Goal: Task Accomplishment & Management: Manage account settings

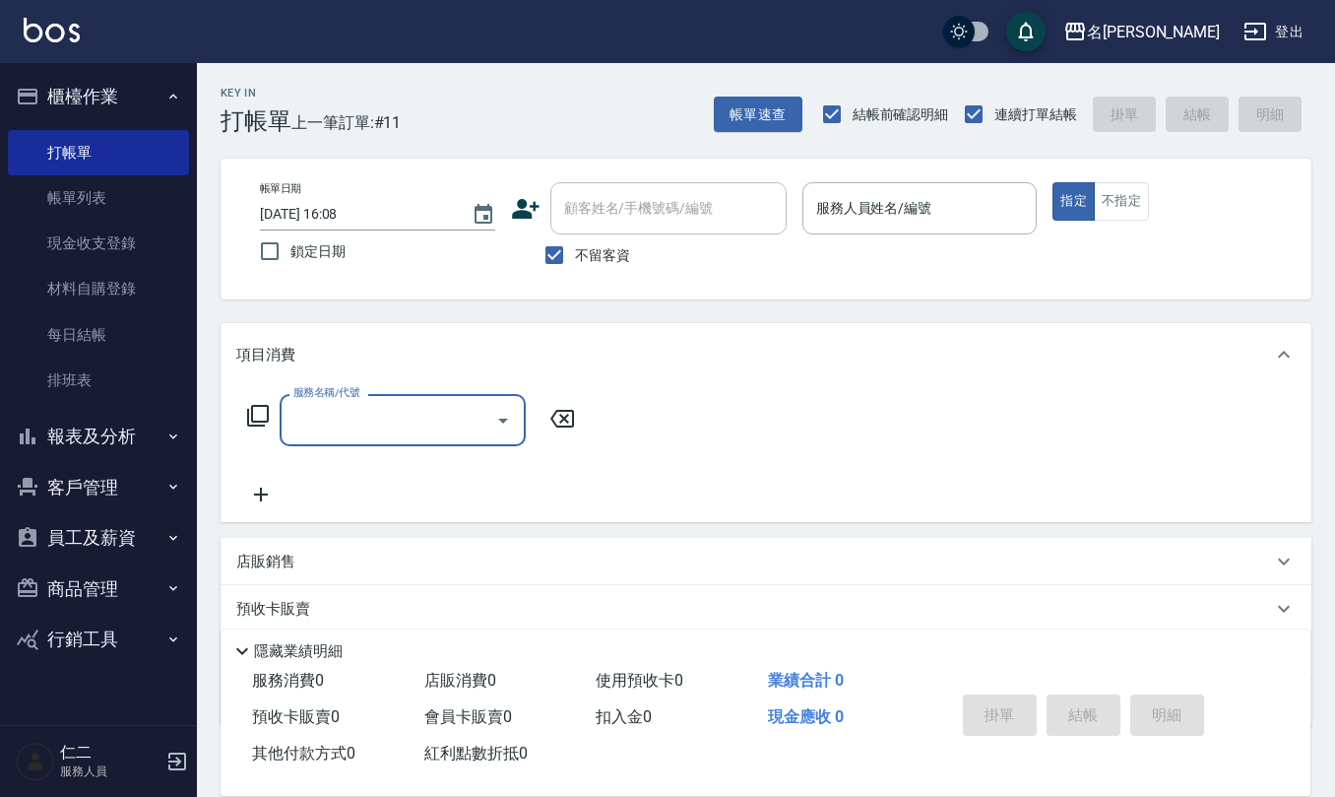
click at [824, 205] on input "服務人員姓名/編號" at bounding box center [921, 208] width 218 height 34
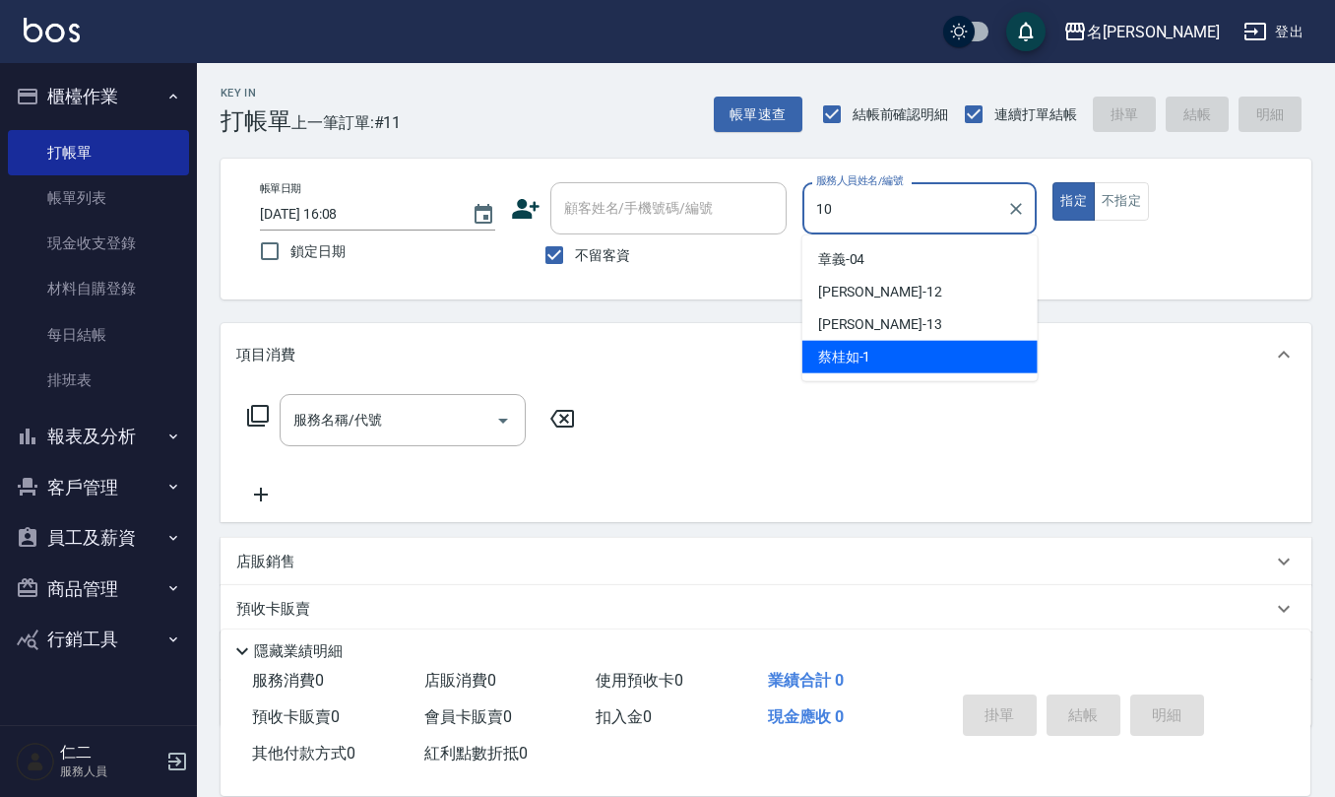
type input "[PERSON_NAME]-10"
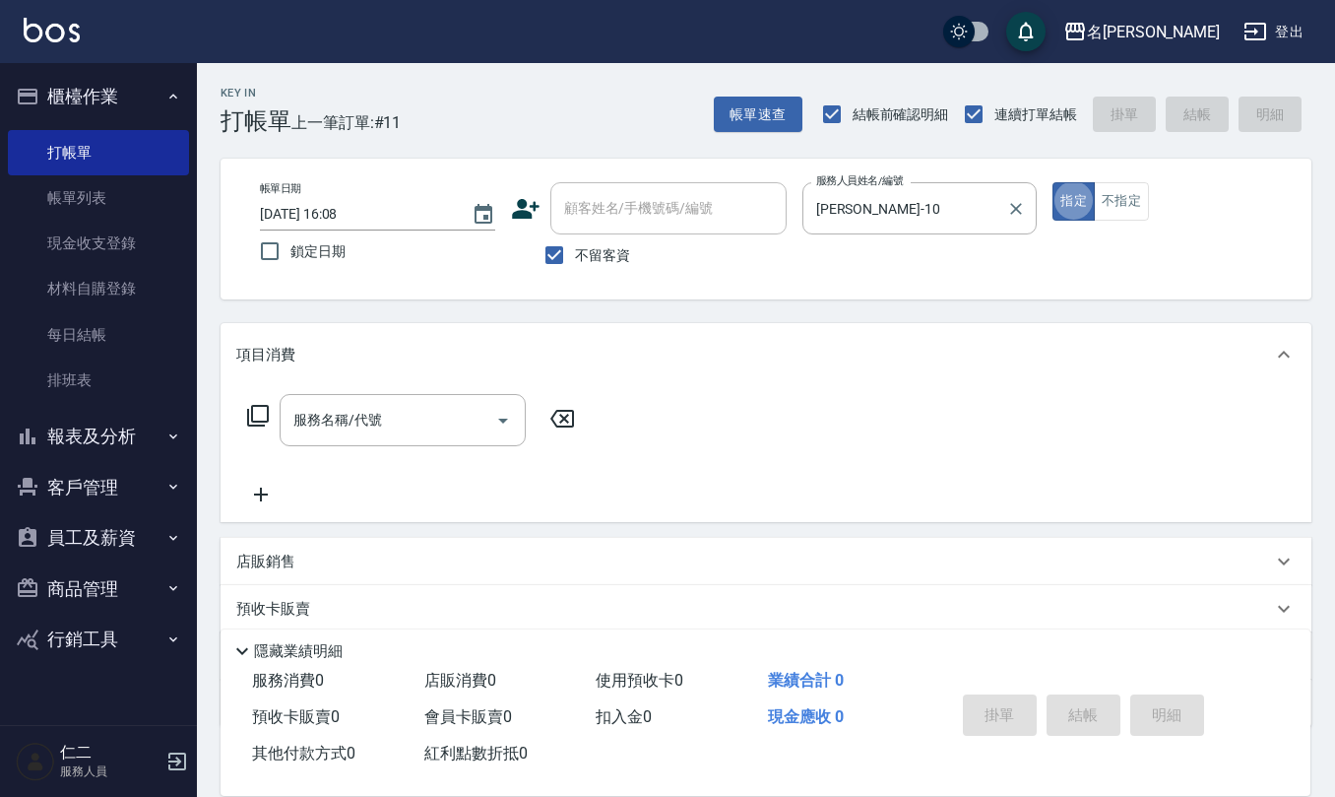
type button "true"
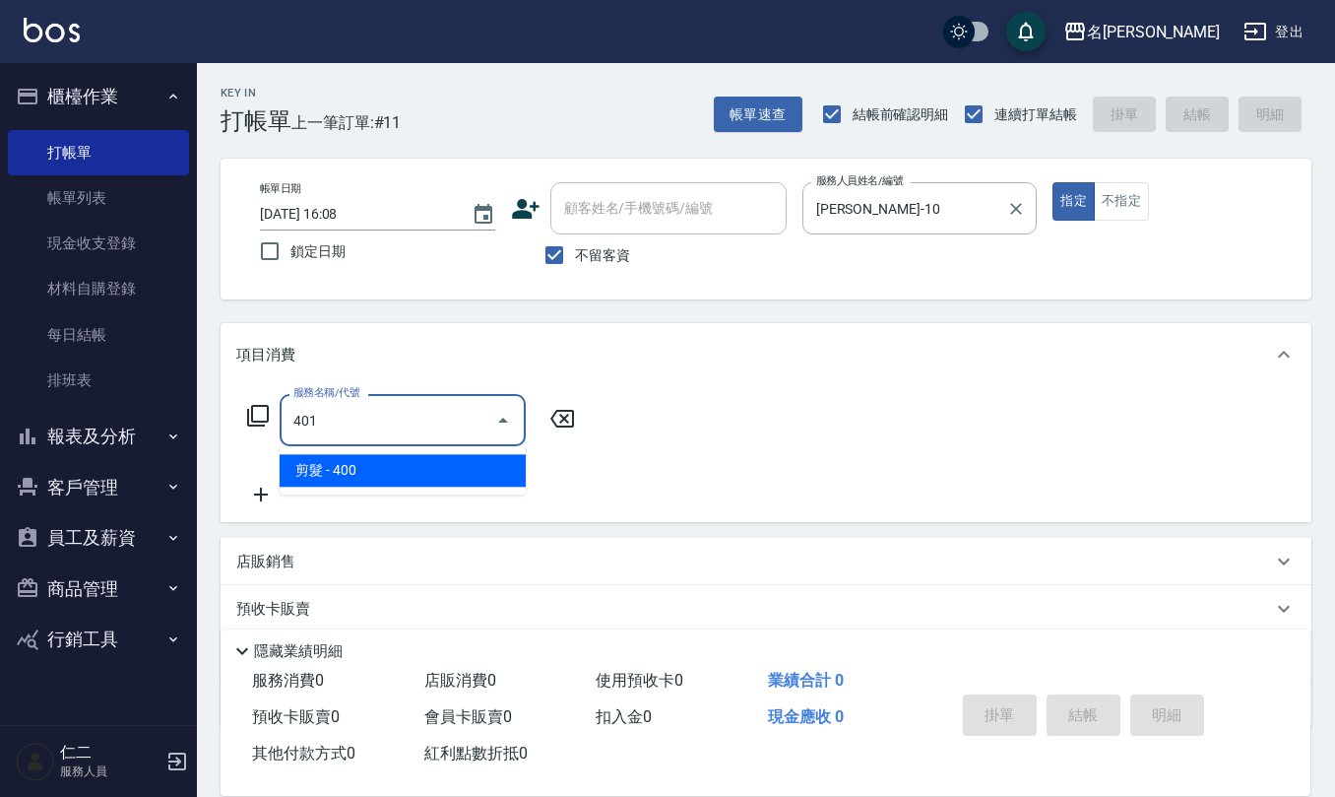
type input "剪髮(401)"
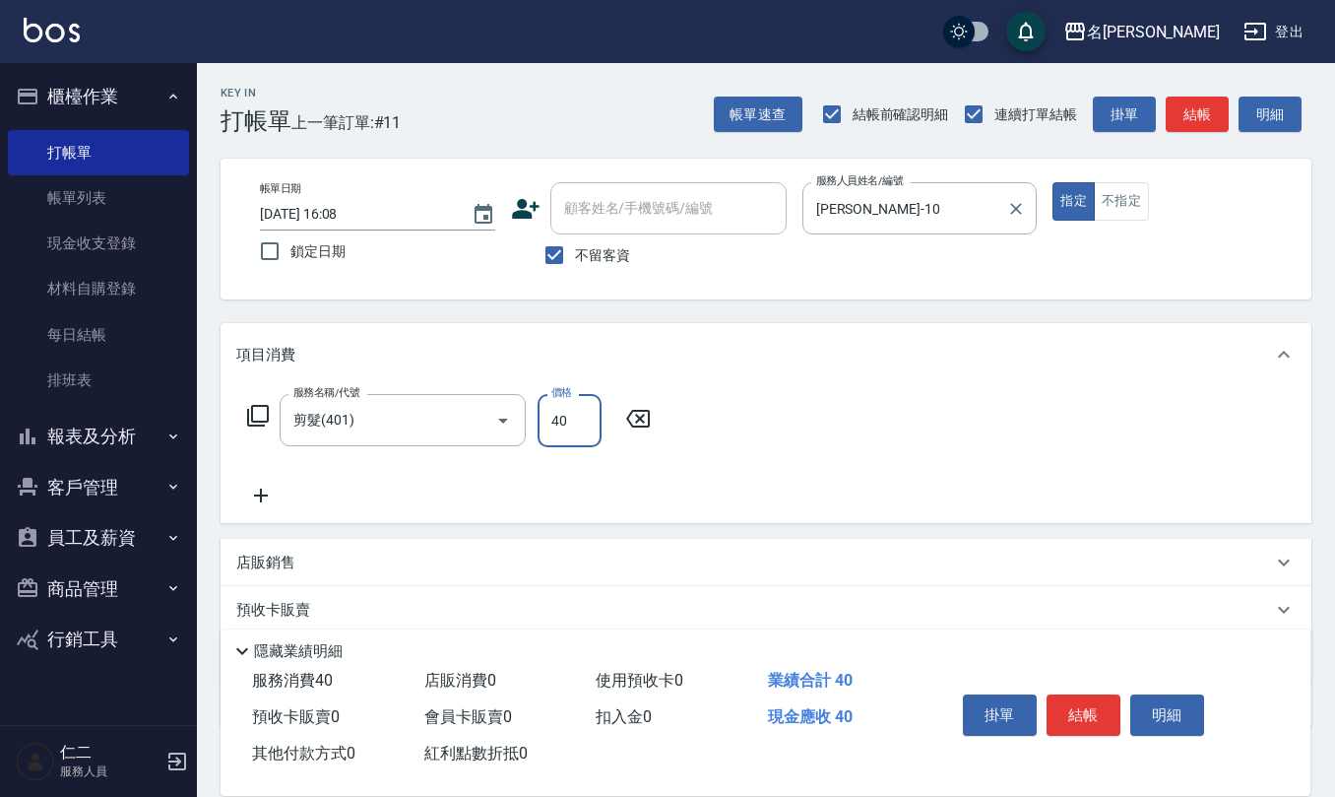
type input "400"
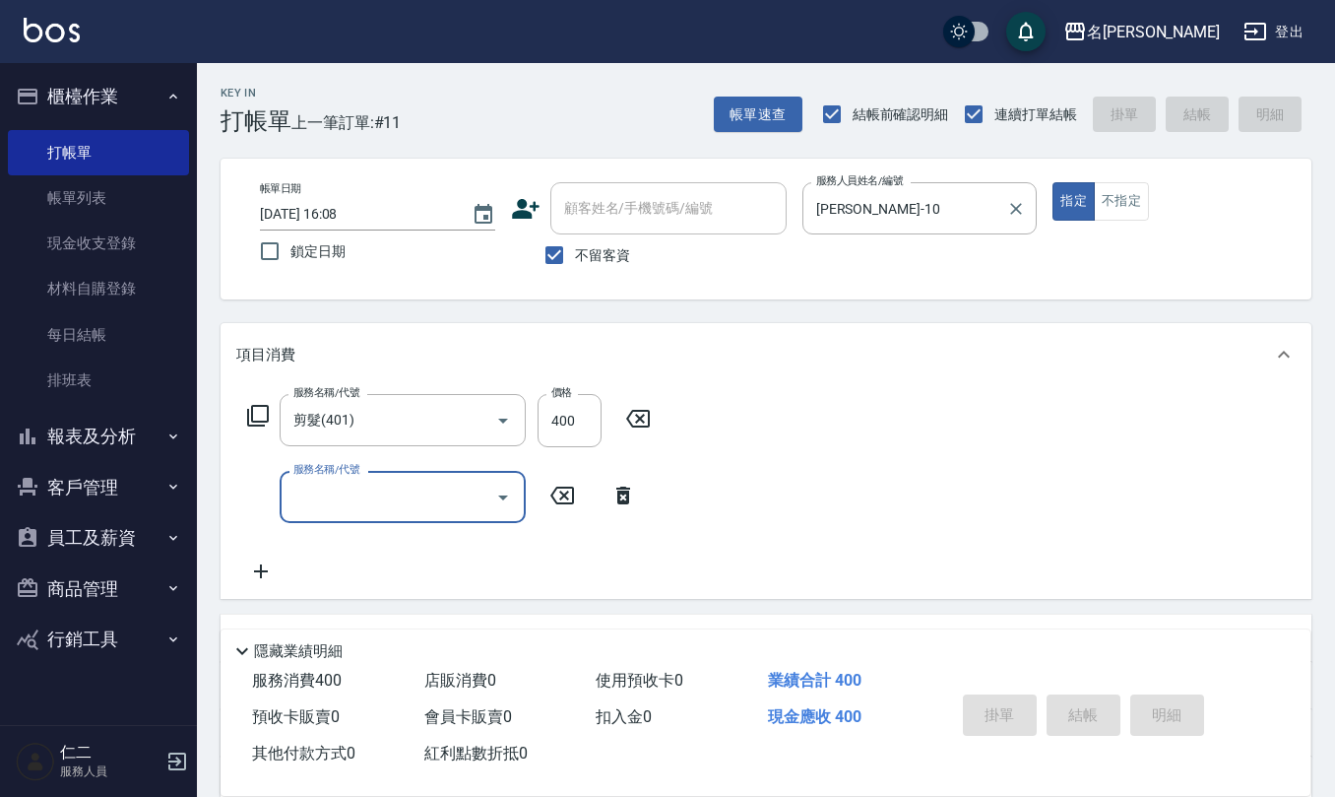
type input "[DATE] 16:39"
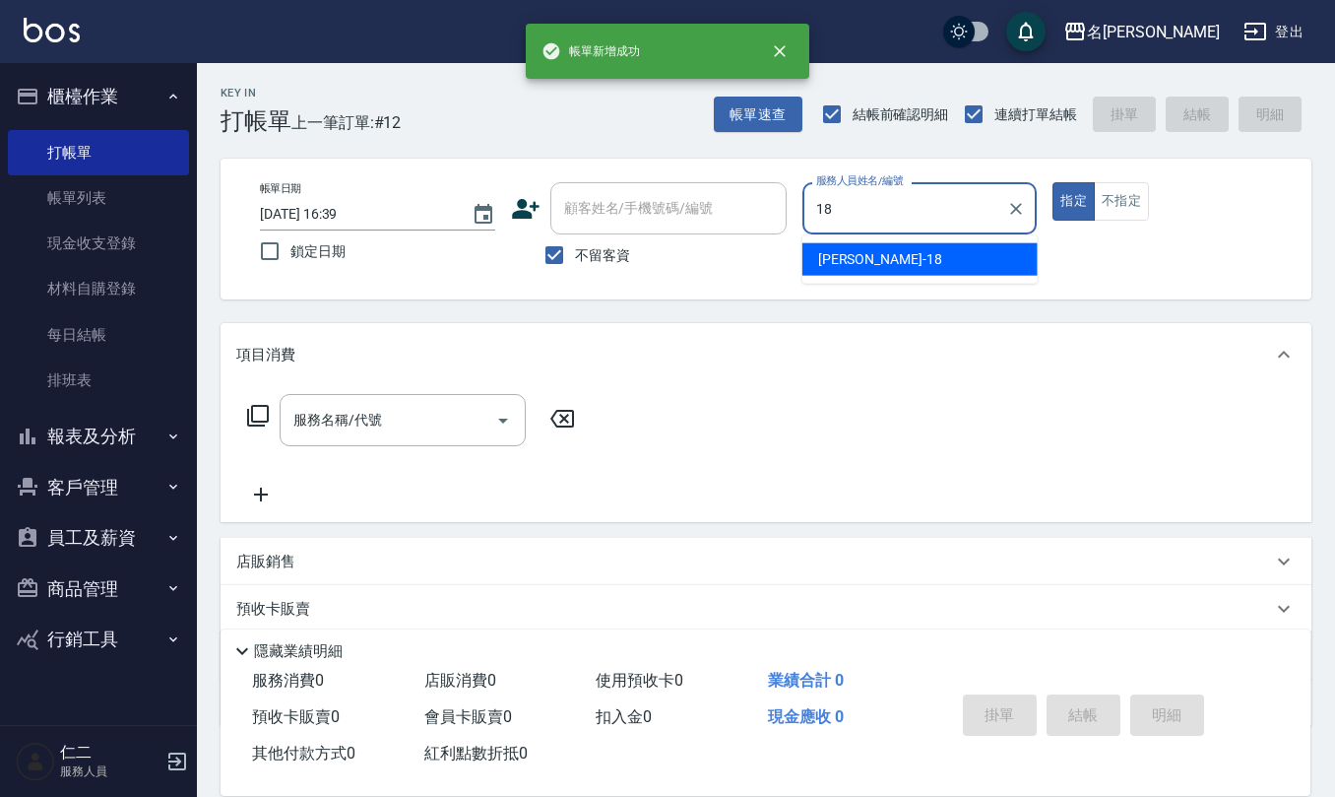
type input "[PERSON_NAME]-18"
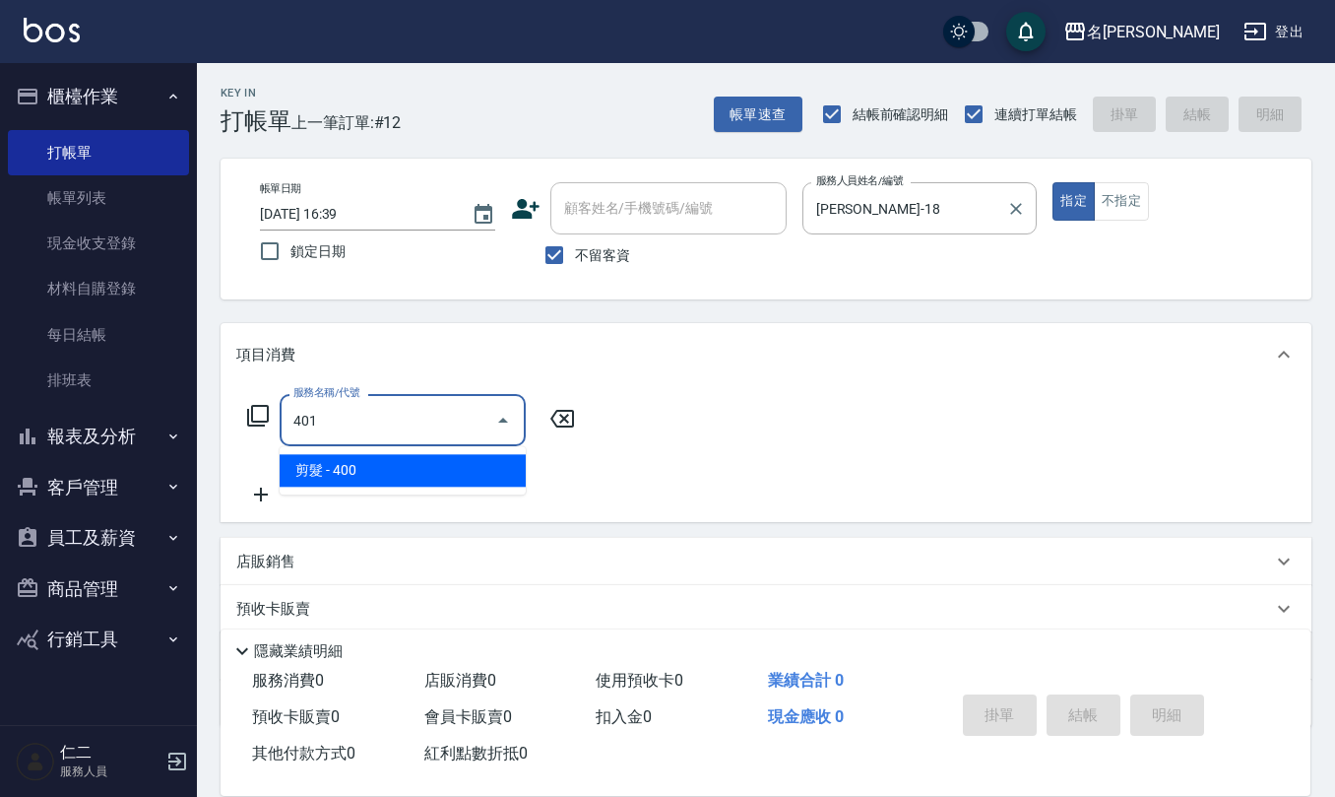
type input "剪髮(401)"
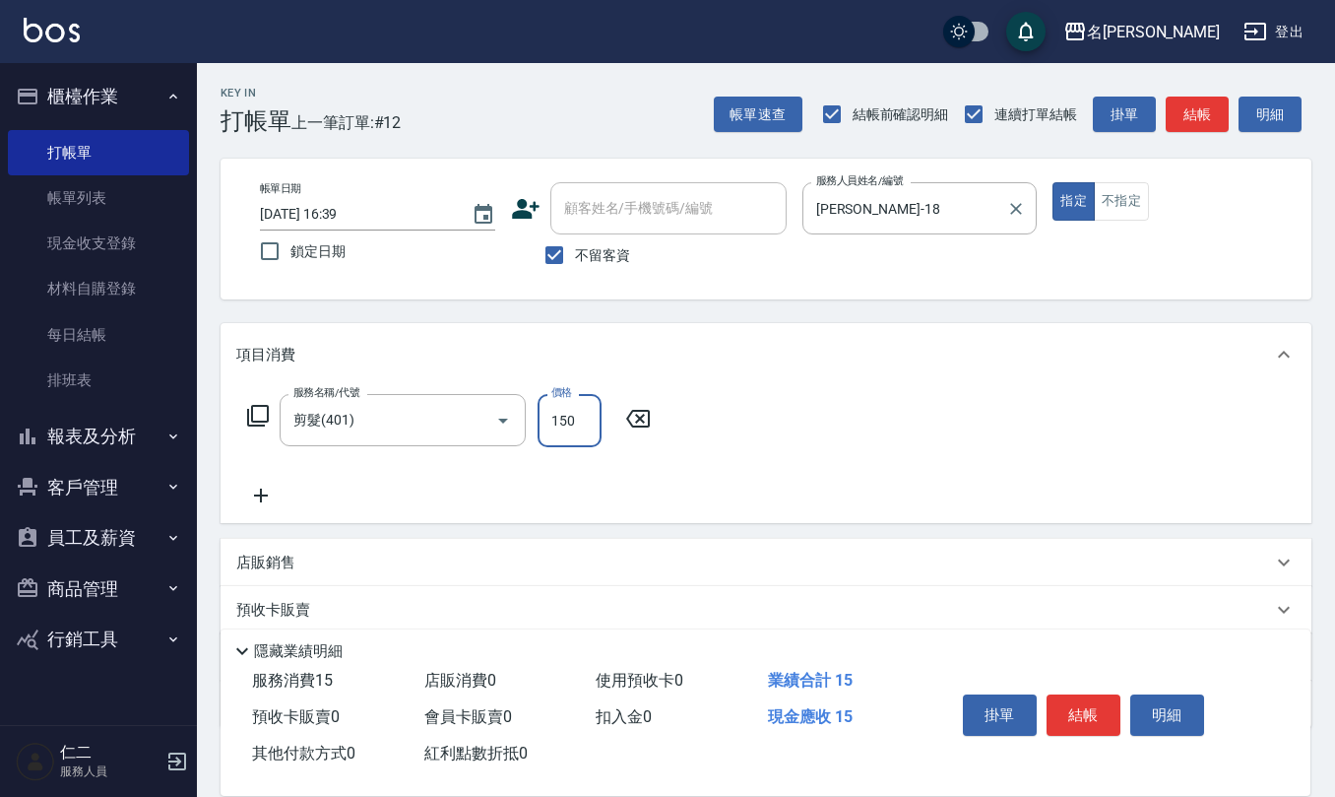
type input "150"
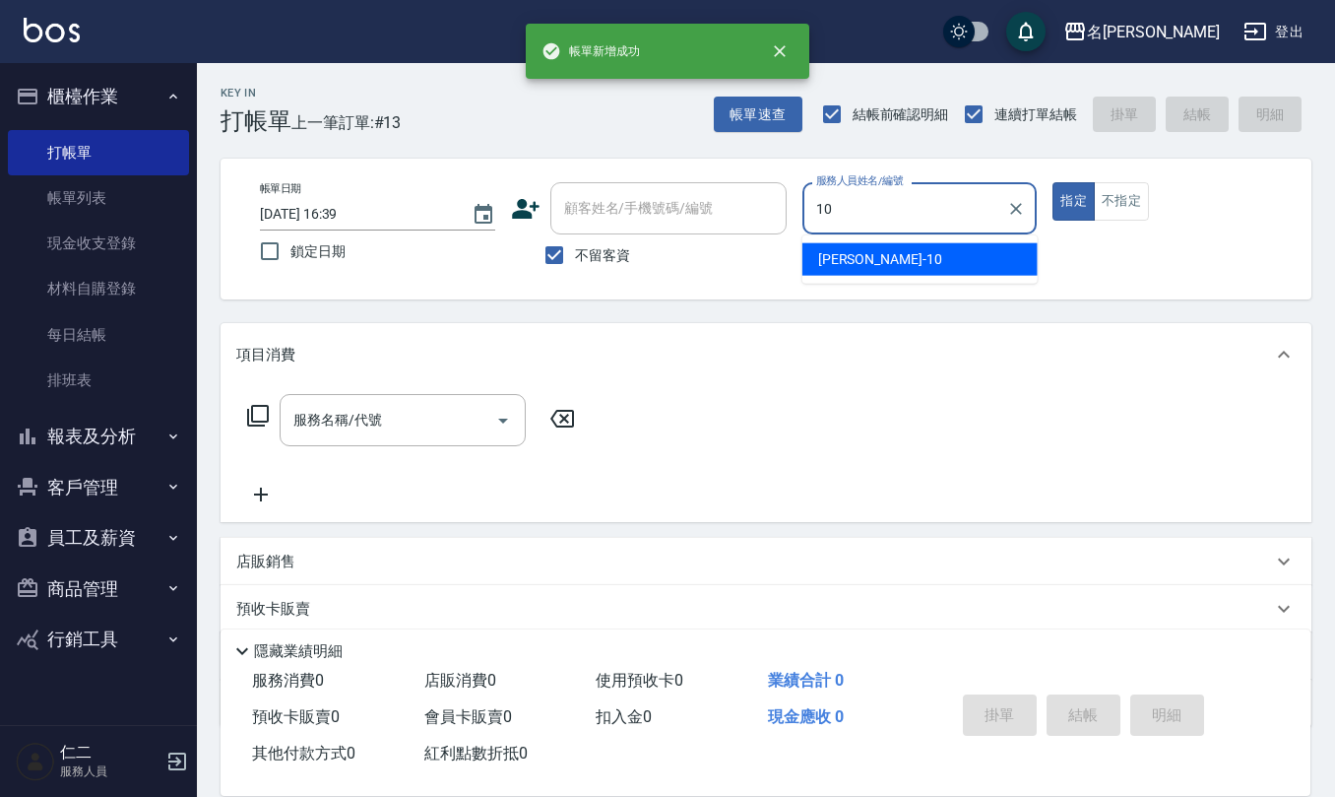
type input "[PERSON_NAME]-10"
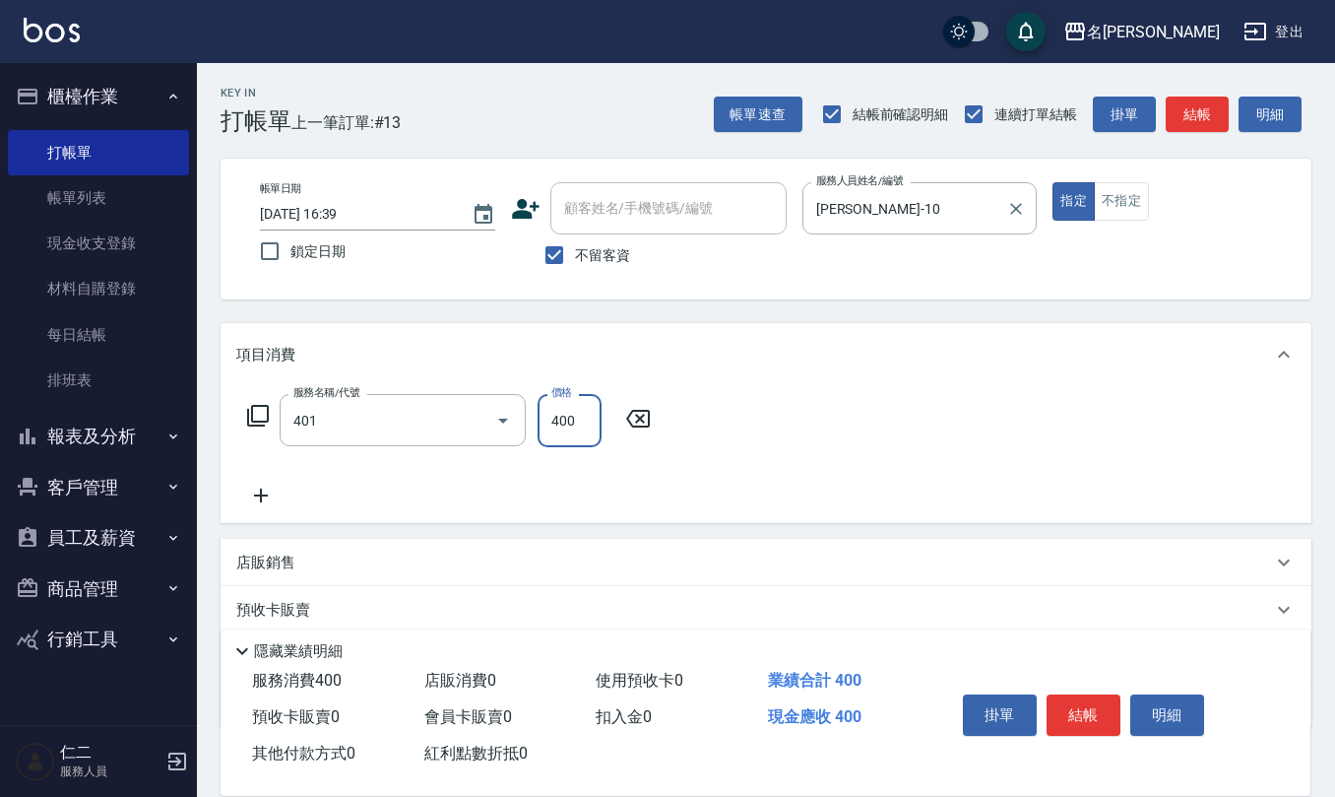
type input "剪髮(401)"
type input "50"
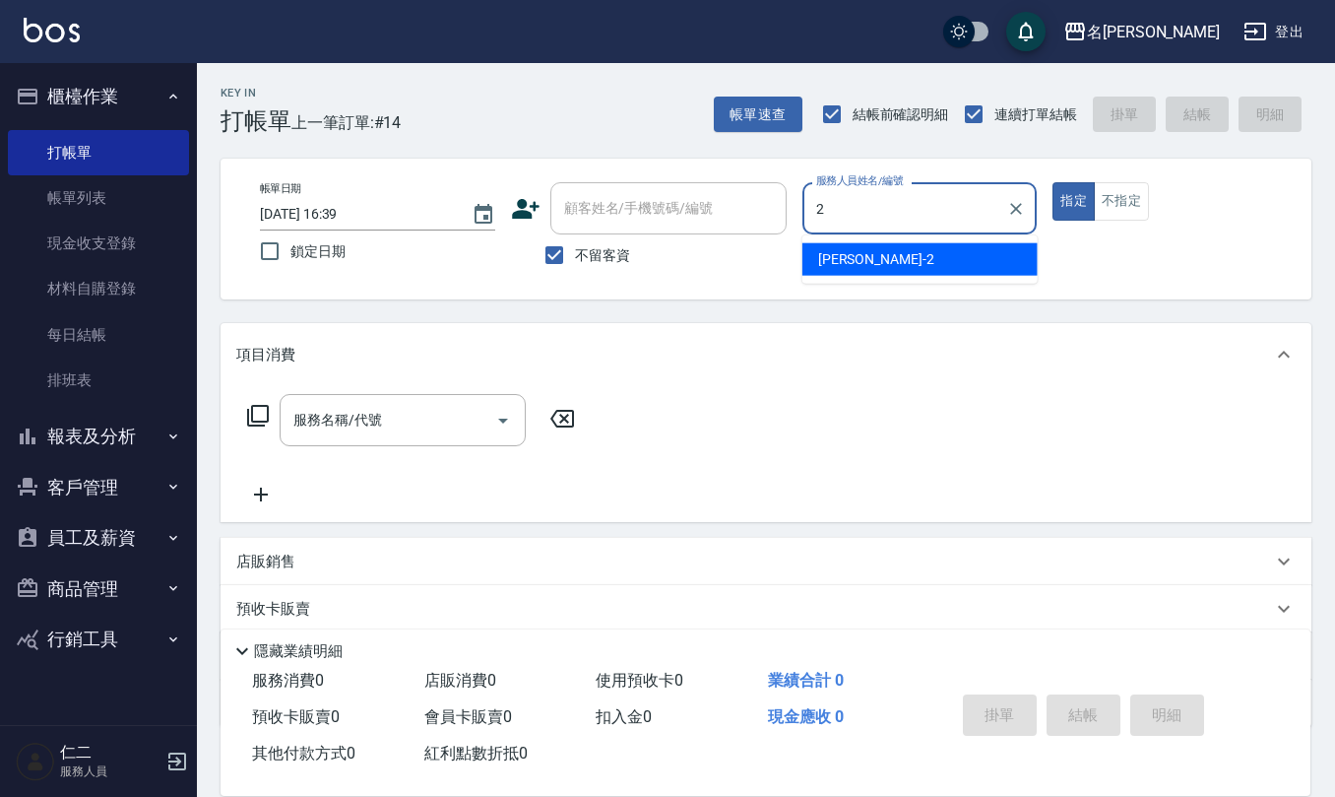
type input "[PERSON_NAME]-2"
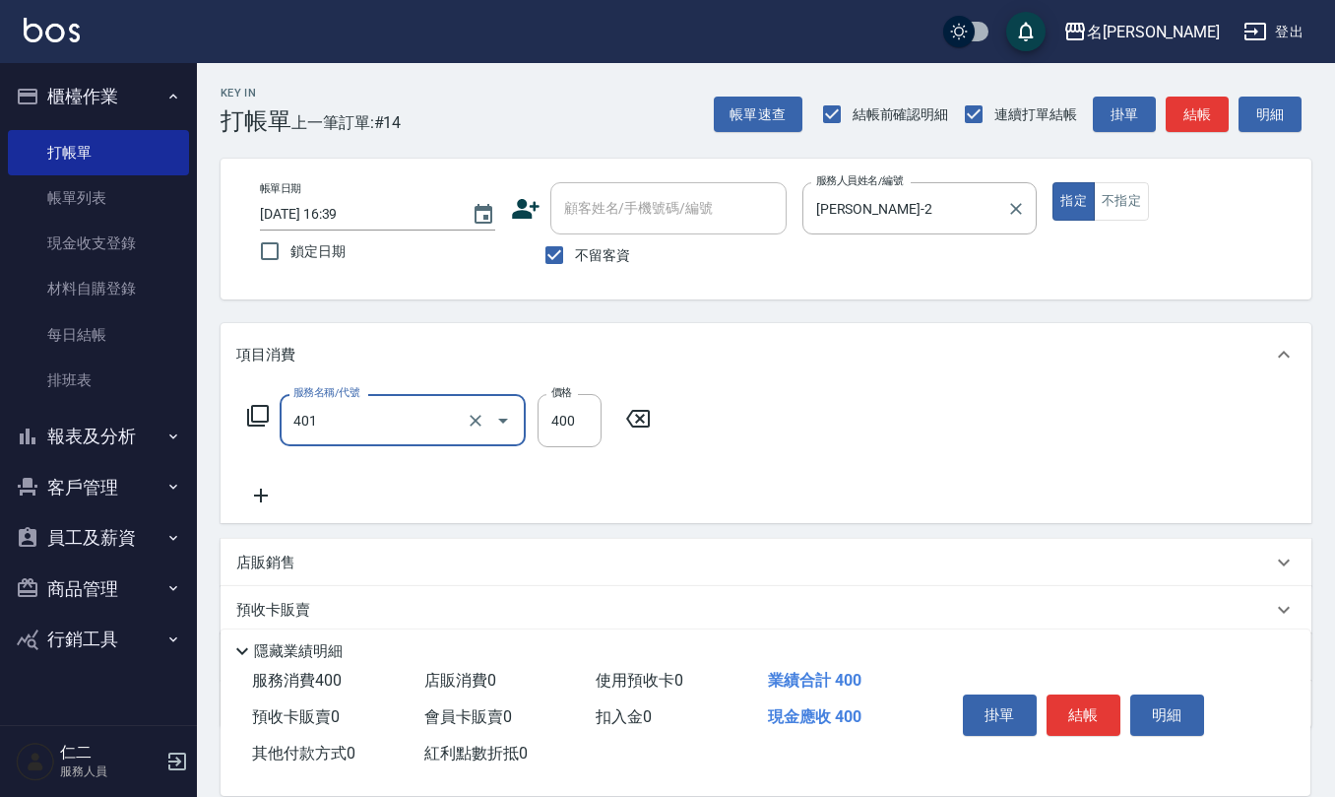
type input "剪髮(401)"
type input "50"
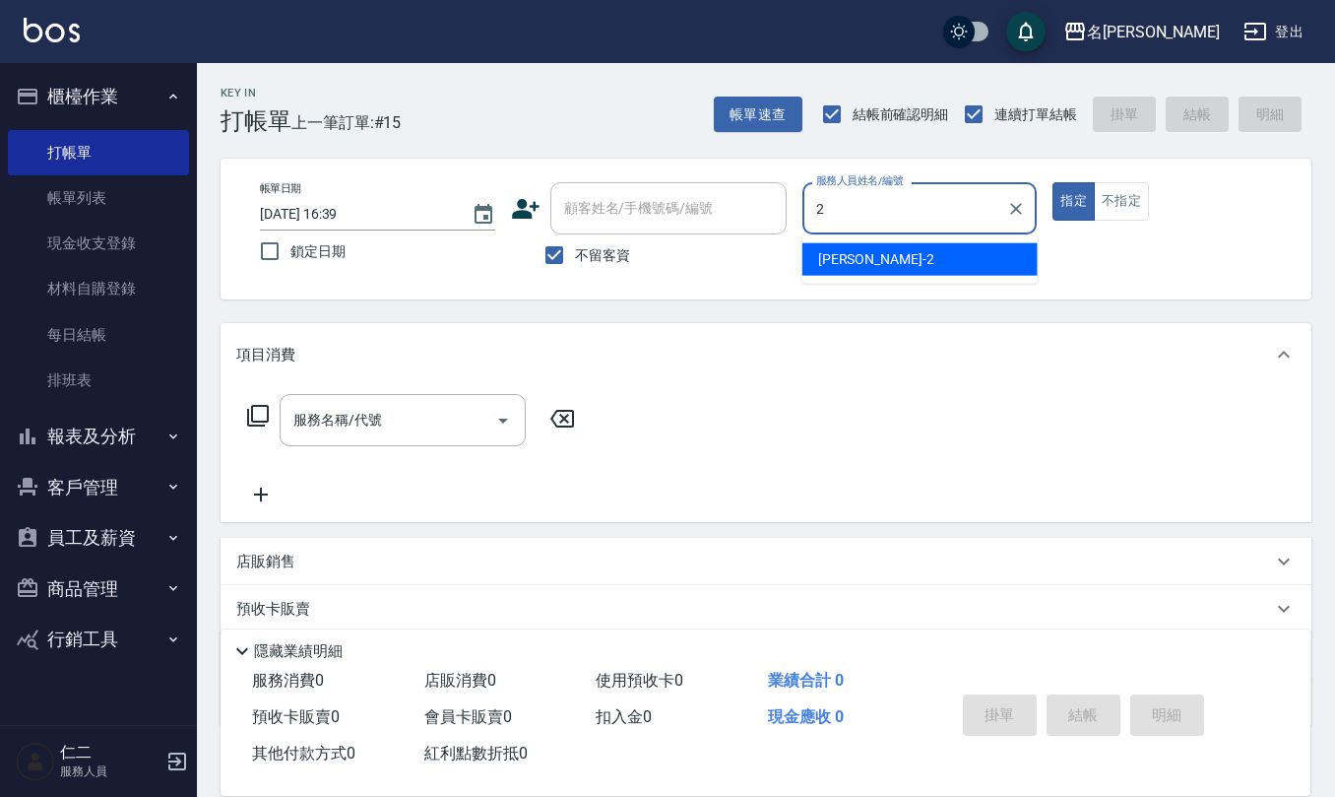
type input "[PERSON_NAME]-2"
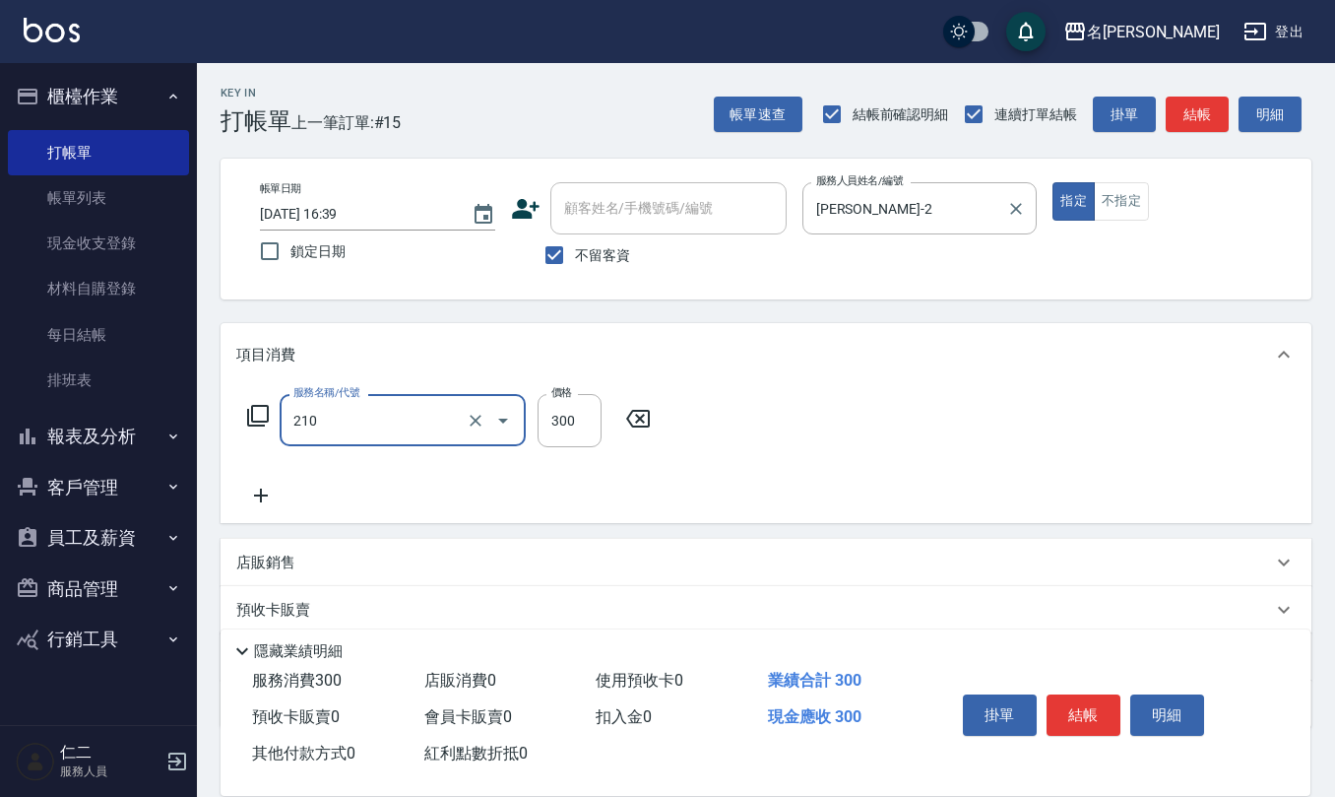
type input "[PERSON_NAME]洗髮精(210)"
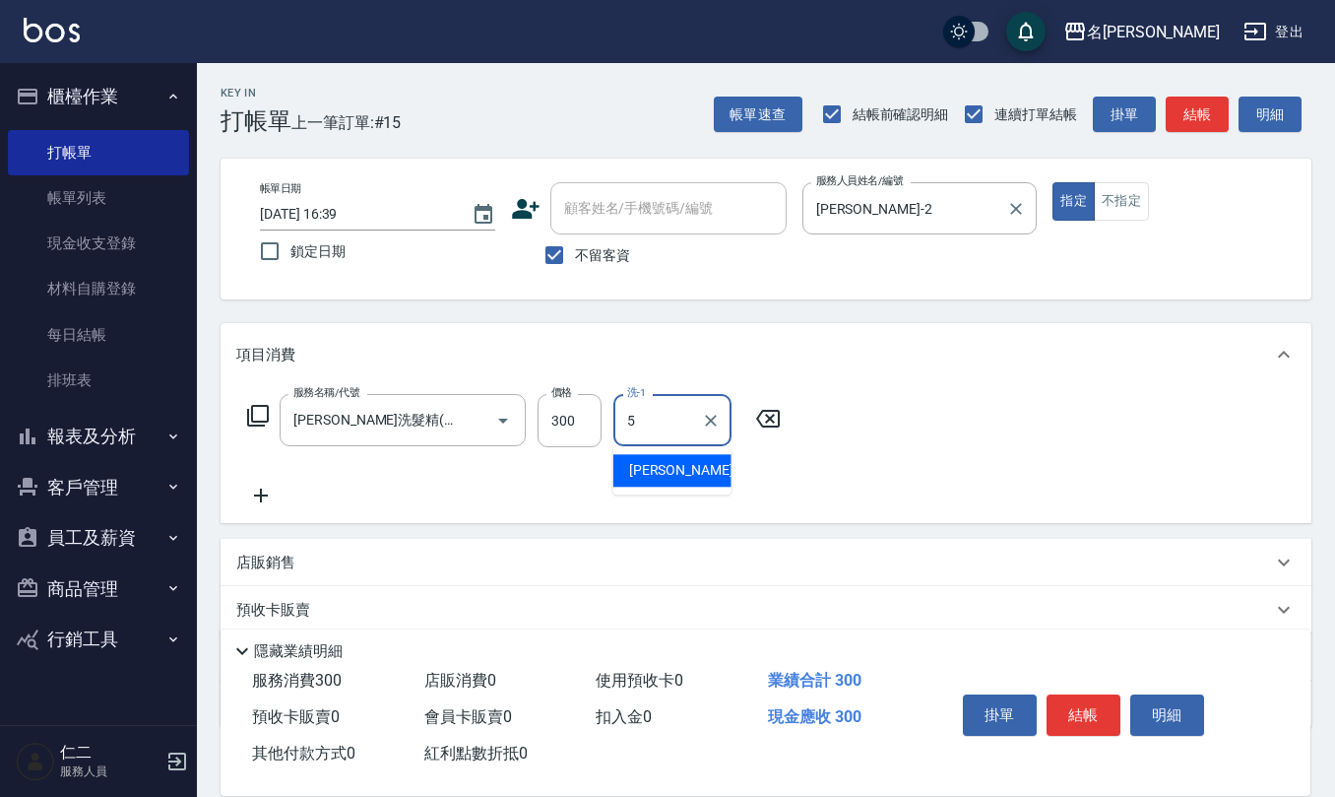
type input "[PERSON_NAME]5"
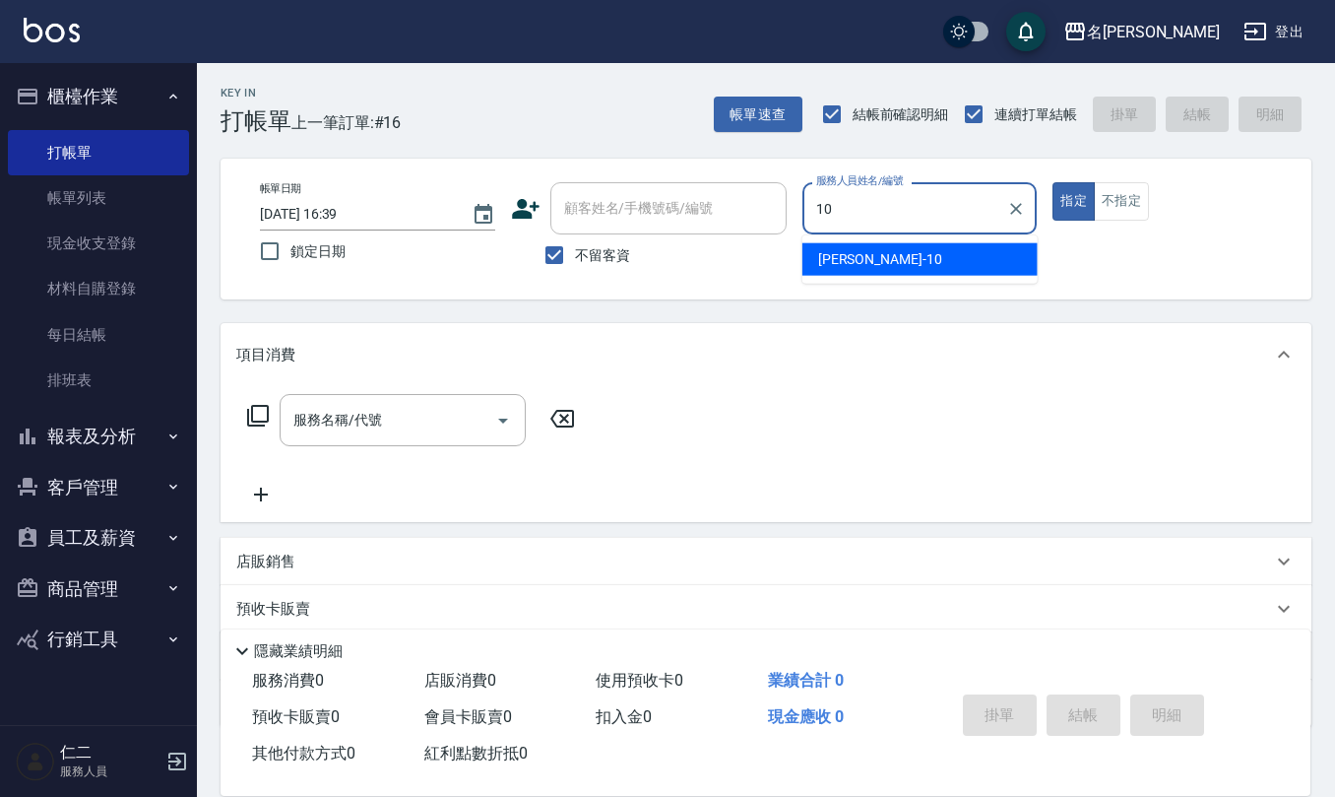
type input "[PERSON_NAME]-10"
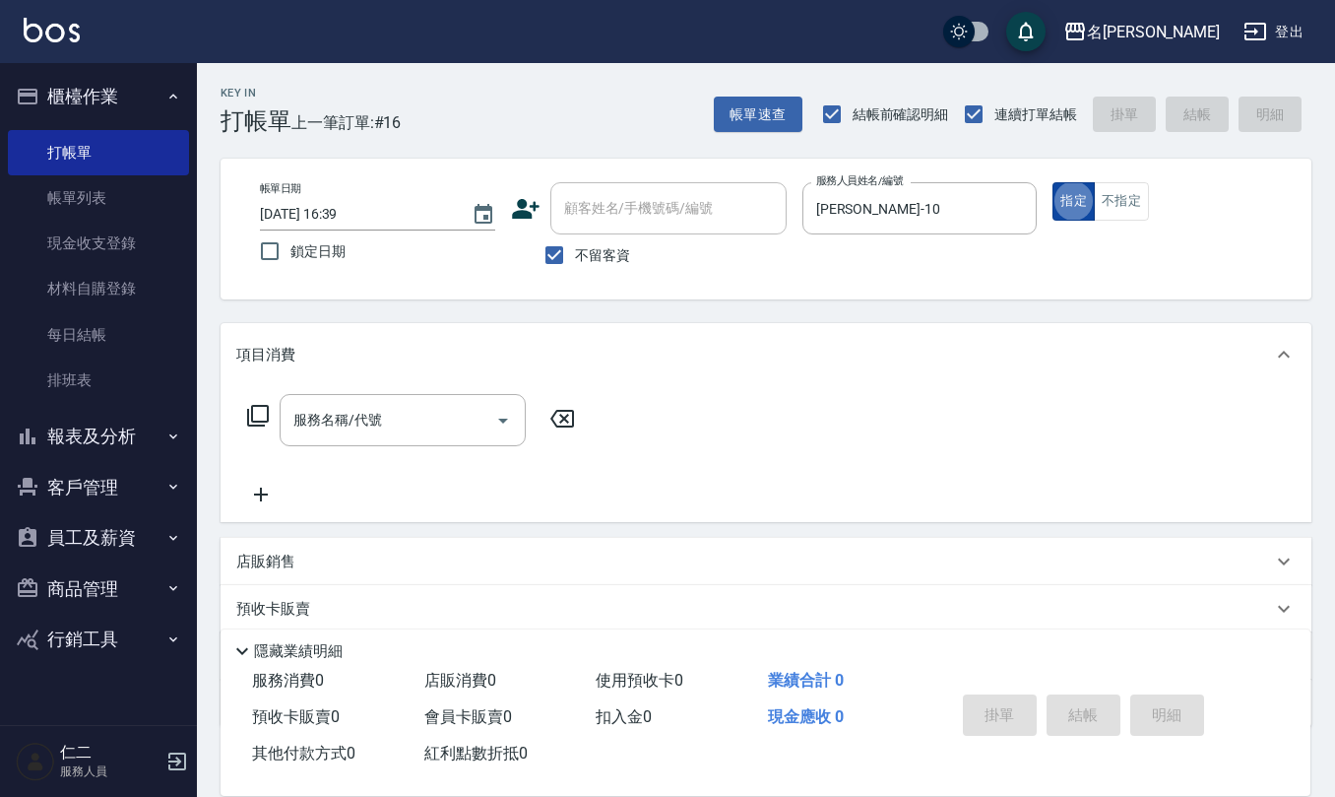
drag, startPoint x: 1119, startPoint y: 201, endPoint x: 1084, endPoint y: 213, distance: 36.4
click at [1119, 199] on button "不指定" at bounding box center [1121, 201] width 55 height 38
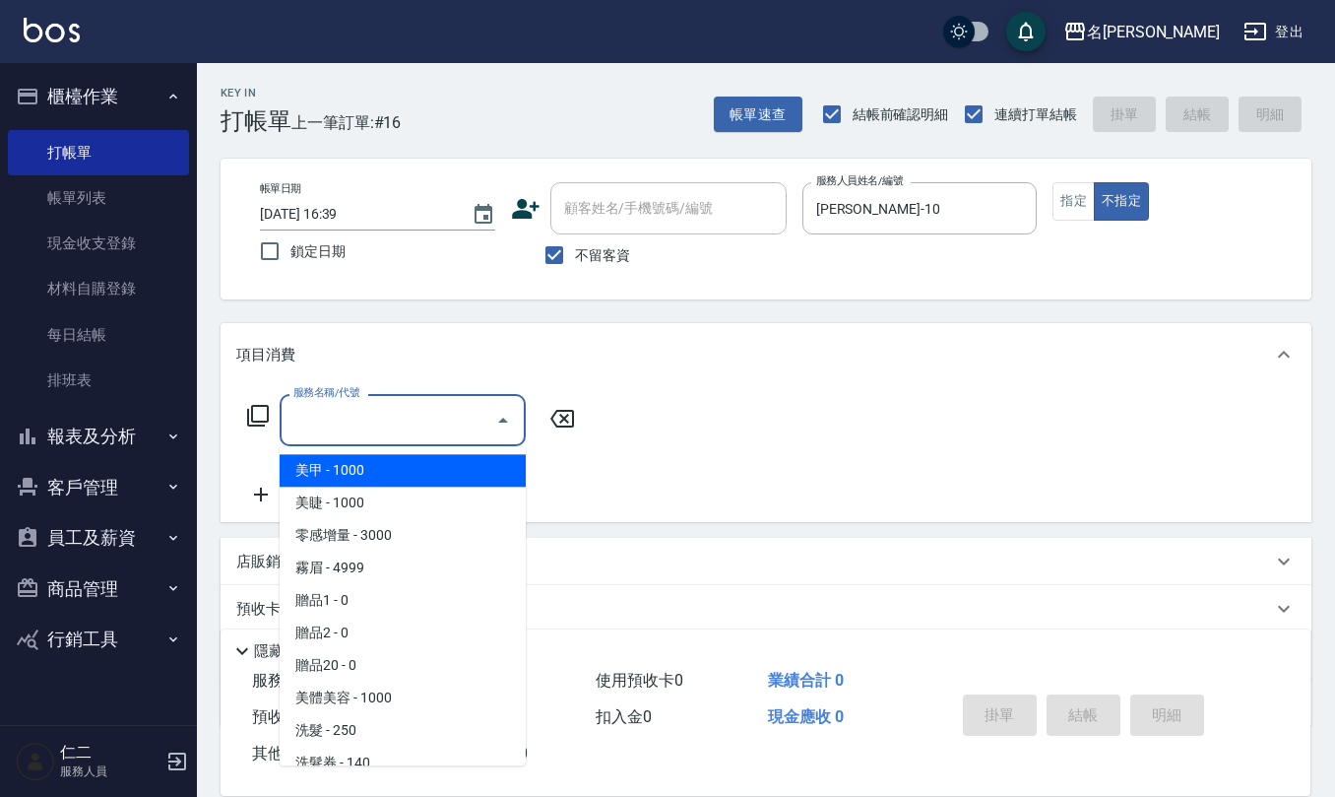
drag, startPoint x: 363, startPoint y: 416, endPoint x: 355, endPoint y: 410, distance: 10.7
click at [362, 415] on input "服務名稱/代號" at bounding box center [388, 420] width 199 height 34
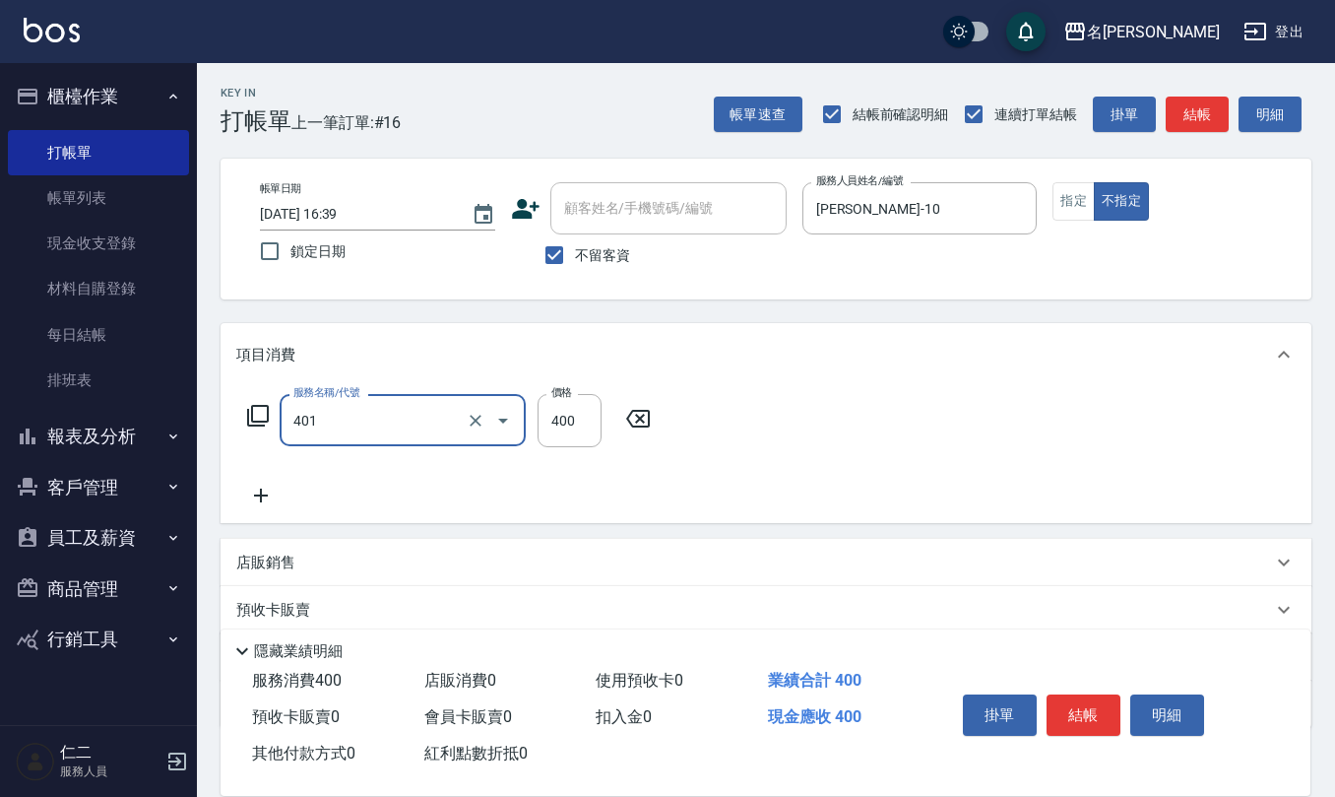
type input "剪髮(401)"
type input "200"
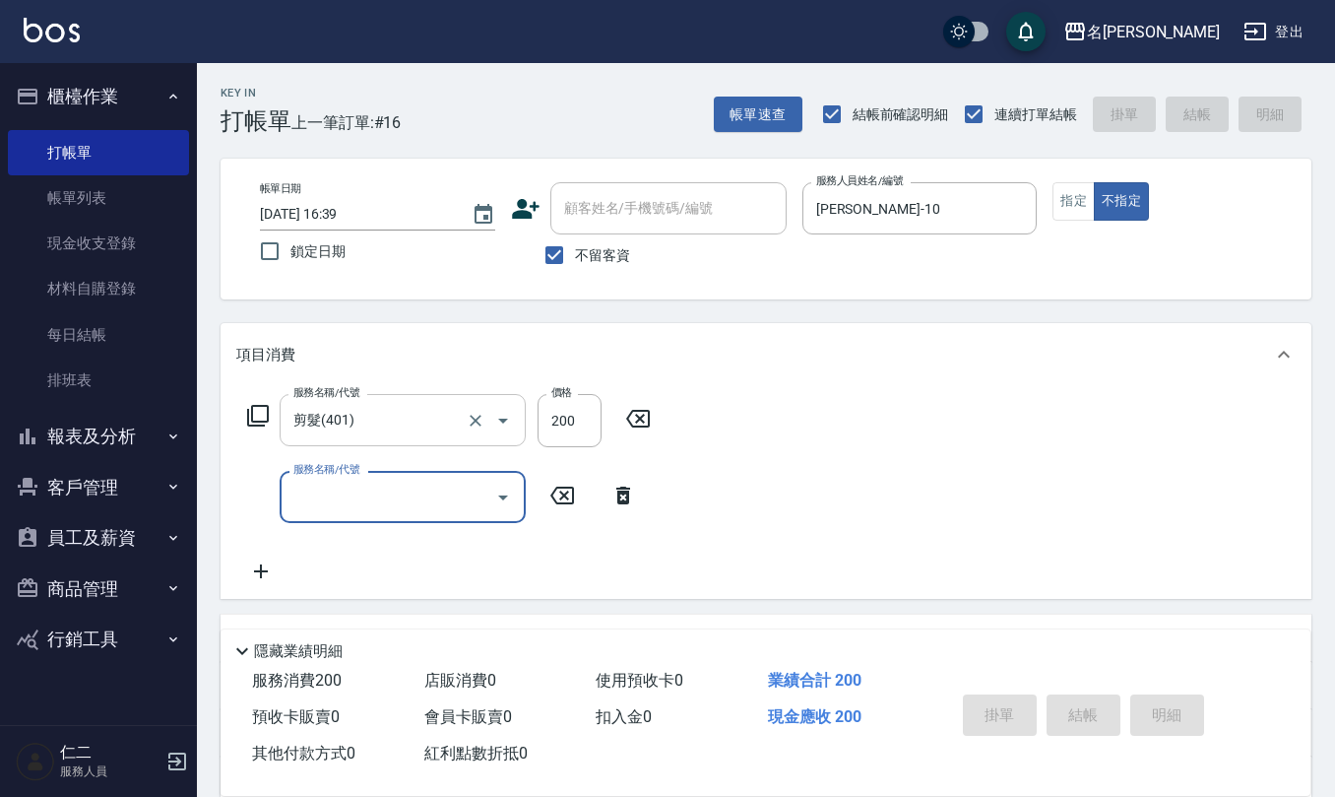
type input "[DATE] 16:57"
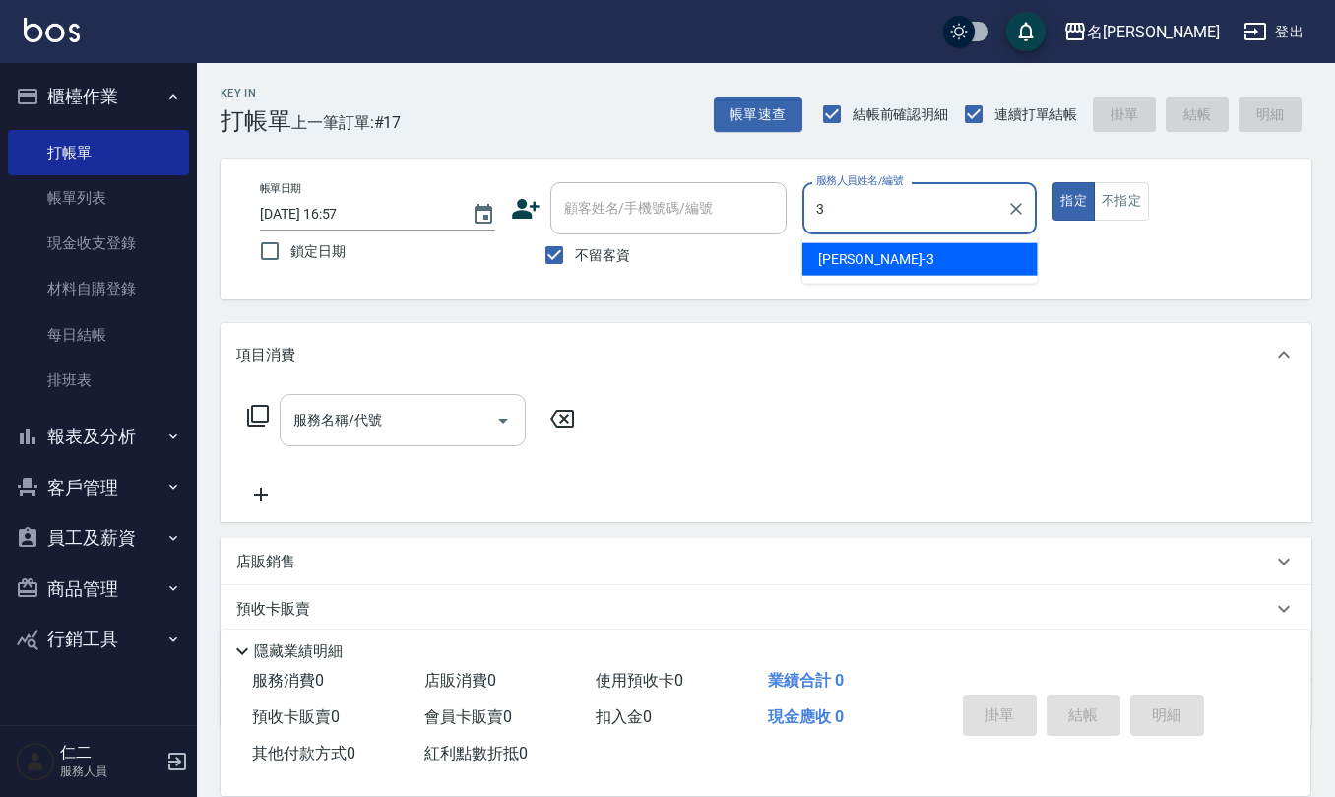
type input "陳旅玨-3"
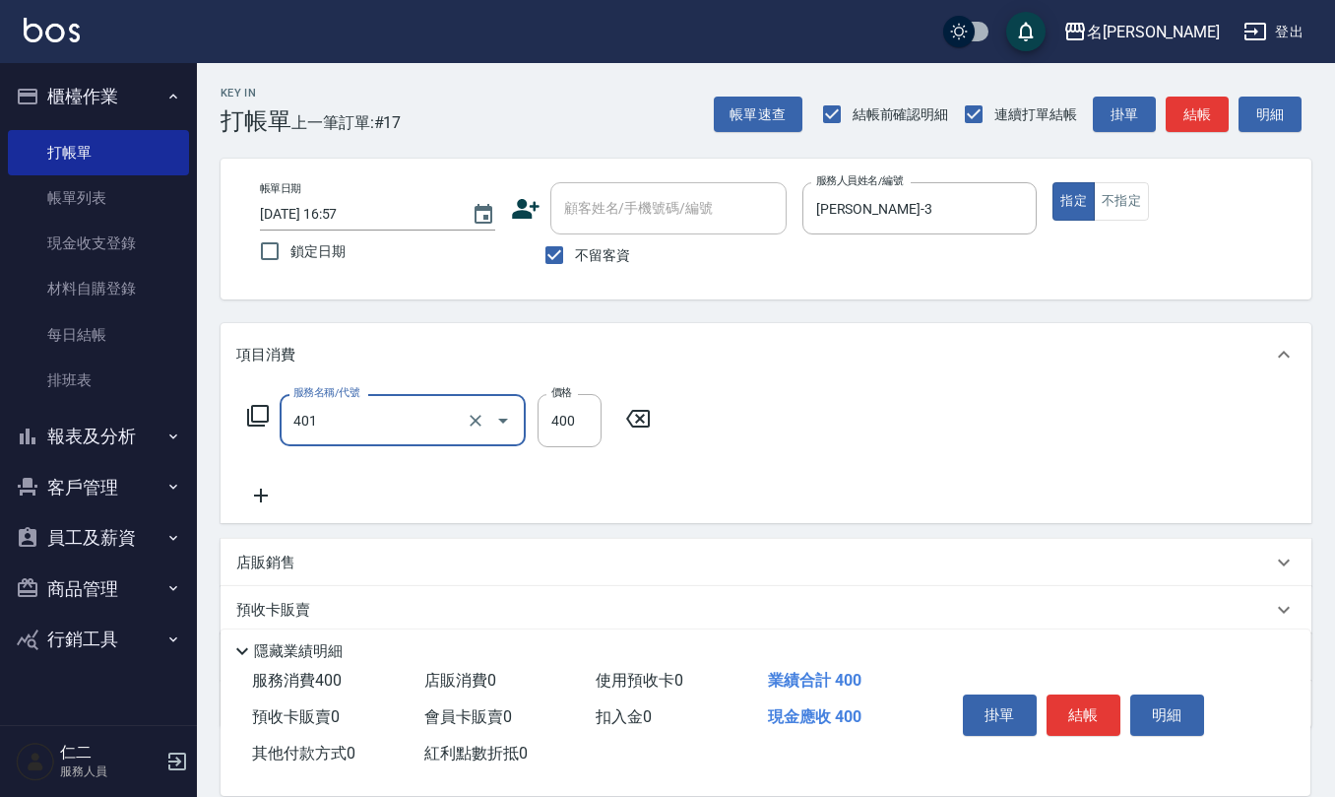
type input "剪髮(401)"
type input "50"
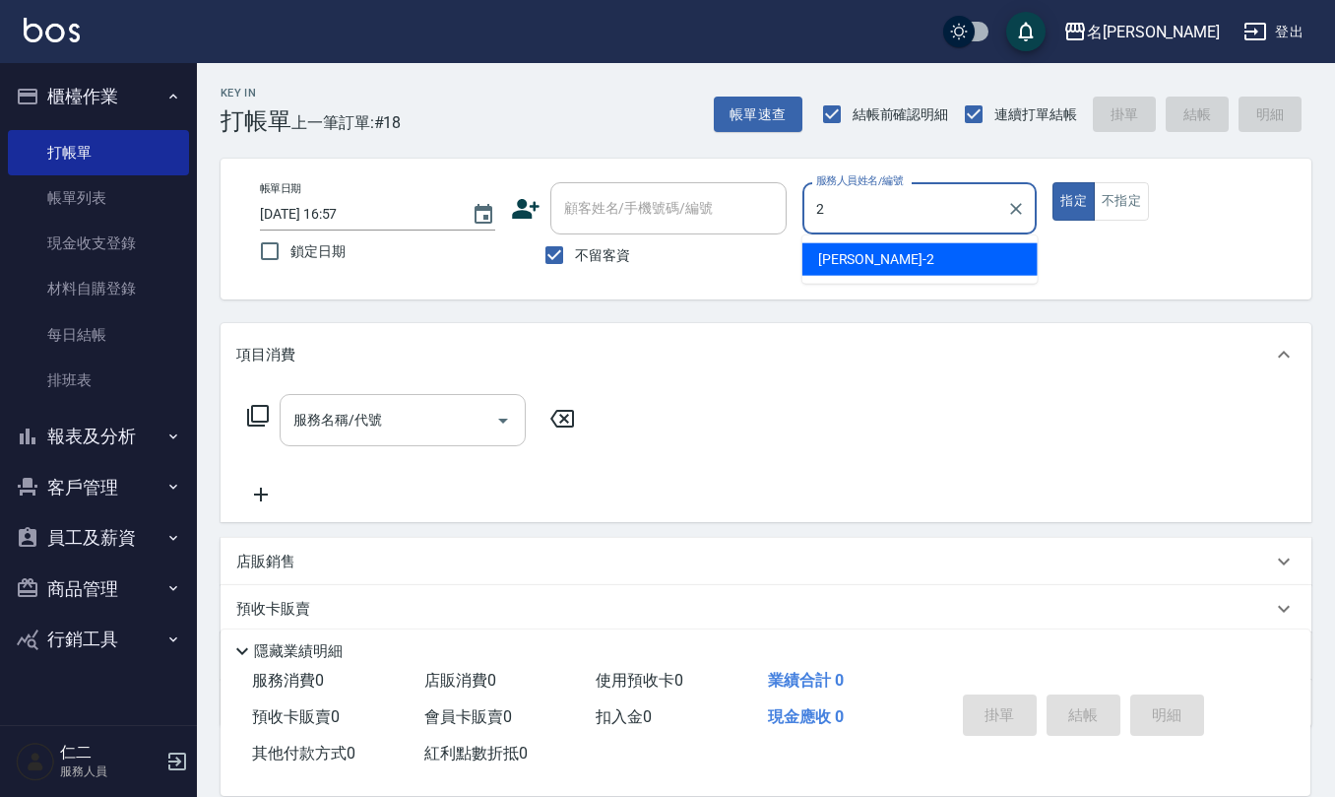
type input "黃慧敏-2"
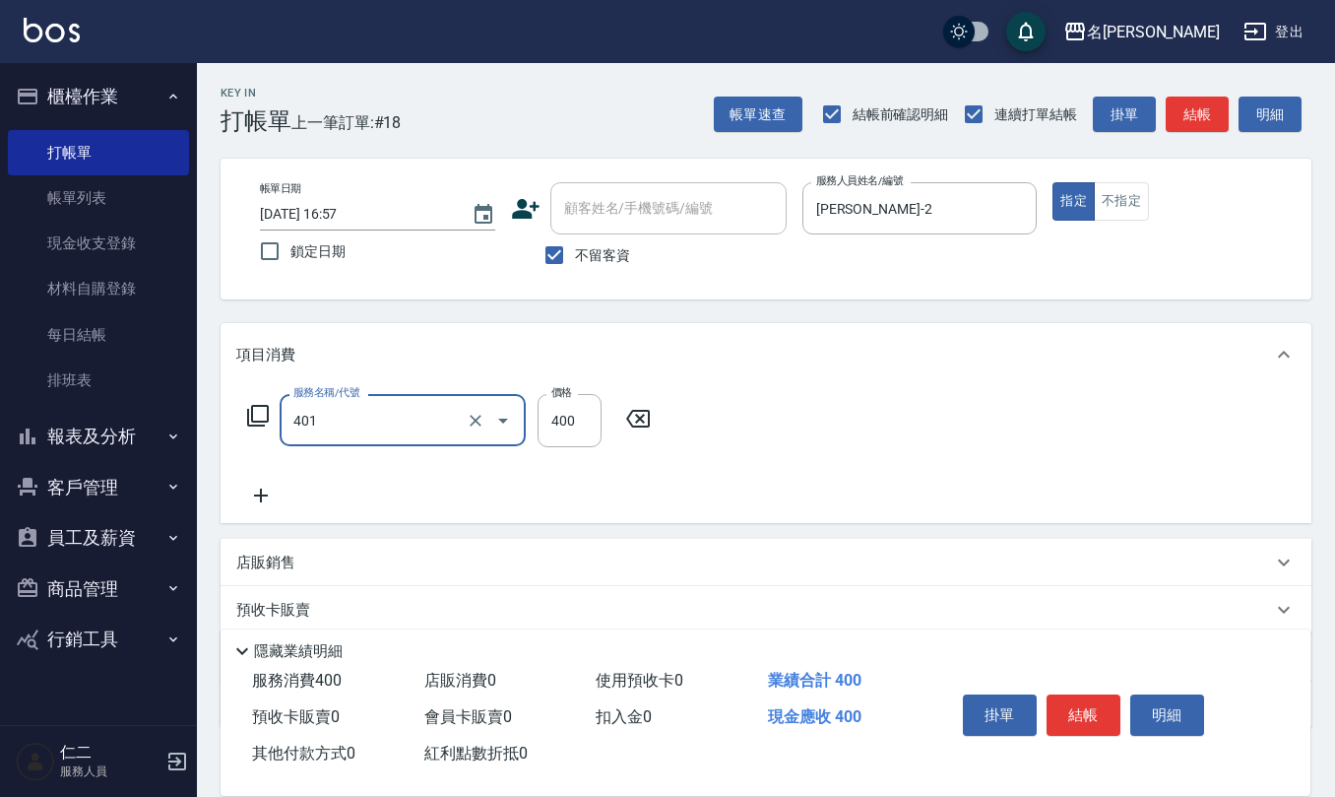
type input "剪髮(401)"
type input "320"
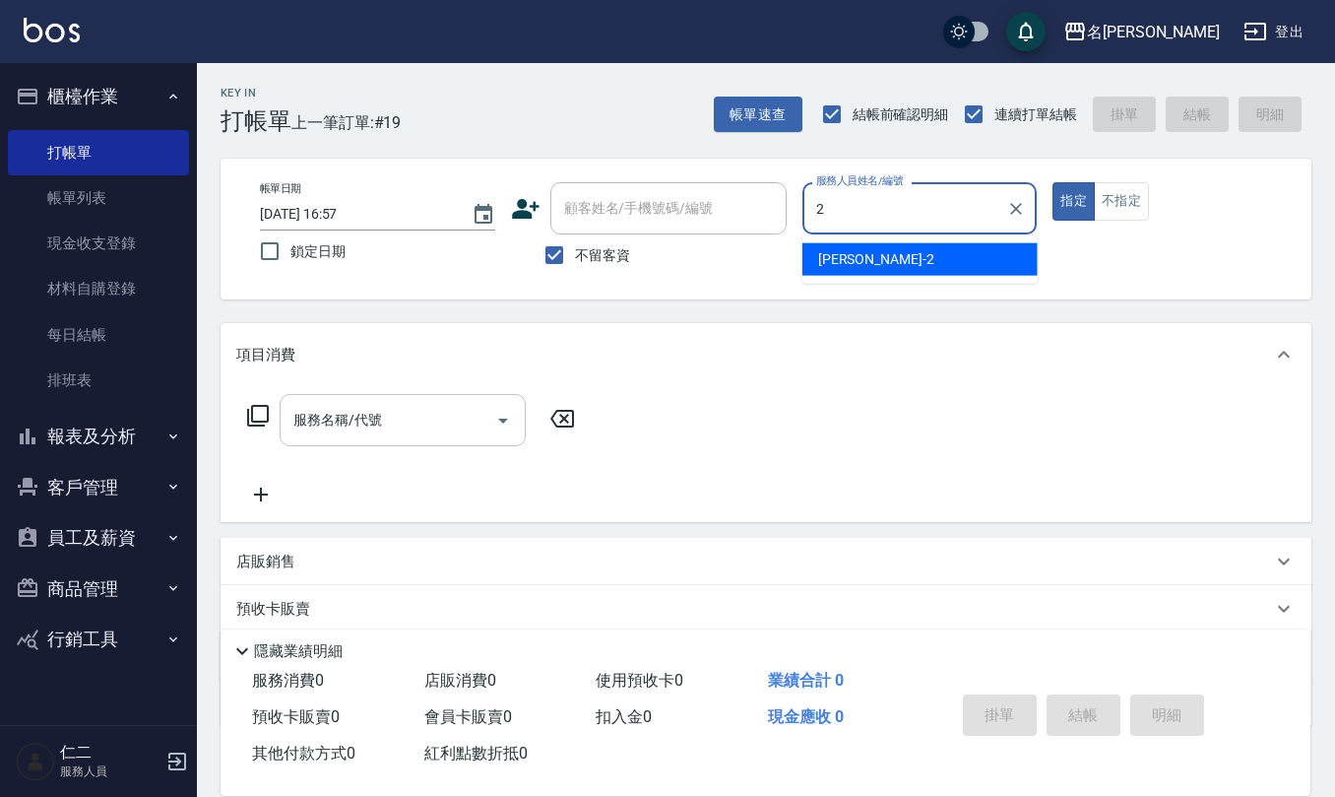
type input "黃慧敏-2"
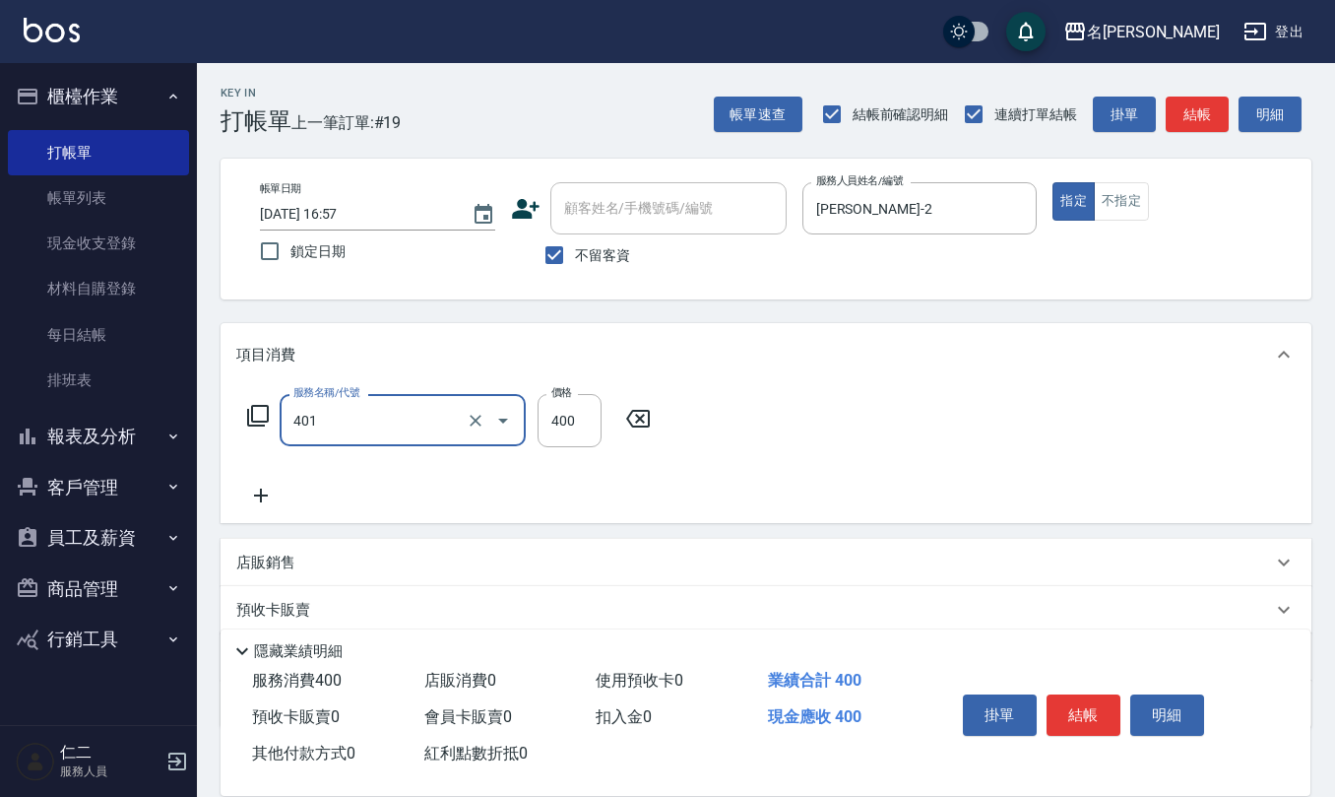
type input "剪髮(401)"
type input "300"
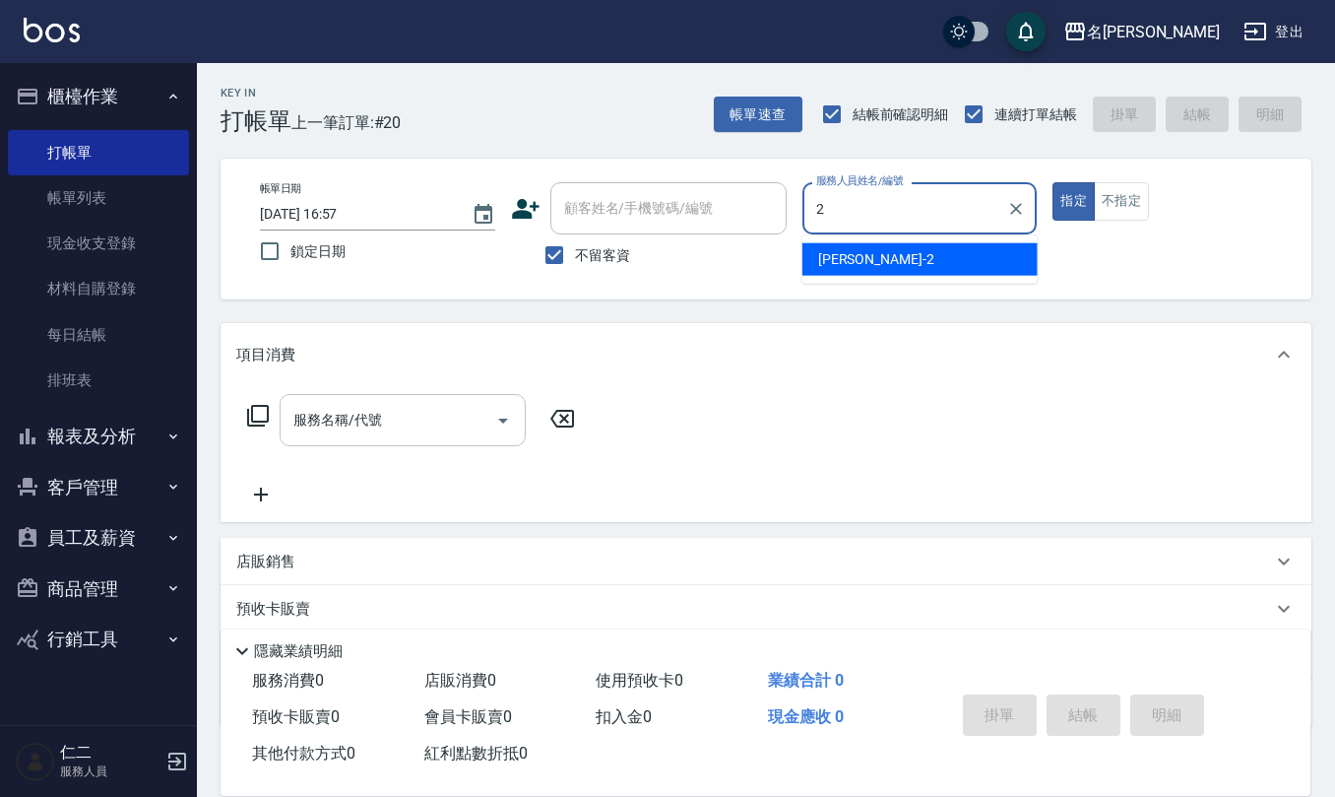
type input "黃慧敏-2"
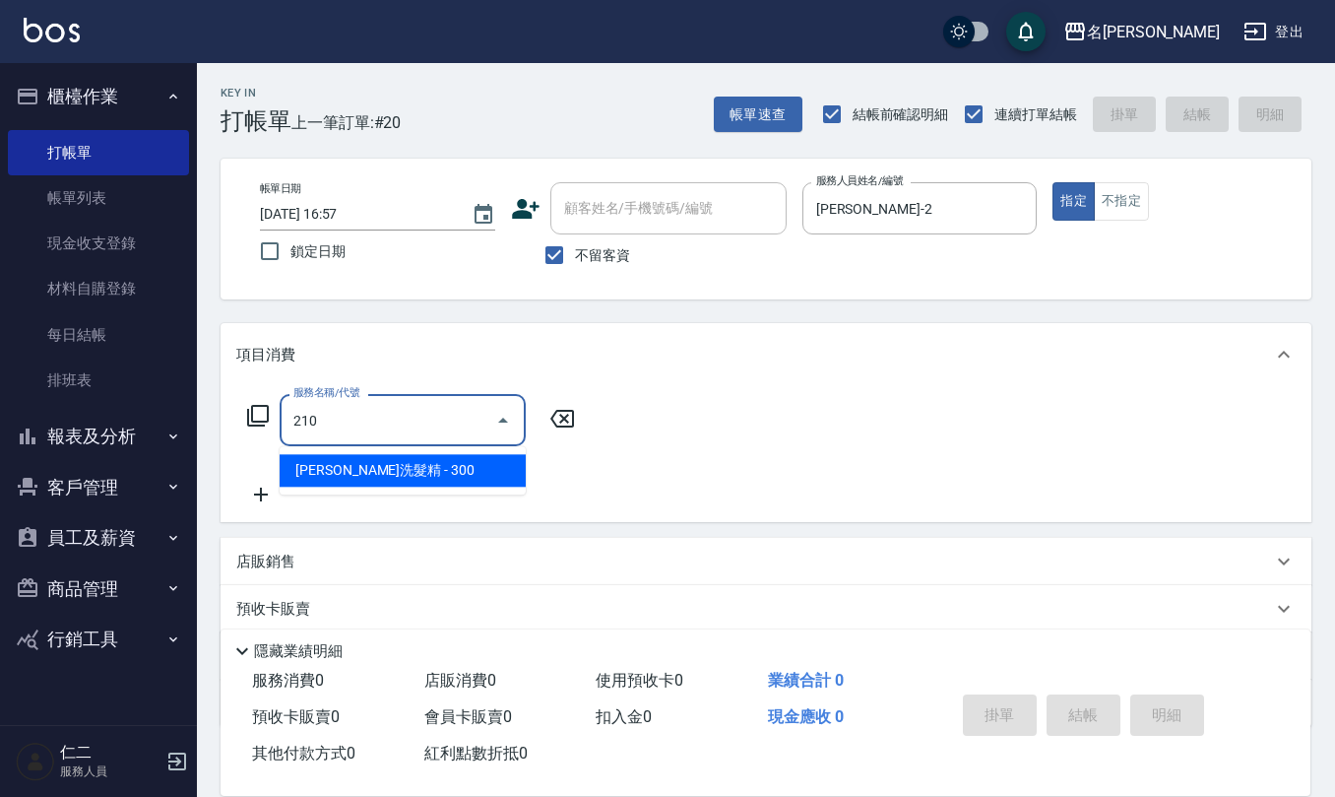
type input "歐娜洗髮精(210)"
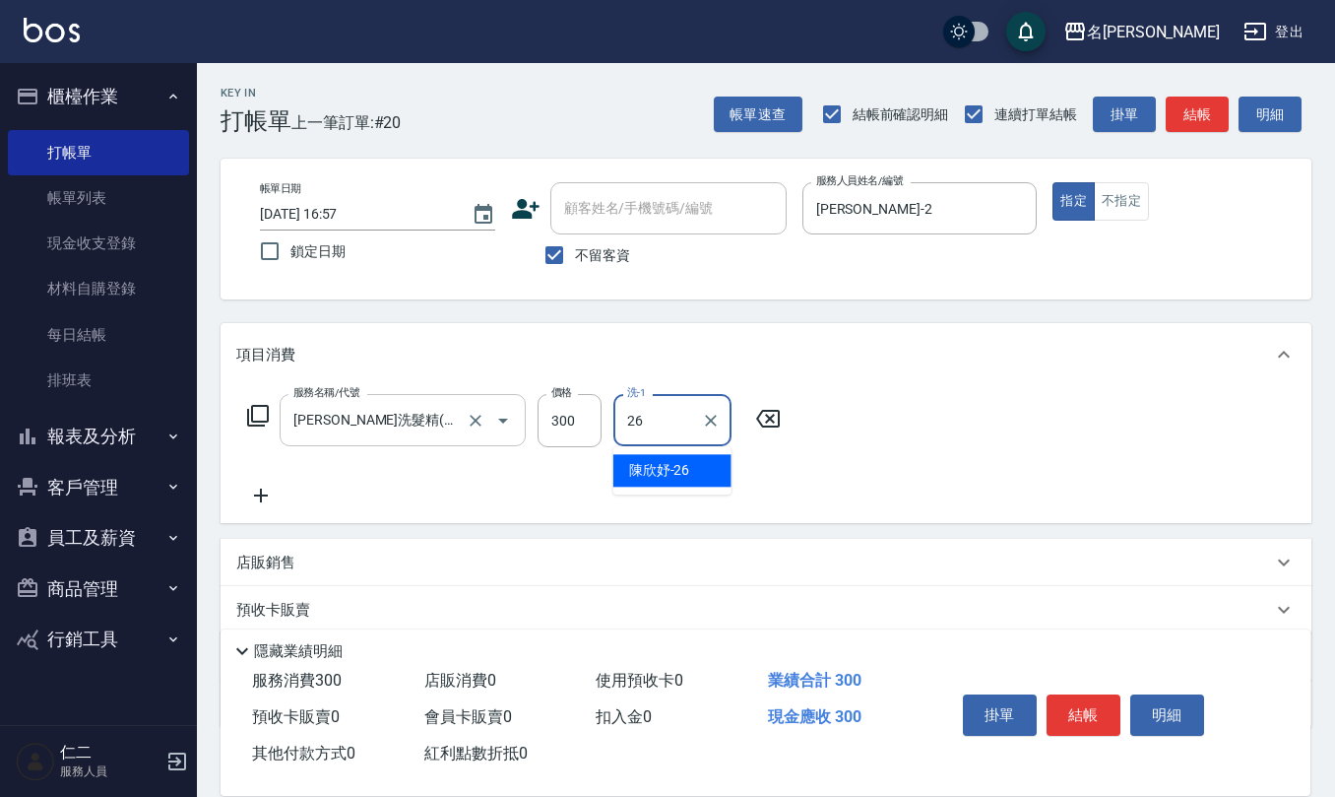
type input "陳欣妤-26"
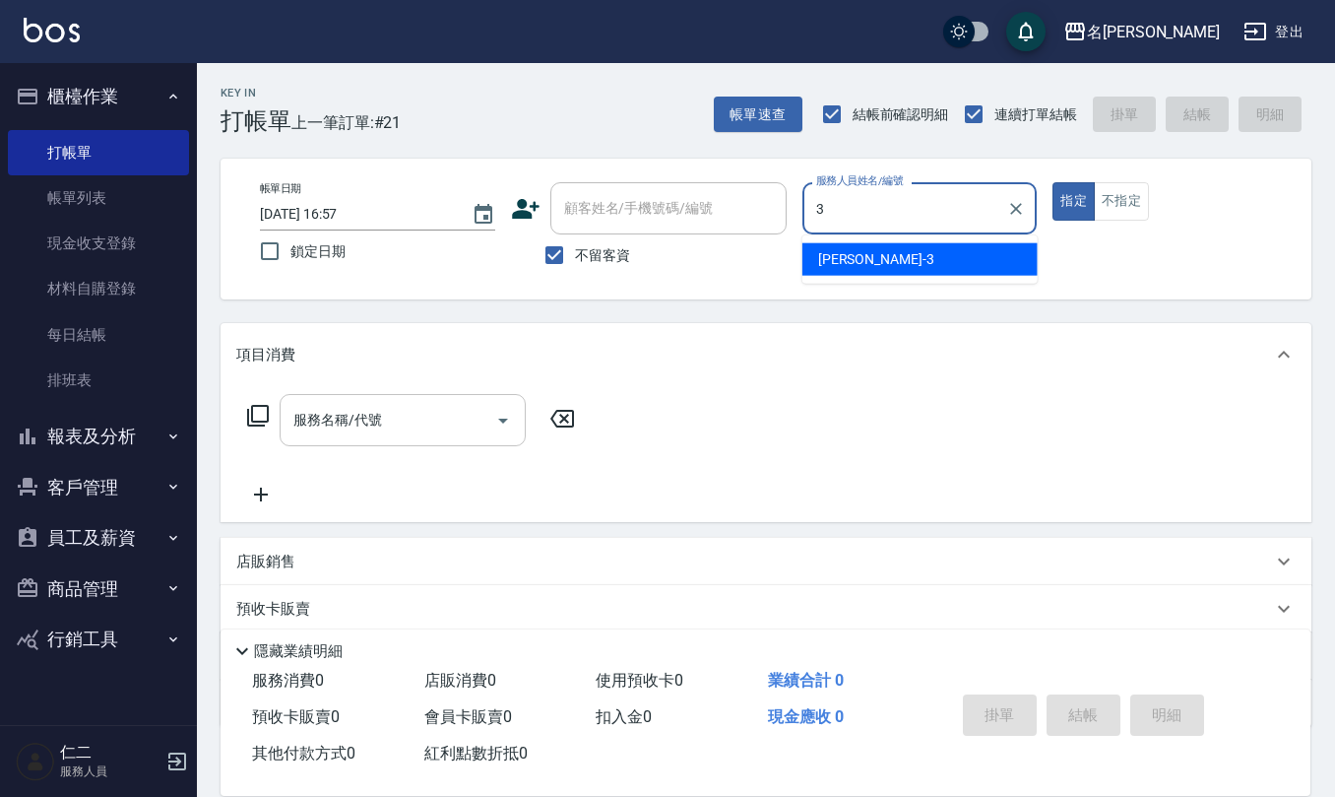
type input "陳旅玨-3"
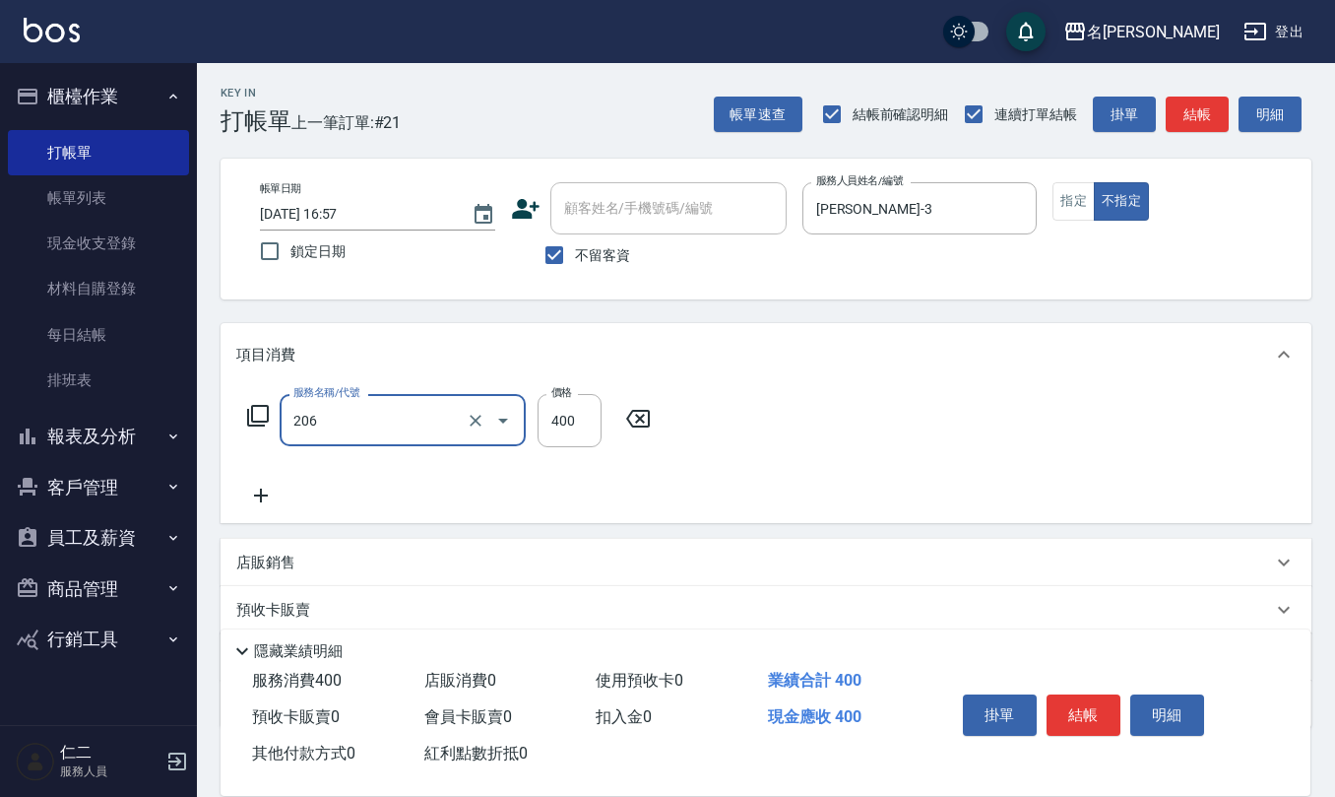
type input "健康洗(206)"
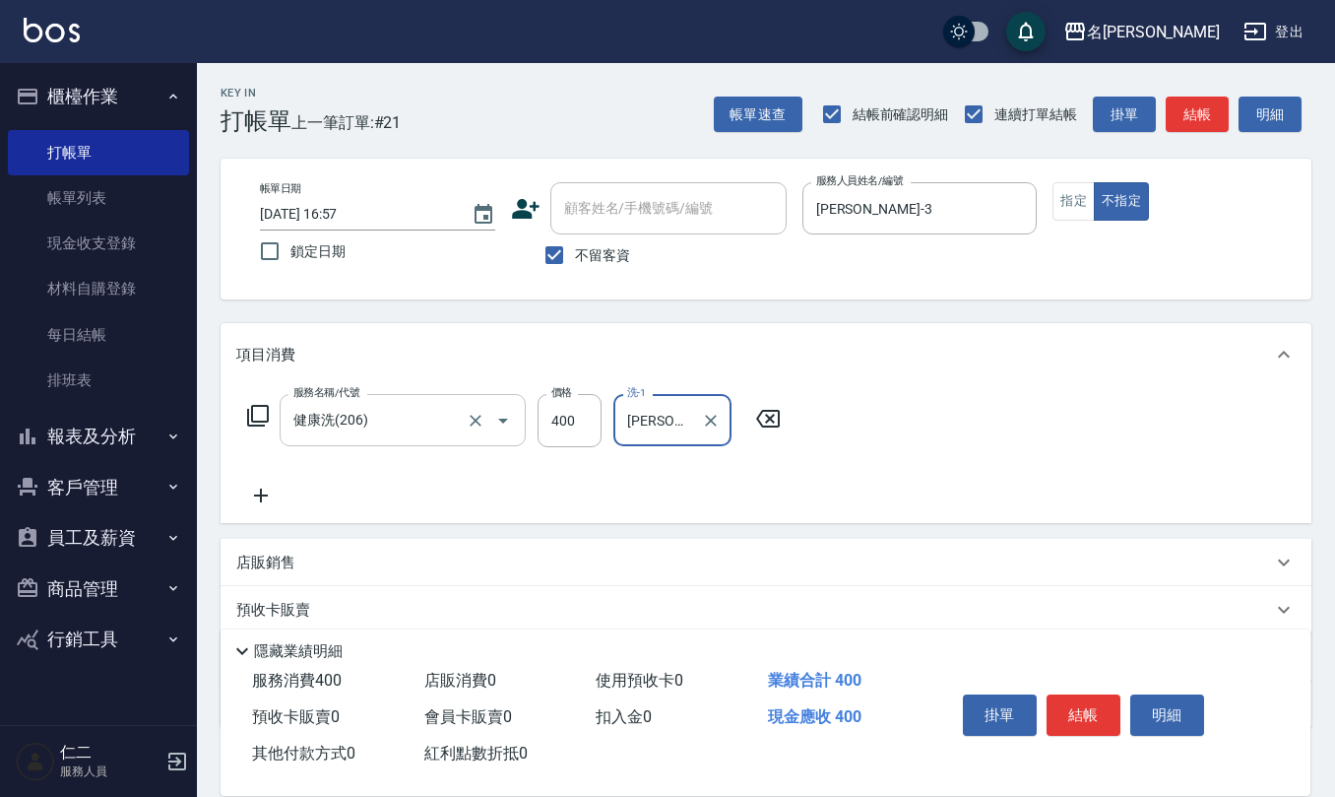
type input "葉冠佑-32"
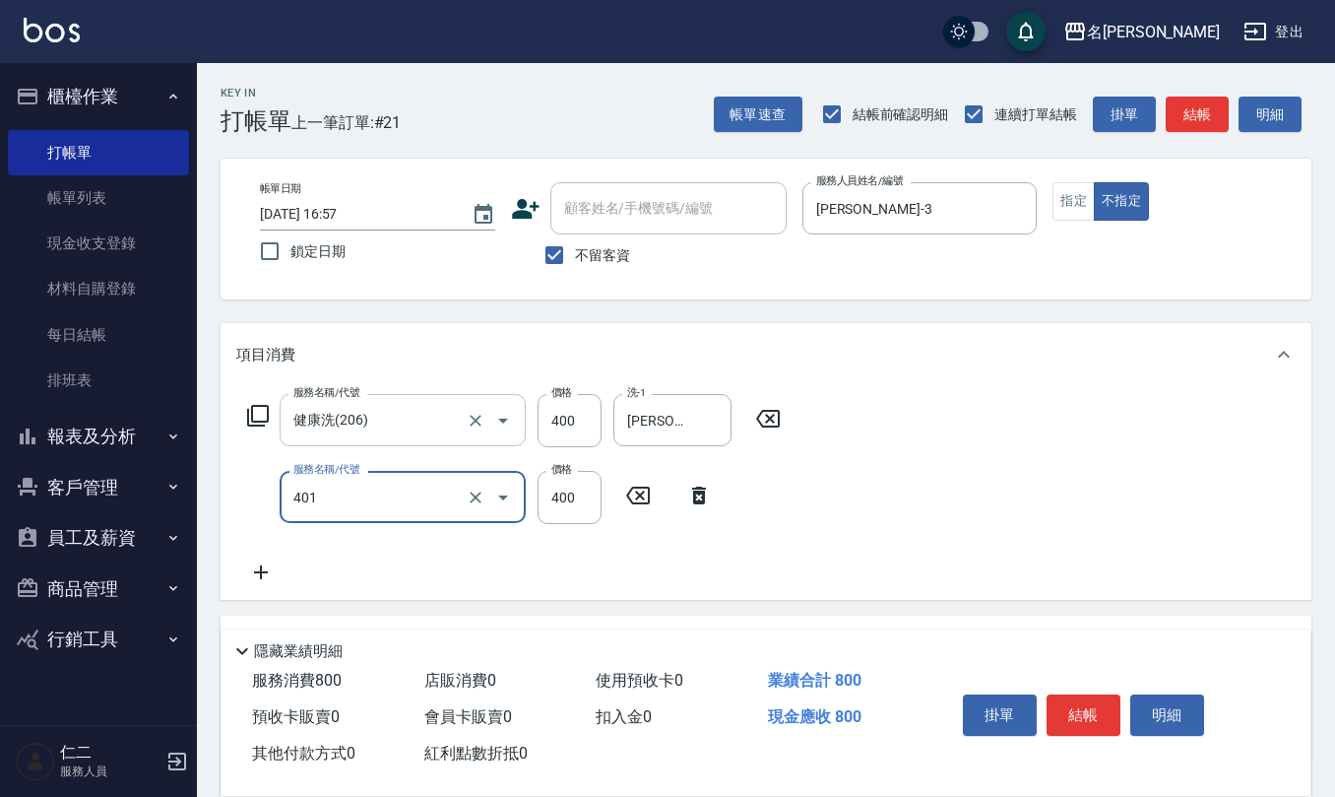
type input "剪髮(401)"
type input "200"
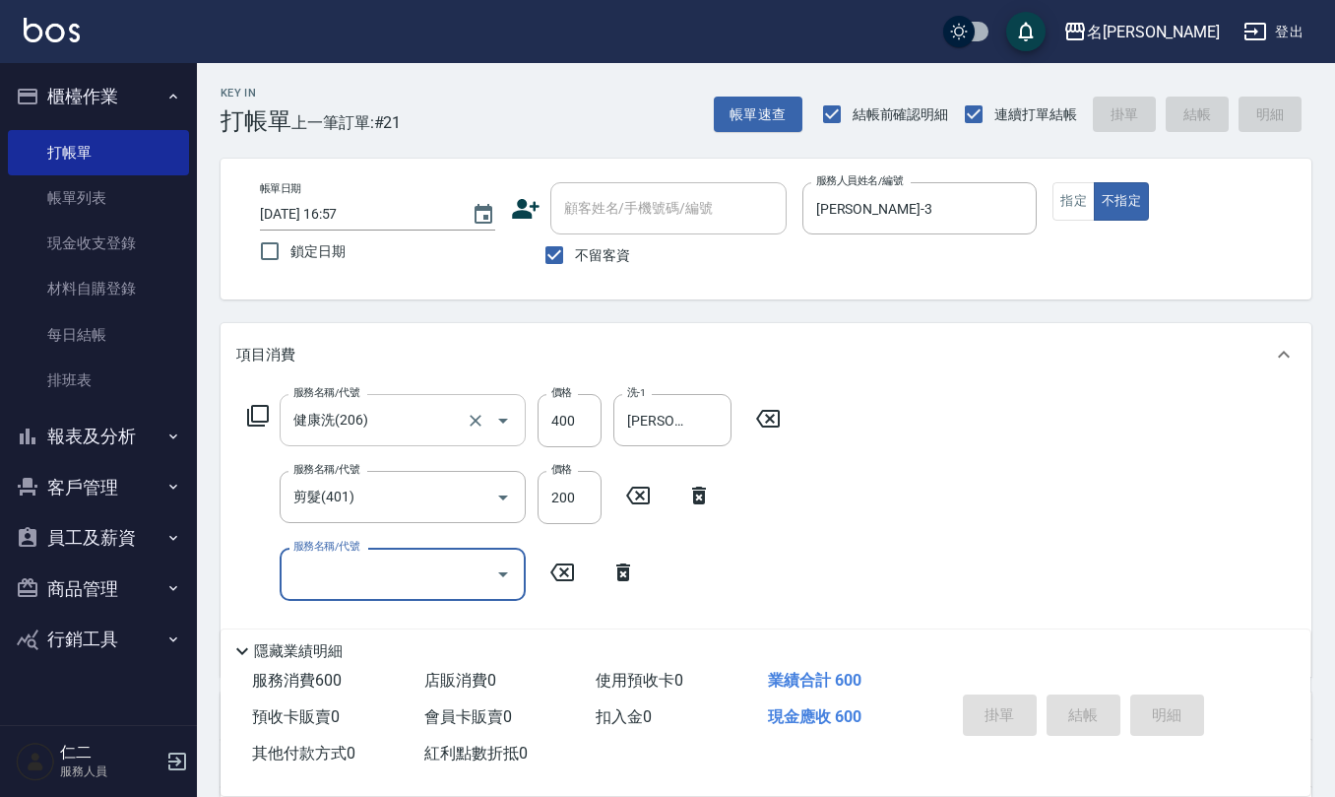
type input "2025/09/11 16:58"
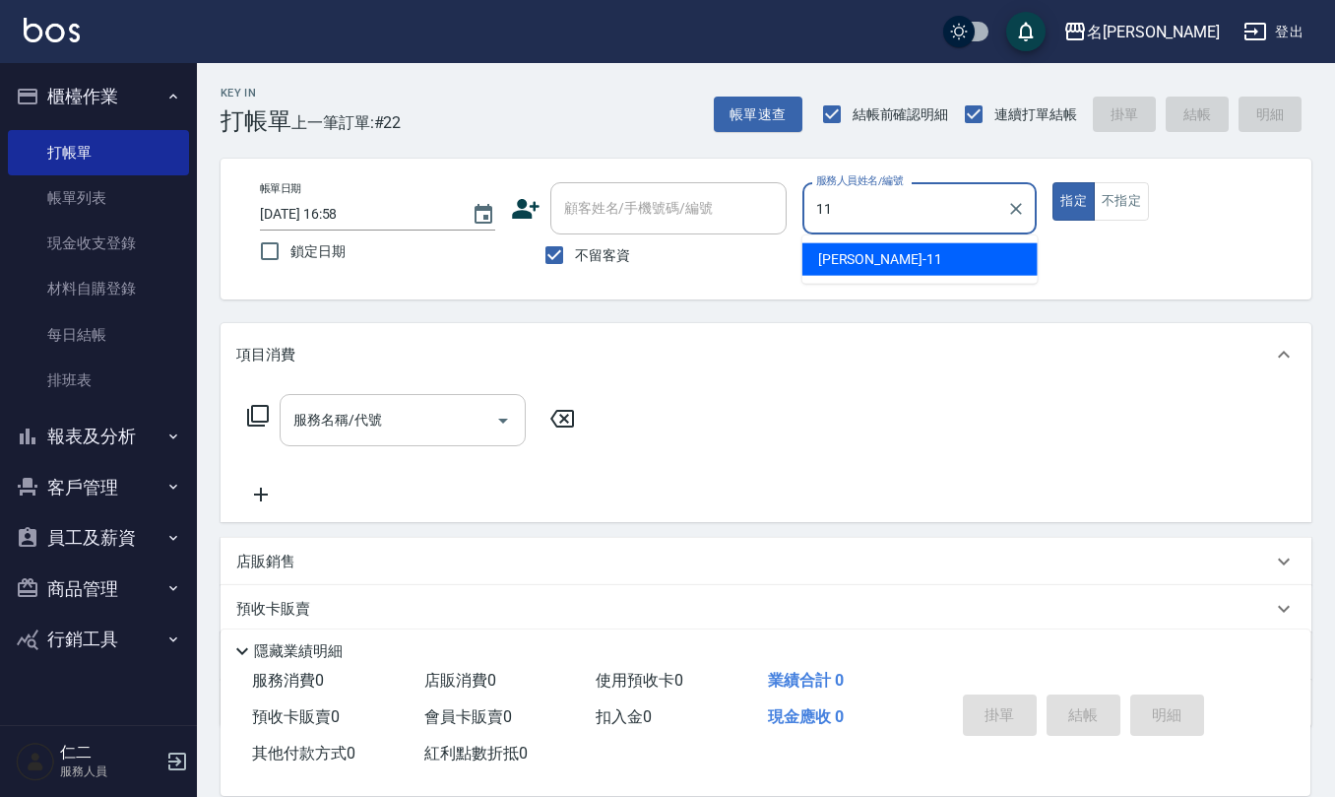
type input "詹沛橙-11"
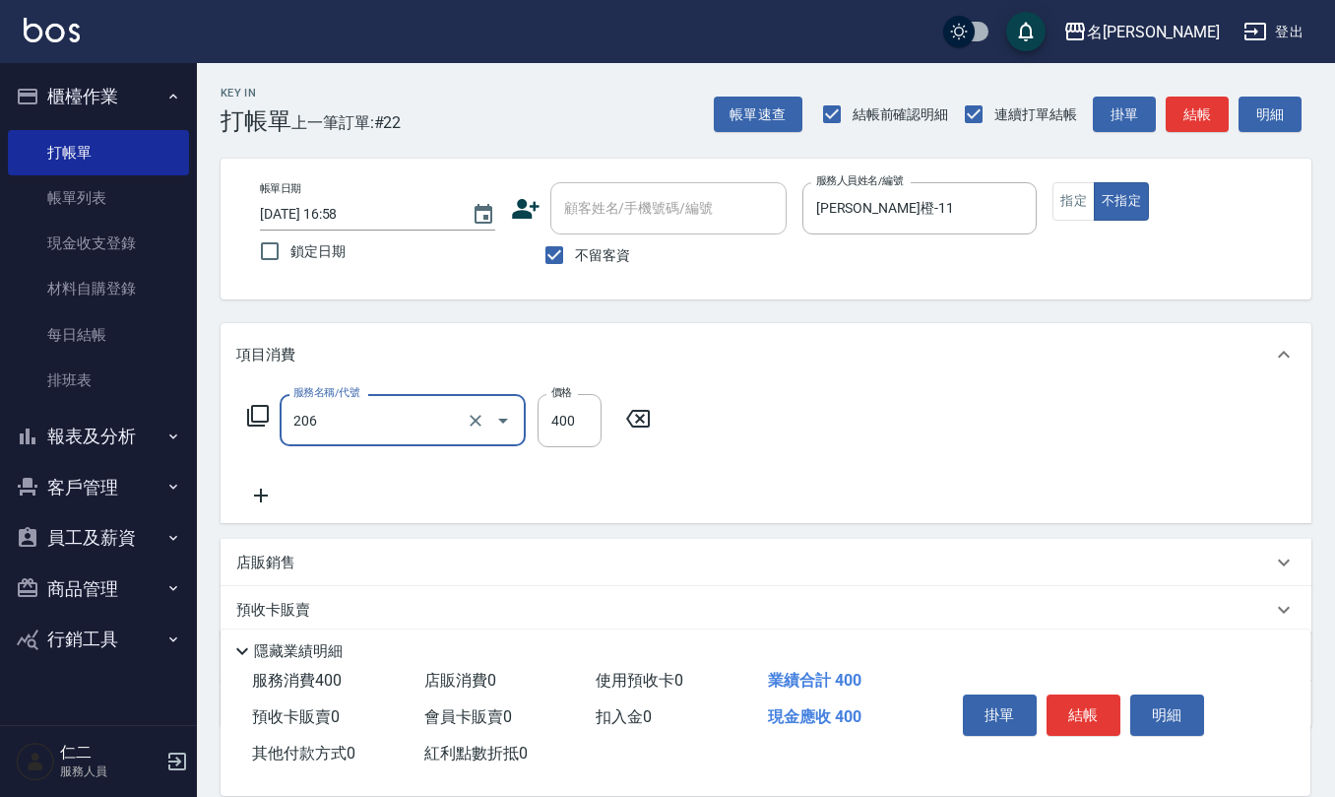
type input "健康洗(206)"
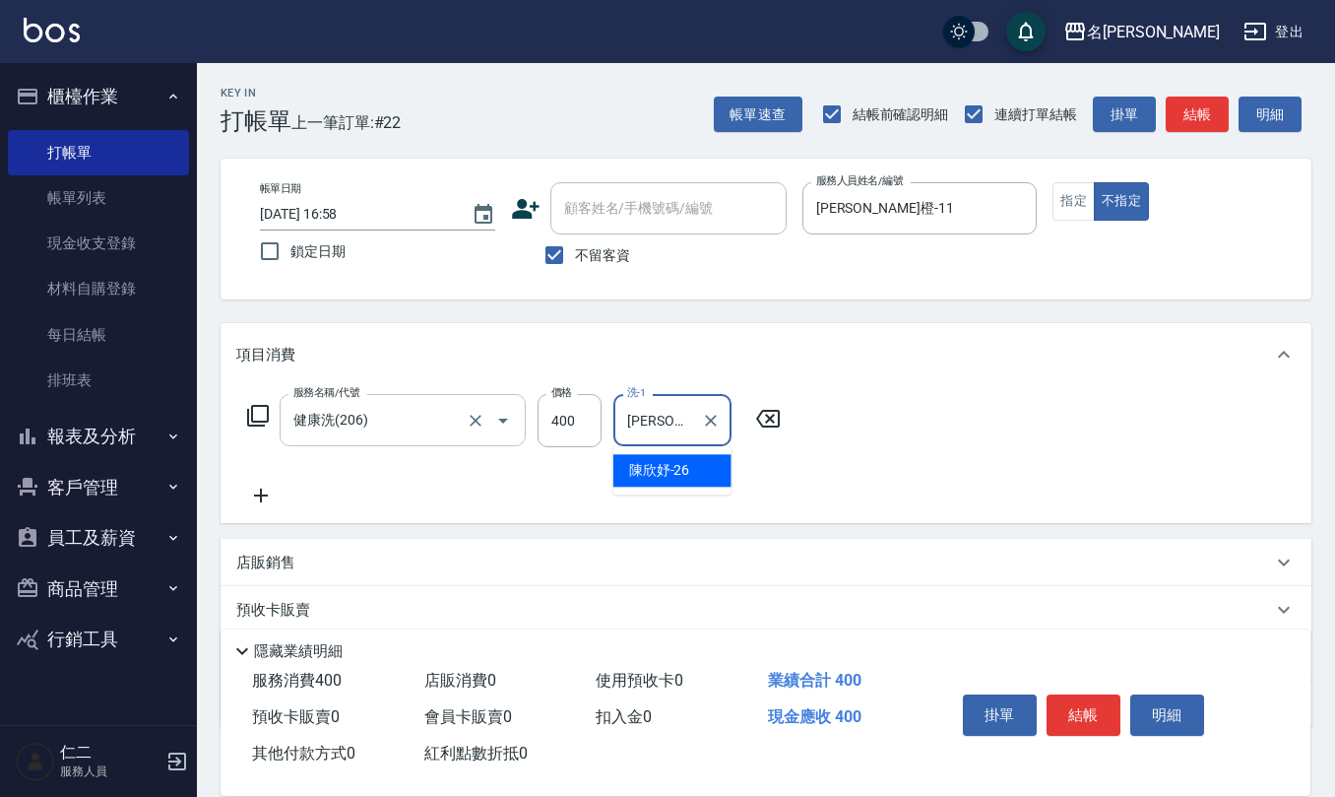
type input "陳欣妤-26"
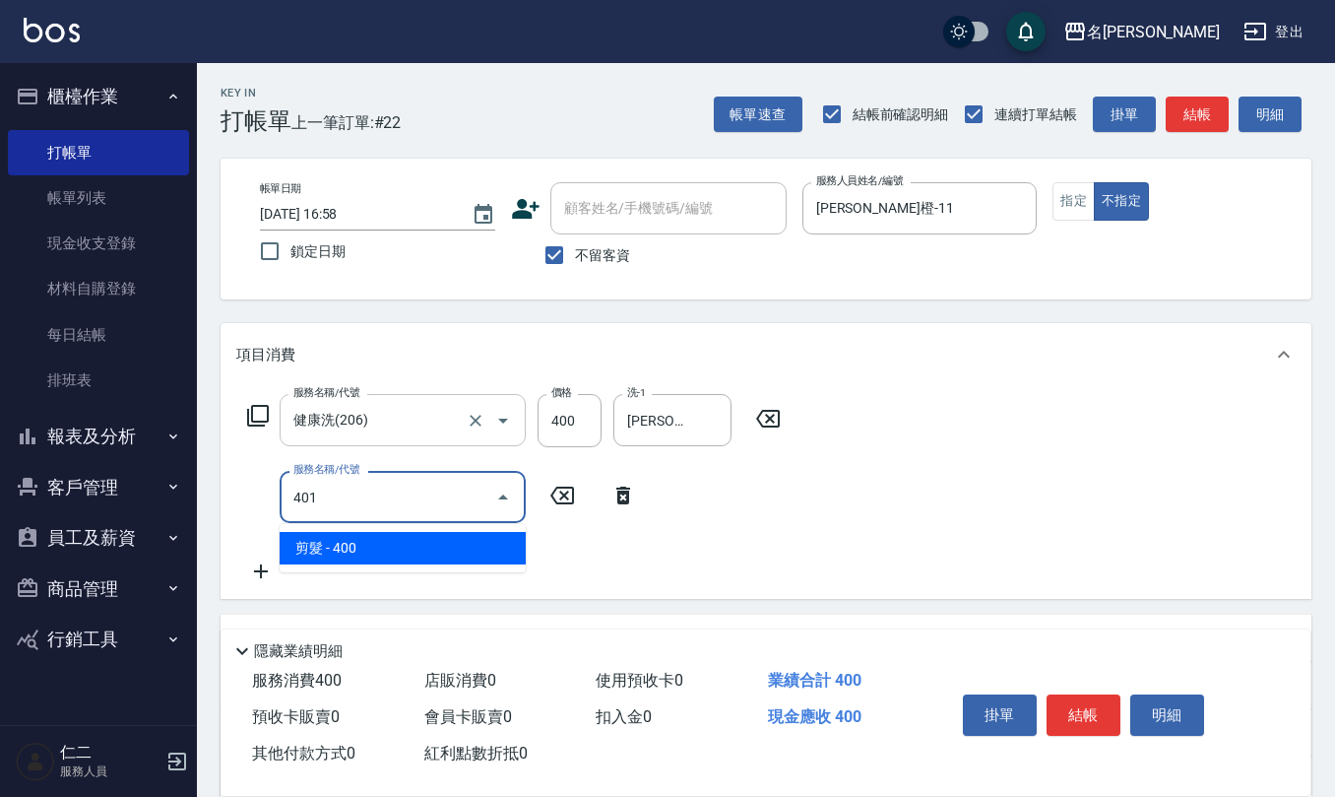
type input "剪髮(401)"
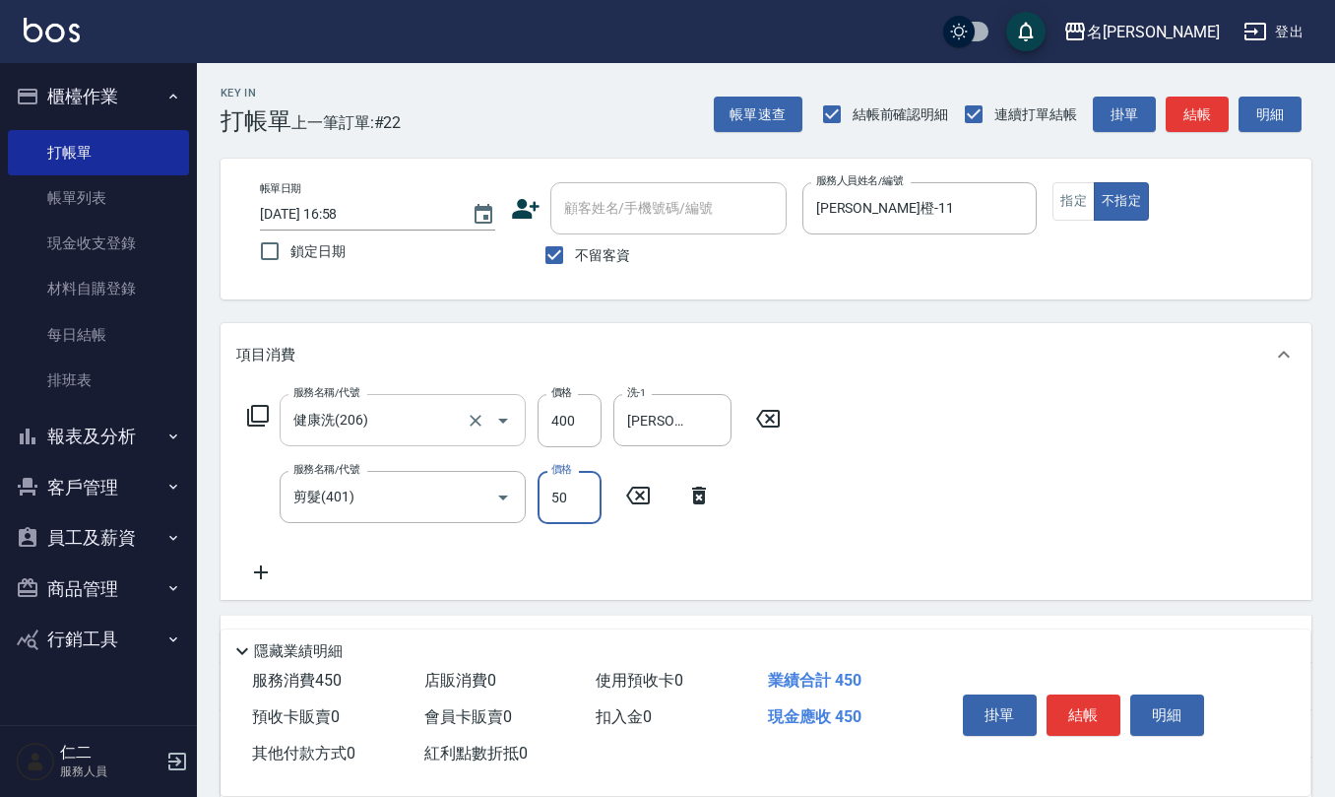
type input "50"
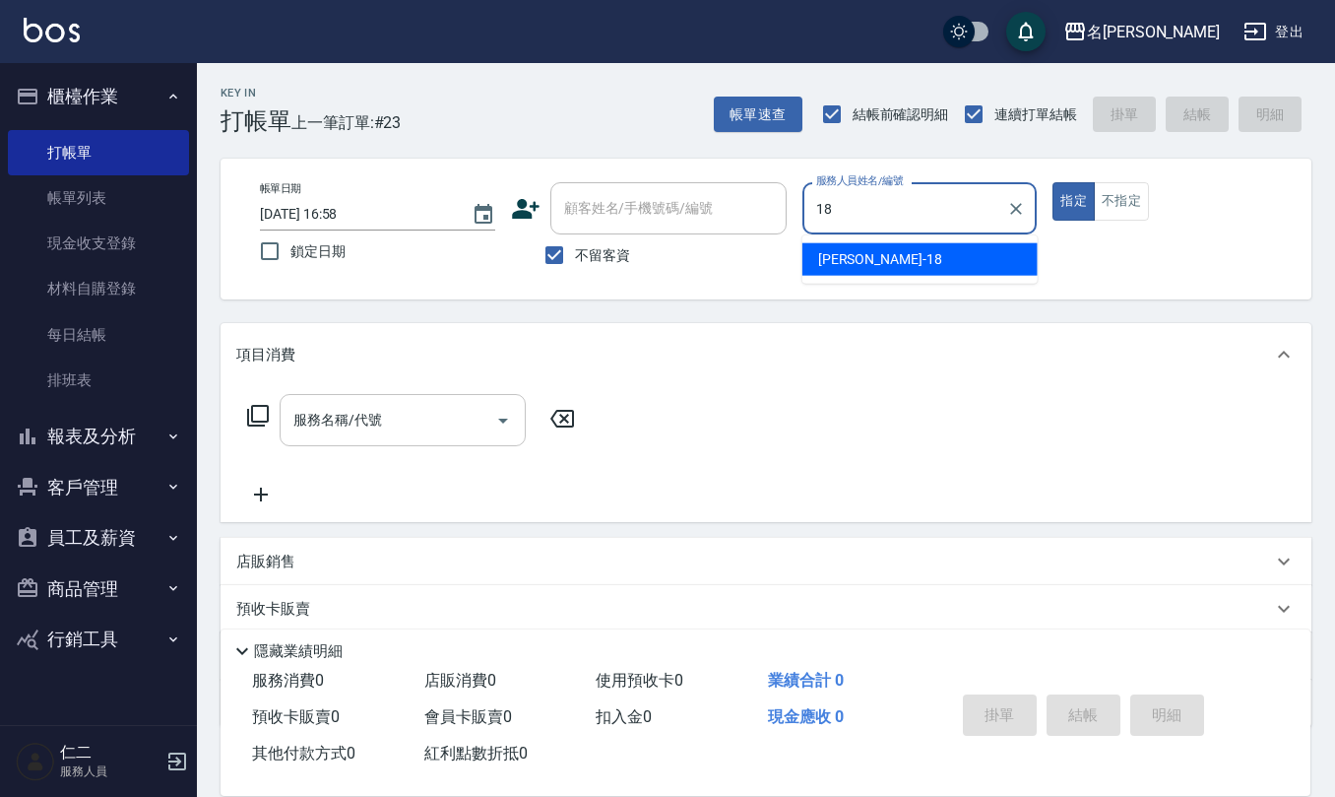
type input "吳婉如-18"
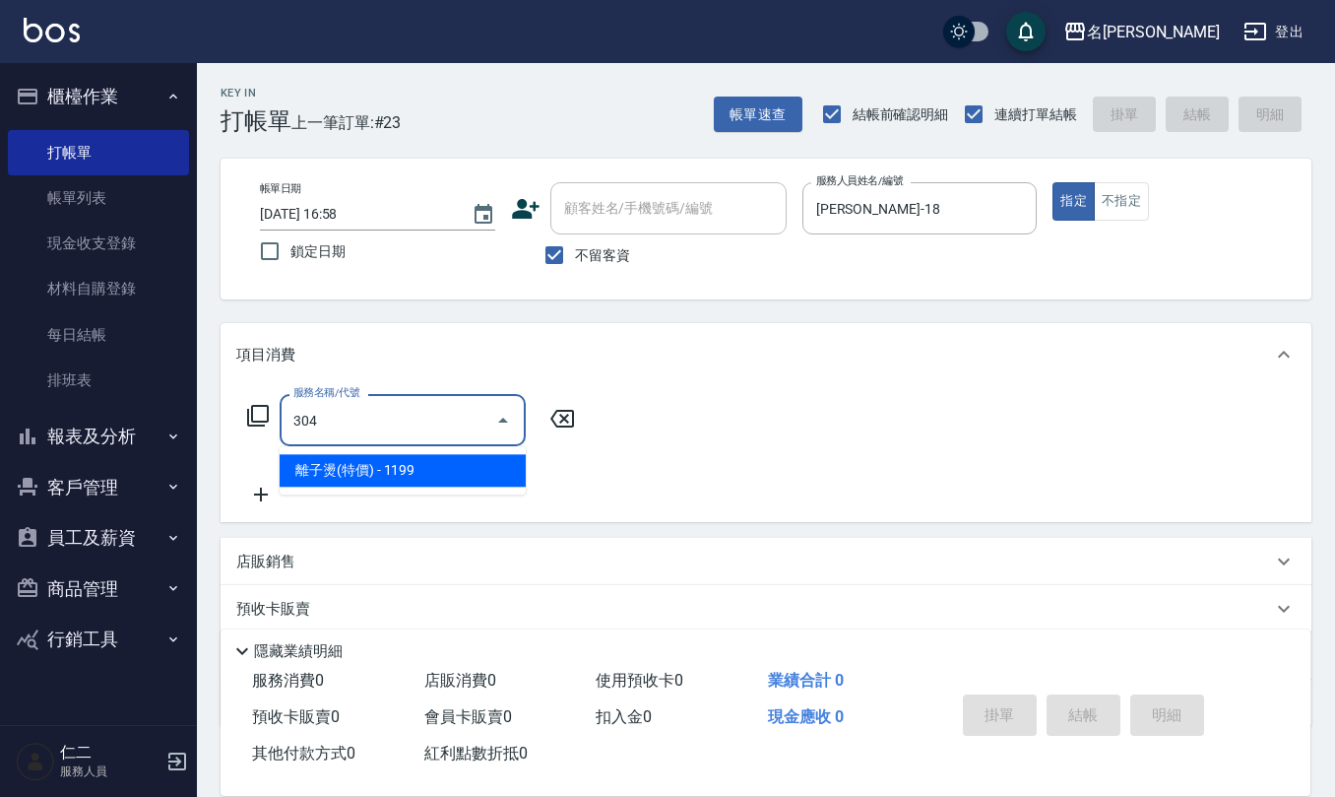
type input "離子燙(特價)(304)"
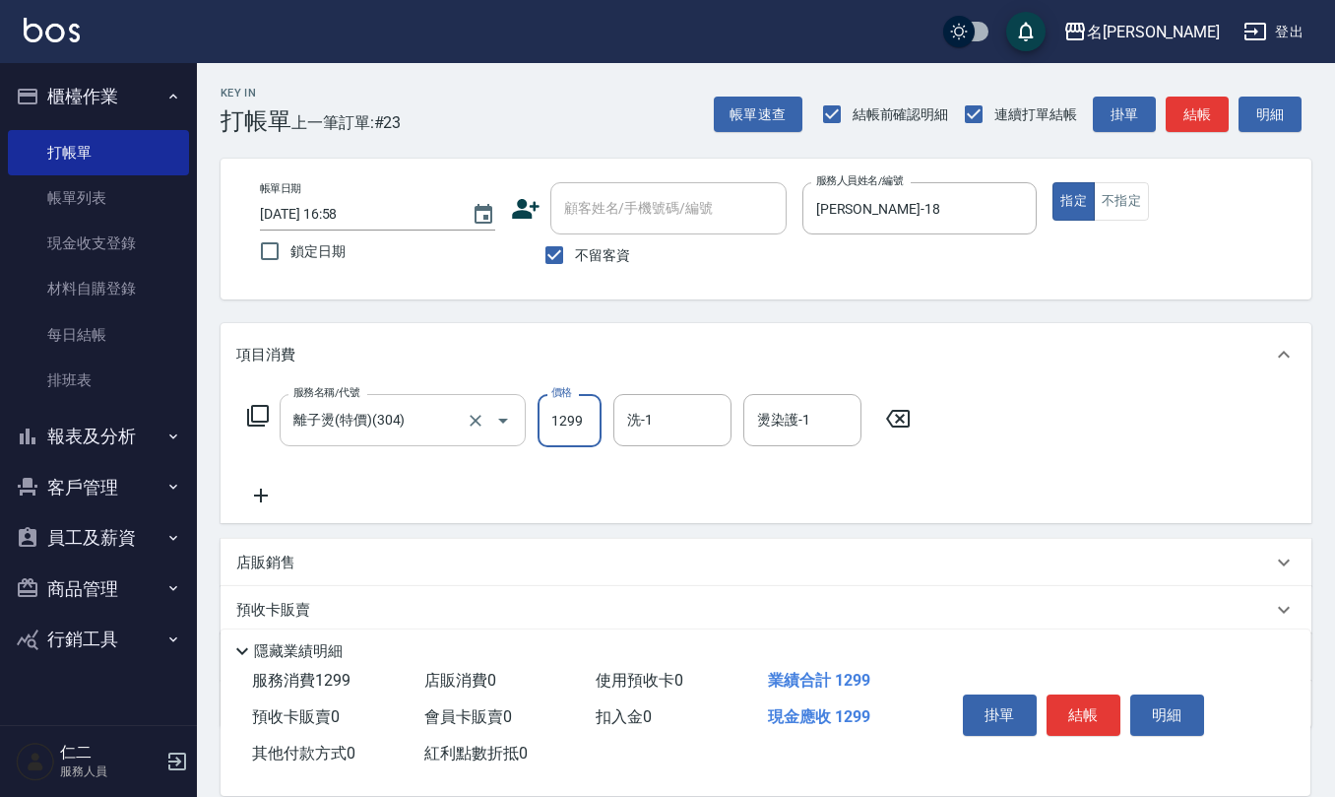
type input "1299"
type input "竹儀-33"
click at [550, 250] on input "不留客資" at bounding box center [554, 254] width 41 height 41
checkbox input "false"
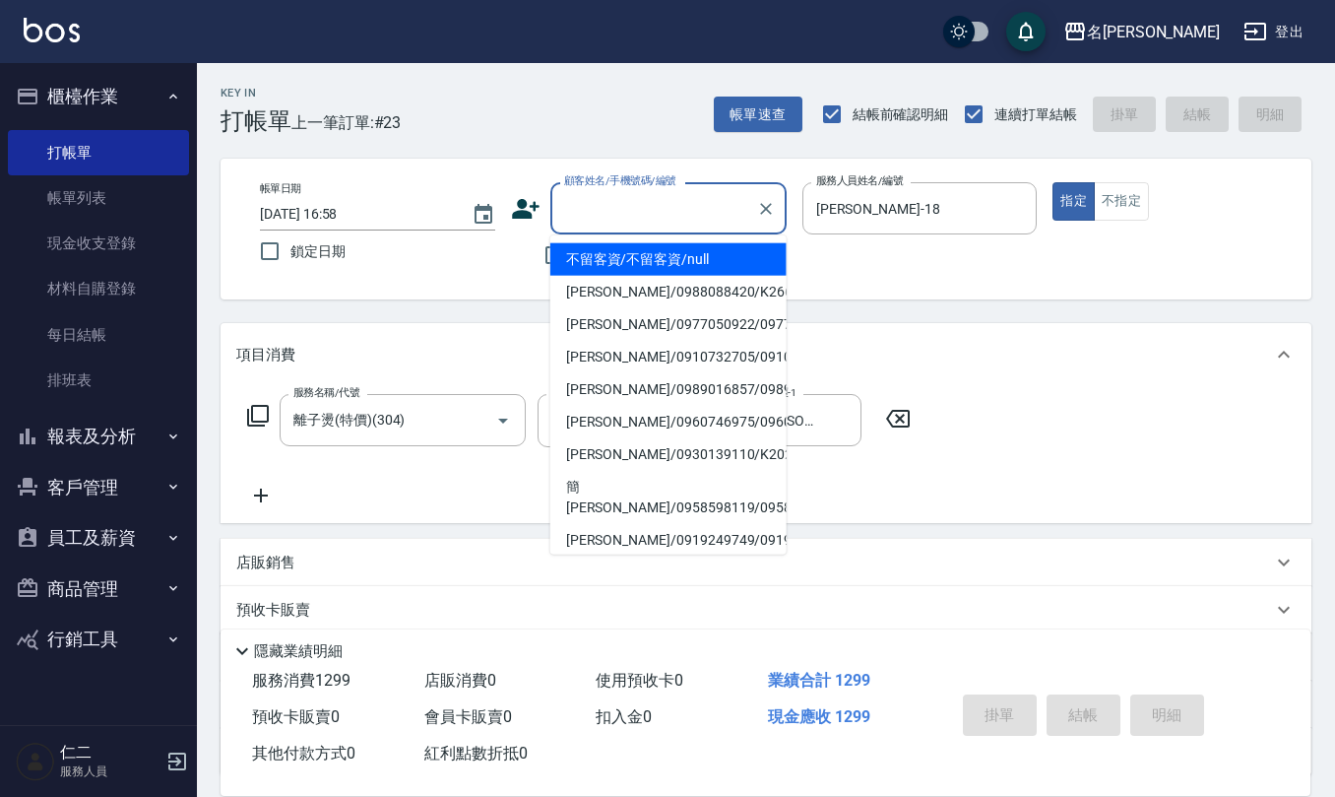
click at [603, 221] on input "顧客姓名/手機號碼/編號" at bounding box center [653, 208] width 189 height 34
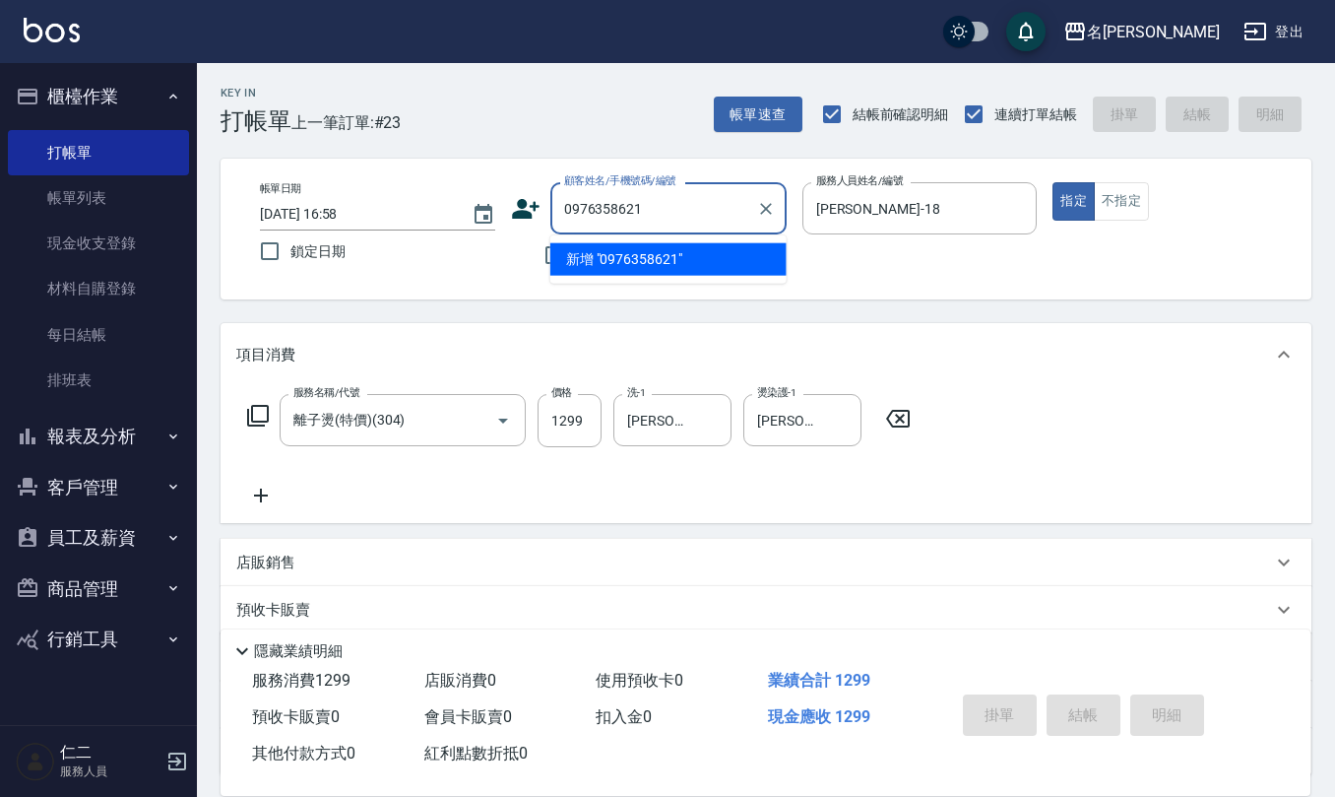
drag, startPoint x: 646, startPoint y: 215, endPoint x: 296, endPoint y: 245, distance: 351.0
click at [394, 237] on div "帳單日期 2025/09/11 16:58 鎖定日期 顧客姓名/手機號碼/編號 0976358621 顧客姓名/手機號碼/編號 不留客資 服務人員姓名/編號 …" at bounding box center [766, 229] width 1044 height 94
type input "0976358621"
click at [520, 201] on icon at bounding box center [526, 209] width 28 height 20
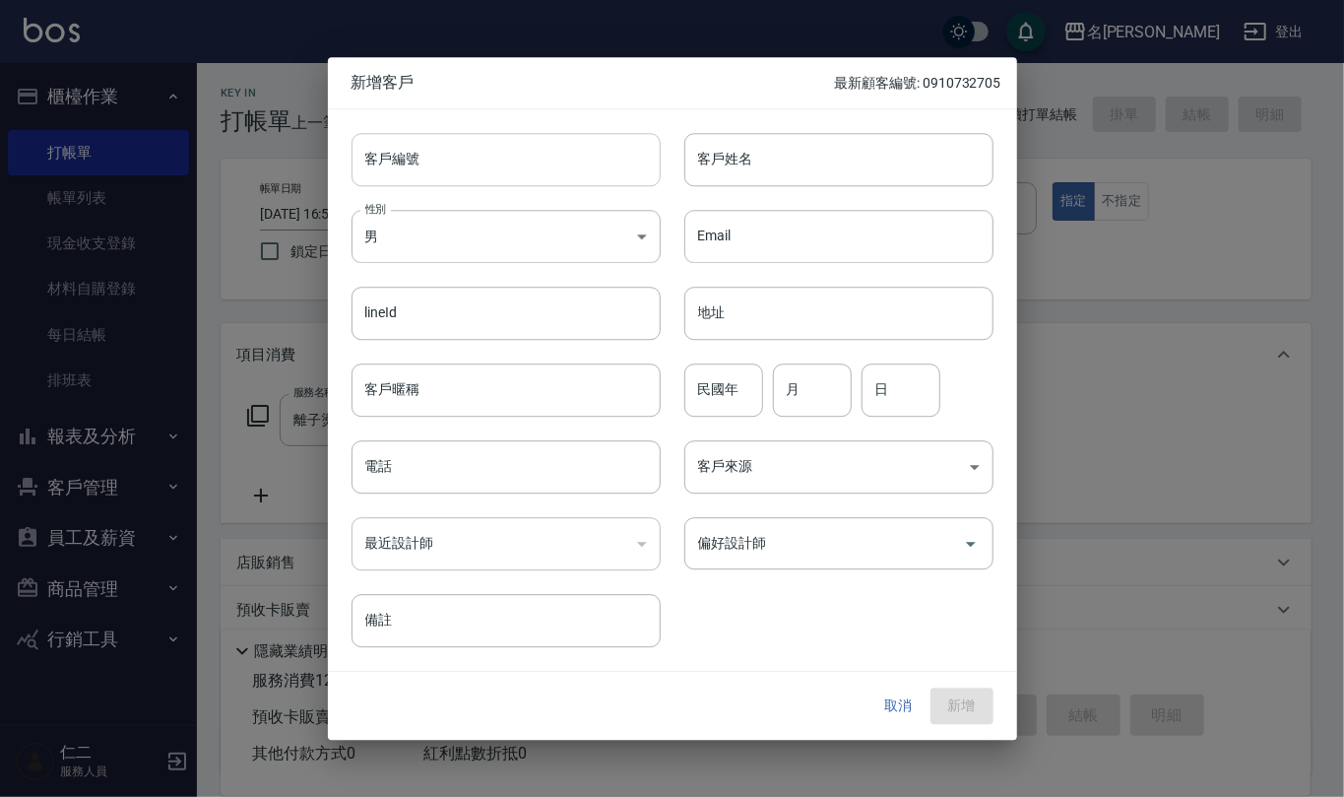
click at [533, 171] on input "客戶編號" at bounding box center [506, 159] width 309 height 53
paste input "0976358621"
type input "0976358621"
click at [478, 459] on input "電話" at bounding box center [506, 466] width 309 height 53
paste input "0976358621"
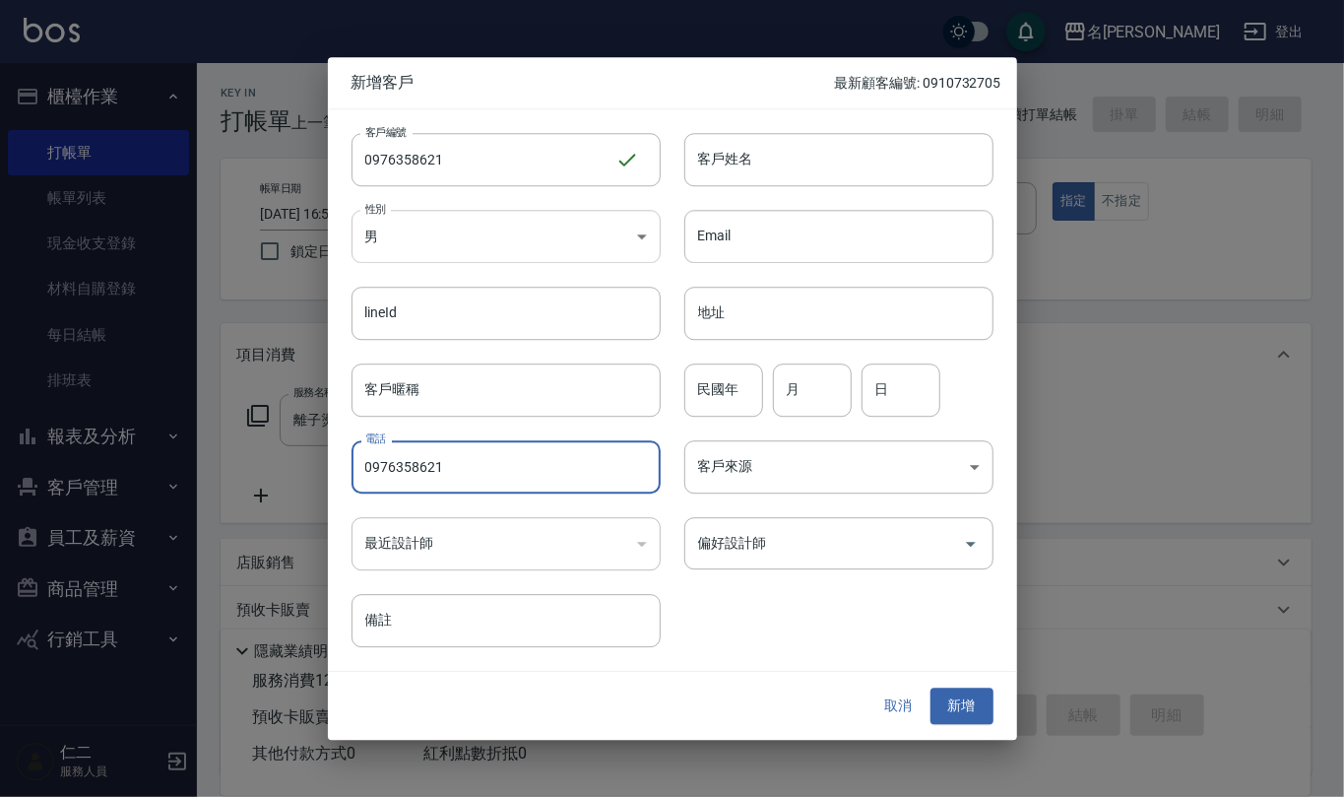
type input "0976358621"
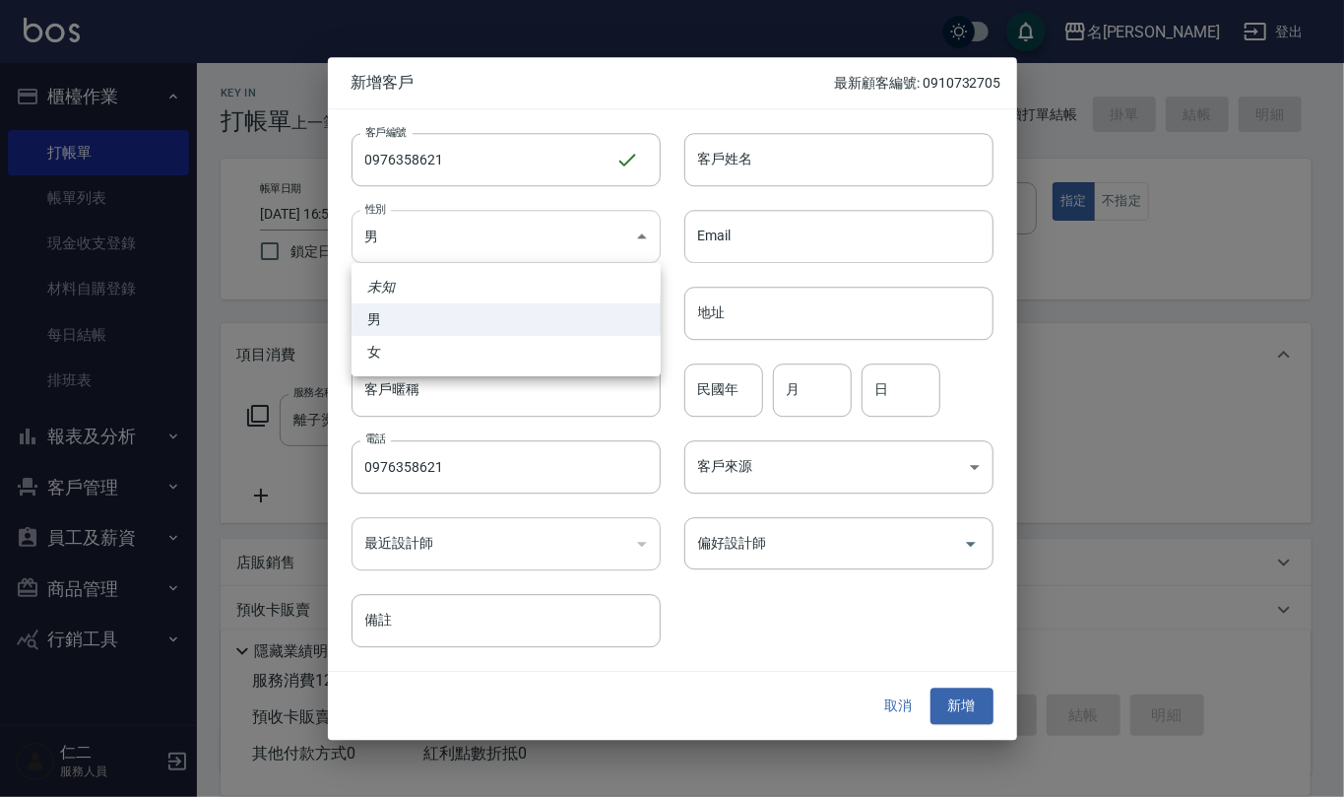
click at [630, 236] on body "名留仁二 登出 櫃檯作業 打帳單 帳單列表 現金收支登錄 材料自購登錄 每日結帳 排班表 報表及分析 報表目錄 店家區間累計表 店家日報表 互助日報表 互助月…" at bounding box center [672, 480] width 1344 height 960
click at [540, 358] on li "女" at bounding box center [506, 352] width 309 height 32
type input "FEMALE"
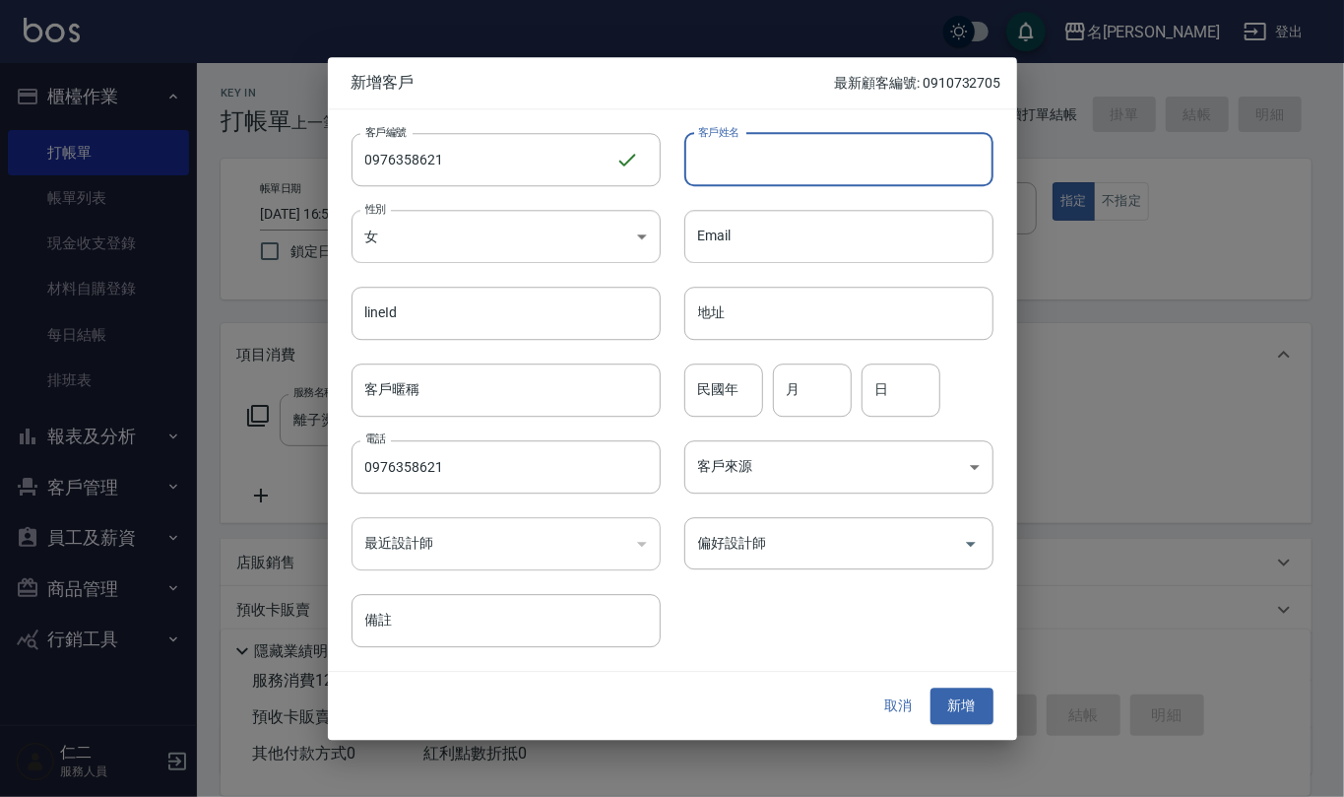
click at [837, 163] on input "客戶姓名" at bounding box center [838, 159] width 309 height 53
type input "劉怡秀"
drag, startPoint x: 718, startPoint y: 398, endPoint x: 719, endPoint y: 378, distance: 19.7
click at [719, 391] on input "民國年" at bounding box center [723, 389] width 79 height 53
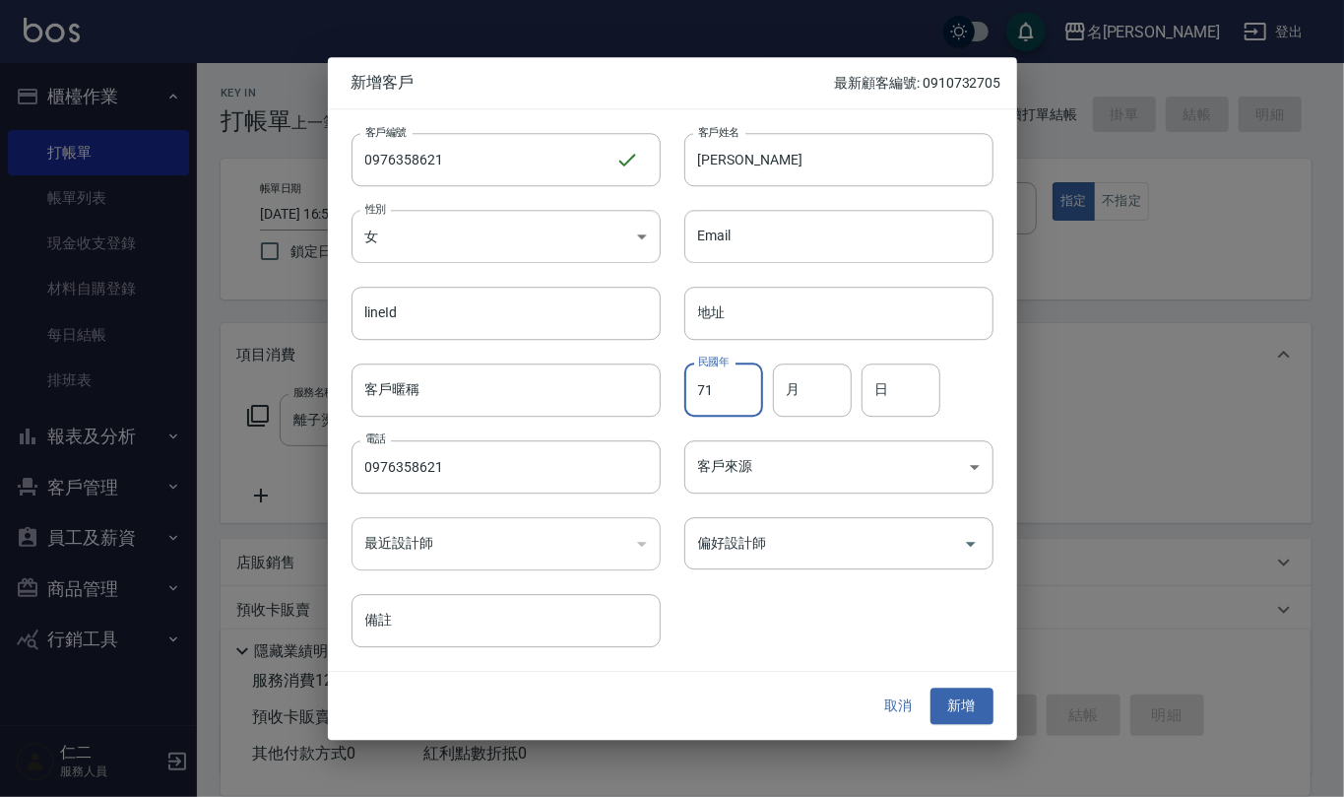
type input "71"
type input "2"
type input "22"
click at [958, 688] on button "新增" at bounding box center [962, 706] width 63 height 36
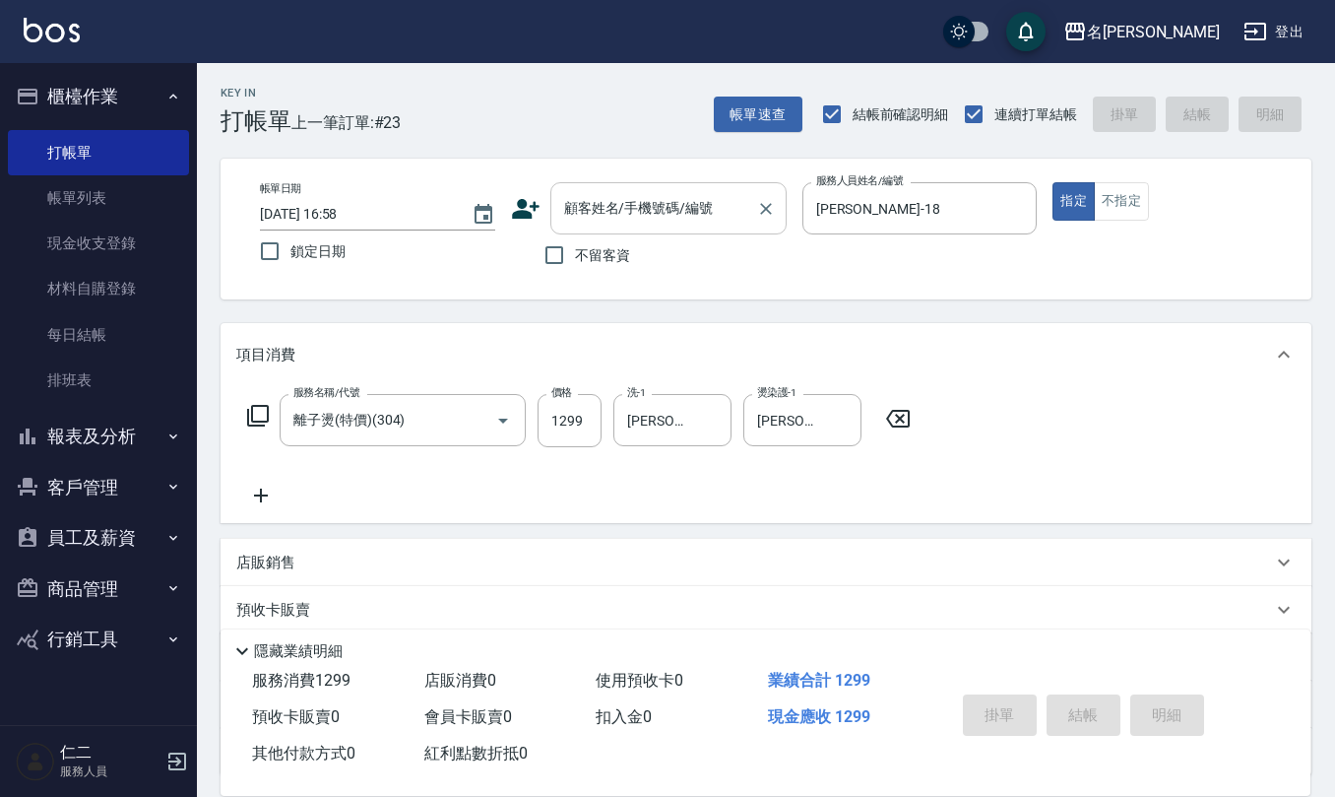
drag, startPoint x: 658, startPoint y: 222, endPoint x: 660, endPoint y: 209, distance: 13.0
click at [658, 221] on input "顧客姓名/手機號碼/編號" at bounding box center [653, 208] width 189 height 34
paste input "0976358621"
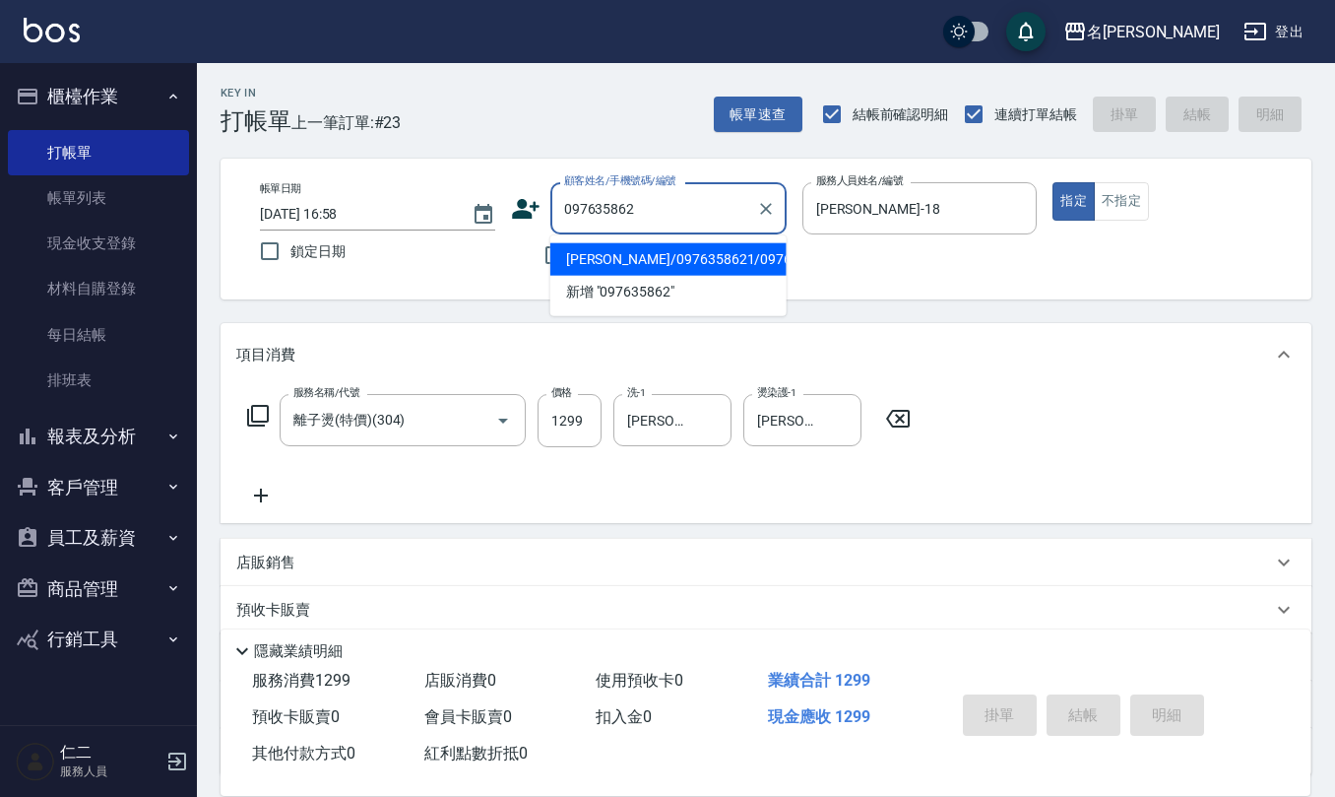
type input "劉怡秀/0976358621/0976358621"
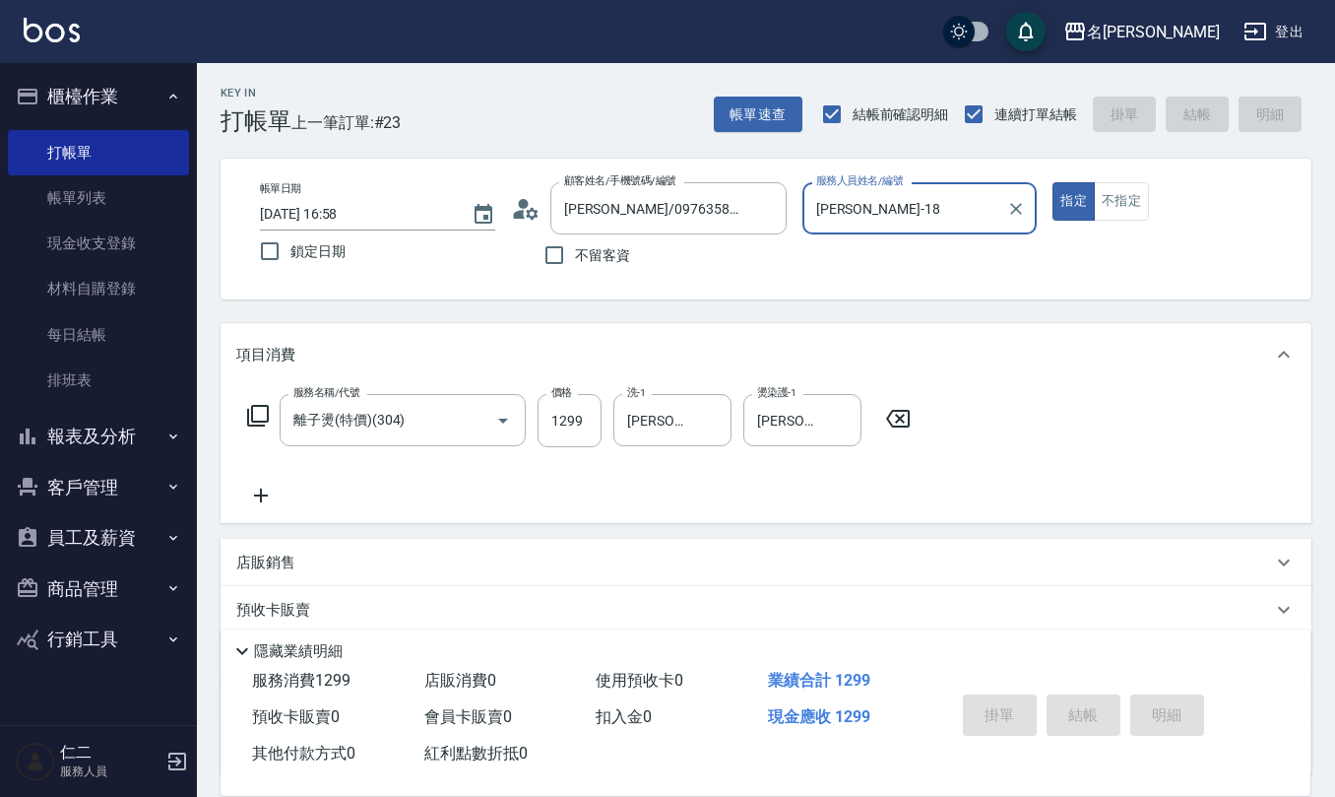
type input "2025/09/11 16:59"
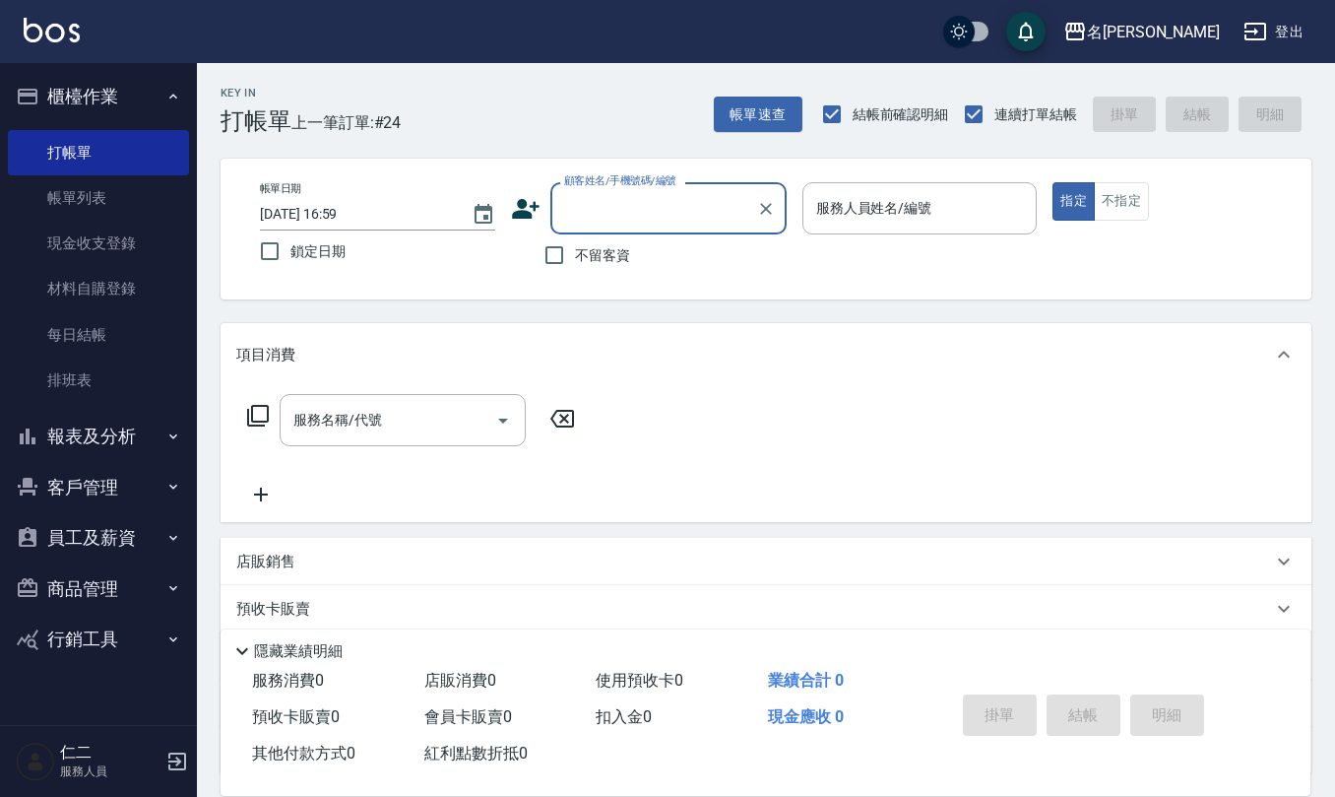
click at [608, 252] on span "不留客資" at bounding box center [602, 255] width 55 height 21
click at [575, 252] on input "不留客資" at bounding box center [554, 254] width 41 height 41
checkbox input "true"
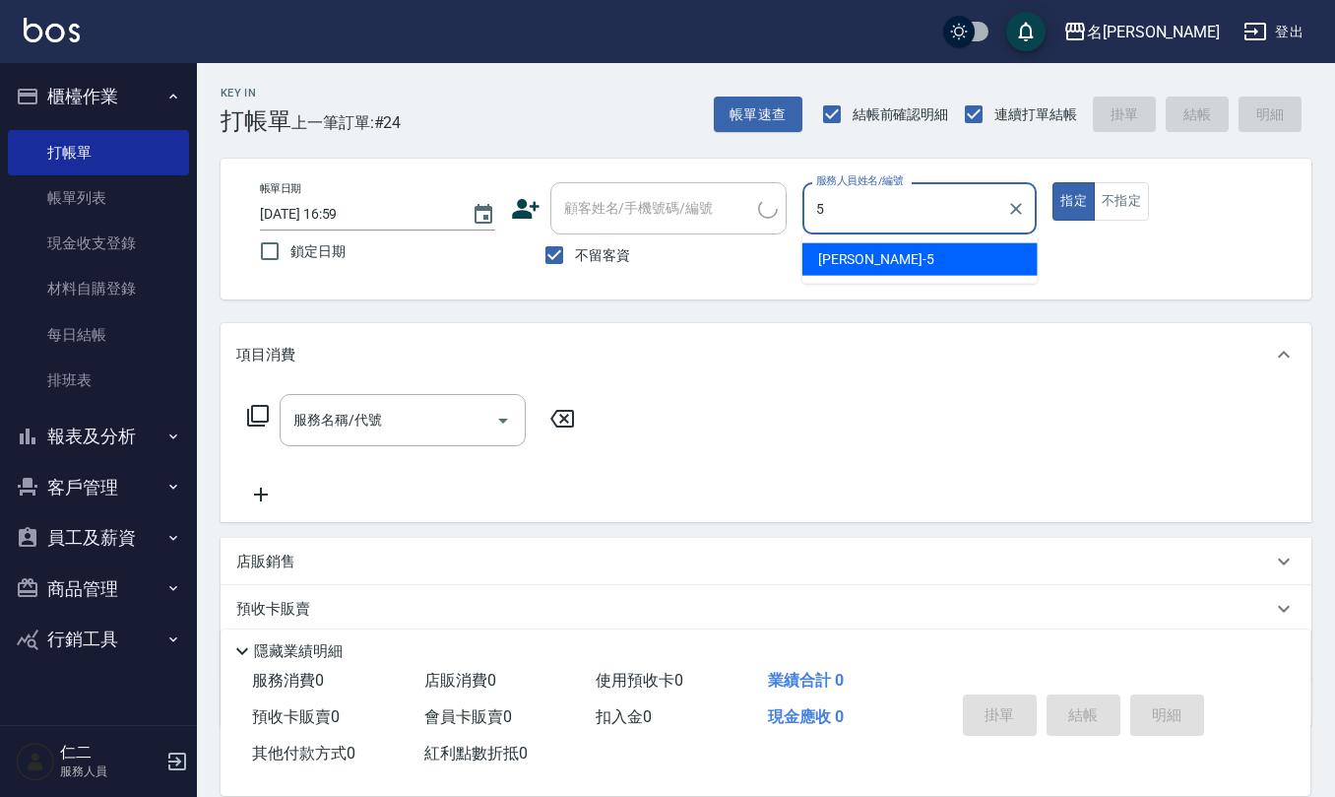
type input "趙妍妮-5"
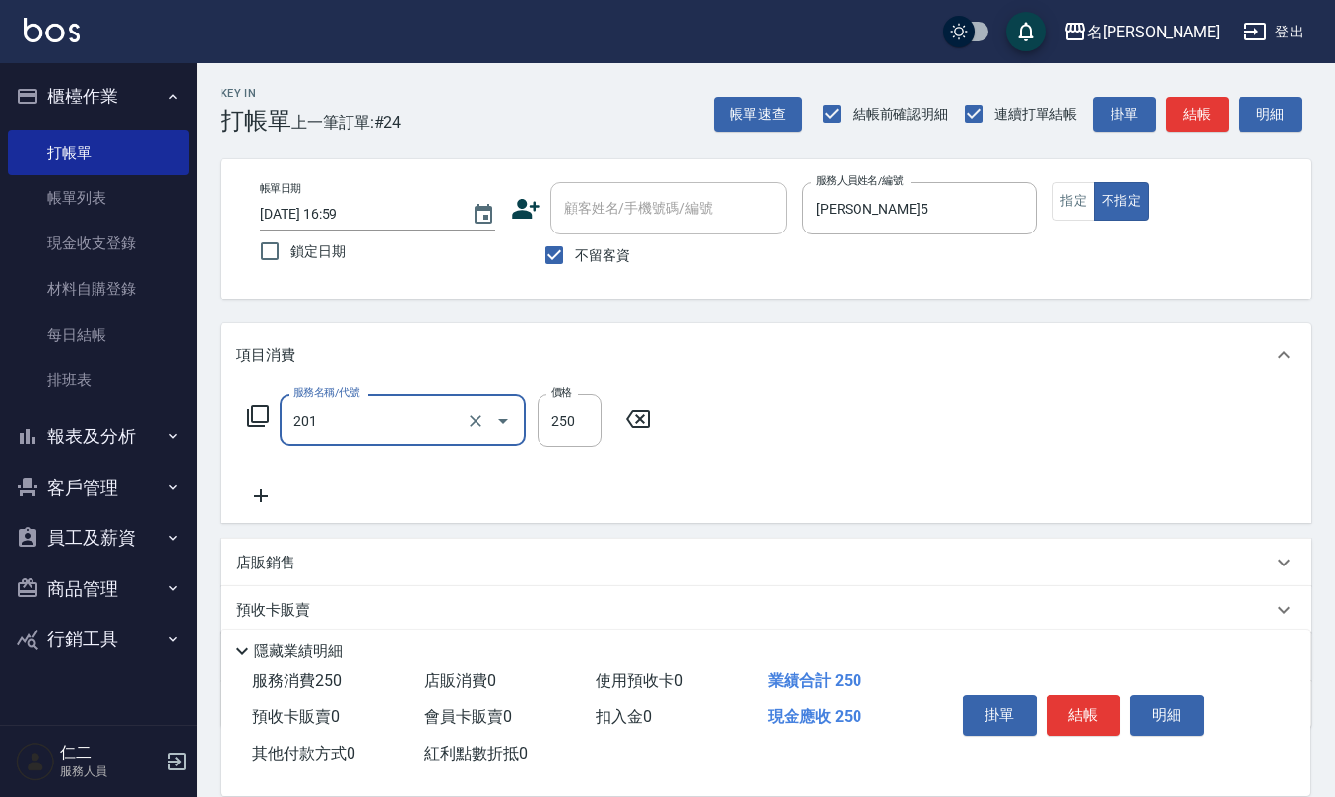
type input "洗髮(201)"
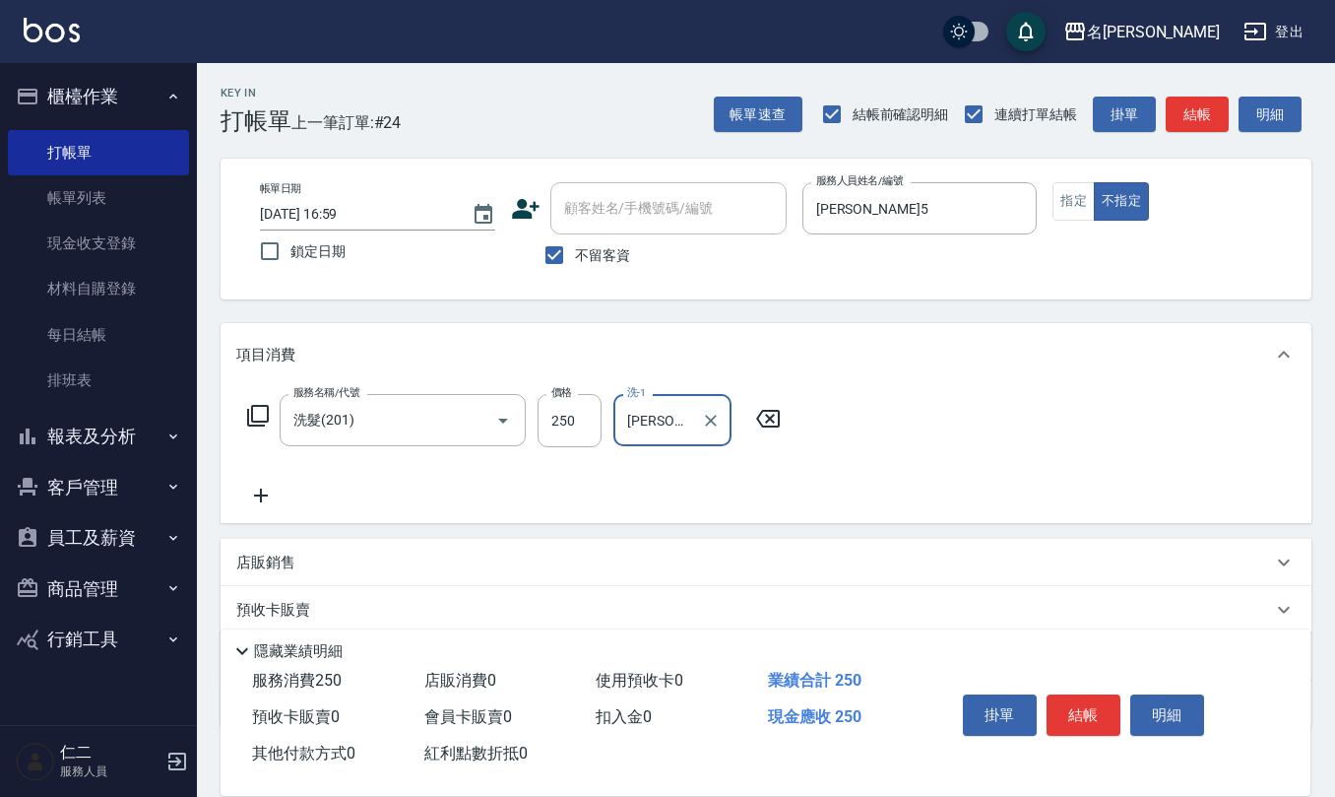
type input "趙妍妮-5"
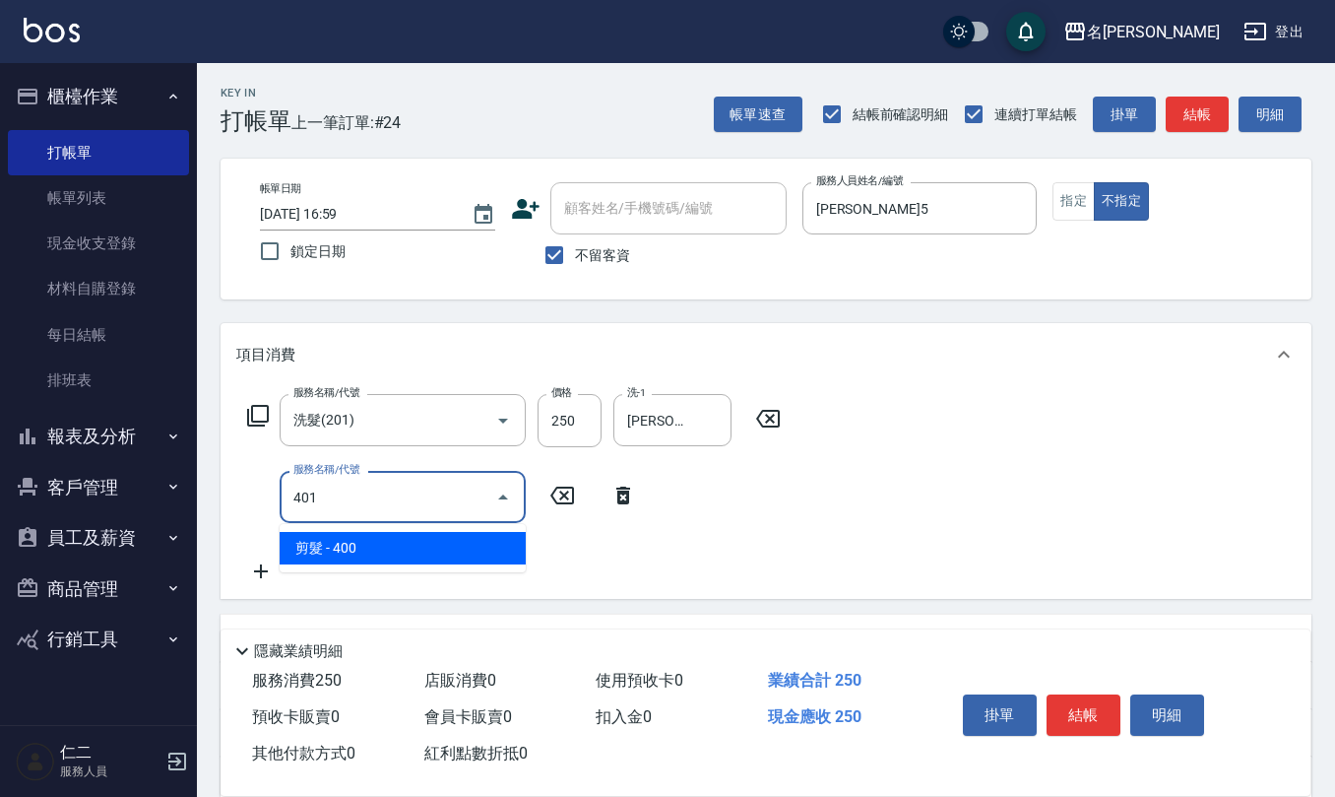
type input "剪髮(401)"
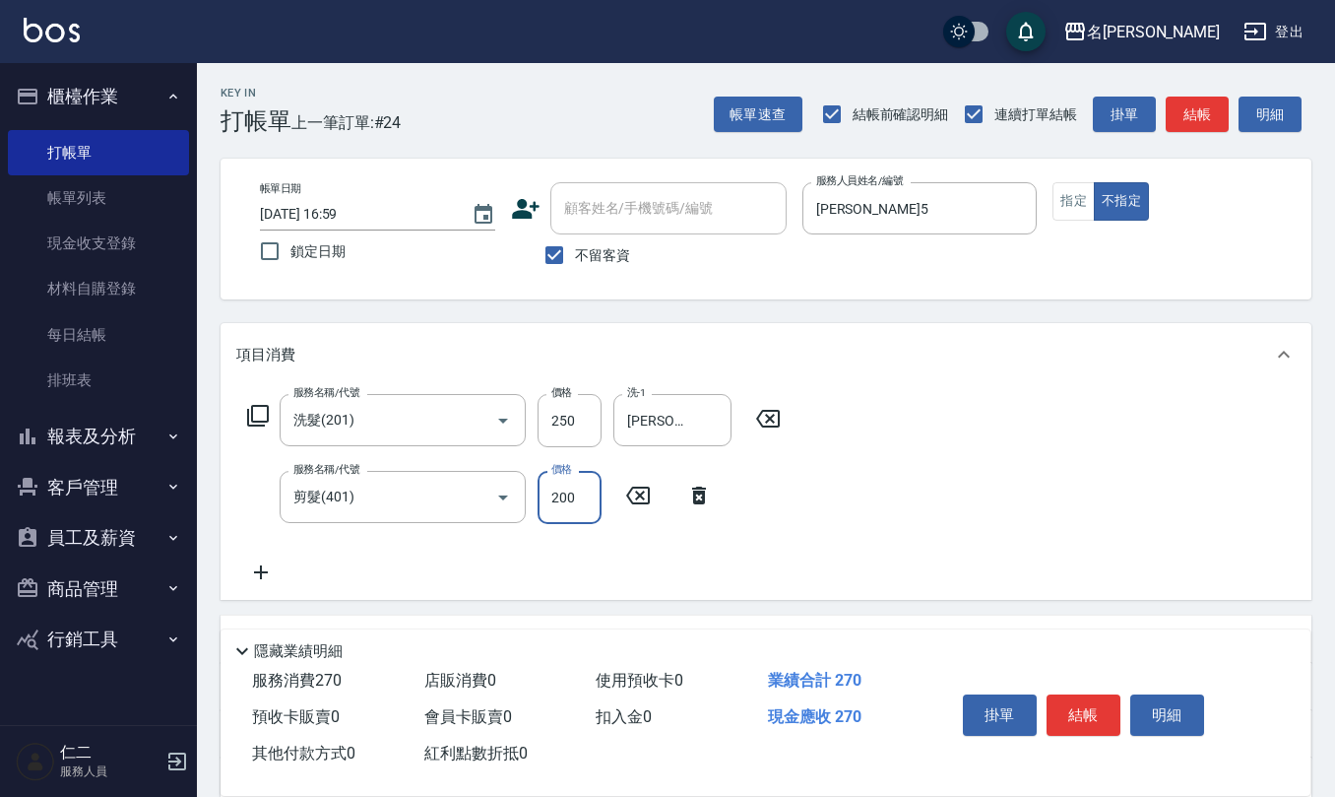
type input "200"
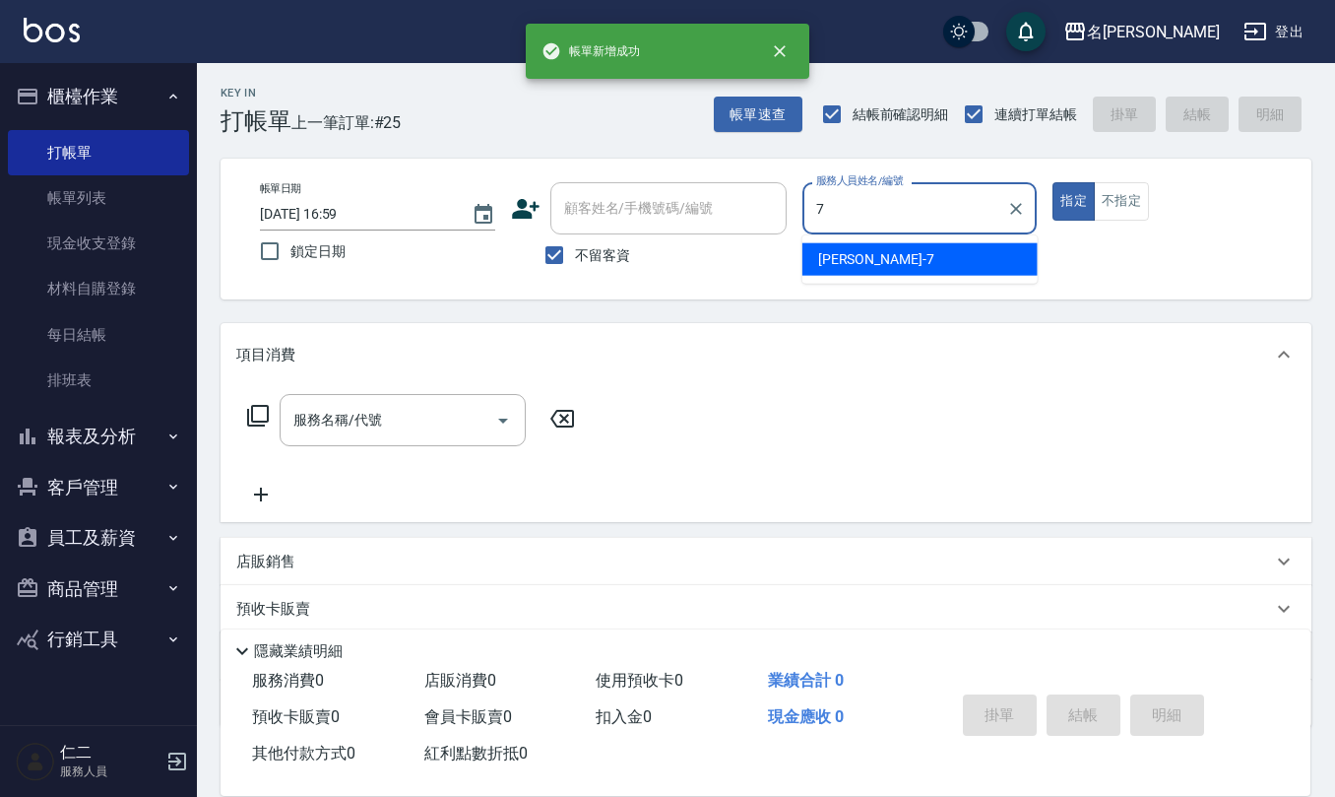
type input "洪子喬-7"
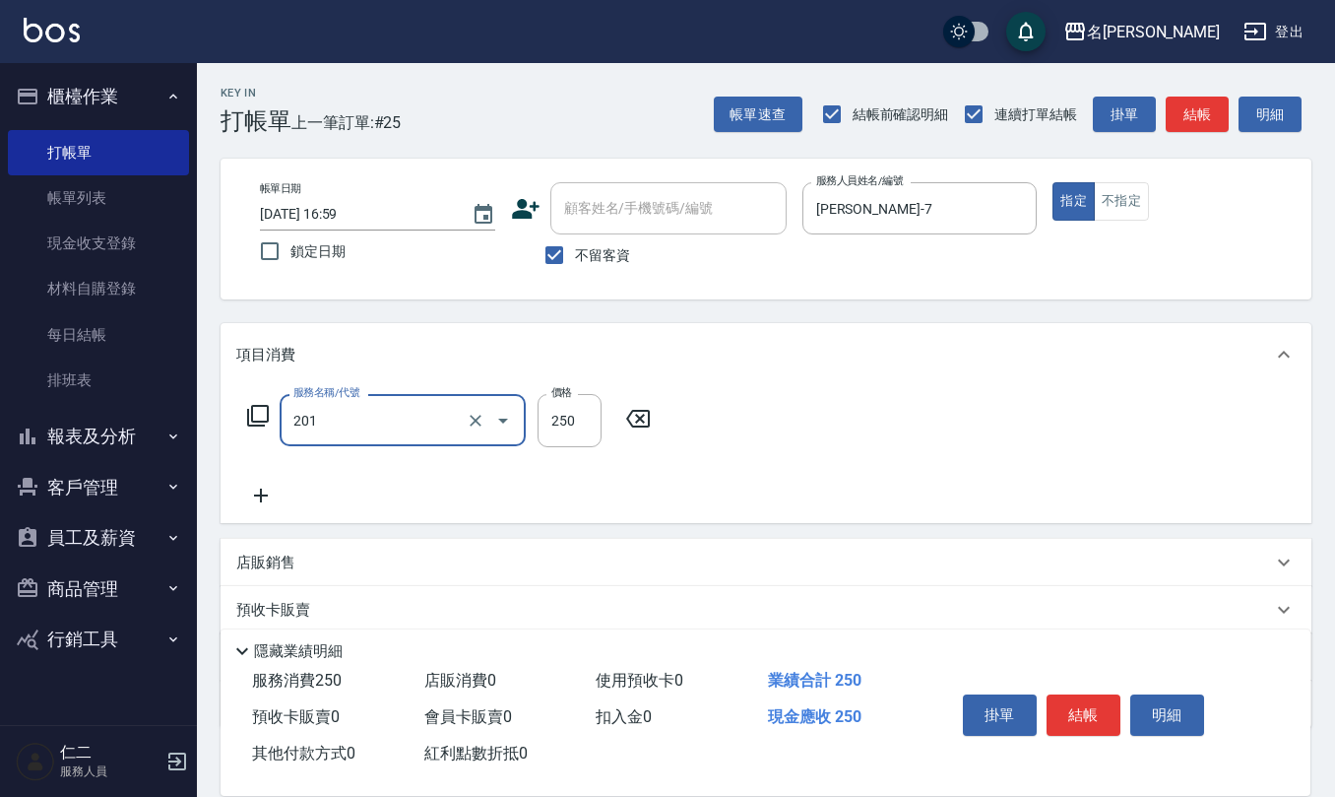
type input "洗髮(201)"
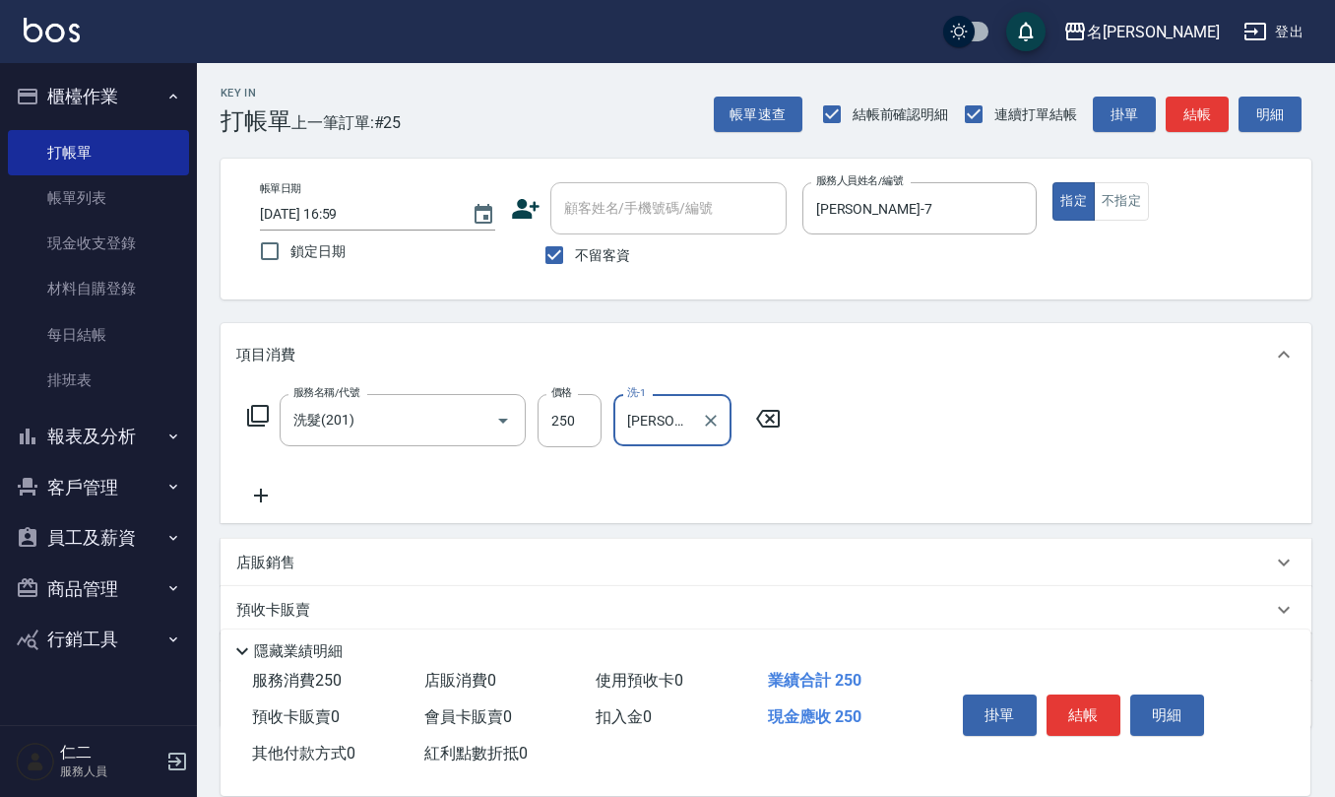
type input "蘇亭云-24"
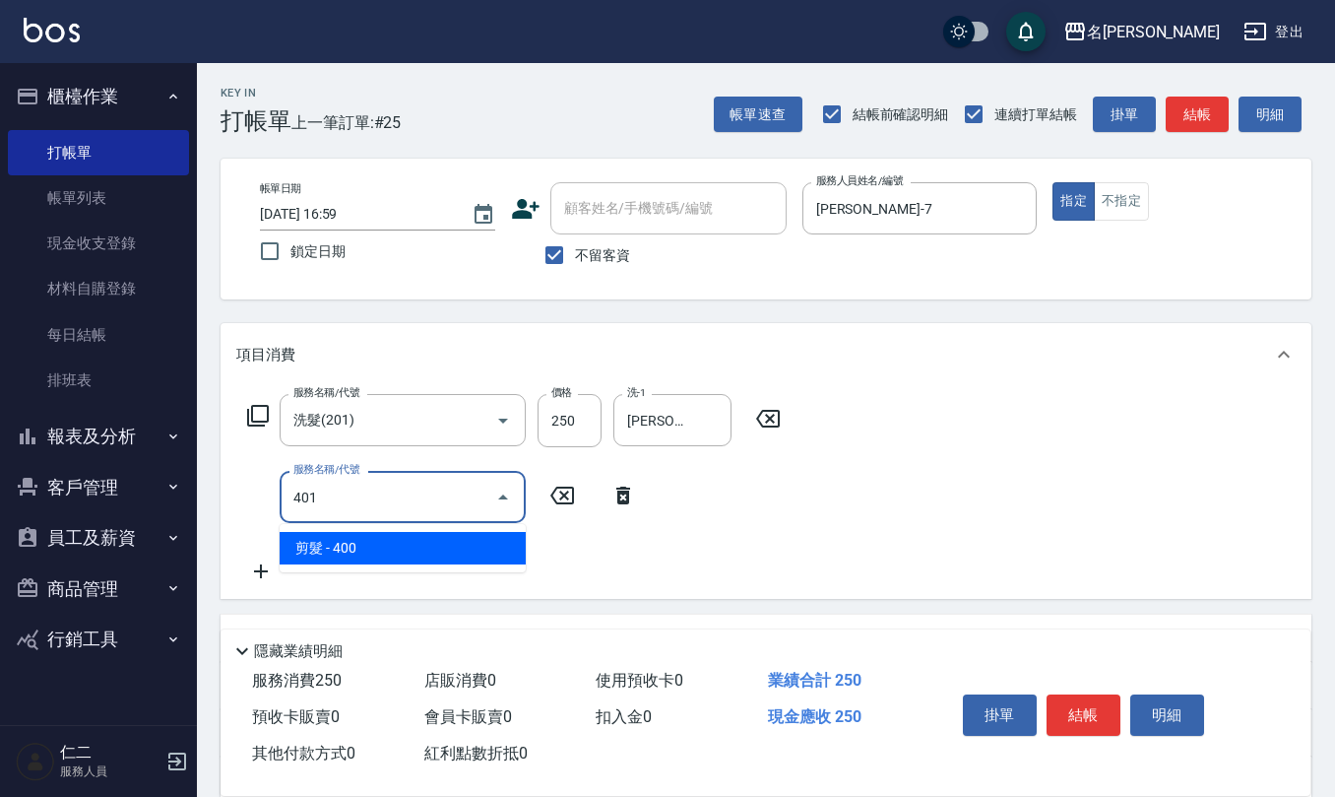
type input "剪髮(401)"
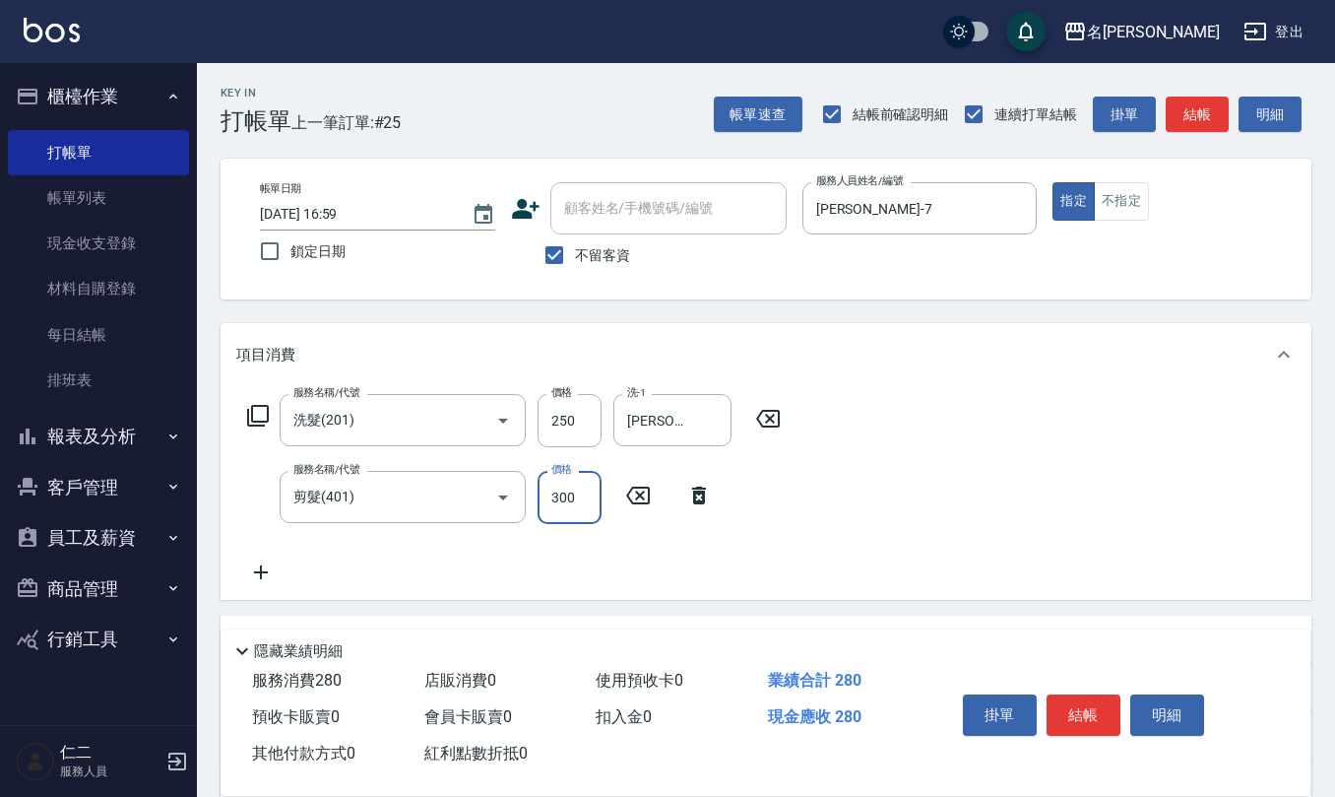
type input "300"
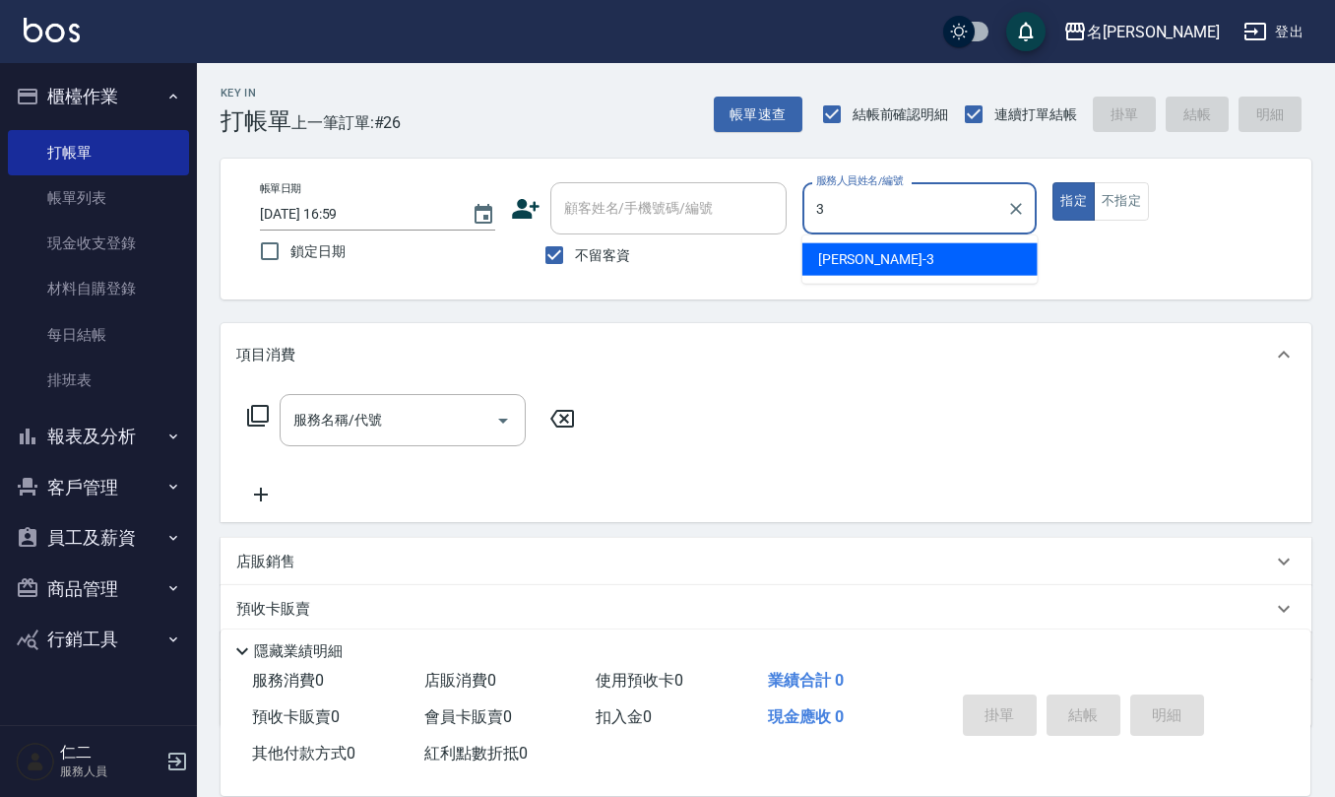
type input "陳旅玨-3"
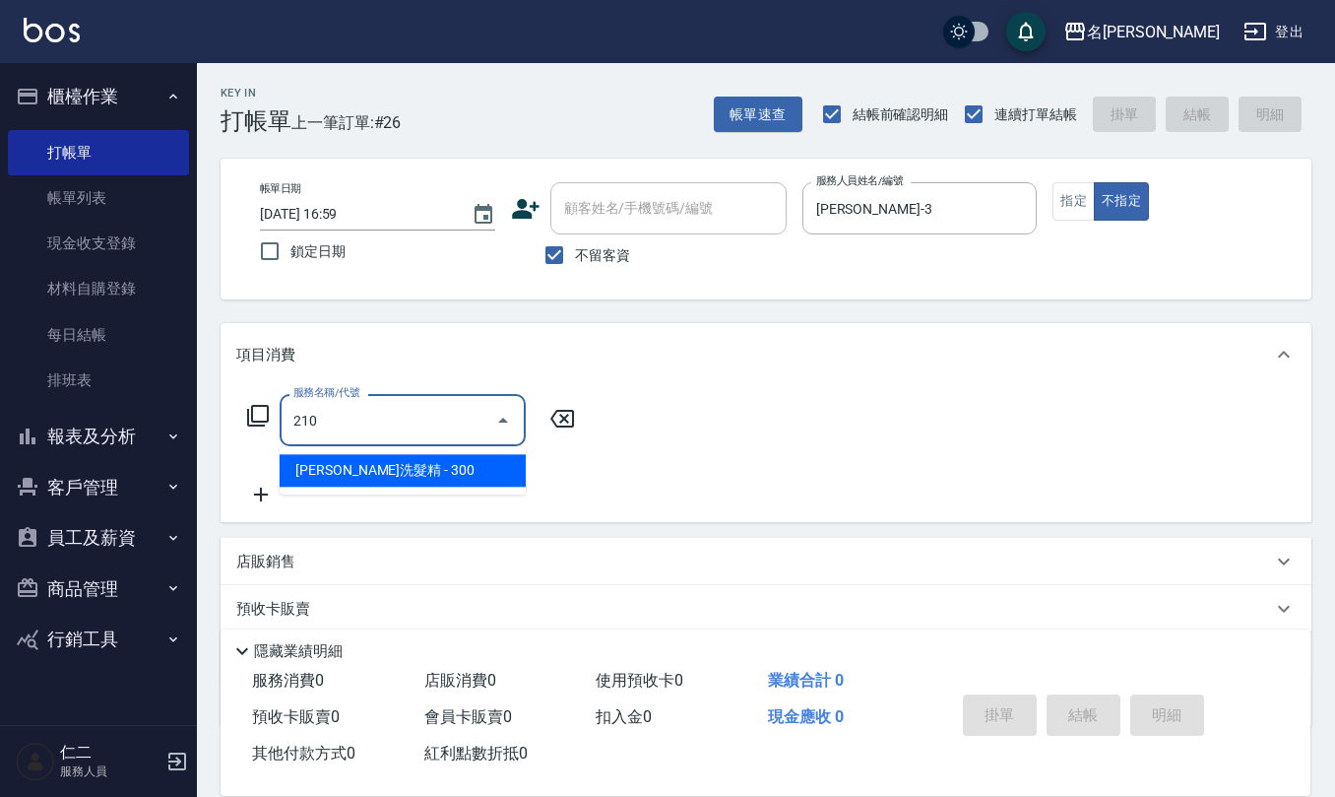
type input "歐娜洗髮精(210)"
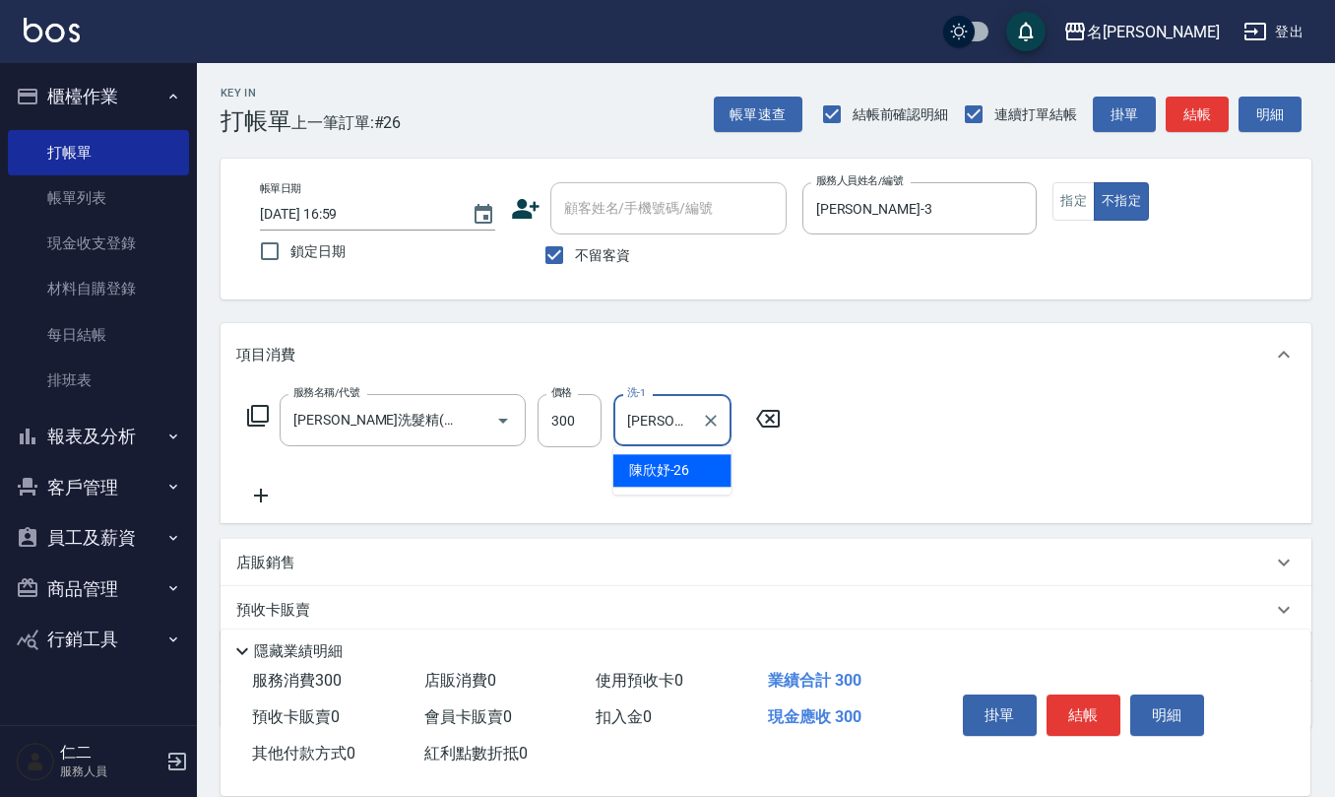
type input "陳欣妤-26"
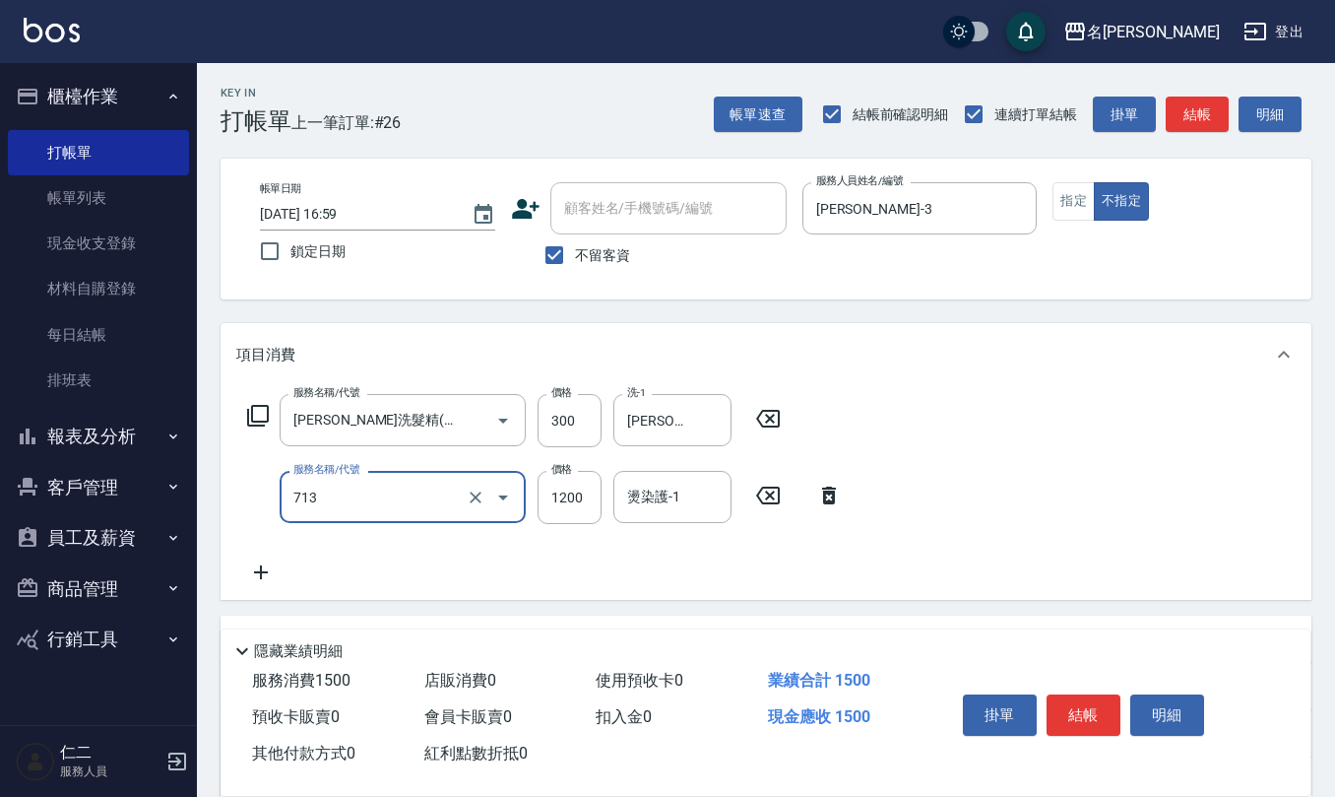
type input "水樣結構式1200(713)"
type input "840"
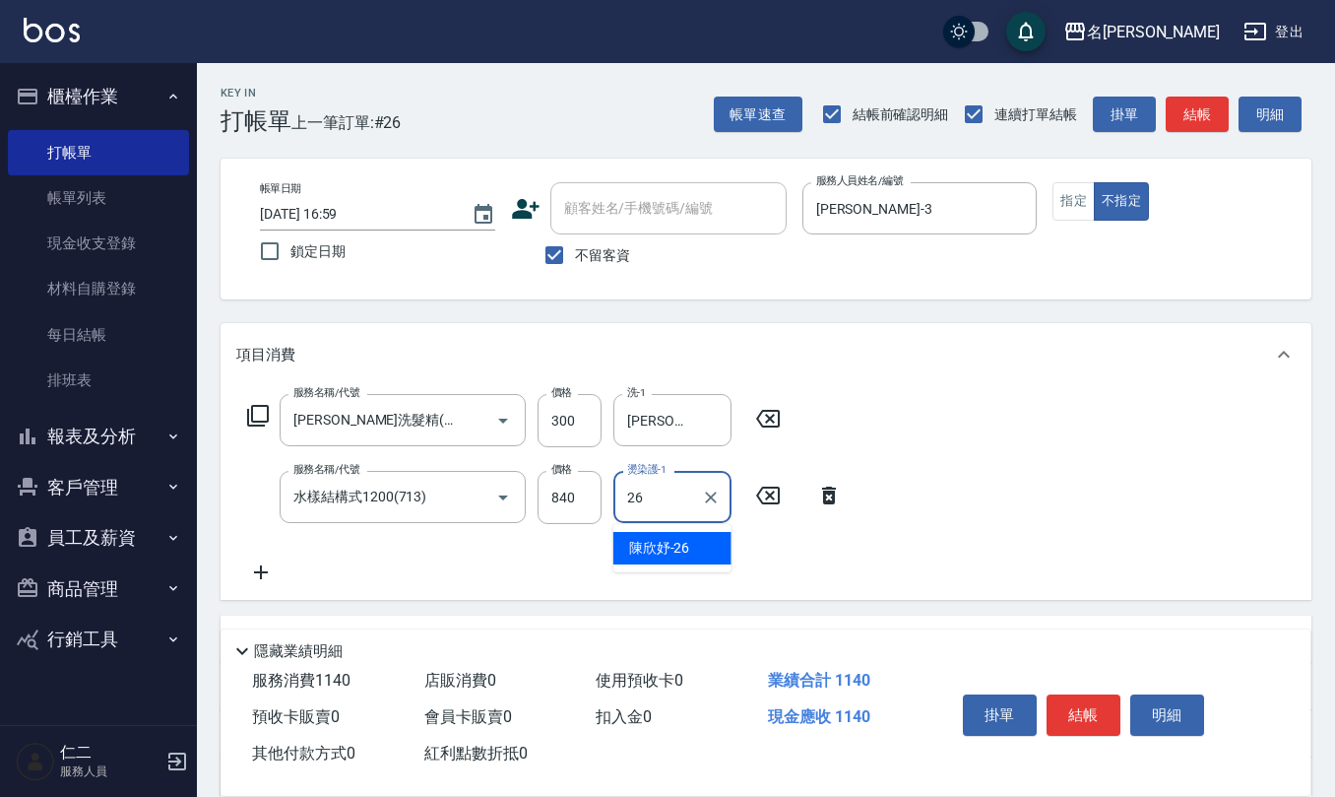
type input "陳欣妤-26"
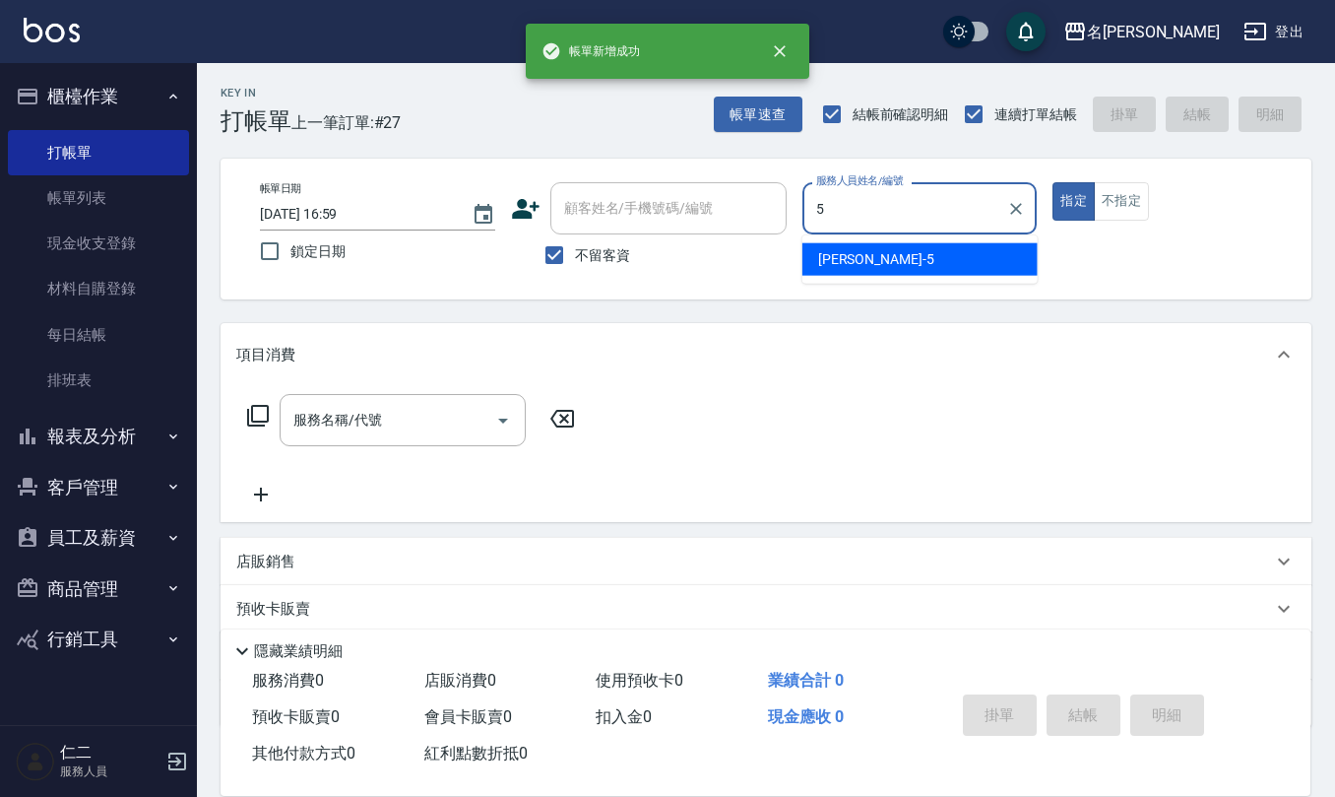
type input "趙妍妮-5"
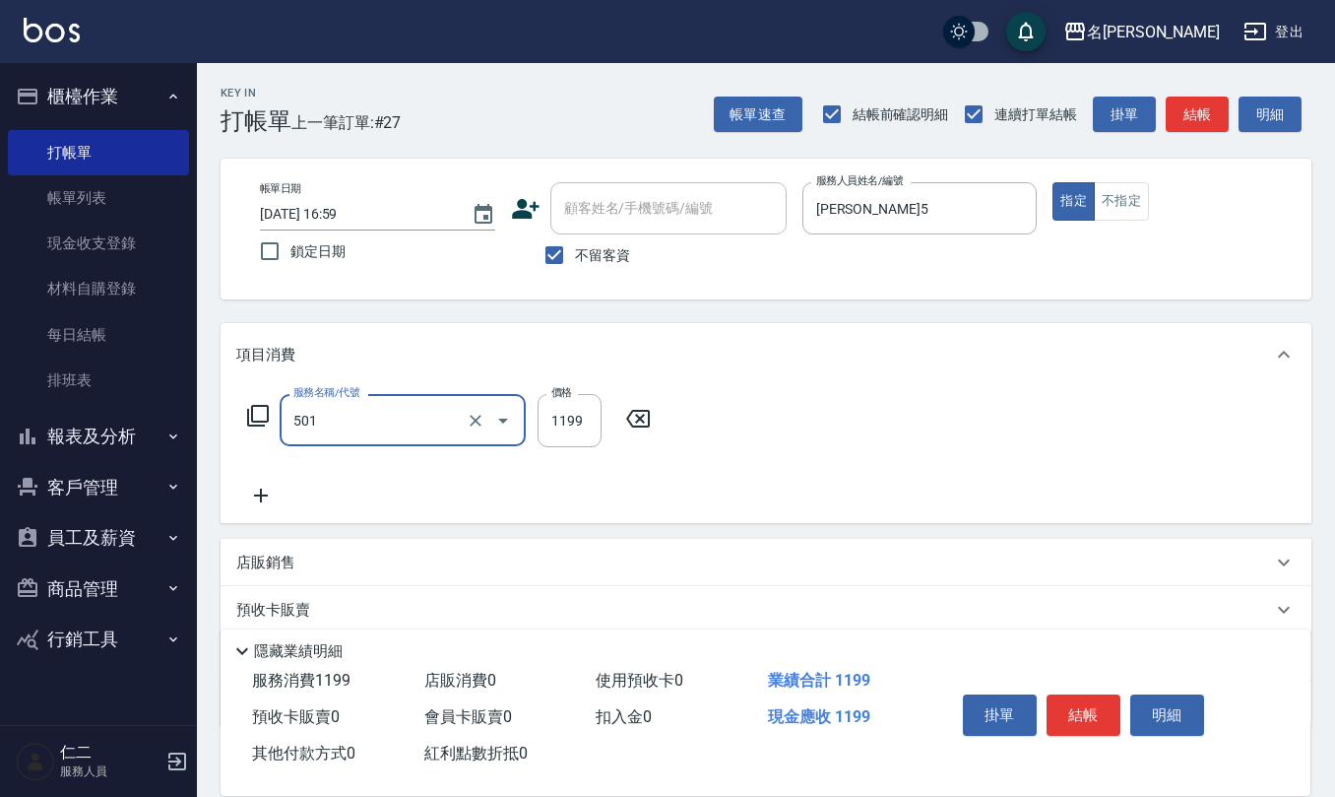
type input "染髮(501)"
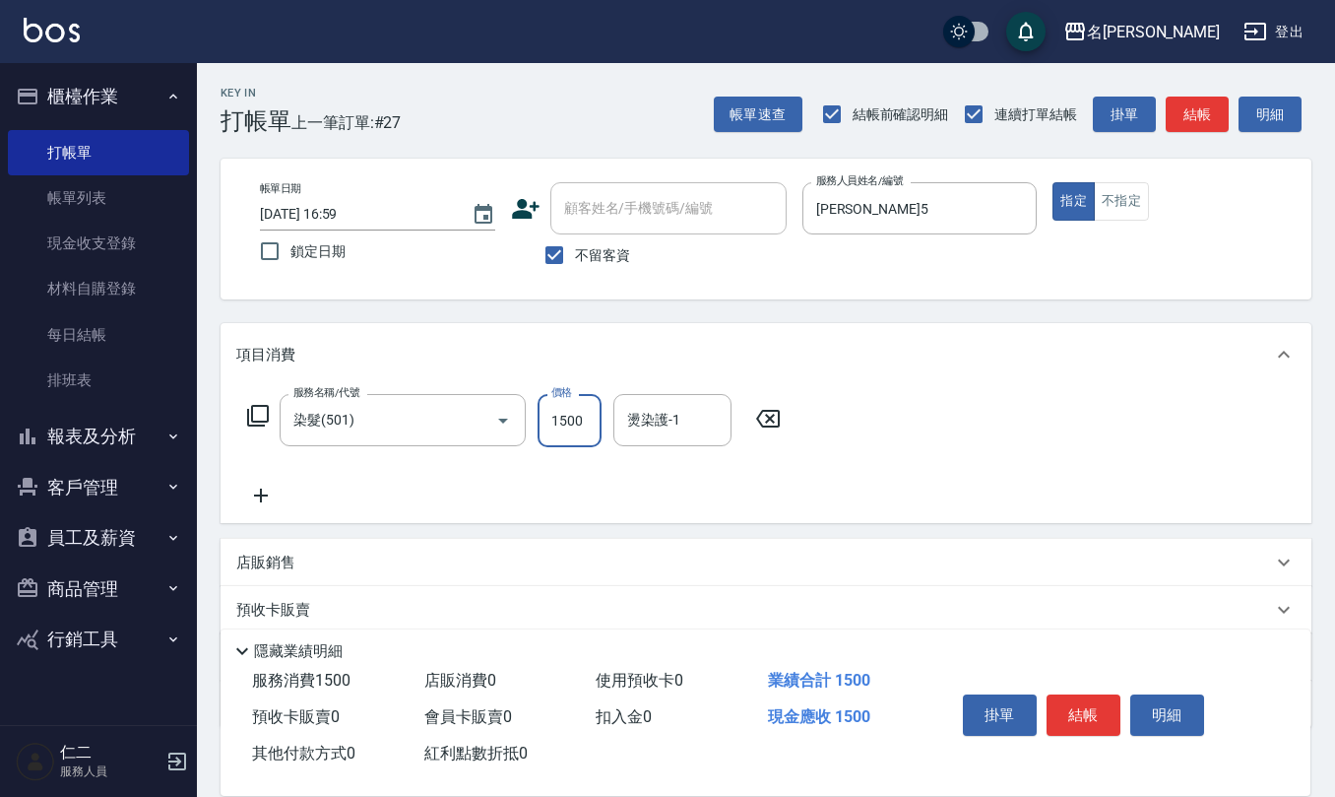
type input "1500"
type input "趙妍妮-5"
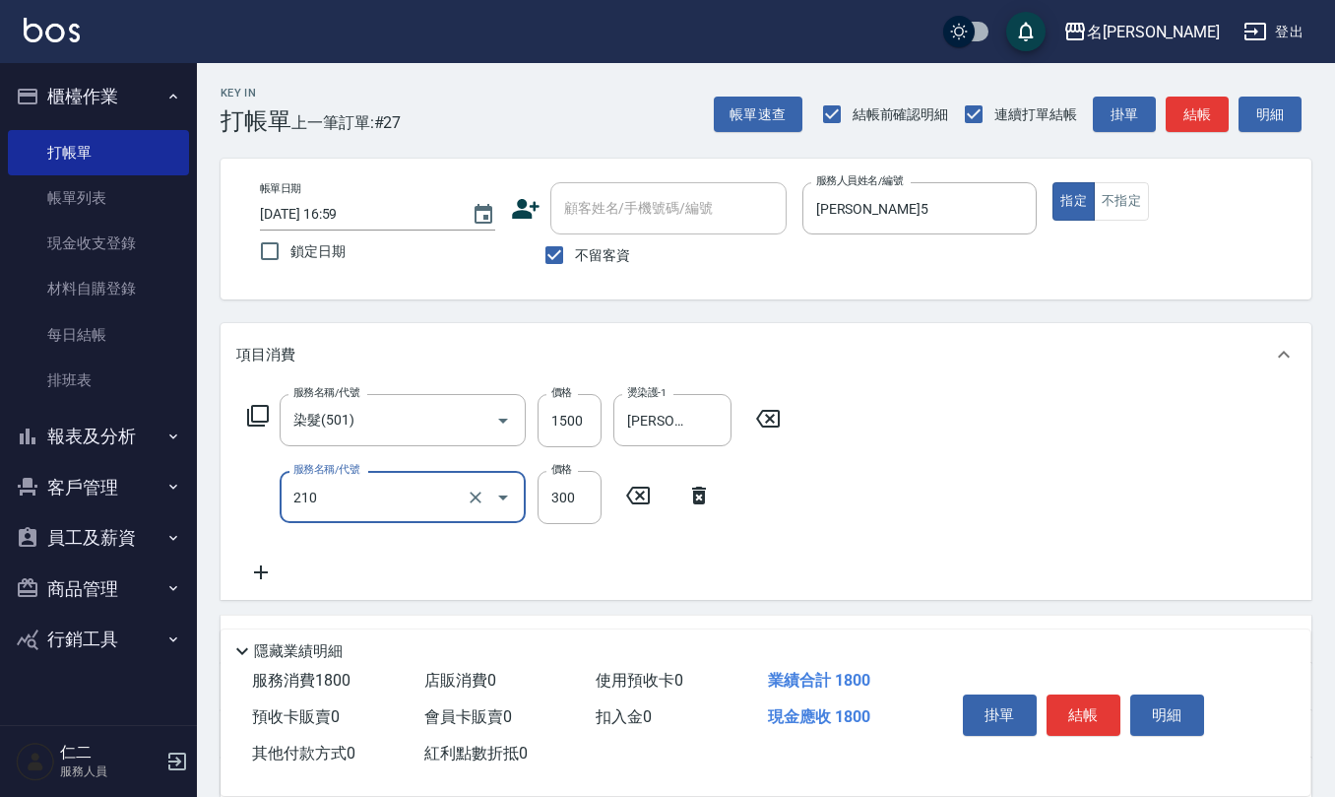
type input "歐娜洗髮精(210)"
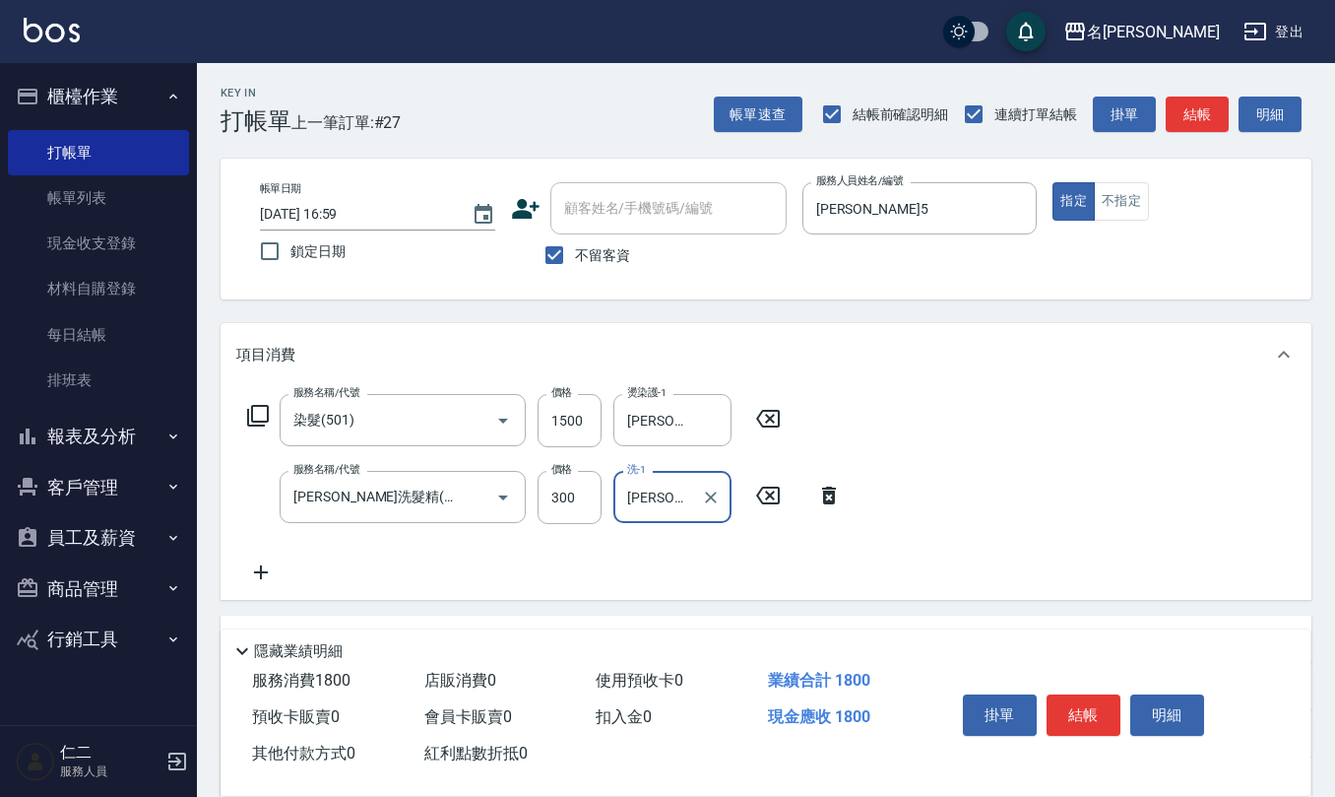
type input "趙妍妮-5"
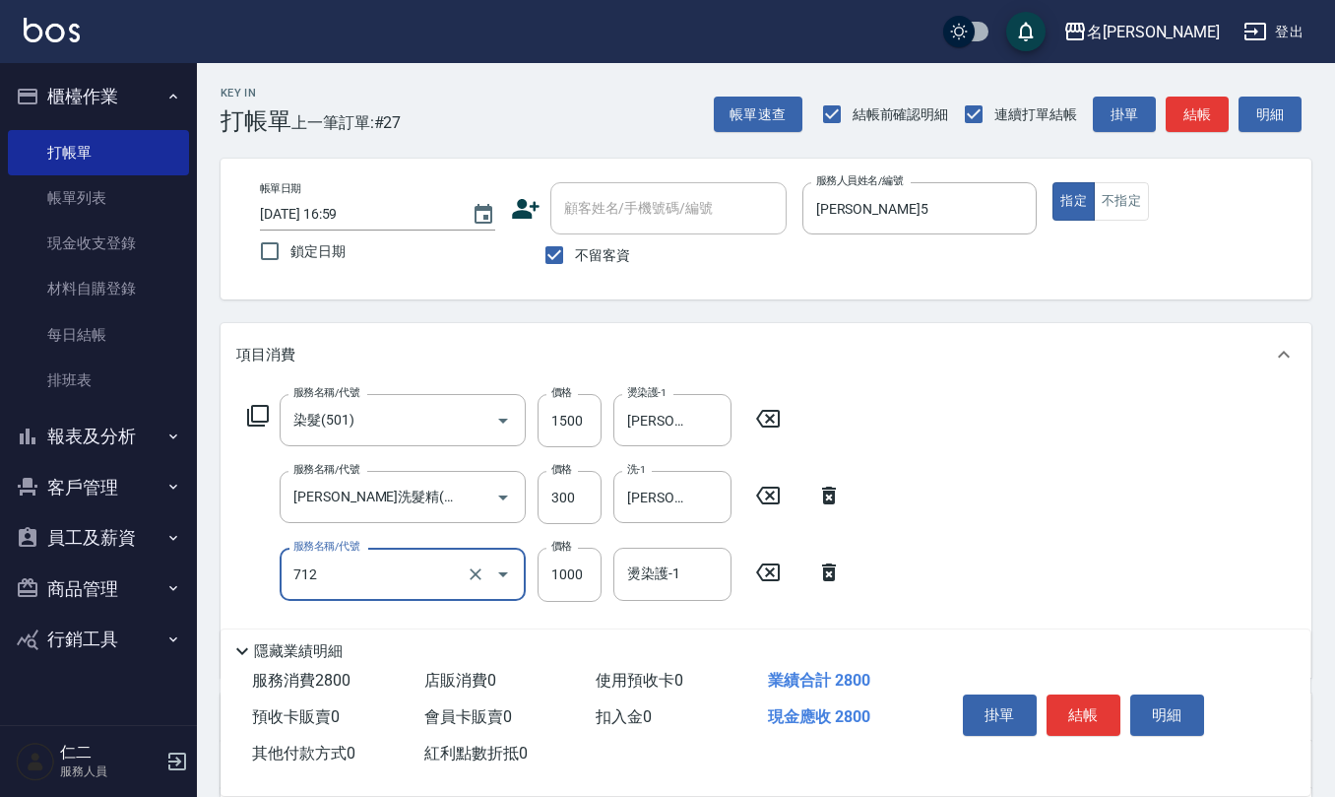
type input "伊蘭洋甘菊1000(712)"
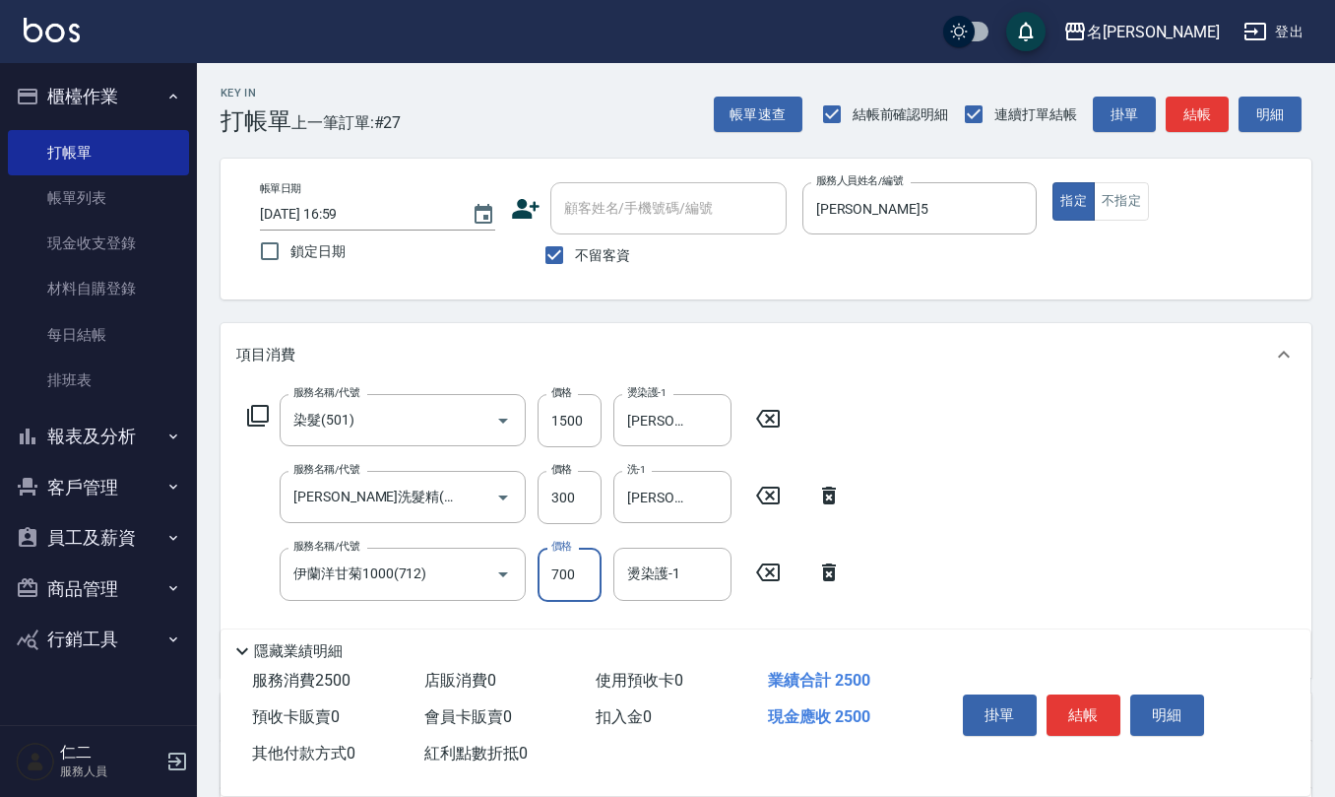
type input "700"
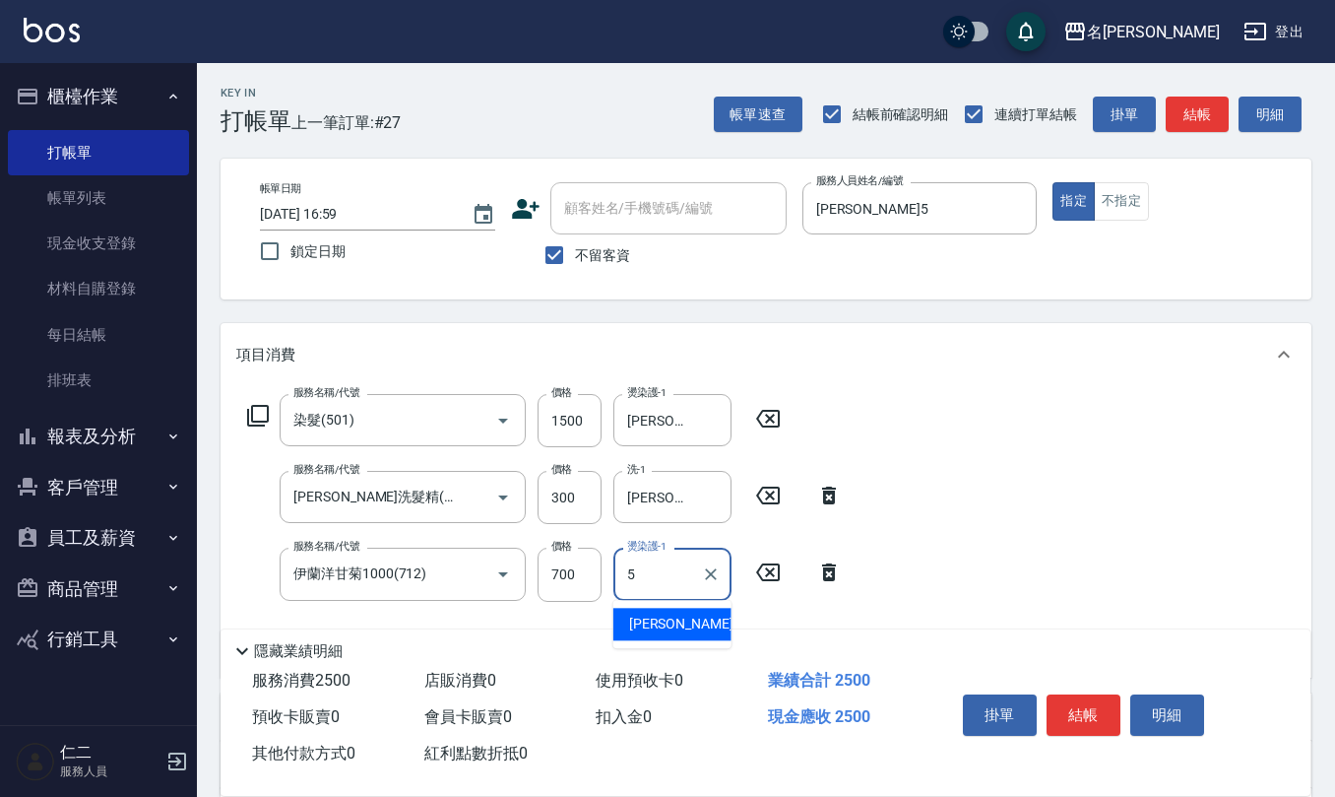
type input "趙妍妮-5"
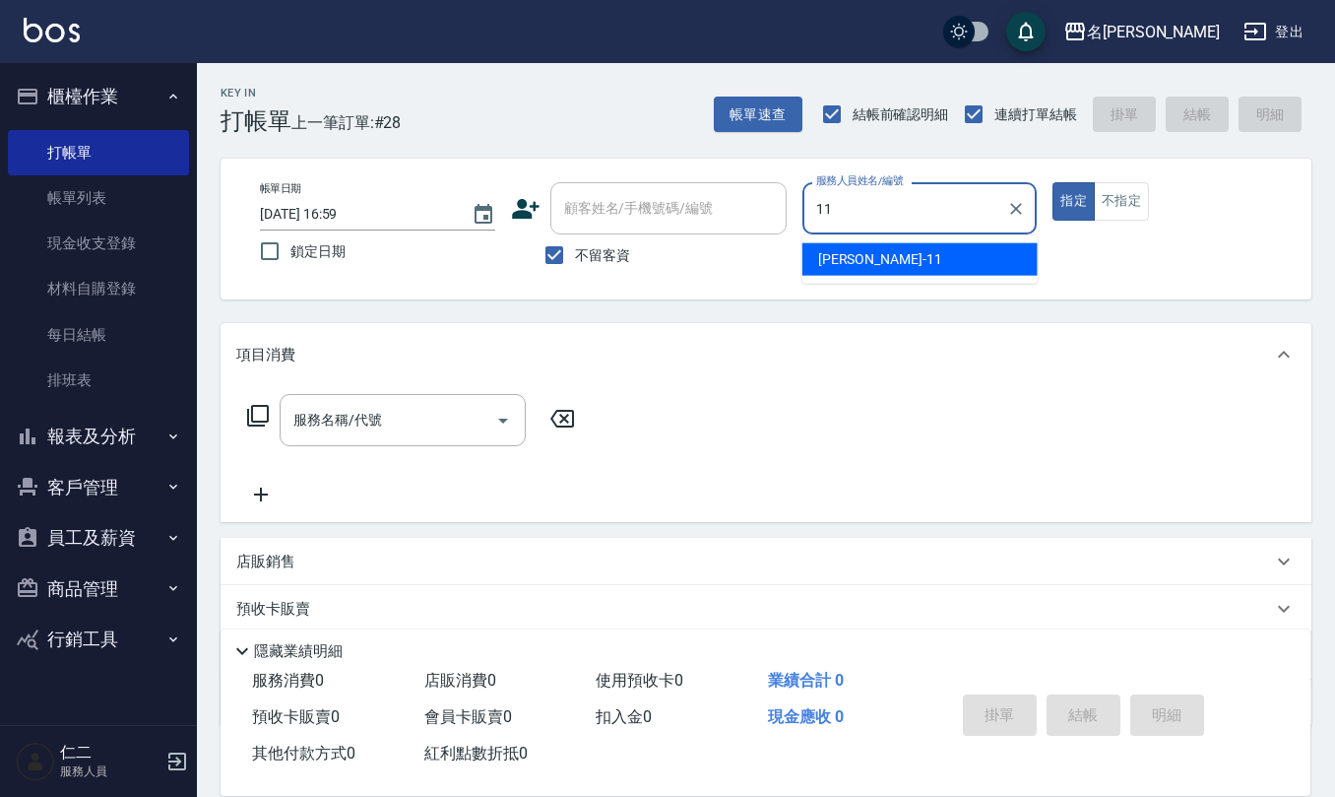
type input "詹沛橙-11"
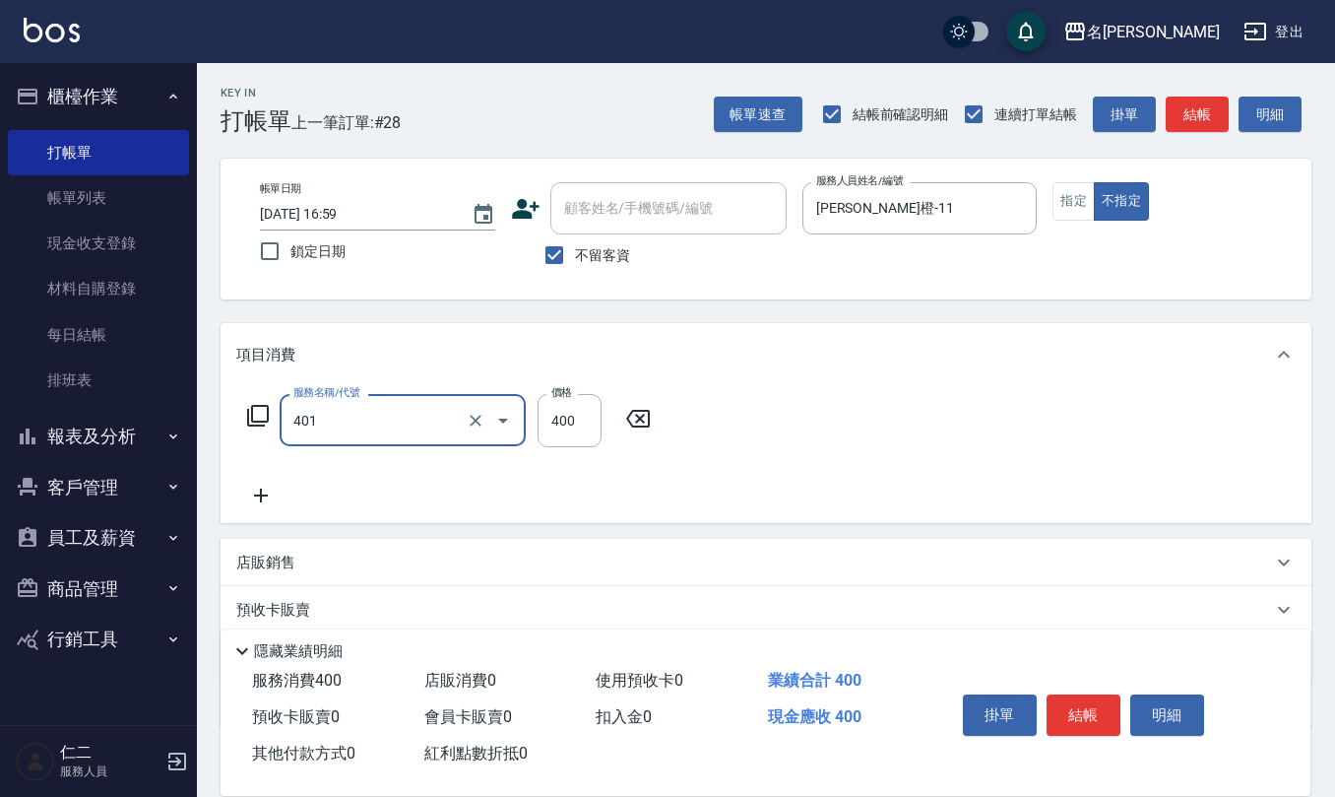
type input "剪髮(401)"
type input "200"
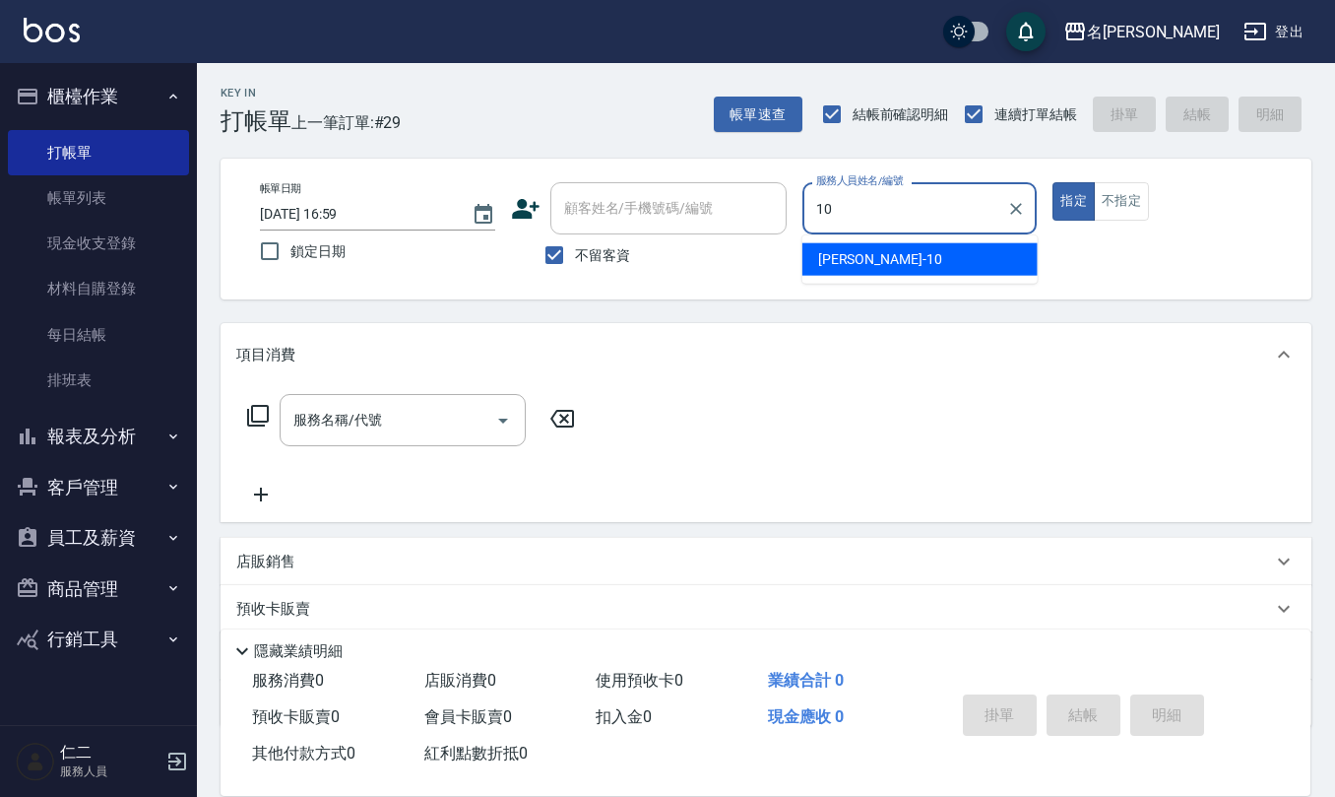
type input "胡淑雲-10"
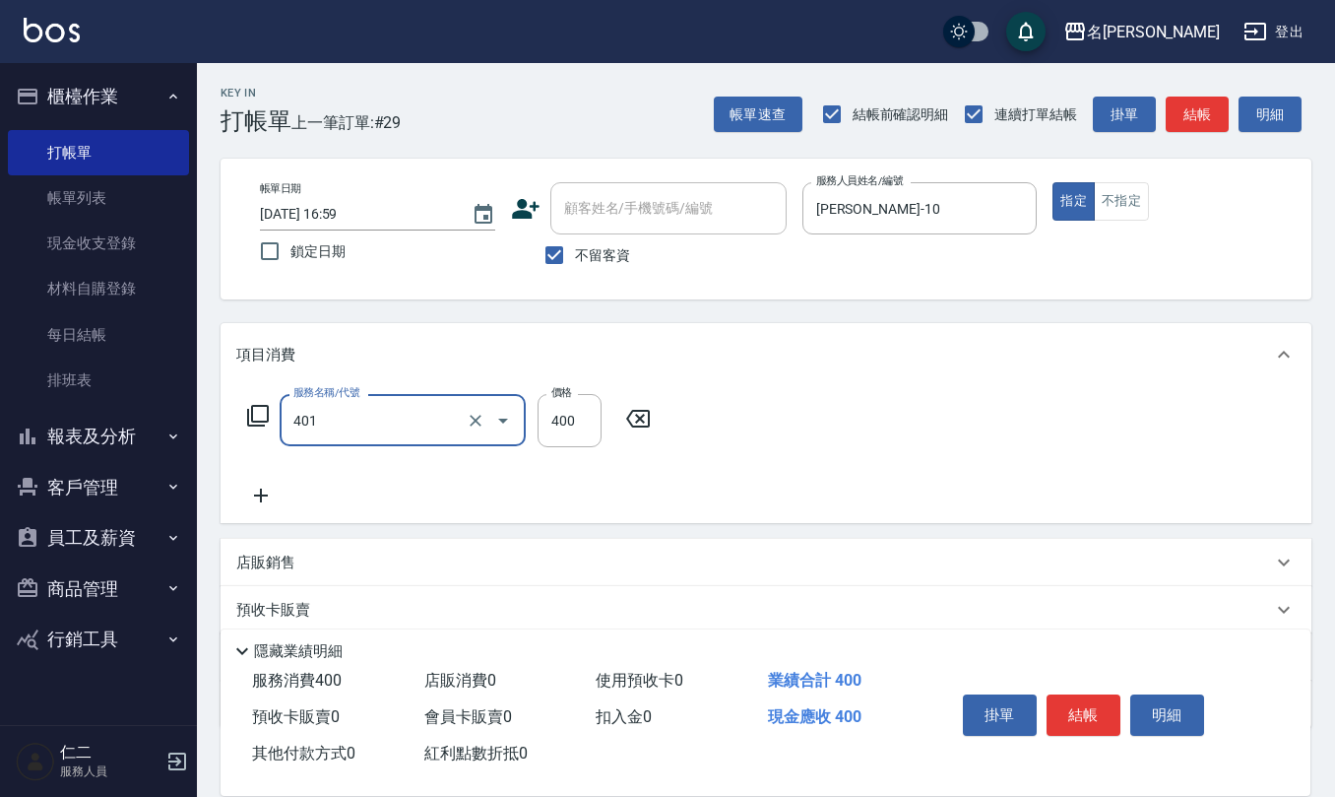
type input "剪髮(401)"
type input "360"
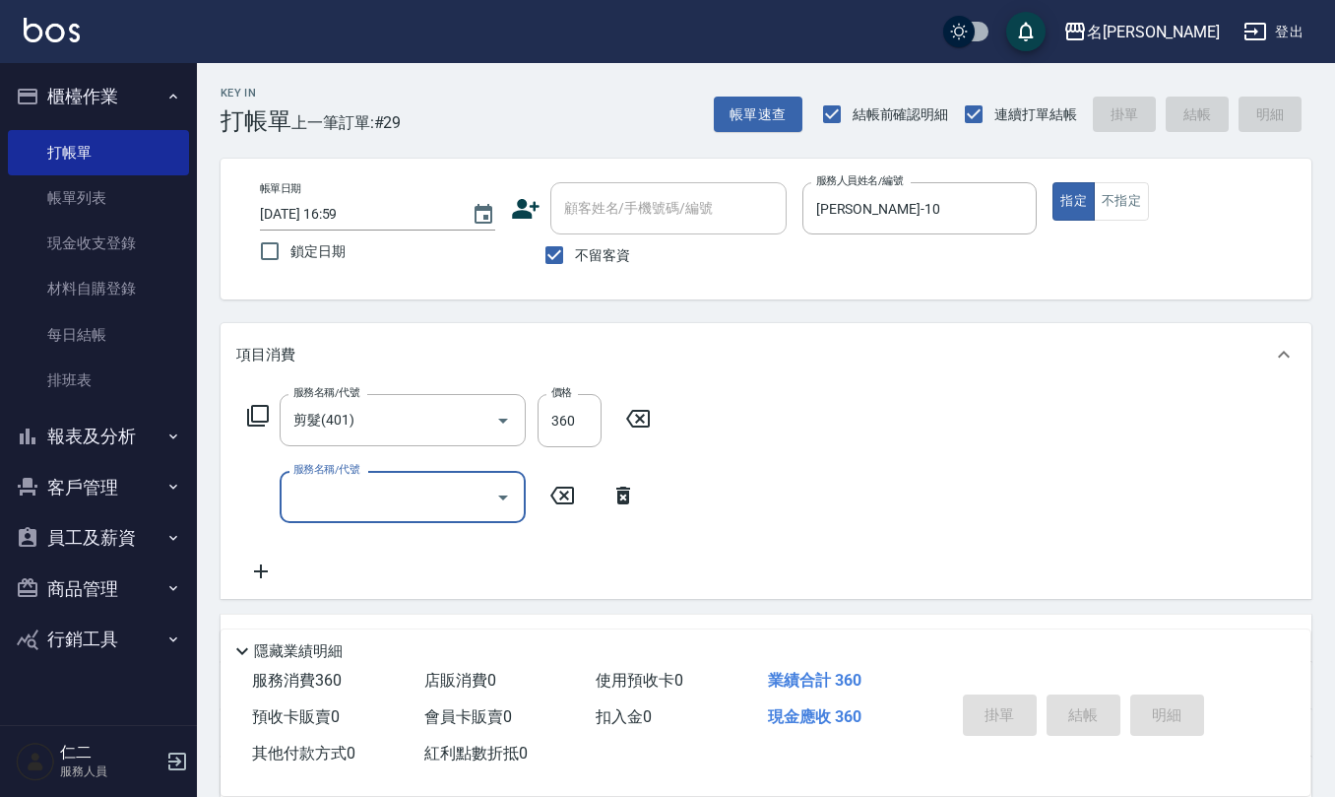
type input "2025/09/11 17:00"
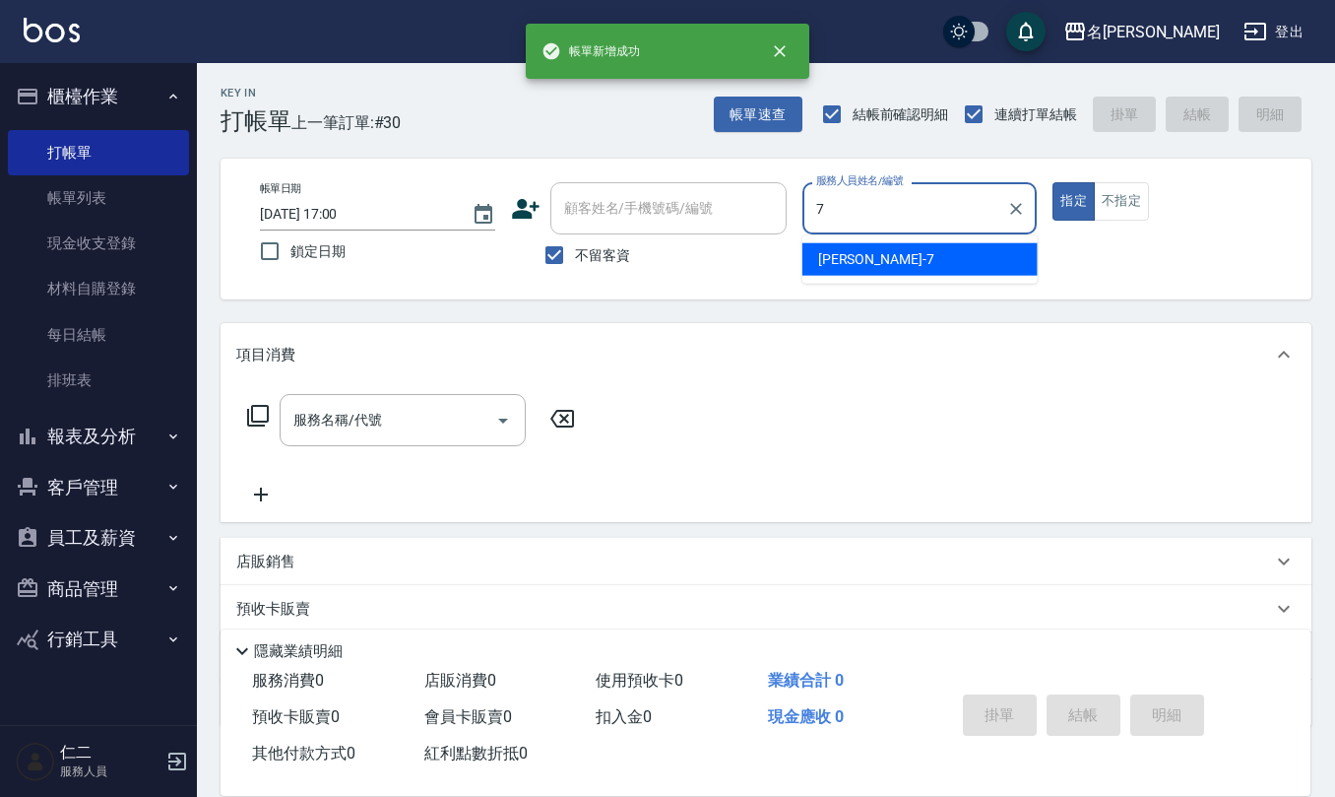
type input "洪子喬-7"
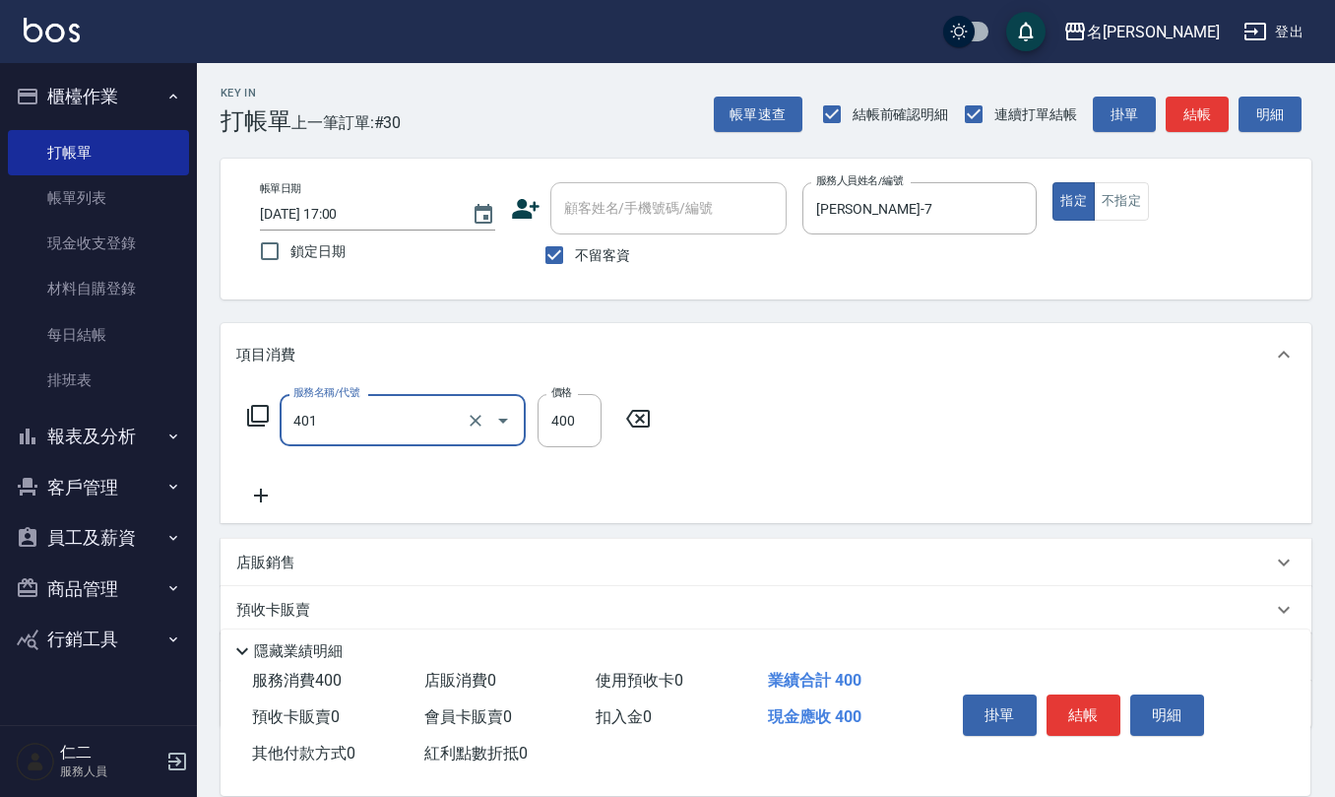
type input "剪髮(401)"
type input "300"
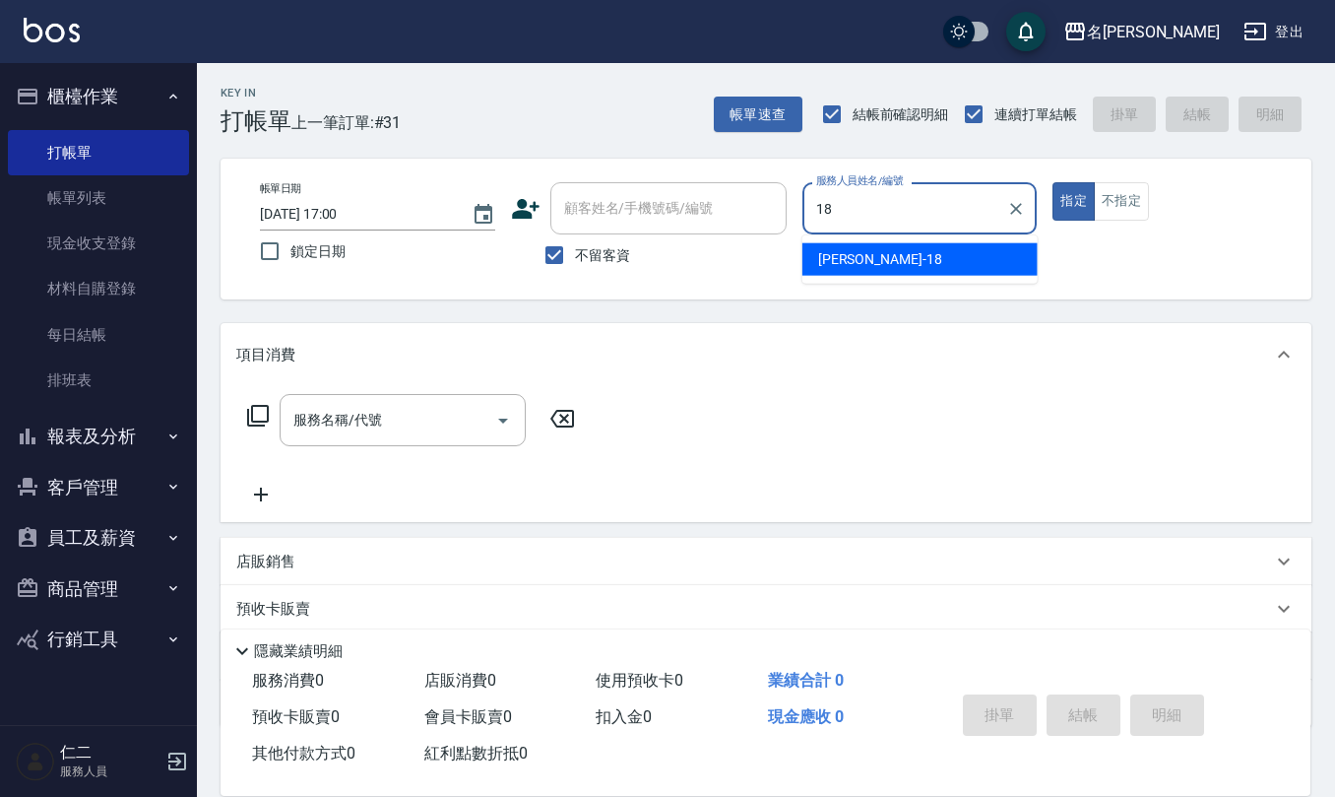
type input "吳婉如-18"
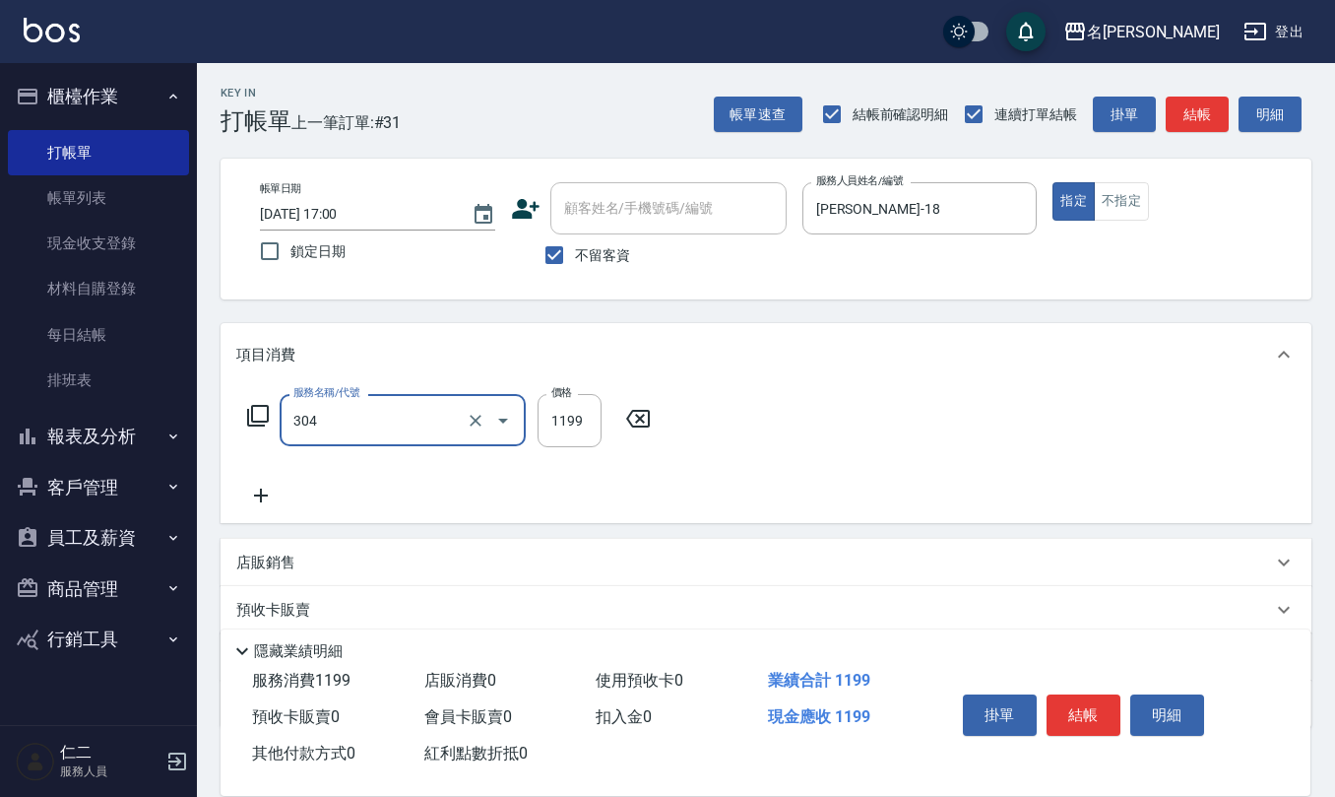
type input "離子燙(特價)(304)"
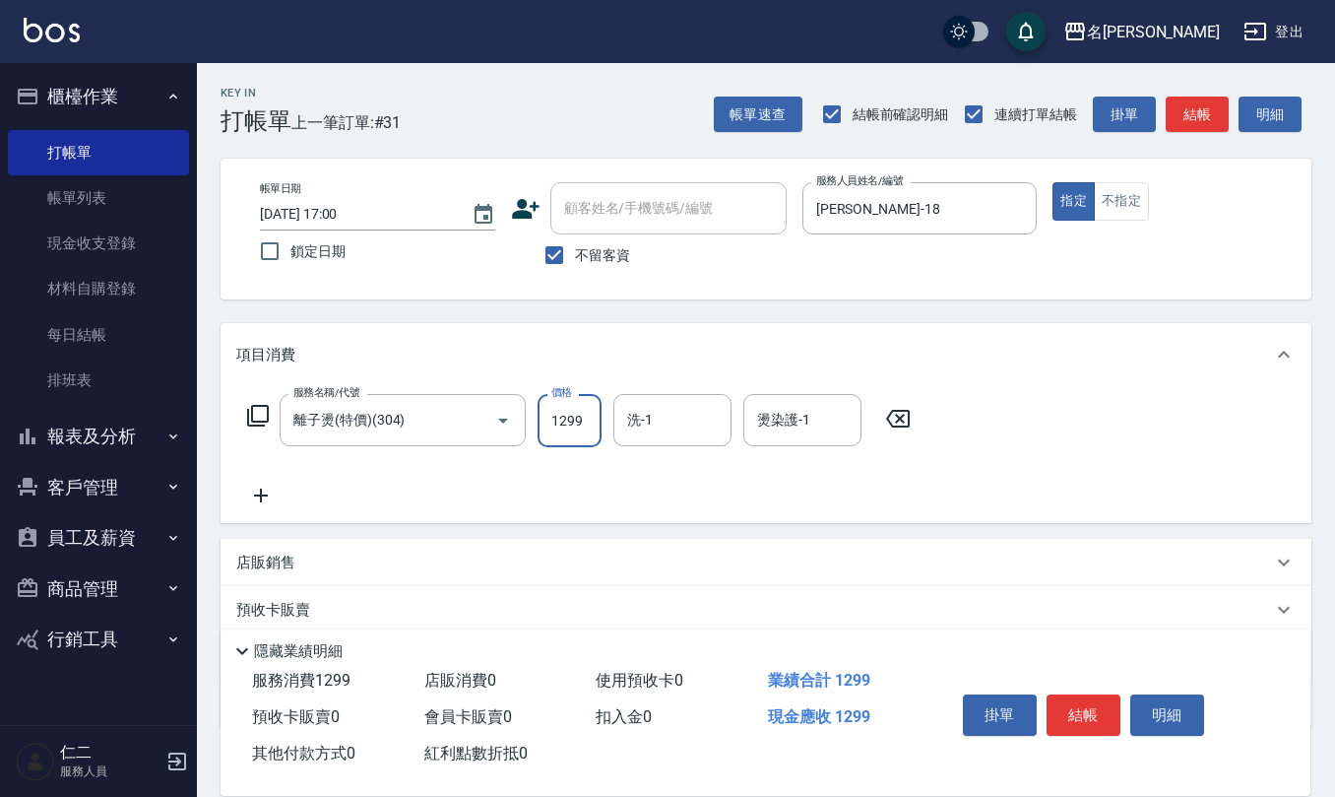
type input "1299"
type input "竹儀-33"
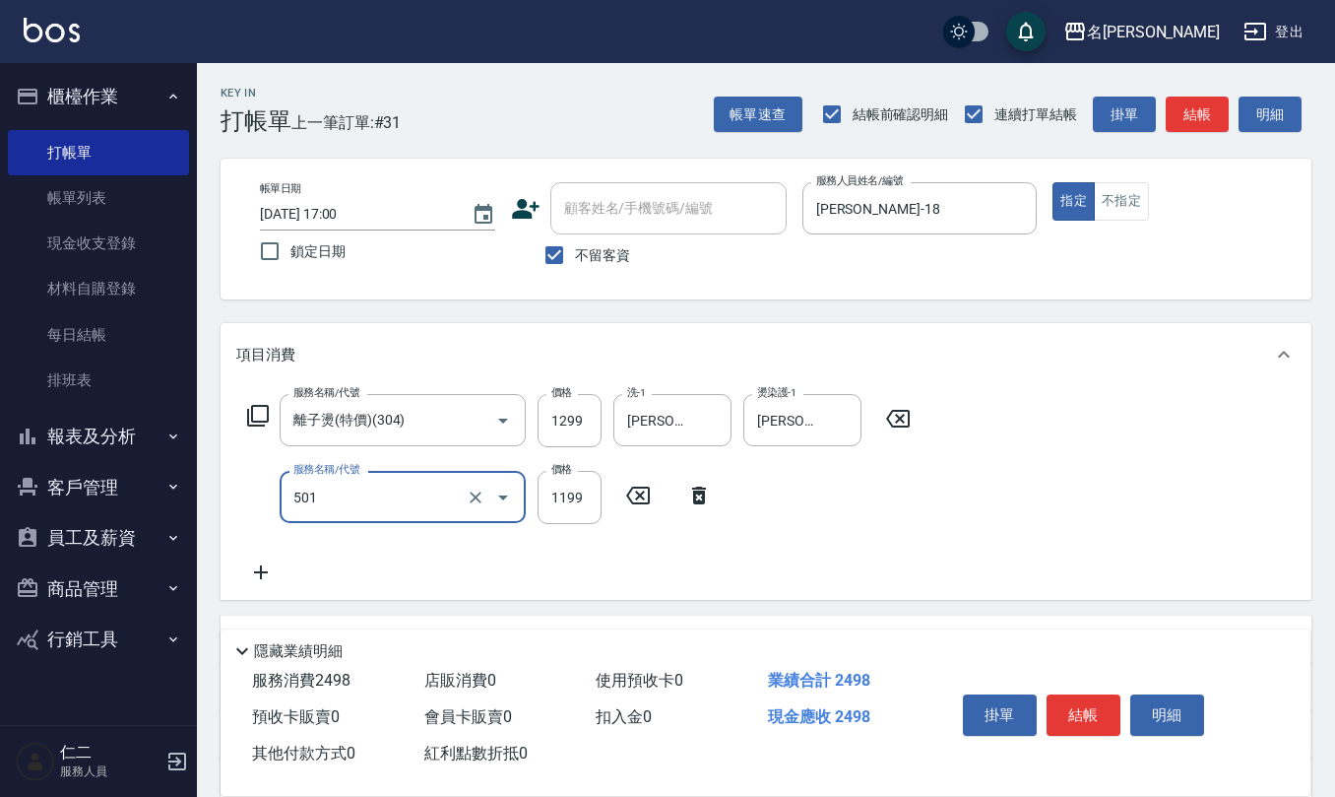
type input "染髮(501)"
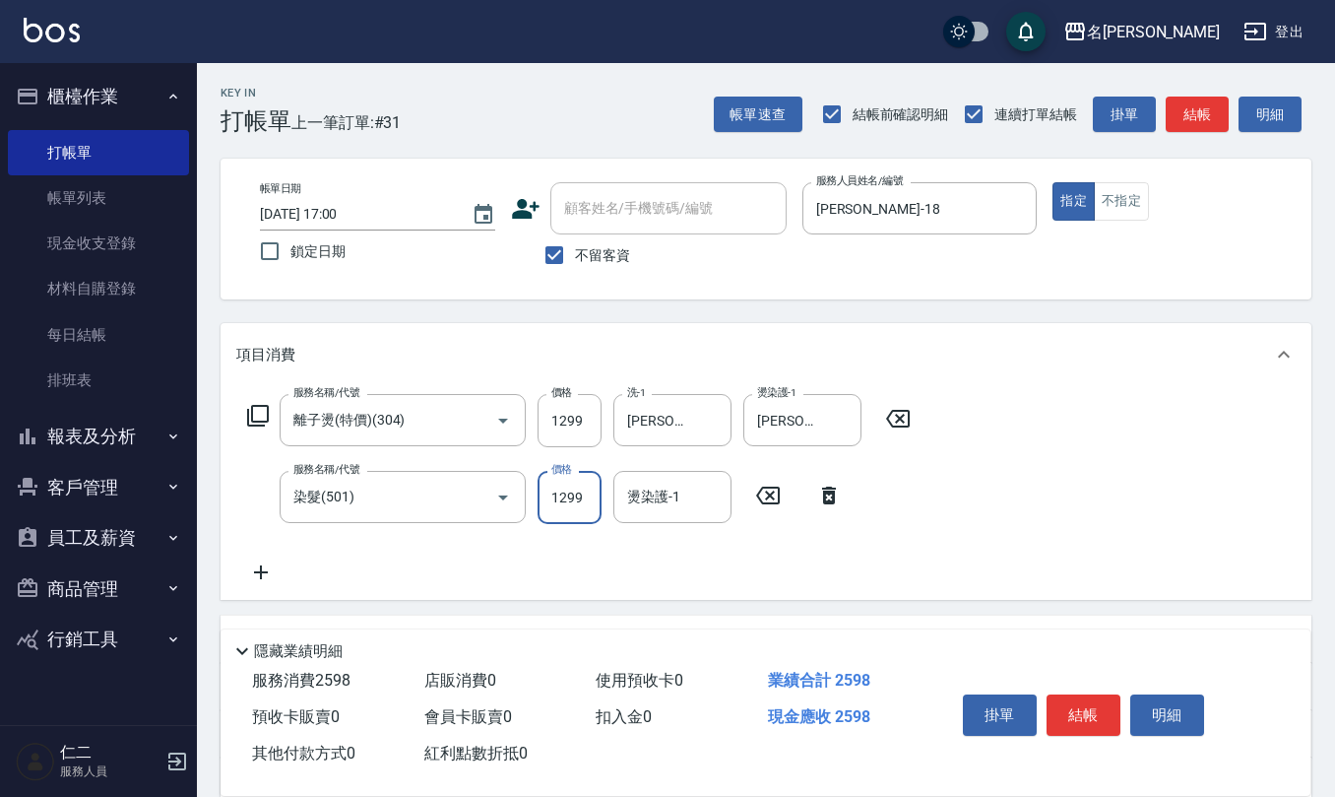
type input "1299"
type input "竹儀-33"
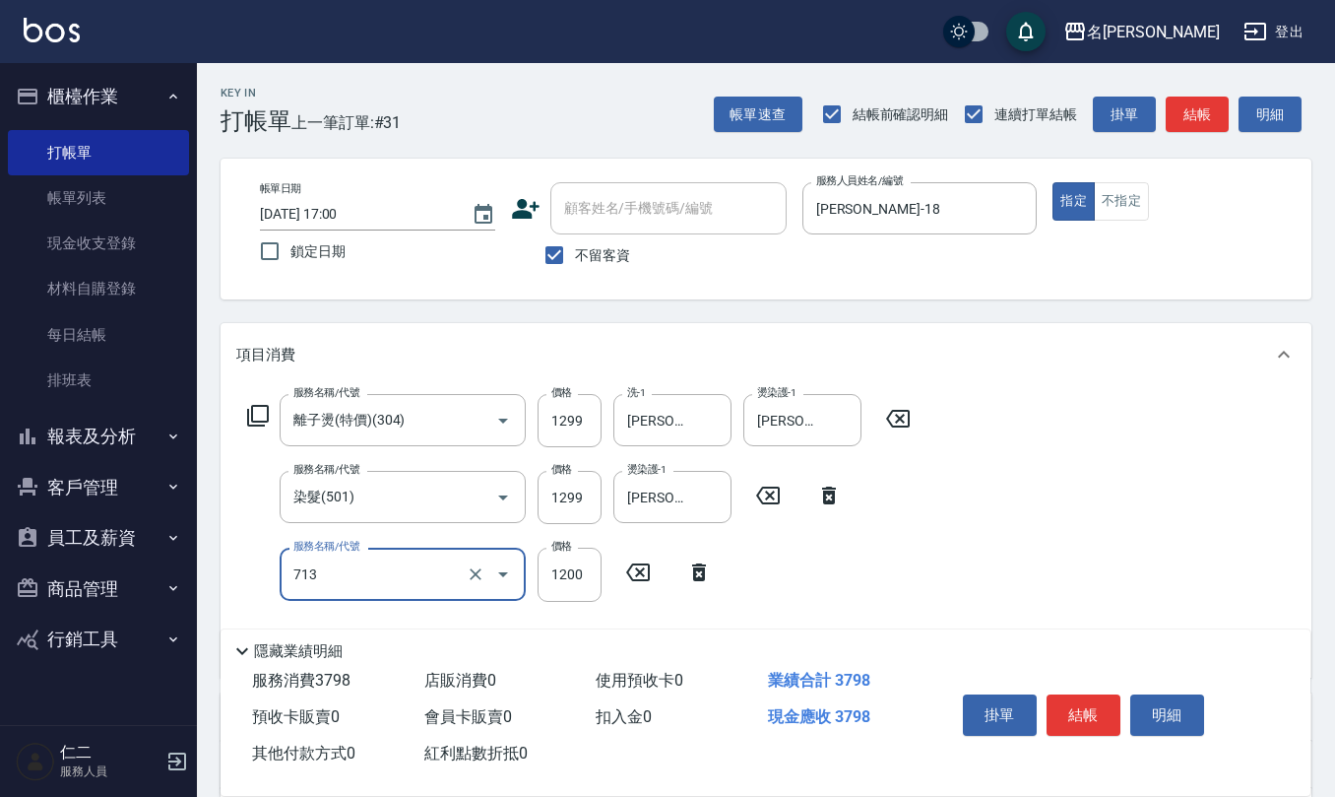
type input "水樣結構式1200(713)"
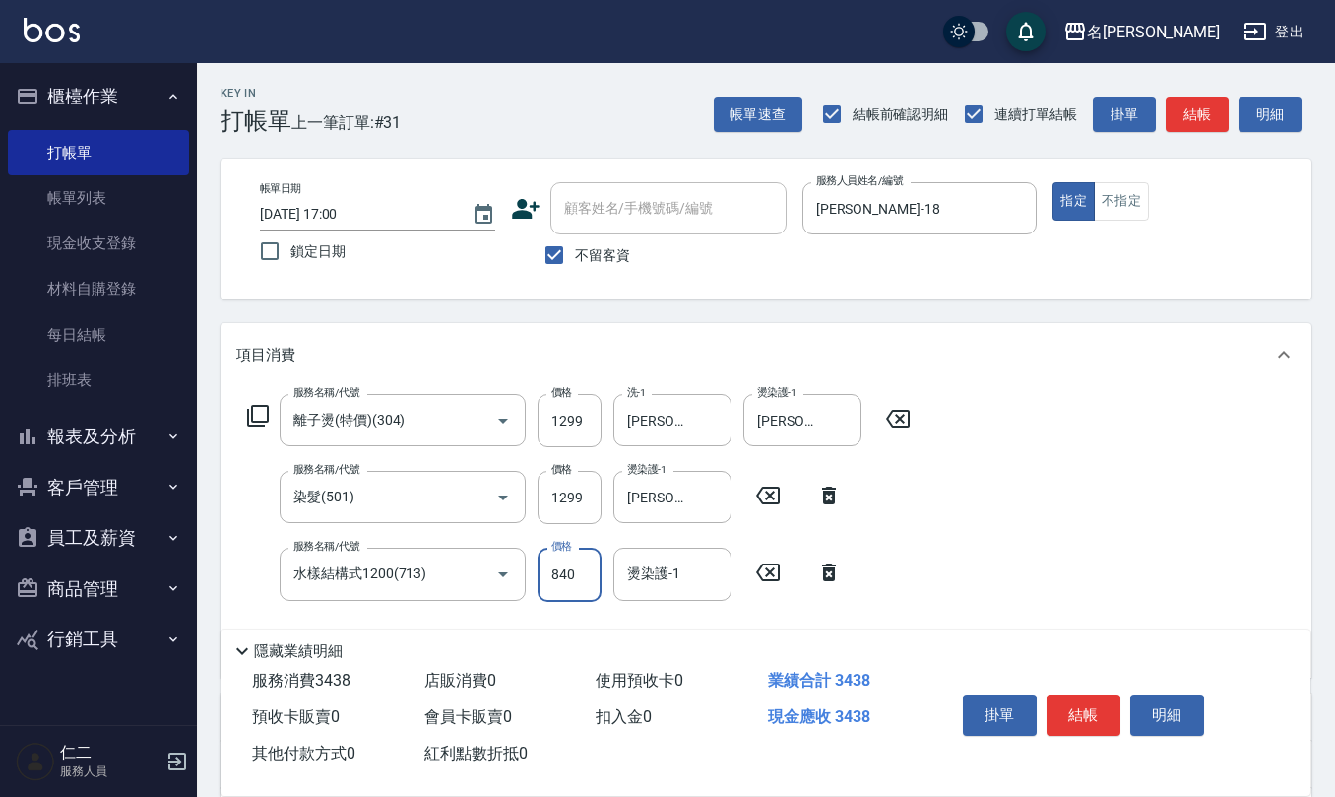
type input "840"
type input "竹儀-33"
click at [545, 261] on input "不留客資" at bounding box center [554, 254] width 41 height 41
checkbox input "false"
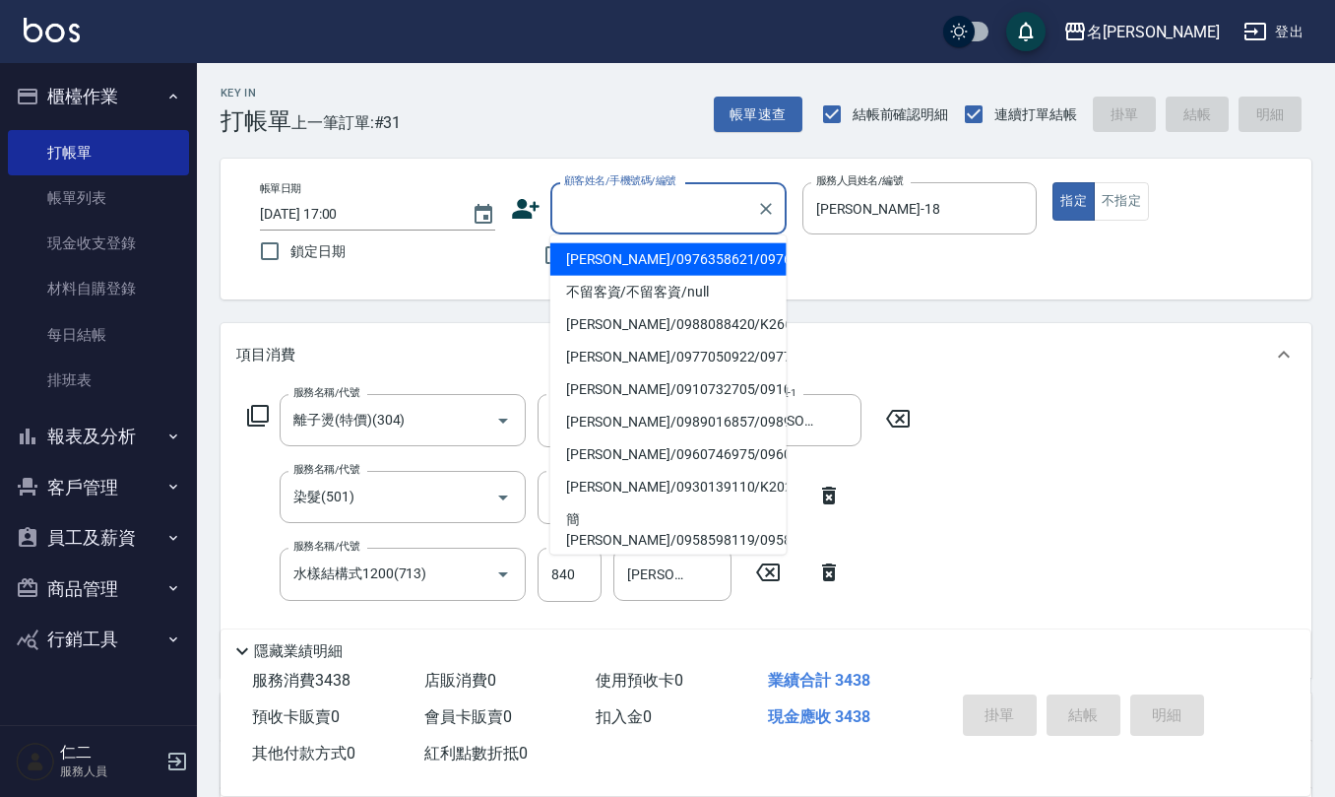
click at [630, 202] on input "顧客姓名/手機號碼/編號" at bounding box center [653, 208] width 189 height 34
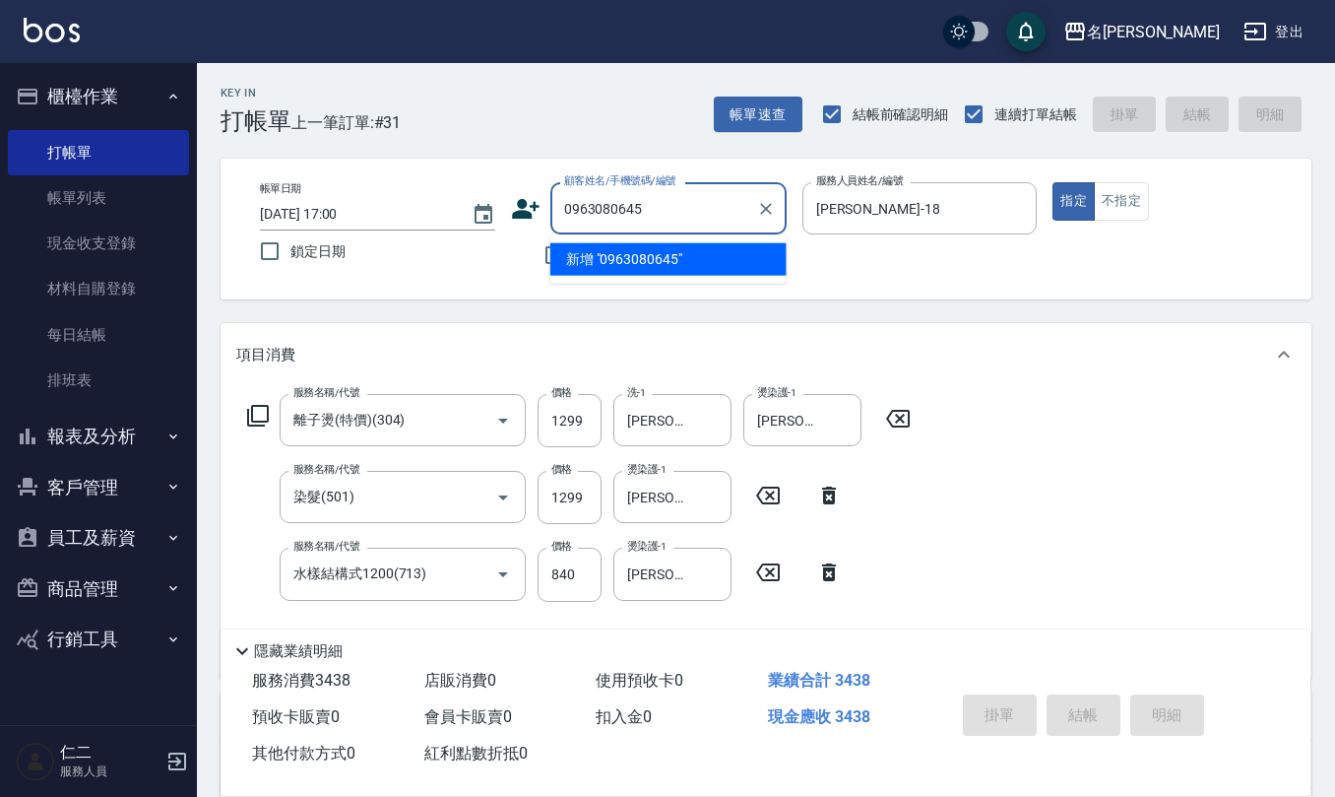
drag, startPoint x: 658, startPoint y: 206, endPoint x: 236, endPoint y: 191, distance: 421.8
click at [273, 182] on div "帳單日期 2025/09/11 17:00 鎖定日期 顧客姓名/手機號碼/編號 0963080645 顧客姓名/手機號碼/編號 不留客資 服務人員姓名/編號 …" at bounding box center [766, 229] width 1044 height 94
type input "0963080645"
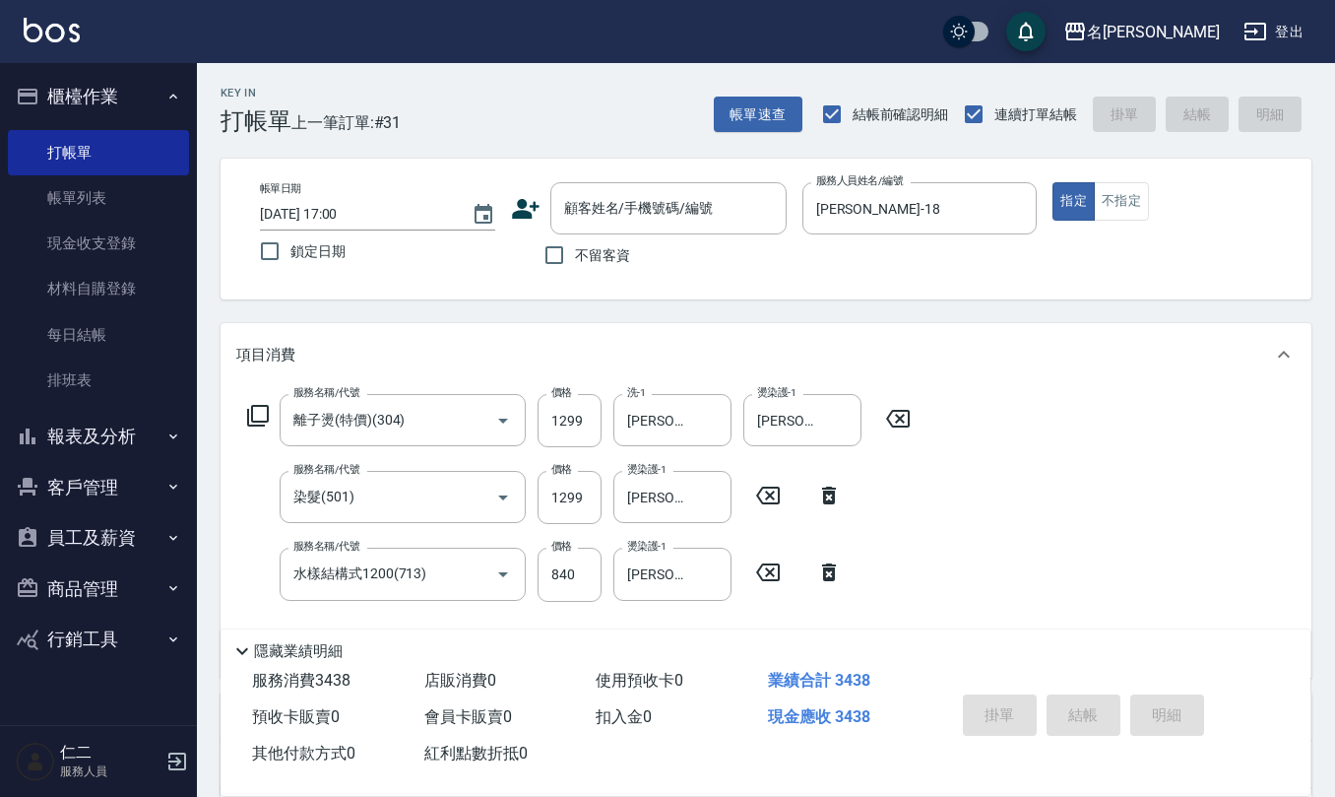
click at [534, 202] on icon at bounding box center [526, 209] width 28 height 20
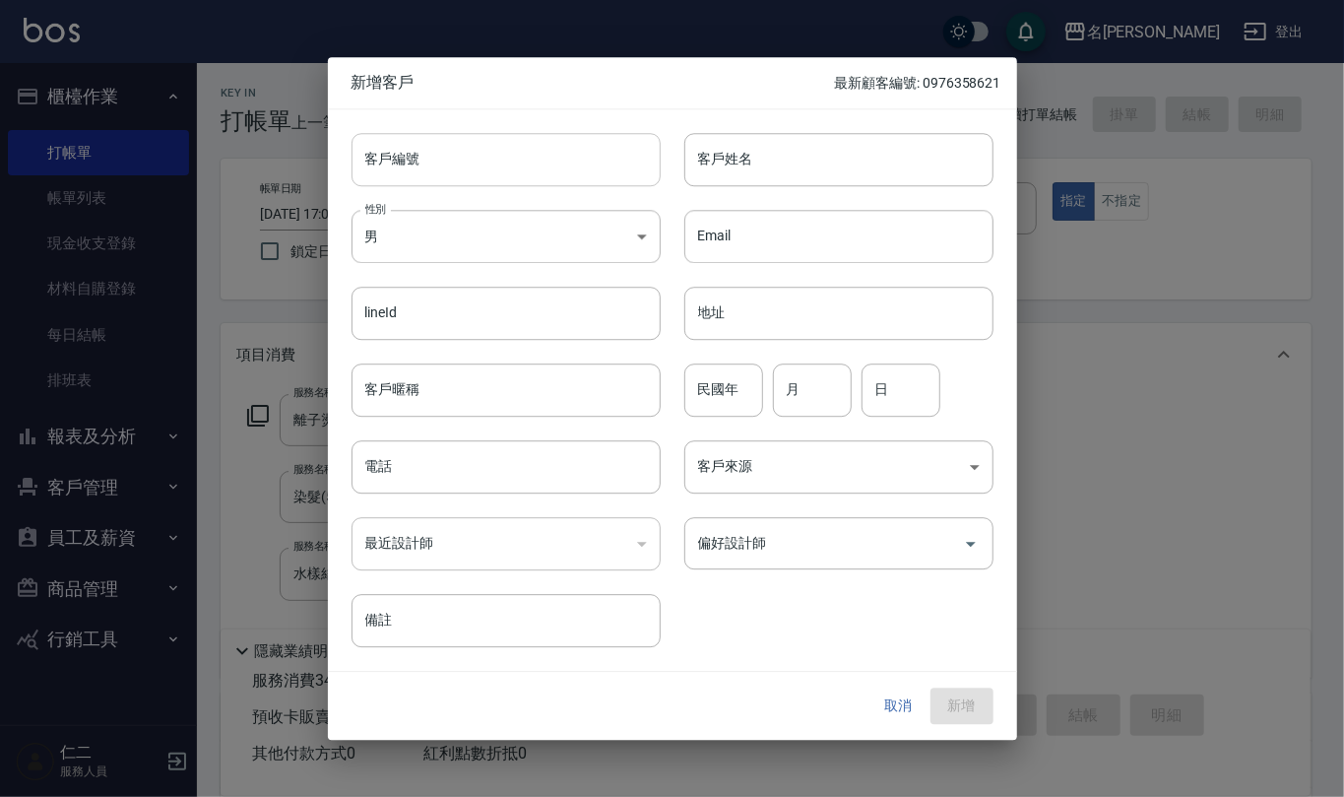
click at [536, 181] on input "客戶編號" at bounding box center [506, 159] width 309 height 53
paste input "0963080645"
type input "0963080645"
click at [486, 454] on input "電話" at bounding box center [506, 466] width 309 height 53
paste input "0963080645"
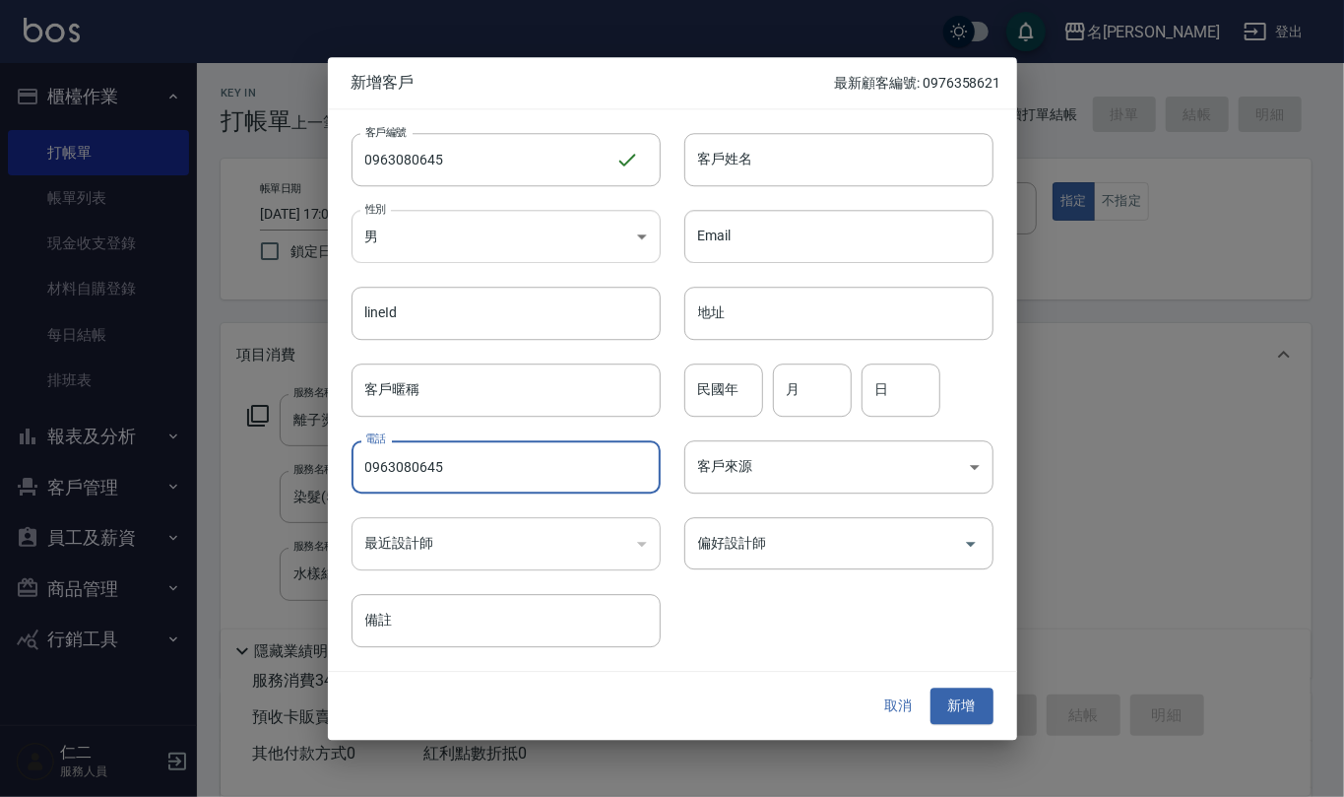
type input "0963080645"
click at [522, 228] on body "名留仁二 登出 櫃檯作業 打帳單 帳單列表 現金收支登錄 材料自購登錄 每日結帳 排班表 報表及分析 報表目錄 店家區間累計表 店家日報表 互助日報表 互助月…" at bounding box center [672, 557] width 1344 height 1115
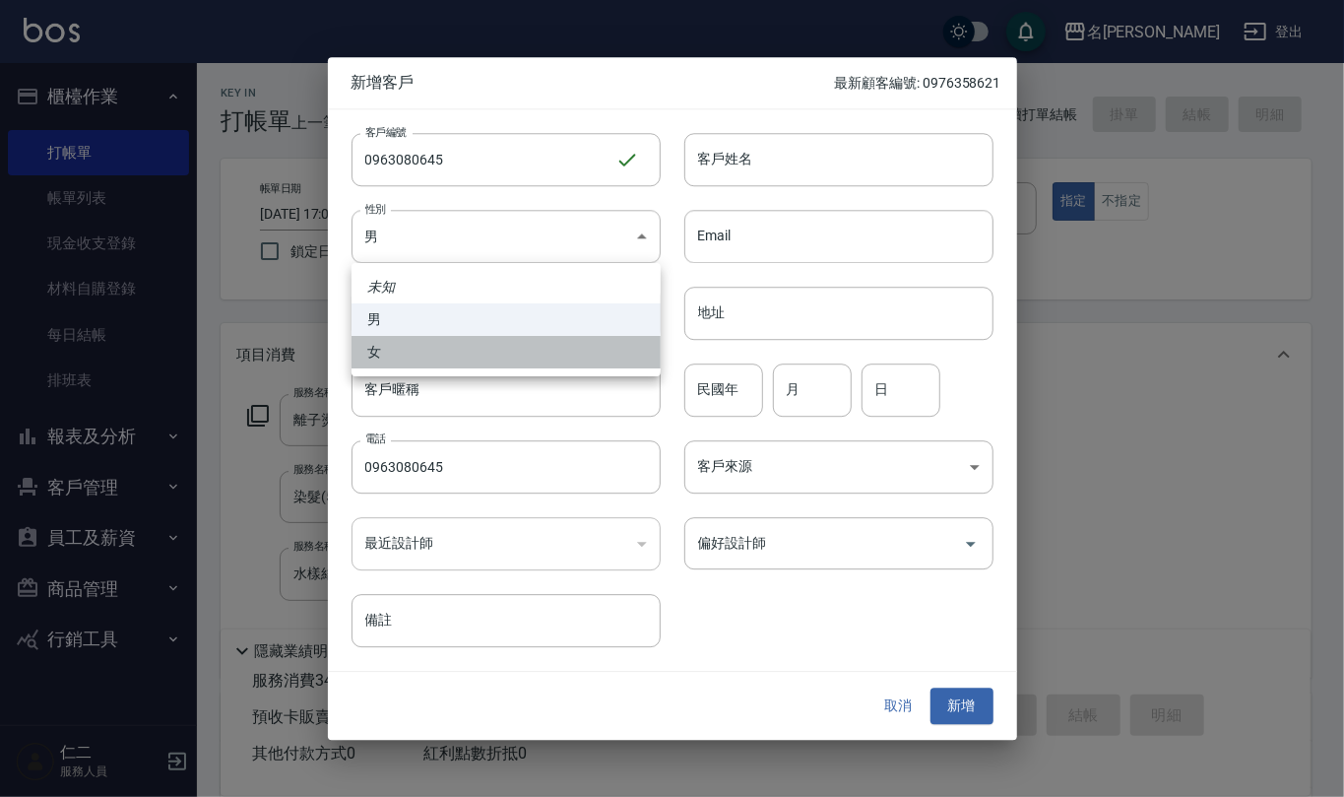
click at [526, 353] on li "女" at bounding box center [506, 352] width 309 height 32
type input "FEMALE"
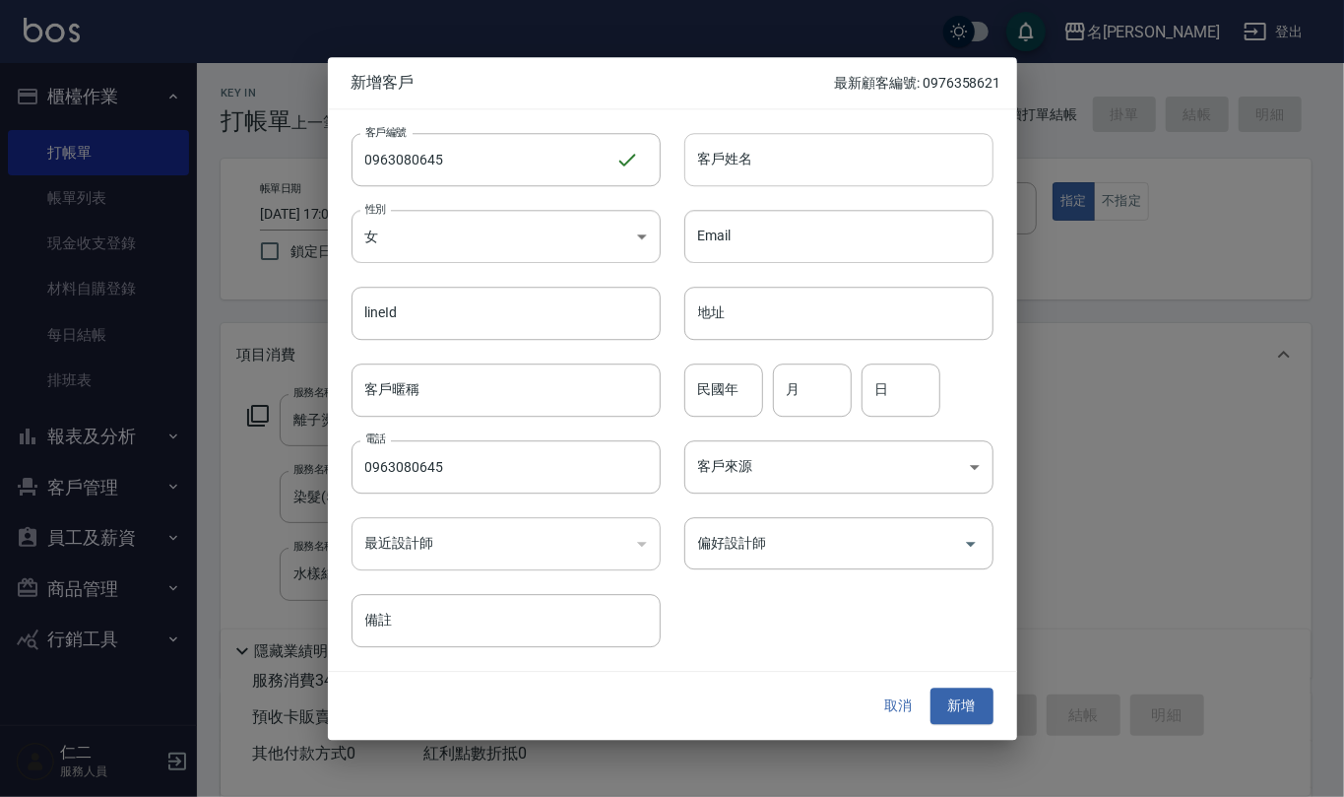
click at [747, 159] on input "客戶姓名" at bounding box center [838, 159] width 309 height 53
type input "賴淑娟"
click at [703, 390] on input "民國年" at bounding box center [723, 389] width 79 height 53
type input "65"
type input "10"
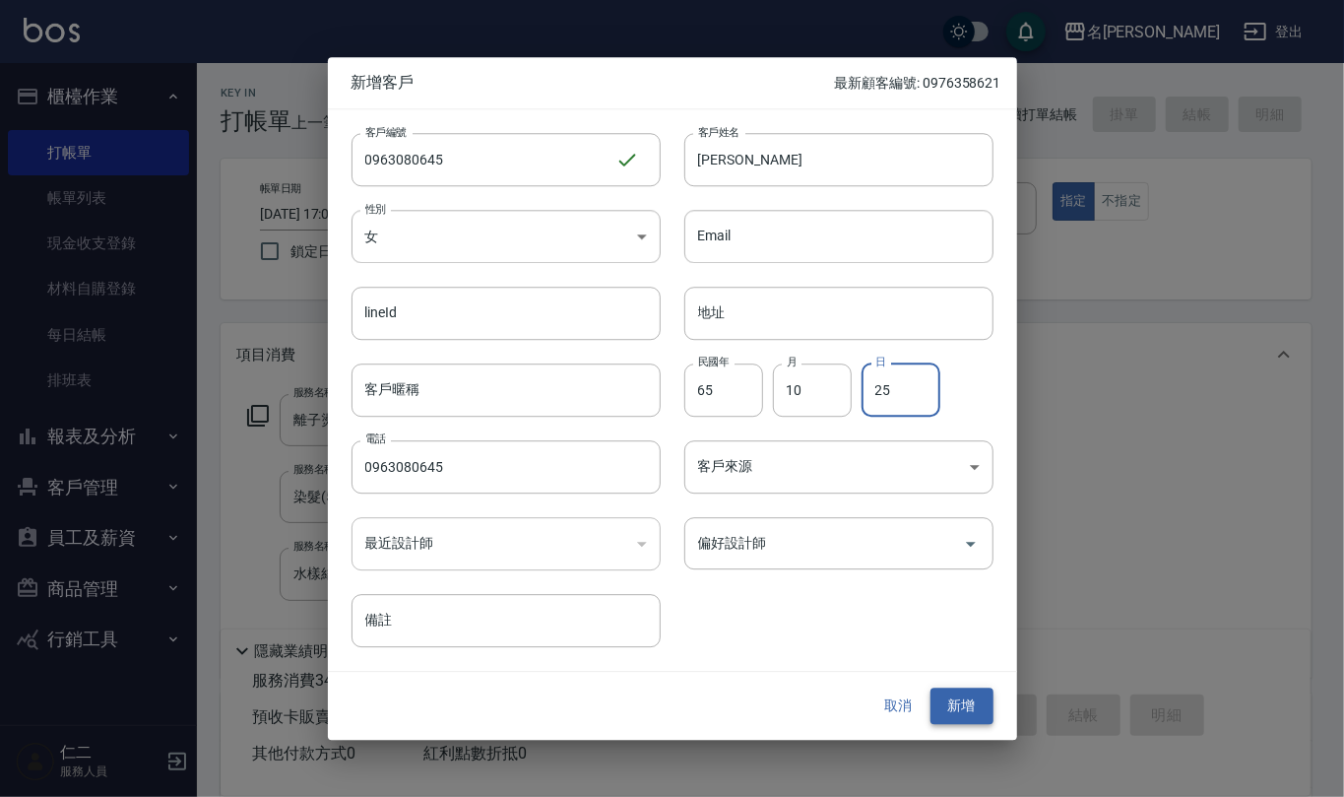
type input "25"
click at [975, 714] on button "新增" at bounding box center [962, 706] width 63 height 36
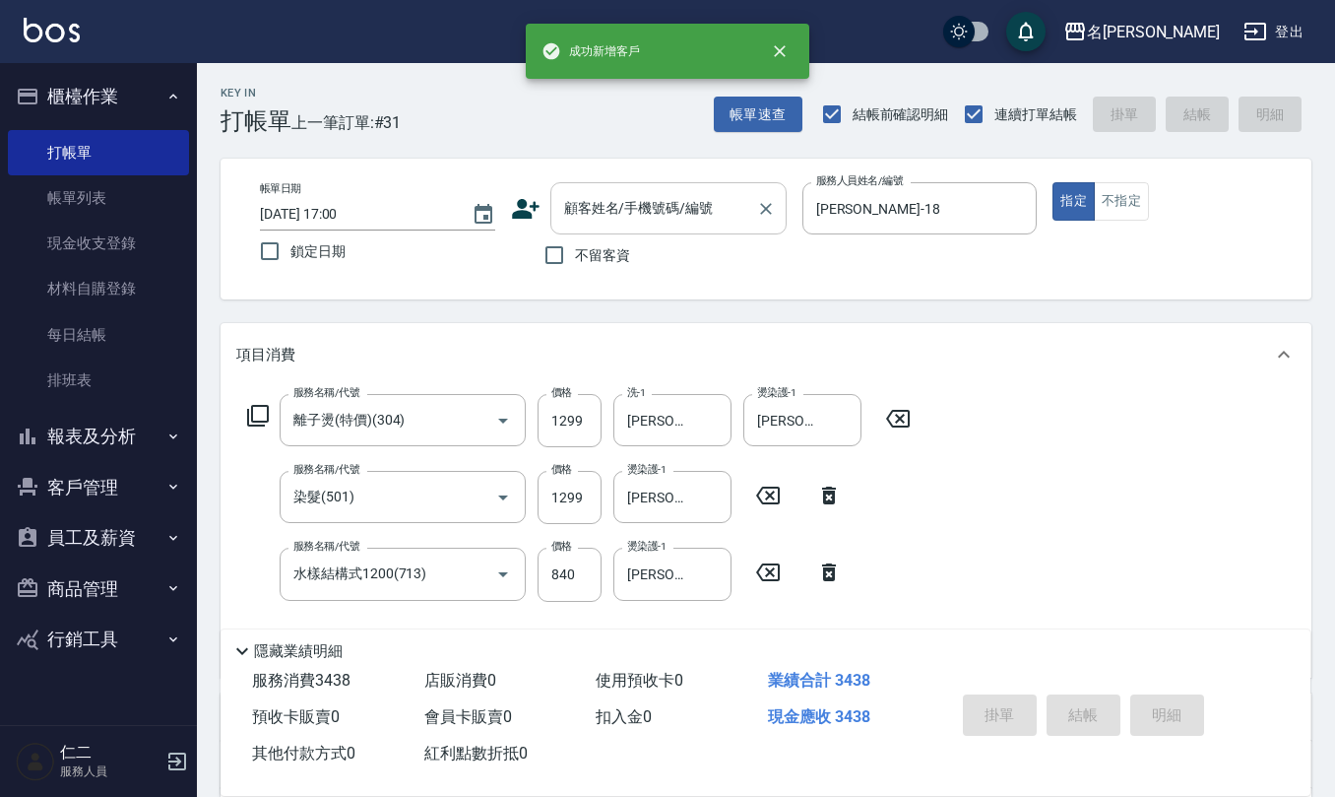
click at [573, 199] on input "顧客姓名/手機號碼/編號" at bounding box center [653, 208] width 189 height 34
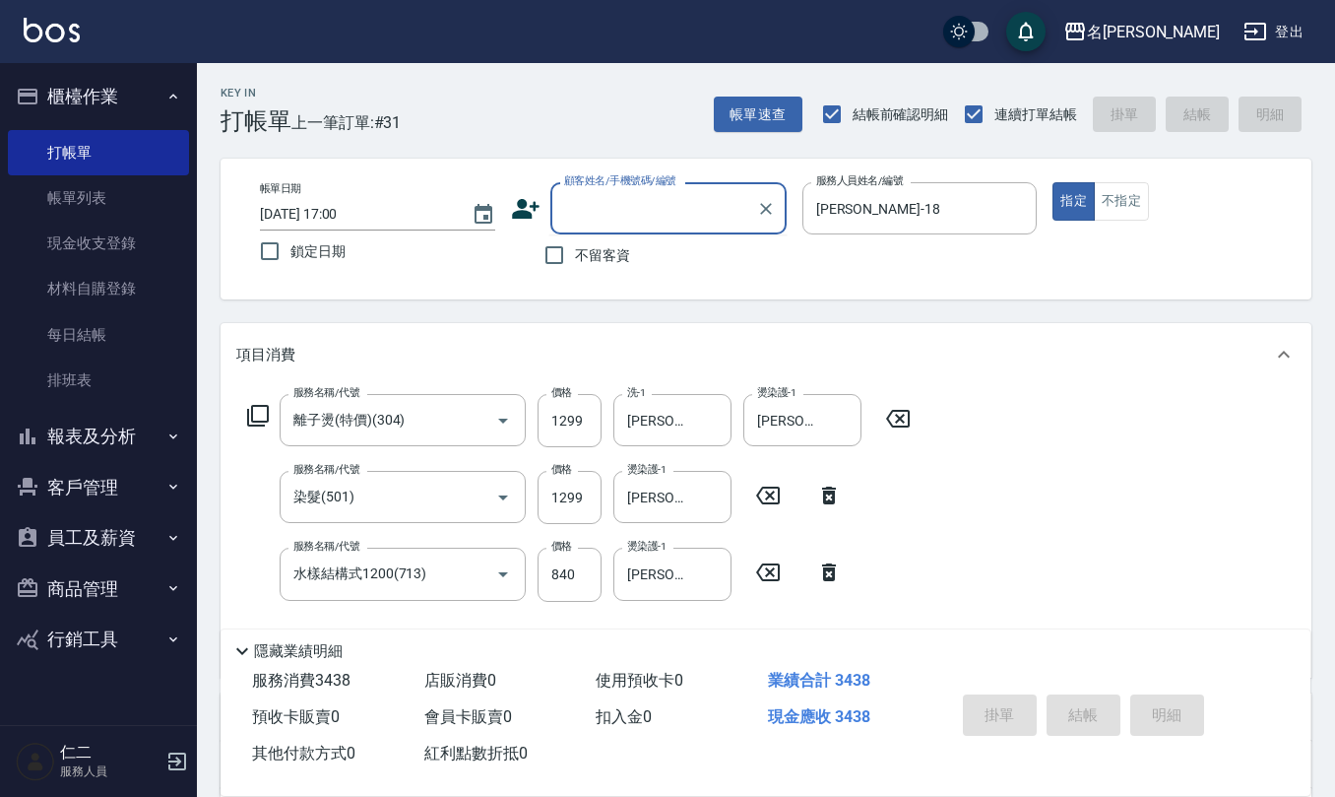
paste input "0963080645"
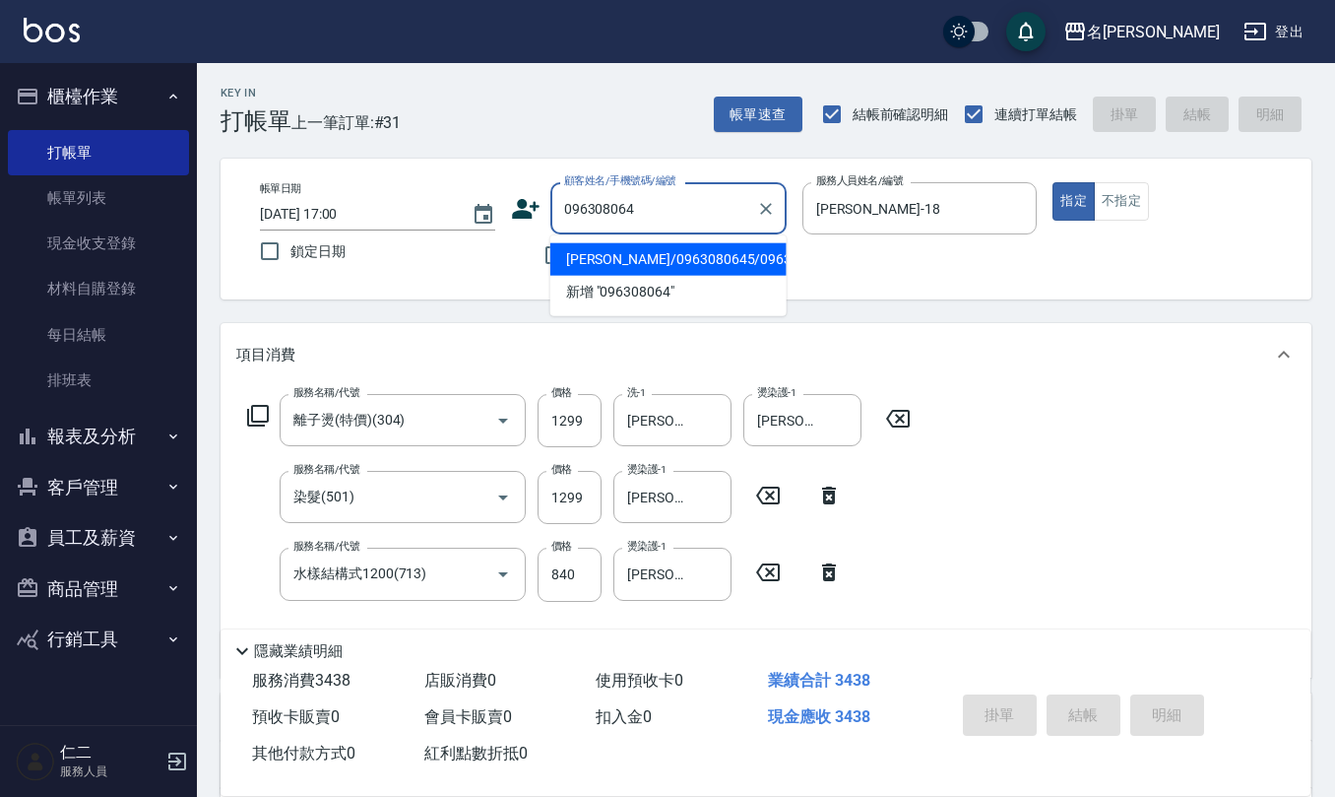
type input "賴淑娟/0963080645/0963080645"
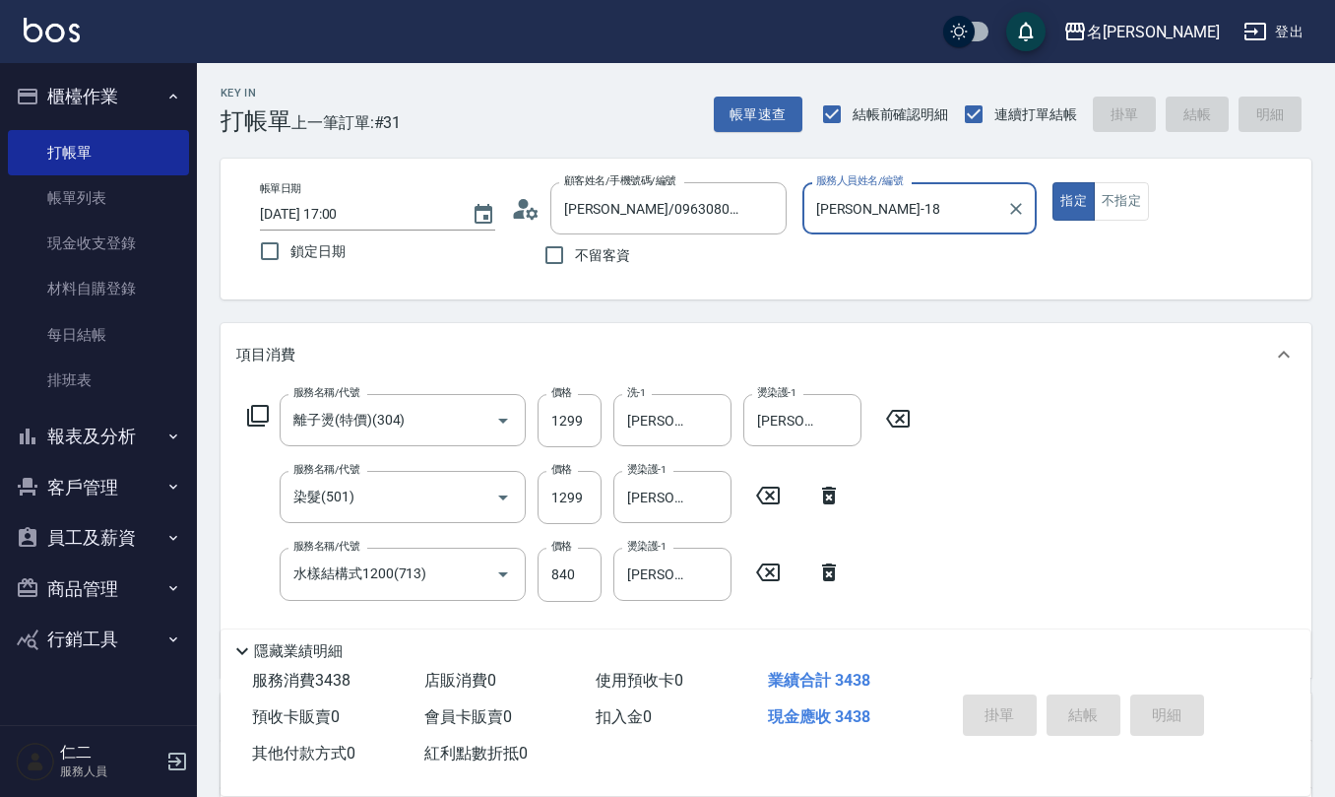
type input "2025/09/11 17:01"
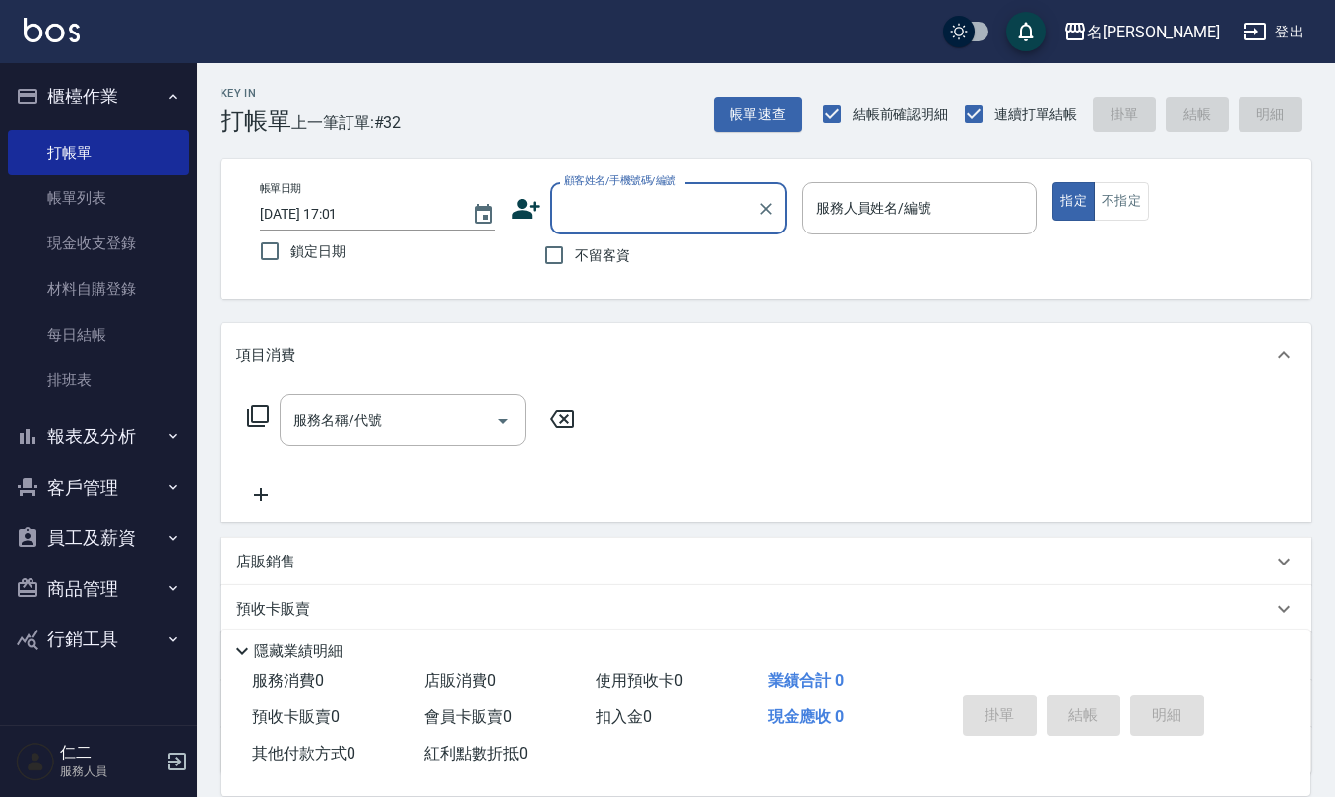
click at [596, 250] on span "不留客資" at bounding box center [602, 255] width 55 height 21
click at [575, 250] on input "不留客資" at bounding box center [554, 254] width 41 height 41
checkbox input "true"
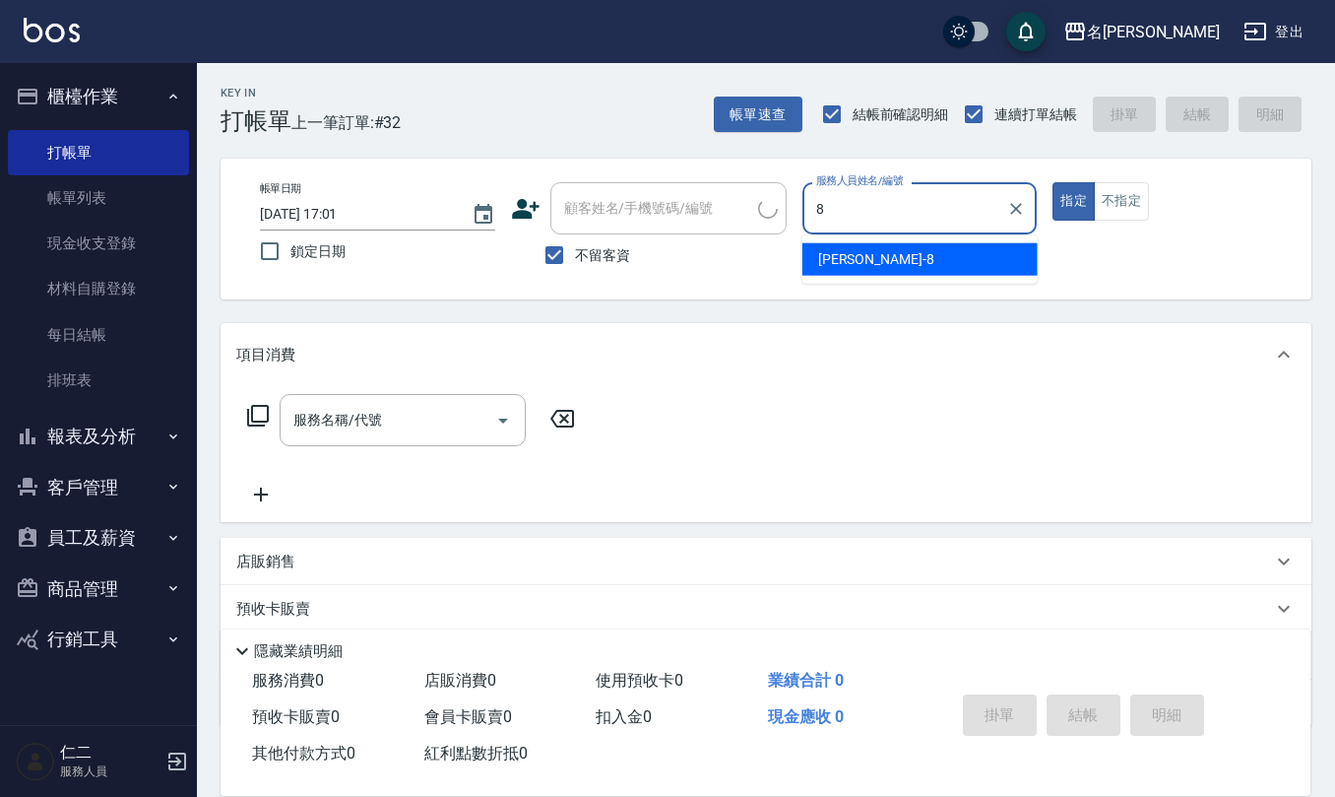
type input "楊馨嵐-8"
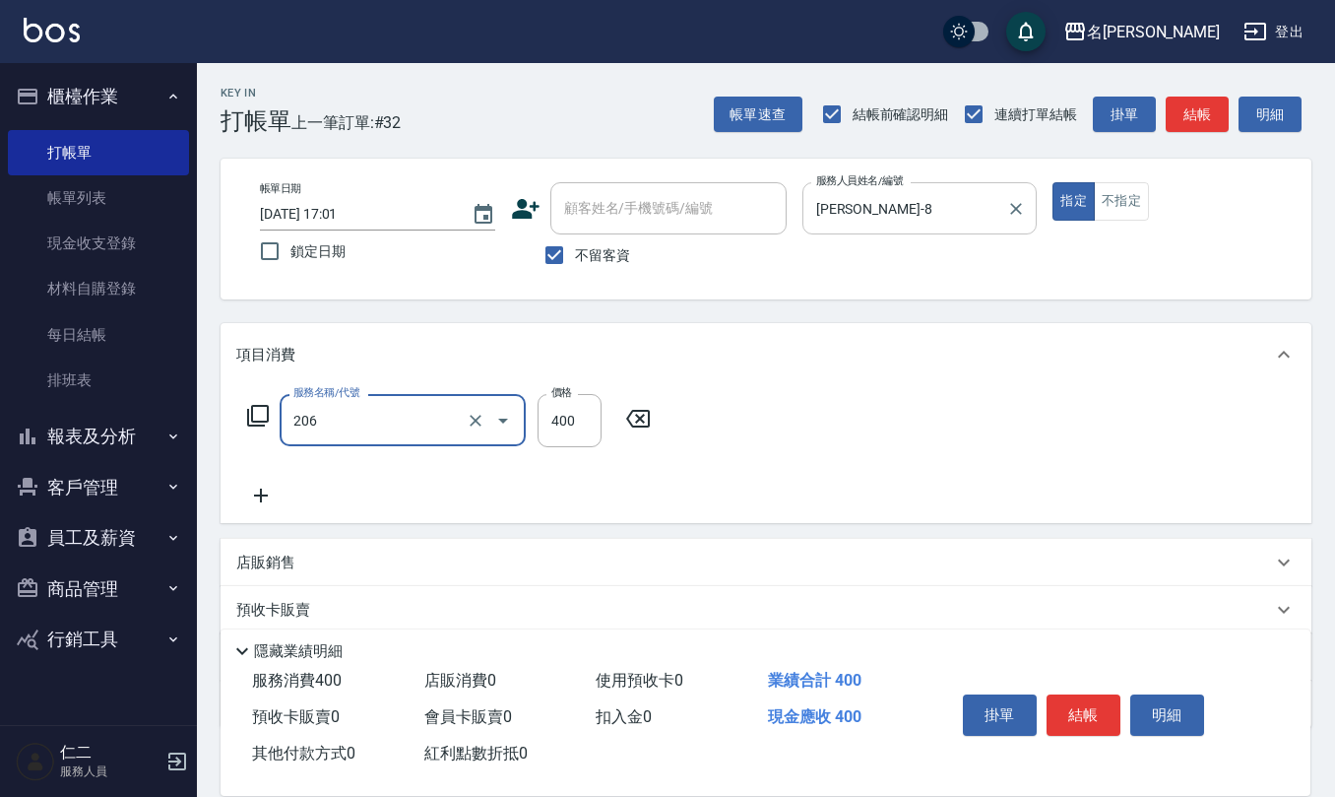
type input "健康洗(206)"
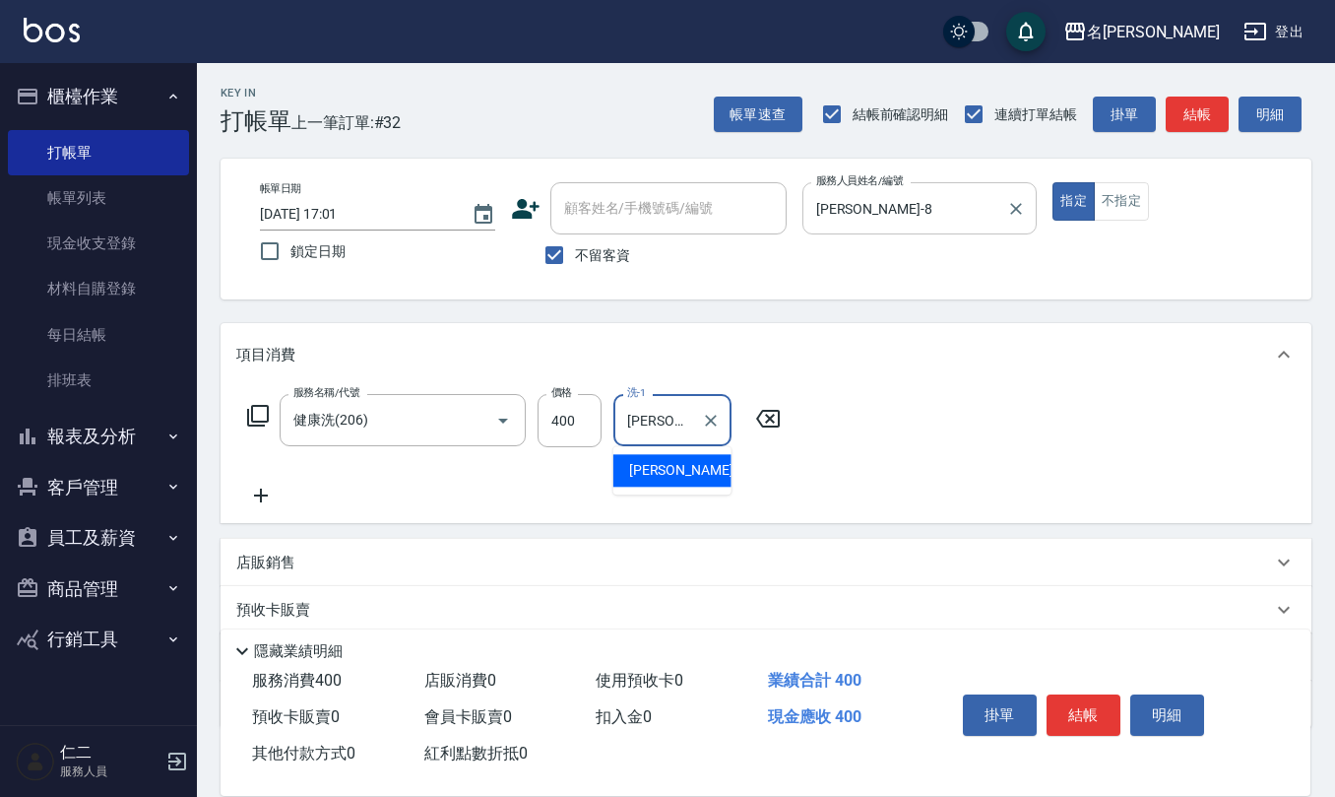
type input "竹儀-33"
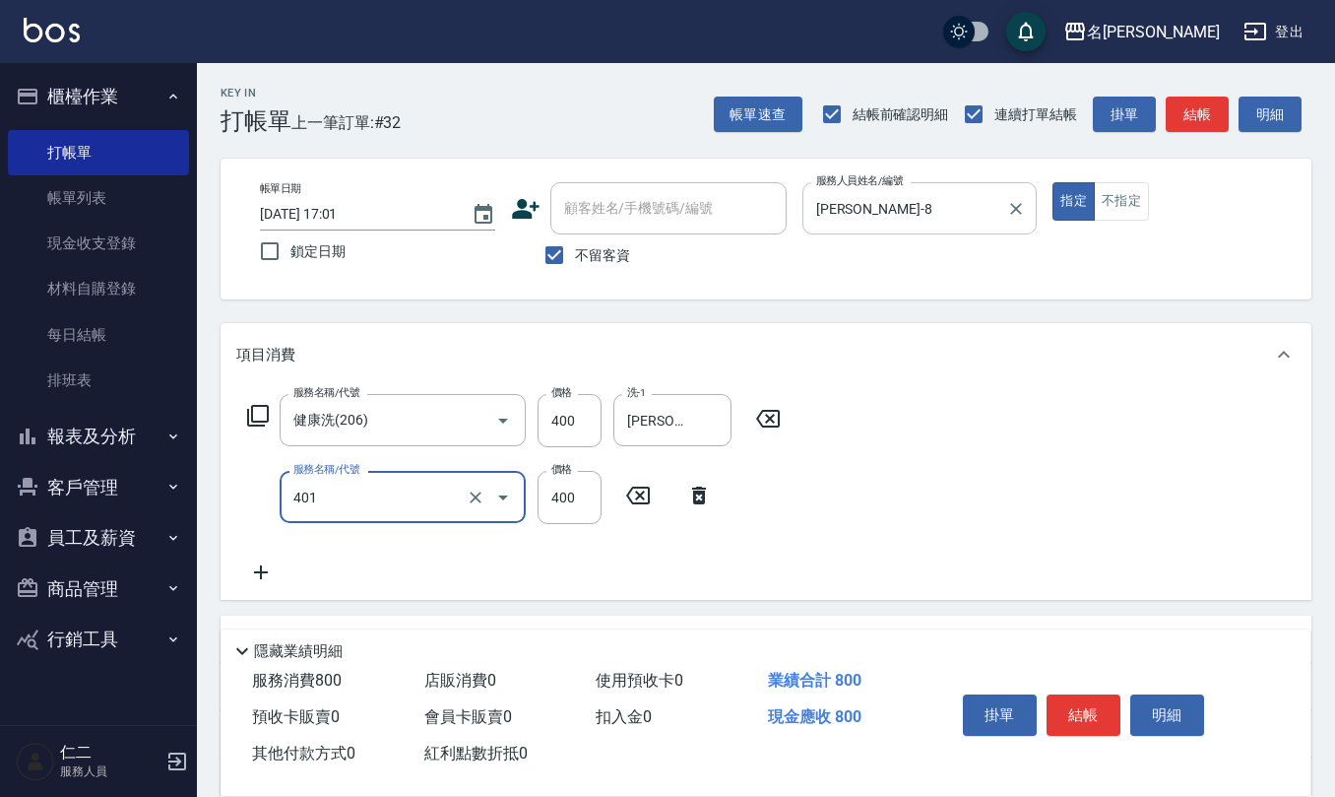
type input "剪髮(401)"
type input "200"
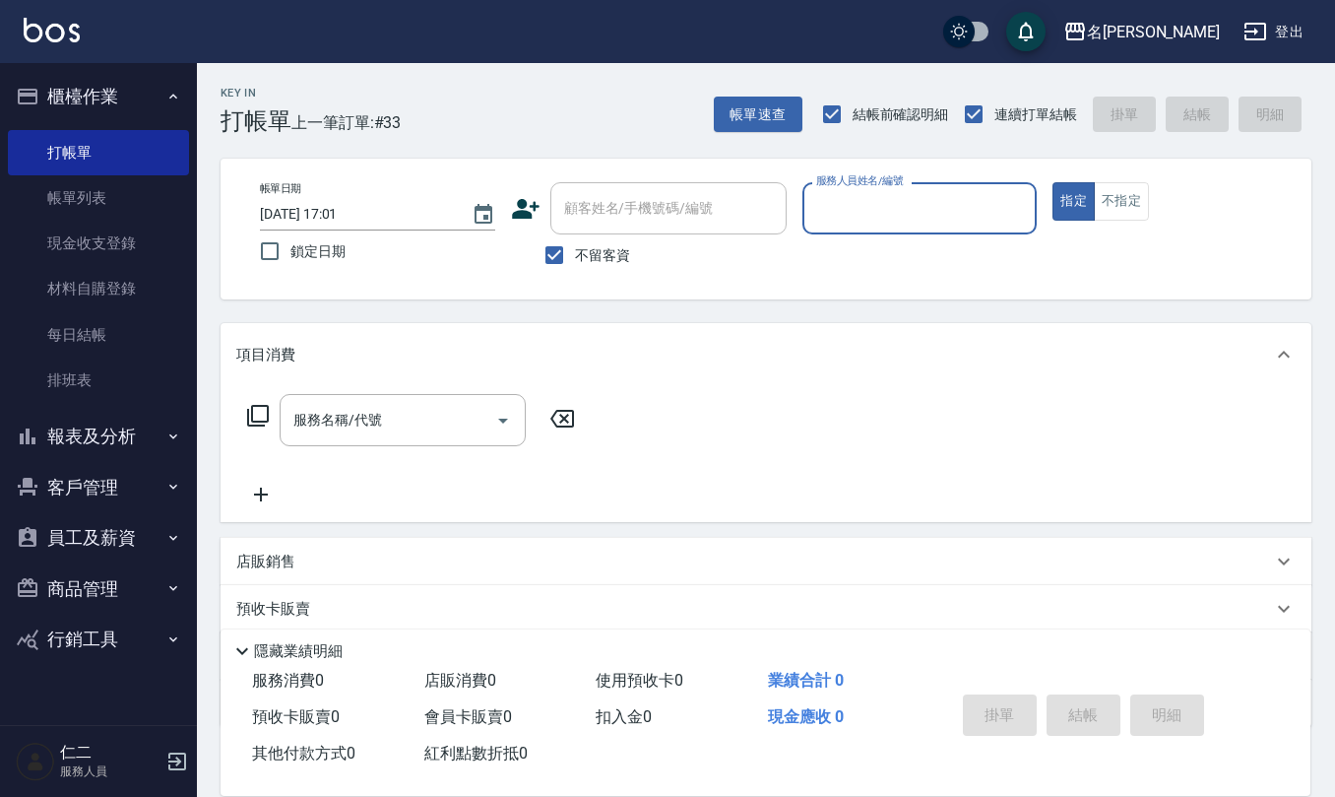
click at [1053, 182] on button "指定" at bounding box center [1074, 201] width 42 height 38
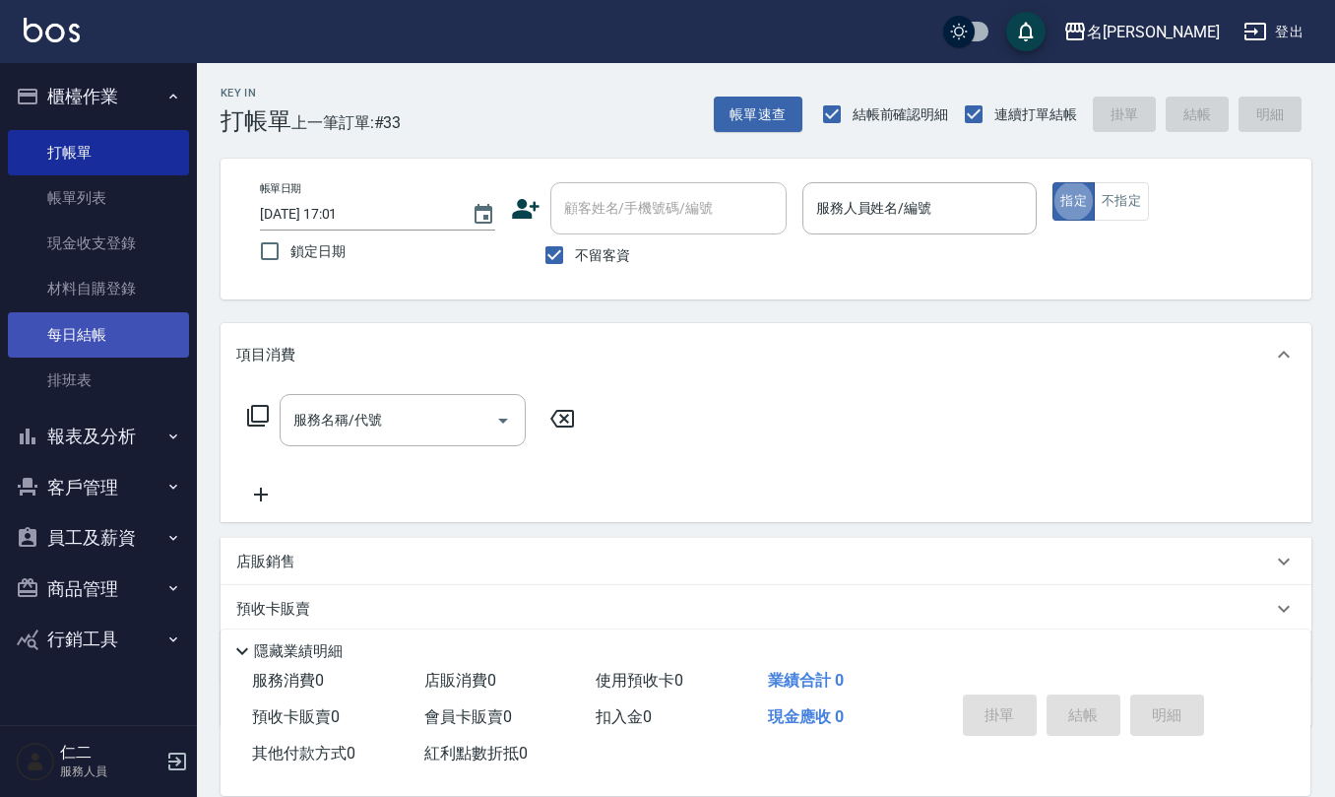
click at [108, 335] on link "每日結帳" at bounding box center [98, 334] width 181 height 45
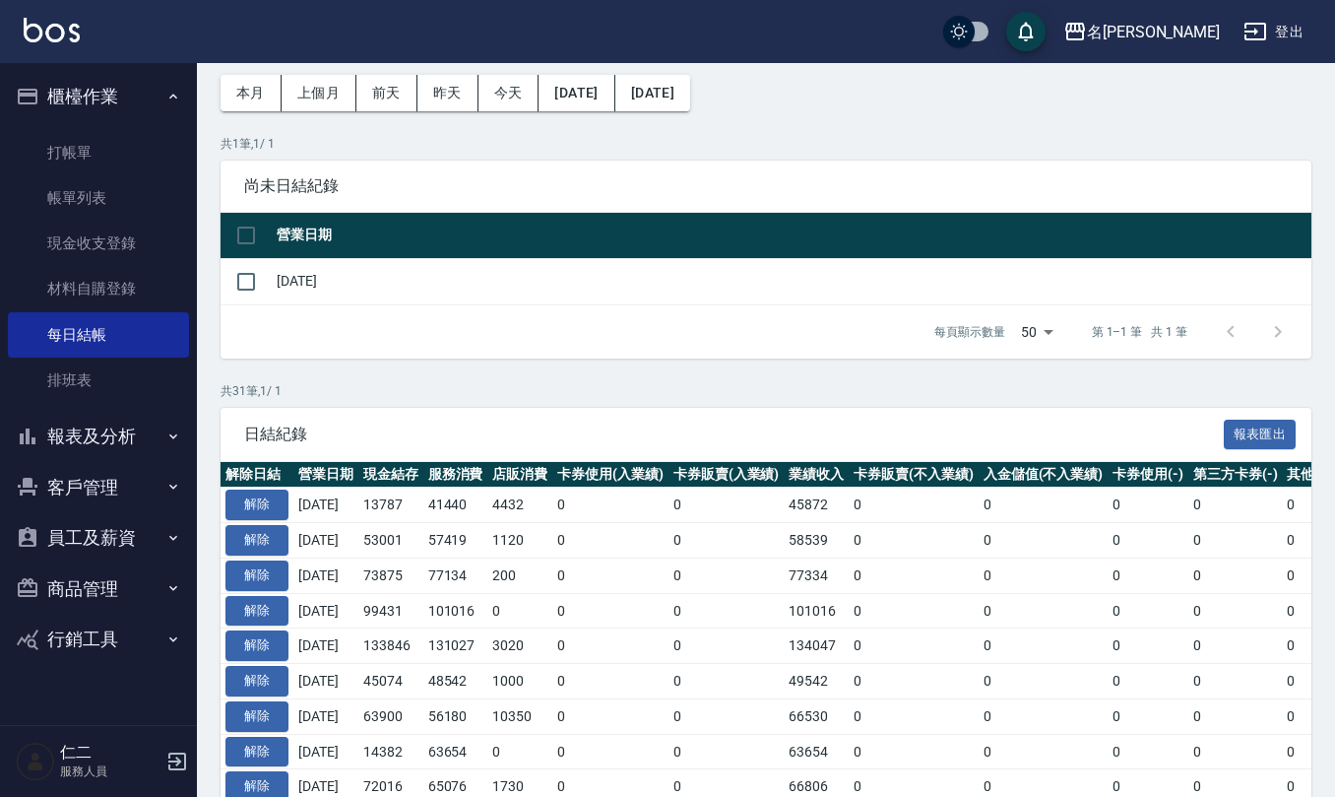
scroll to position [131, 0]
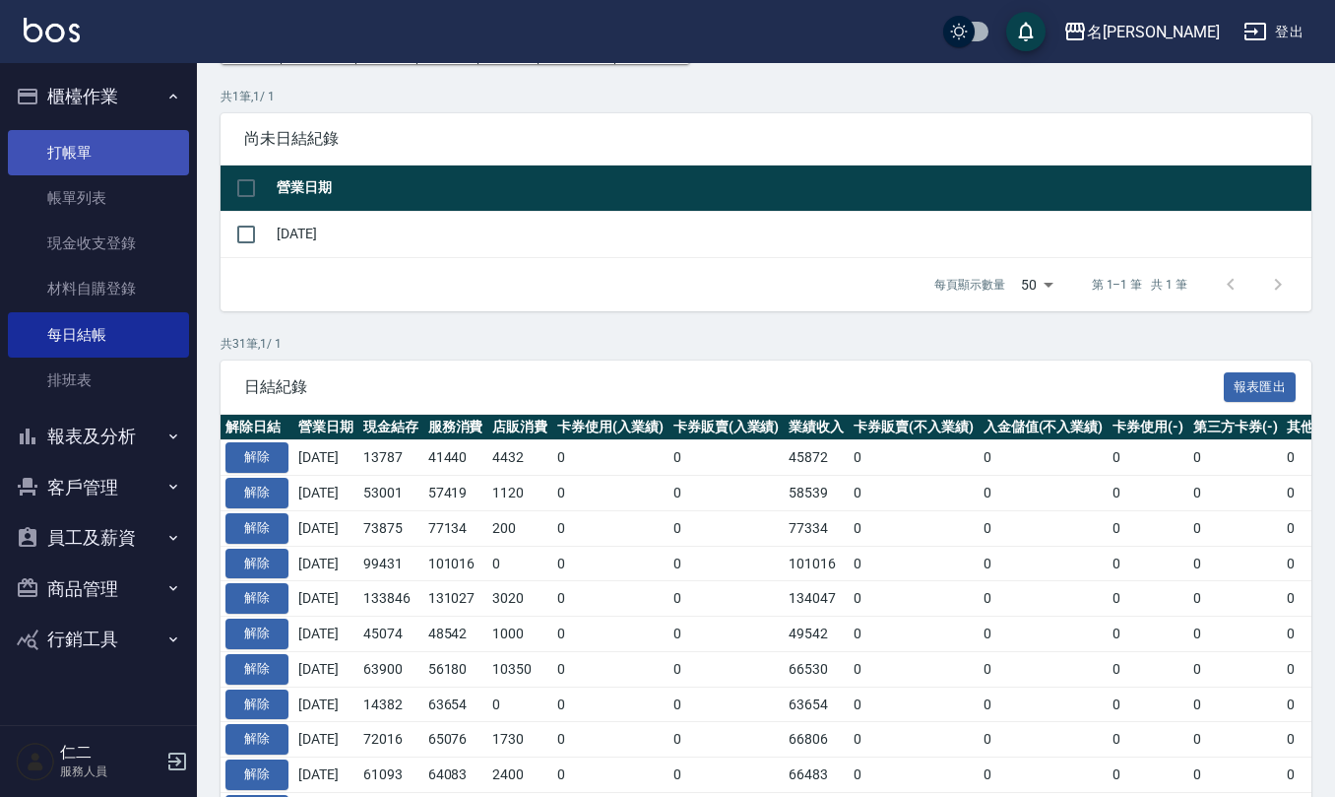
click at [79, 143] on link "打帳單" at bounding box center [98, 152] width 181 height 45
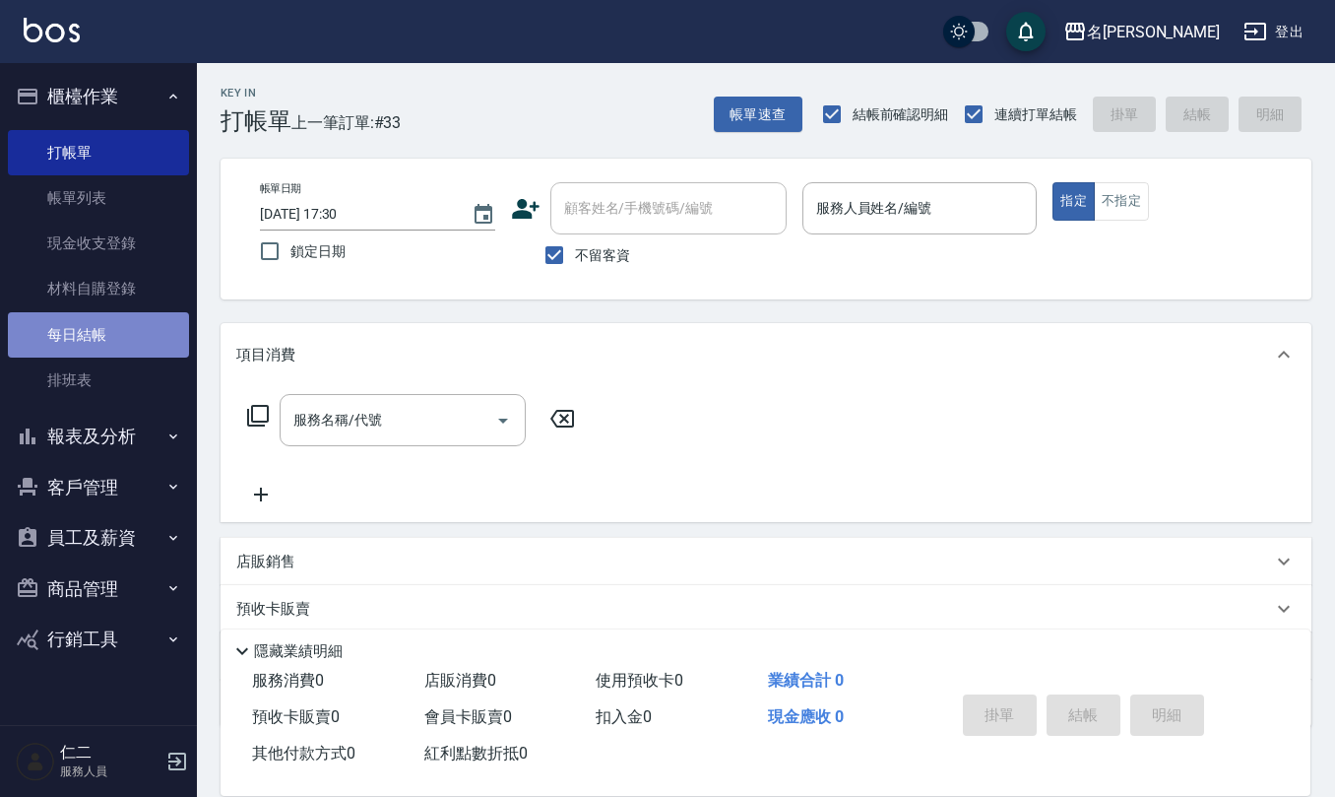
click at [111, 316] on link "每日結帳" at bounding box center [98, 334] width 181 height 45
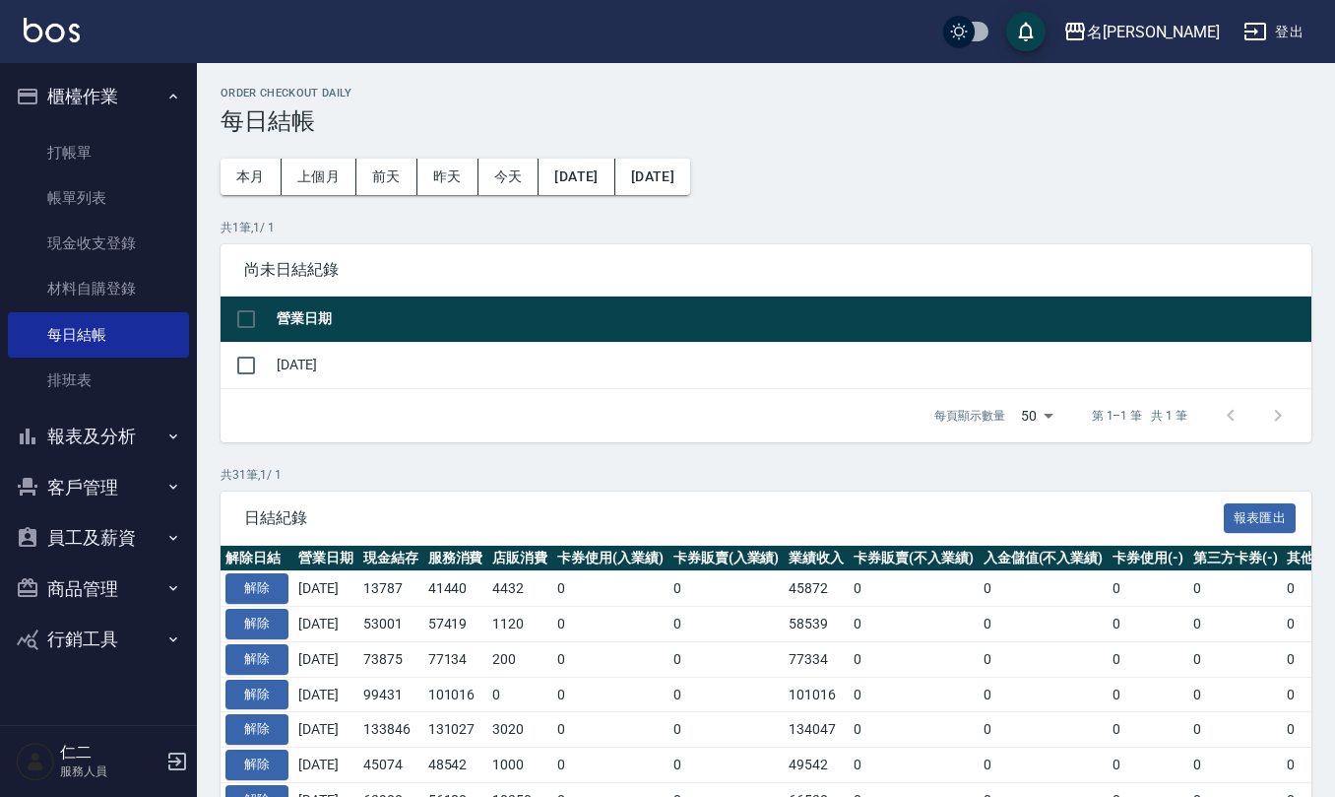
click at [107, 416] on button "報表及分析" at bounding box center [98, 436] width 181 height 51
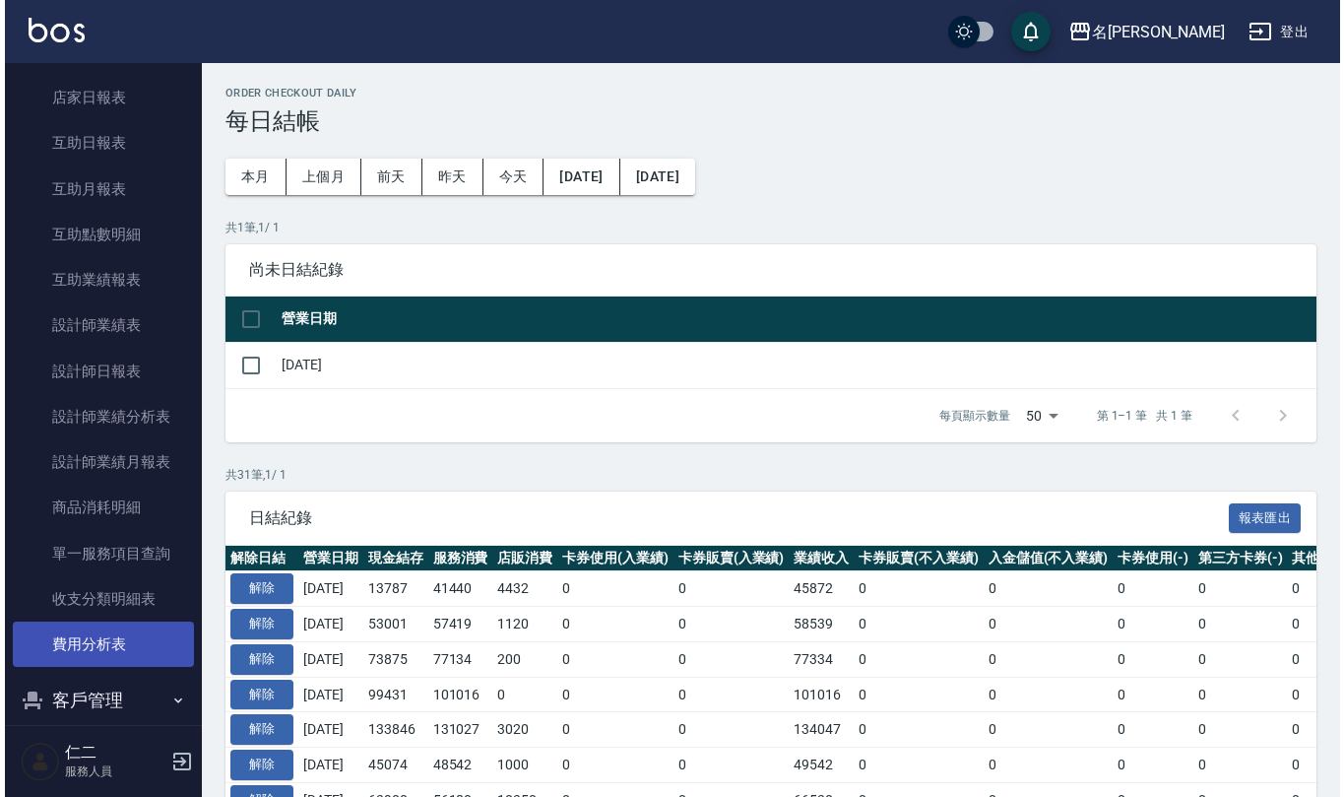
scroll to position [656, 0]
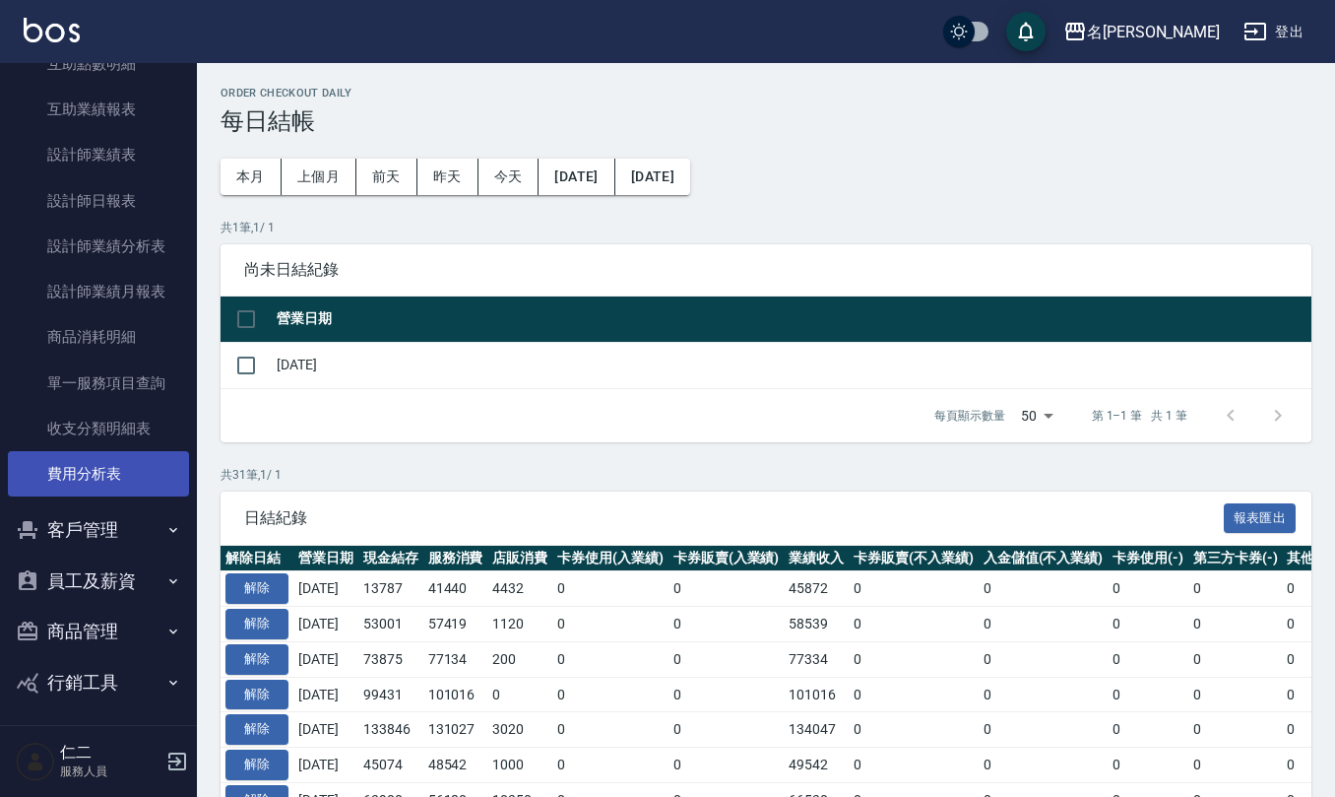
click at [100, 485] on link "費用分析表" at bounding box center [98, 473] width 181 height 45
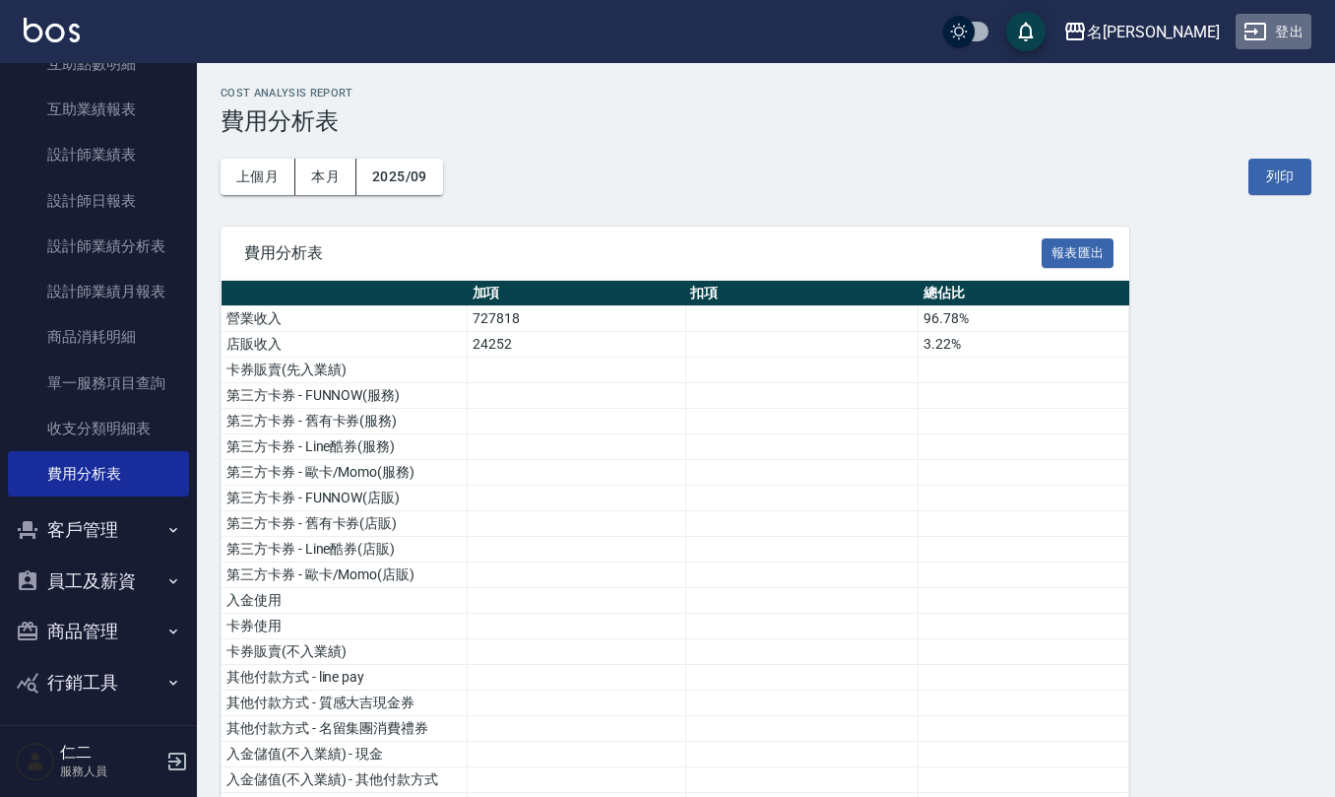
click at [1292, 41] on button "登出" at bounding box center [1274, 32] width 76 height 36
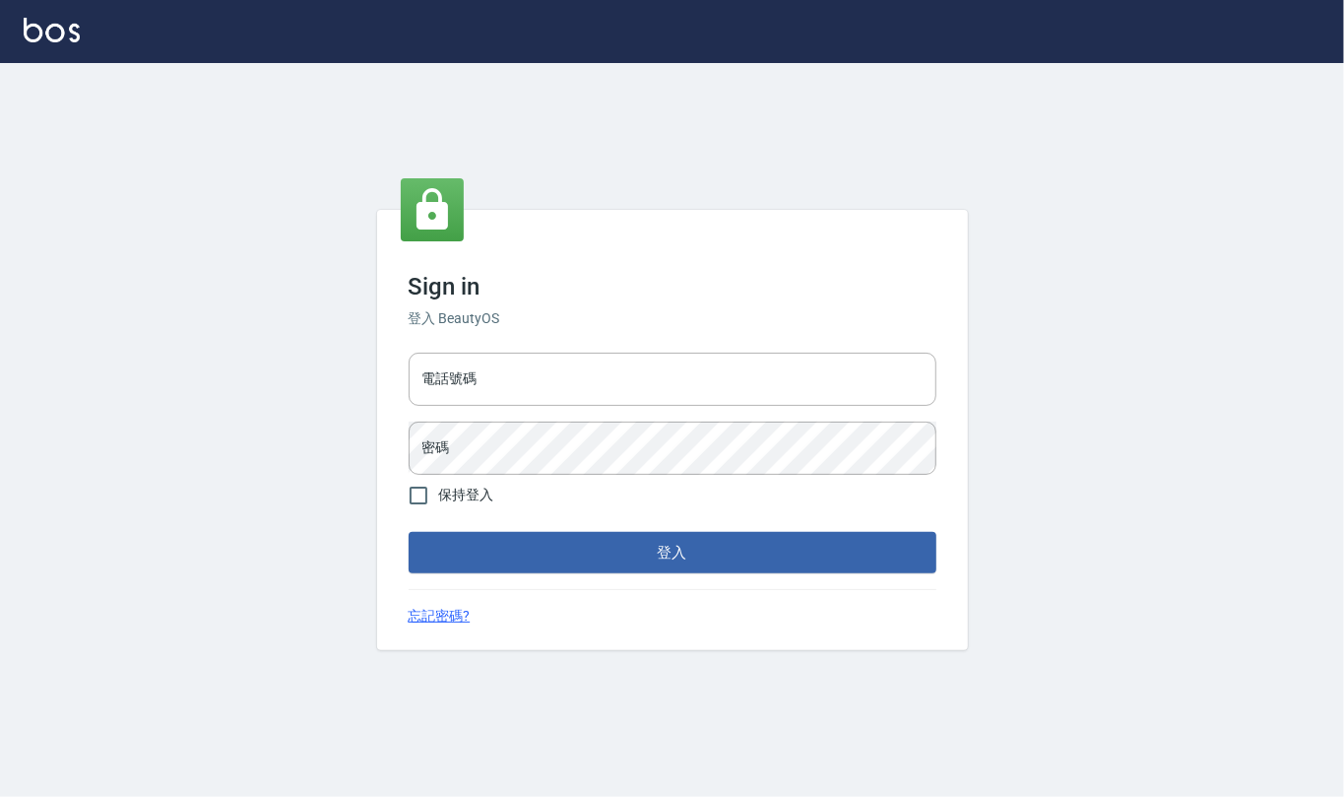
click at [506, 366] on input "電話號碼" at bounding box center [673, 379] width 528 height 53
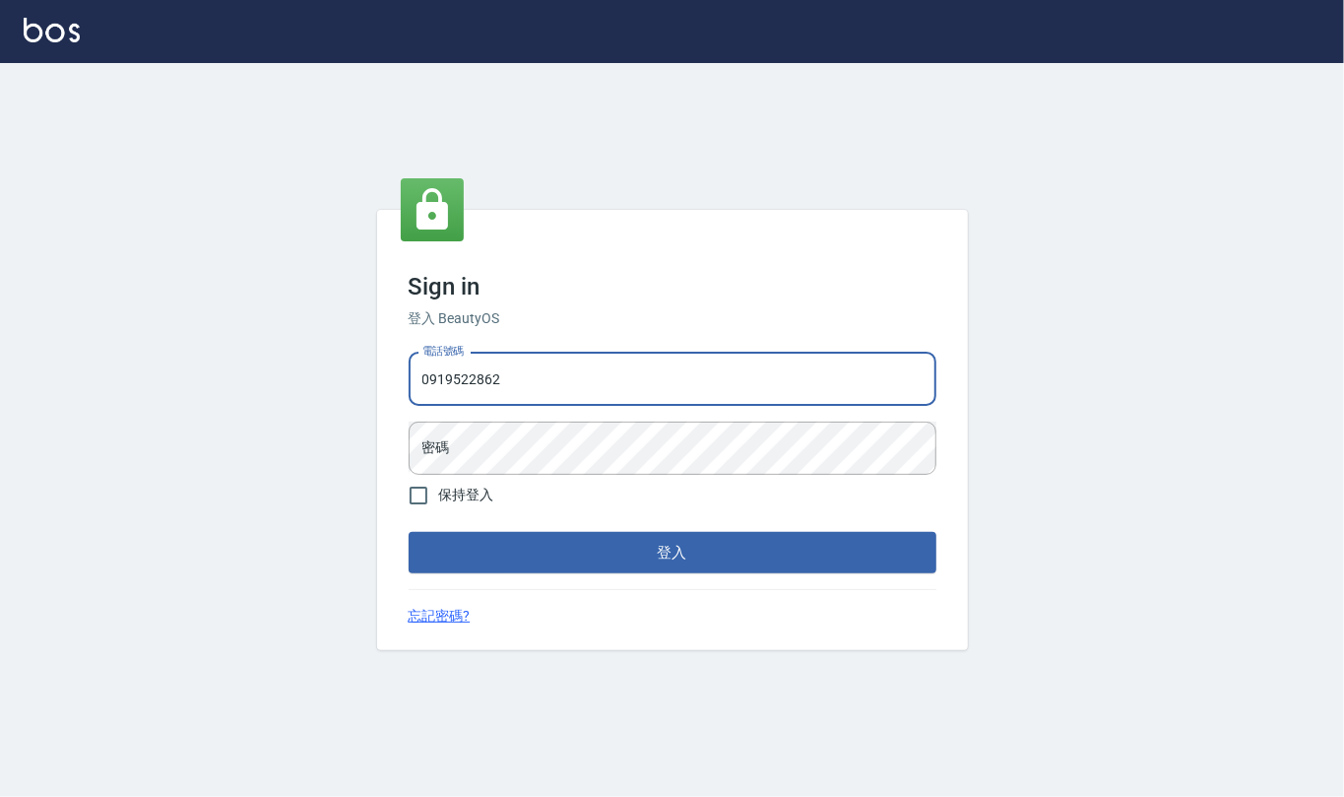
type input "0919522862"
click at [409, 532] on button "登入" at bounding box center [673, 552] width 528 height 41
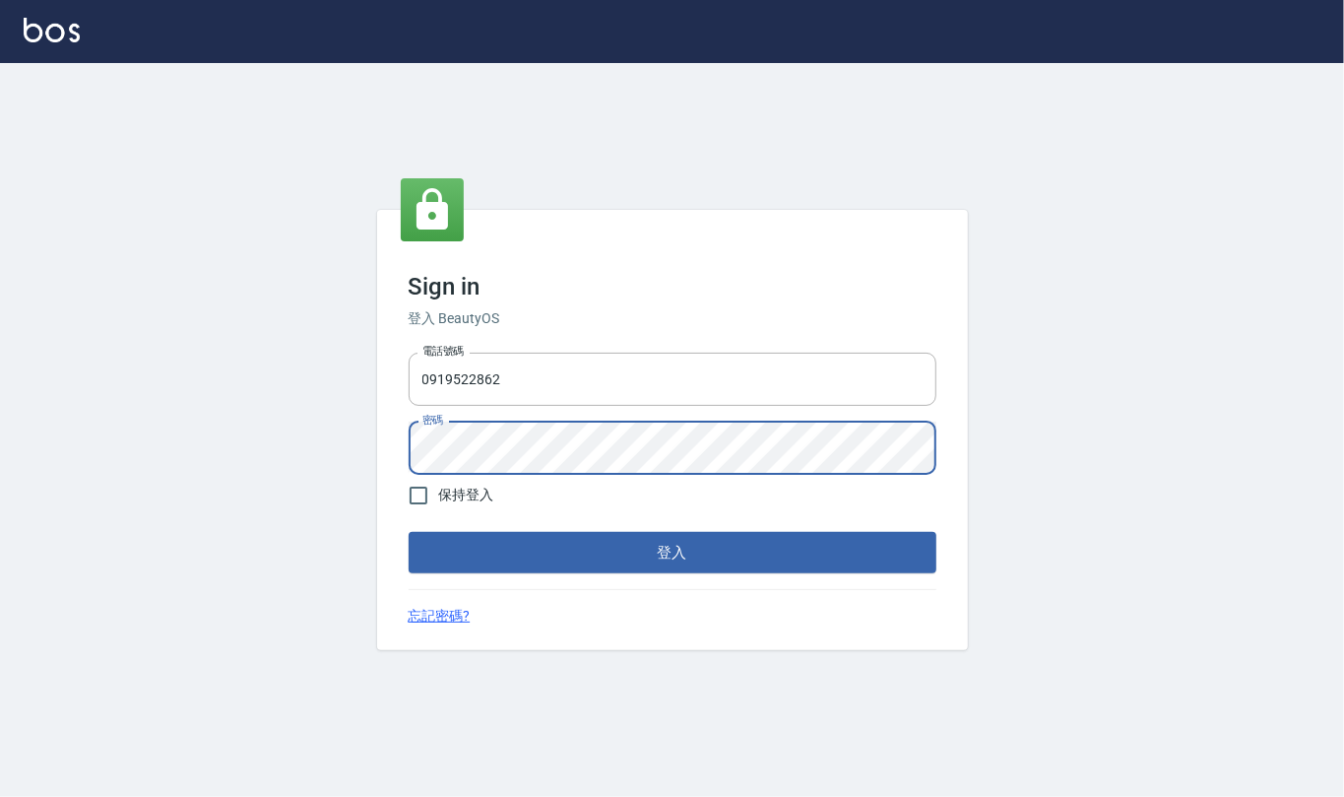
click at [409, 532] on button "登入" at bounding box center [673, 552] width 528 height 41
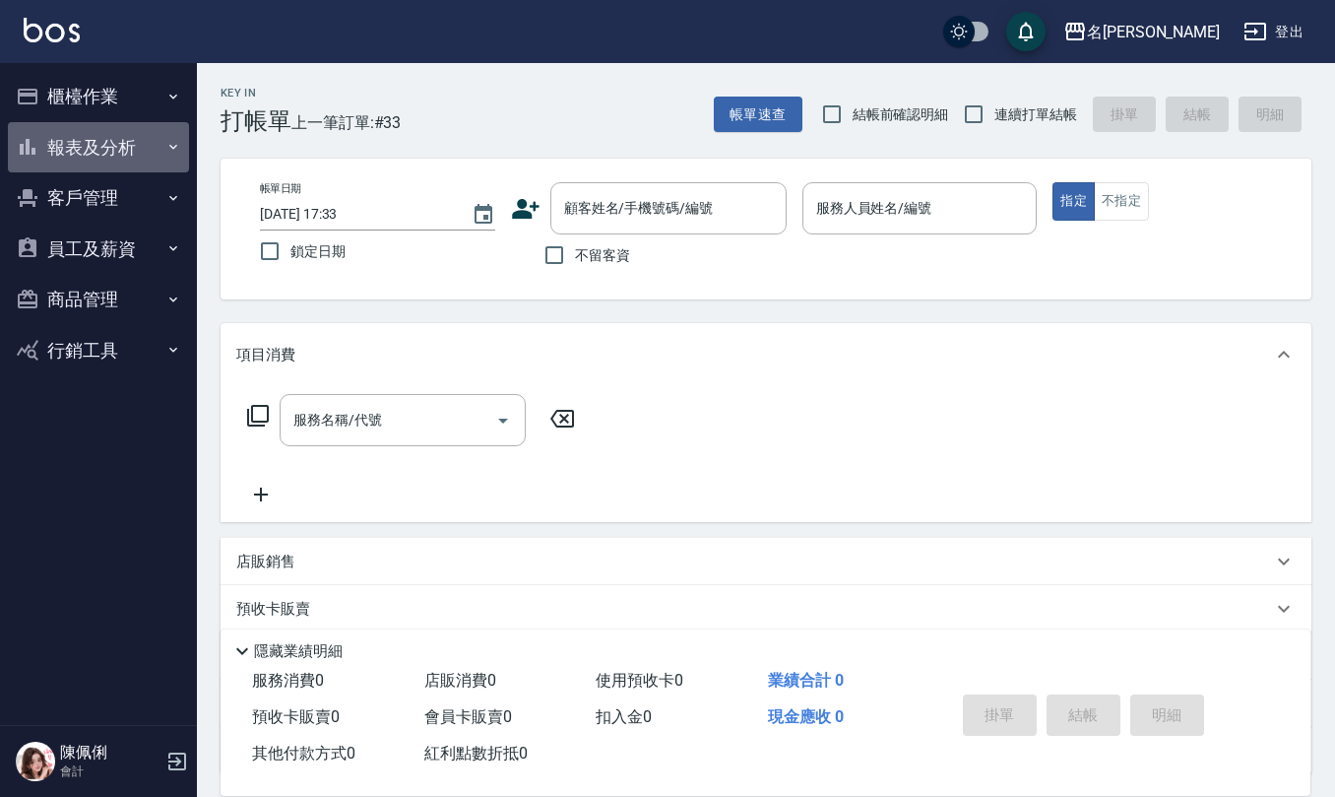
click at [111, 139] on button "報表及分析" at bounding box center [98, 147] width 181 height 51
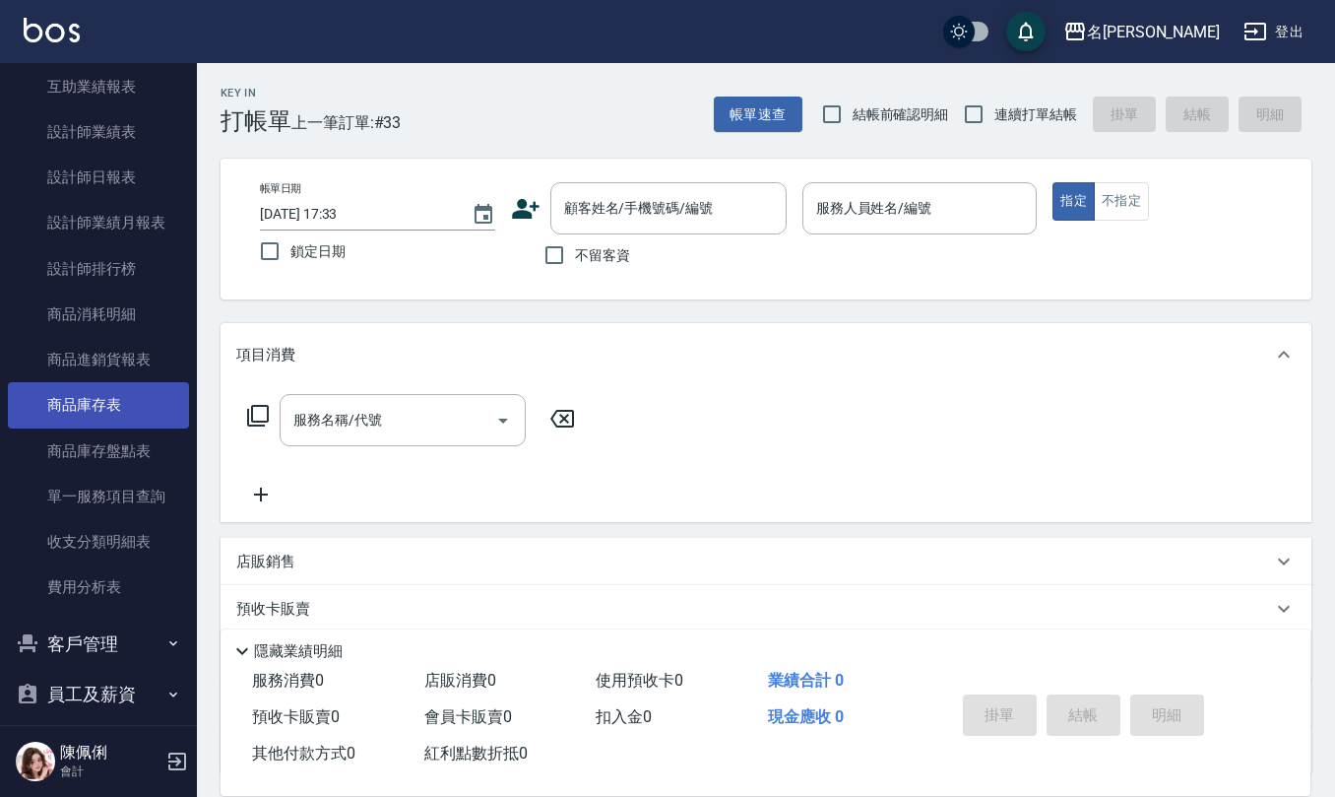
scroll to position [394, 0]
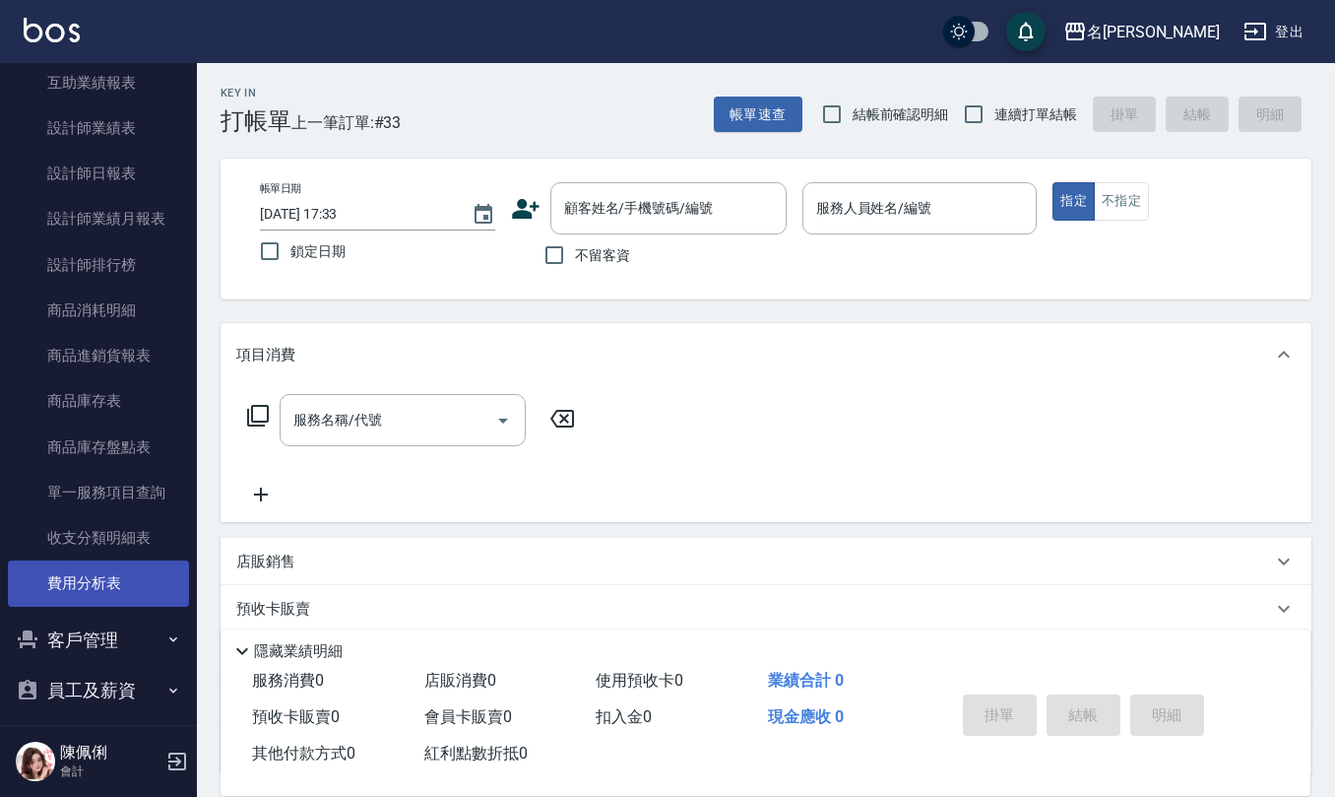
click at [122, 587] on link "費用分析表" at bounding box center [98, 582] width 181 height 45
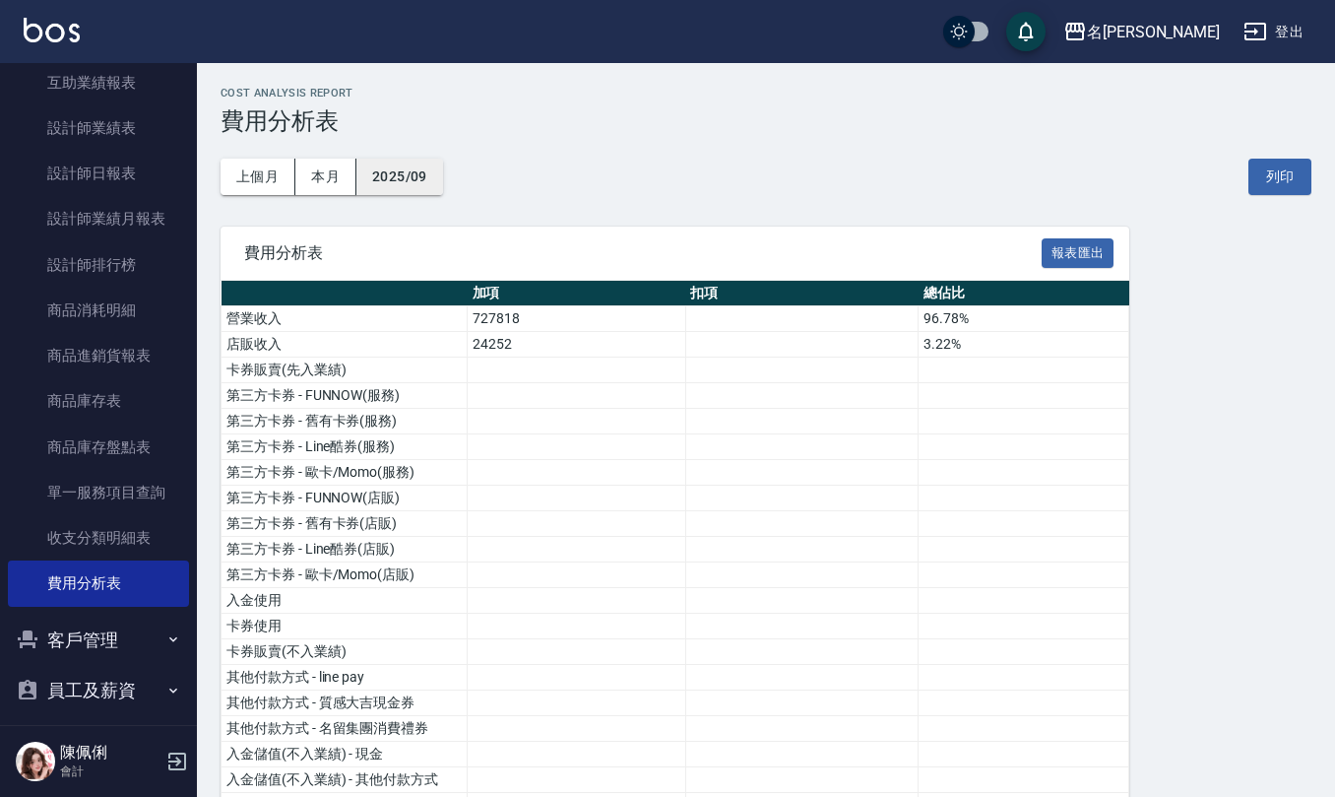
click at [383, 174] on button "2025/09" at bounding box center [400, 177] width 87 height 36
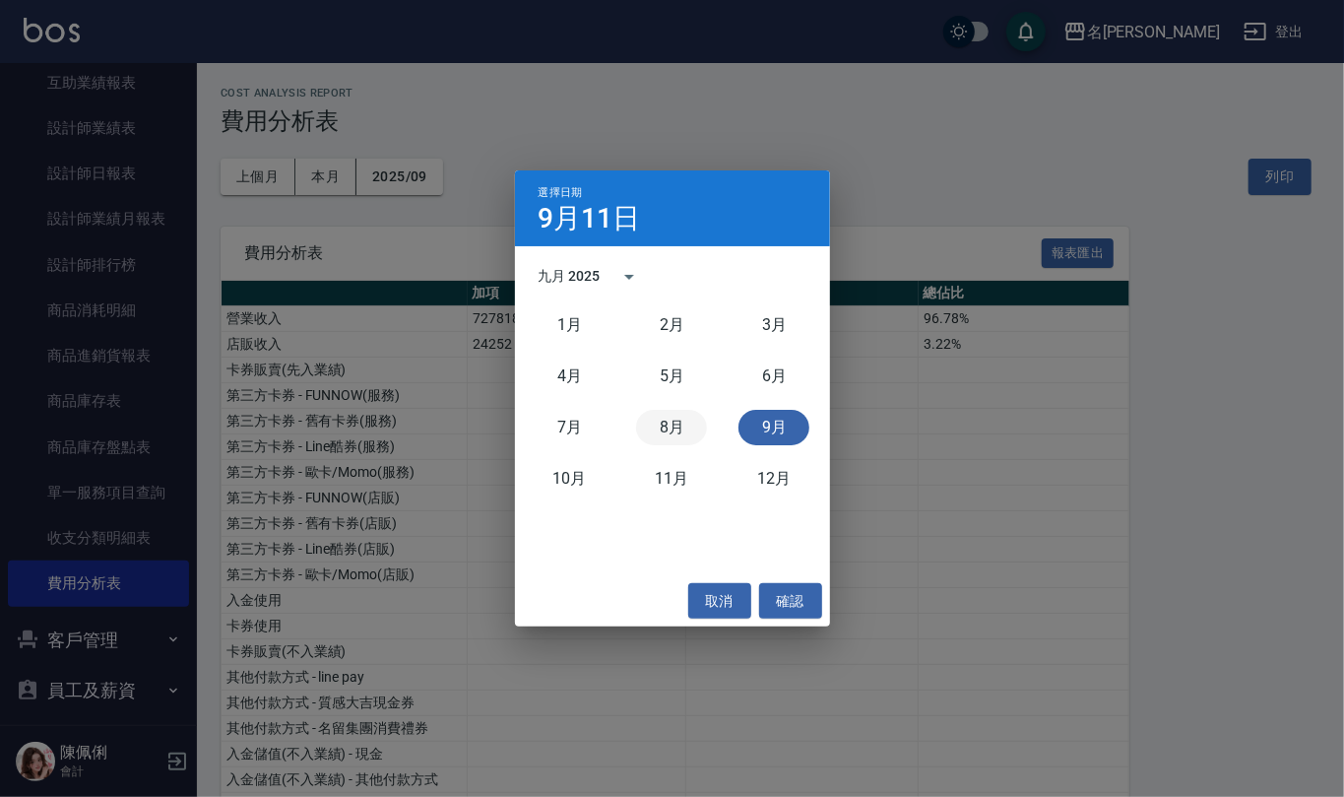
click at [675, 410] on button "8月" at bounding box center [671, 427] width 71 height 35
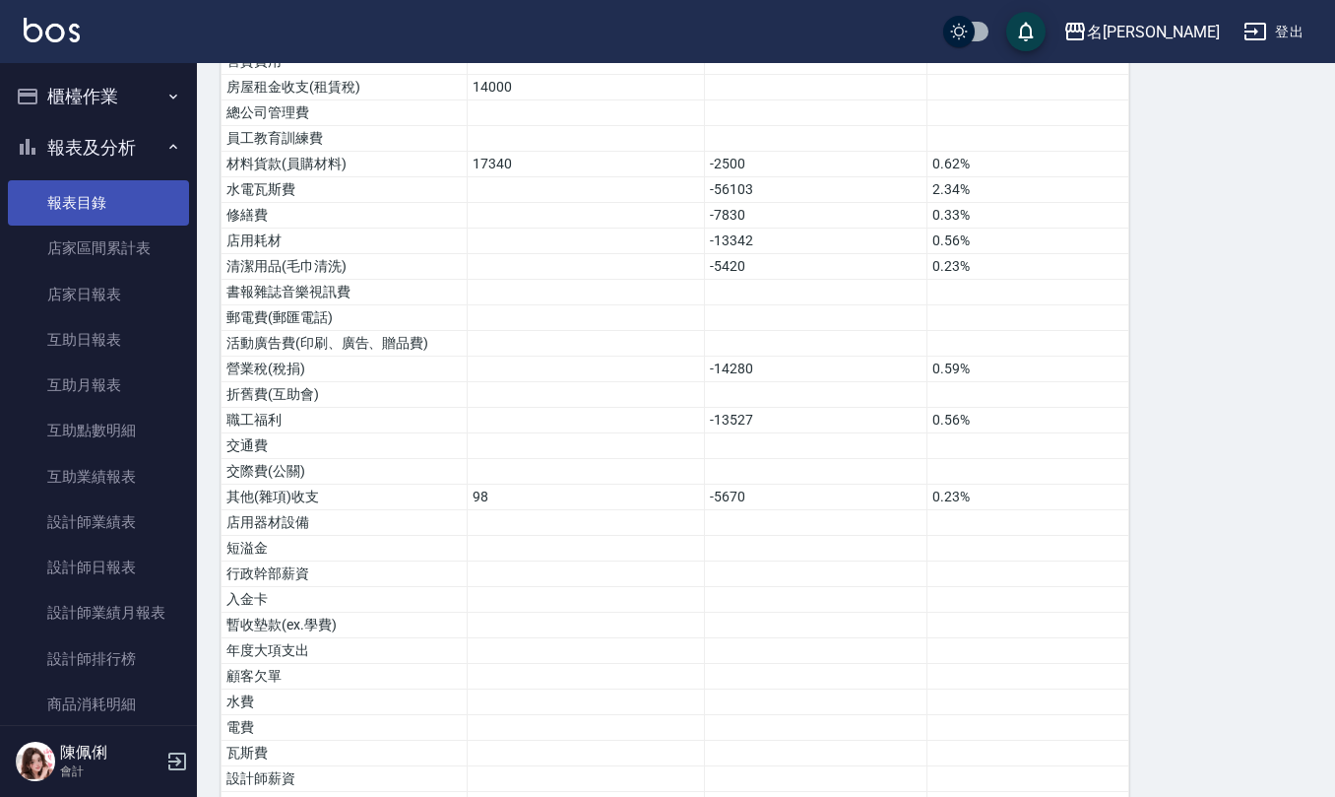
scroll to position [642, 0]
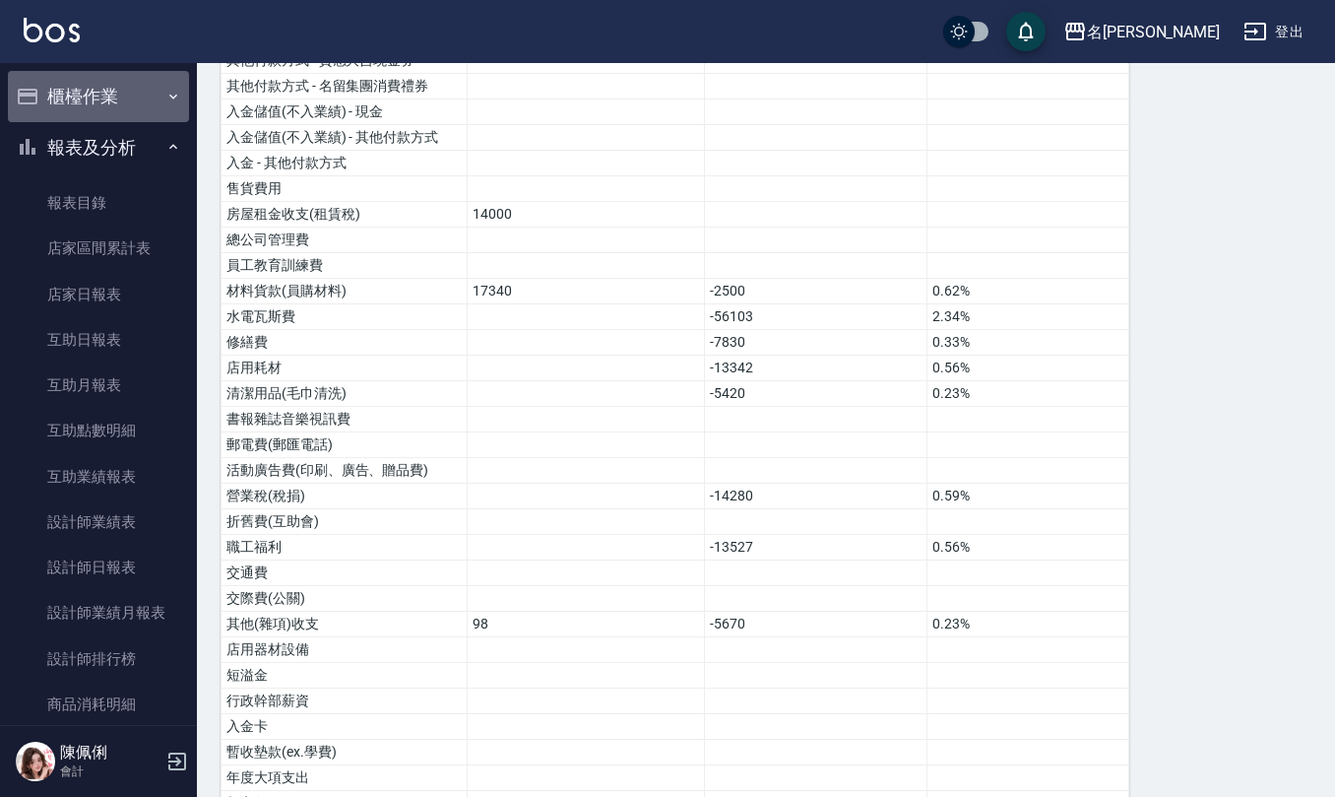
drag, startPoint x: 103, startPoint y: 96, endPoint x: 67, endPoint y: 130, distance: 50.2
click at [103, 95] on button "櫃檯作業" at bounding box center [98, 96] width 181 height 51
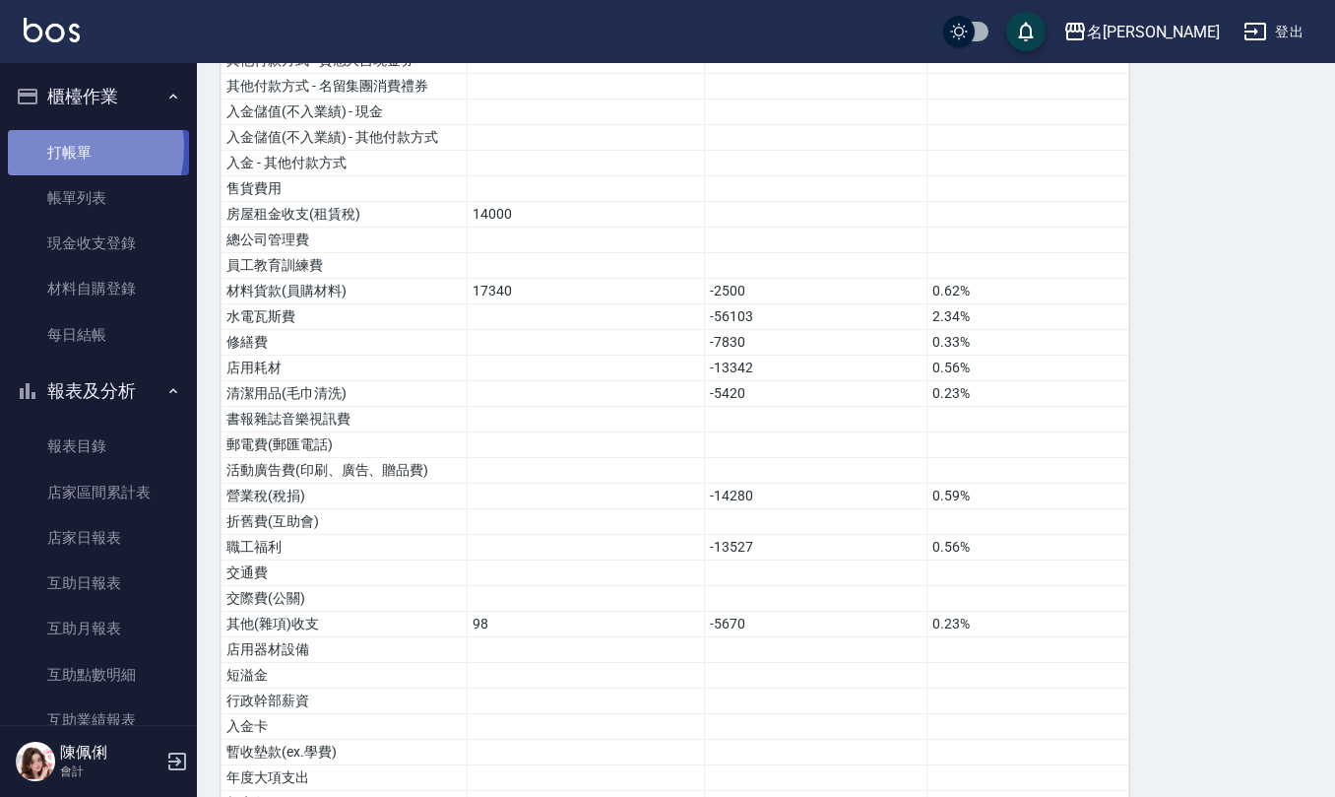
click at [64, 147] on link "打帳單" at bounding box center [98, 152] width 181 height 45
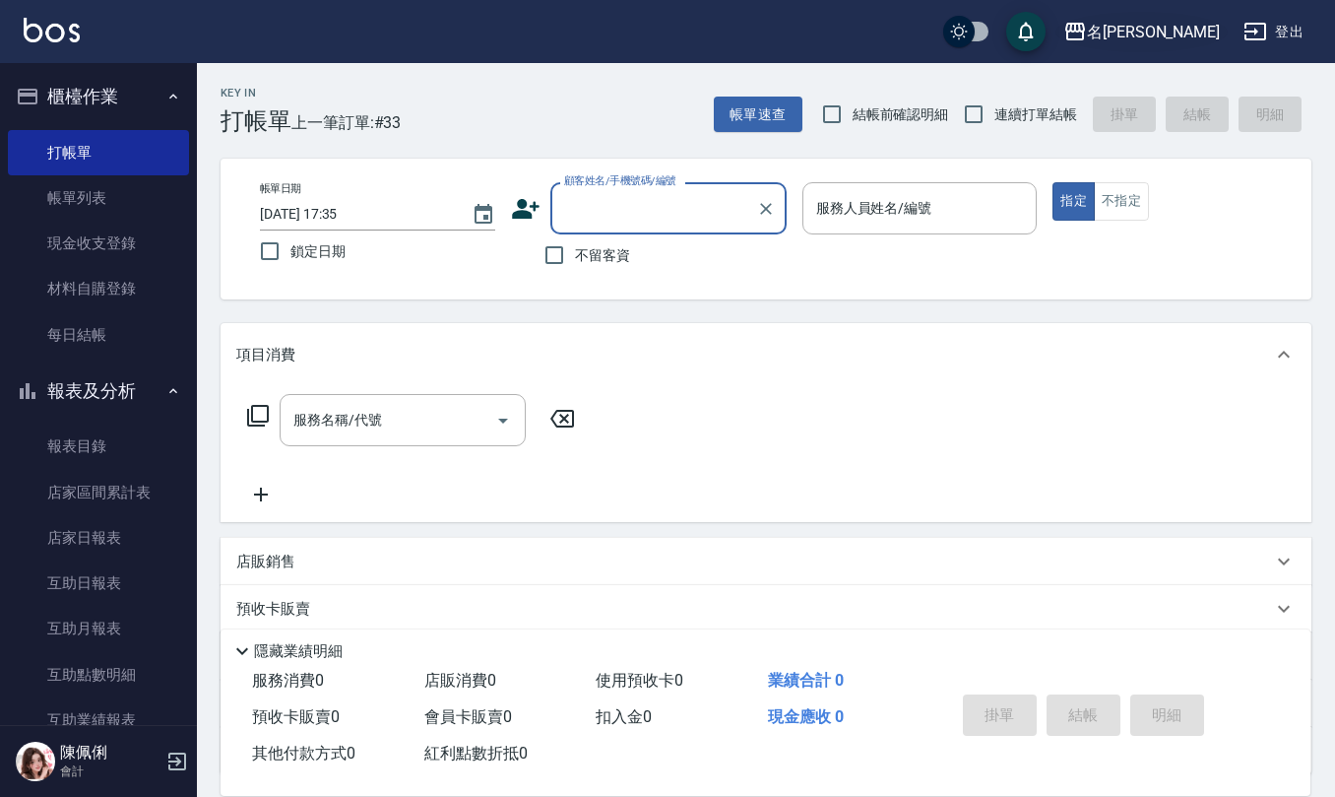
click at [1166, 36] on div "名[PERSON_NAME]" at bounding box center [1153, 32] width 133 height 25
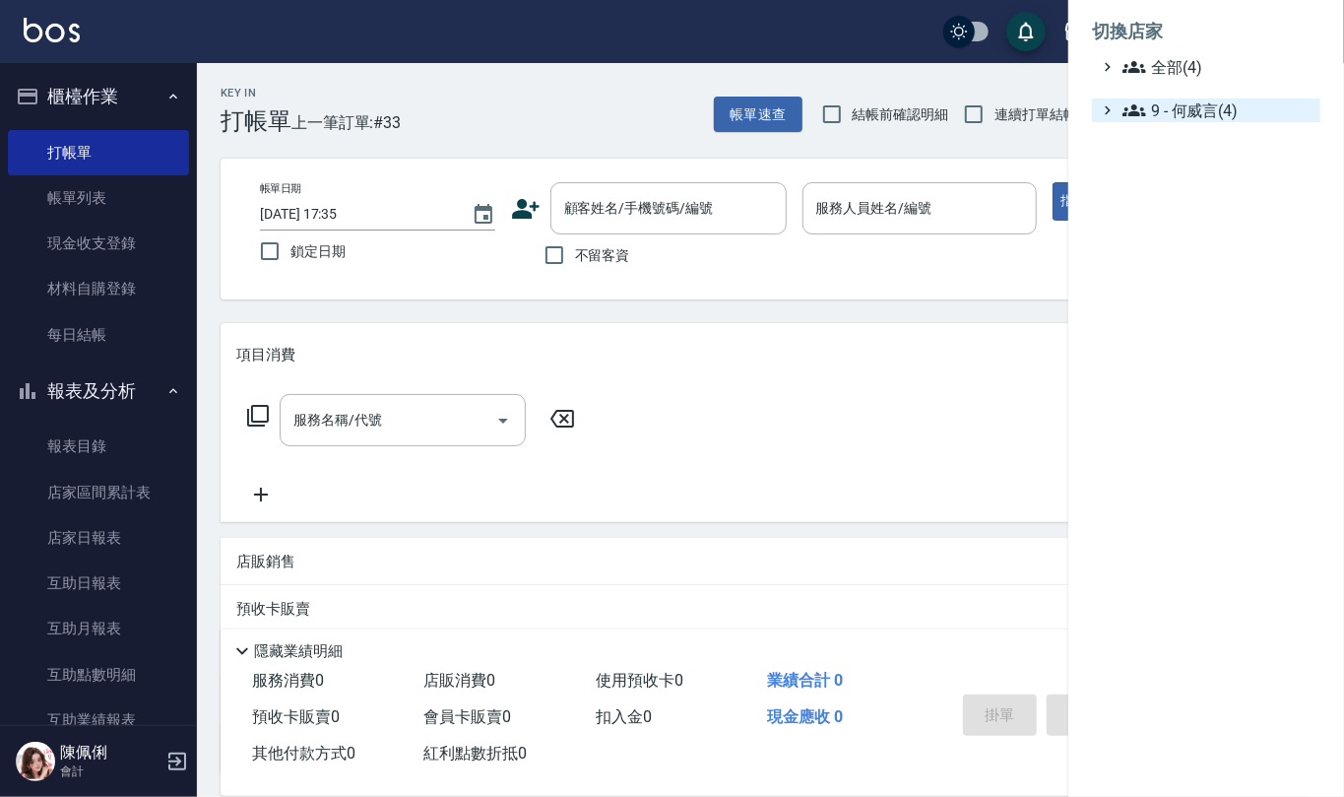
click at [1174, 120] on span "9 - 何威言(4)" at bounding box center [1218, 110] width 190 height 24
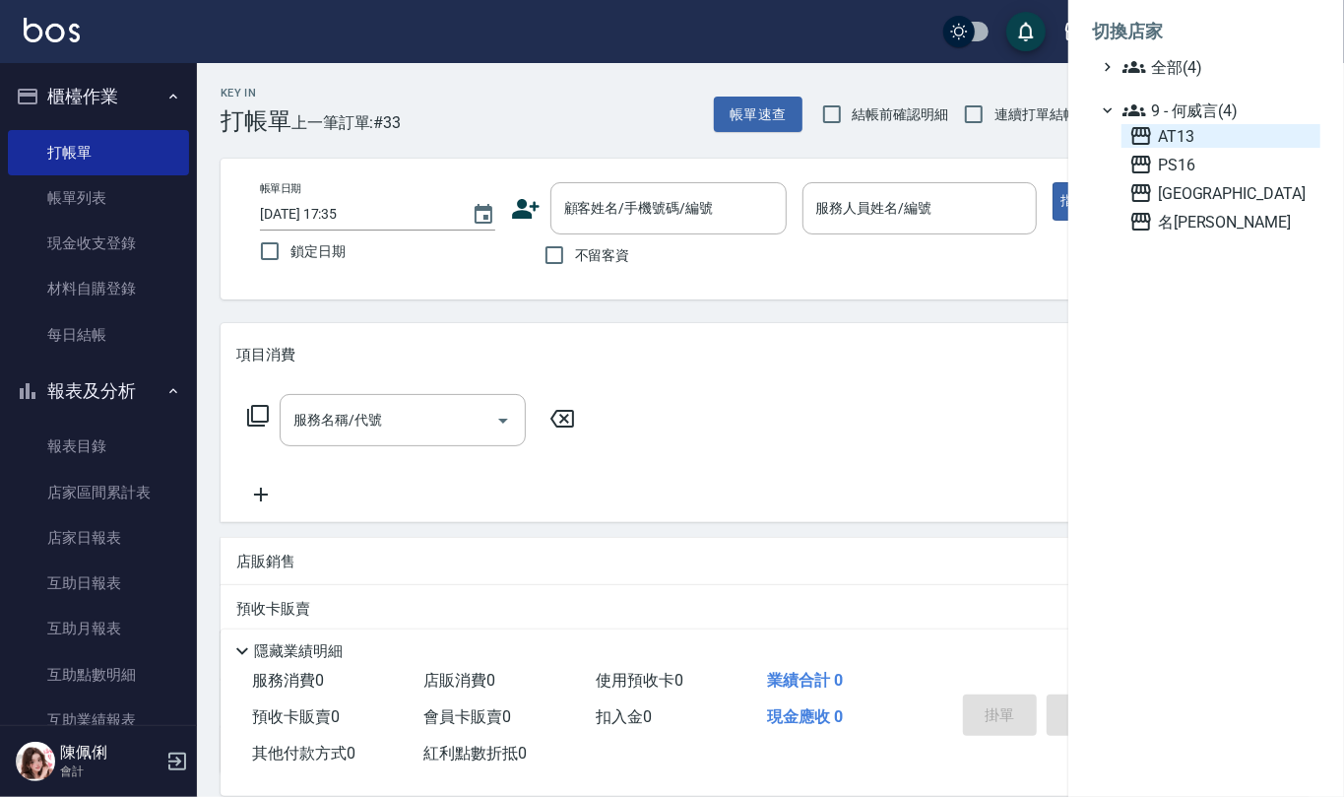
click at [1171, 124] on span "AT13" at bounding box center [1221, 136] width 183 height 24
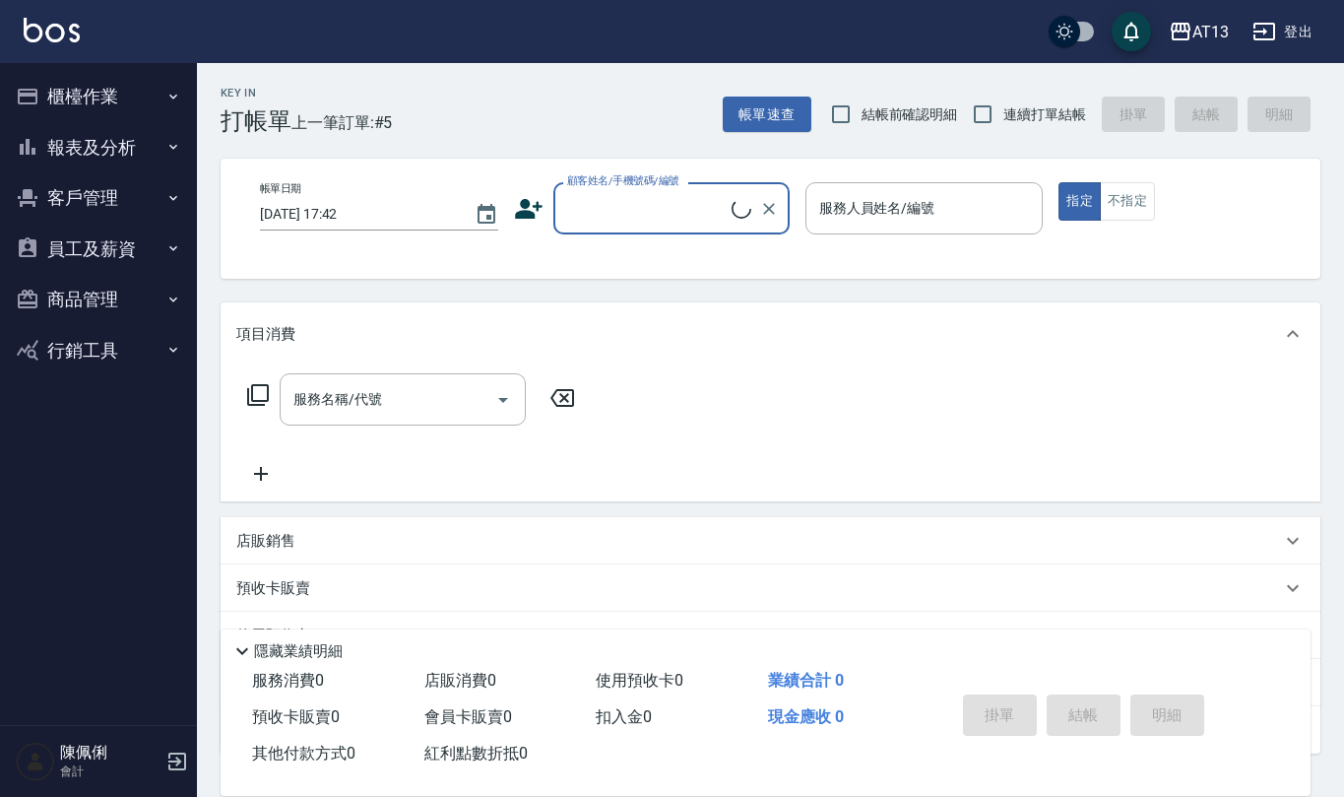
click at [119, 142] on button "報表及分析" at bounding box center [98, 147] width 181 height 51
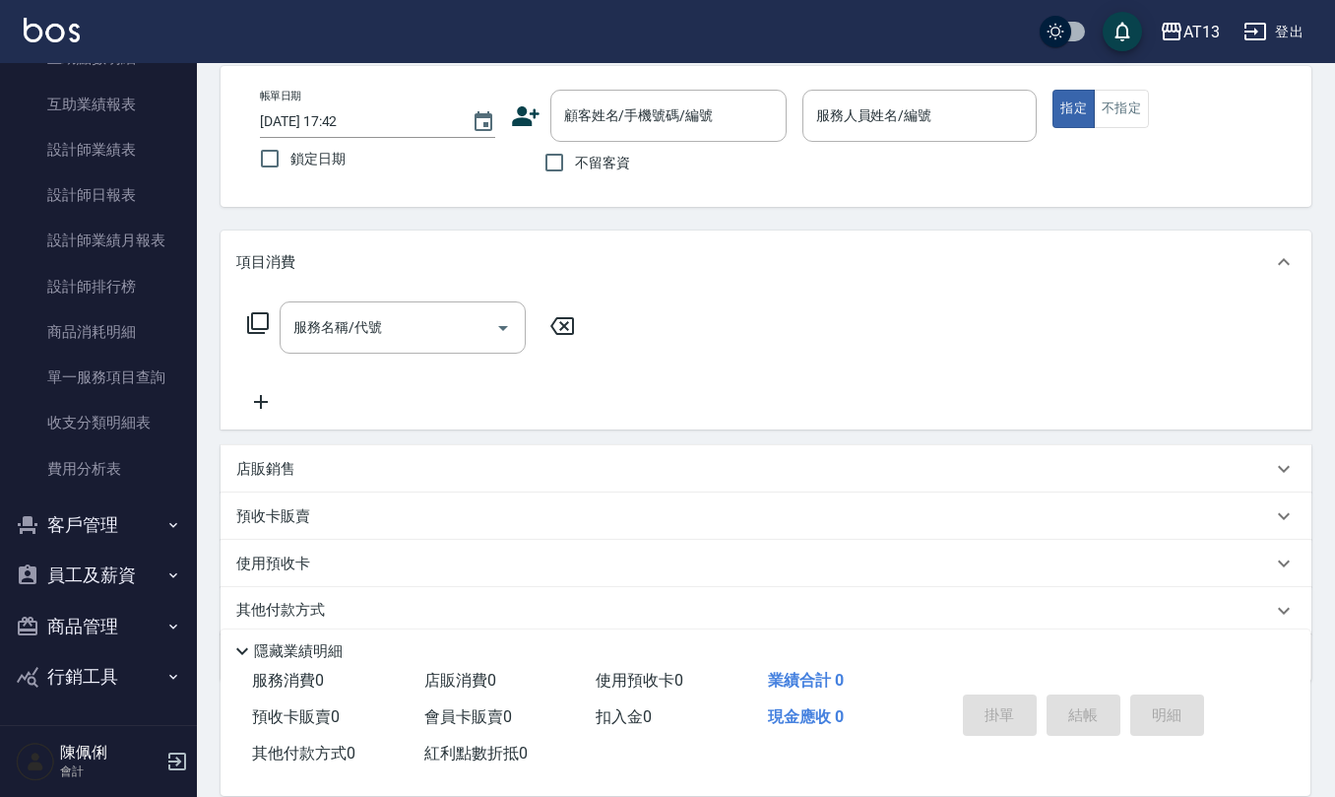
scroll to position [131, 0]
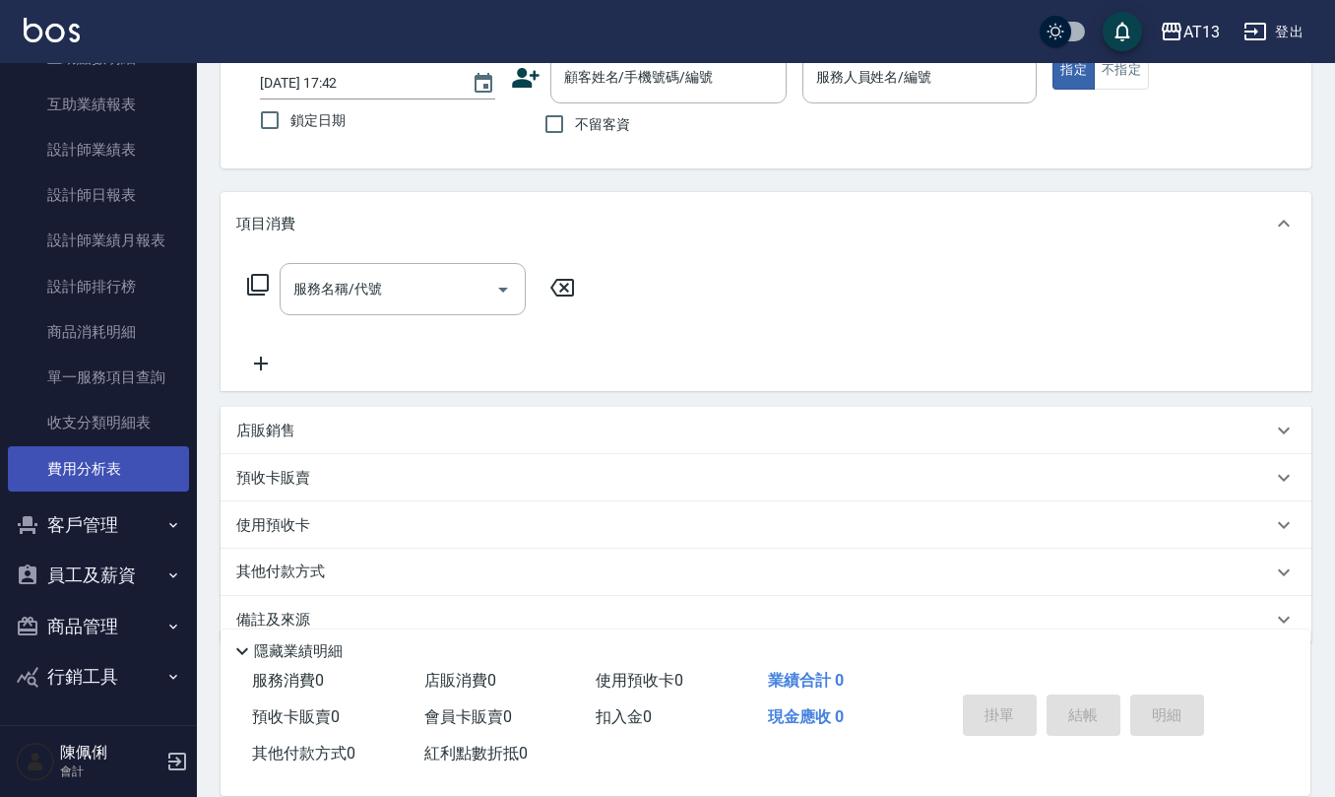
click at [100, 470] on link "費用分析表" at bounding box center [98, 468] width 181 height 45
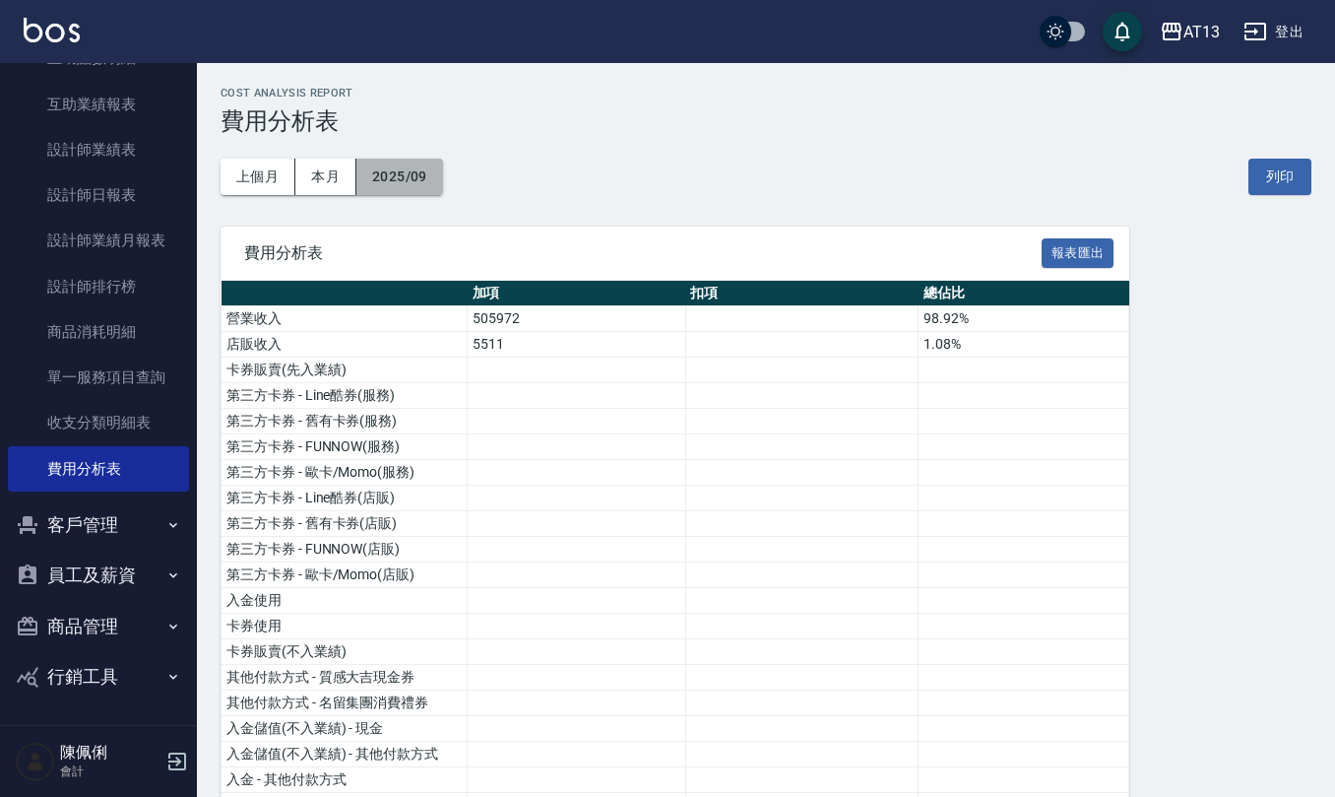
click at [390, 170] on button "2025/09" at bounding box center [400, 177] width 87 height 36
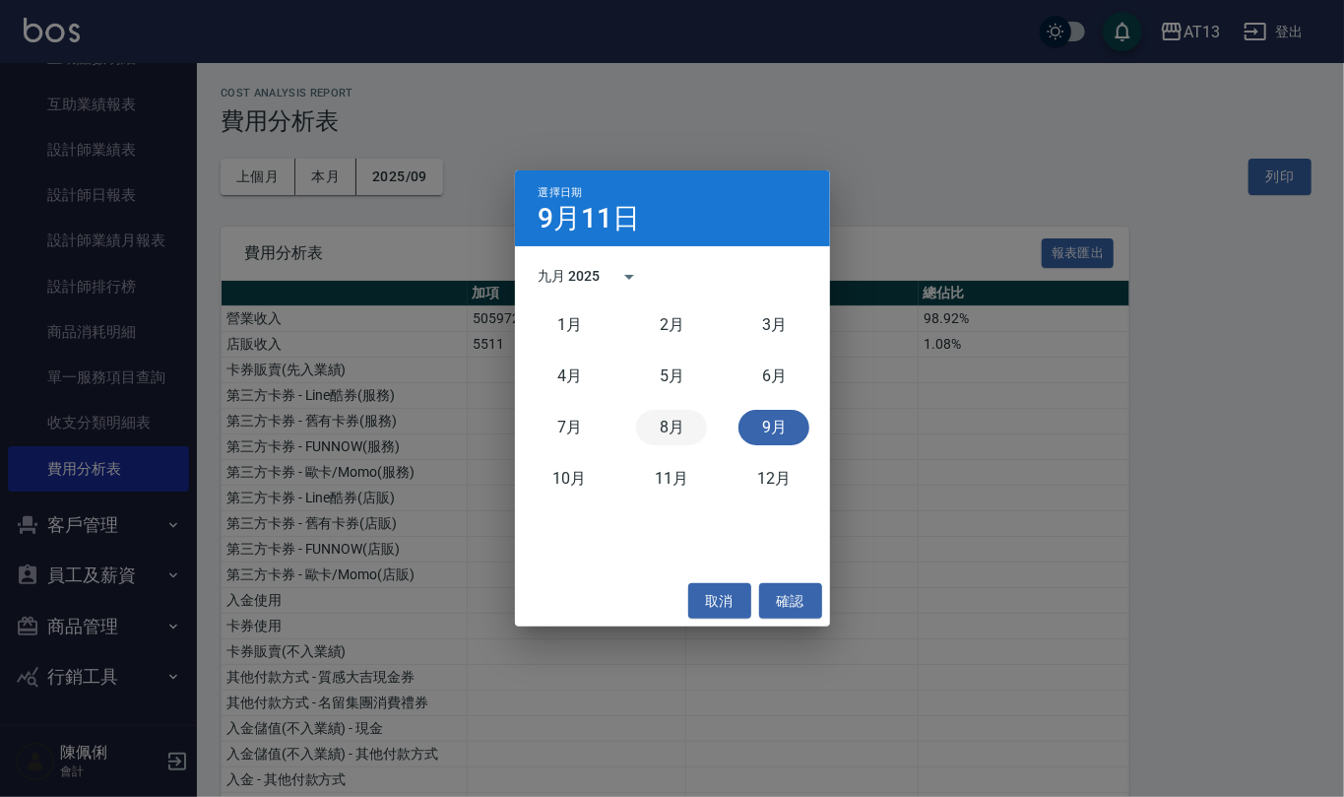
click at [690, 422] on button "8月" at bounding box center [671, 427] width 71 height 35
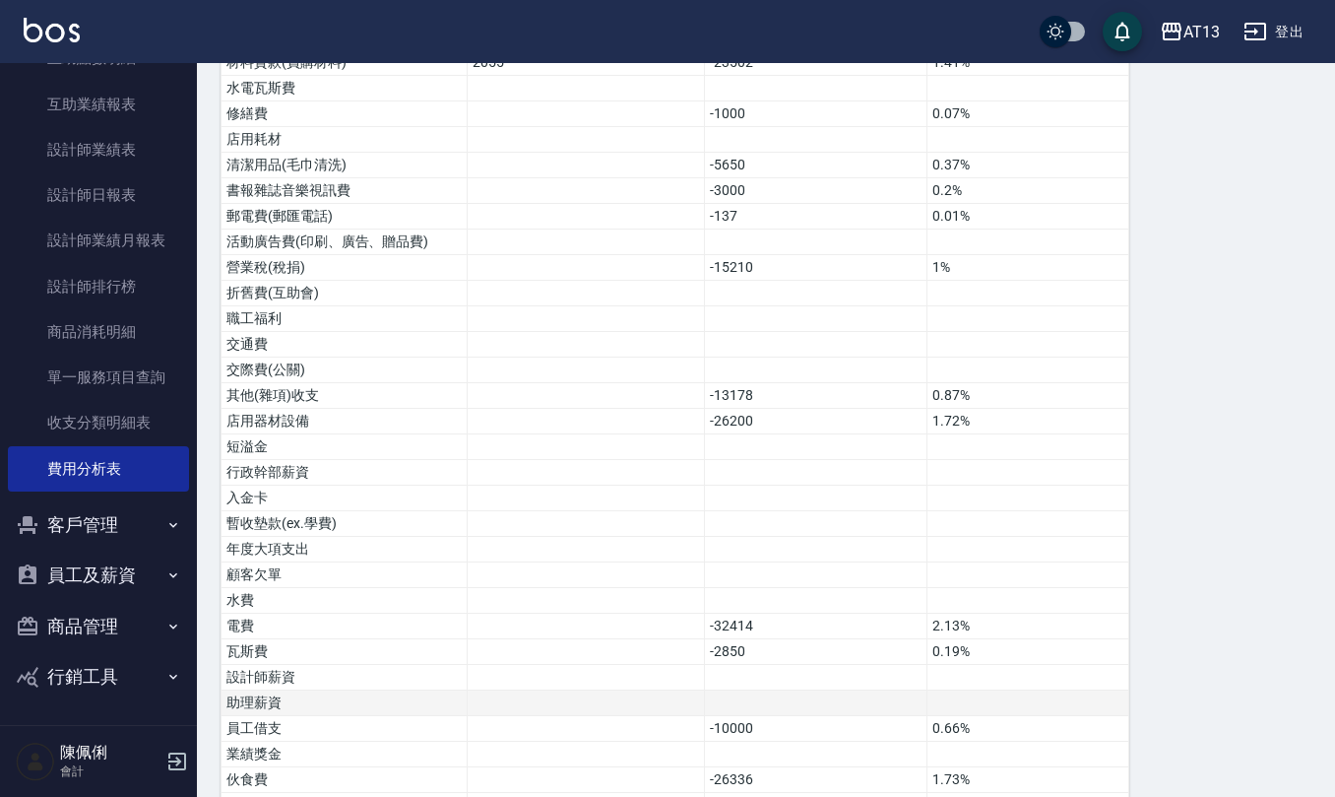
scroll to position [1009, 0]
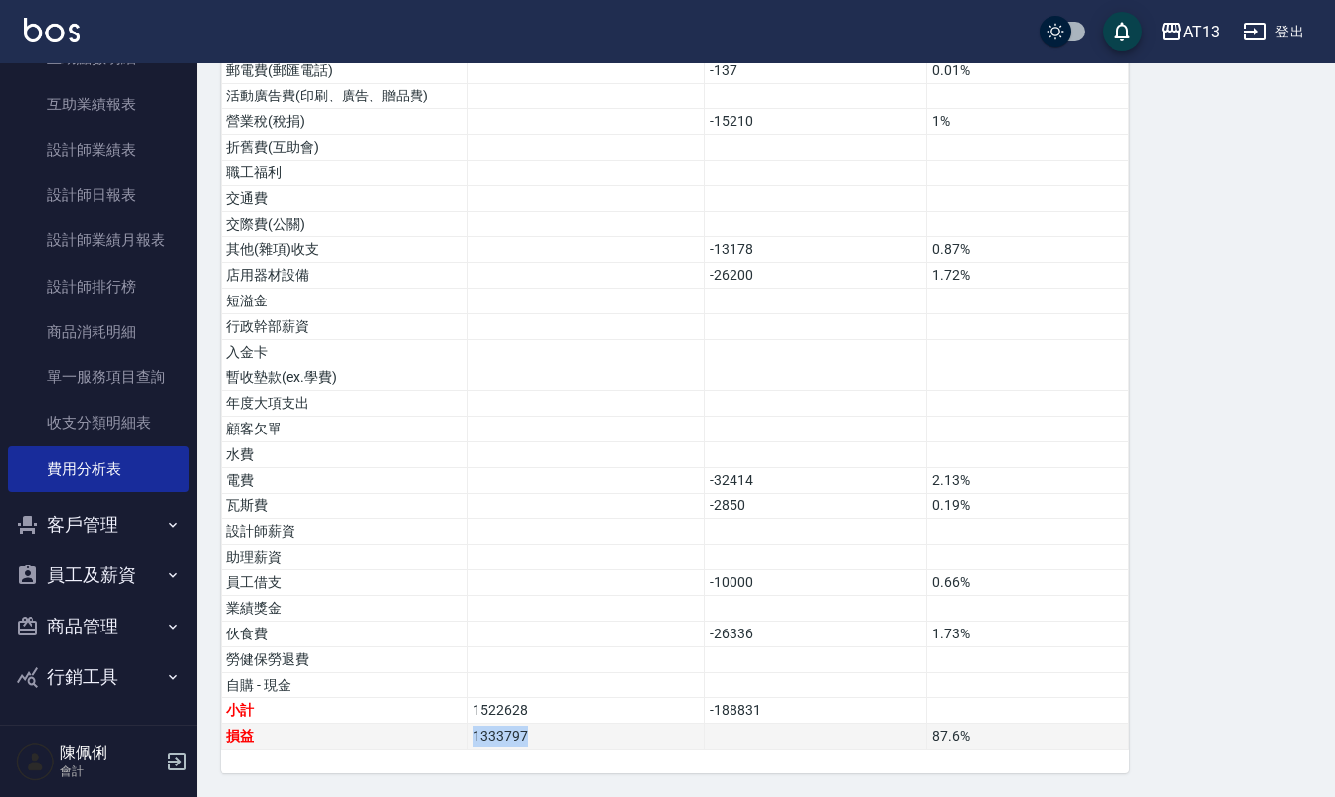
drag, startPoint x: 528, startPoint y: 738, endPoint x: 490, endPoint y: 746, distance: 38.2
click at [450, 733] on tr "損益 1333797 87.6 %" at bounding box center [676, 737] width 908 height 26
copy tr "損益 1333797"
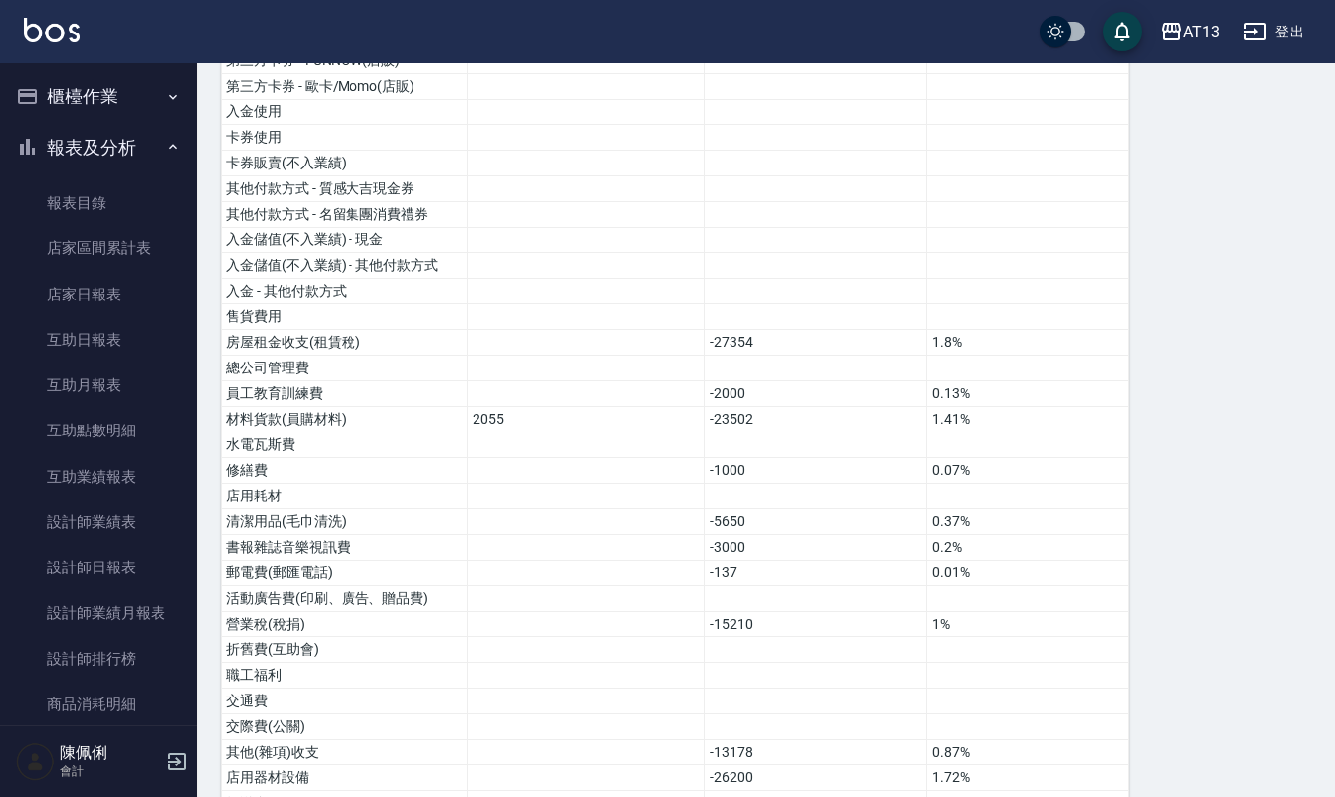
scroll to position [485, 0]
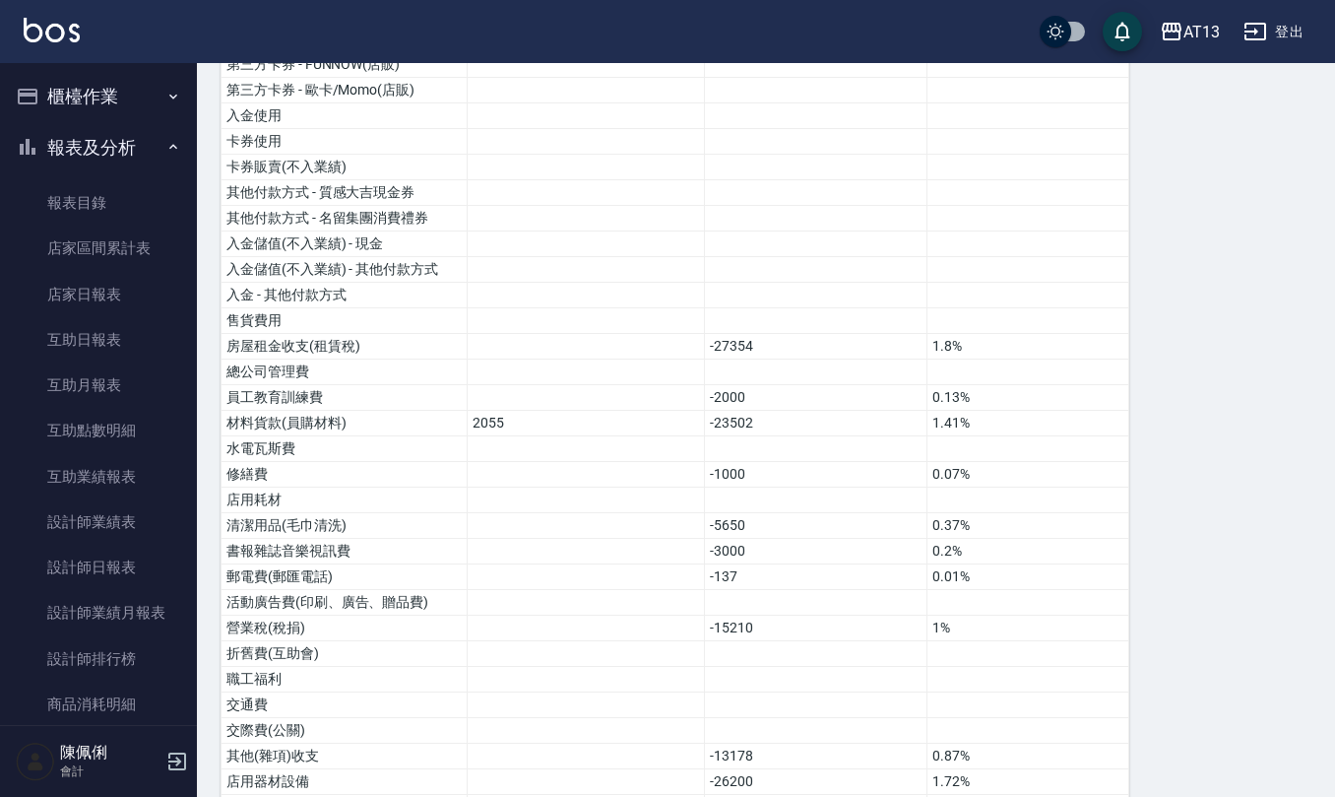
click at [59, 107] on button "櫃檯作業" at bounding box center [98, 96] width 181 height 51
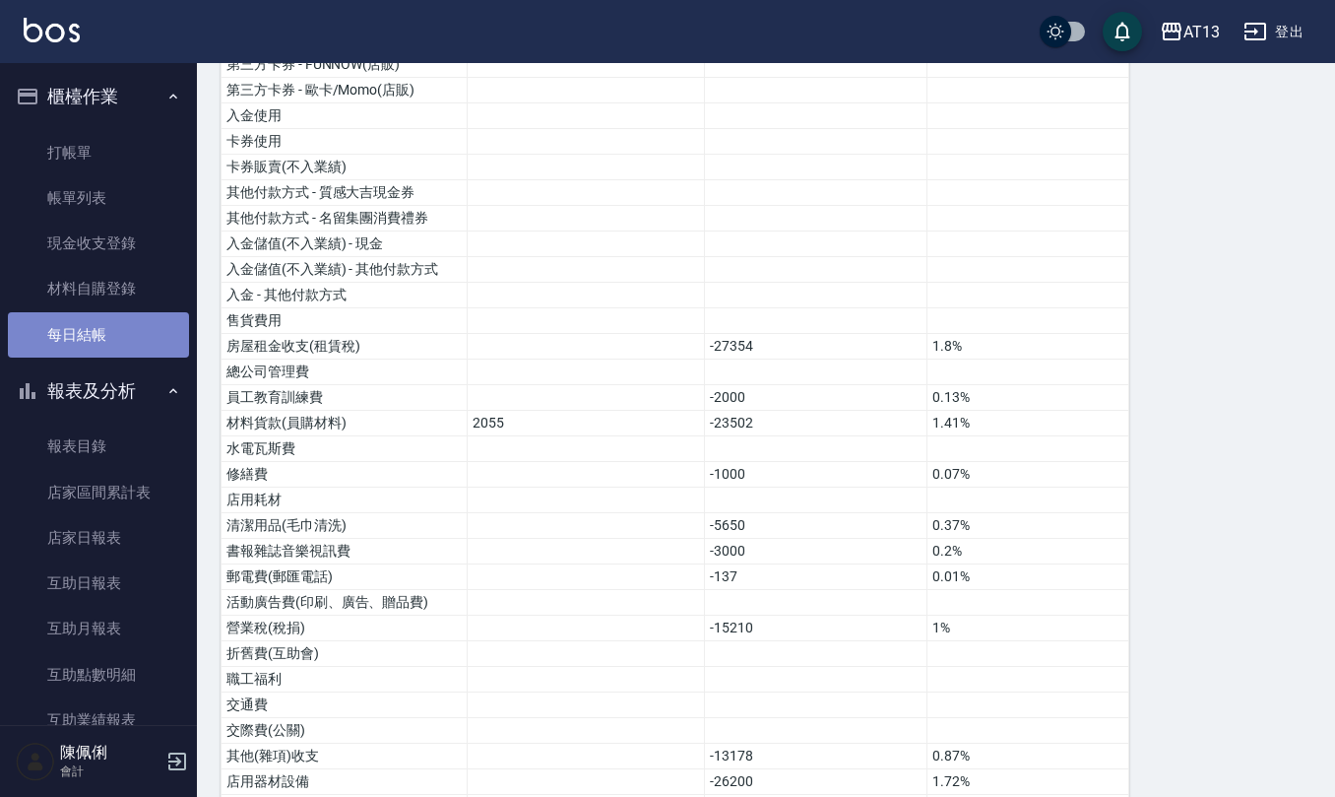
click at [114, 341] on link "每日結帳" at bounding box center [98, 334] width 181 height 45
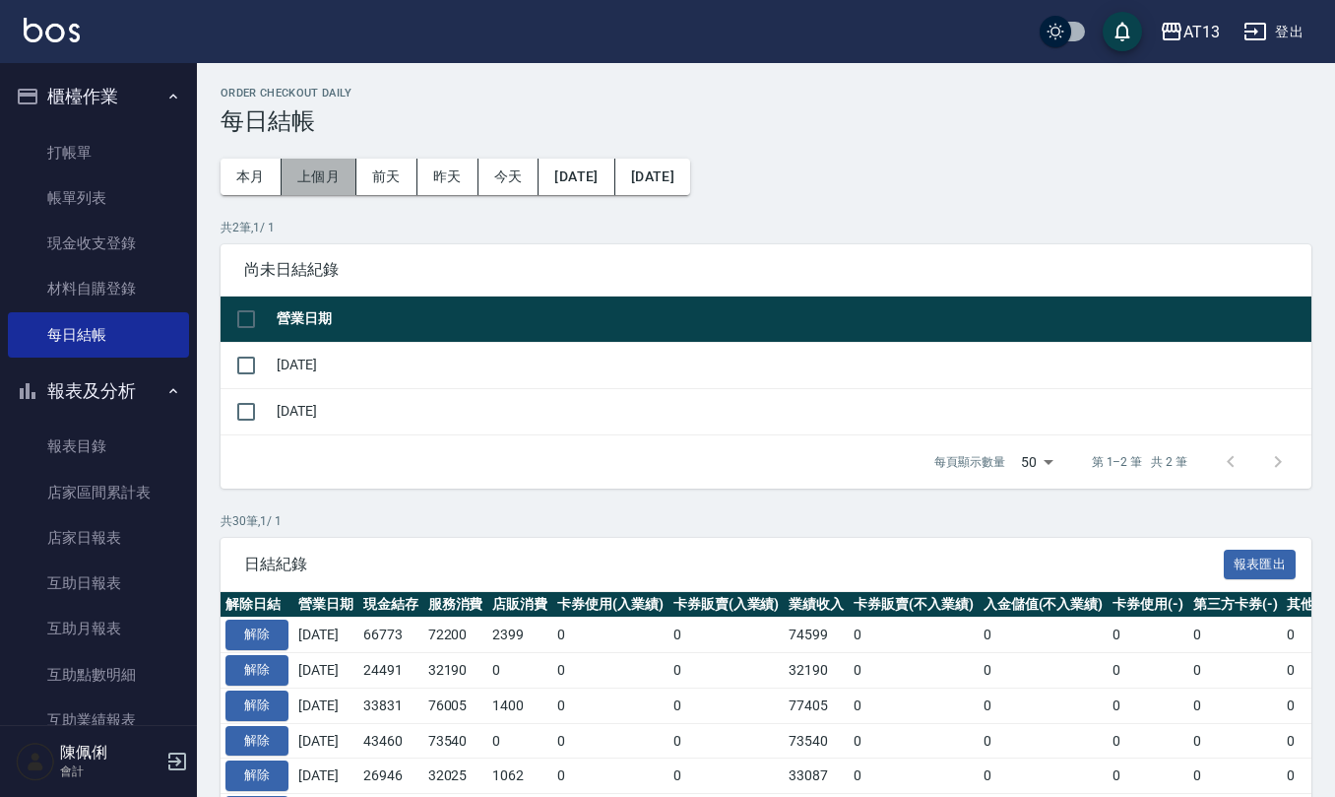
click at [309, 177] on button "上個月" at bounding box center [319, 177] width 75 height 36
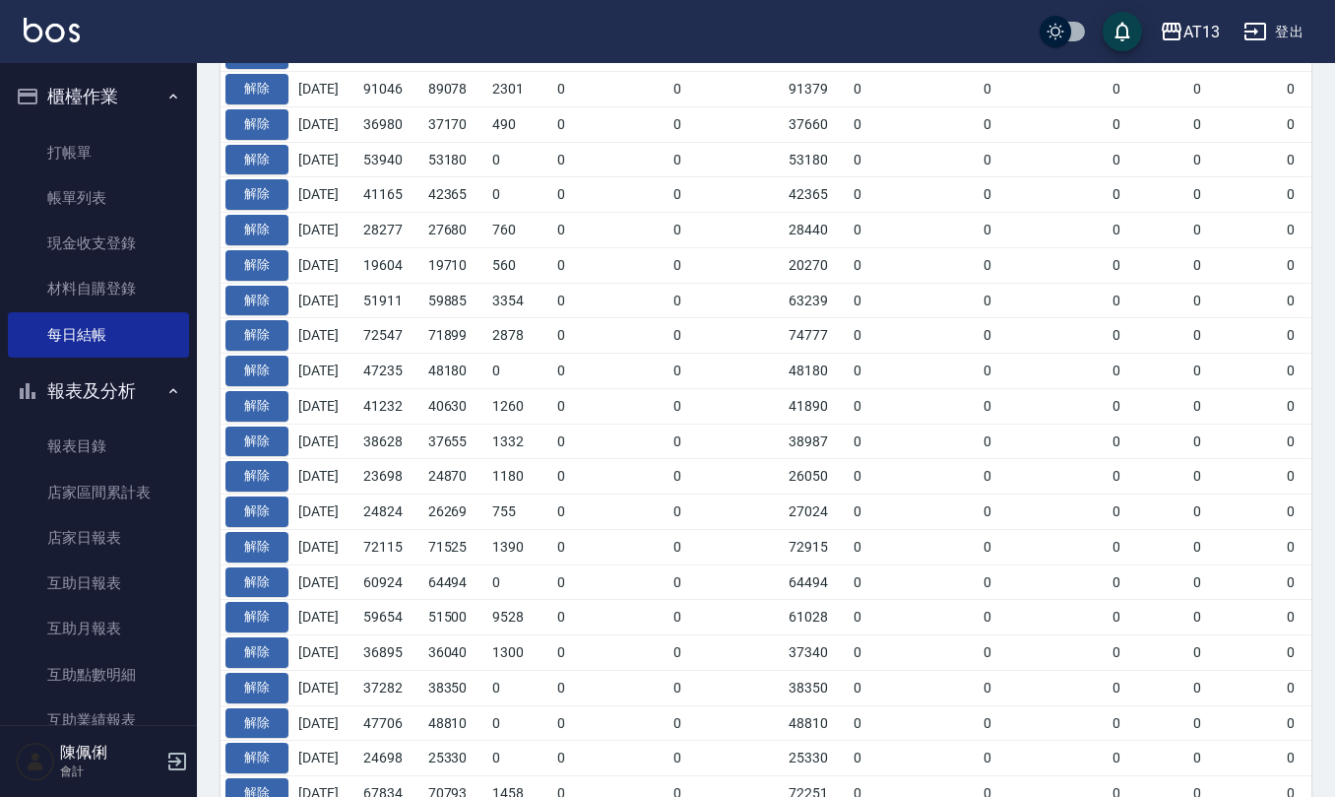
scroll to position [131, 0]
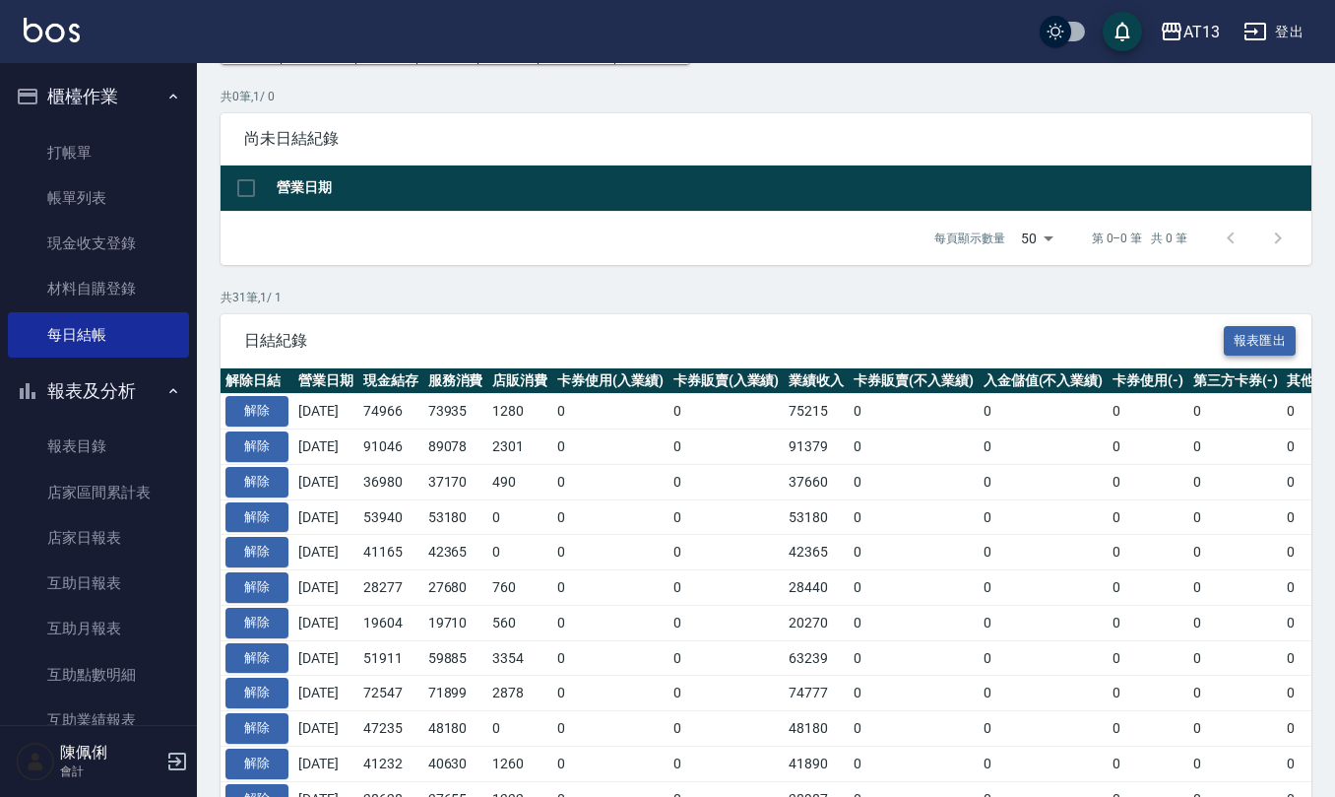
click at [1249, 335] on button "報表匯出" at bounding box center [1260, 341] width 73 height 31
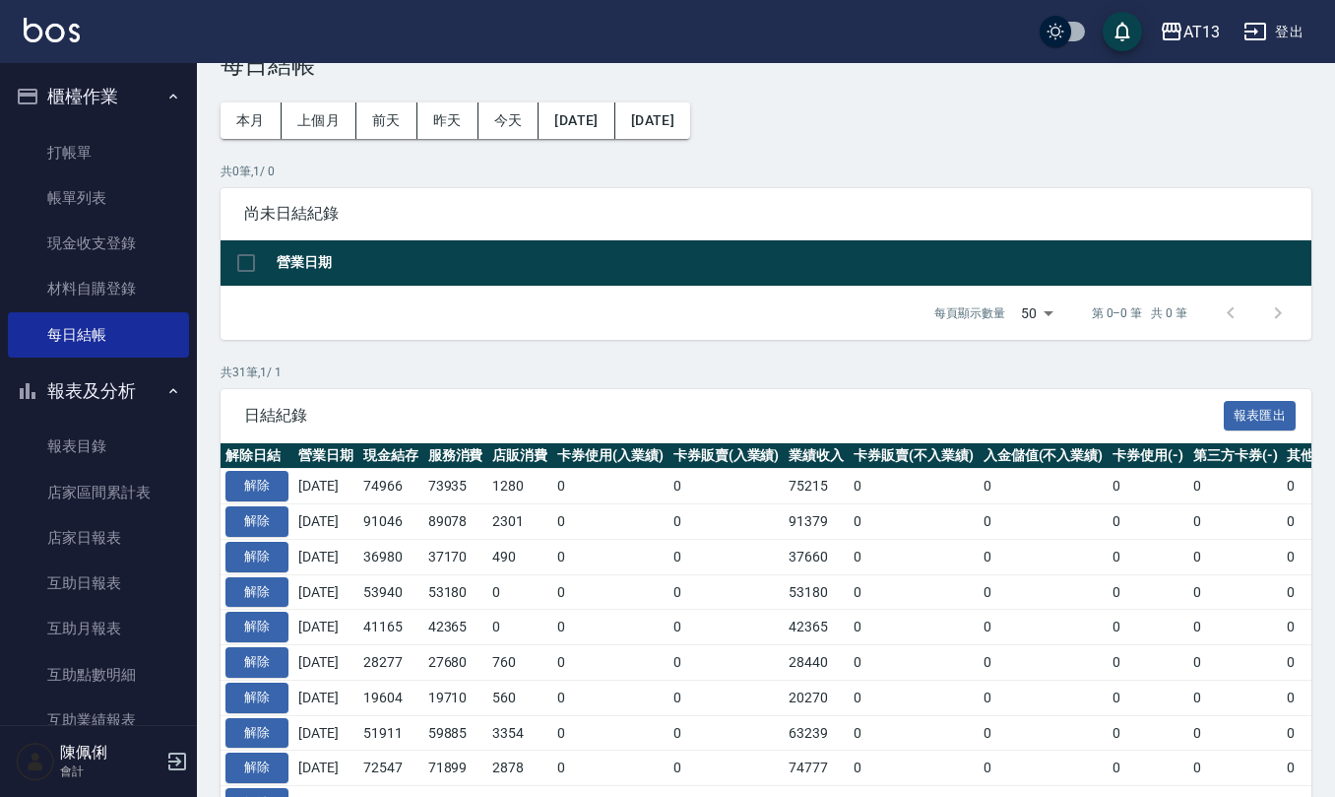
scroll to position [0, 0]
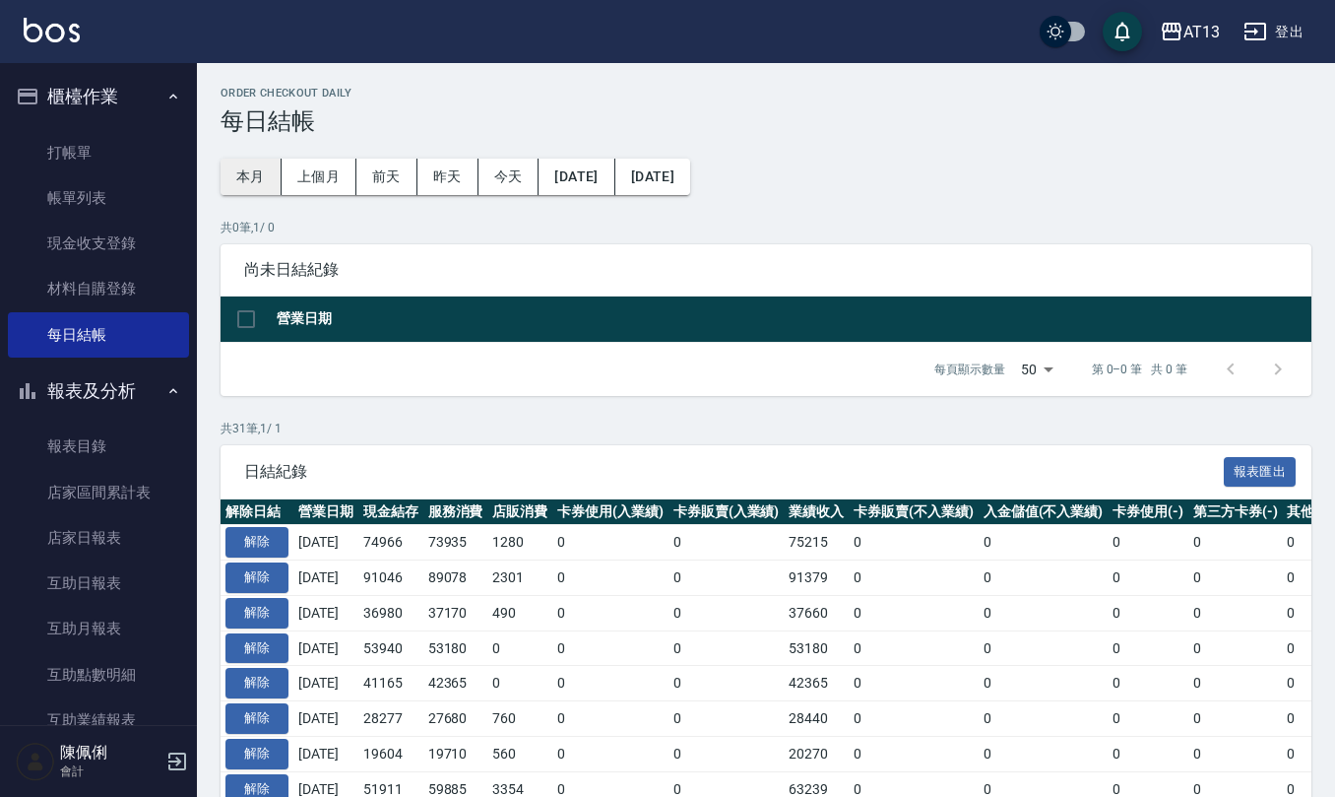
click at [250, 175] on button "本月" at bounding box center [251, 177] width 61 height 36
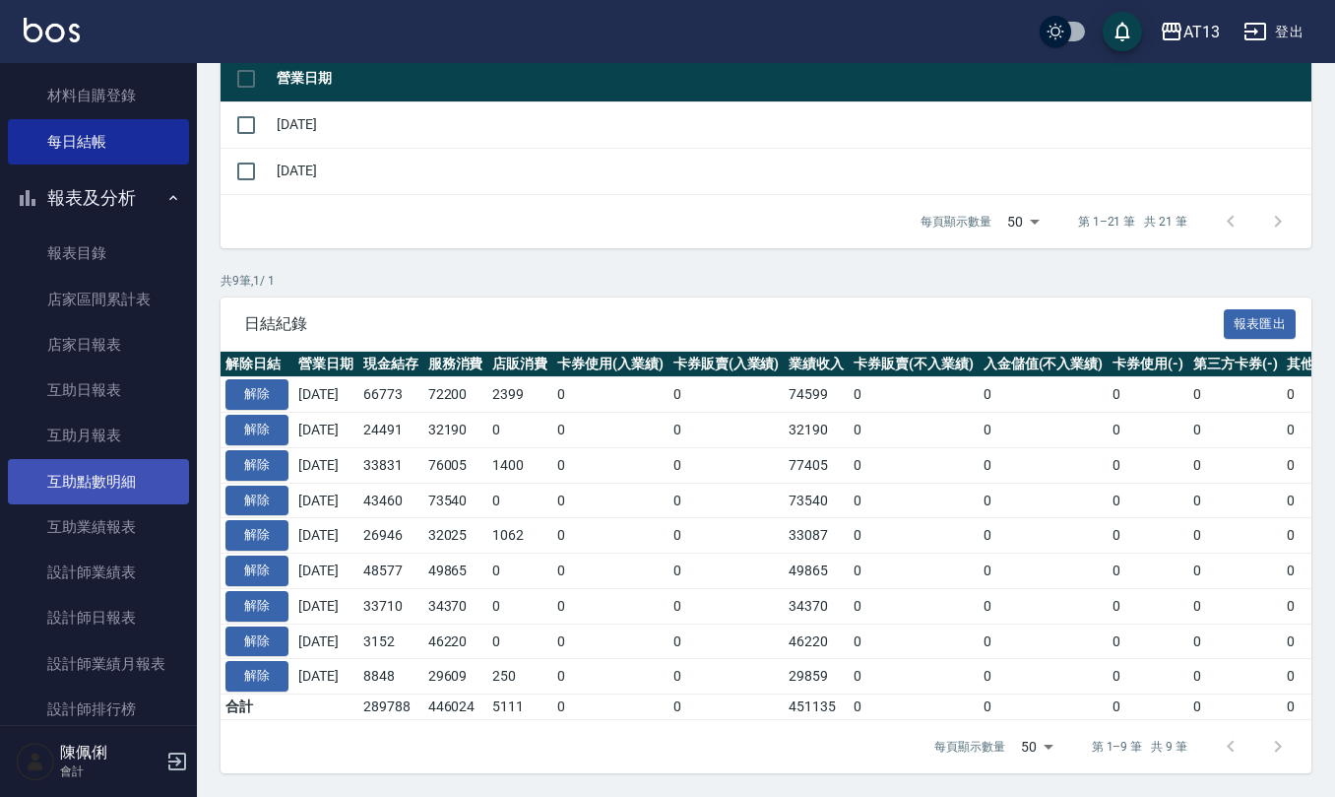
scroll to position [262, 0]
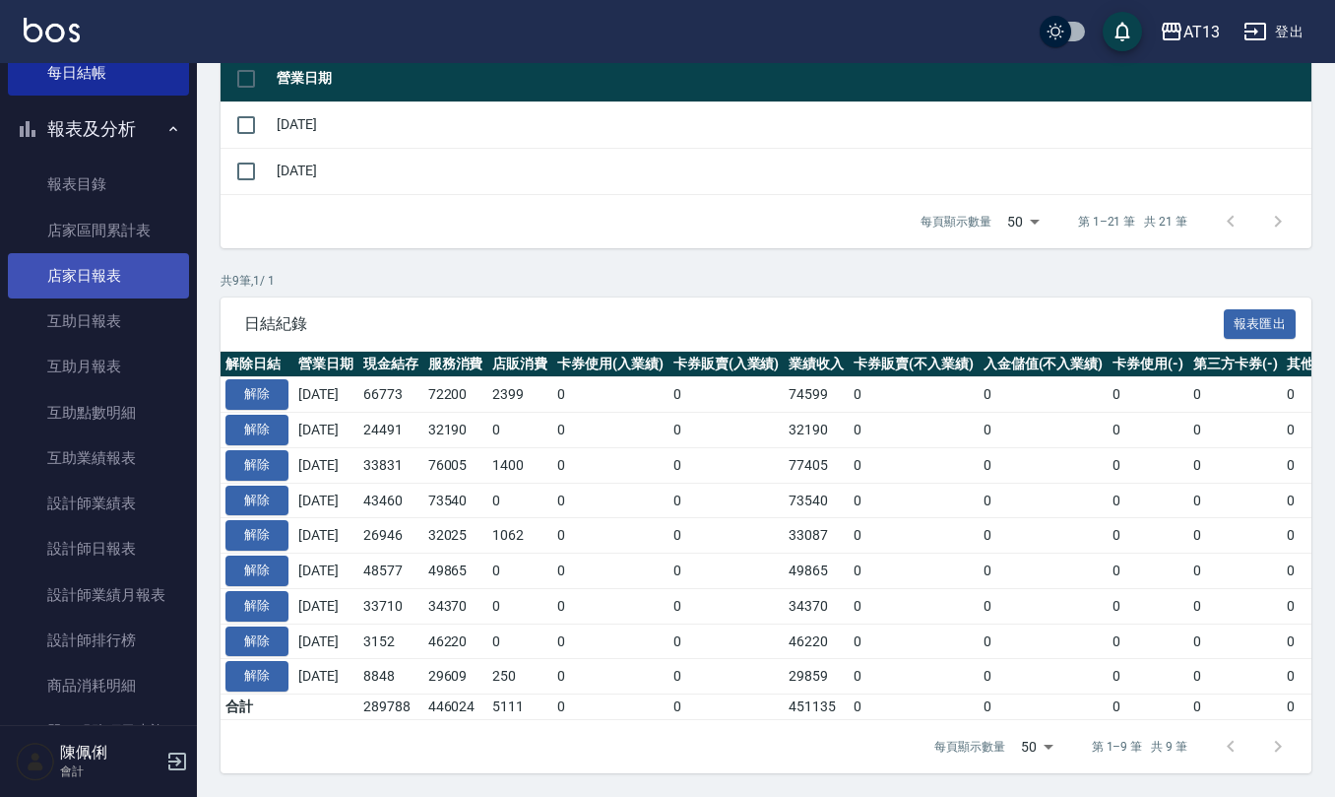
click at [144, 281] on link "店家日報表" at bounding box center [98, 275] width 181 height 45
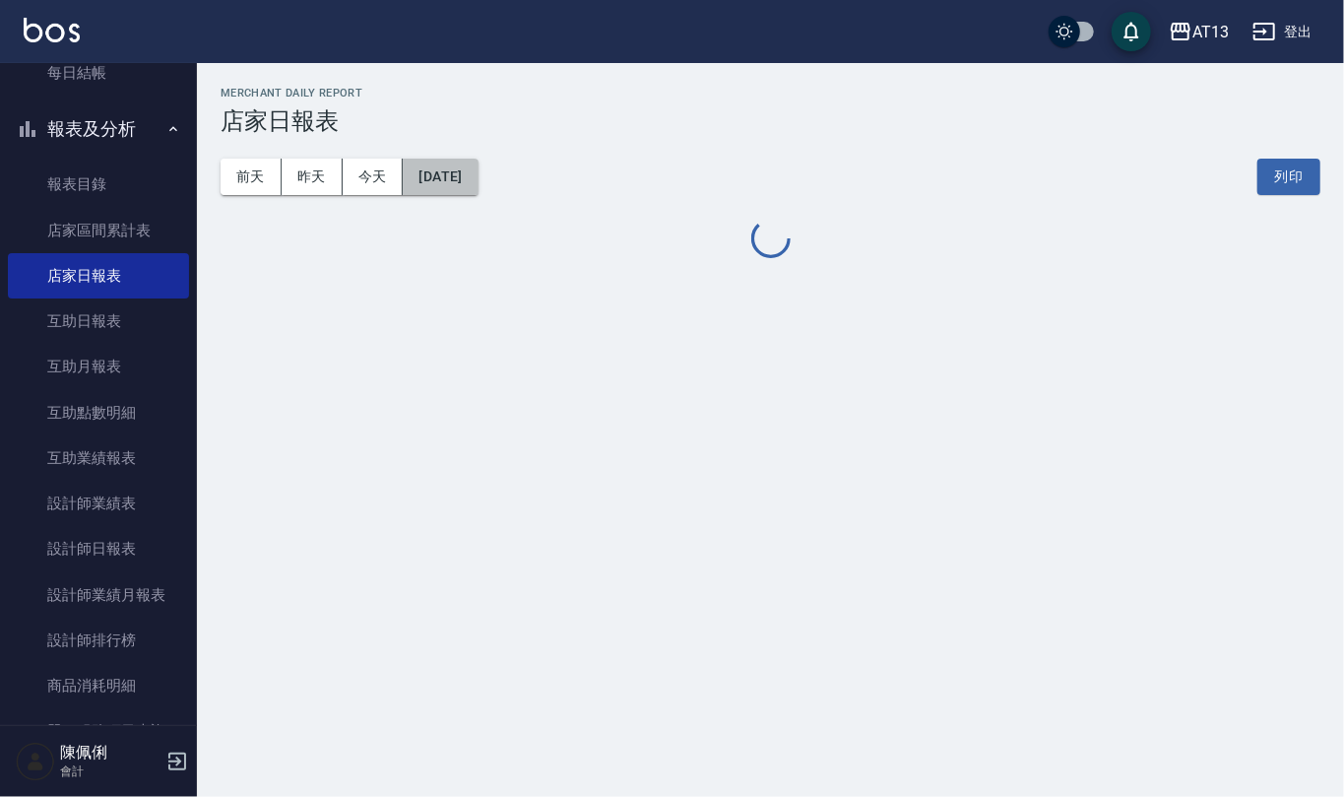
click at [453, 179] on button "[DATE]" at bounding box center [440, 177] width 75 height 36
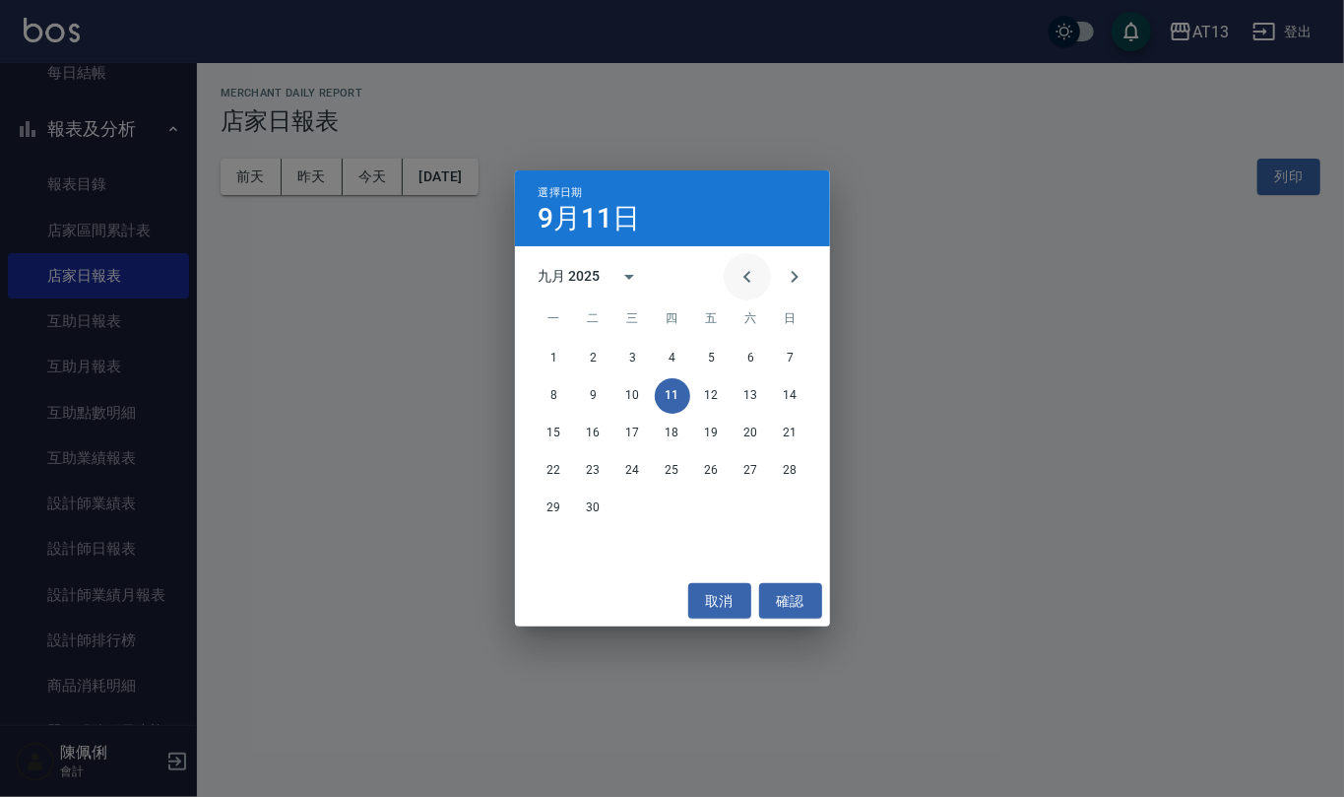
click at [746, 269] on icon "Previous month" at bounding box center [748, 277] width 24 height 24
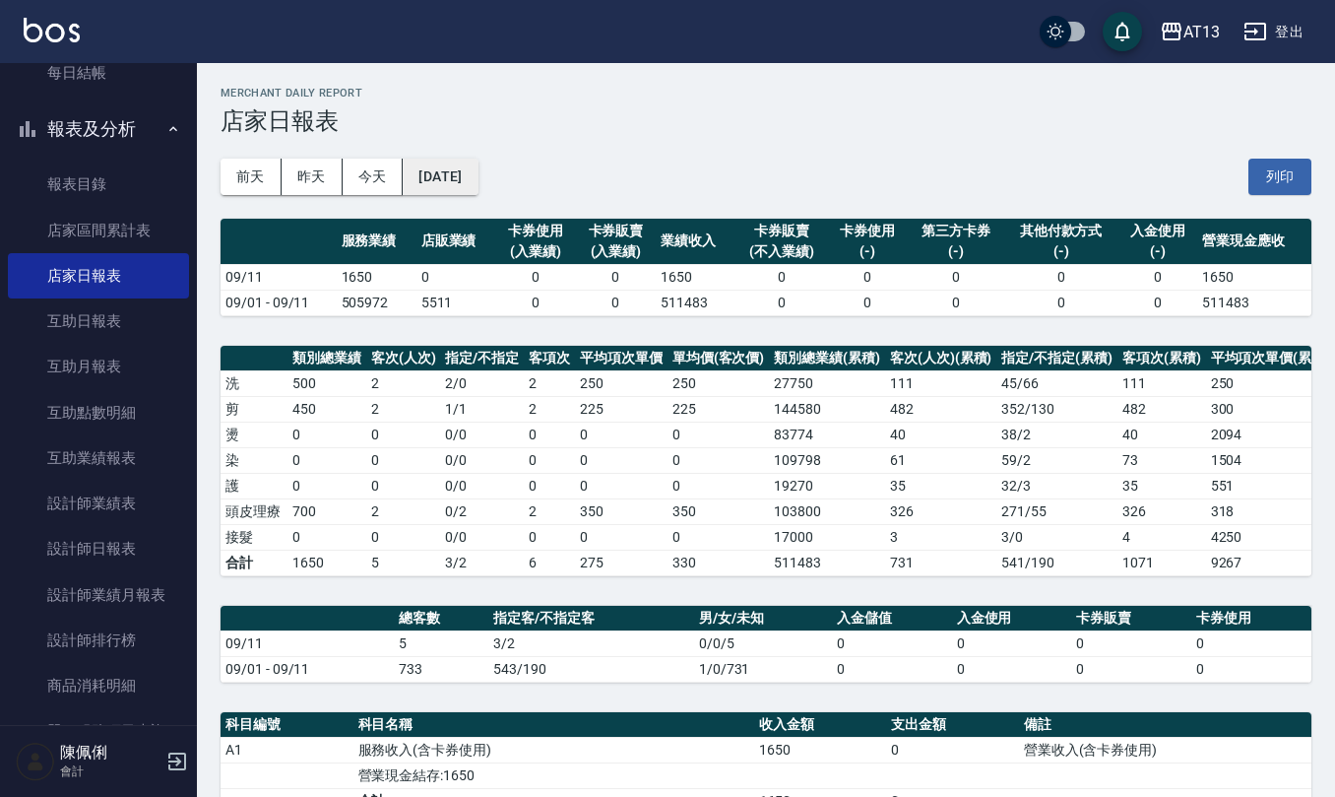
click at [447, 177] on button "[DATE]" at bounding box center [440, 177] width 75 height 36
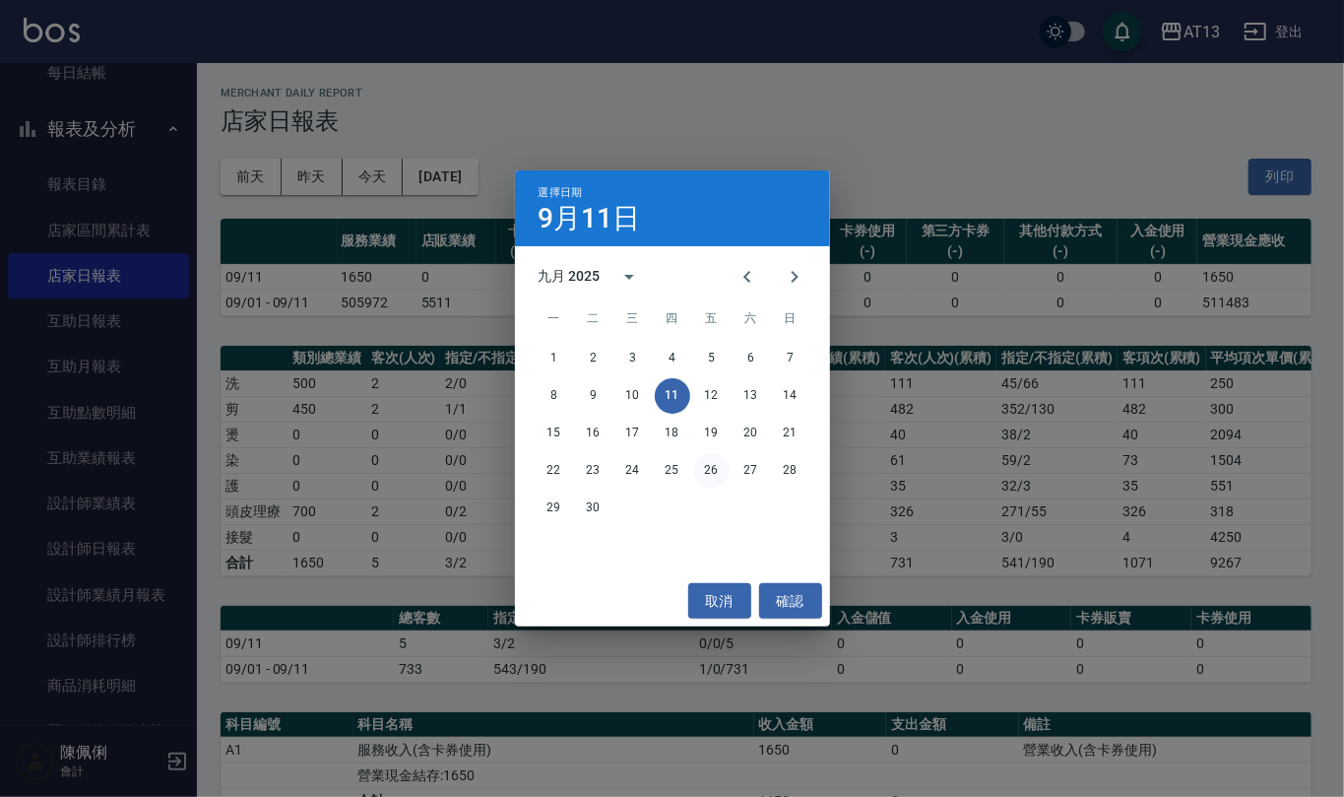
click at [715, 470] on button "26" at bounding box center [711, 470] width 35 height 35
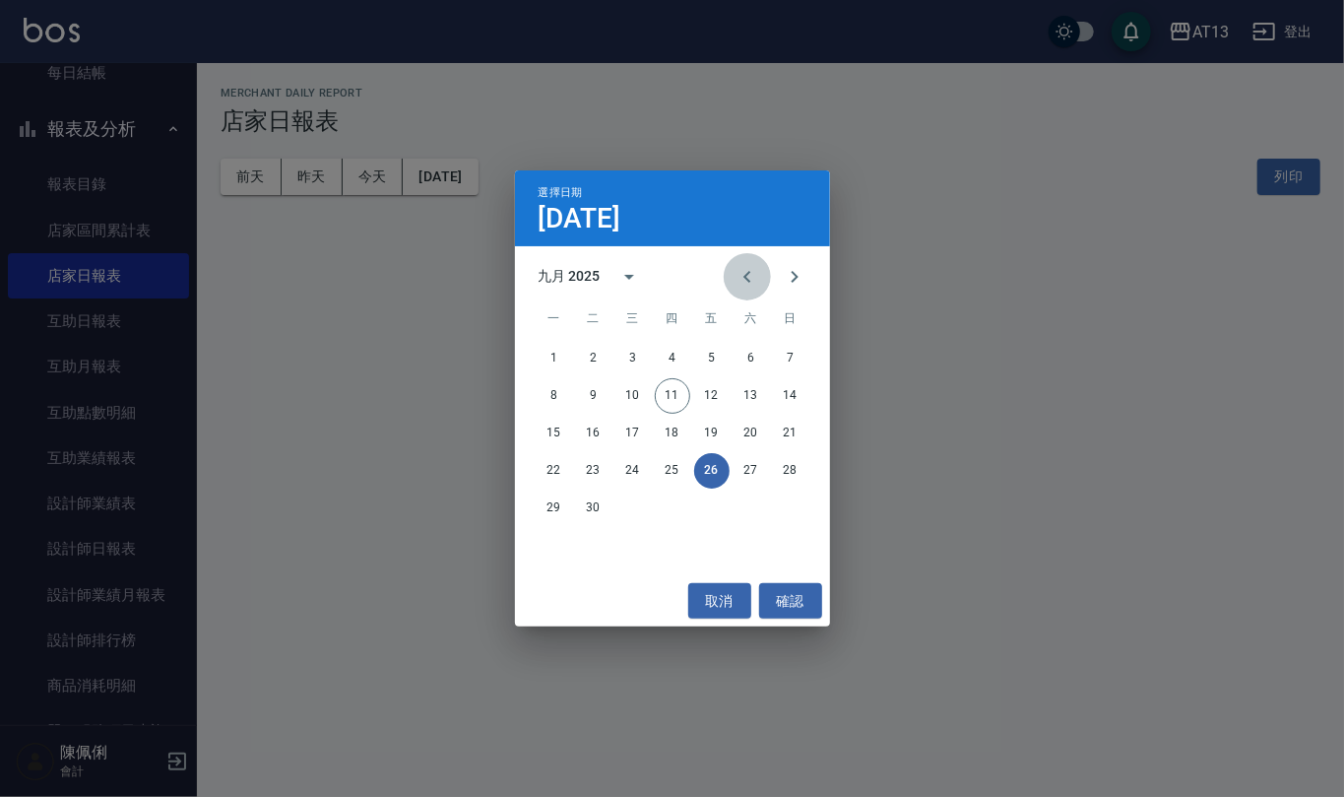
click at [752, 254] on button "Previous month" at bounding box center [747, 276] width 47 height 47
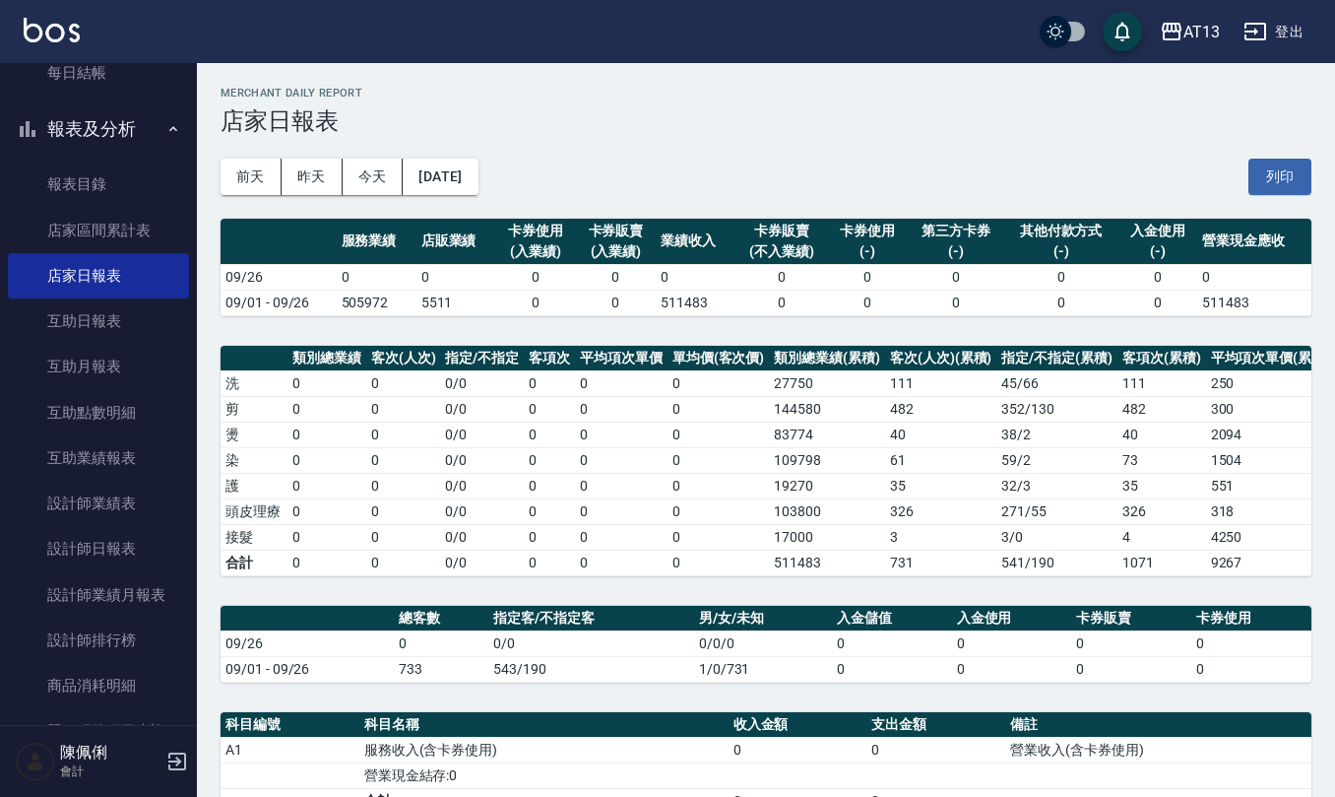
click at [492, 152] on div "前天 昨天 今天 2025/09/26 列印" at bounding box center [766, 177] width 1091 height 84
click at [478, 179] on button "2025/09/26" at bounding box center [440, 177] width 75 height 36
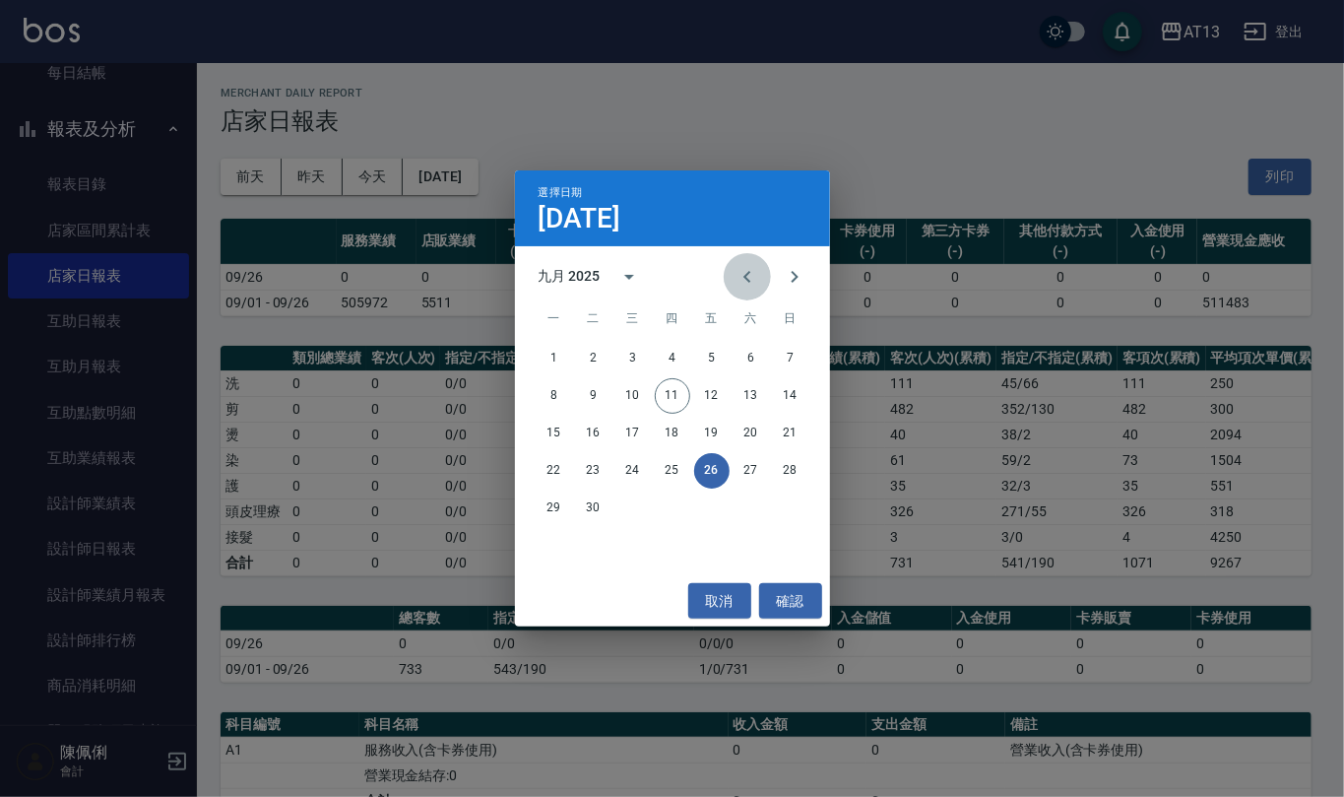
click at [748, 286] on icon "Previous month" at bounding box center [748, 277] width 24 height 24
click at [597, 510] on button "26" at bounding box center [593, 507] width 35 height 35
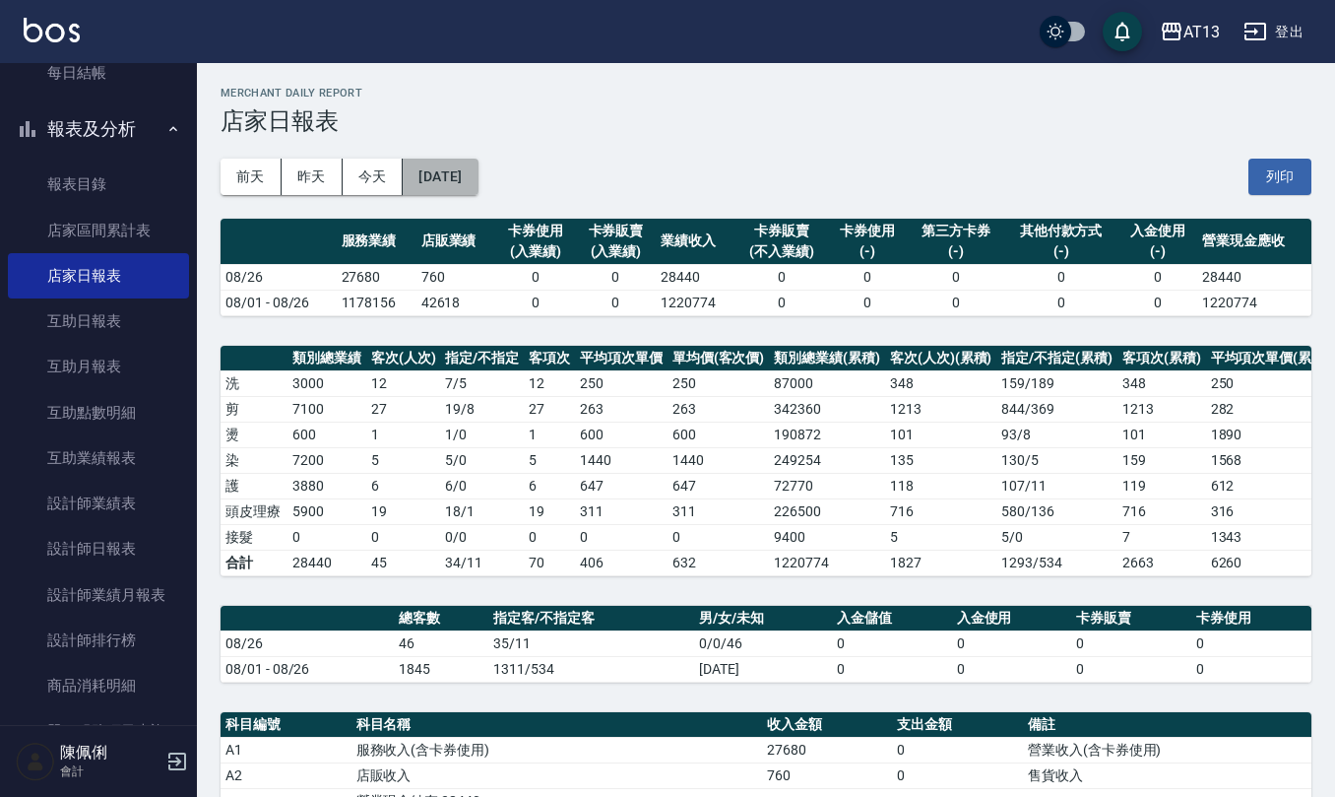
click at [478, 177] on button "[DATE]" at bounding box center [440, 177] width 75 height 36
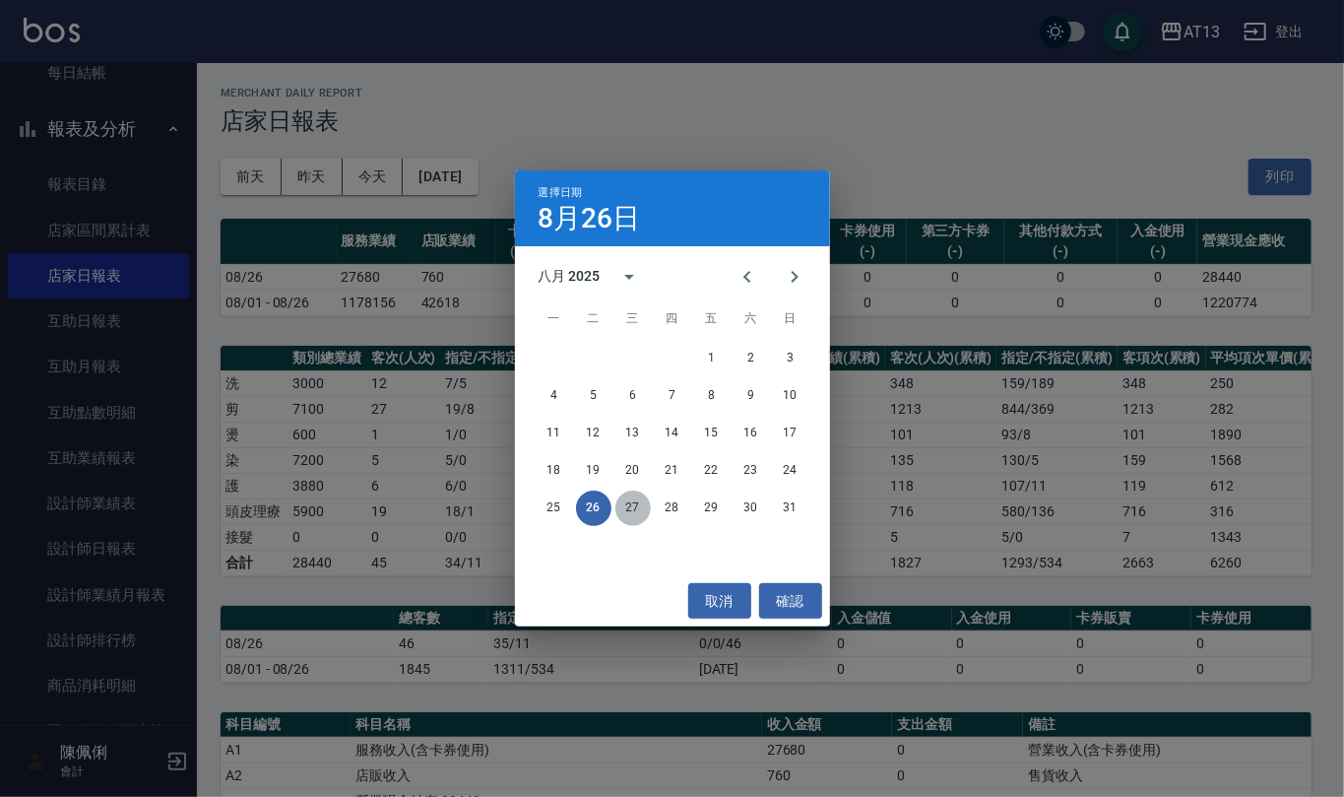
click at [635, 512] on button "27" at bounding box center [633, 507] width 35 height 35
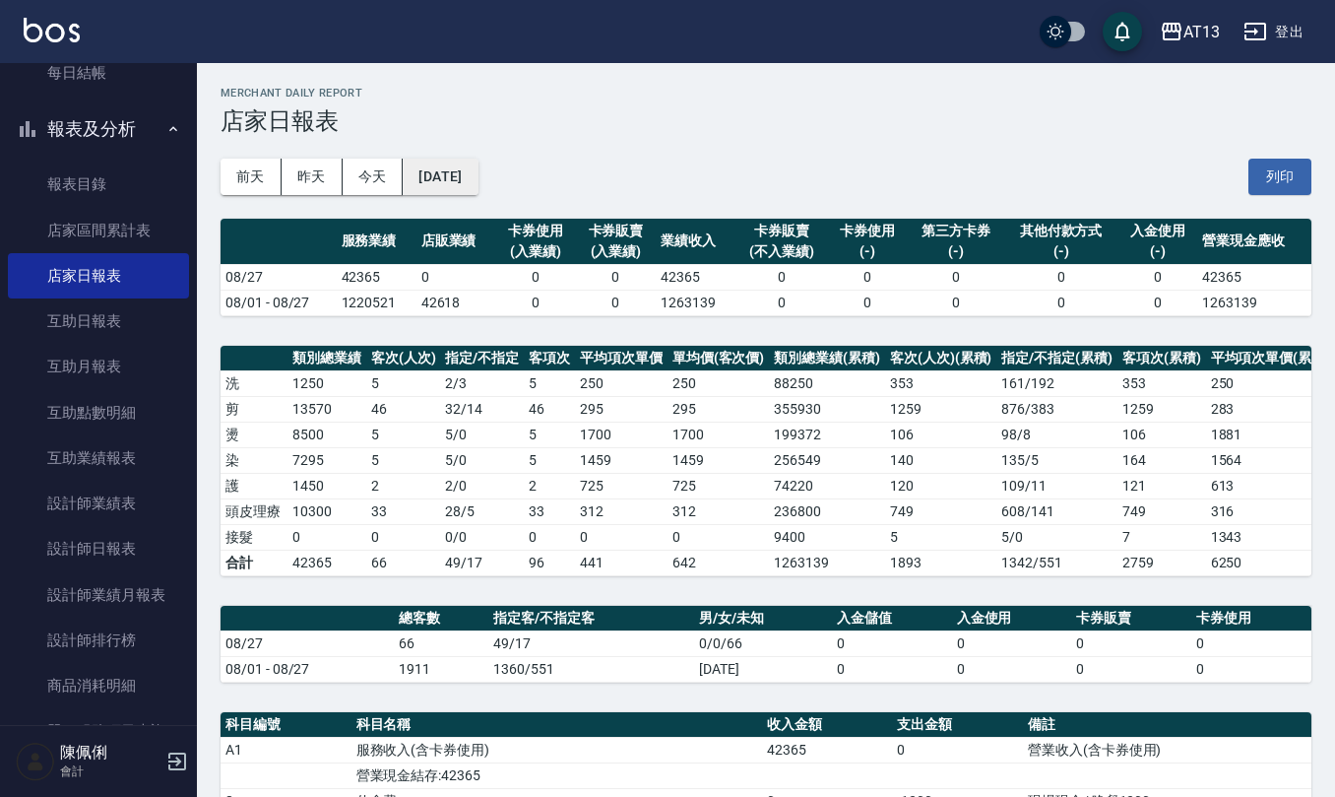
click at [451, 166] on button "[DATE]" at bounding box center [440, 177] width 75 height 36
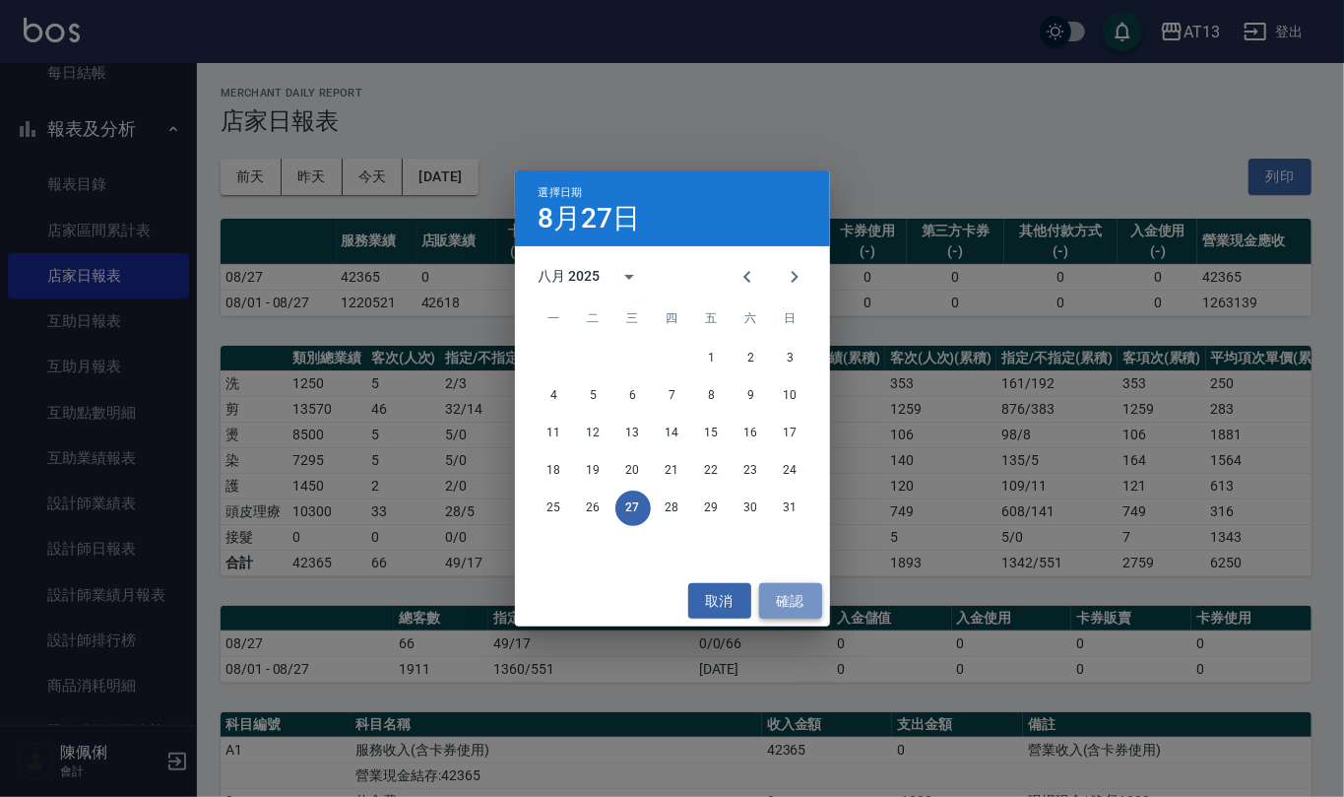
click at [800, 601] on button "確認" at bounding box center [790, 601] width 63 height 36
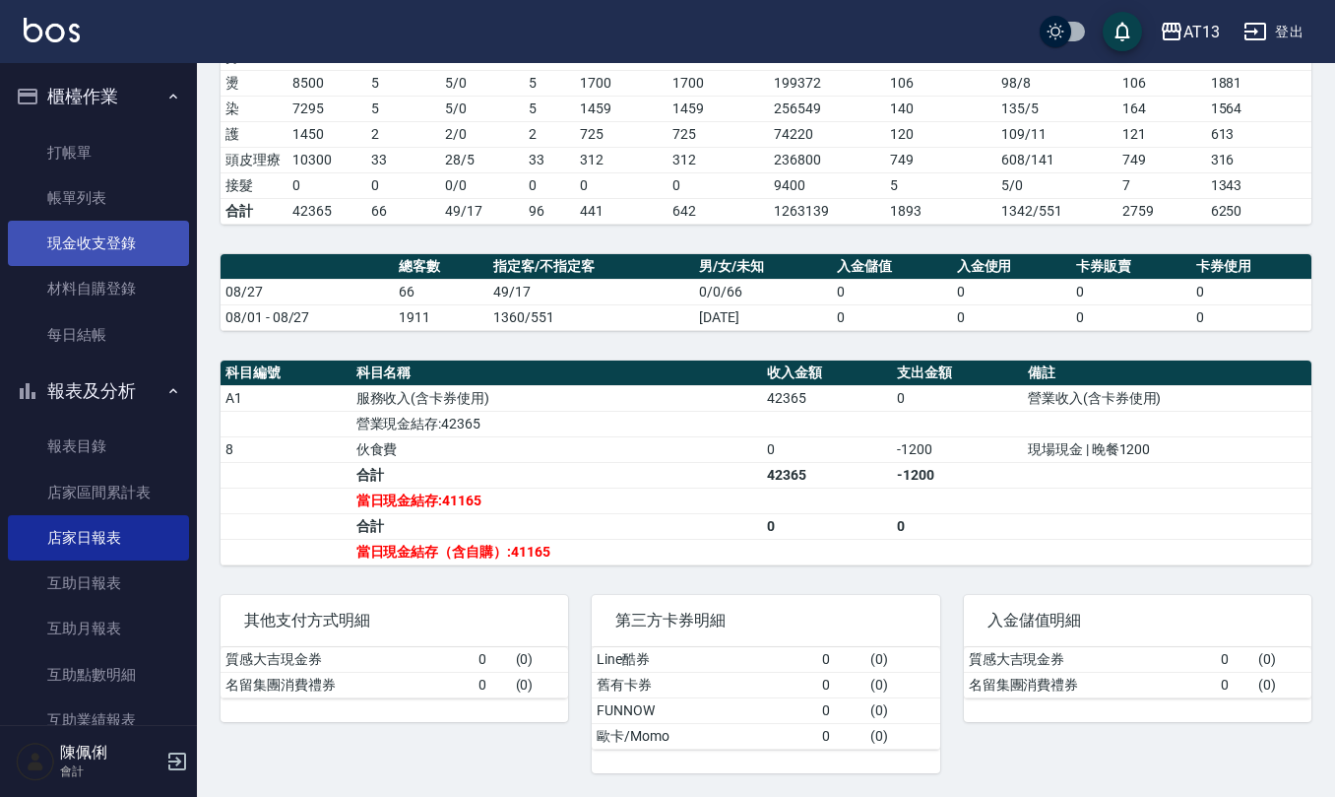
click at [102, 244] on link "現金收支登錄" at bounding box center [98, 243] width 181 height 45
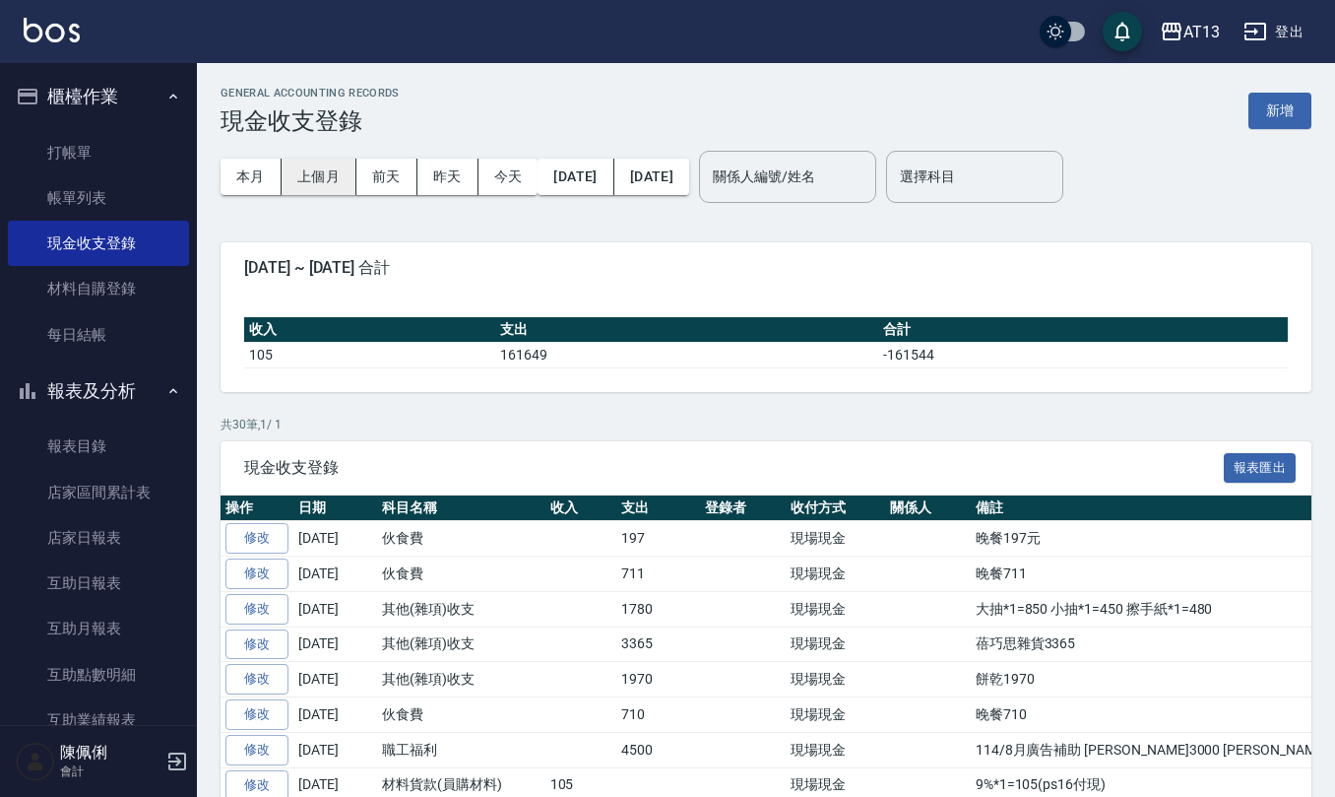
click at [320, 174] on button "上個月" at bounding box center [319, 177] width 75 height 36
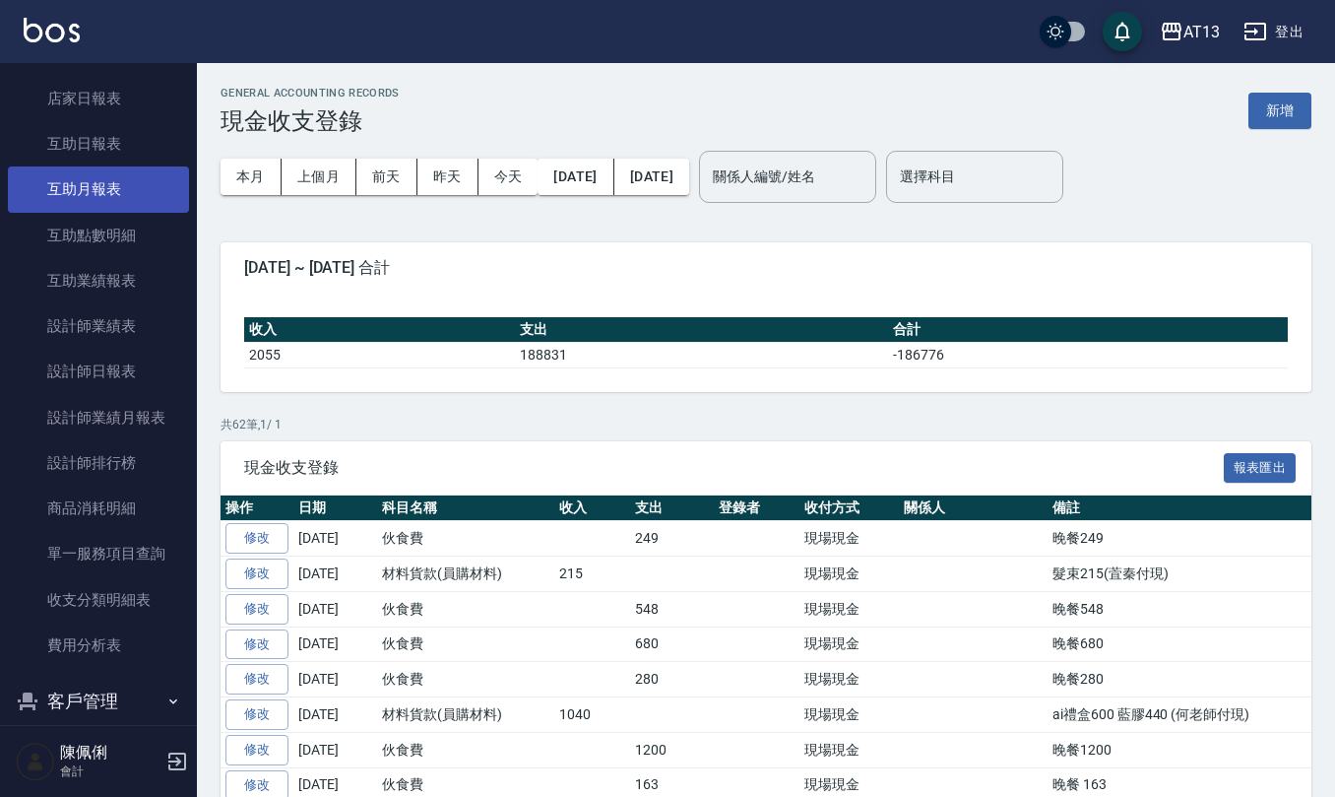
scroll to position [525, 0]
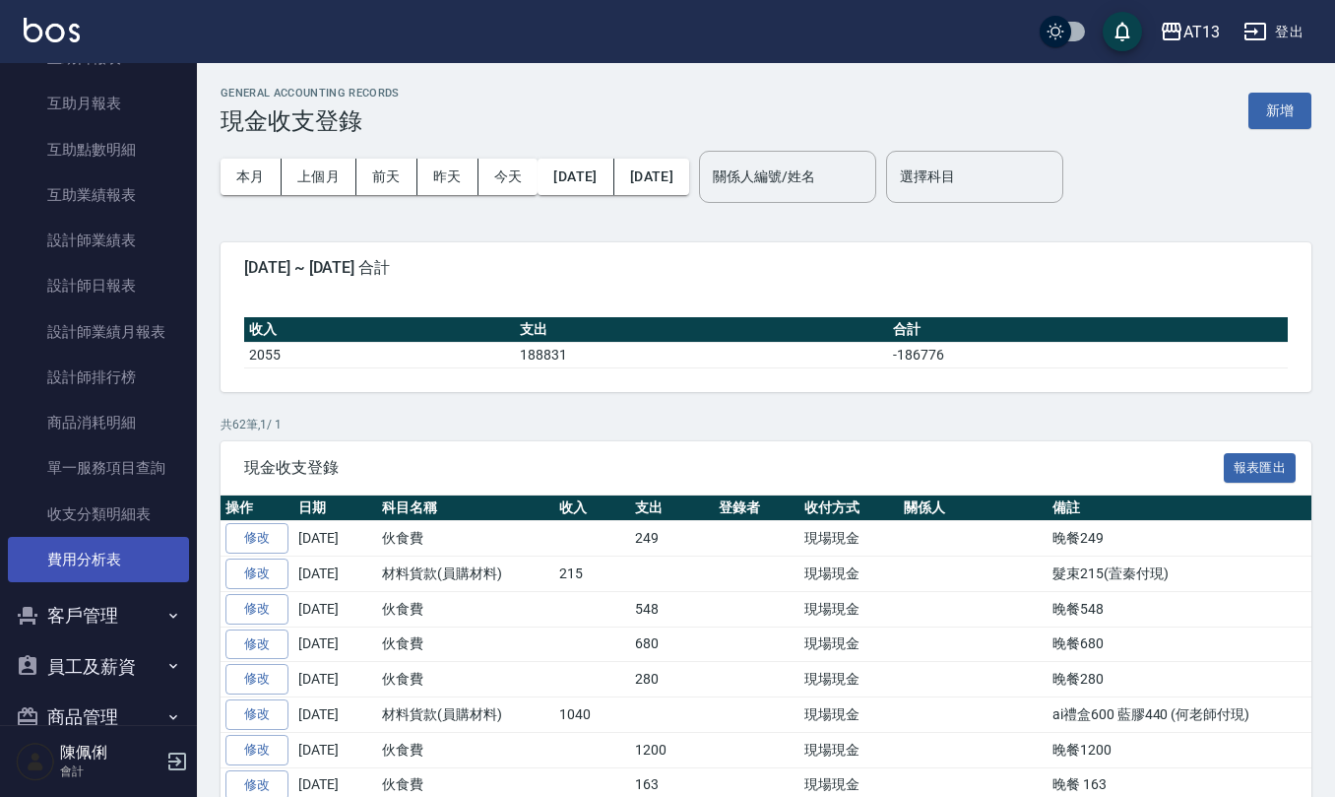
click at [69, 553] on link "費用分析表" at bounding box center [98, 559] width 181 height 45
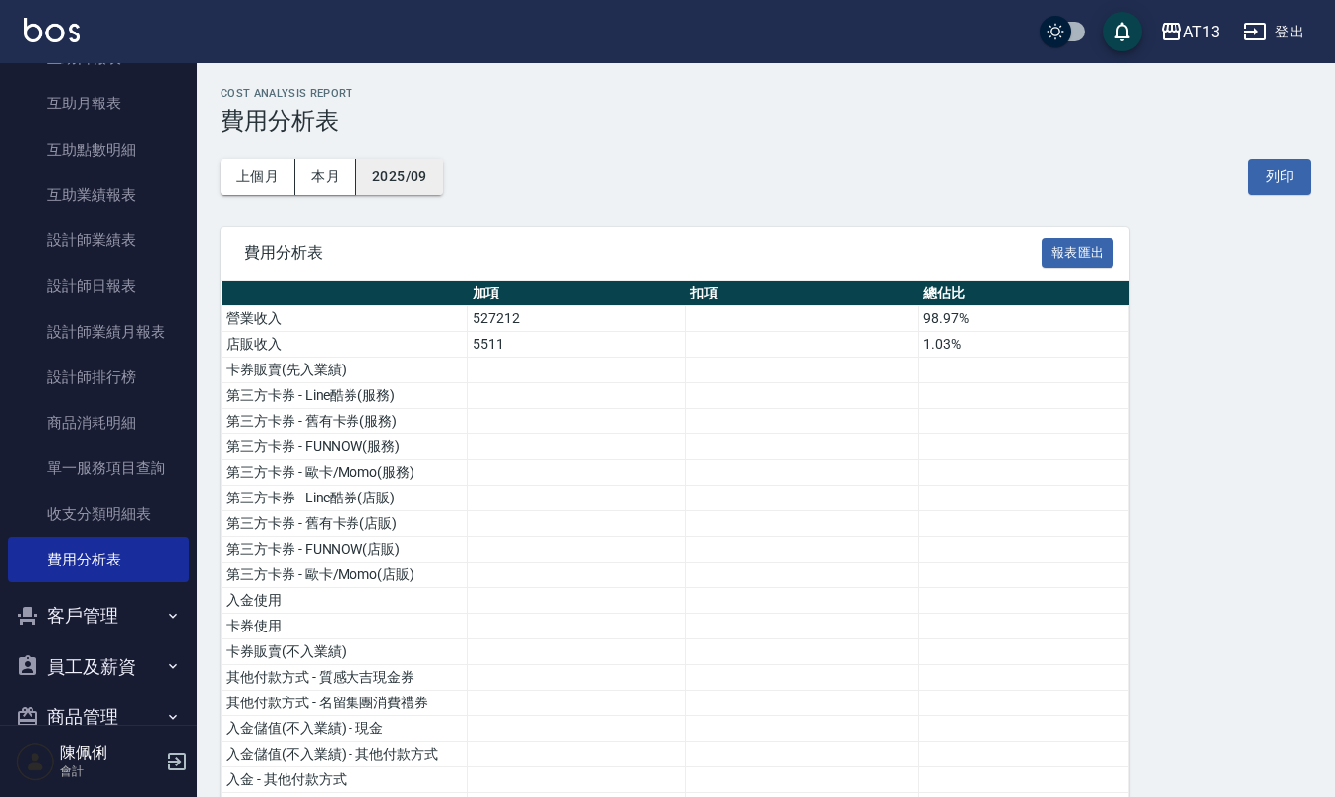
click at [422, 179] on button "2025/09" at bounding box center [400, 177] width 87 height 36
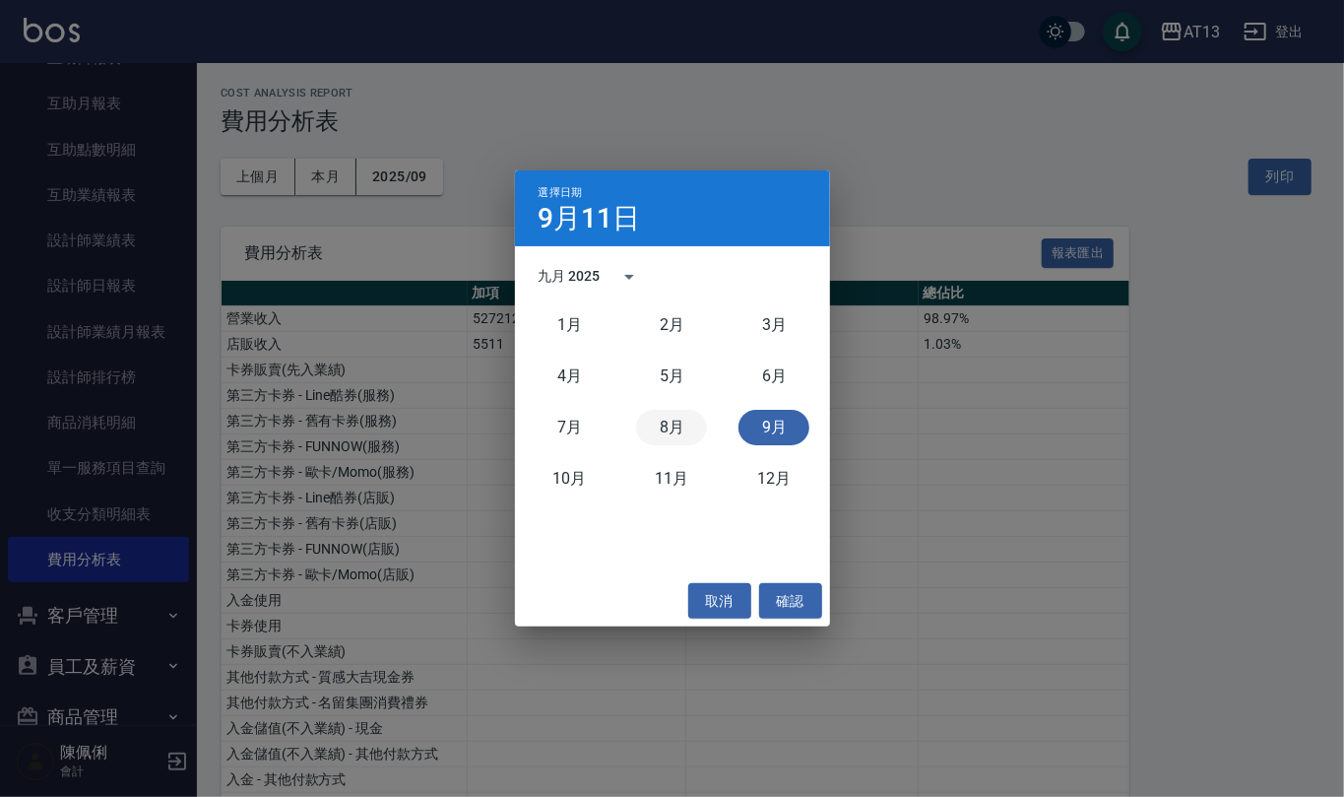
click at [663, 431] on button "8月" at bounding box center [671, 427] width 71 height 35
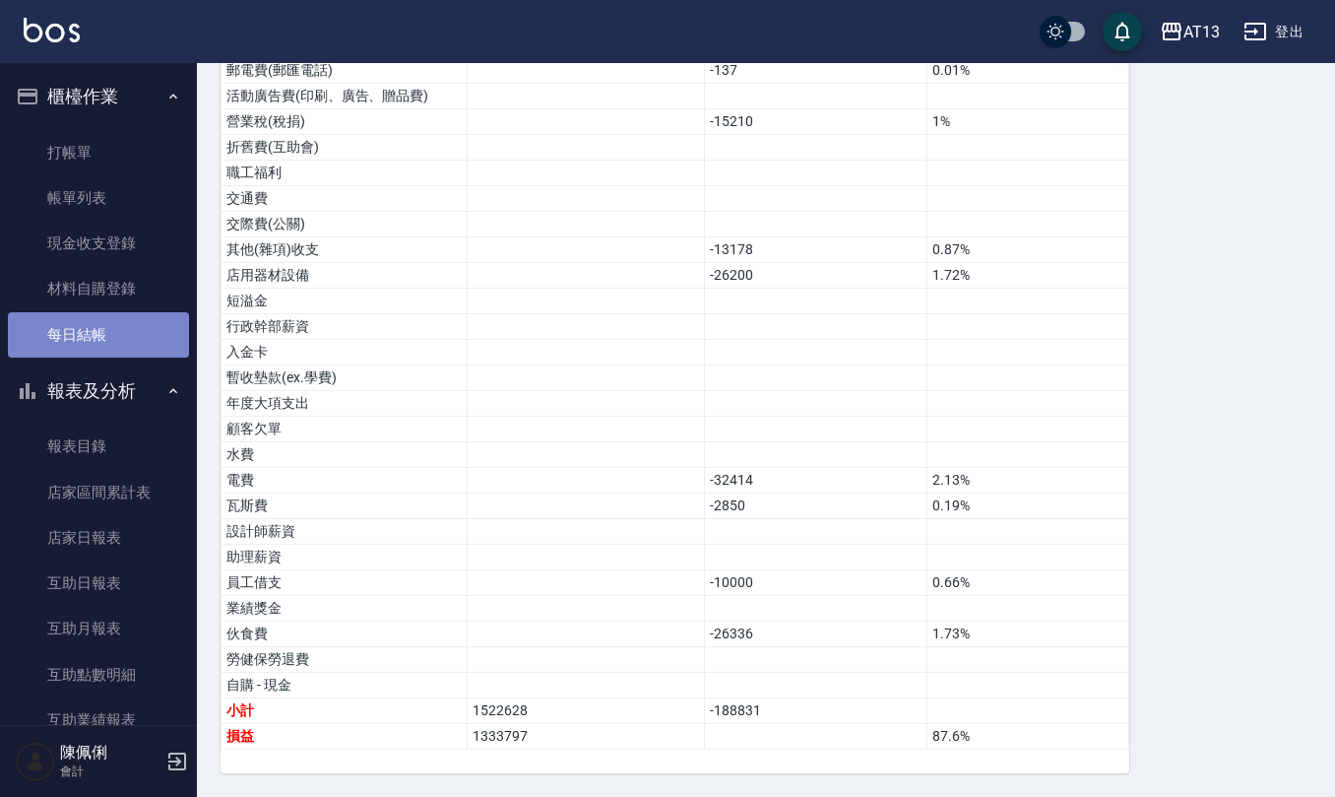
click at [103, 327] on link "每日結帳" at bounding box center [98, 334] width 181 height 45
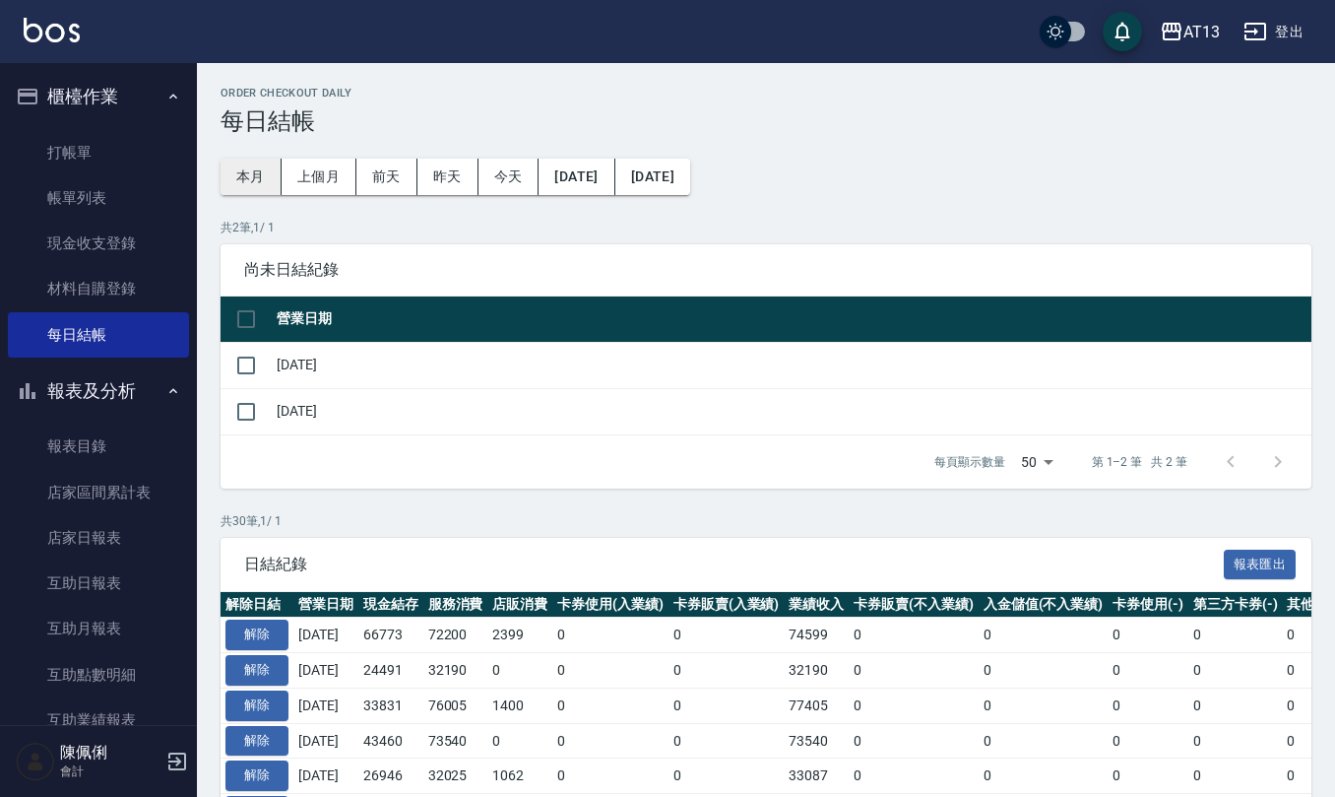
click at [264, 175] on button "本月" at bounding box center [251, 177] width 61 height 36
click at [690, 165] on button "2025/09/30" at bounding box center [653, 177] width 75 height 36
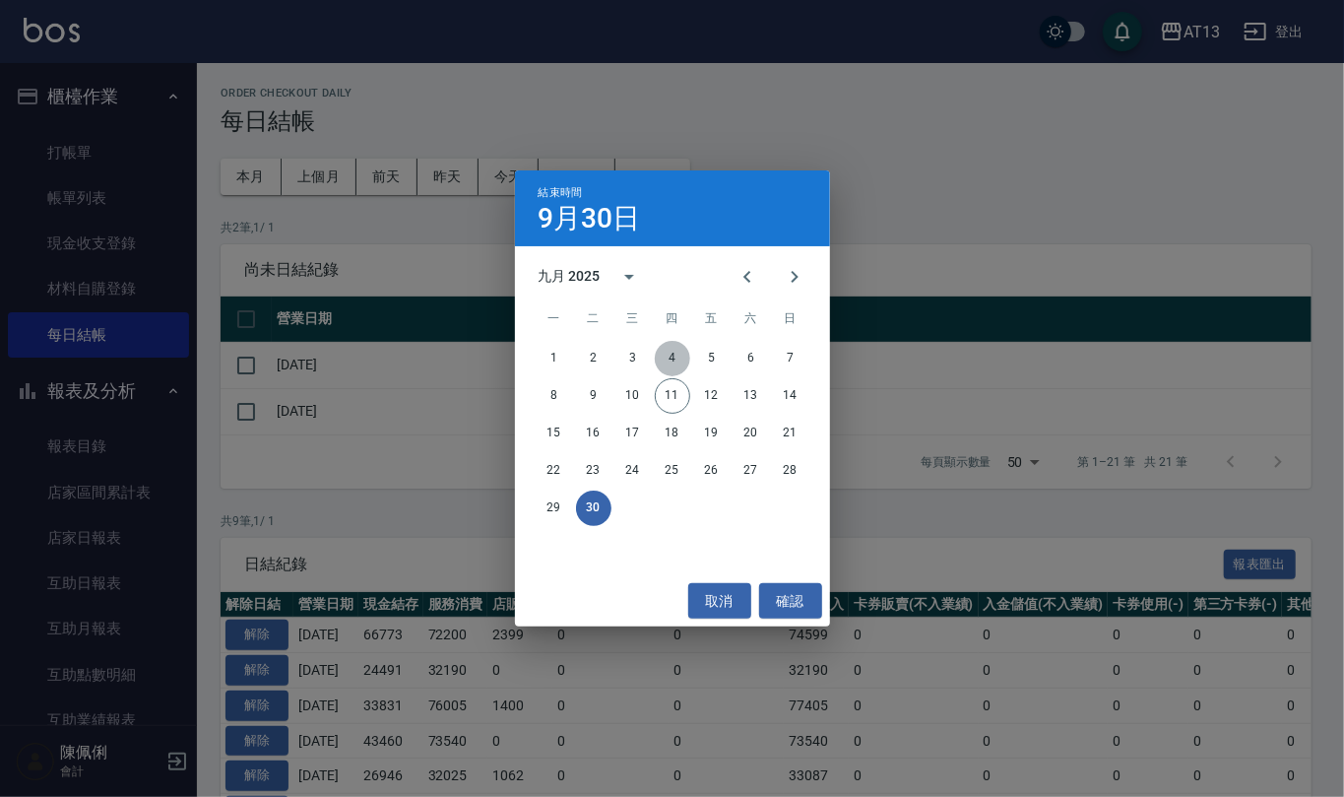
click at [663, 362] on button "4" at bounding box center [672, 358] width 35 height 35
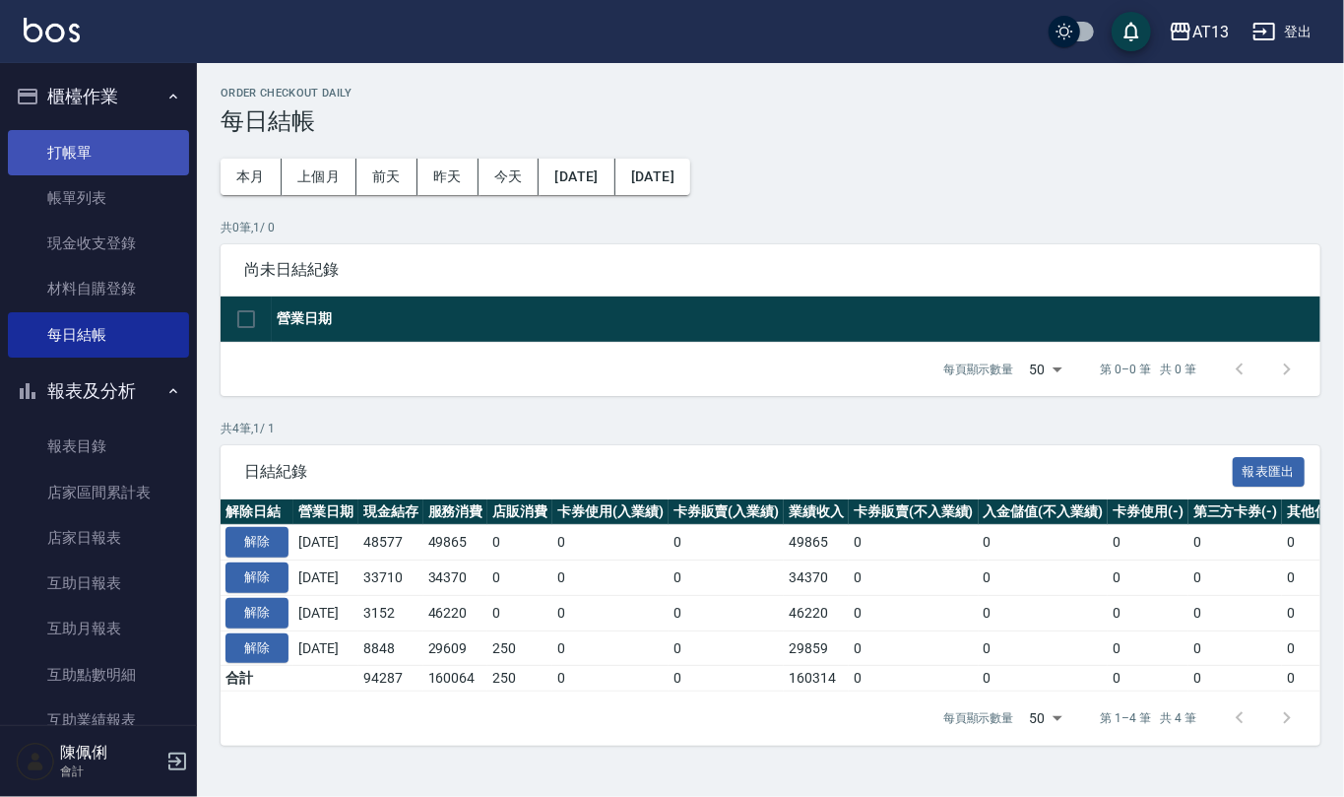
click at [96, 158] on link "打帳單" at bounding box center [98, 152] width 181 height 45
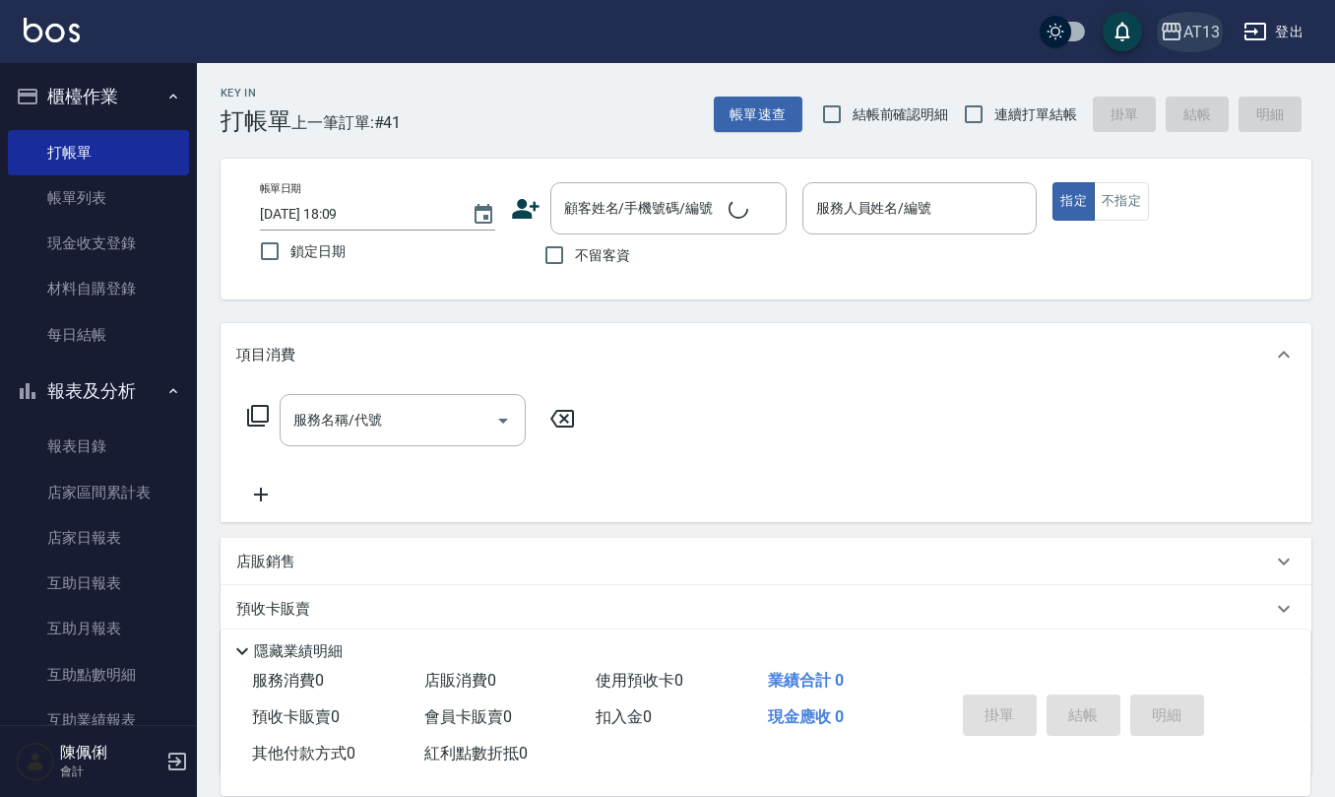
click at [1187, 21] on div "AT13" at bounding box center [1202, 32] width 36 height 25
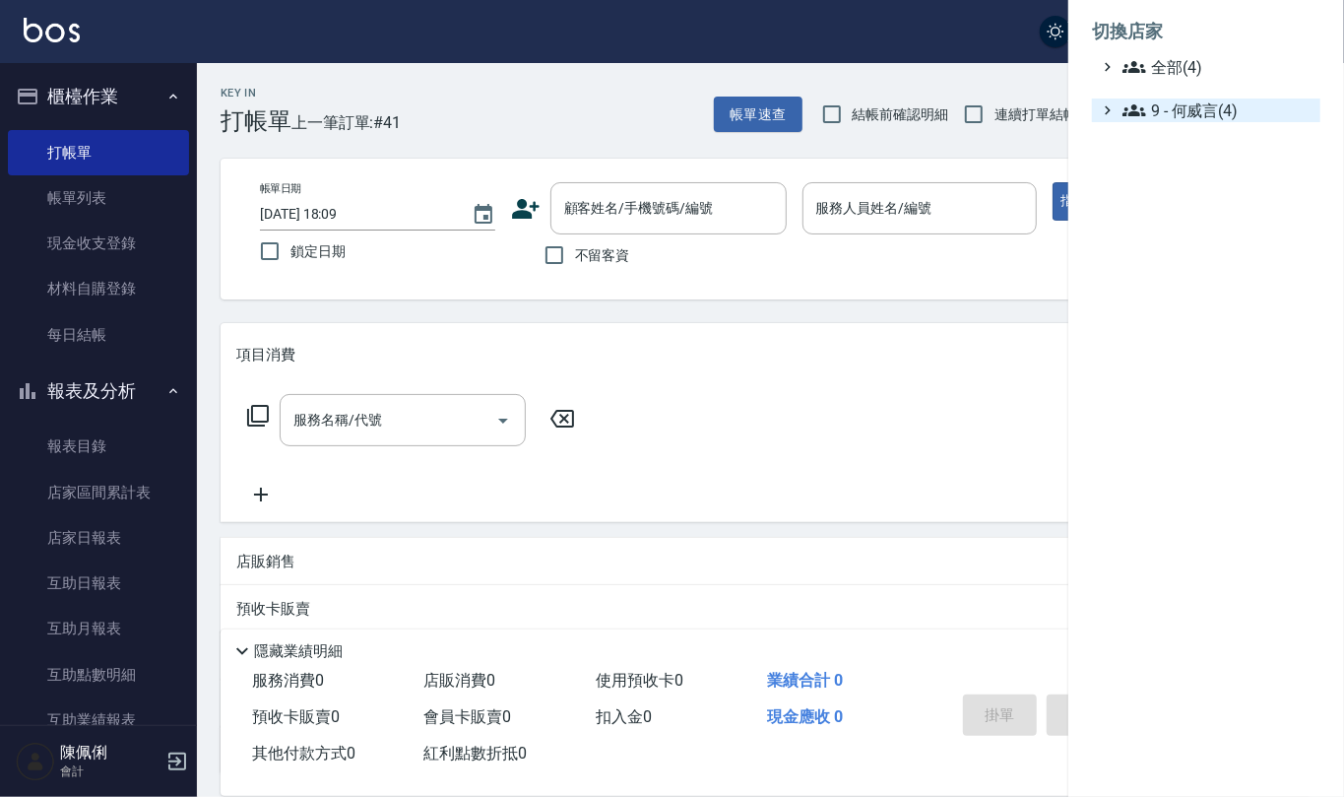
click at [1150, 120] on span "9 - 何威言(4)" at bounding box center [1218, 110] width 190 height 24
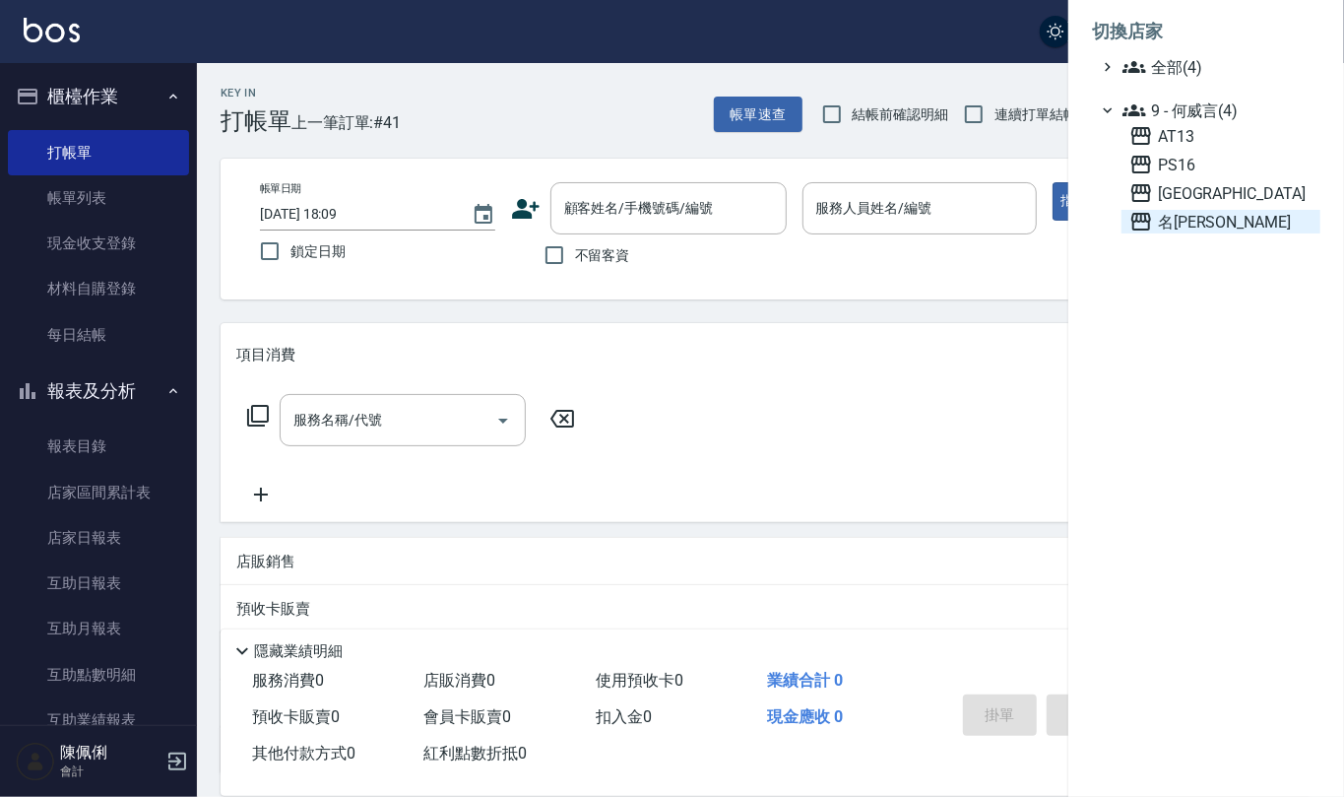
click at [1164, 229] on span "名[PERSON_NAME]" at bounding box center [1221, 222] width 183 height 24
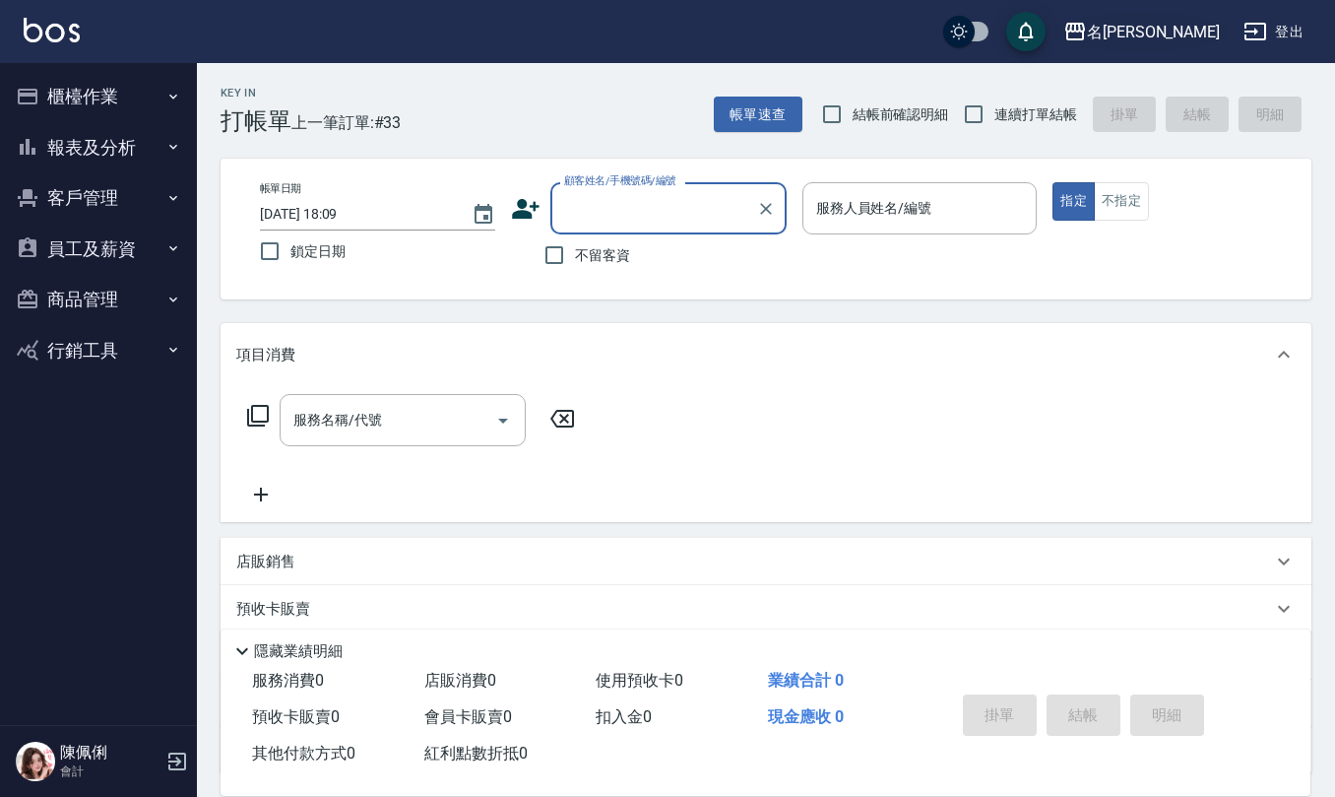
click at [1203, 30] on div "名[PERSON_NAME]" at bounding box center [1153, 32] width 133 height 25
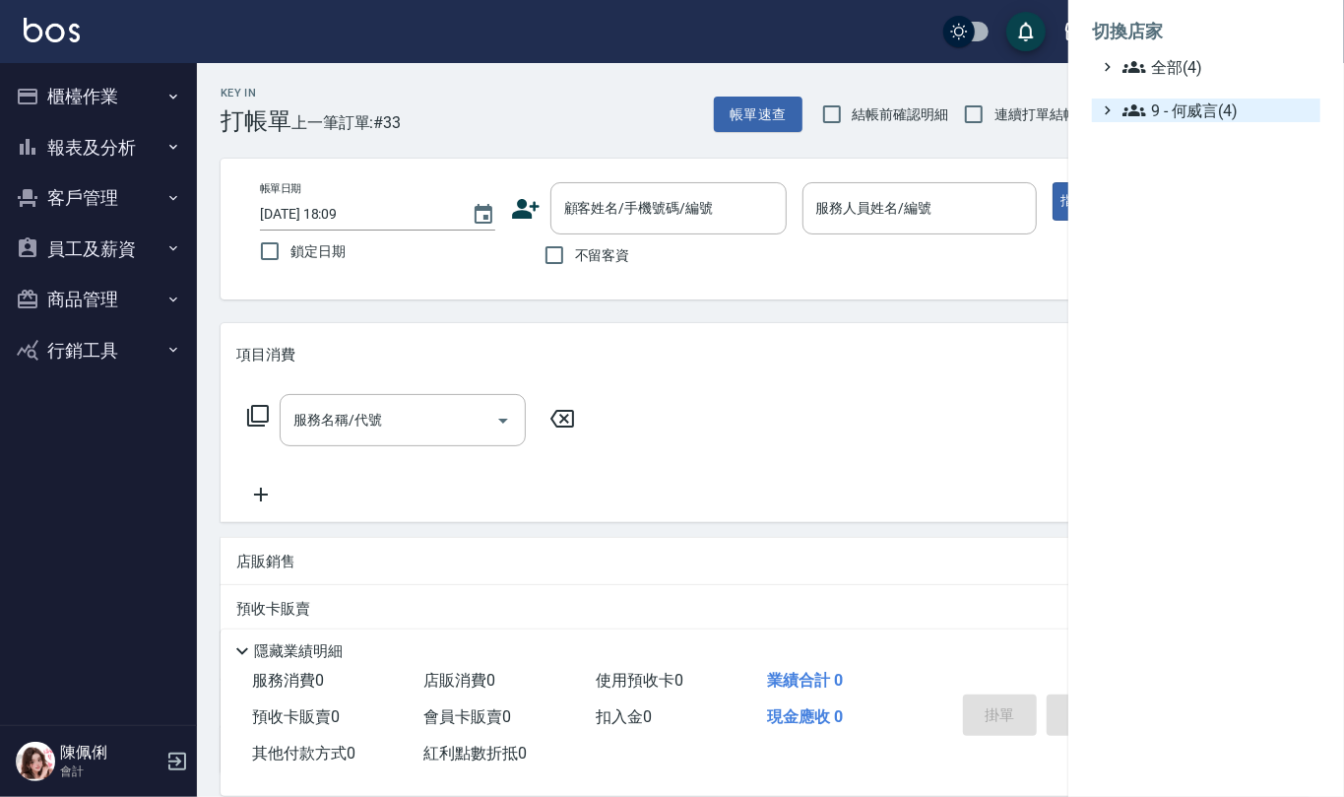
click at [1195, 114] on span "9 - 何威言(4)" at bounding box center [1218, 110] width 190 height 24
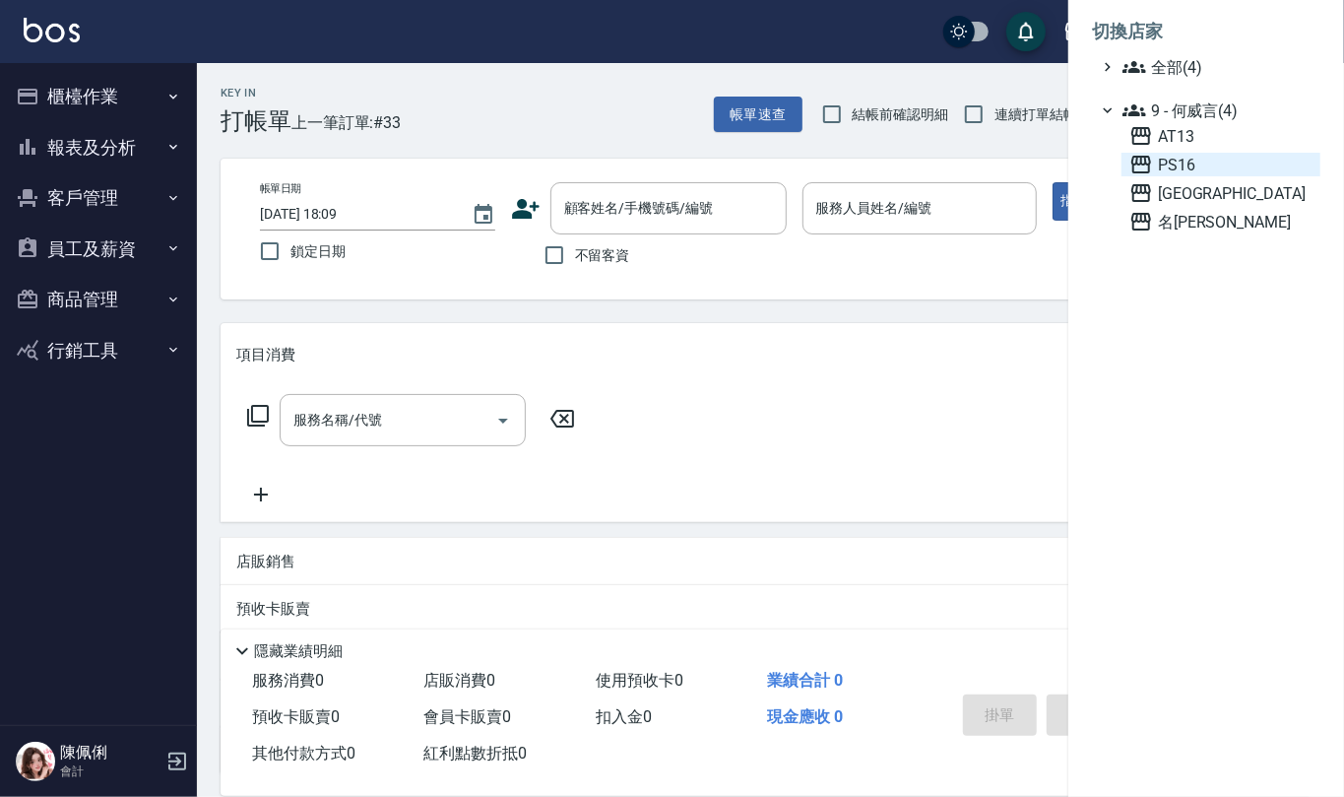
click at [1202, 165] on span "PS16" at bounding box center [1221, 165] width 183 height 24
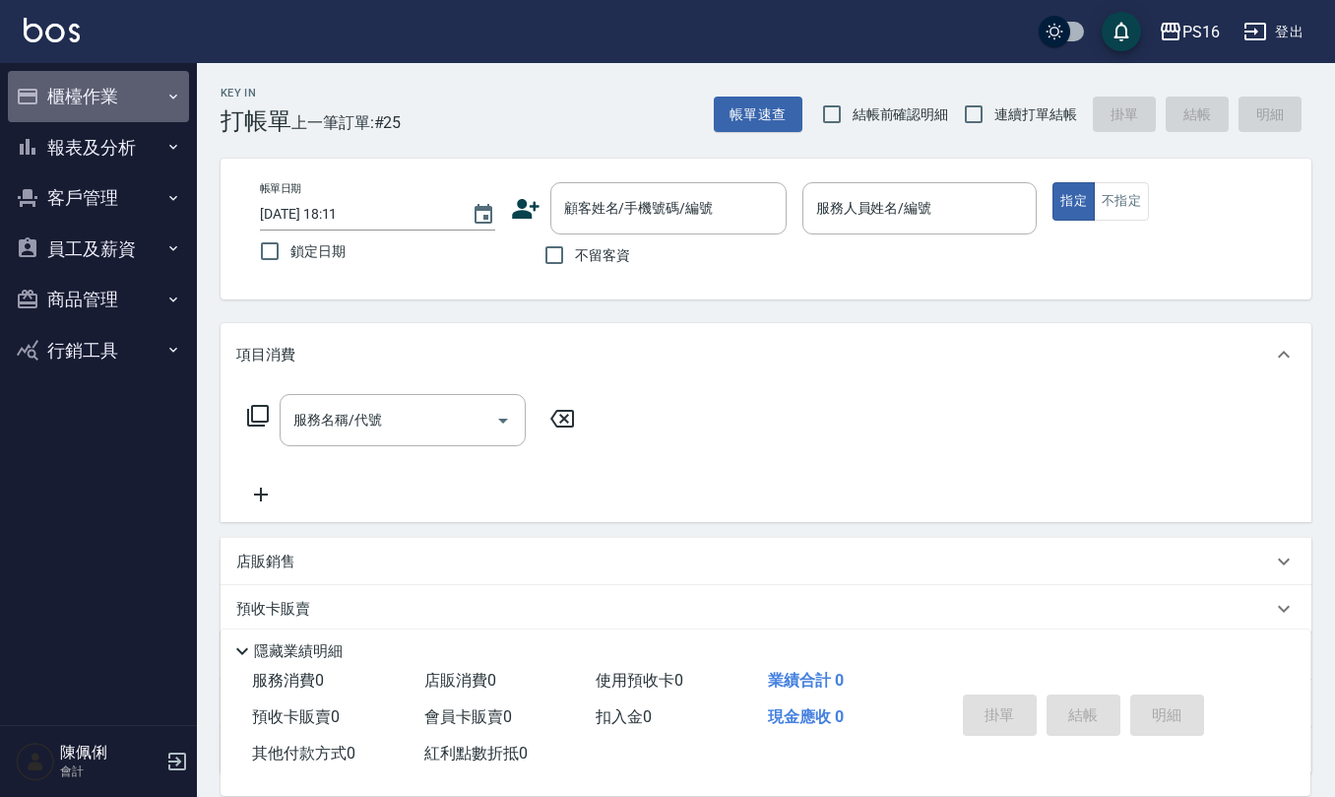
click at [116, 103] on button "櫃檯作業" at bounding box center [98, 96] width 181 height 51
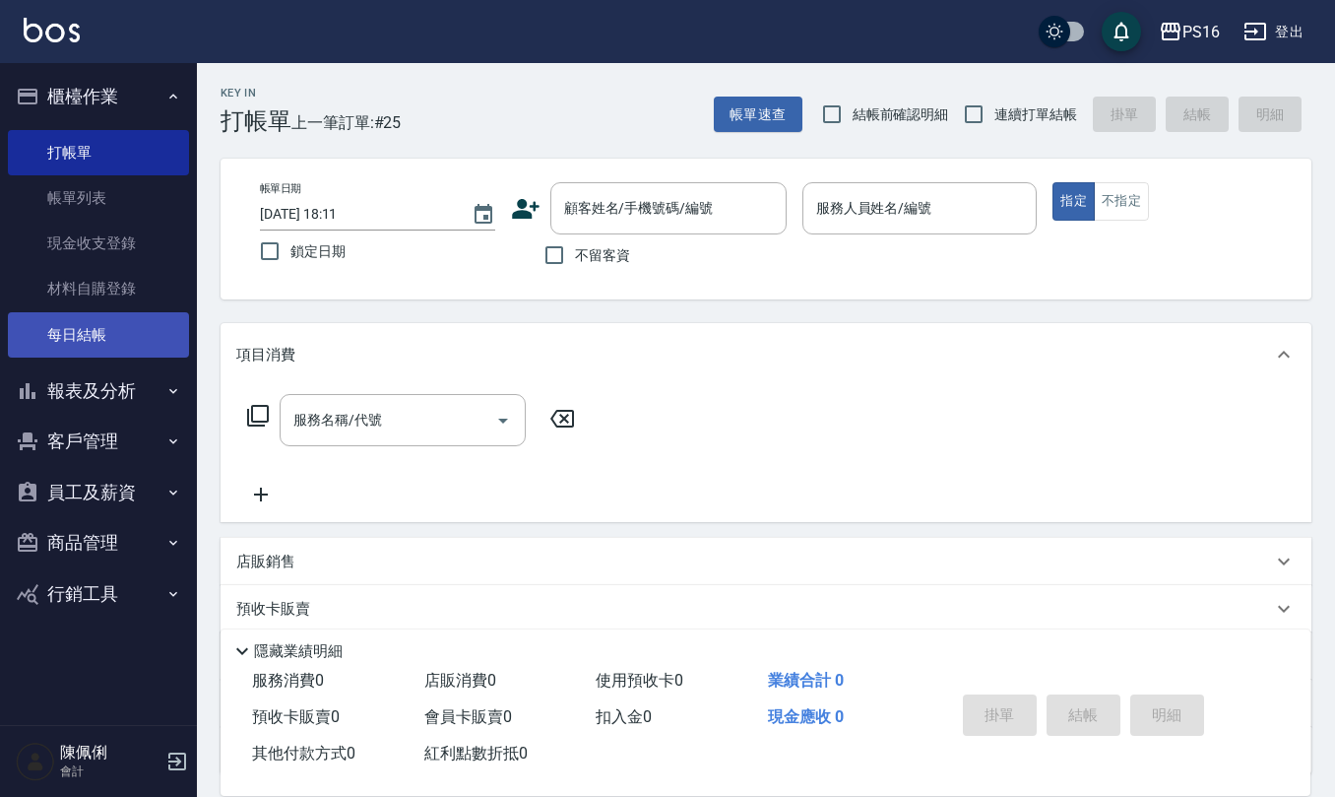
click at [131, 332] on link "每日結帳" at bounding box center [98, 334] width 181 height 45
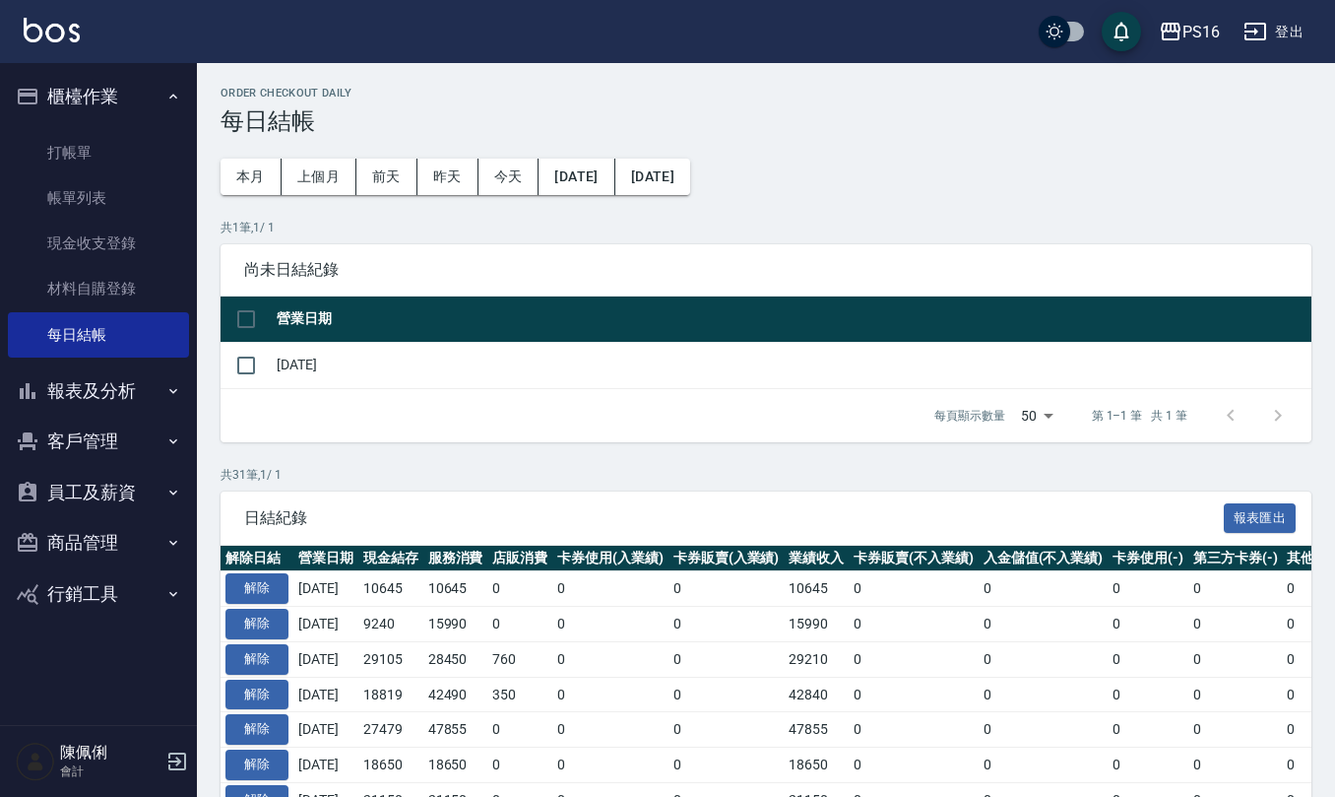
click at [124, 388] on button "報表及分析" at bounding box center [98, 390] width 181 height 51
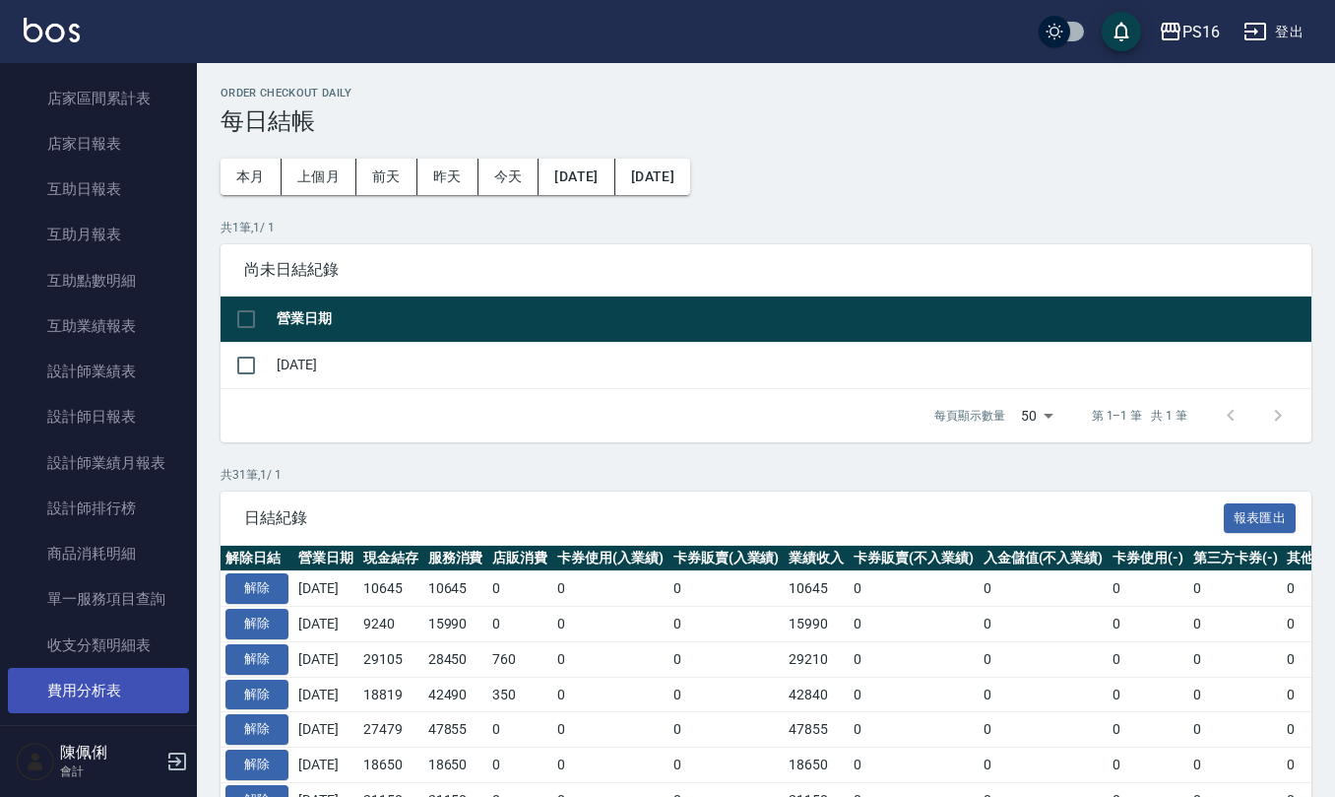
scroll to position [525, 0]
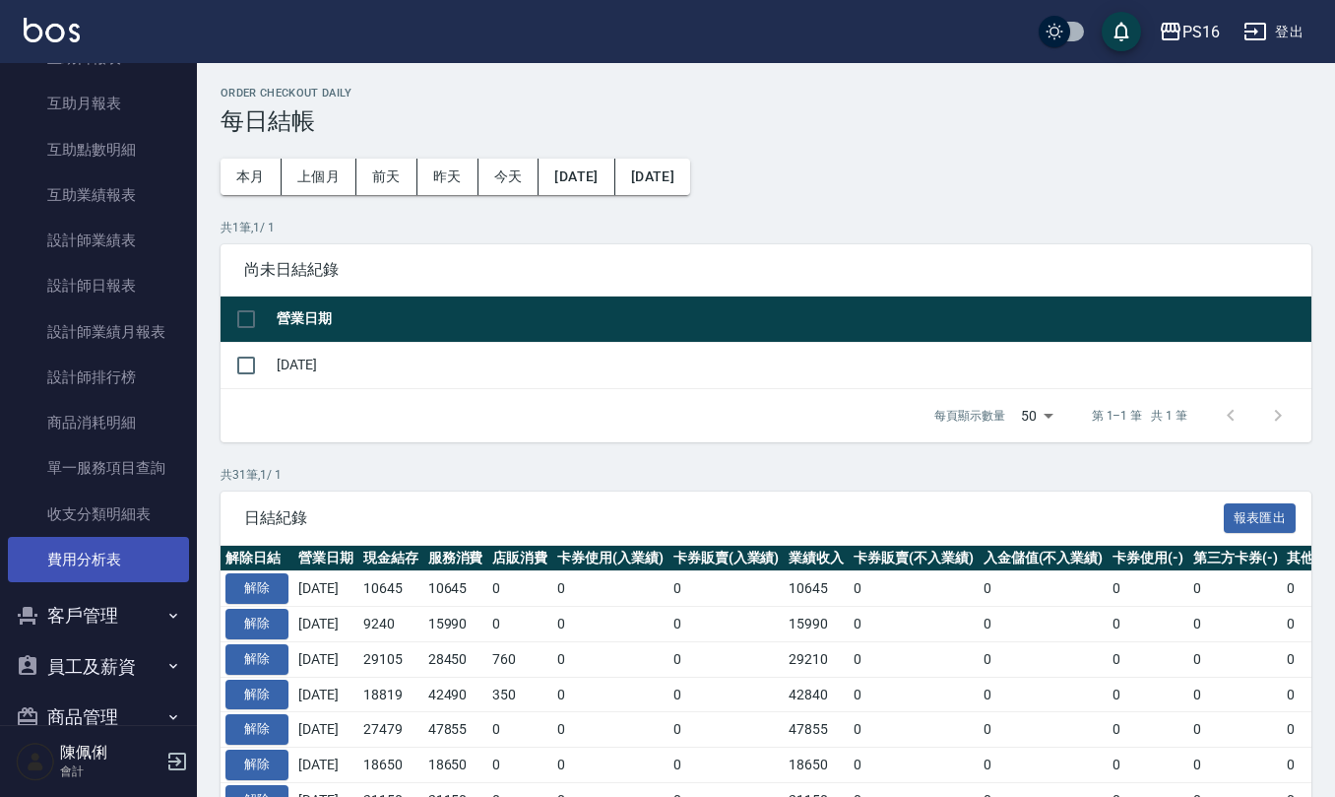
click at [96, 565] on link "費用分析表" at bounding box center [98, 559] width 181 height 45
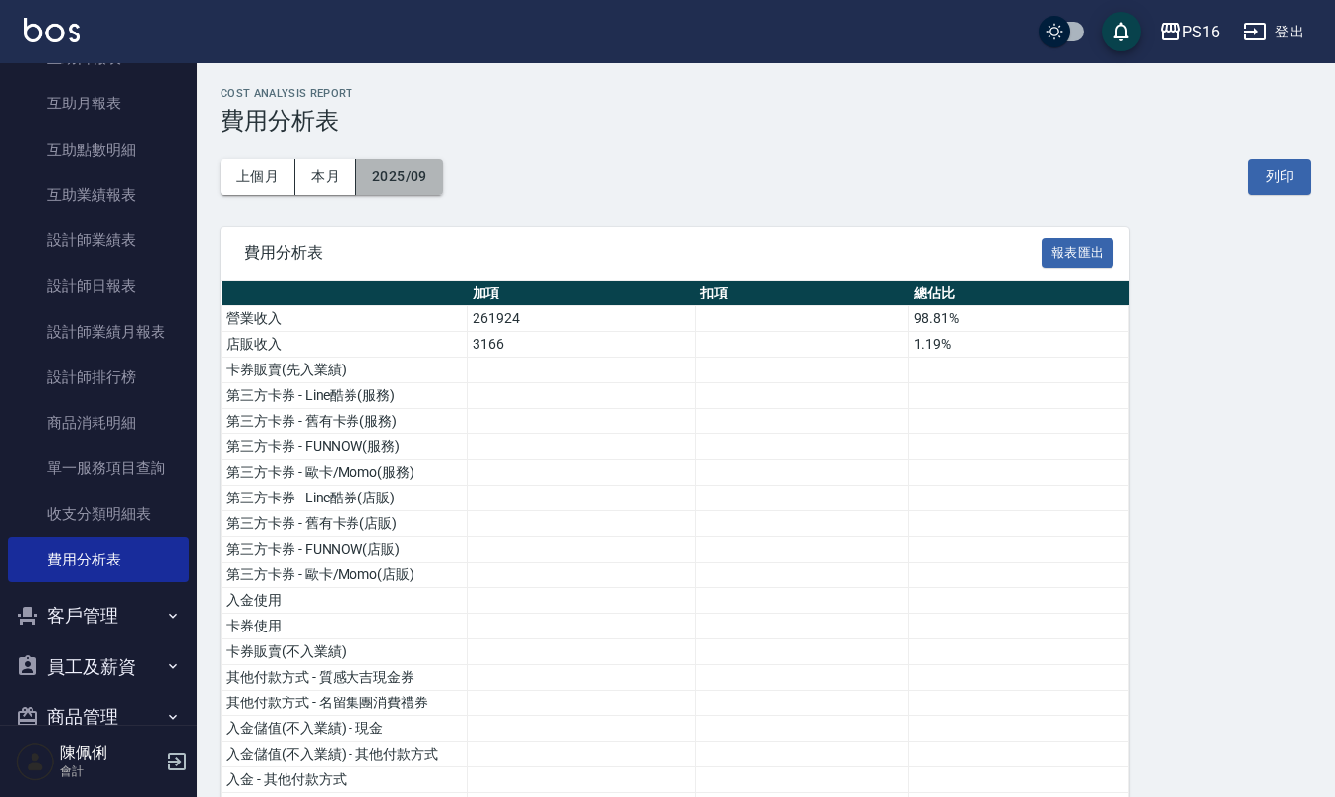
click at [383, 169] on button "2025/09" at bounding box center [400, 177] width 87 height 36
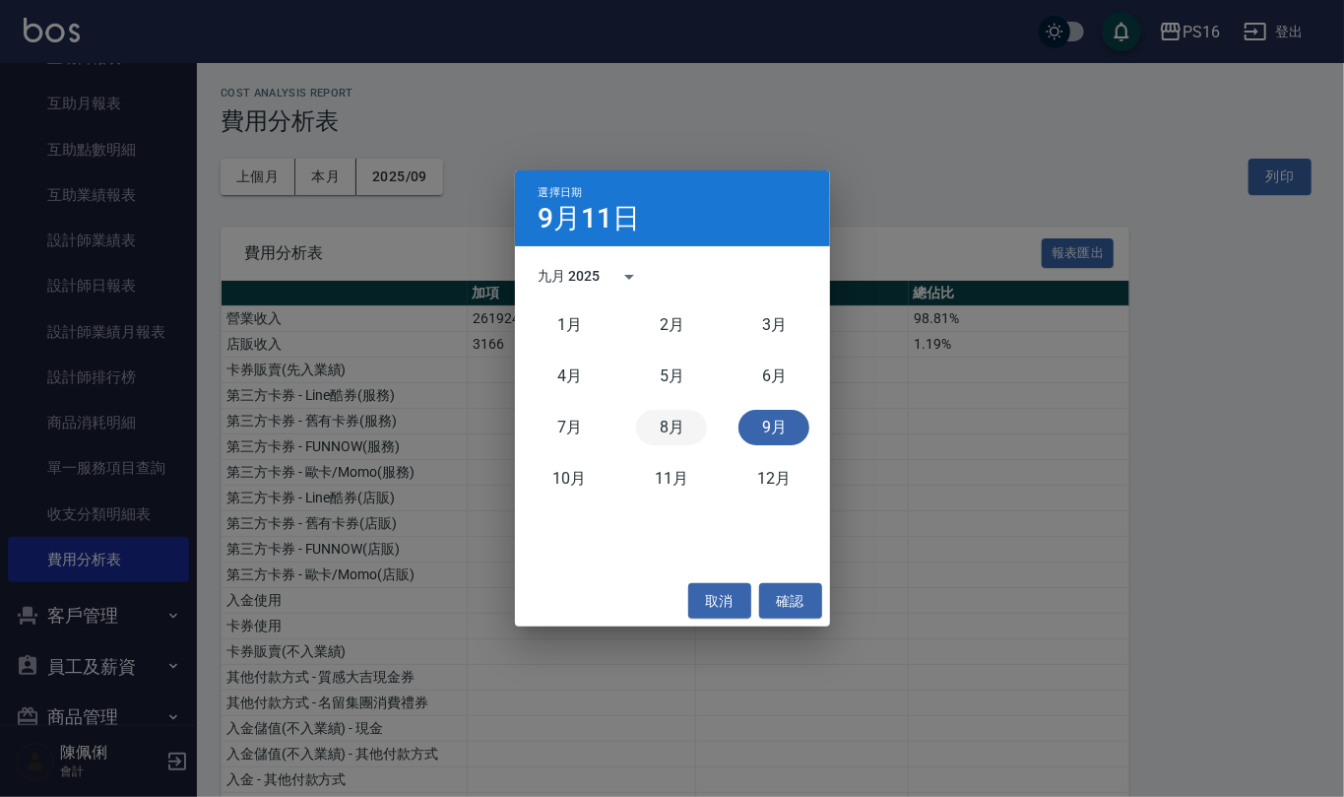
click at [683, 422] on button "8月" at bounding box center [671, 427] width 71 height 35
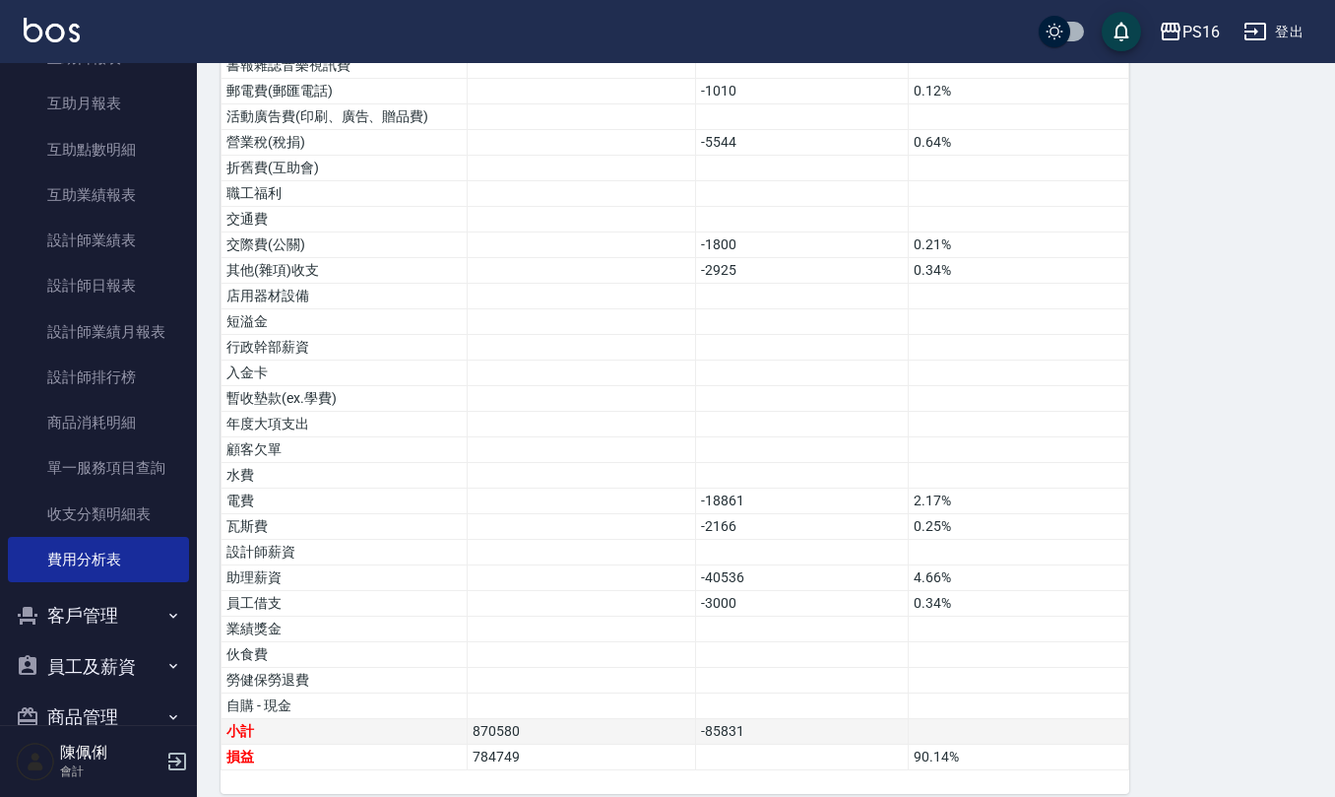
scroll to position [1009, 0]
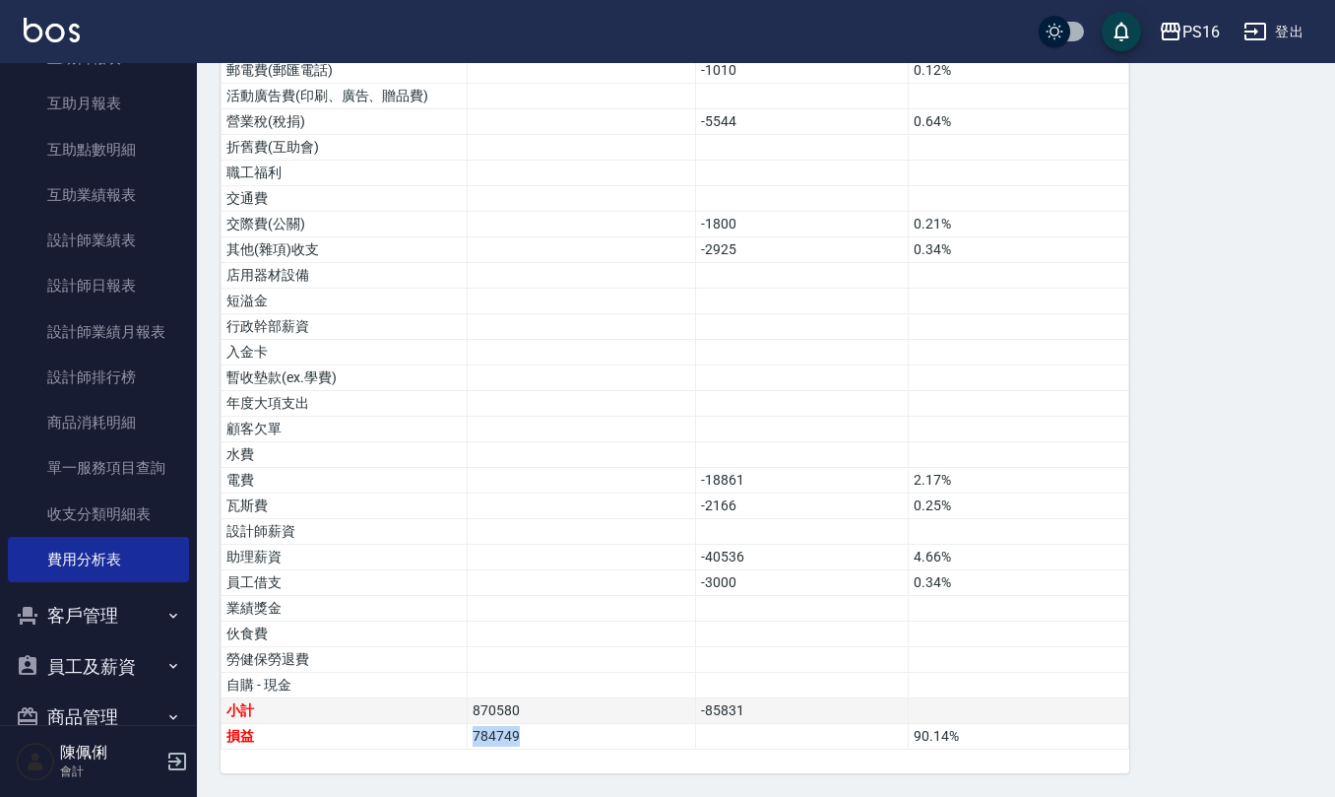
drag, startPoint x: 545, startPoint y: 729, endPoint x: 446, endPoint y: 702, distance: 102.0
click at [458, 727] on tr "損益 784749 90.14 %" at bounding box center [676, 737] width 908 height 26
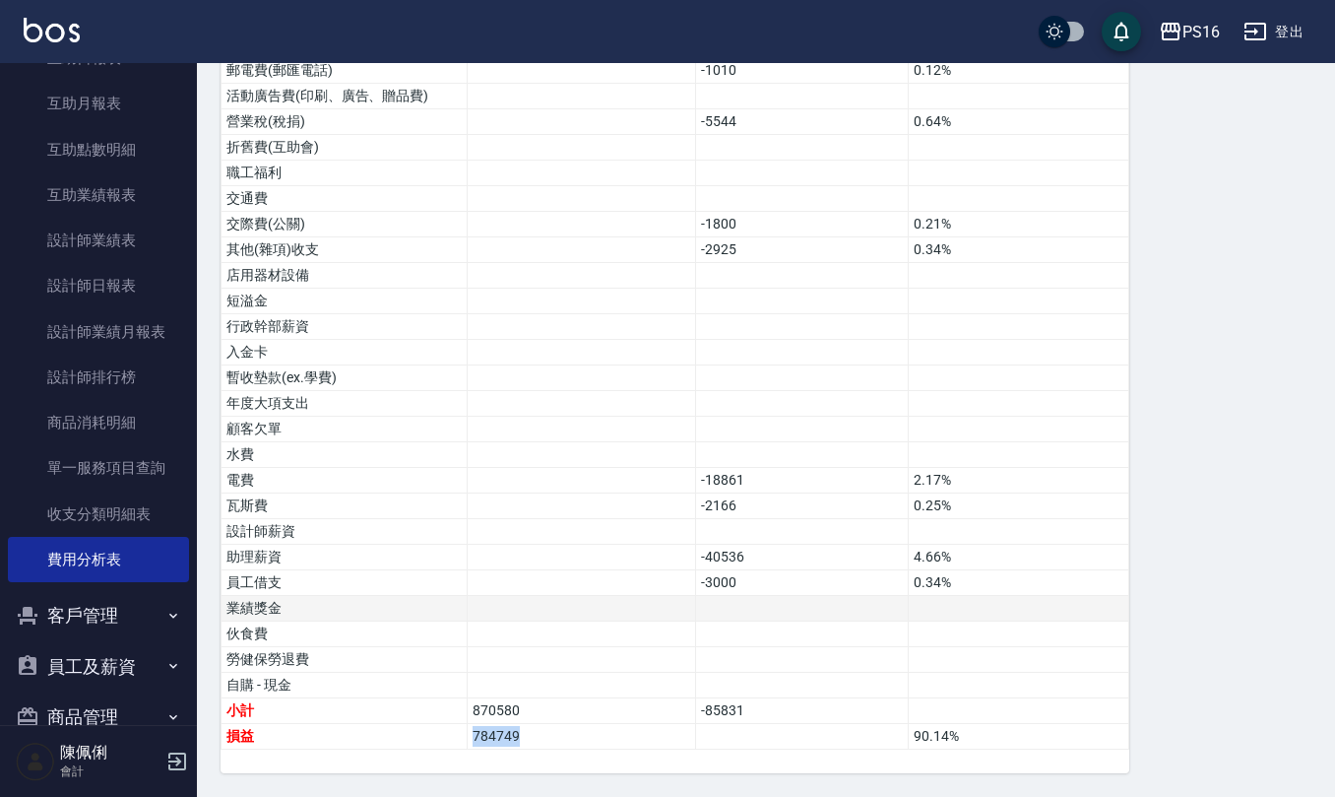
copy tr "損益 784749"
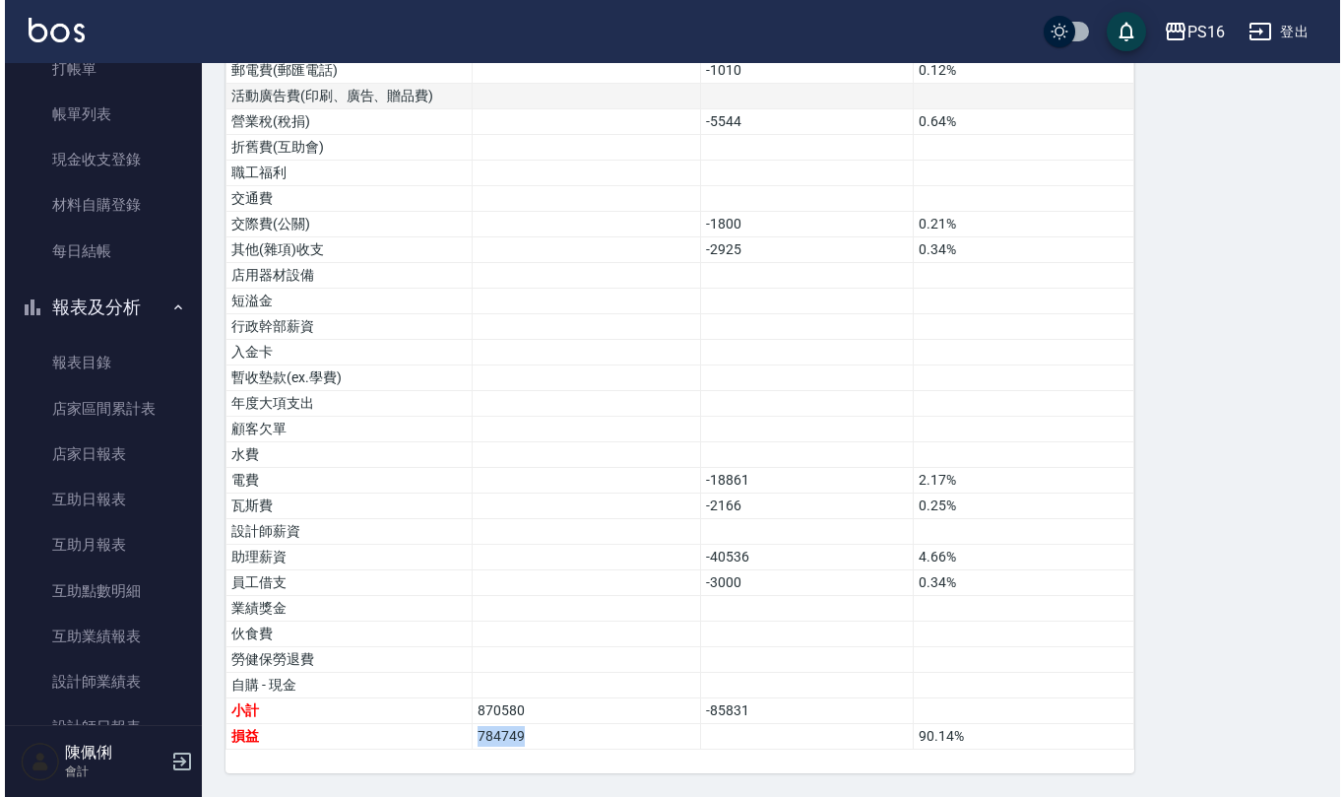
scroll to position [0, 0]
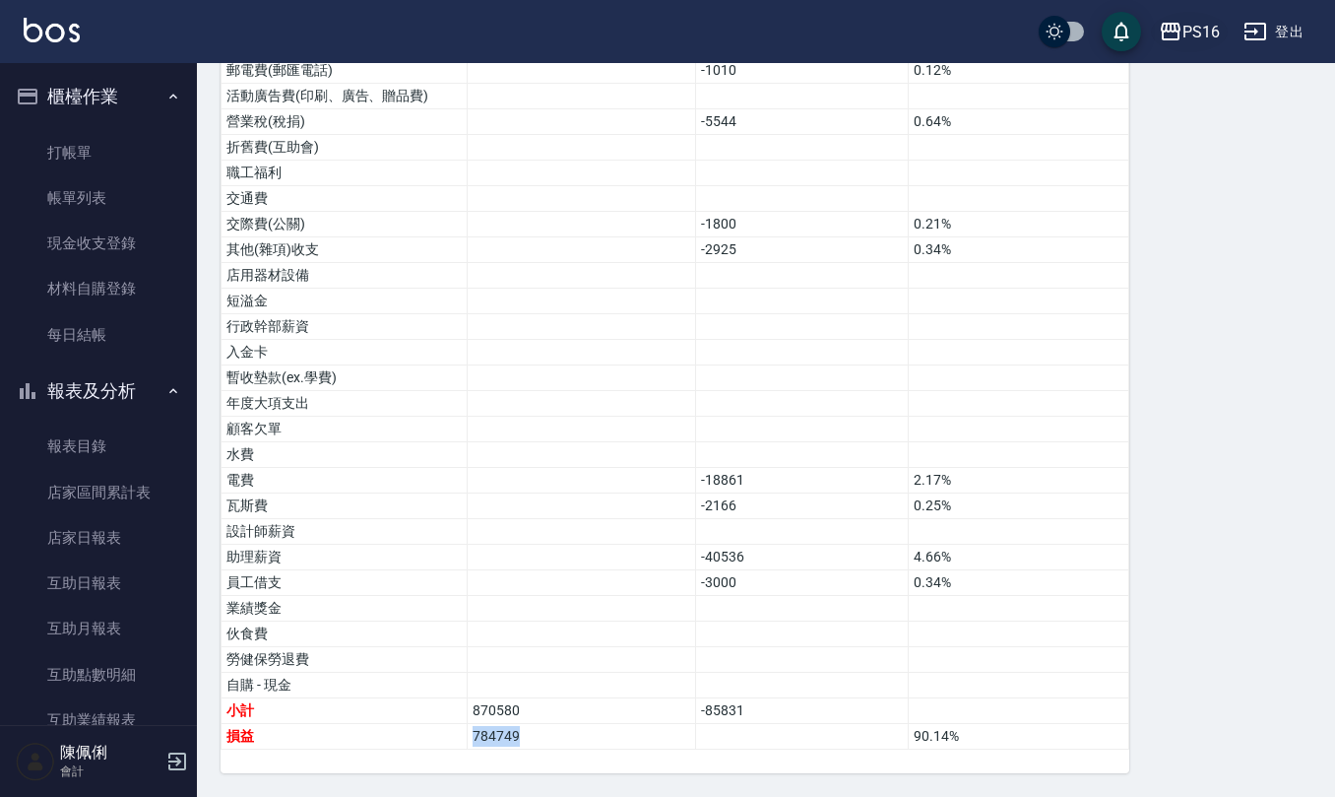
click at [1195, 21] on div "PS16" at bounding box center [1201, 32] width 37 height 25
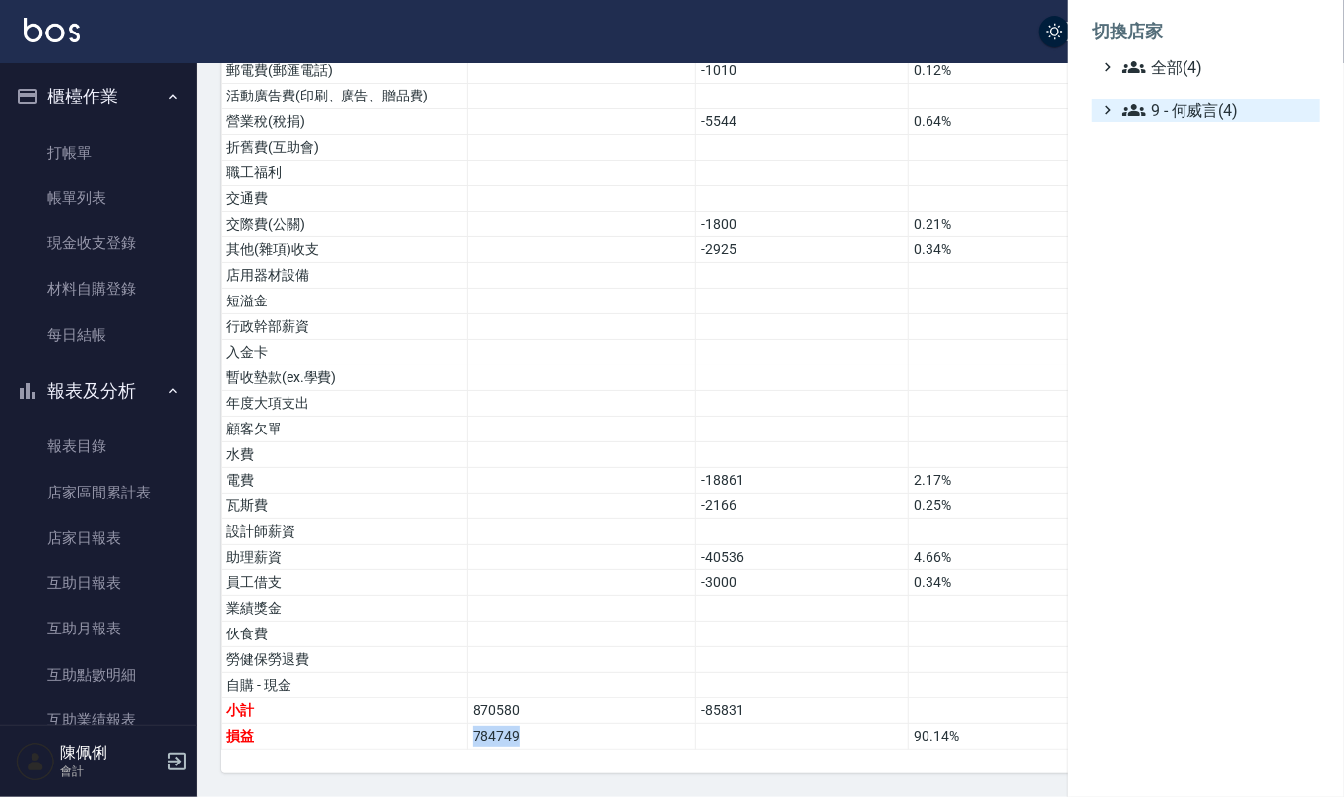
click at [1211, 106] on span "9 - 何威言(4)" at bounding box center [1218, 110] width 190 height 24
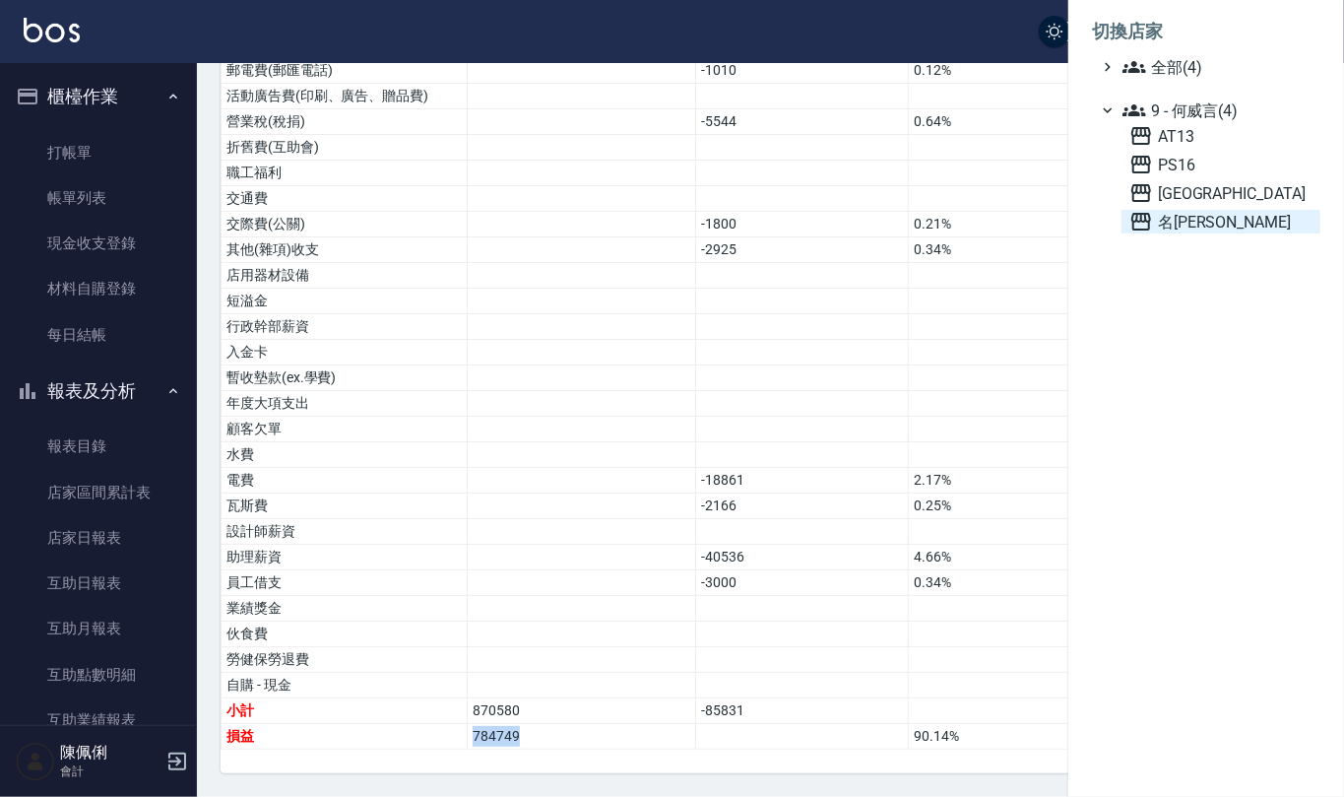
click at [1219, 215] on span "名[PERSON_NAME]" at bounding box center [1221, 222] width 183 height 24
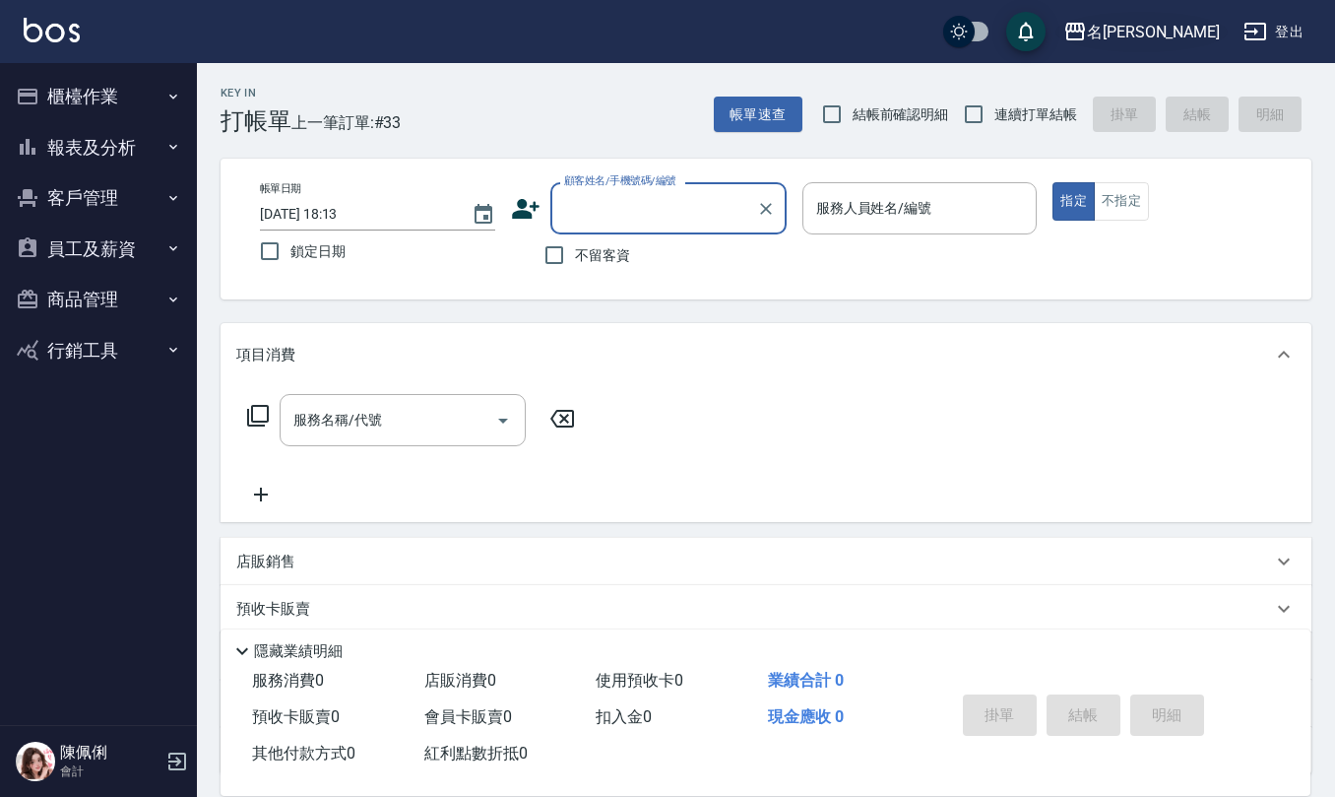
click at [1187, 39] on div "名[PERSON_NAME]" at bounding box center [1153, 32] width 133 height 25
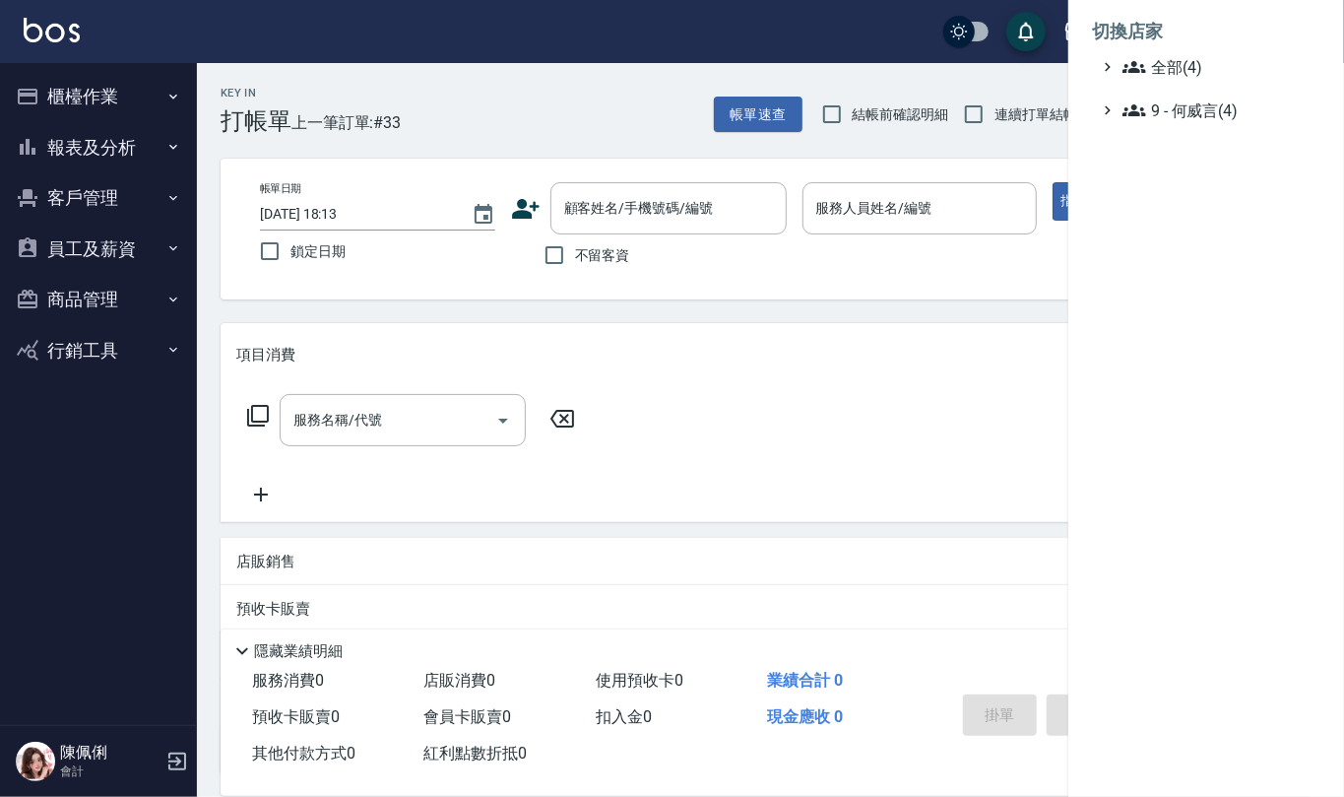
click at [1183, 126] on ul "切換店家 全部(4) 9 - [PERSON_NAME](4)" at bounding box center [1207, 65] width 276 height 130
click at [1175, 114] on span "9 - 何威言(4)" at bounding box center [1218, 110] width 190 height 24
click at [1170, 227] on span "名[PERSON_NAME]" at bounding box center [1221, 222] width 183 height 24
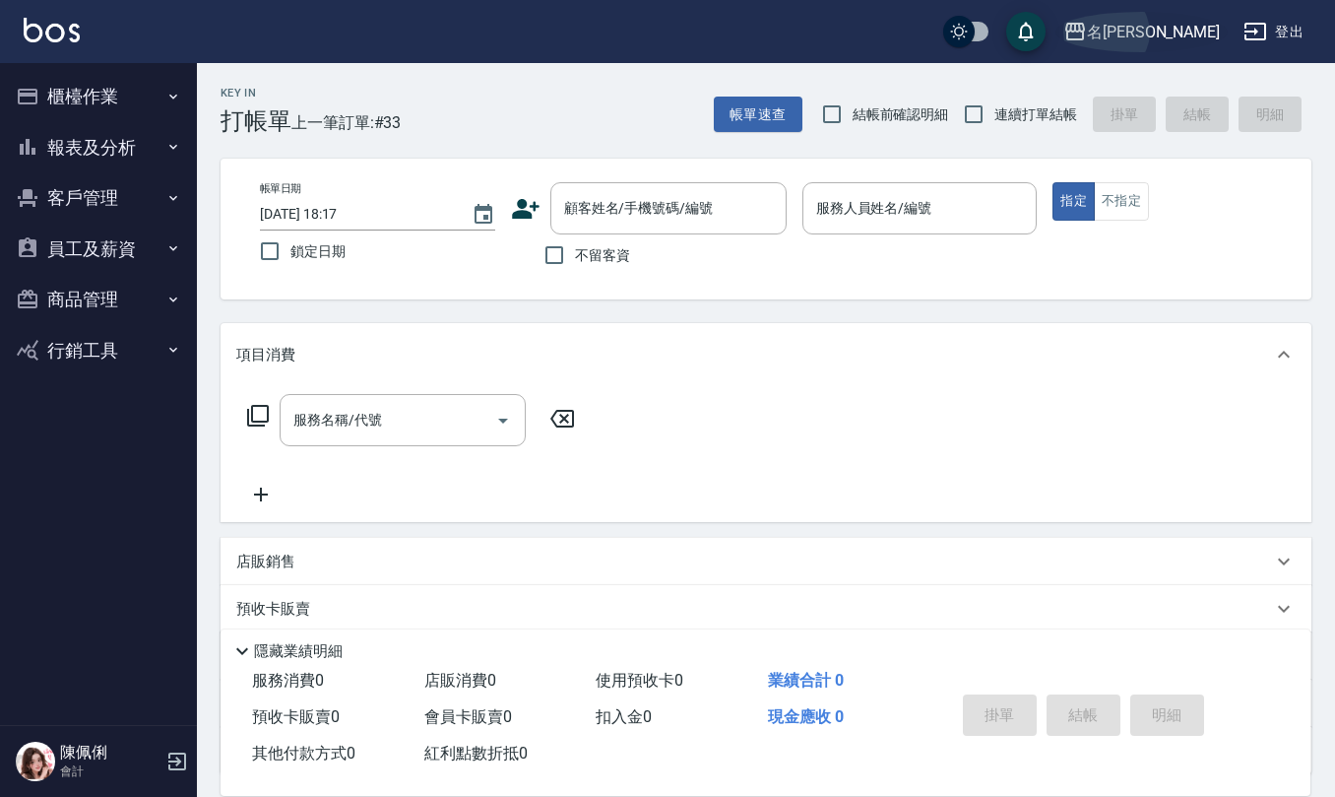
click at [1164, 22] on div "名[PERSON_NAME]" at bounding box center [1153, 32] width 133 height 25
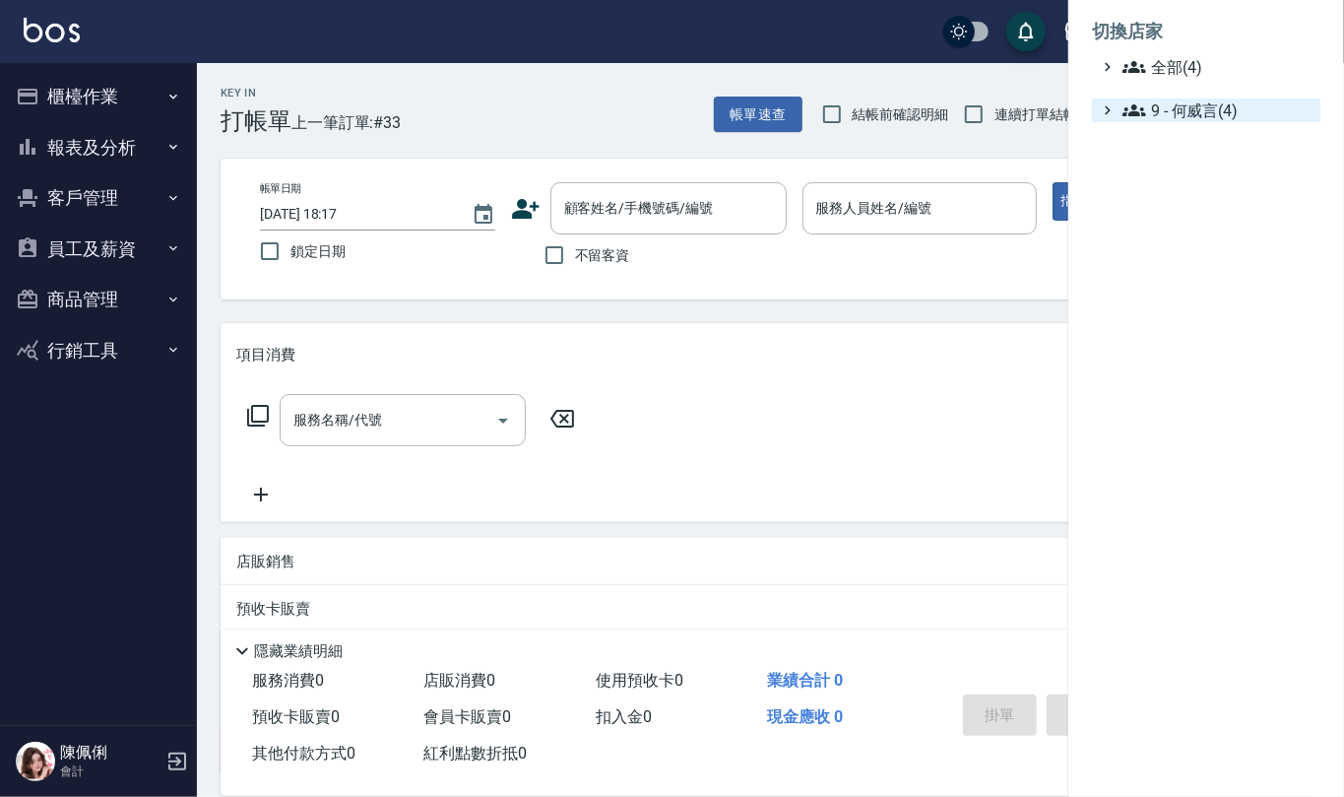
click at [1175, 110] on span "9 - 何威言(4)" at bounding box center [1218, 110] width 190 height 24
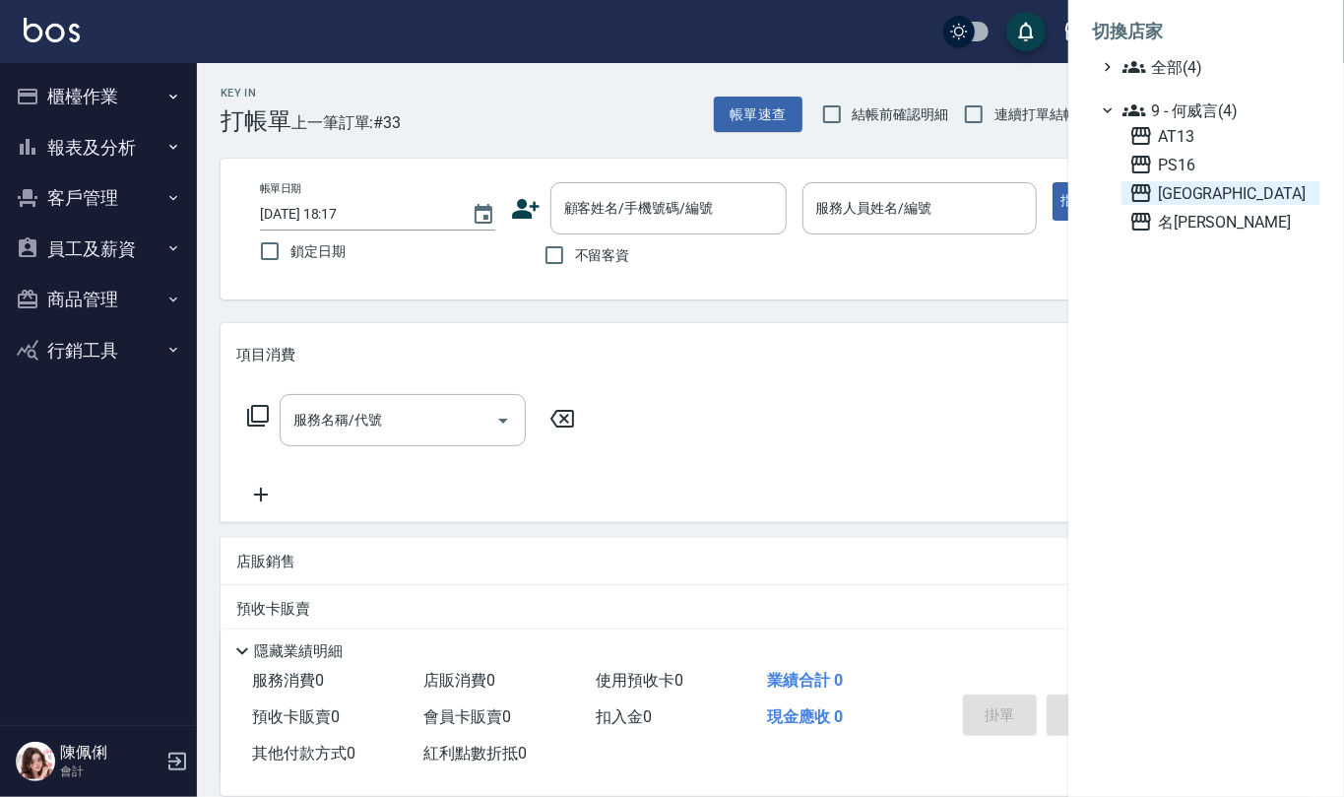
click at [1180, 199] on span "[GEOGRAPHIC_DATA]" at bounding box center [1221, 193] width 183 height 24
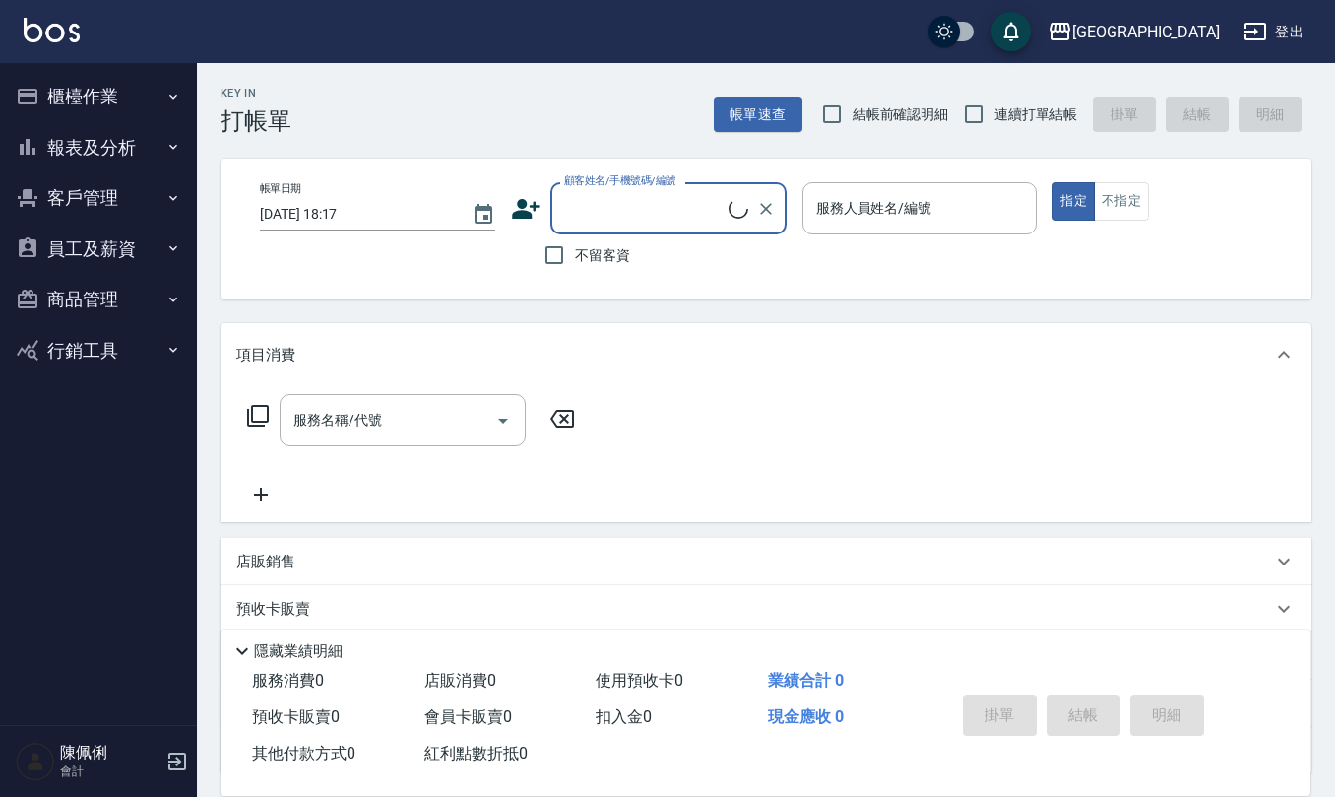
click at [96, 91] on button "櫃檯作業" at bounding box center [98, 96] width 181 height 51
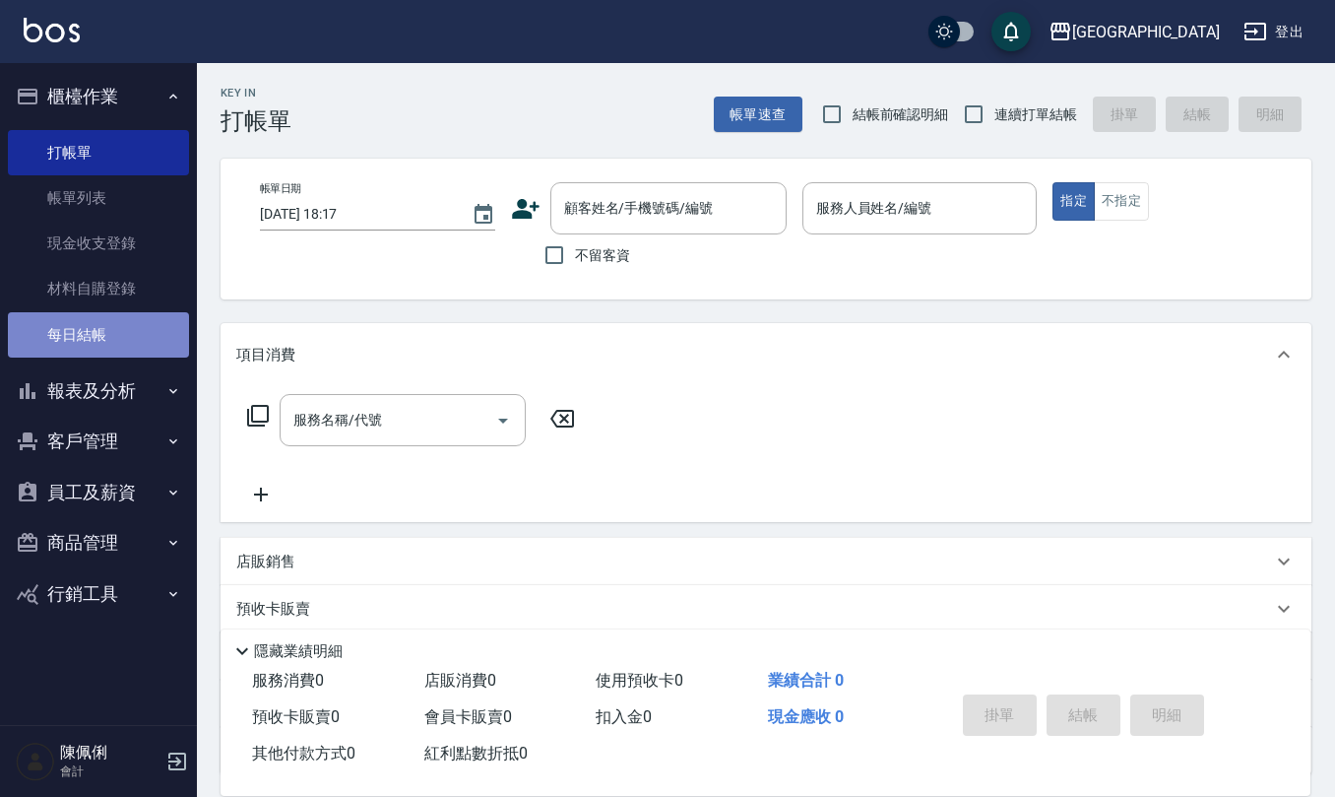
click at [130, 356] on link "每日結帳" at bounding box center [98, 334] width 181 height 45
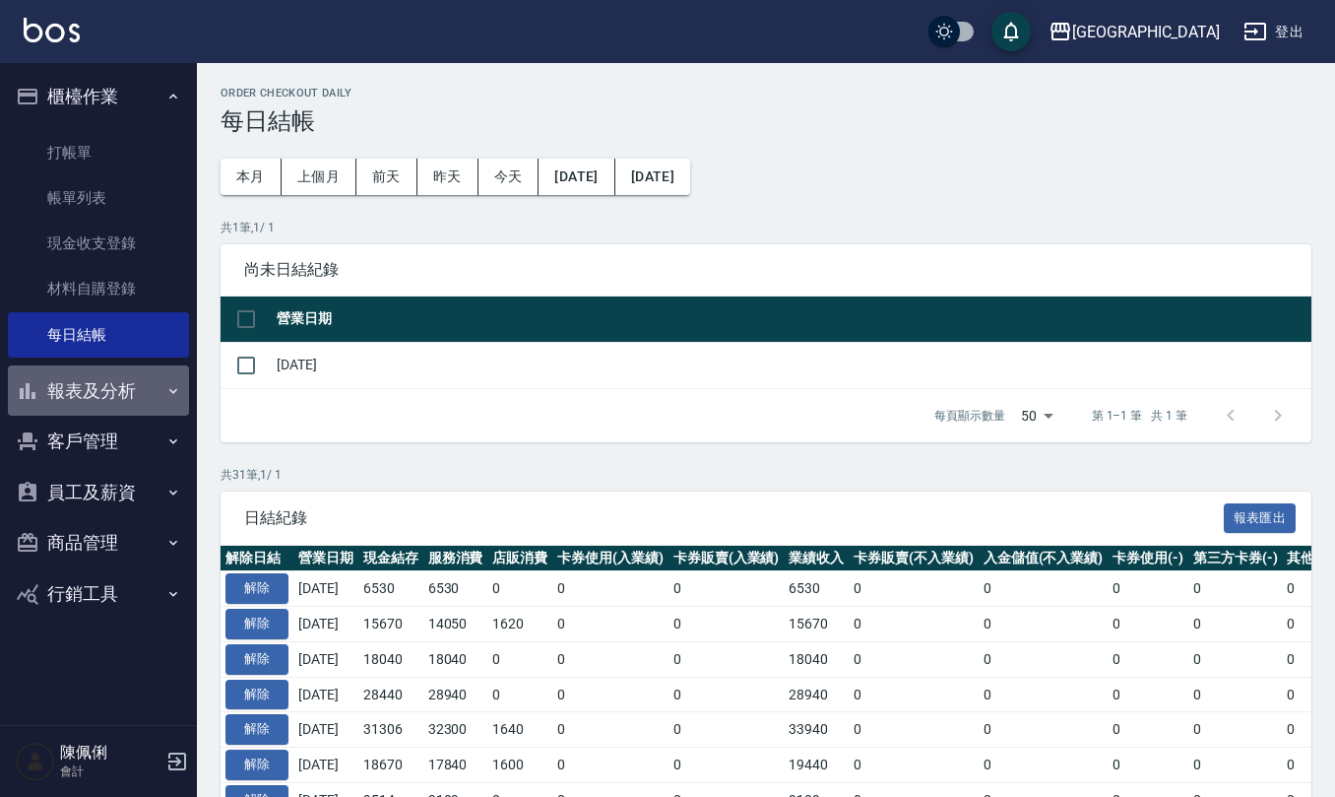
click at [139, 374] on button "報表及分析" at bounding box center [98, 390] width 181 height 51
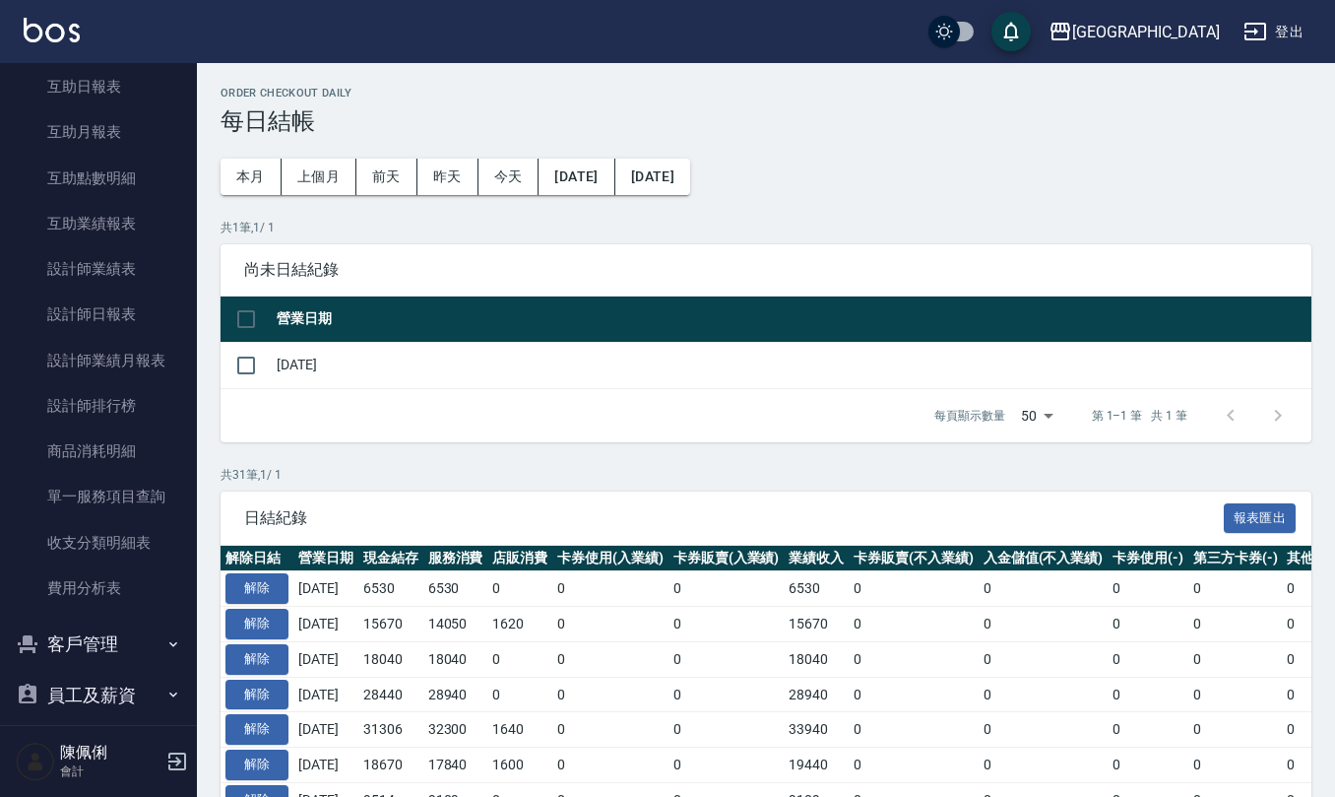
scroll to position [617, 0]
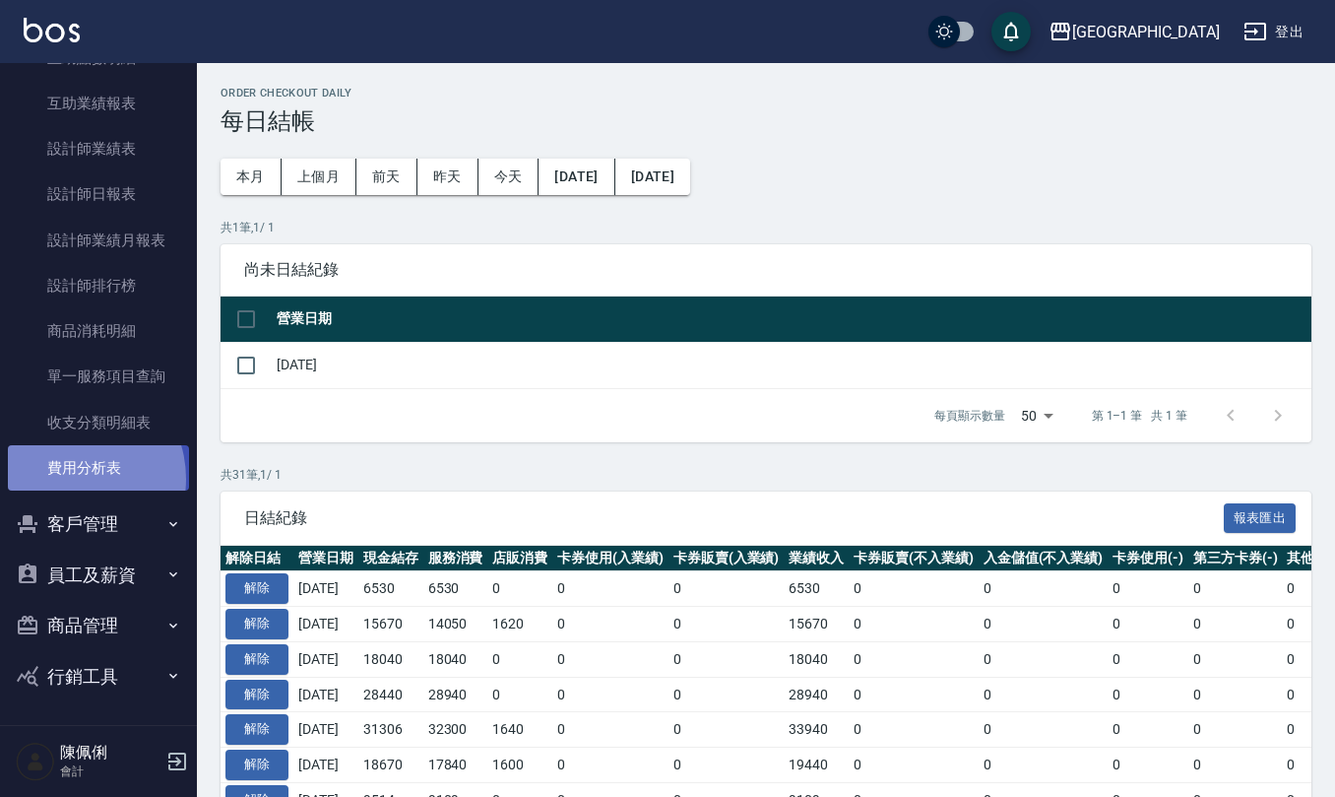
click at [68, 478] on link "費用分析表" at bounding box center [98, 467] width 181 height 45
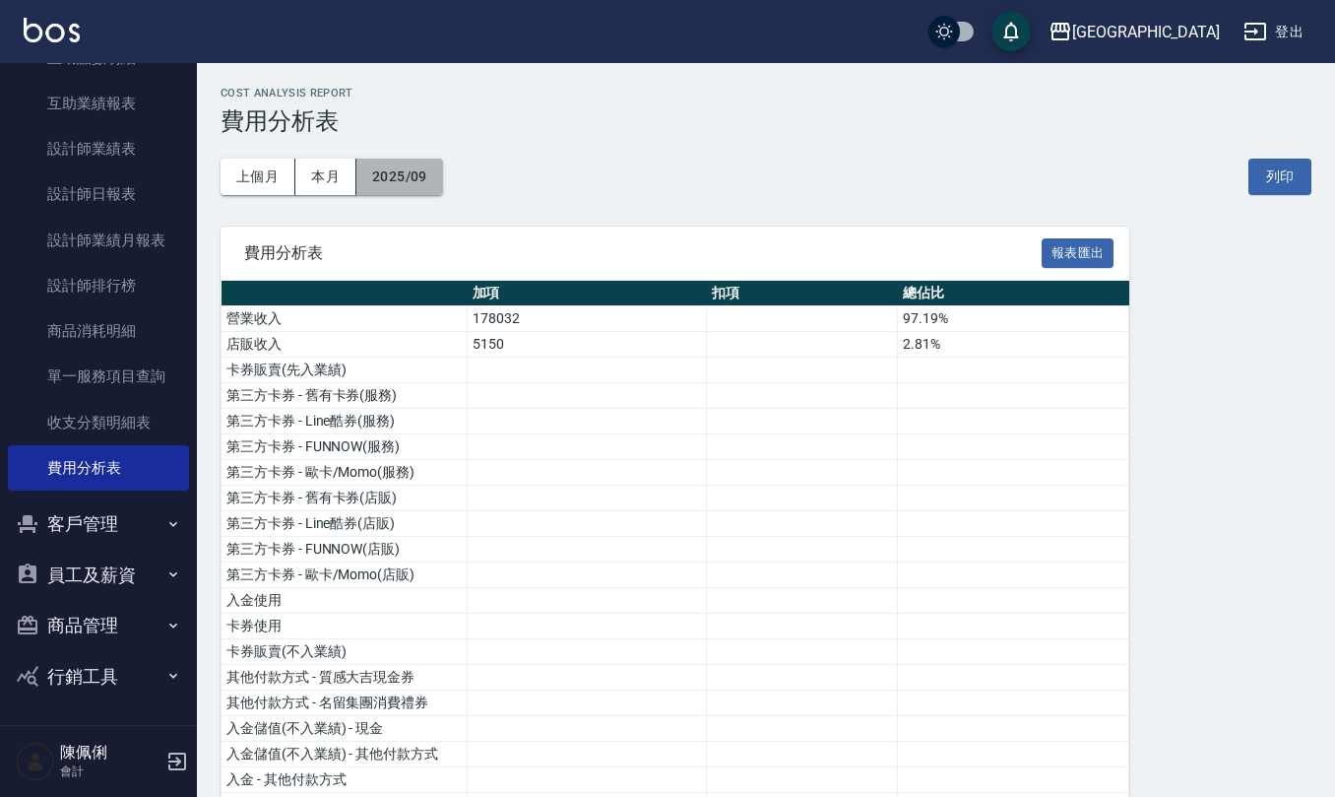
click at [408, 189] on button "2025/09" at bounding box center [400, 177] width 87 height 36
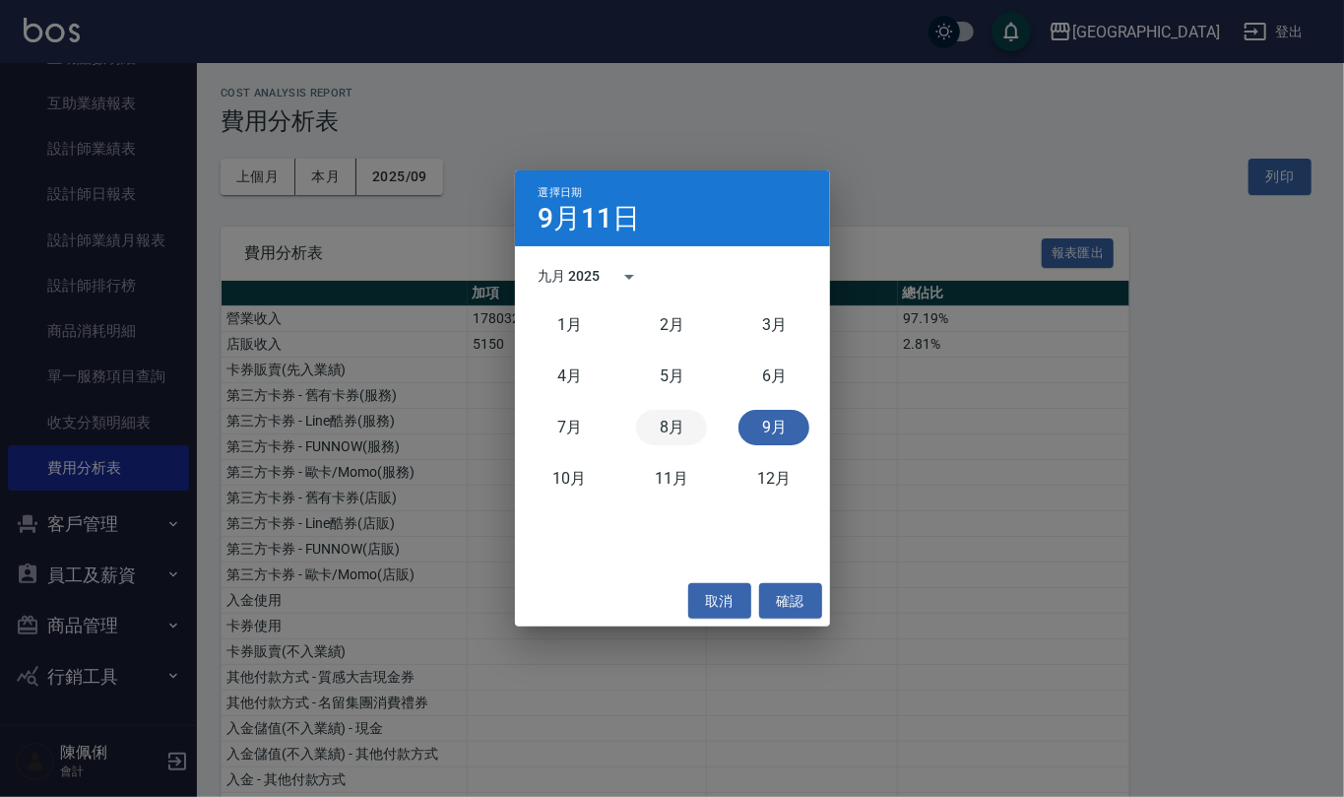
click at [676, 437] on button "8月" at bounding box center [671, 427] width 71 height 35
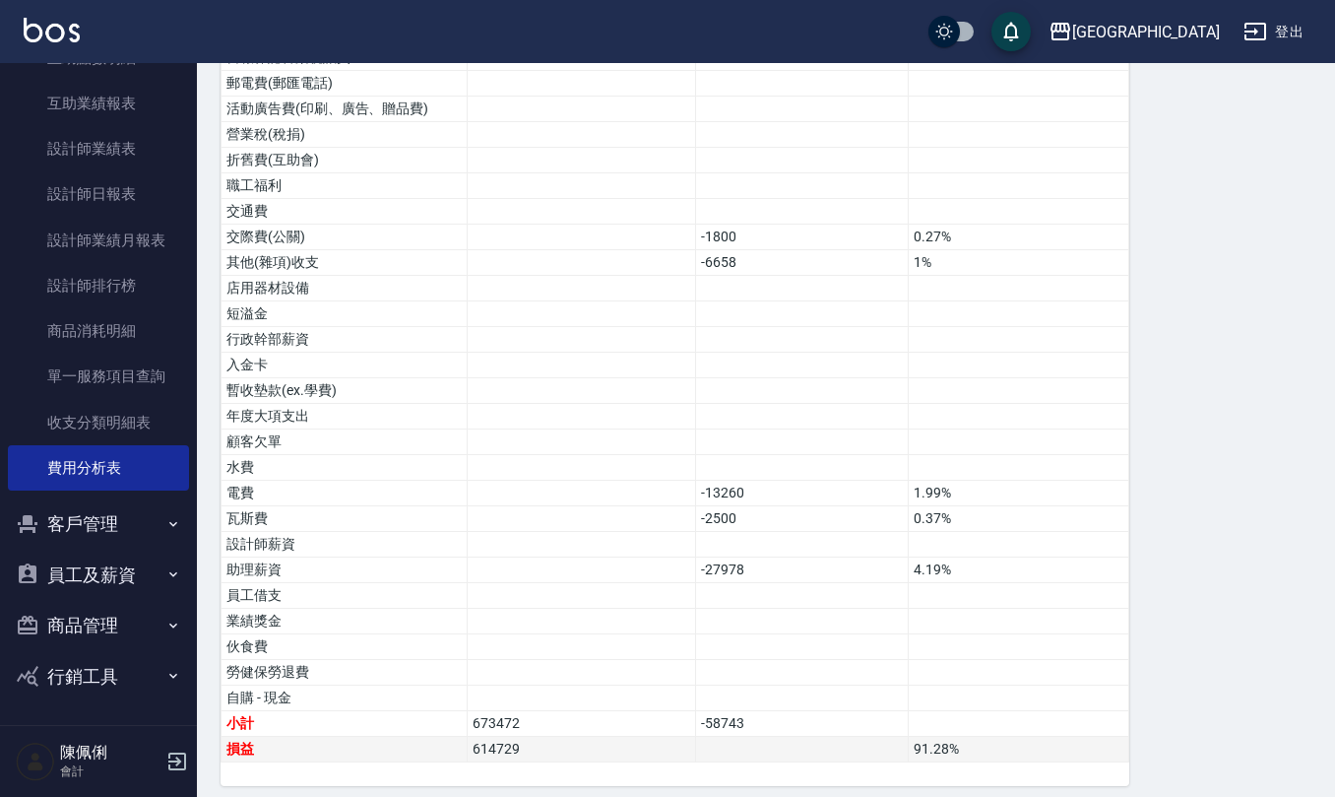
scroll to position [1009, 0]
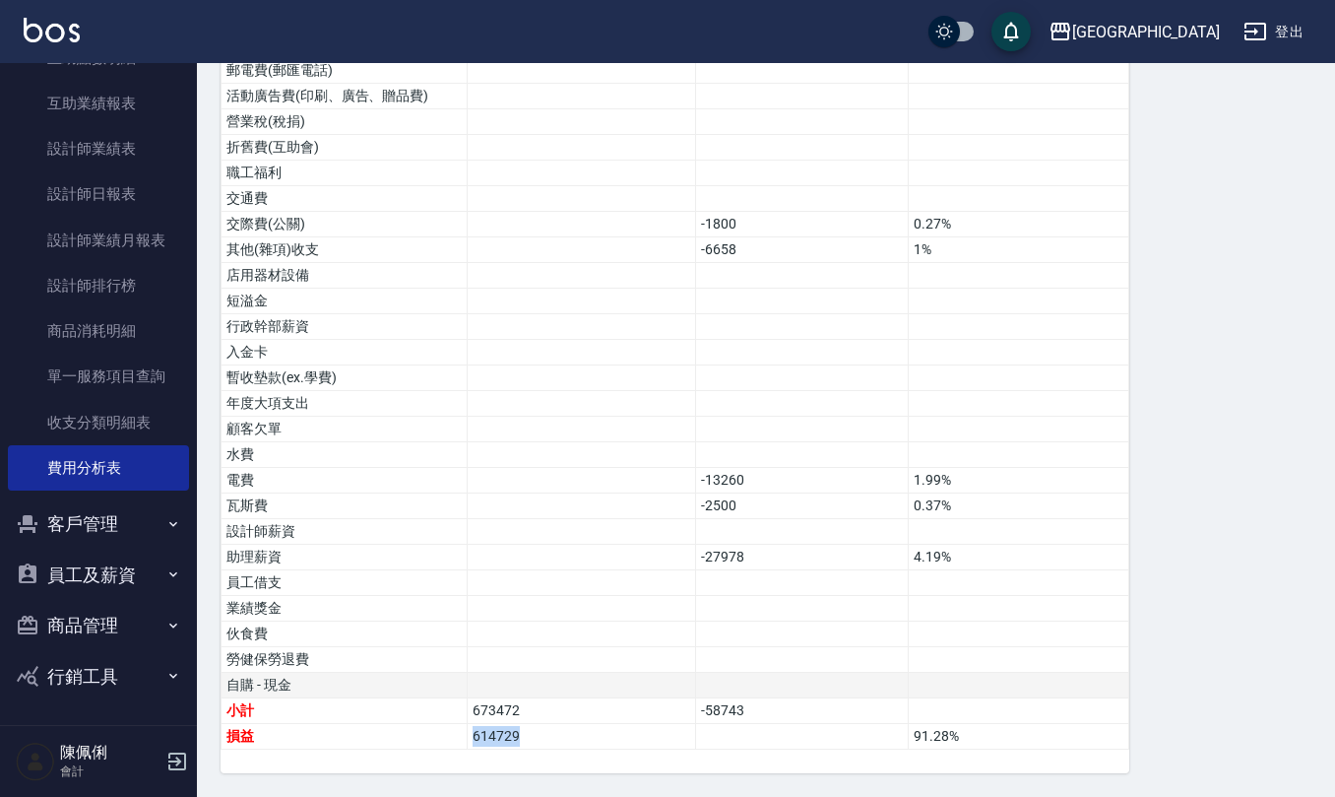
drag, startPoint x: 522, startPoint y: 738, endPoint x: 406, endPoint y: 693, distance: 124.4
click at [423, 718] on tbody "營業收入 652550 97.74% 店販收入 15122 2.26% 卡券販賣(先入業績) 第三方卡券 - 舊有卡券(服務) 第三方卡券 - Line酷券(…" at bounding box center [676, 33] width 908 height 1434
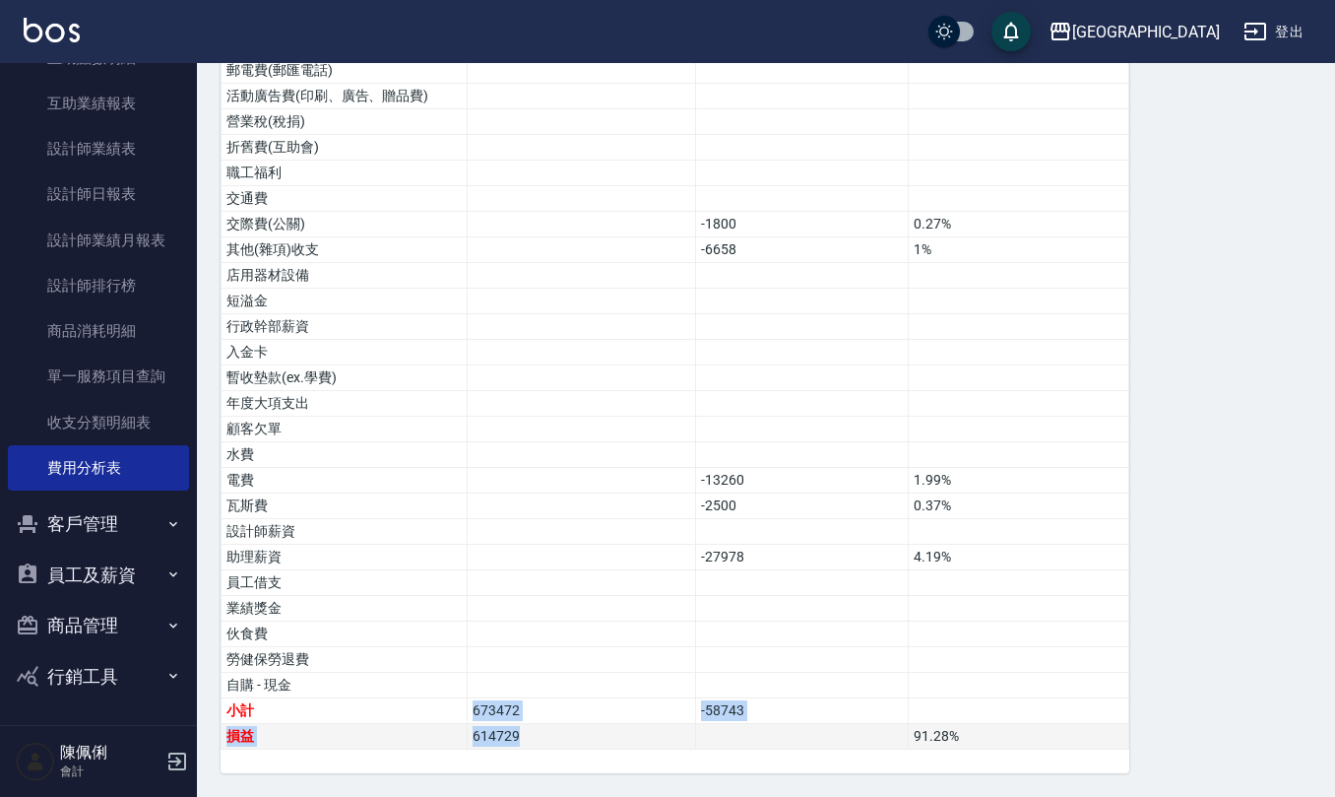
drag, startPoint x: 545, startPoint y: 721, endPoint x: 536, endPoint y: 737, distance: 18.1
click at [545, 723] on tbody "營業收入 652550 97.74% 店販收入 15122 2.26% 卡券販賣(先入業績) 第三方卡券 - 舊有卡券(服務) 第三方卡券 - Line酷券(…" at bounding box center [676, 33] width 908 height 1434
click at [525, 742] on td "614729" at bounding box center [582, 737] width 228 height 26
drag, startPoint x: 520, startPoint y: 733, endPoint x: 458, endPoint y: 729, distance: 62.2
click at [458, 729] on tr "損益 614729 91.28 %" at bounding box center [676, 737] width 908 height 26
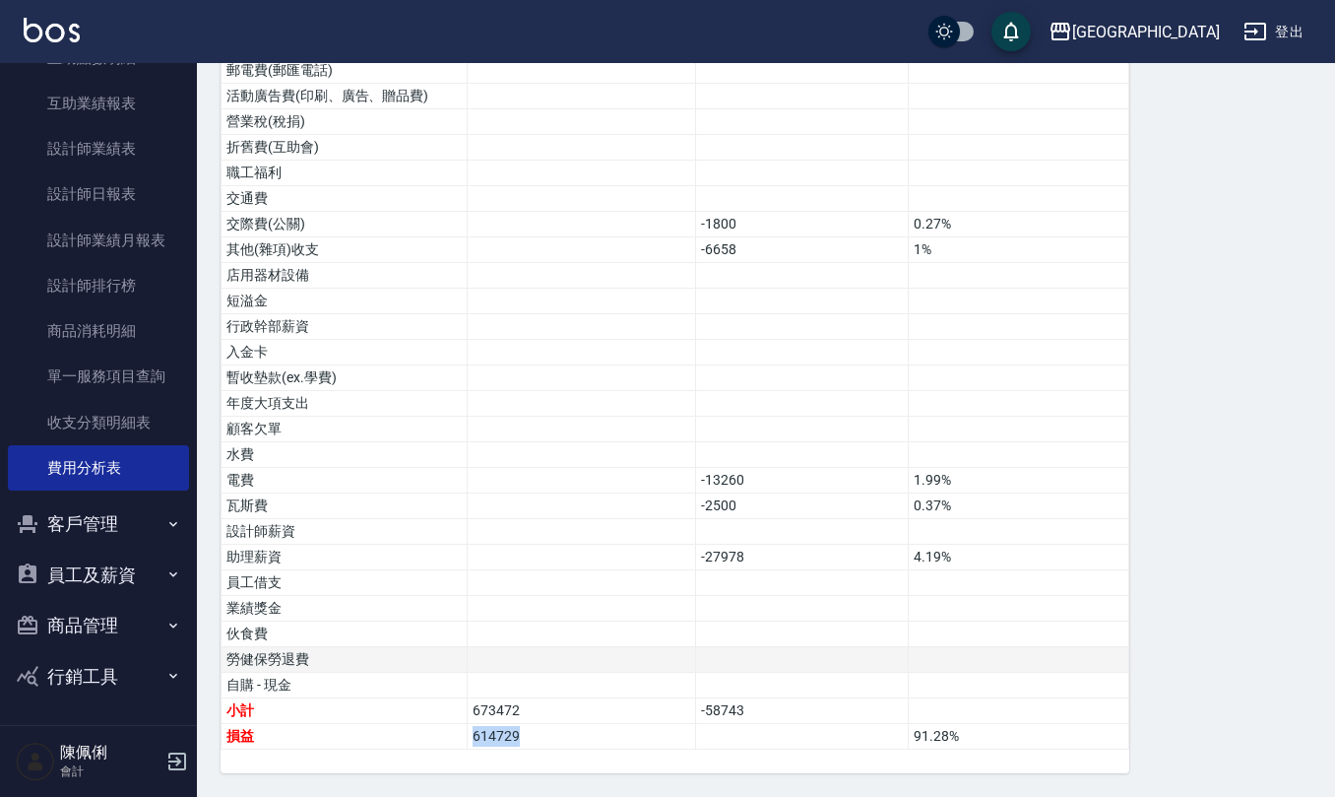
copy tr "損益 614729"
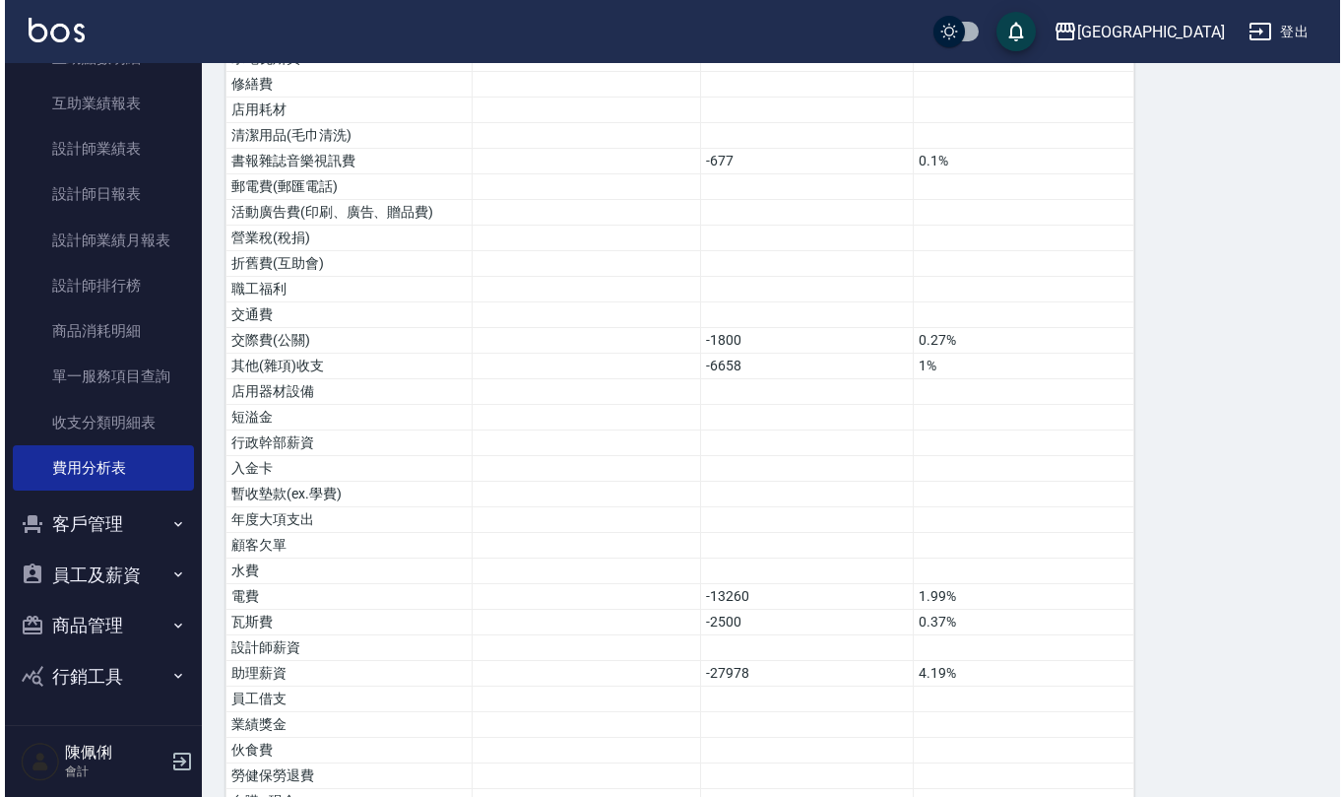
scroll to position [747, 0]
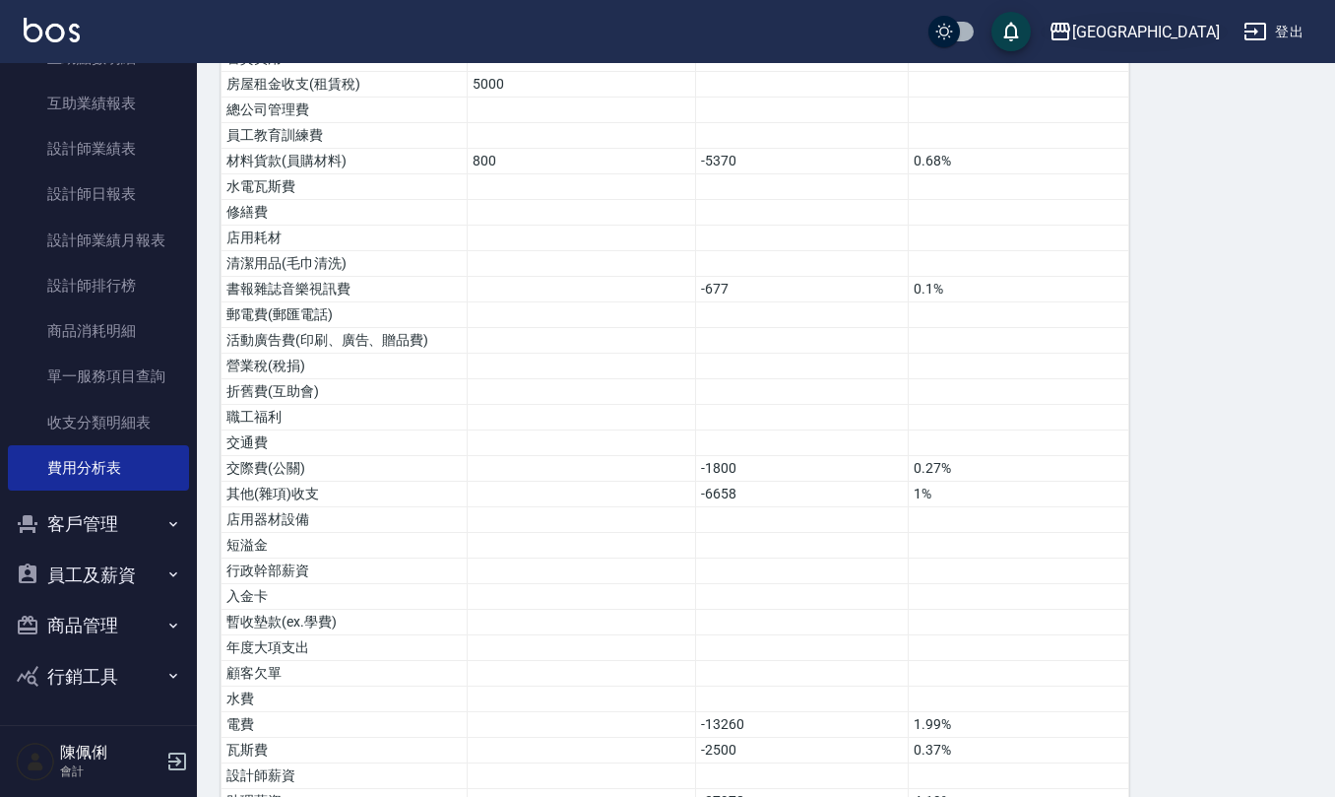
click at [1192, 29] on div "[GEOGRAPHIC_DATA]" at bounding box center [1146, 32] width 148 height 25
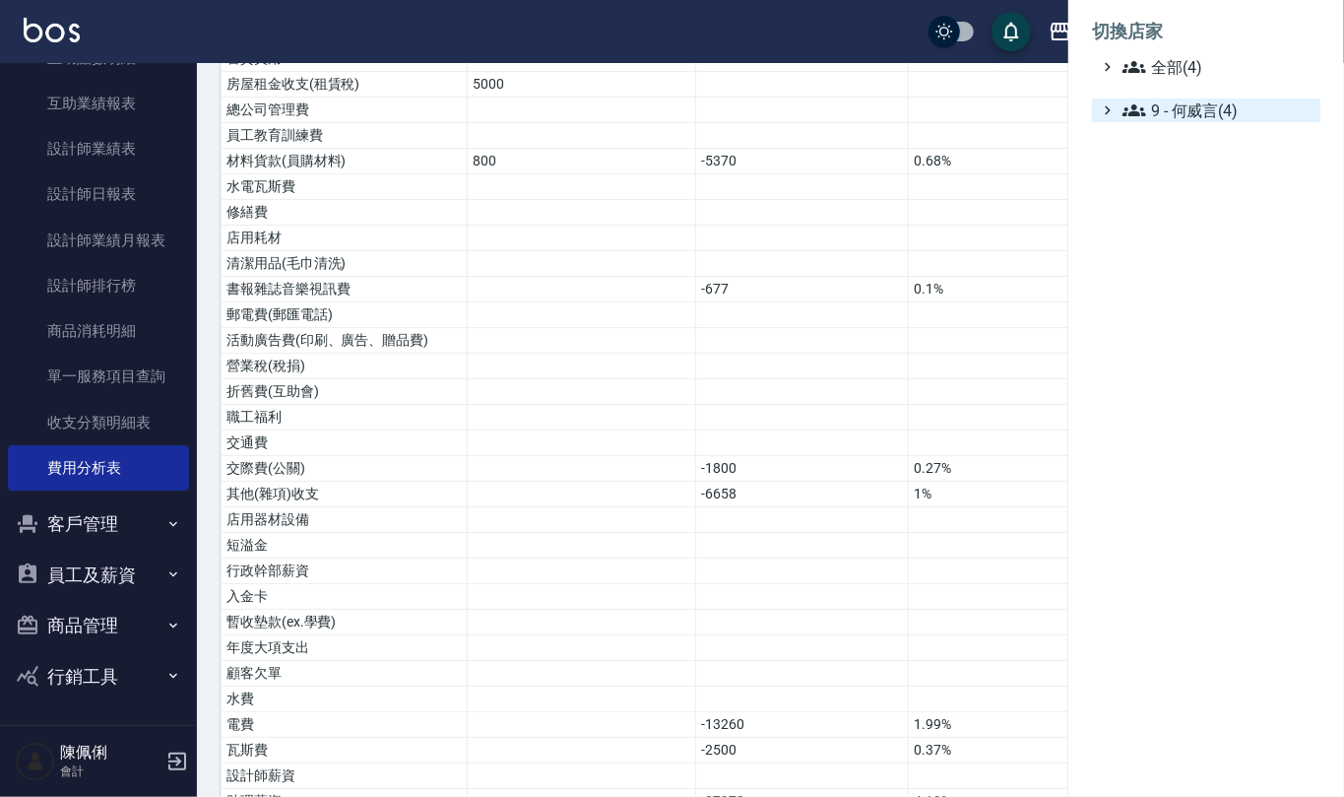
click at [1200, 106] on span "9 - 何威言(4)" at bounding box center [1218, 110] width 190 height 24
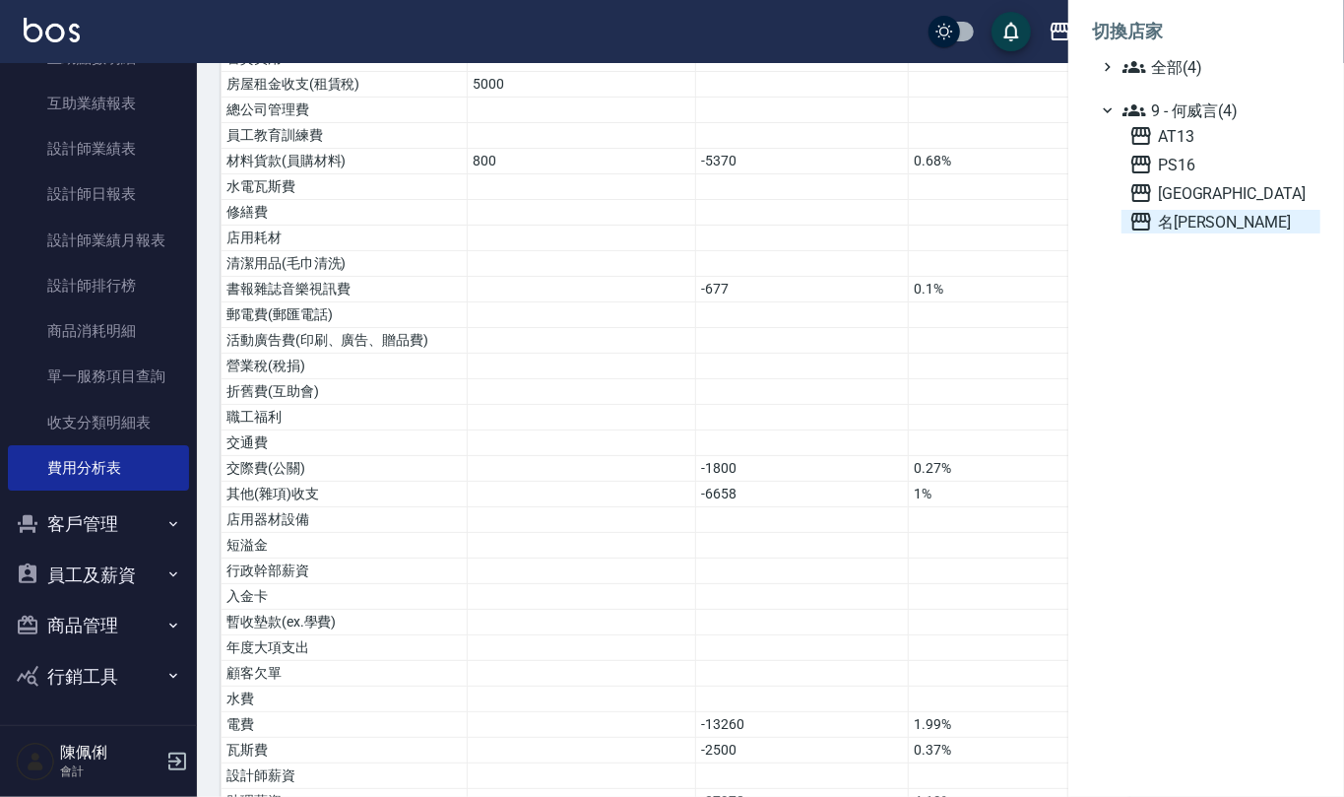
click at [1175, 227] on span "名[PERSON_NAME]" at bounding box center [1221, 222] width 183 height 24
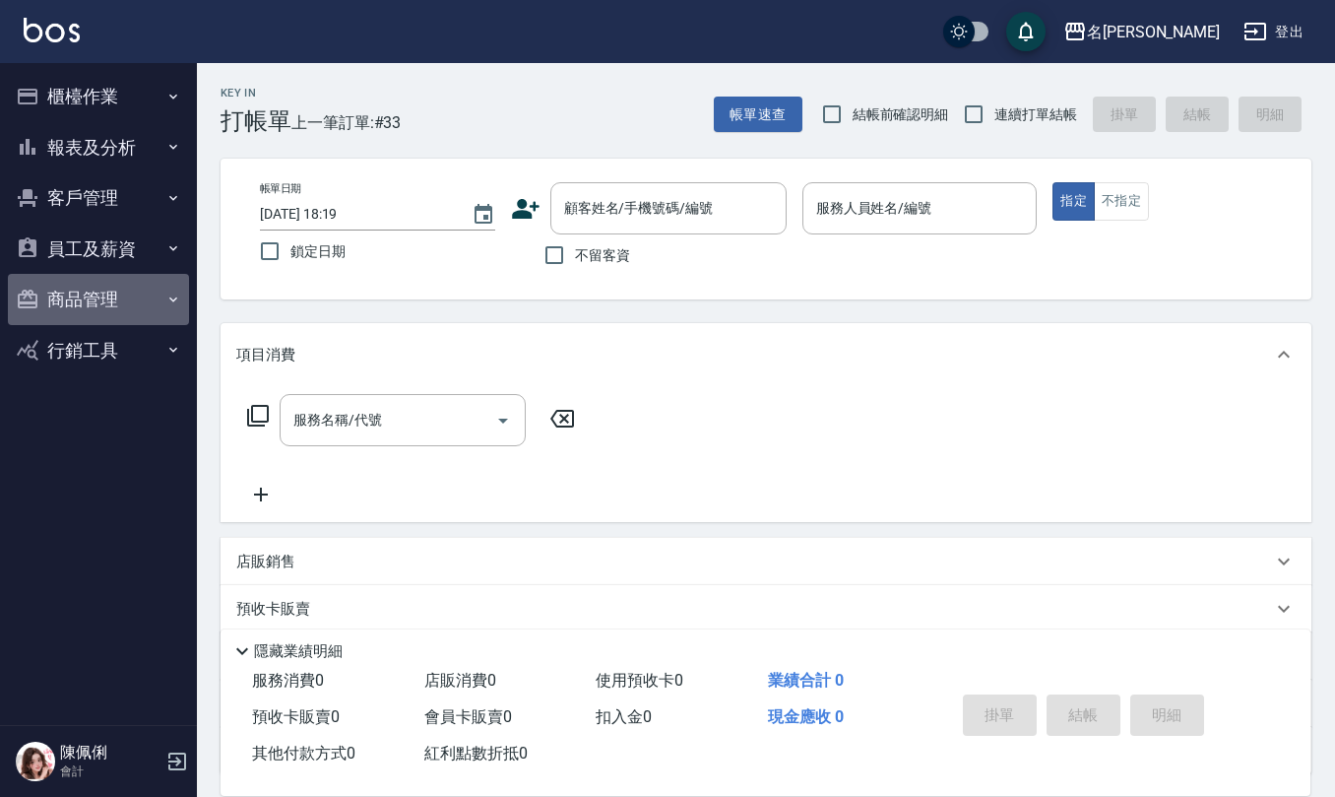
click at [89, 286] on button "商品管理" at bounding box center [98, 299] width 181 height 51
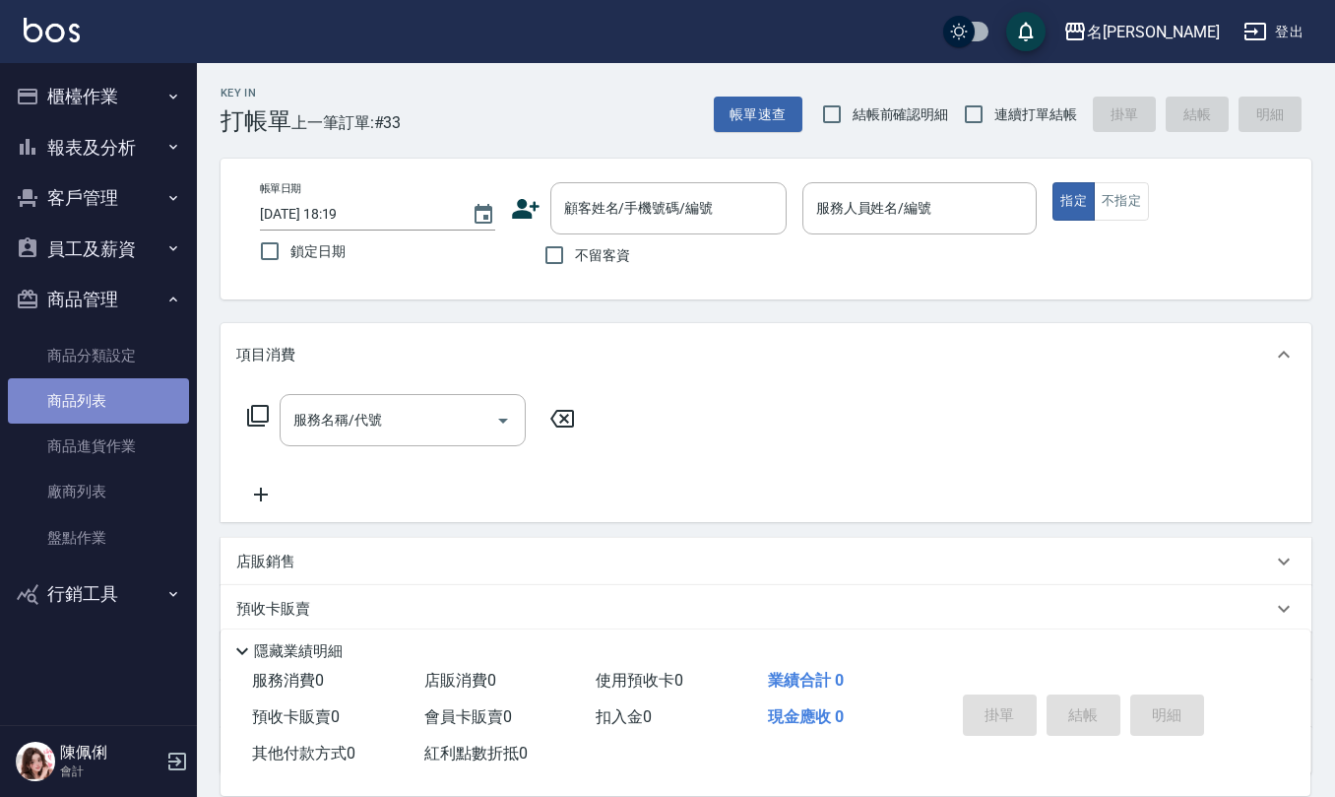
click at [92, 419] on link "商品列表" at bounding box center [98, 400] width 181 height 45
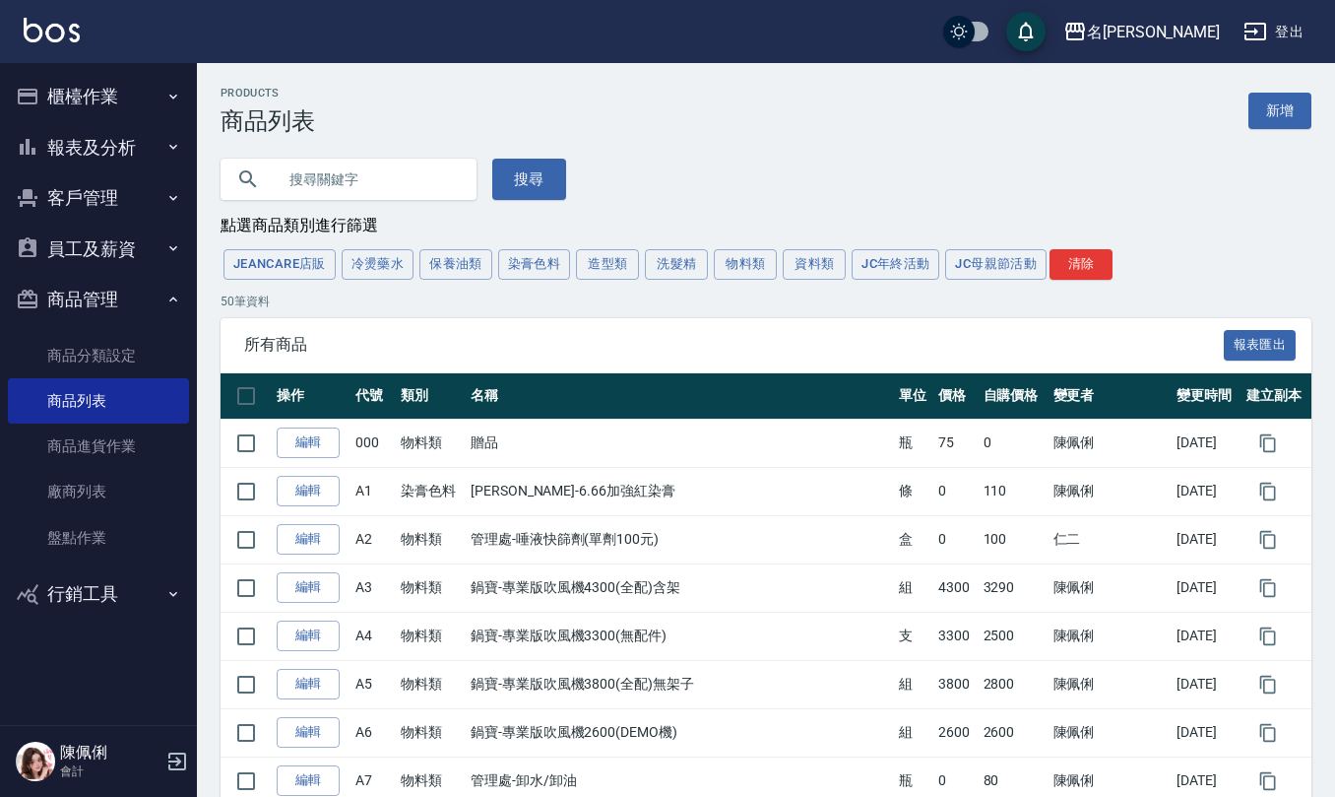
click at [437, 178] on input "text" at bounding box center [368, 179] width 185 height 53
type input "8"
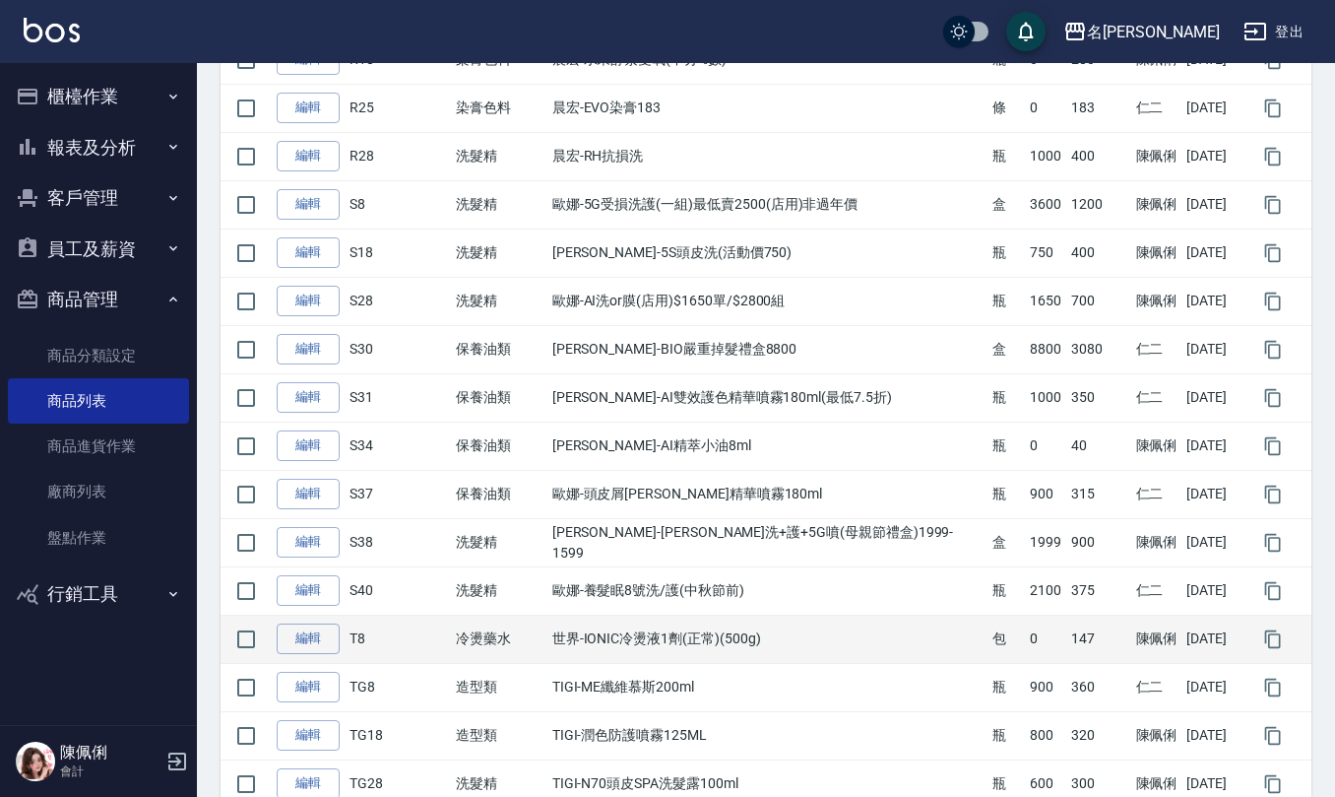
scroll to position [1838, 0]
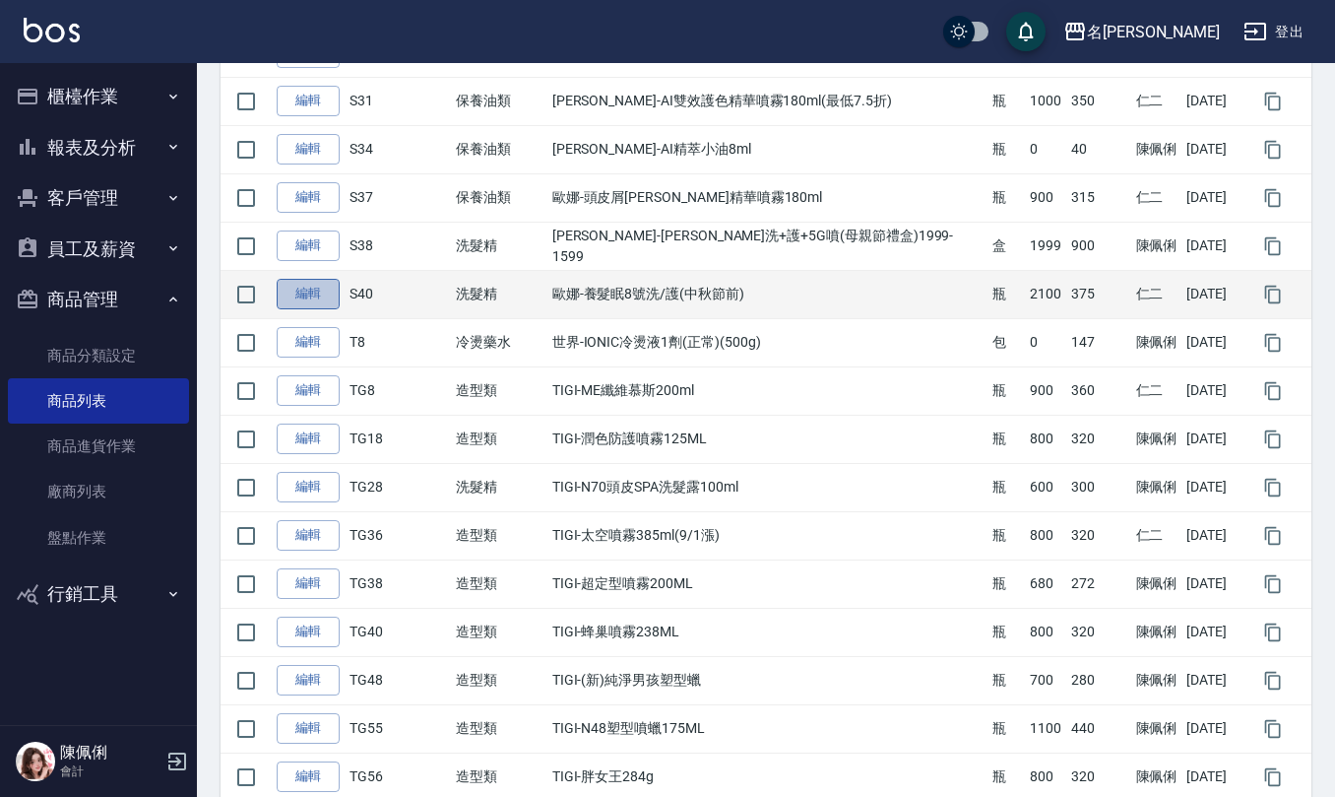
click at [328, 303] on link "編輯" at bounding box center [308, 294] width 63 height 31
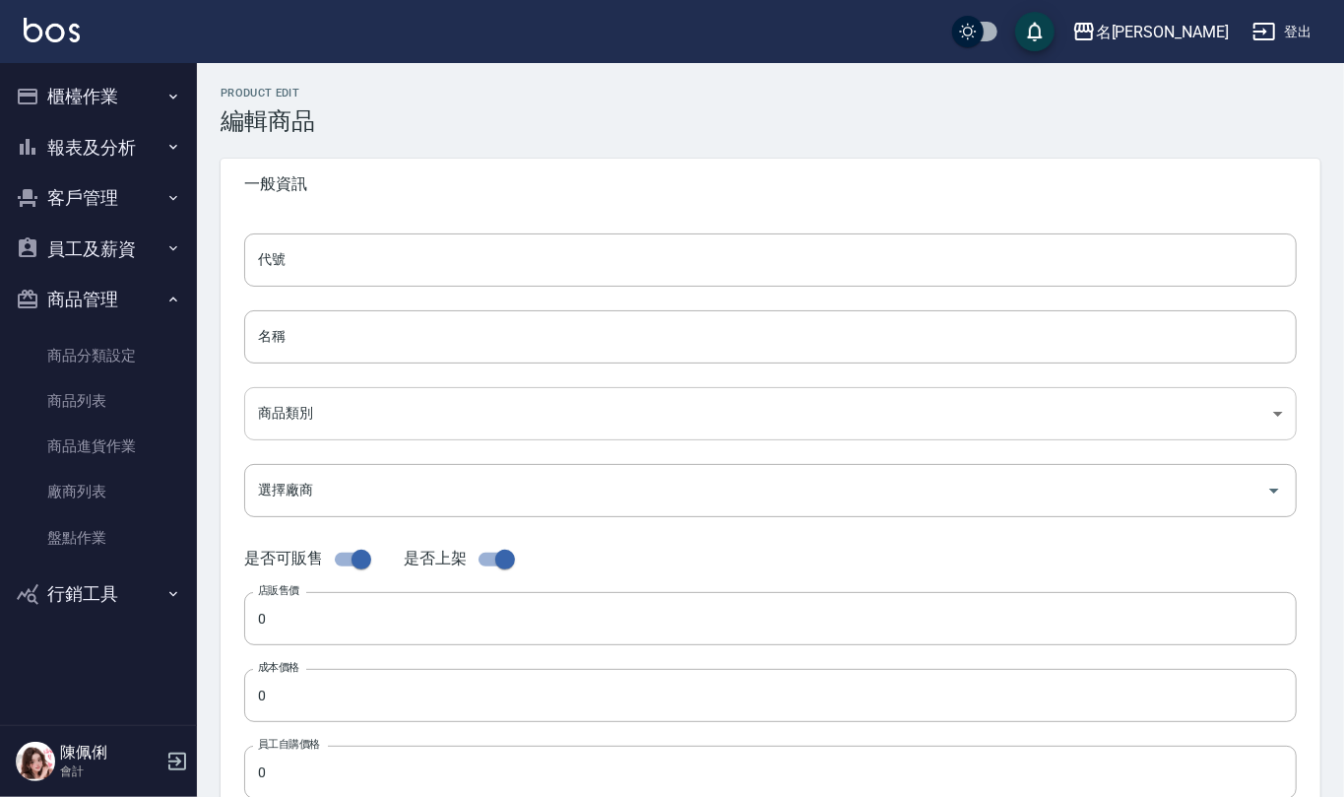
type input "S40"
type input "歐娜-養髮眠8號洗/護(中秋節前)"
type input "97699083-182f-465a-a0c3-3a8269c255bd"
type input "S1 歐納"
type input "2100"
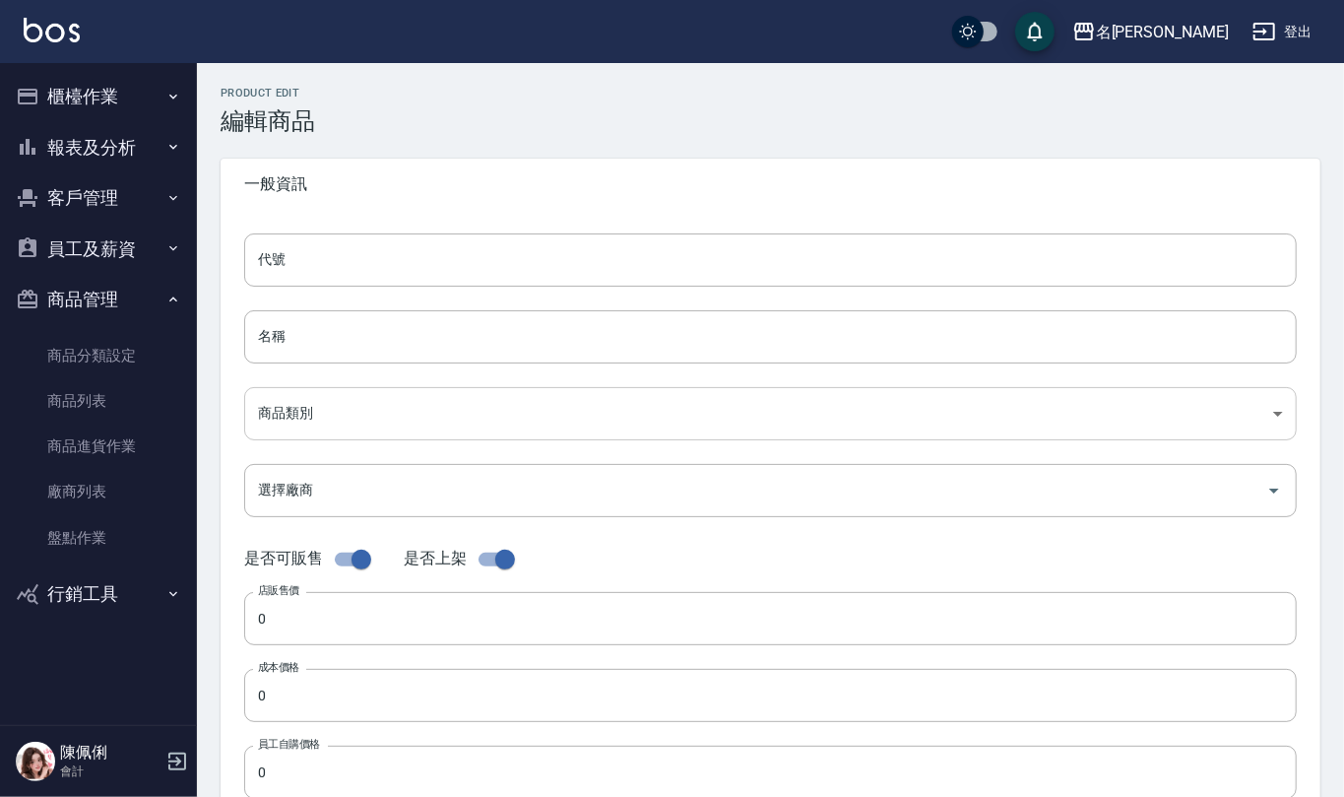
type input "375"
type input "瓶"
type input "UNSET"
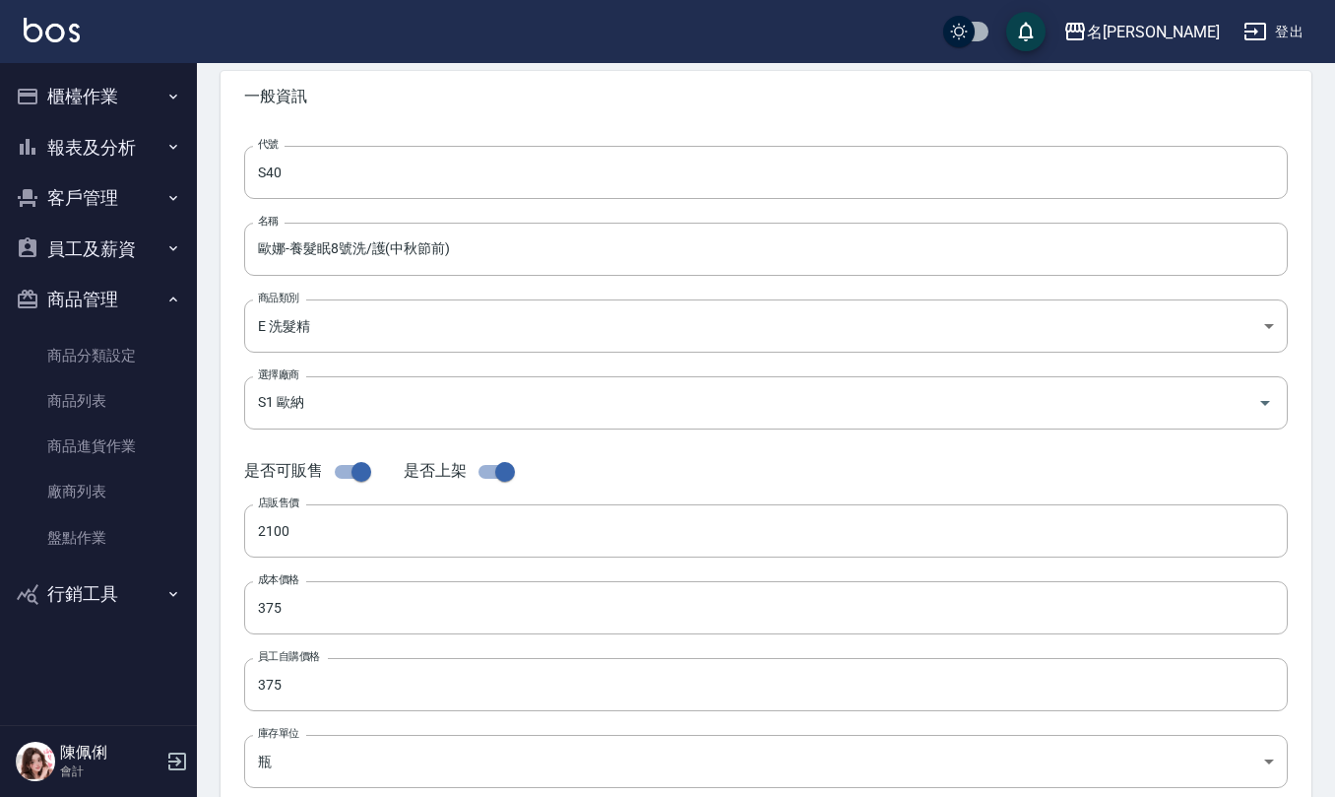
scroll to position [131, 0]
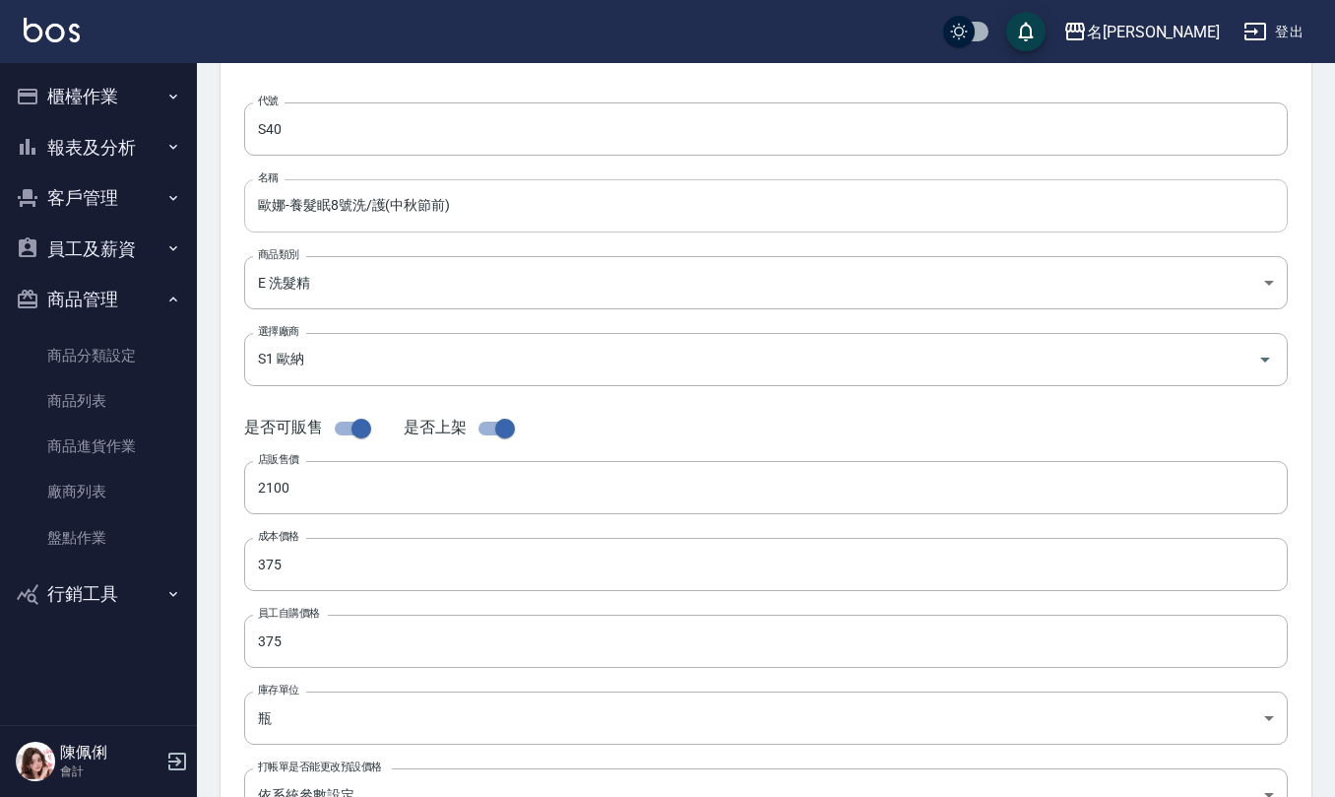
drag, startPoint x: 371, startPoint y: 205, endPoint x: 587, endPoint y: 256, distance: 221.7
click at [372, 202] on input "歐娜-養髮眠8號洗/護(中秋節前)" at bounding box center [766, 205] width 1044 height 53
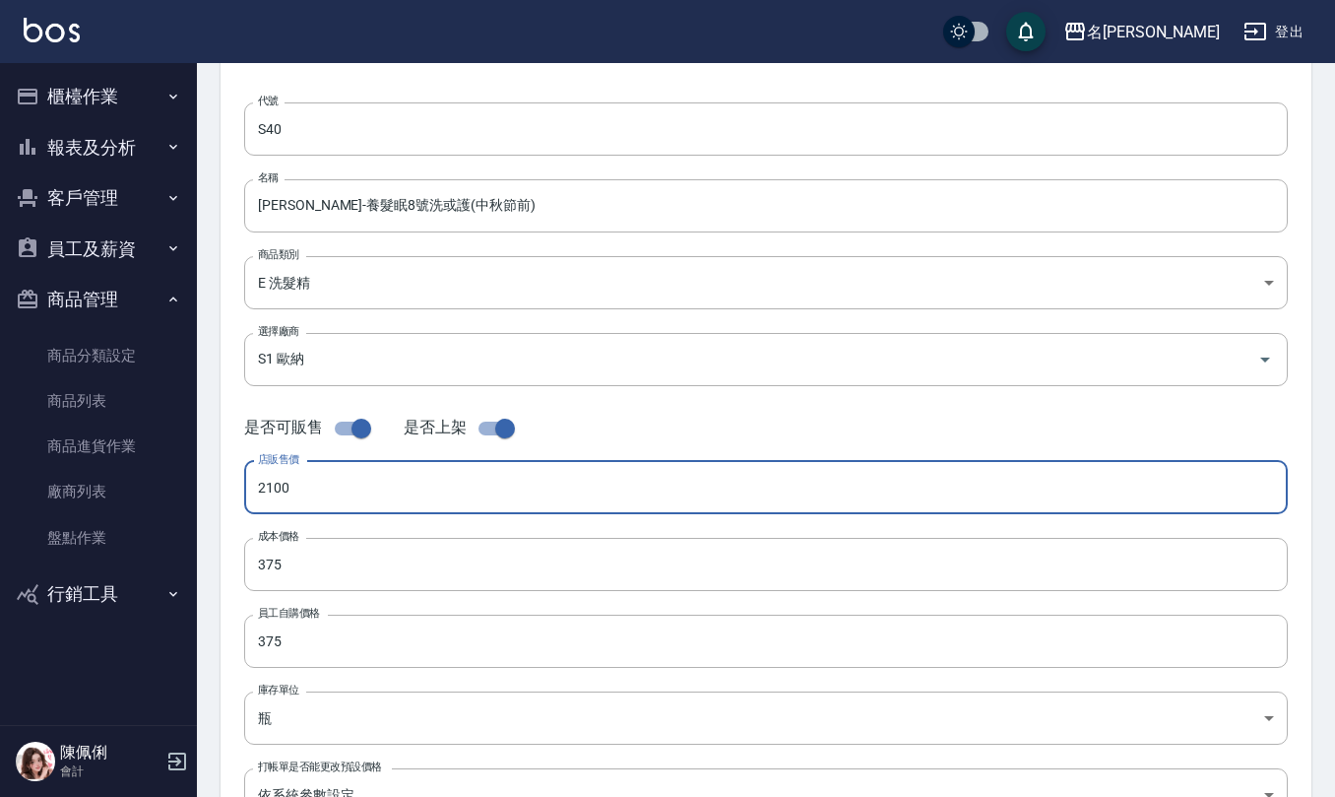
click at [320, 489] on input "2100" at bounding box center [766, 487] width 1044 height 53
click at [383, 206] on input "[PERSON_NAME]-養髮眠8號洗或護(中秋節前)" at bounding box center [766, 205] width 1044 height 53
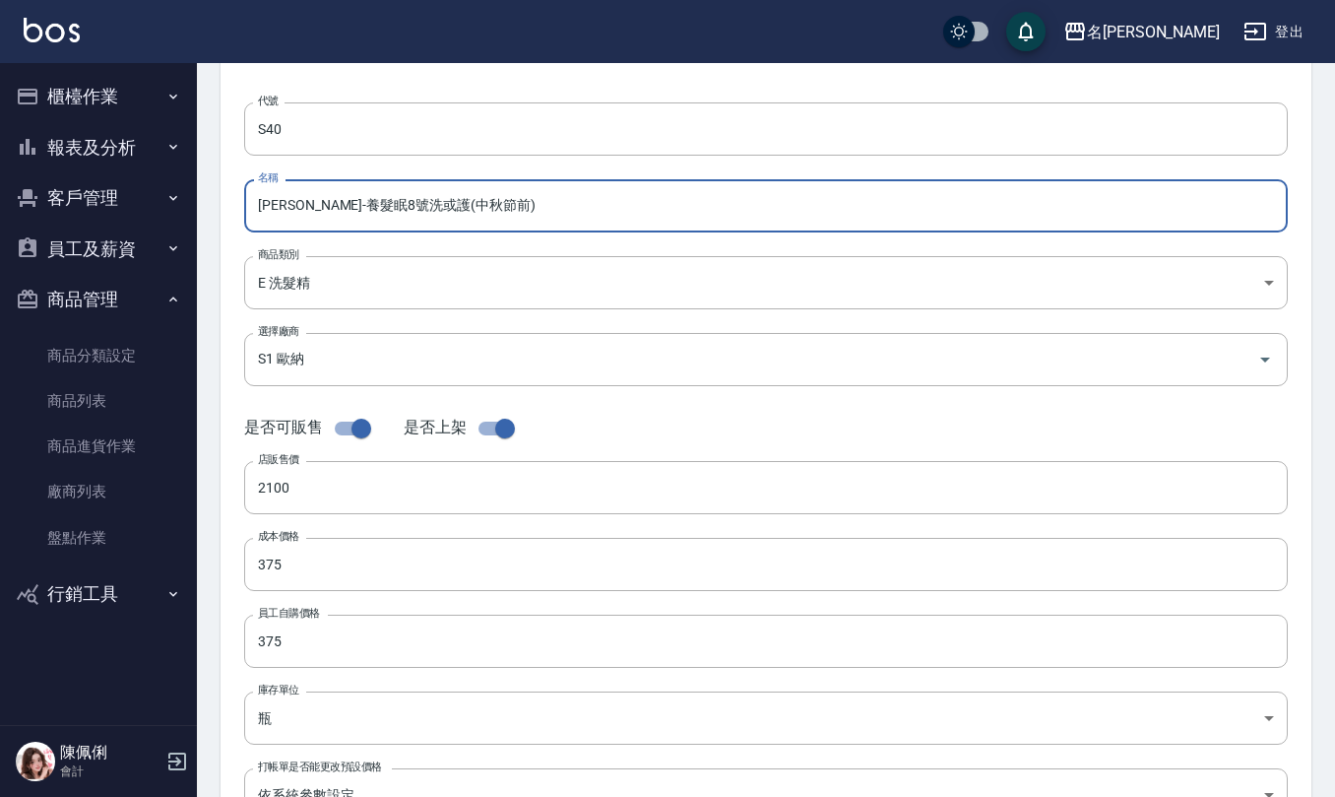
click at [390, 197] on input "[PERSON_NAME]-養髮眠8號洗或護(中秋節前)" at bounding box center [766, 205] width 1044 height 53
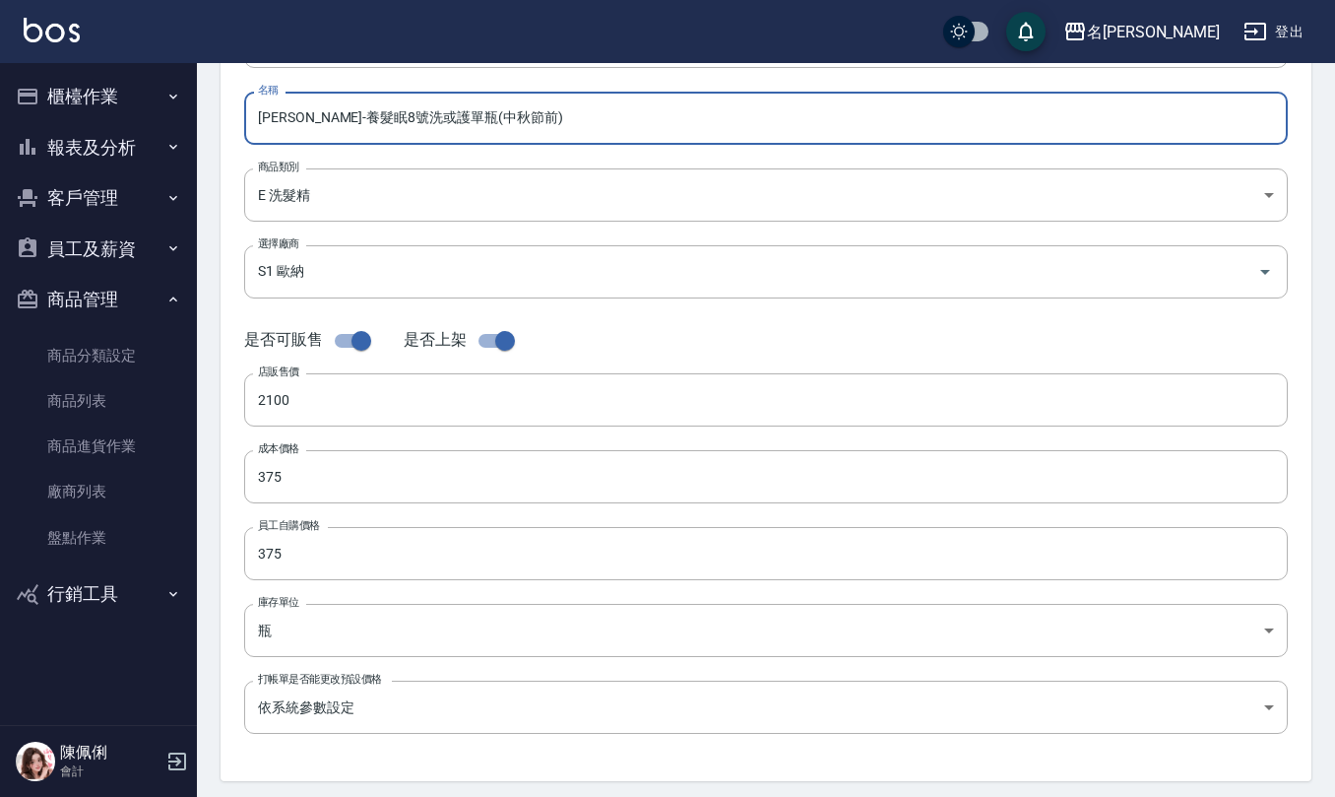
scroll to position [262, 0]
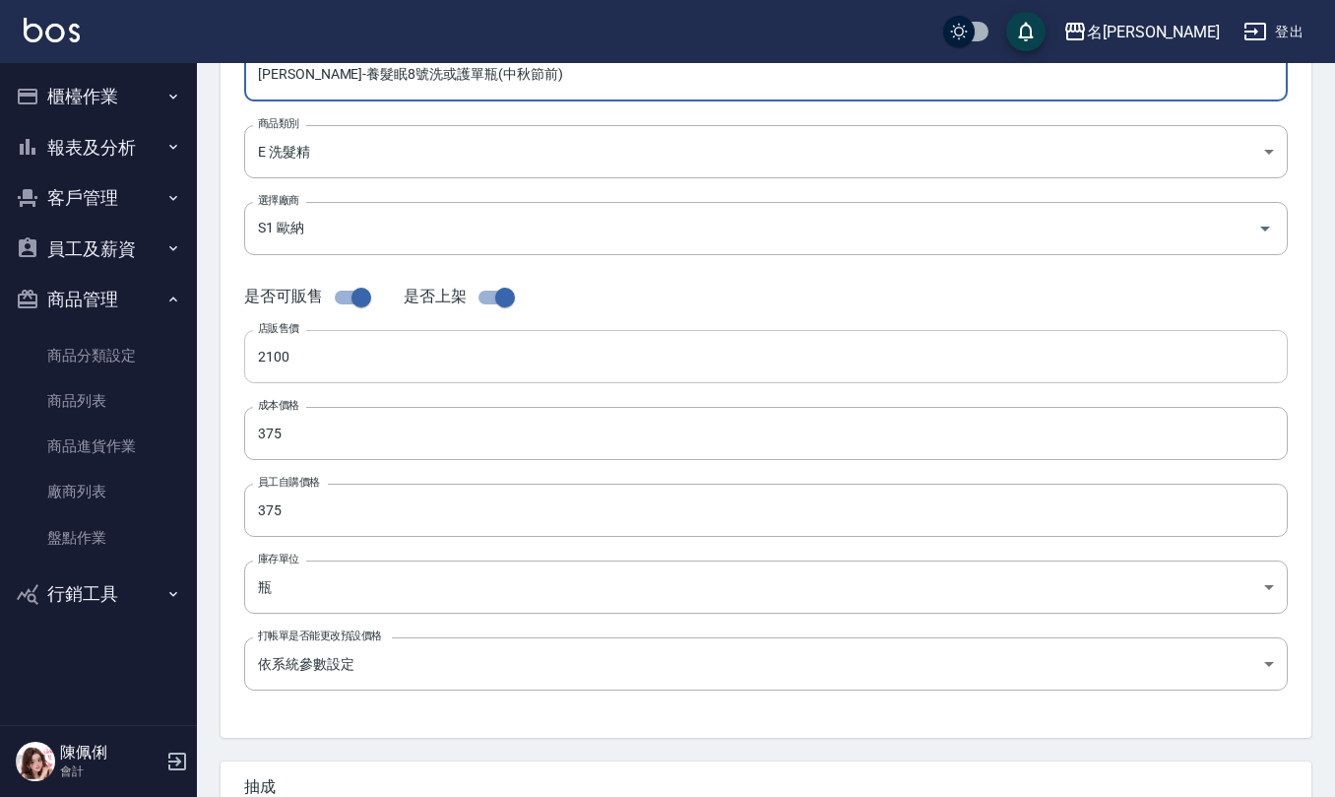
type input "[PERSON_NAME]-養髮眠8號洗或護單瓶(中秋節前)"
click at [299, 370] on input "2100" at bounding box center [766, 356] width 1044 height 53
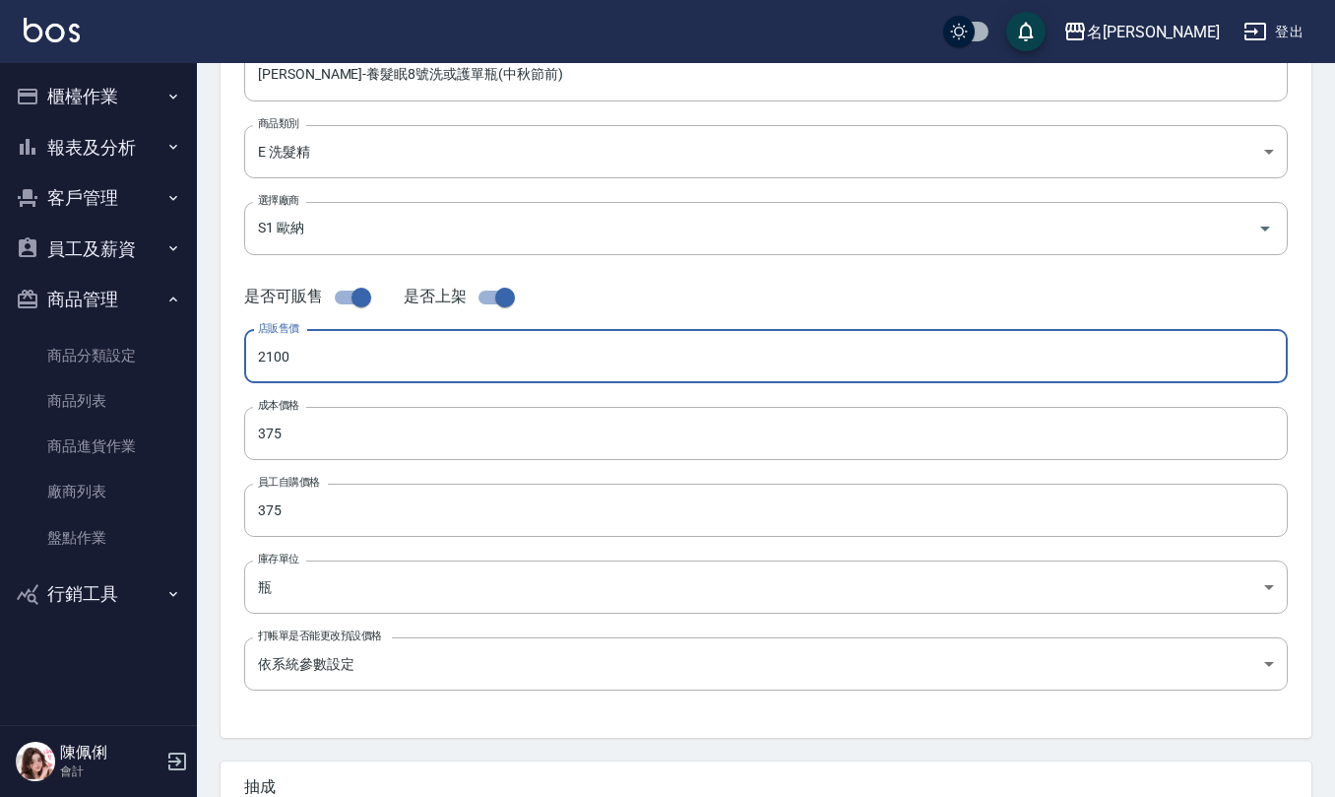
drag, startPoint x: 307, startPoint y: 347, endPoint x: 193, endPoint y: 319, distance: 117.5
click at [225, 320] on div "代號 S40 代號 名稱 歐娜-養髮眠8號洗或護單瓶(中秋節前) 名稱 商品類別 E 洗髮精 97699083-182f-465a-a0c3-3a8269…" at bounding box center [766, 343] width 1091 height 790
type input "1500"
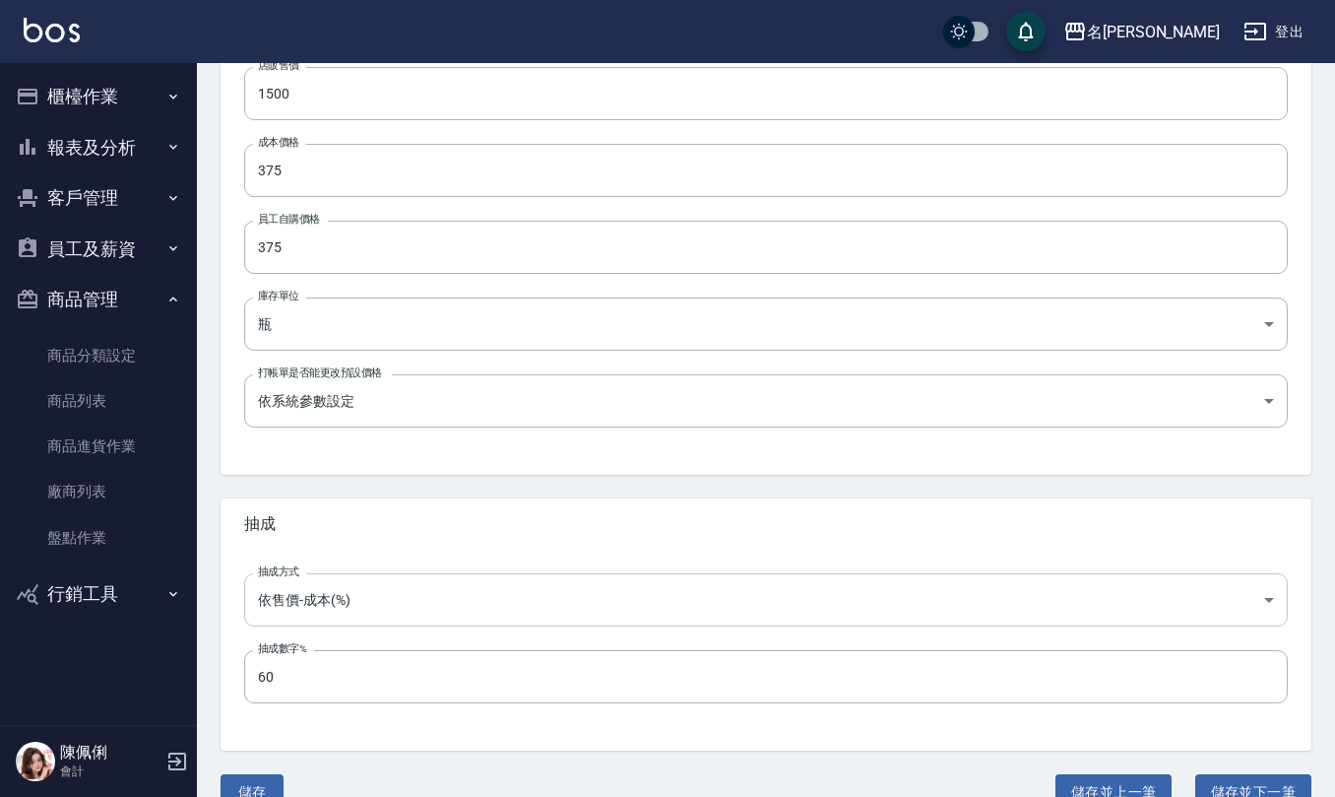
scroll to position [561, 0]
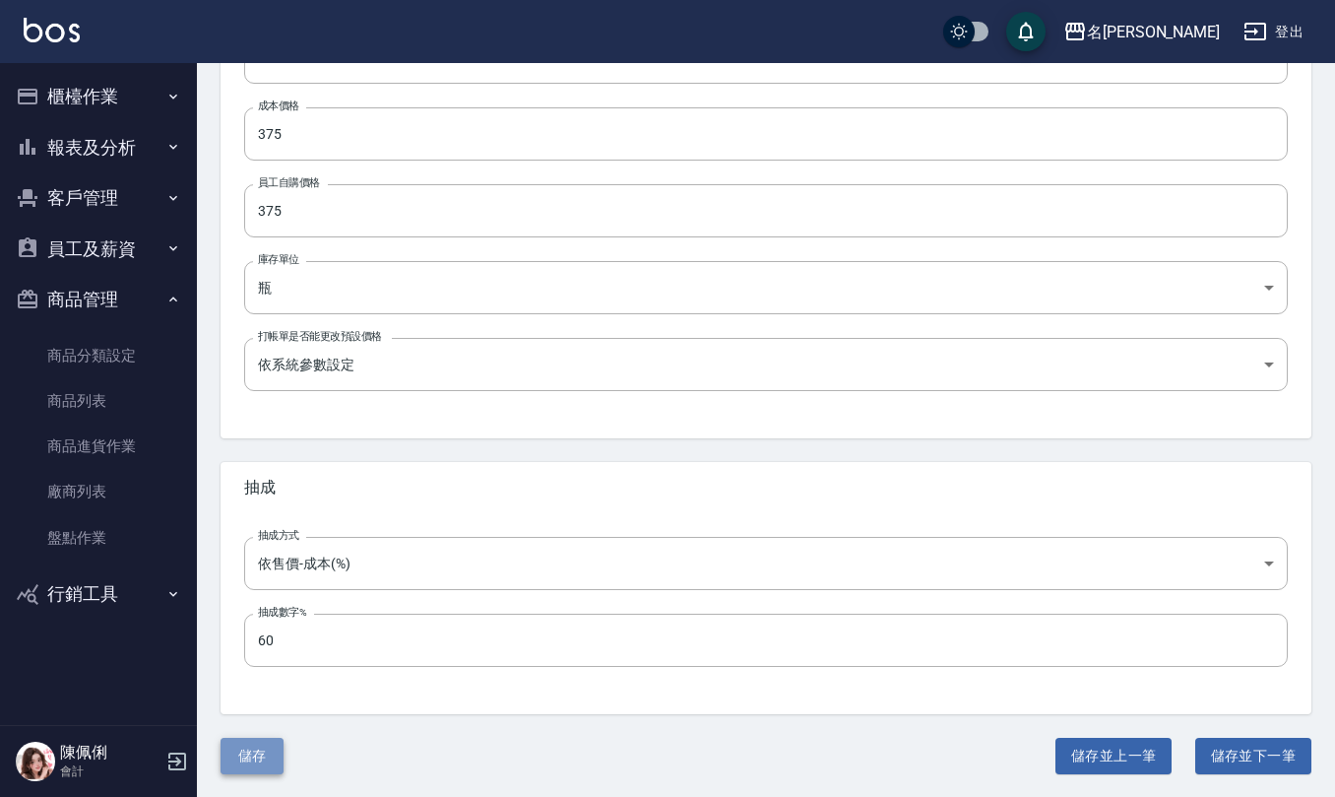
click at [268, 747] on button "儲存" at bounding box center [252, 756] width 63 height 36
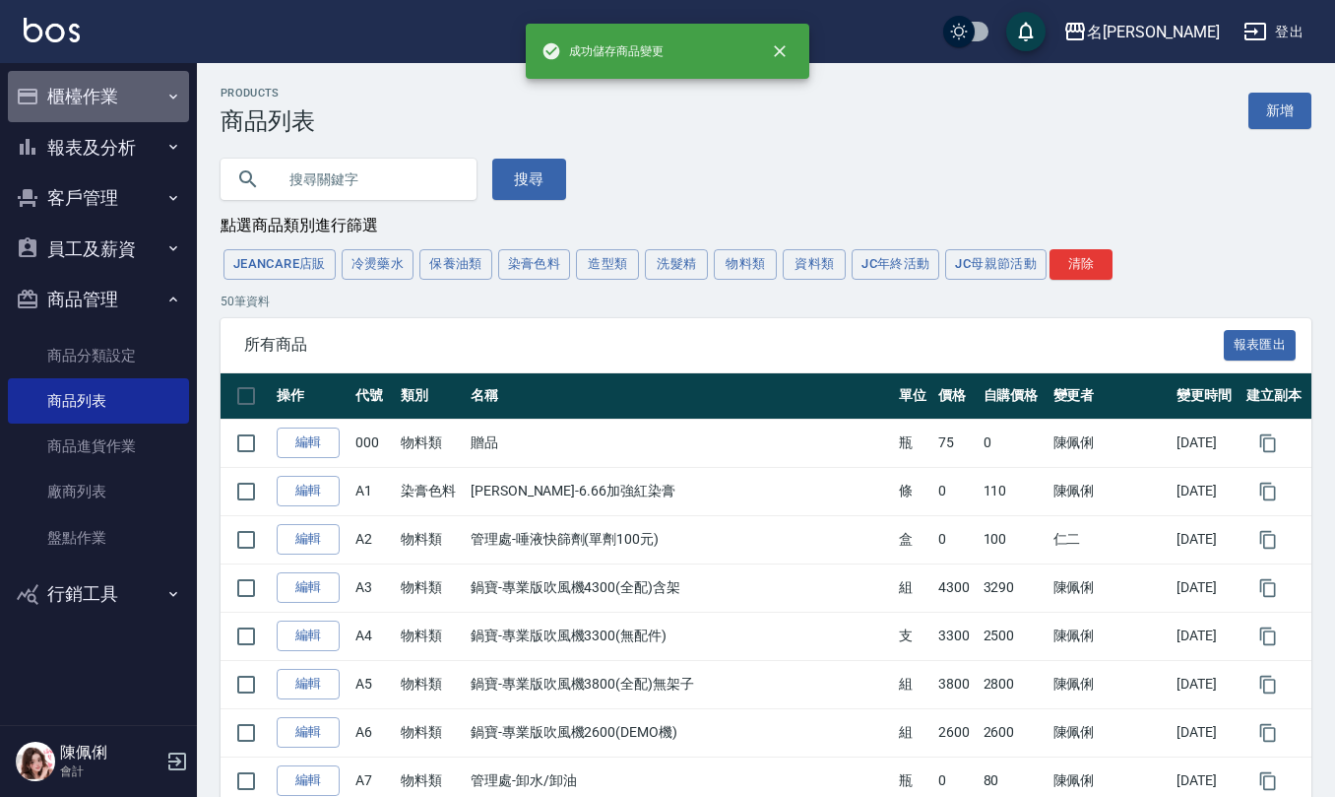
click at [96, 92] on button "櫃檯作業" at bounding box center [98, 96] width 181 height 51
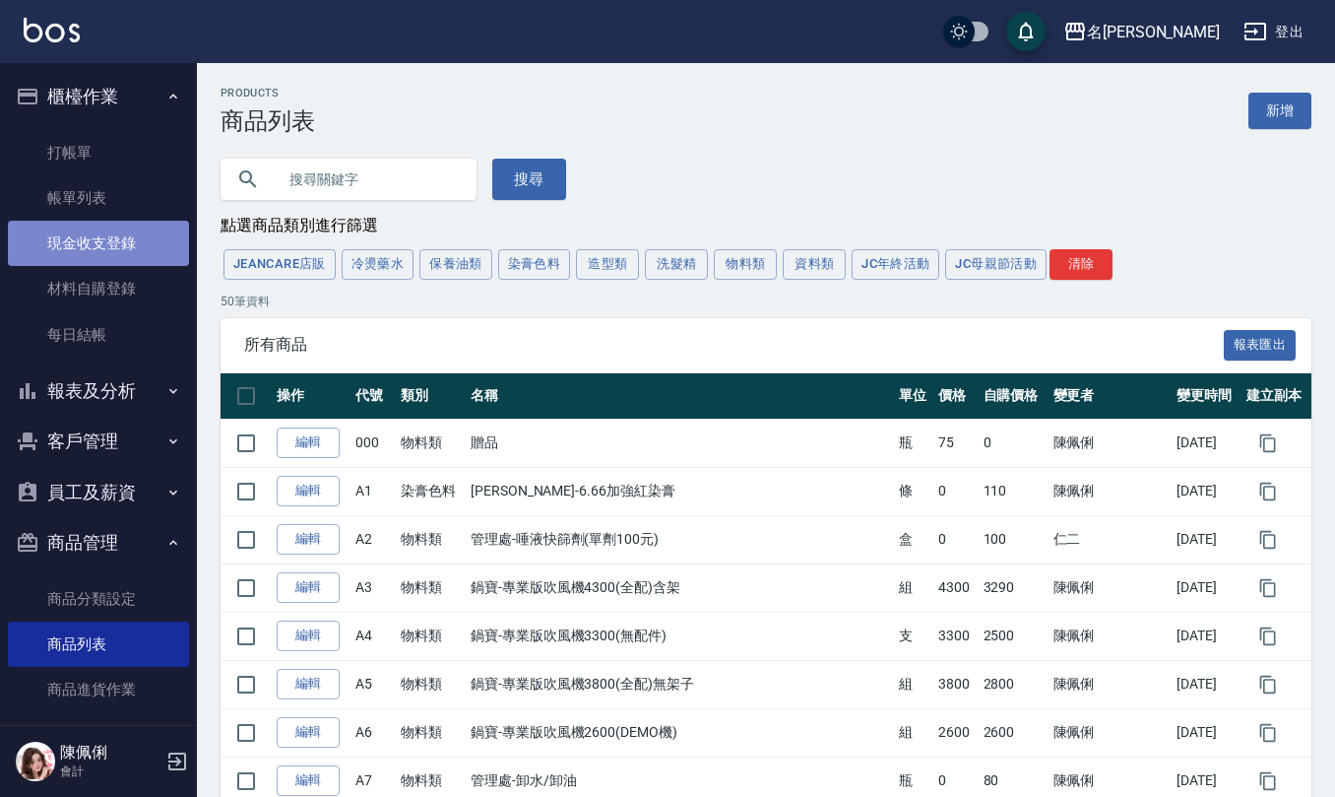
click at [102, 244] on link "現金收支登錄" at bounding box center [98, 243] width 181 height 45
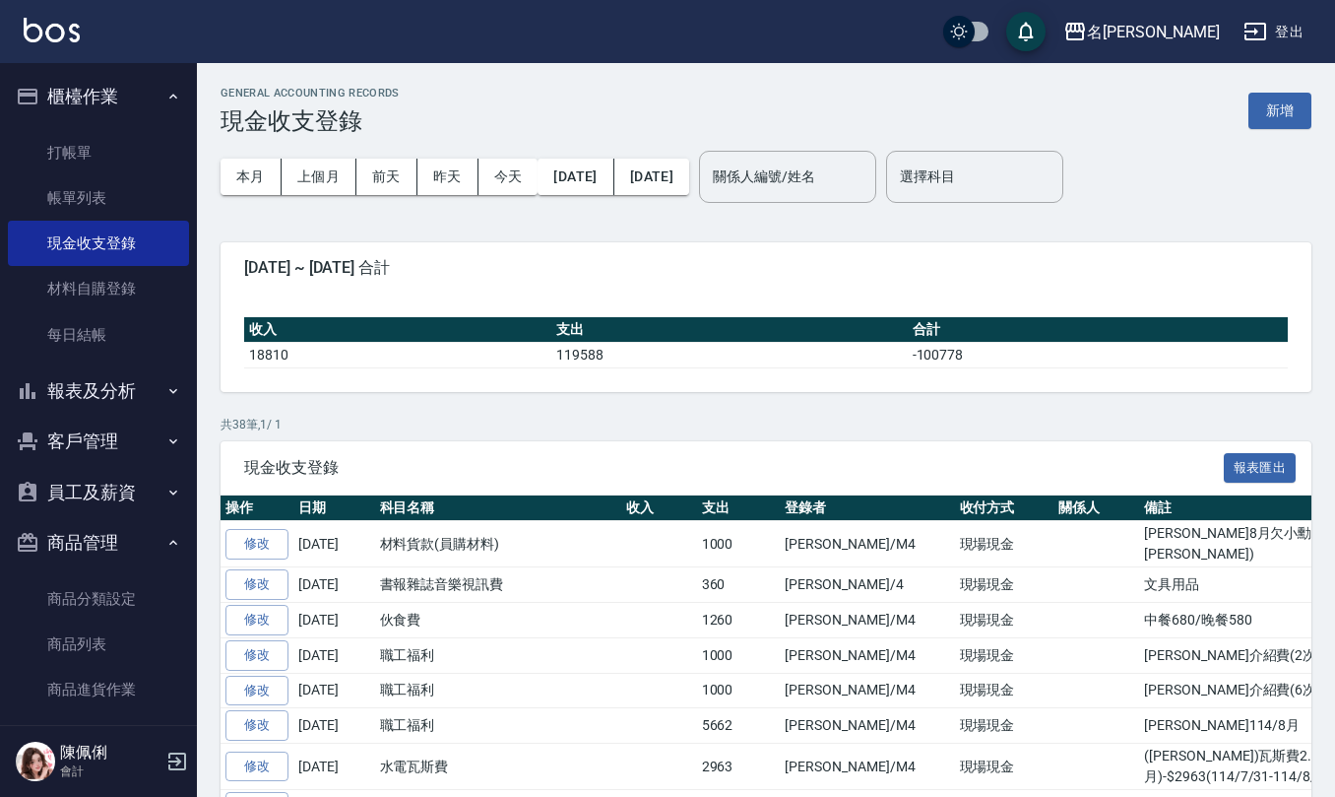
click at [107, 395] on button "報表及分析" at bounding box center [98, 390] width 181 height 51
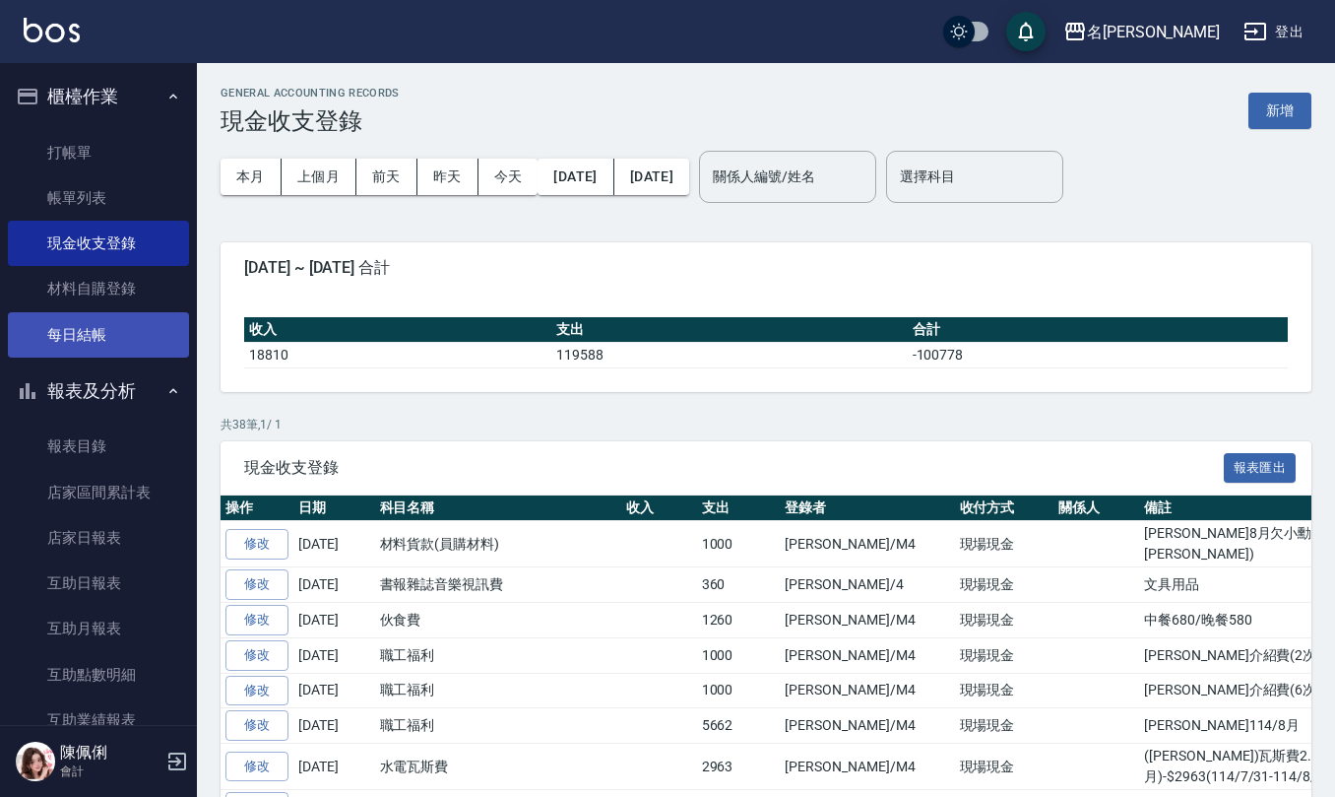
click at [118, 320] on link "每日結帳" at bounding box center [98, 334] width 181 height 45
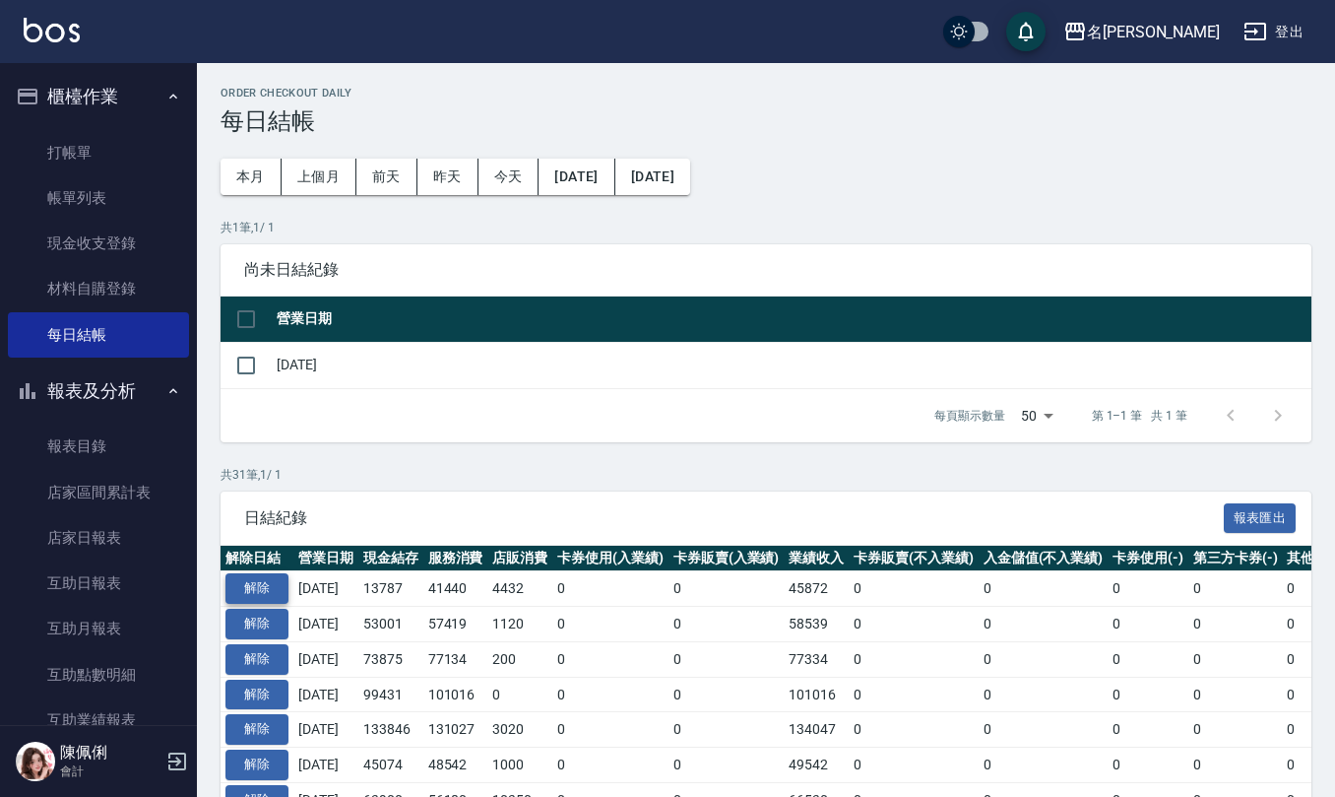
click at [278, 580] on button "解除" at bounding box center [257, 588] width 63 height 31
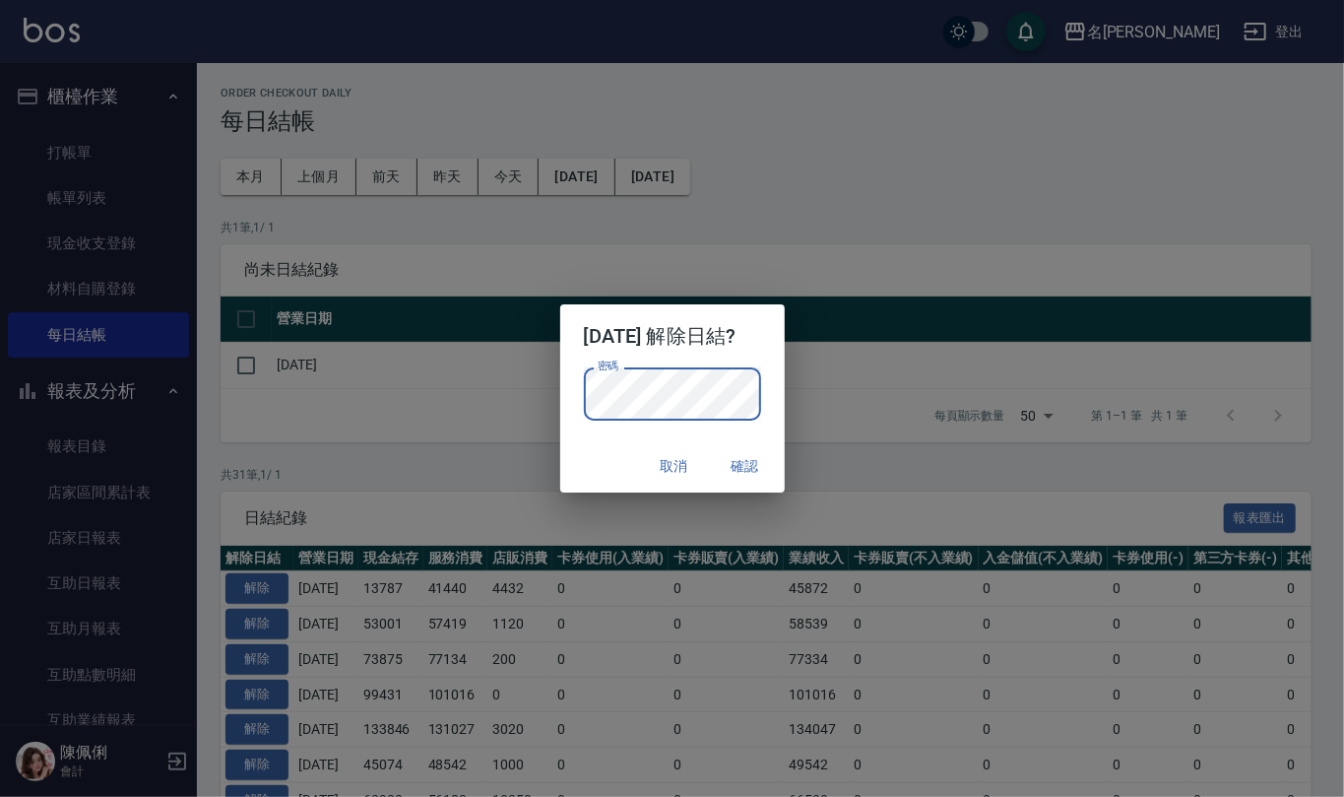
click at [757, 467] on button "確認" at bounding box center [745, 466] width 63 height 36
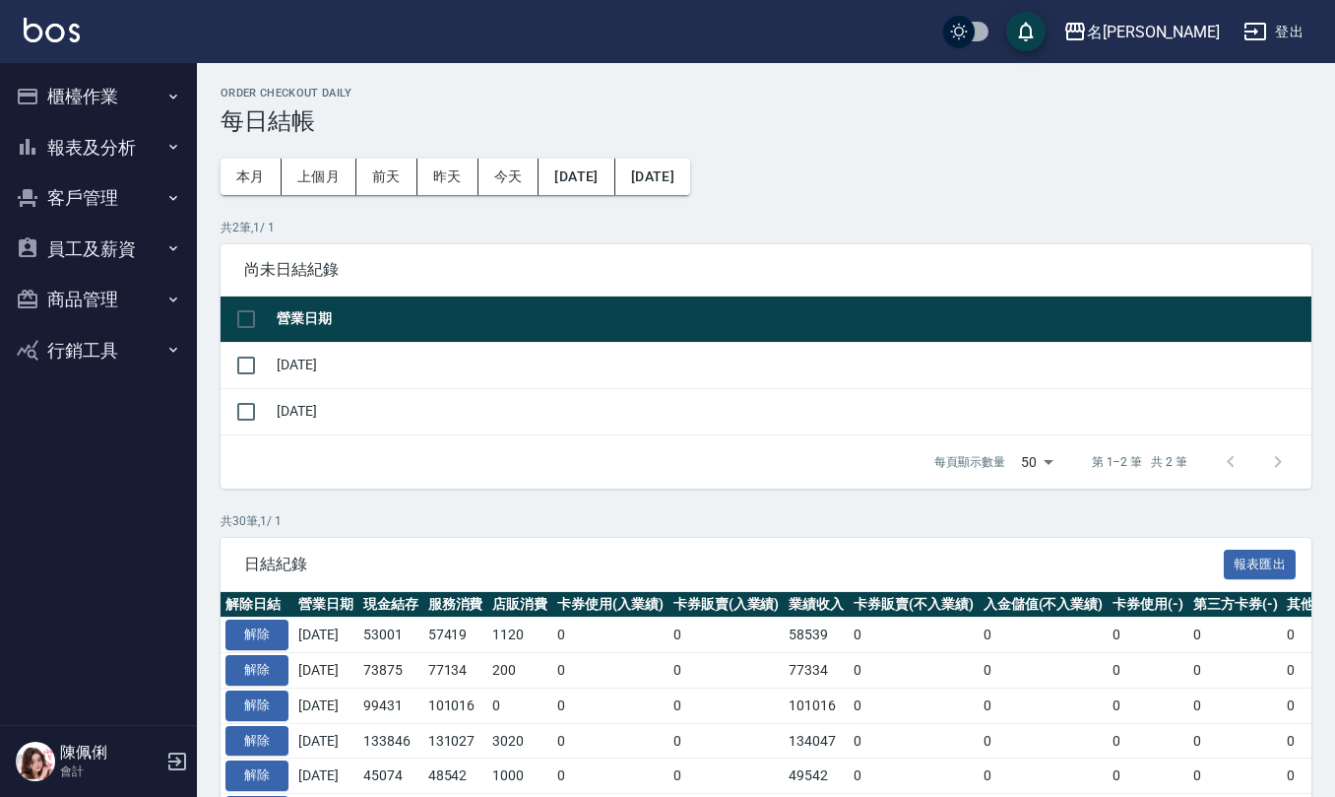
click at [111, 81] on button "櫃檯作業" at bounding box center [98, 96] width 181 height 51
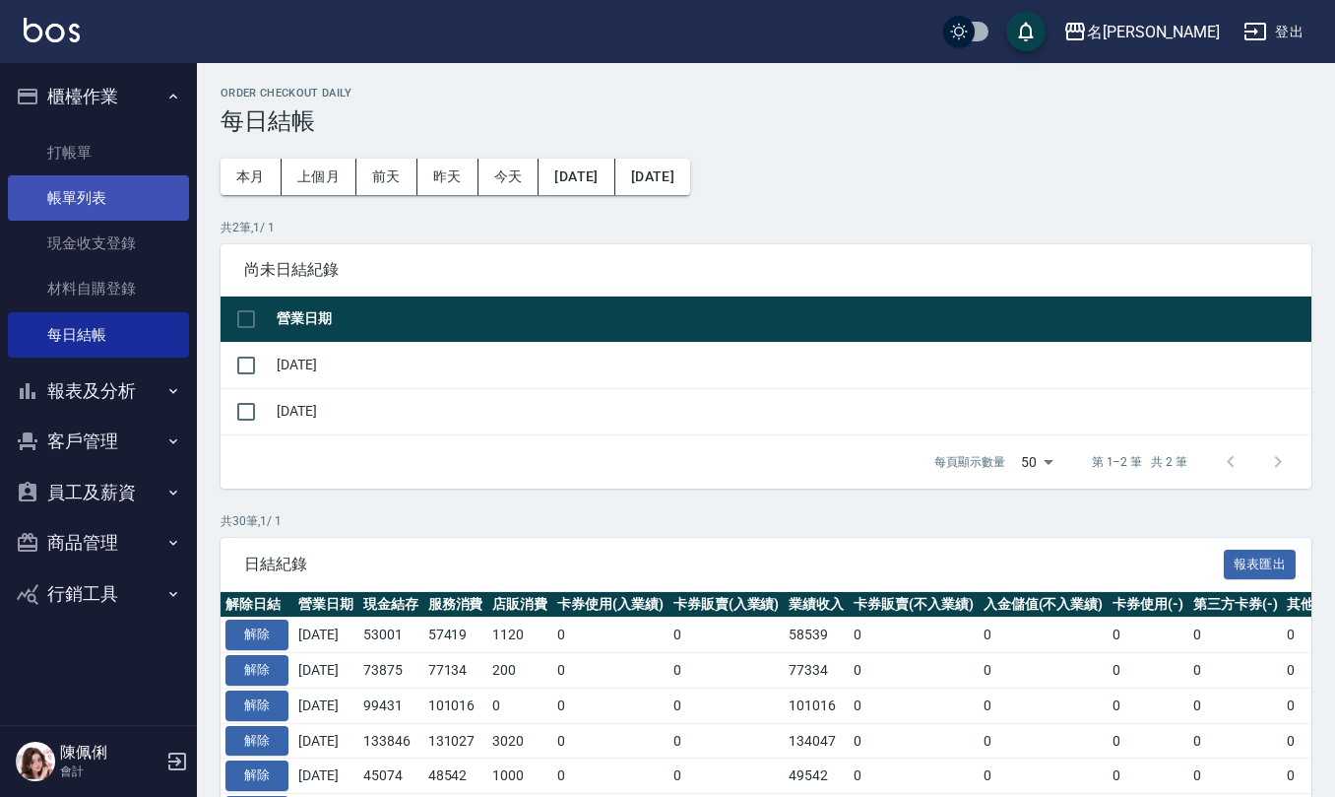
click at [132, 185] on link "帳單列表" at bounding box center [98, 197] width 181 height 45
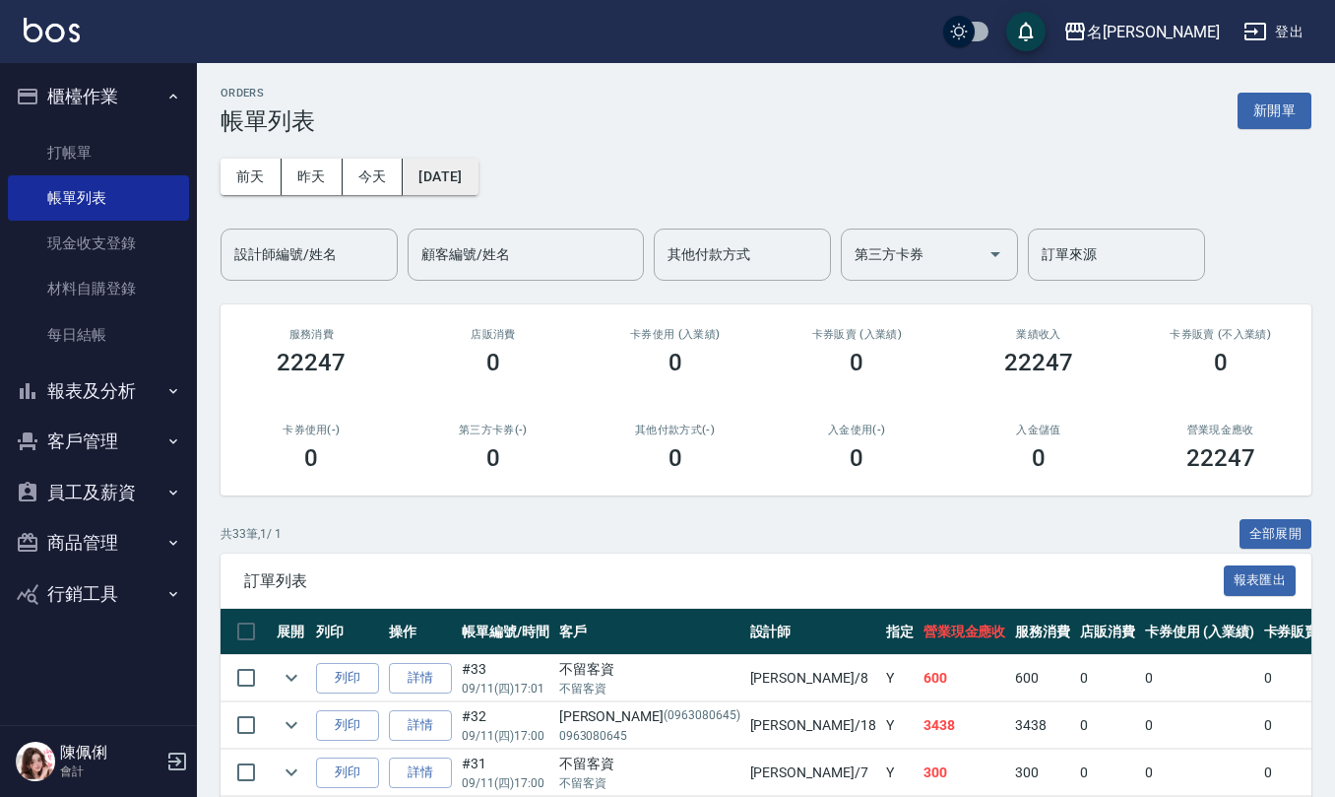
click at [478, 190] on button "[DATE]" at bounding box center [440, 177] width 75 height 36
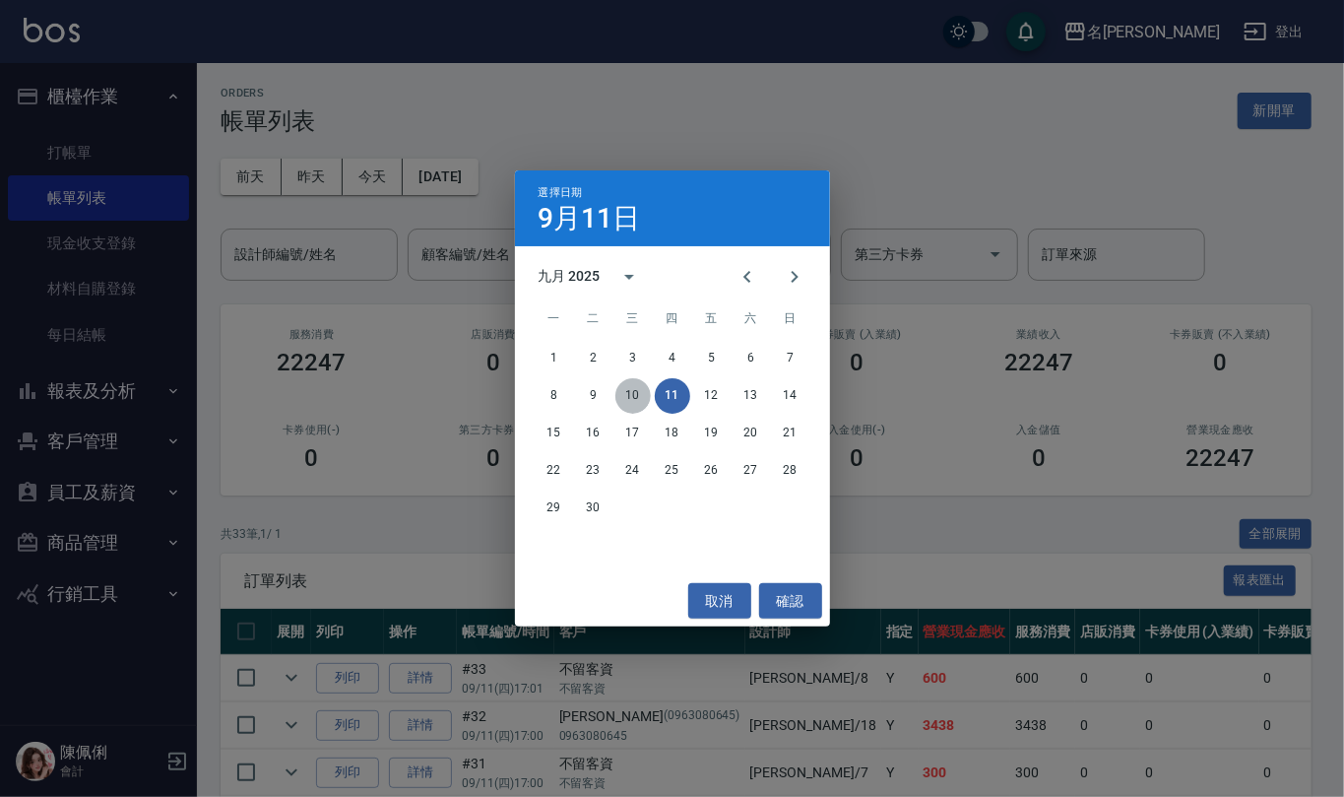
click at [623, 390] on button "10" at bounding box center [633, 395] width 35 height 35
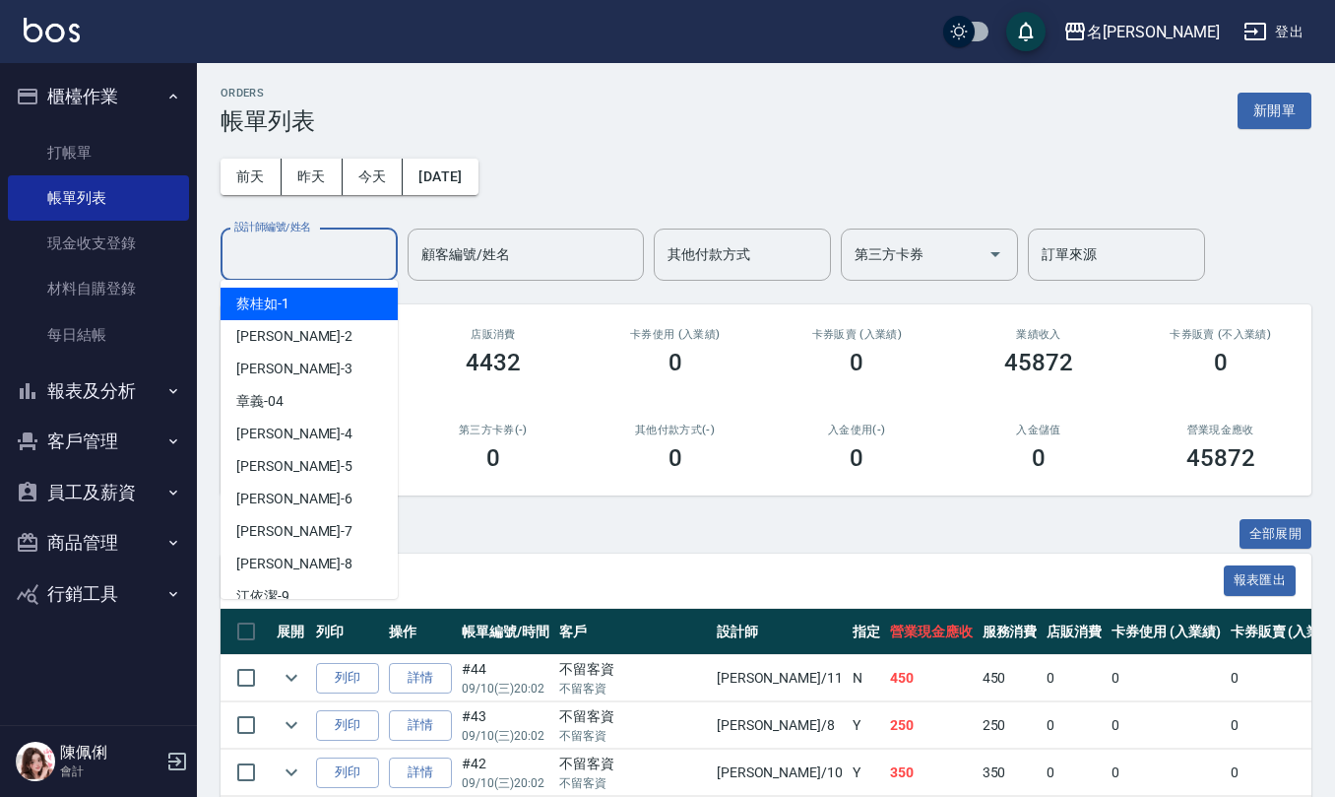
click at [313, 265] on input "設計師編號/姓名" at bounding box center [309, 254] width 160 height 34
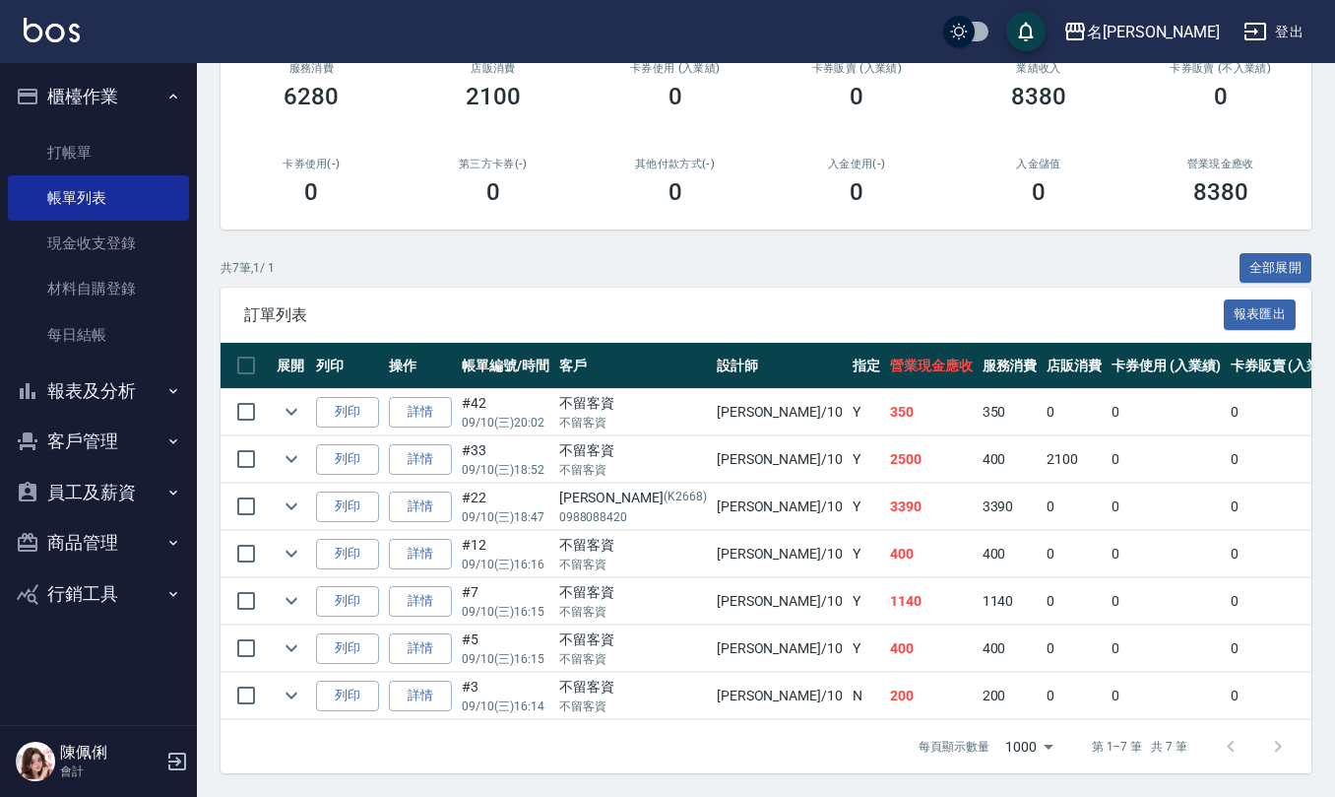
scroll to position [290, 0]
type input "[PERSON_NAME]-10"
click at [415, 444] on link "詳情" at bounding box center [420, 459] width 63 height 31
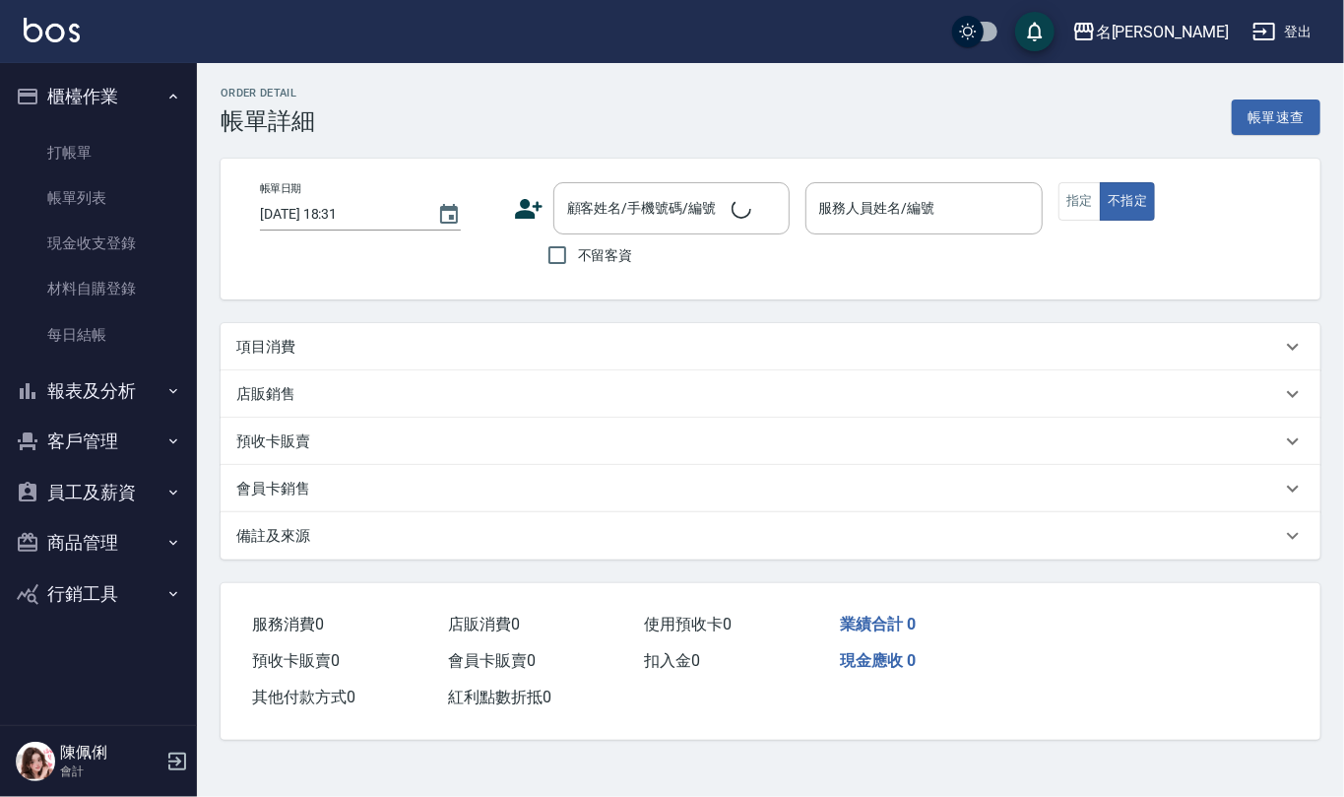
type input "2025/09/10 18:52"
checkbox input "true"
type input "胡淑雲-10"
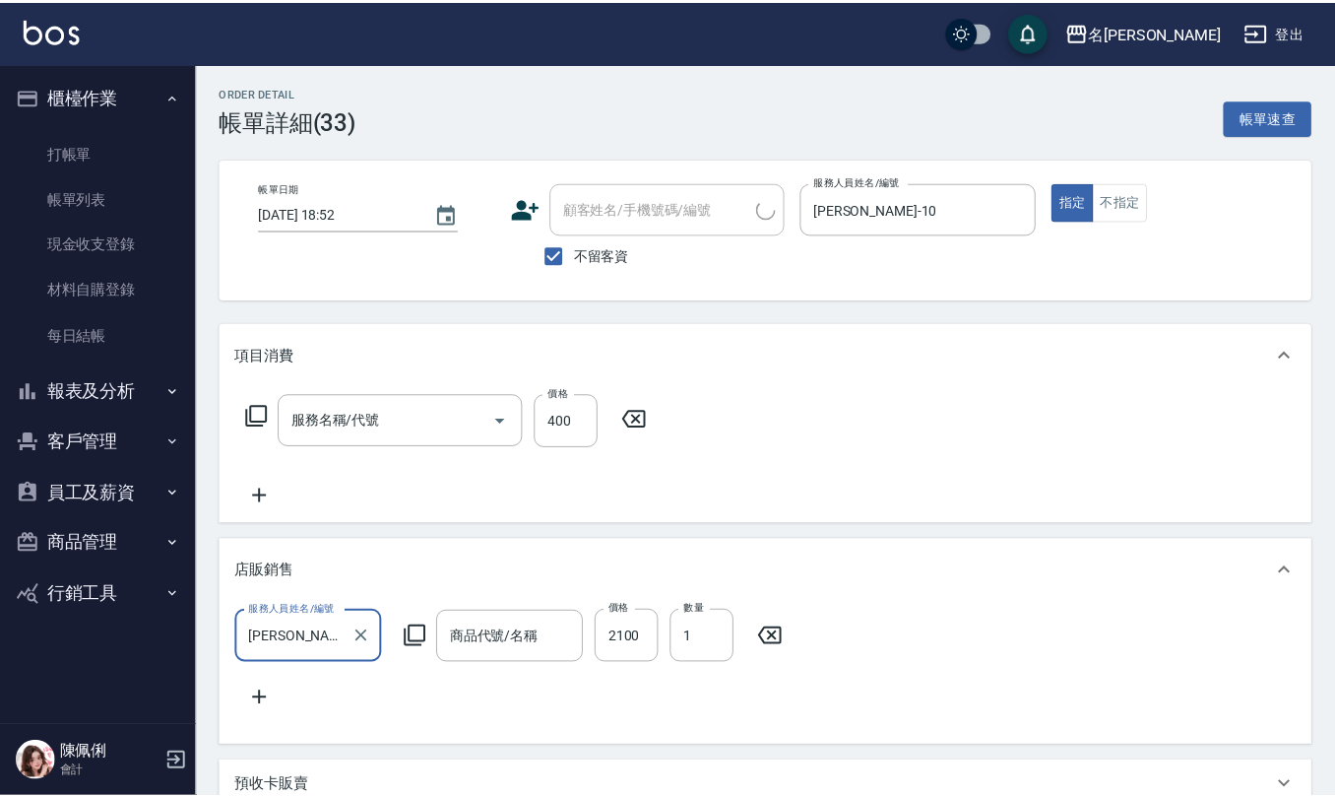
scroll to position [1, 0]
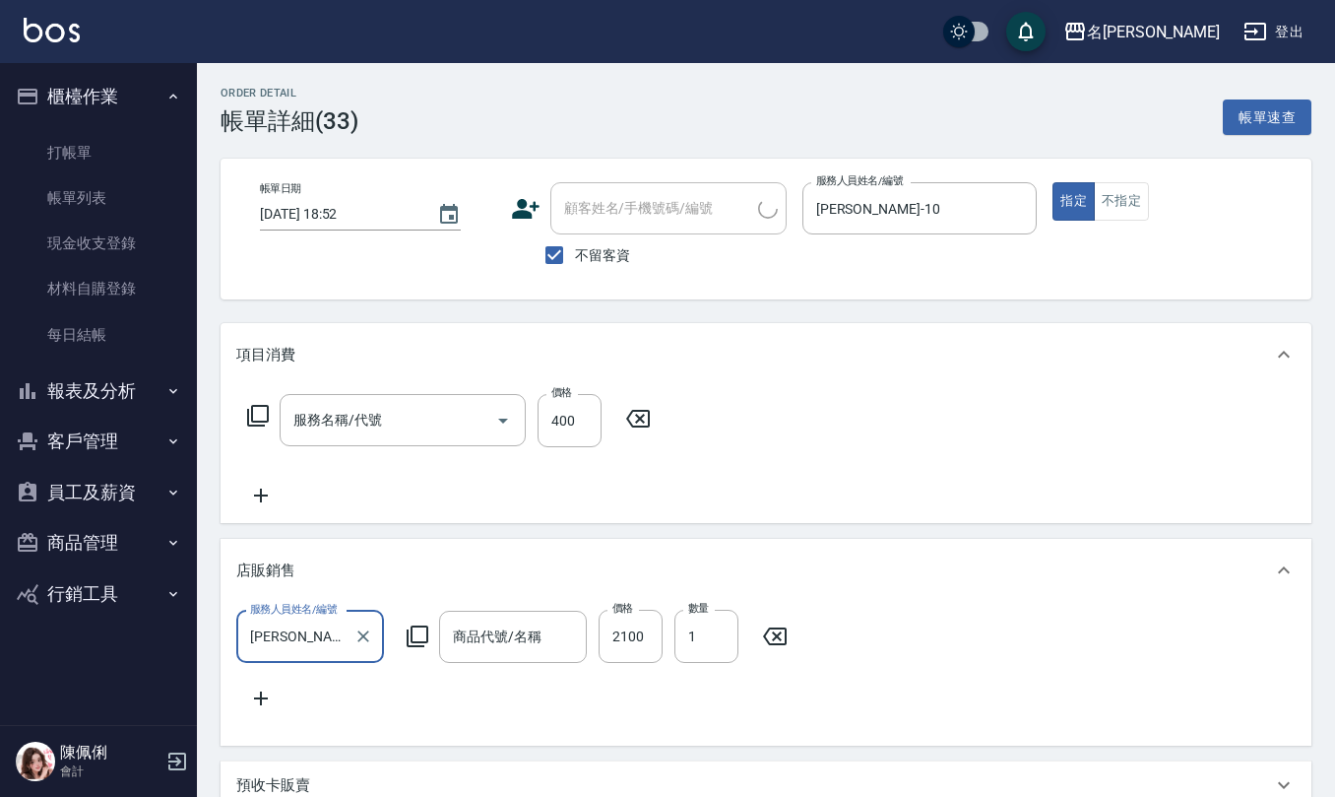
type input "剪髮(401)"
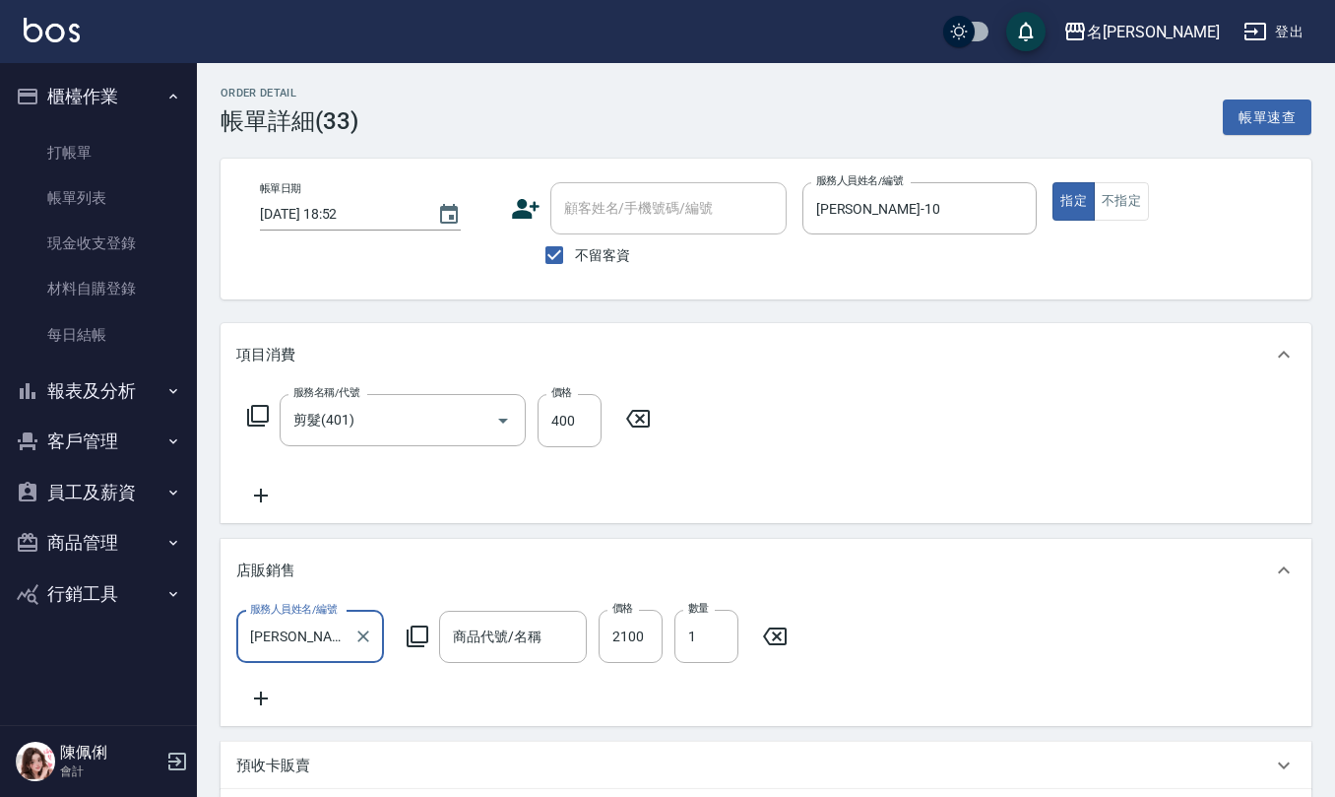
type input "[PERSON_NAME]-養髮眠8號洗或護單瓶(中秋節前)"
click at [780, 640] on icon at bounding box center [775, 636] width 24 height 18
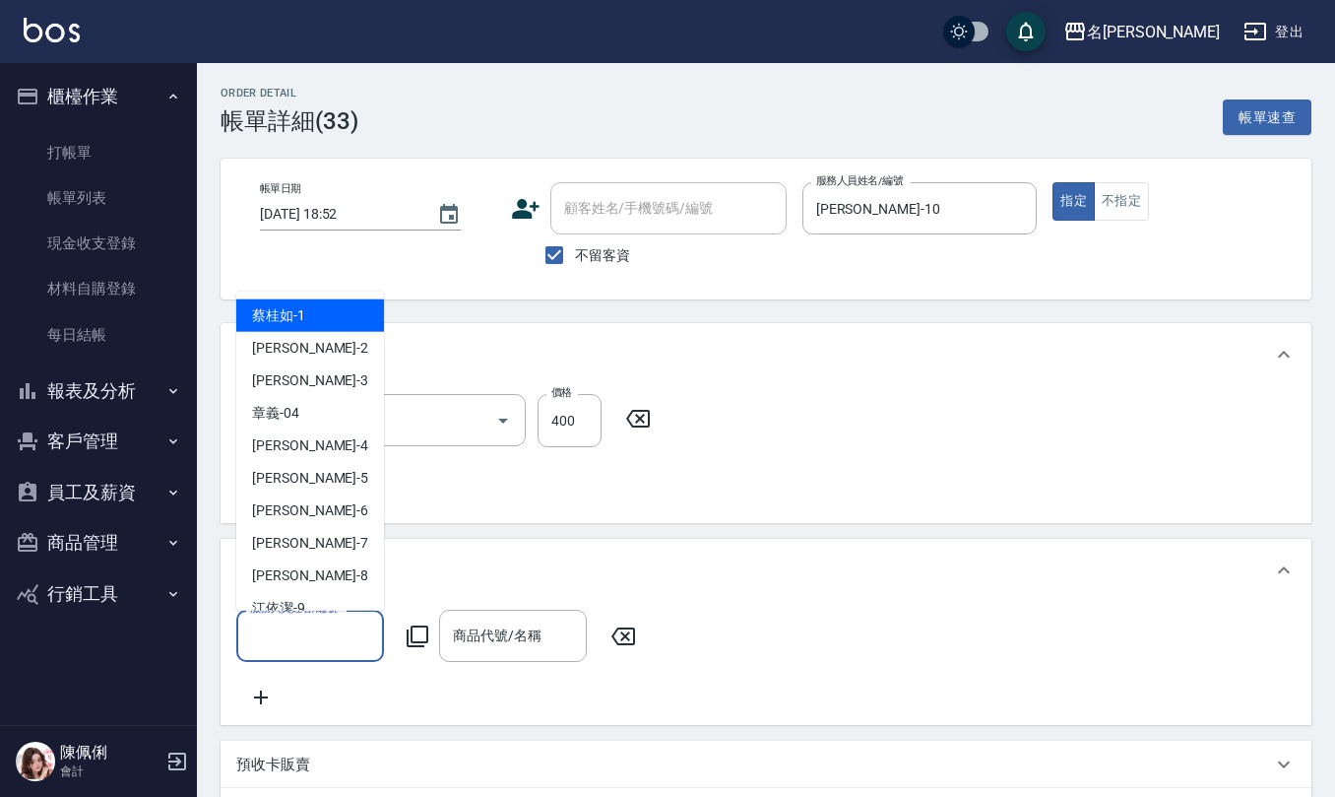
click at [325, 622] on input "服務人員姓名/編號" at bounding box center [310, 635] width 130 height 34
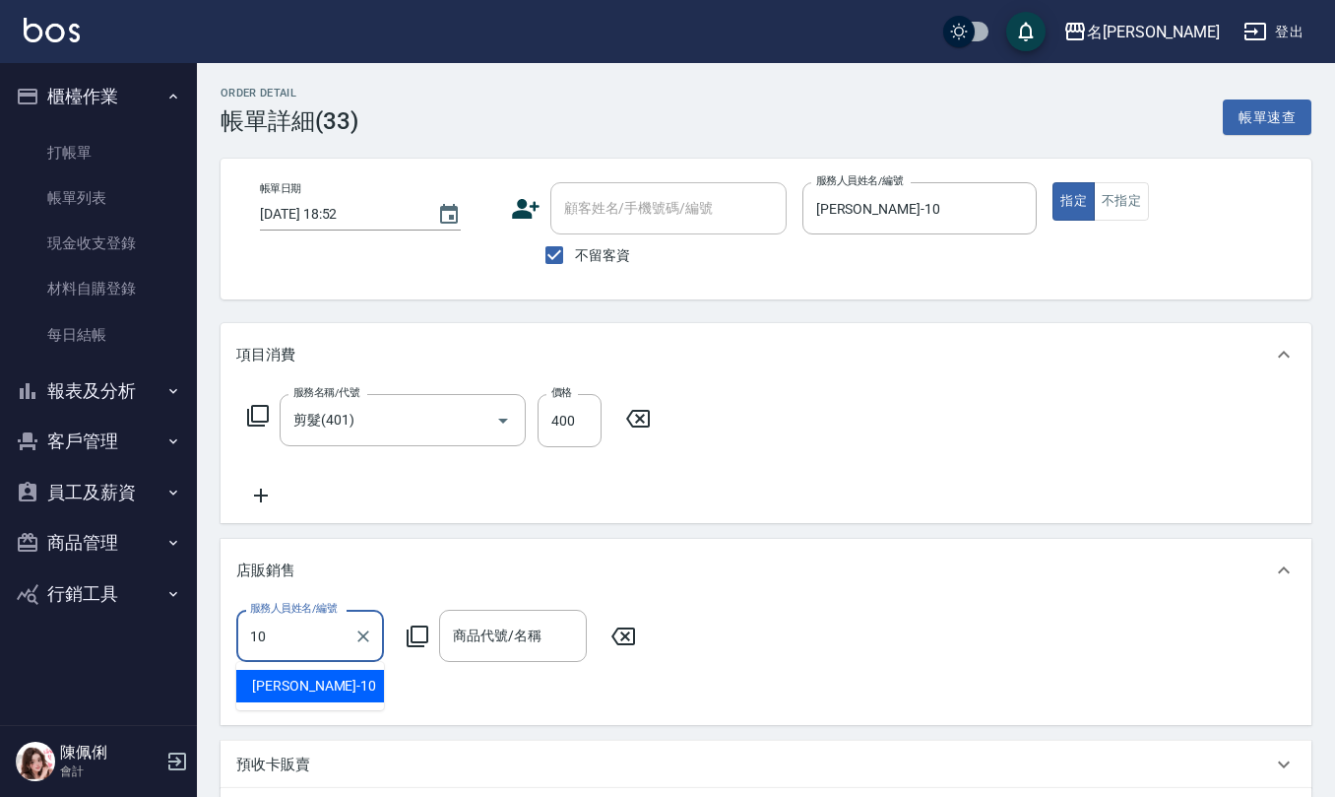
type input "胡淑雲-10"
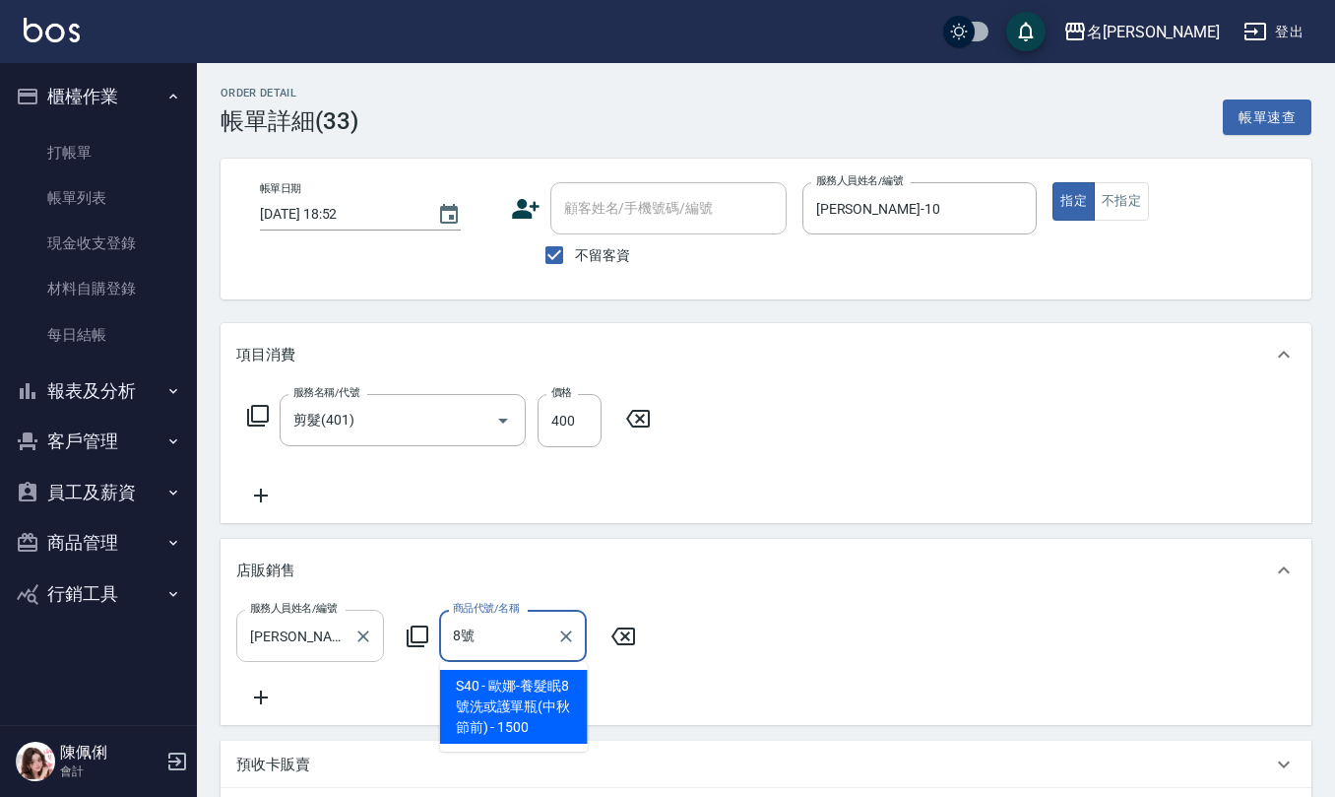
type input "[PERSON_NAME]-養髮眠8號洗或護單瓶(中秋節前)"
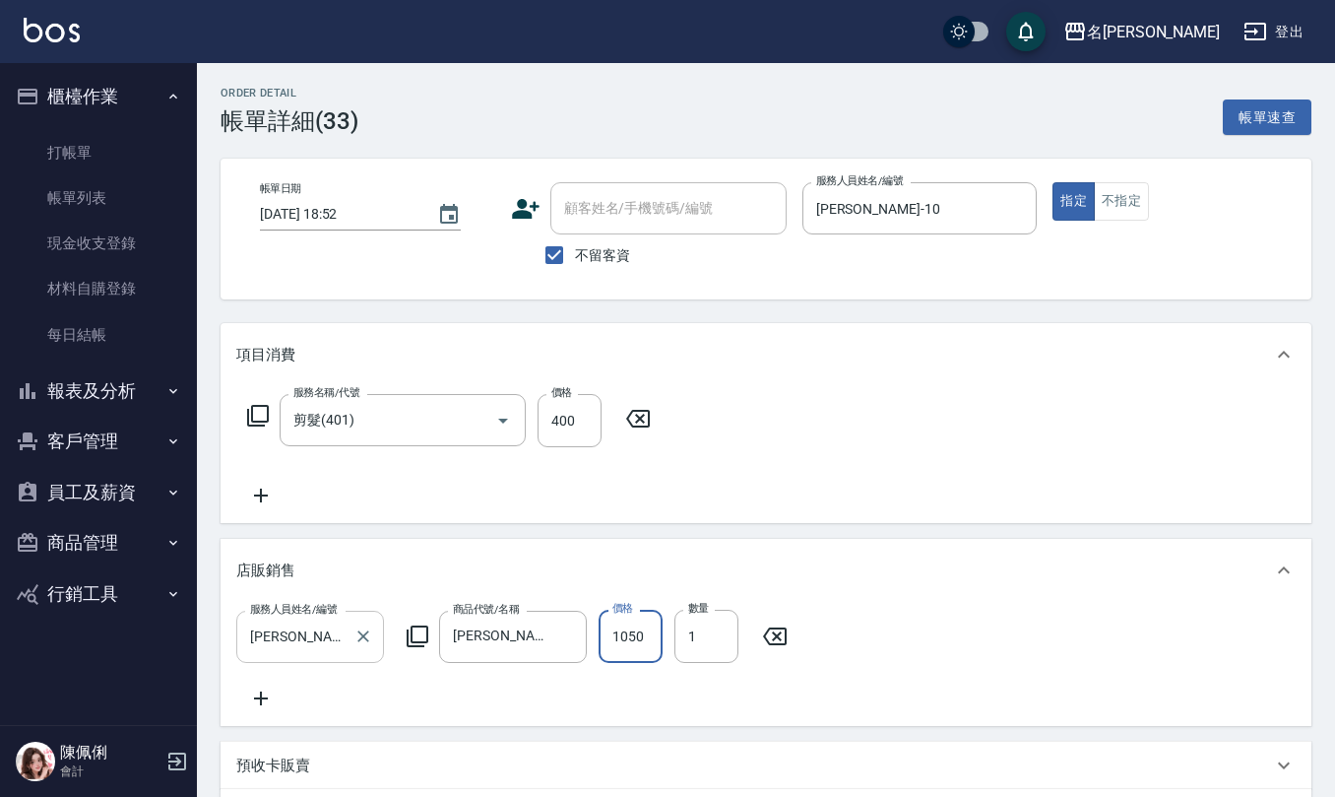
type input "1050"
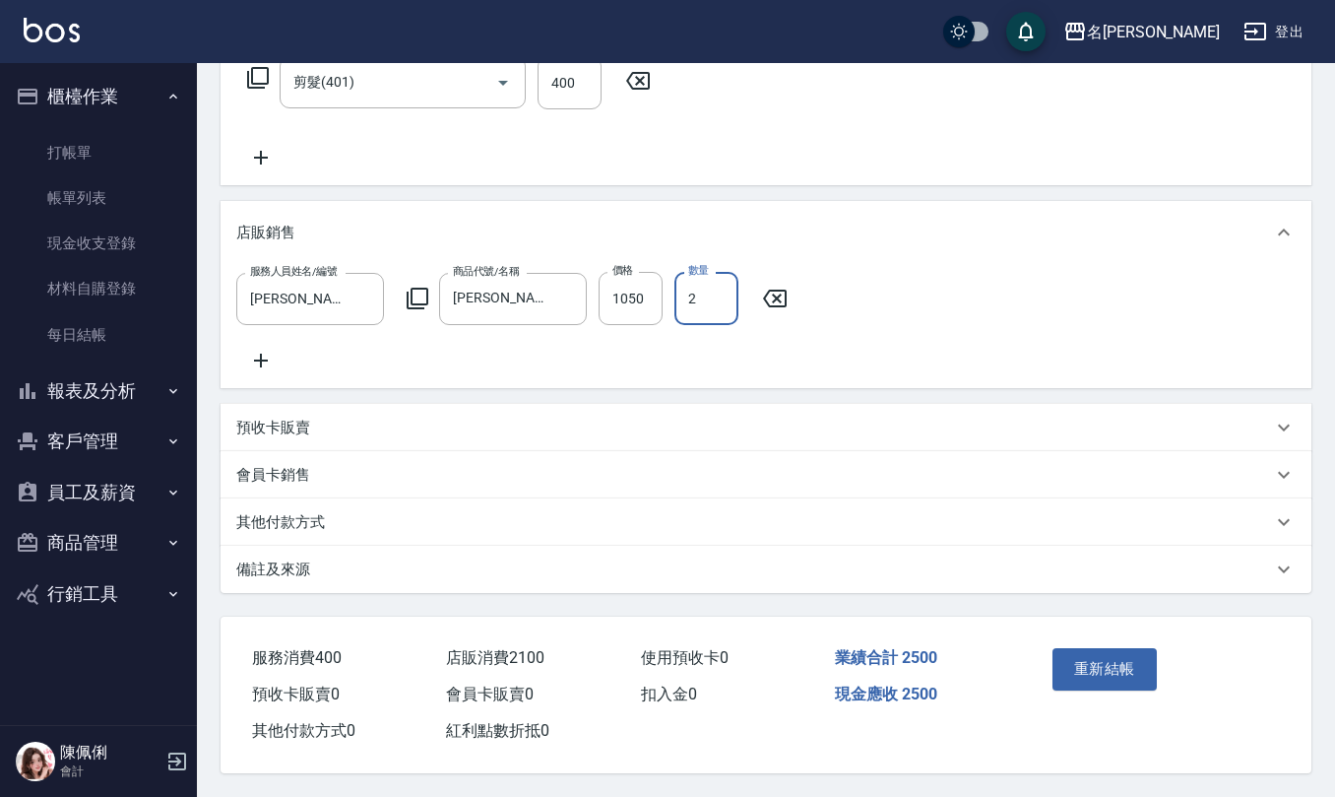
scroll to position [362, 0]
type input "2"
click at [1092, 680] on button "重新結帳" at bounding box center [1105, 668] width 104 height 41
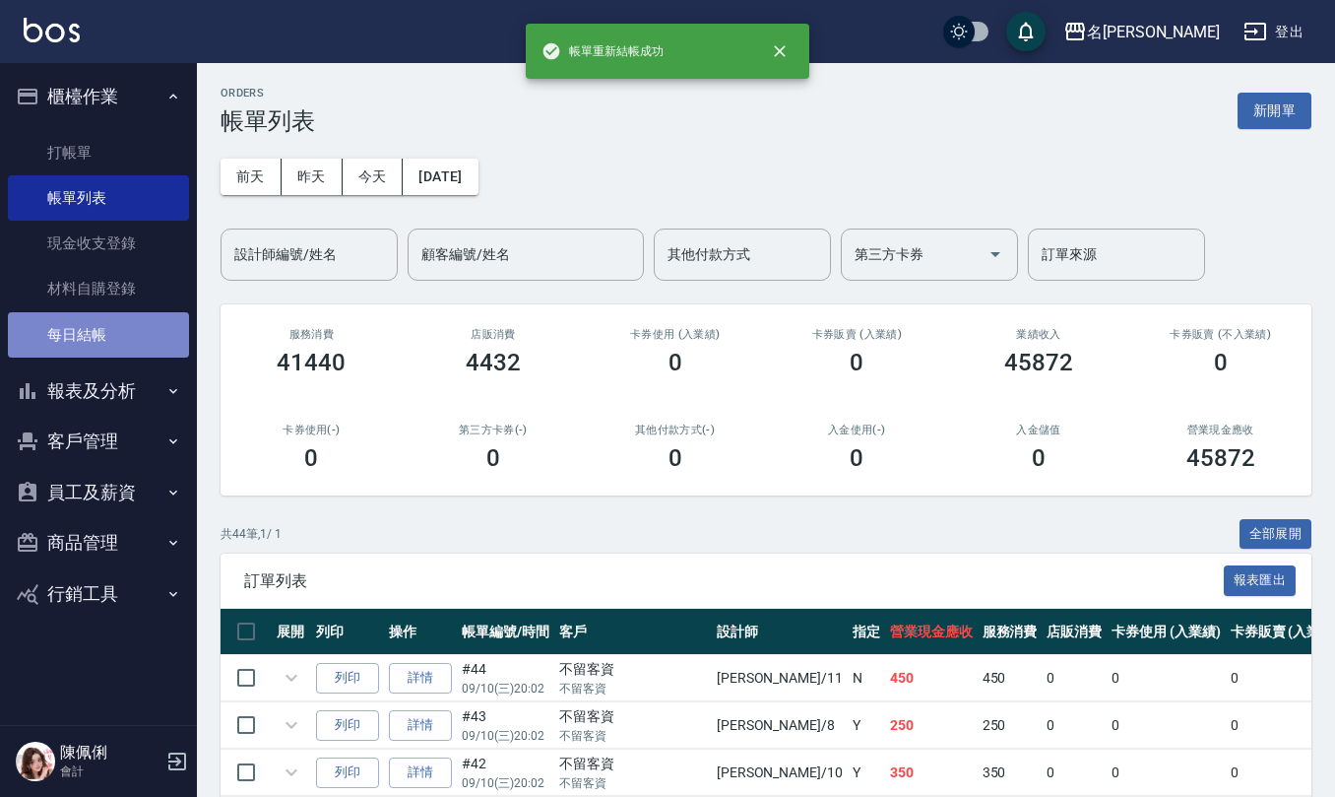
click at [91, 321] on link "每日結帳" at bounding box center [98, 334] width 181 height 45
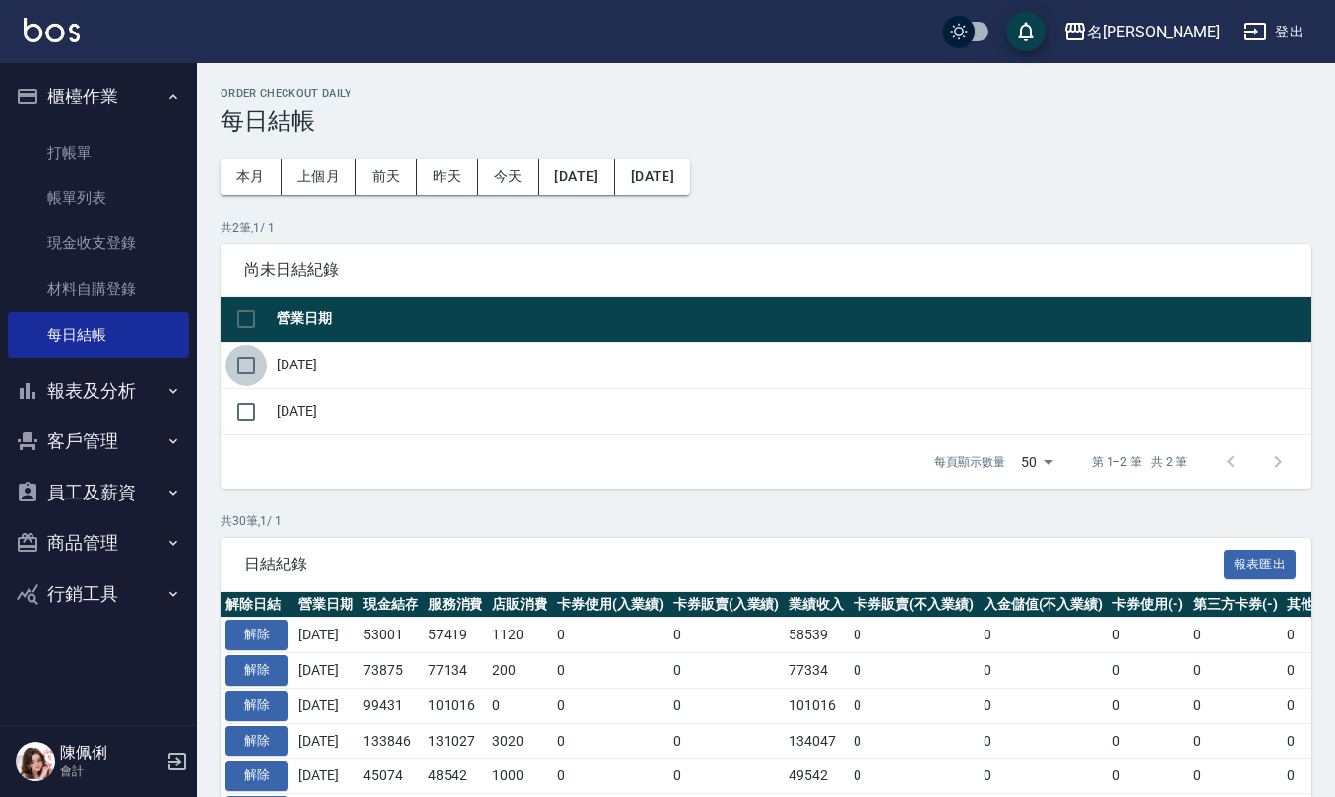
click at [245, 362] on input "checkbox" at bounding box center [246, 365] width 41 height 41
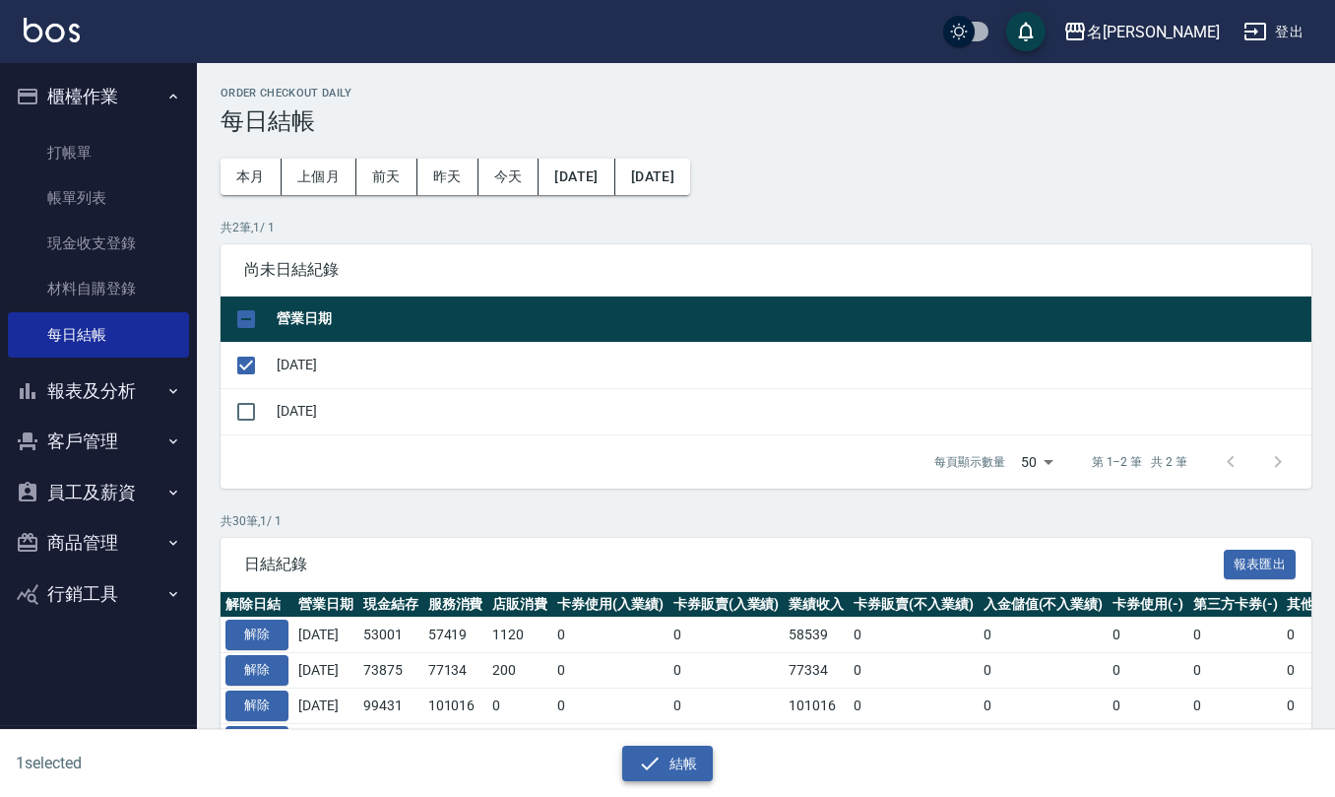
click at [682, 754] on button "結帳" at bounding box center [668, 764] width 92 height 36
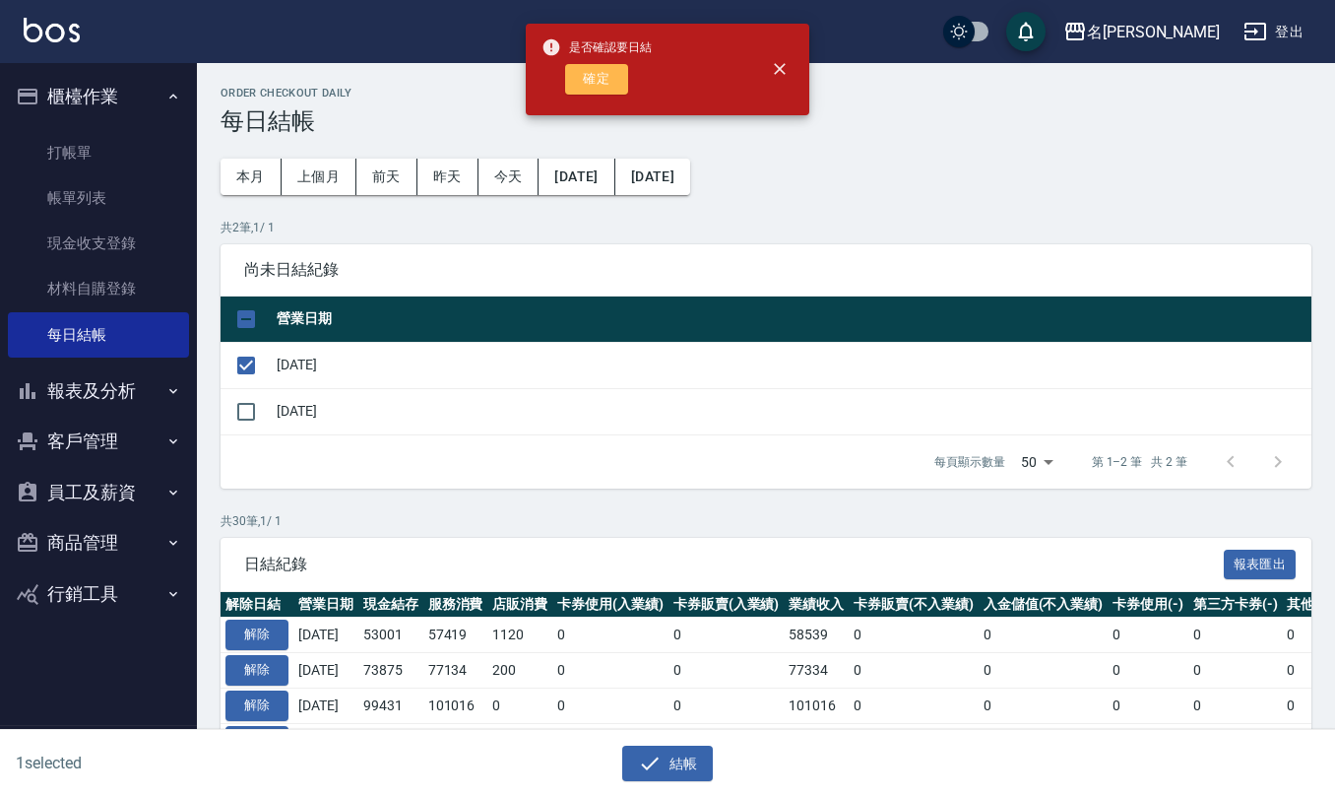
click at [593, 77] on button "確定" at bounding box center [596, 79] width 63 height 31
checkbox input "false"
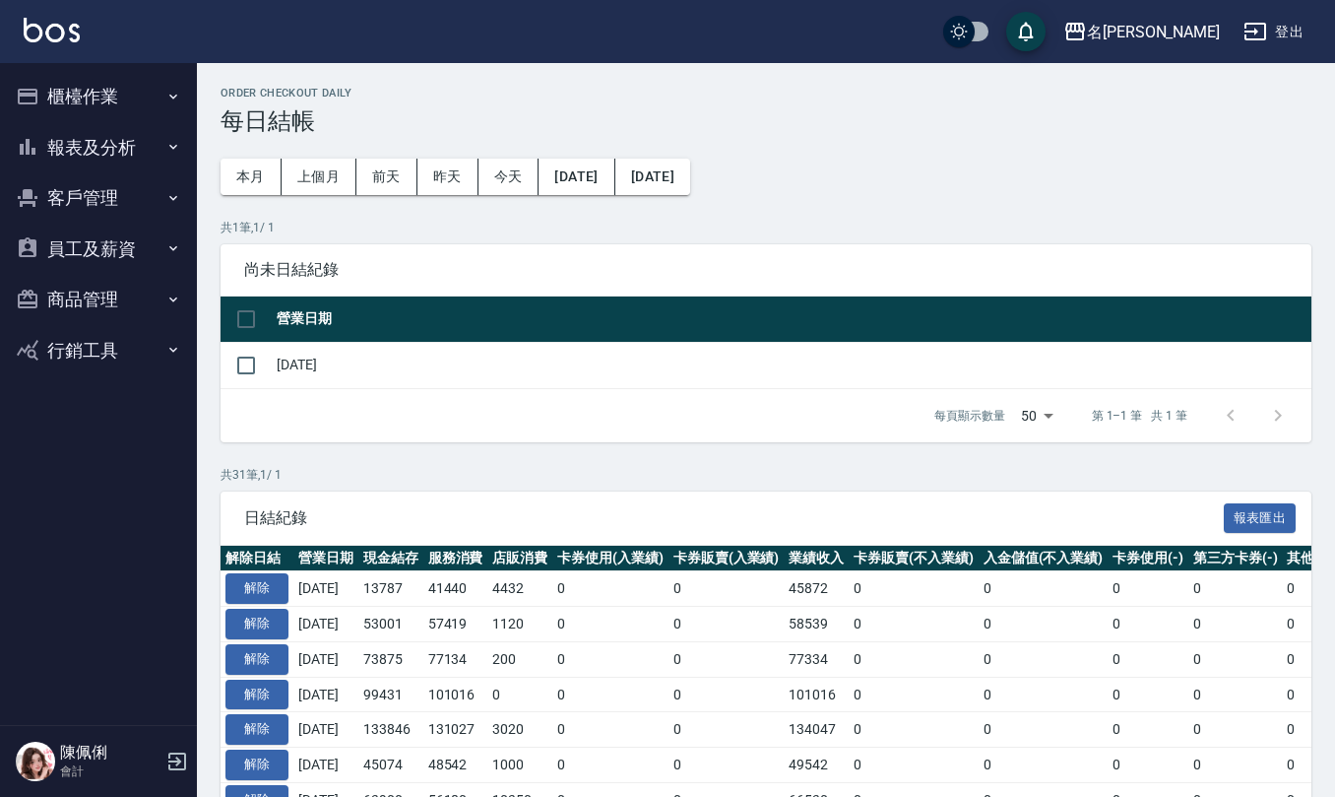
click at [119, 148] on button "報表及分析" at bounding box center [98, 147] width 181 height 51
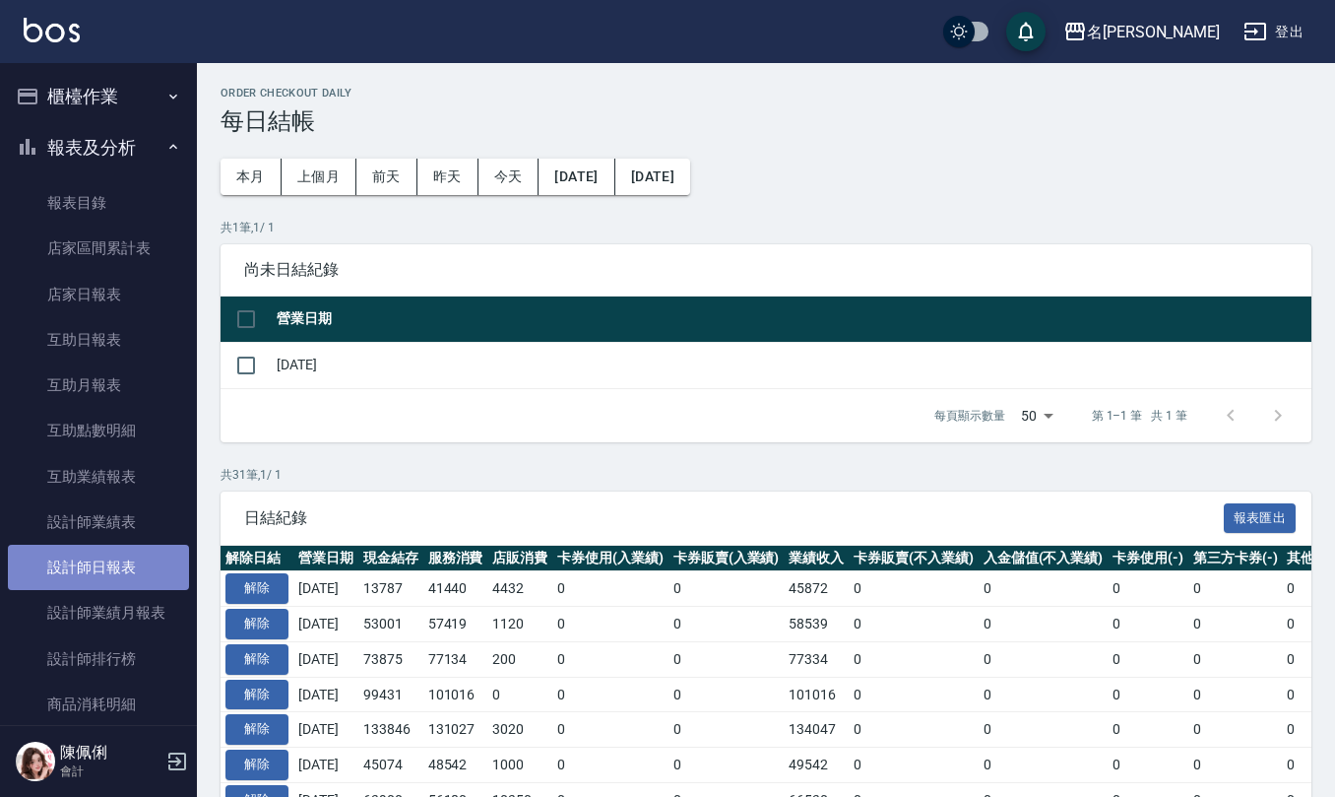
click at [116, 549] on link "設計師日報表" at bounding box center [98, 567] width 181 height 45
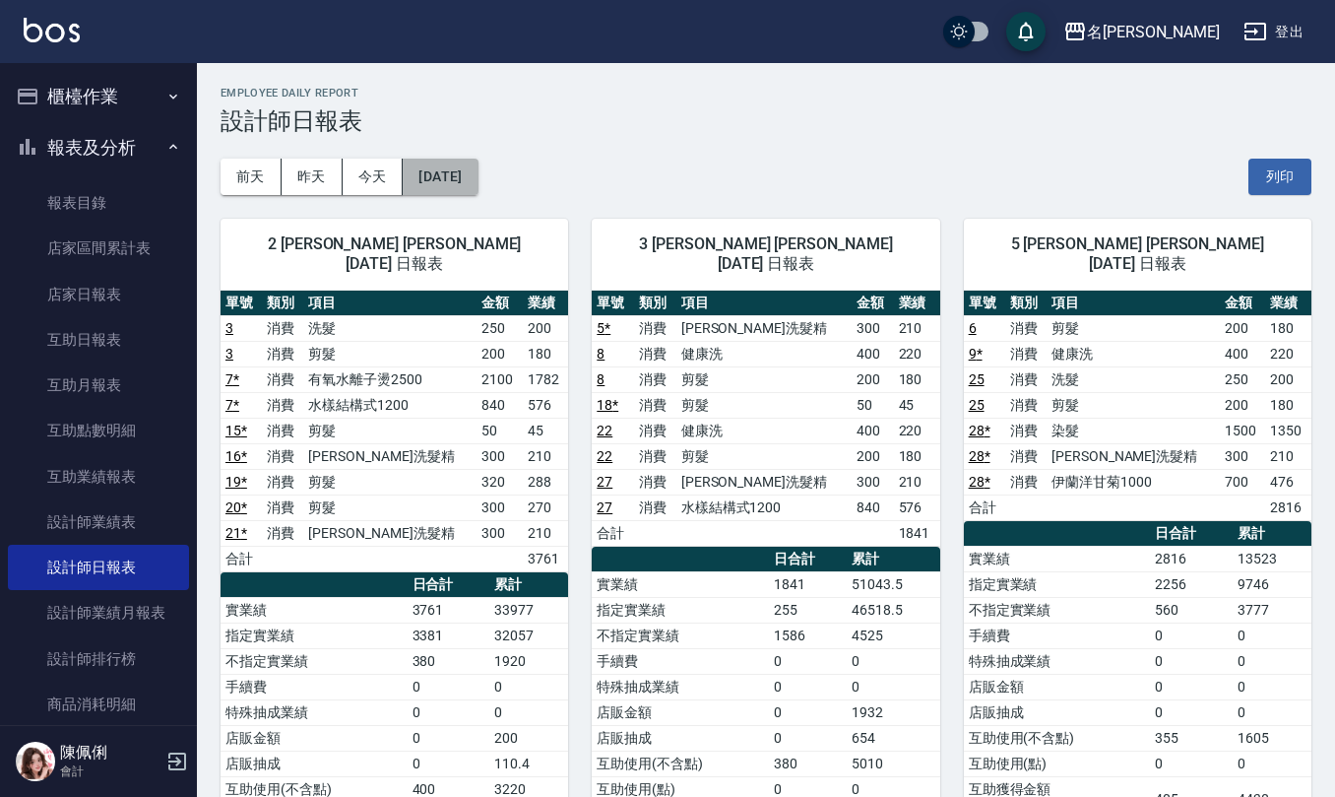
click at [450, 170] on button "[DATE]" at bounding box center [440, 177] width 75 height 36
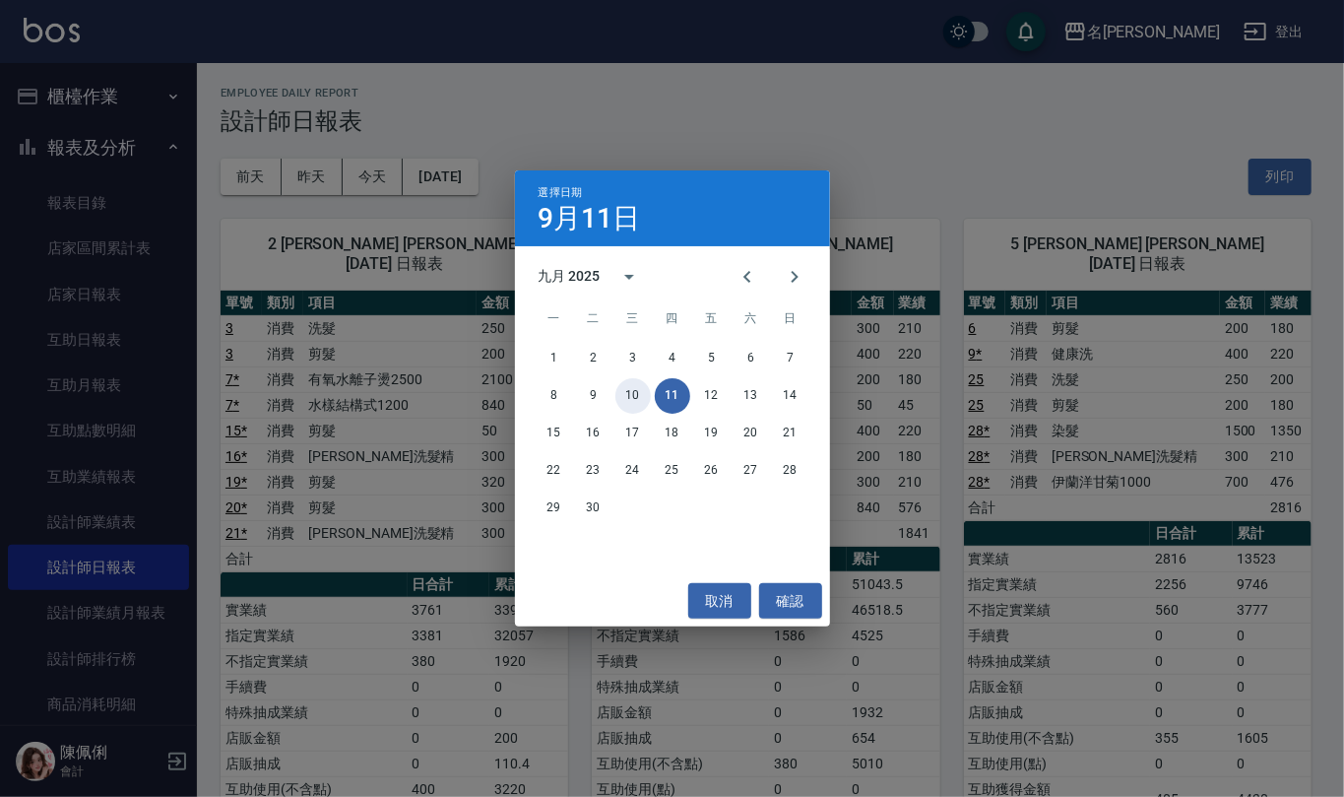
click at [642, 395] on button "10" at bounding box center [633, 395] width 35 height 35
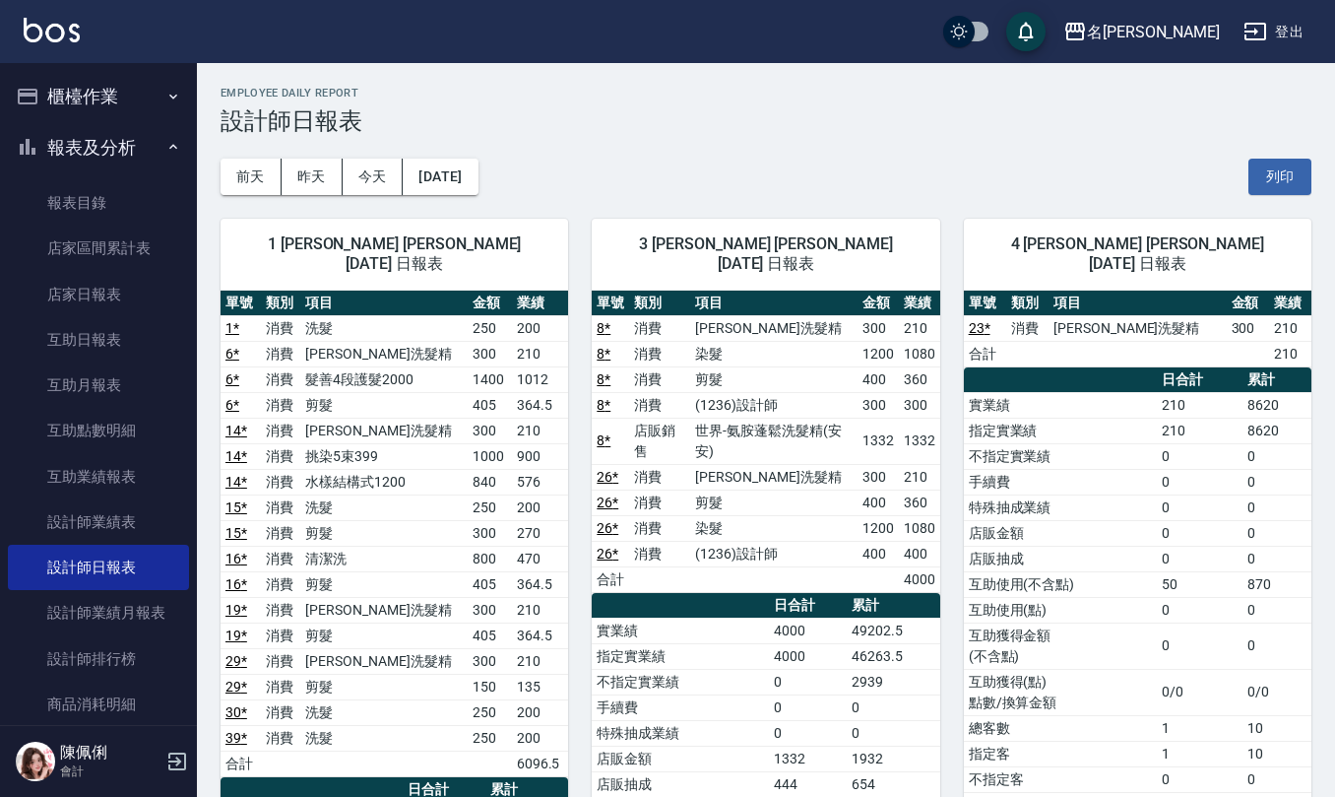
click at [88, 97] on button "櫃檯作業" at bounding box center [98, 96] width 181 height 51
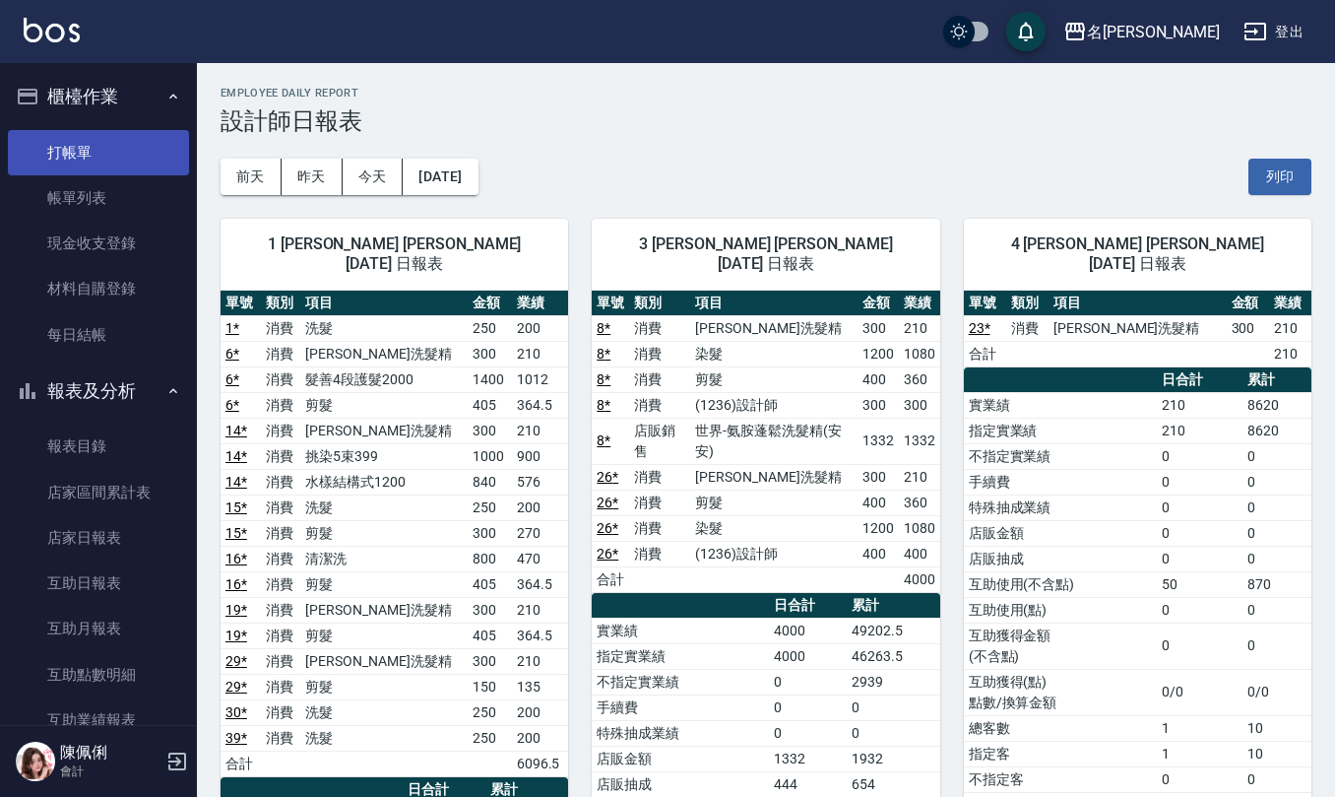
click at [108, 158] on link "打帳單" at bounding box center [98, 152] width 181 height 45
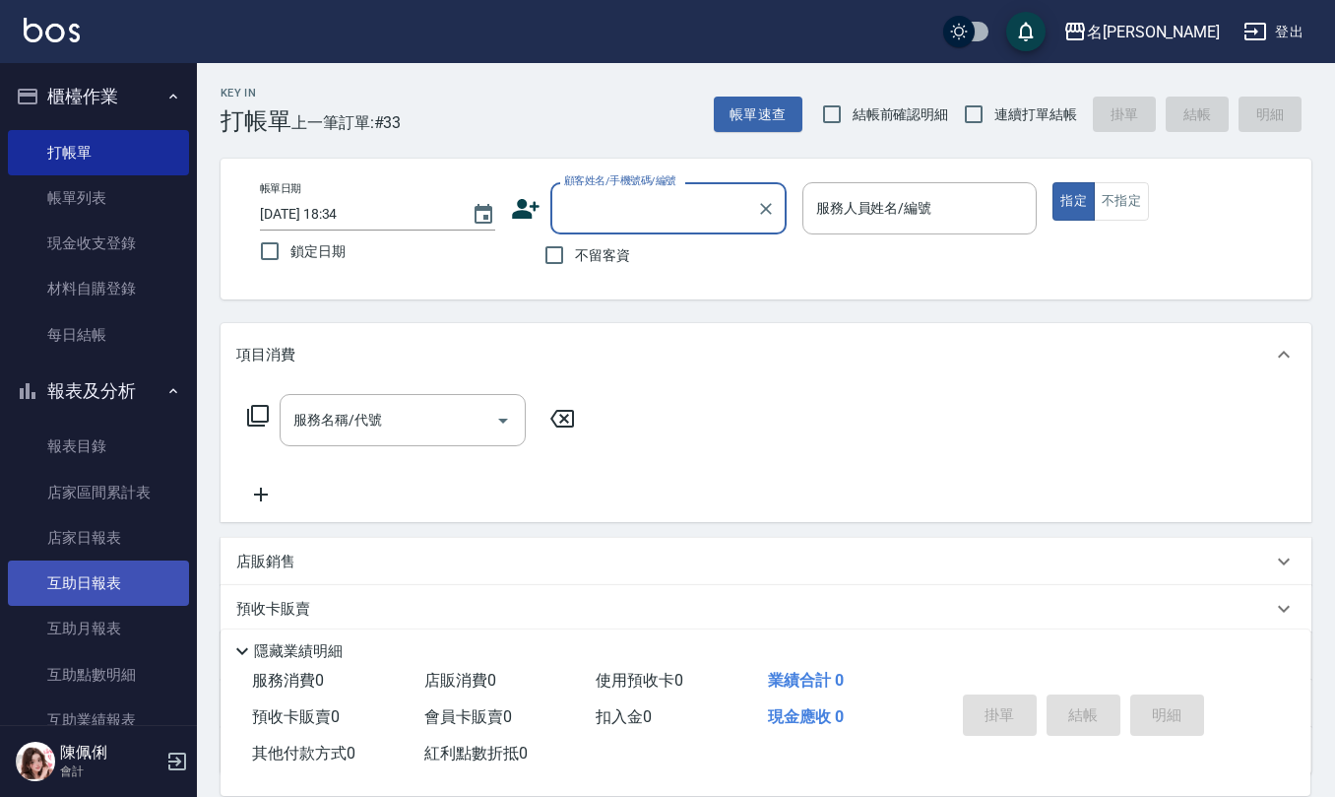
click at [88, 563] on link "互助日報表" at bounding box center [98, 582] width 181 height 45
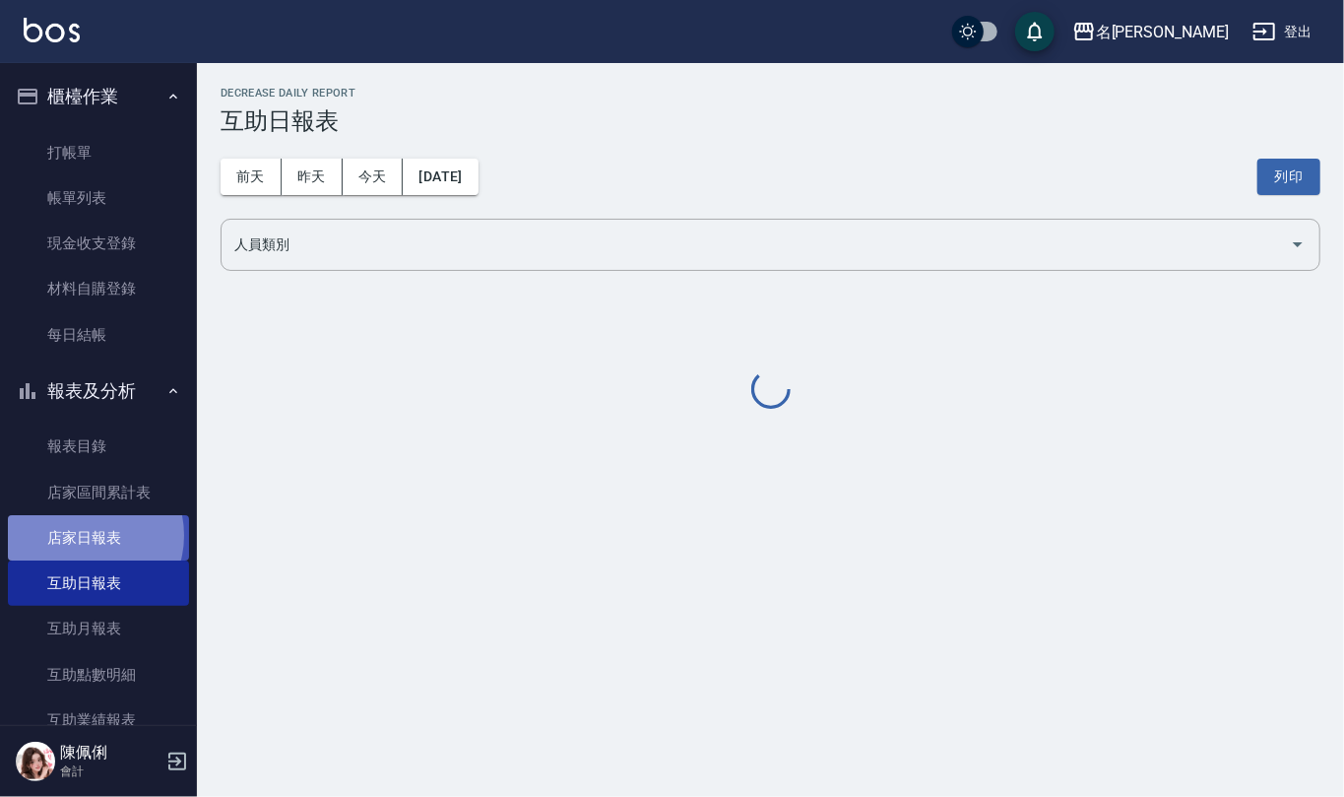
click at [85, 536] on link "店家日報表" at bounding box center [98, 537] width 181 height 45
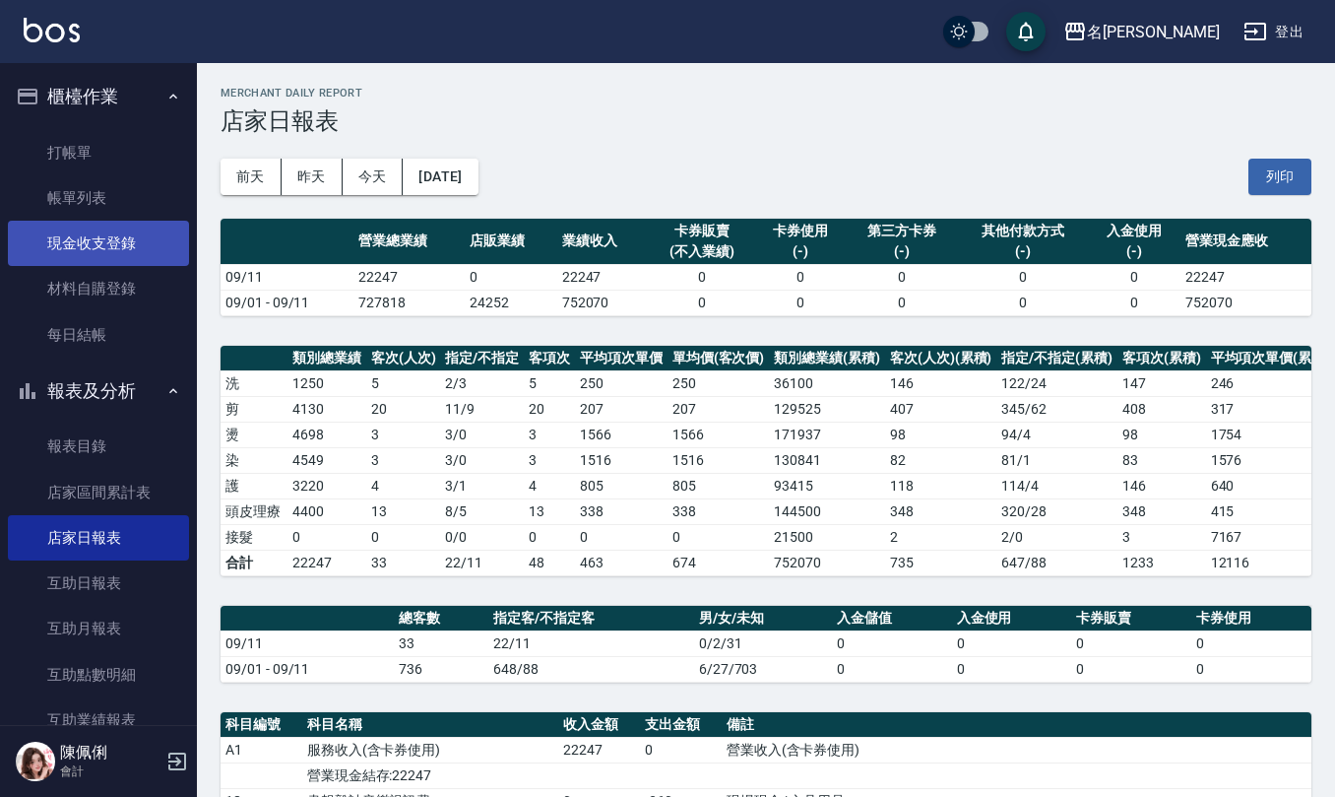
click at [85, 241] on link "現金收支登錄" at bounding box center [98, 243] width 181 height 45
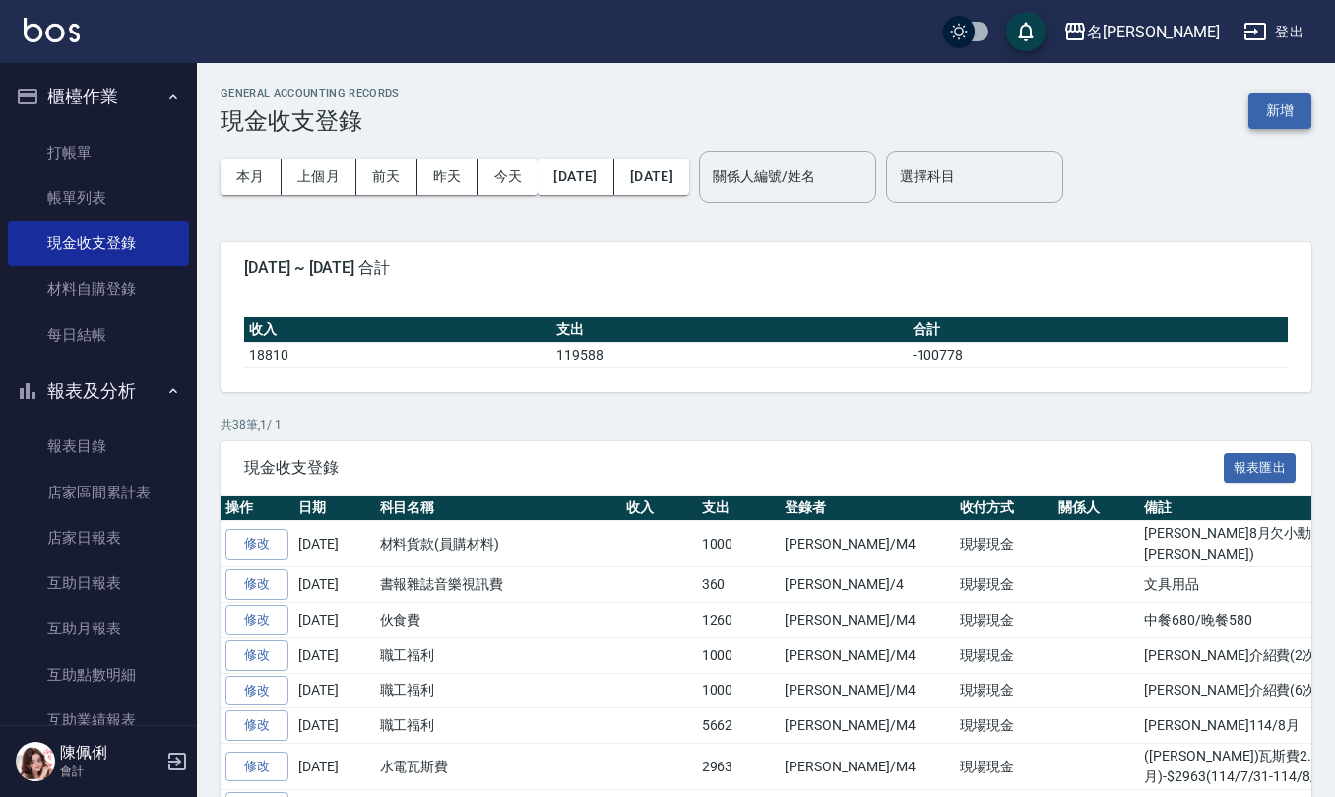
click at [1270, 108] on button "新增" at bounding box center [1280, 111] width 63 height 36
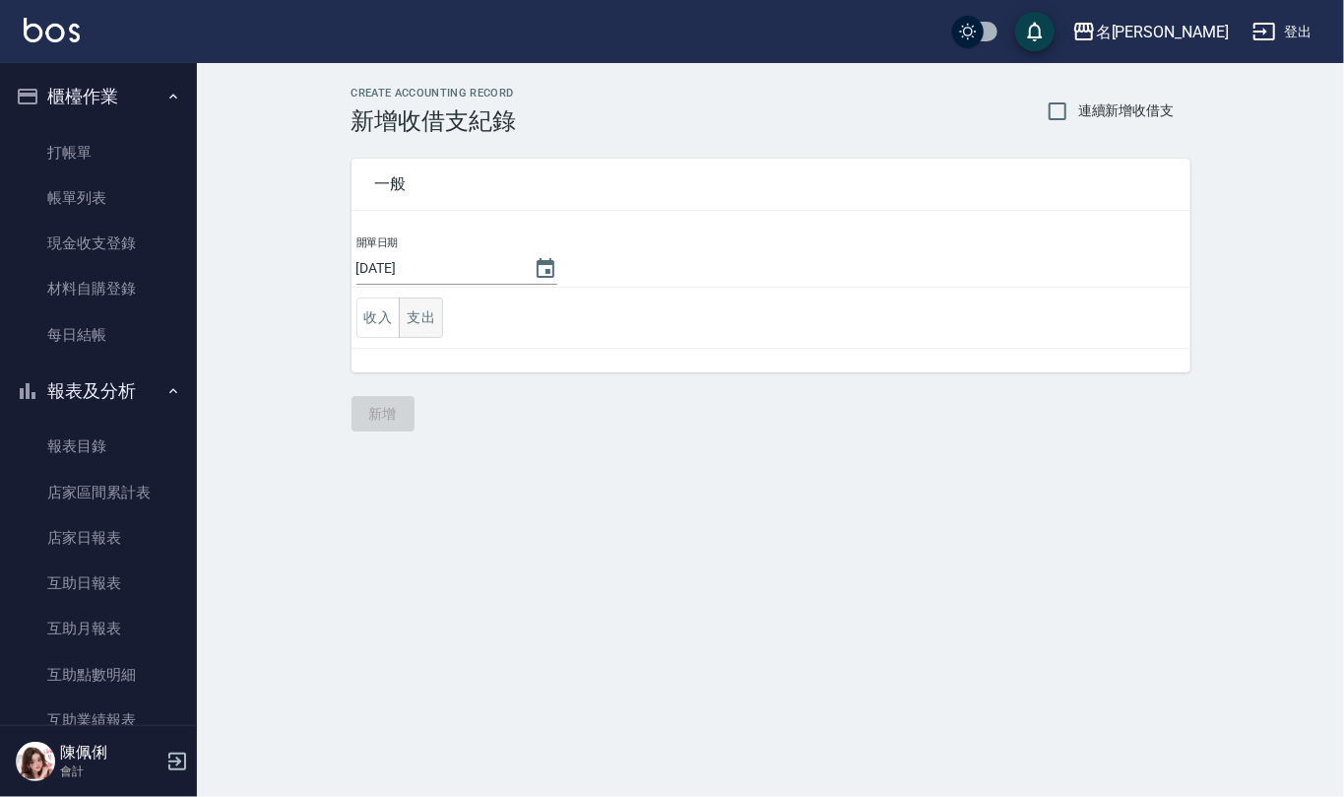
click at [406, 315] on button "支出" at bounding box center [421, 317] width 44 height 40
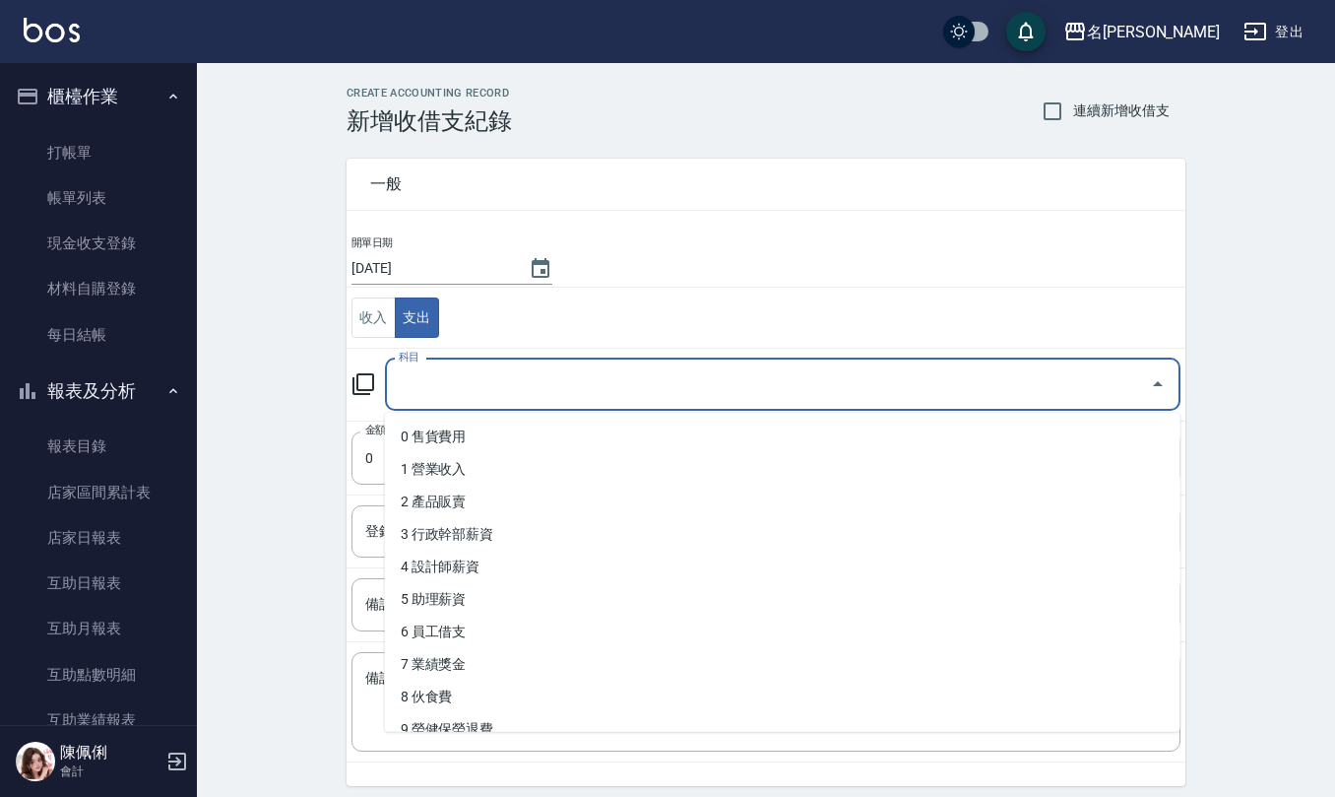
click at [453, 380] on input "科目" at bounding box center [768, 384] width 748 height 34
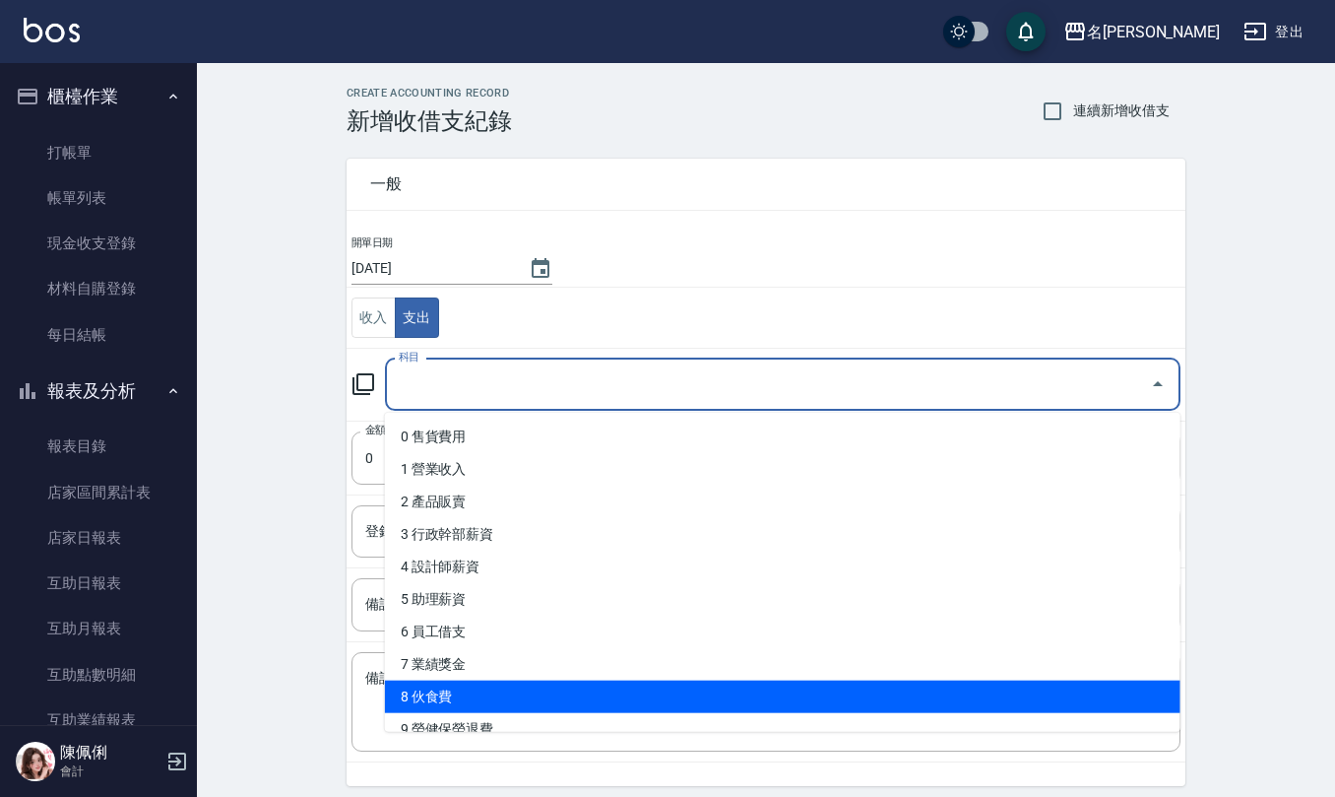
click at [459, 693] on li "8 伙食費" at bounding box center [783, 697] width 796 height 32
type input "8 伙食費"
